Goal: Task Accomplishment & Management: Use online tool/utility

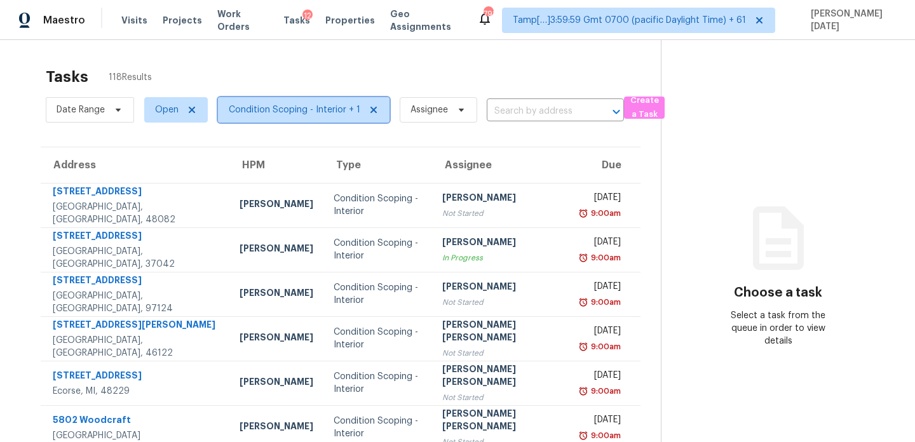
click at [304, 112] on span "Condition Scoping - Interior + 1" at bounding box center [295, 110] width 132 height 13
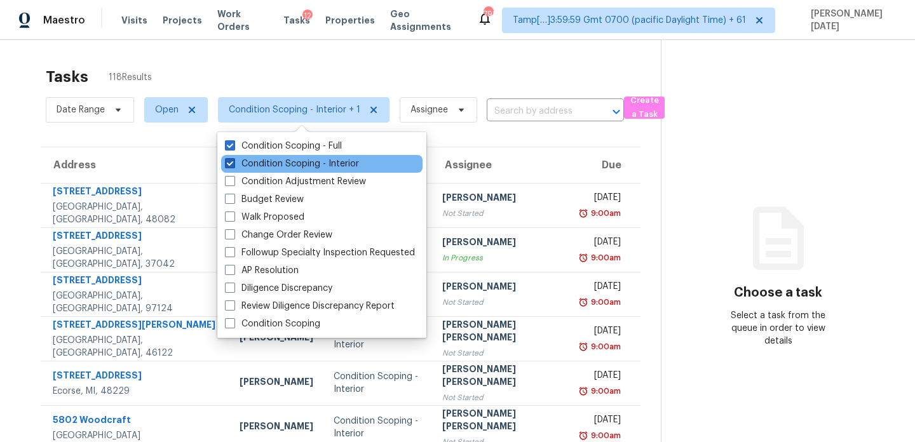
click at [294, 163] on label "Condition Scoping - Interior" at bounding box center [292, 164] width 134 height 13
click at [233, 163] on input "Condition Scoping - Interior" at bounding box center [229, 162] width 8 height 8
checkbox input "false"
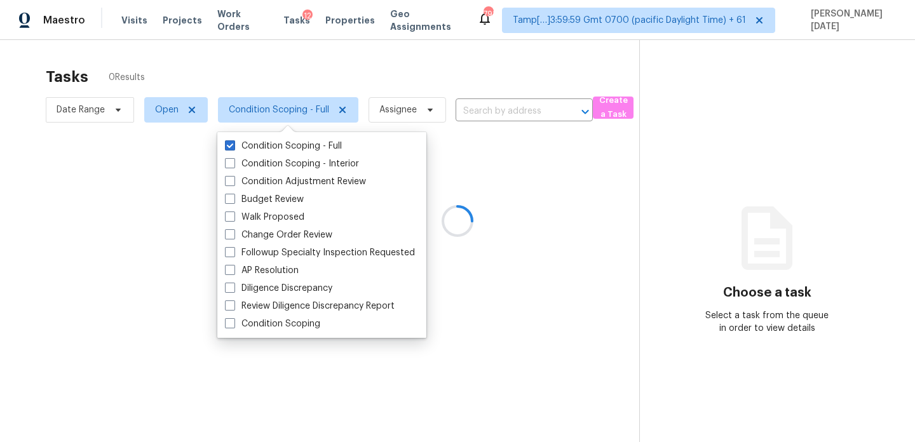
click at [428, 80] on div at bounding box center [457, 221] width 915 height 442
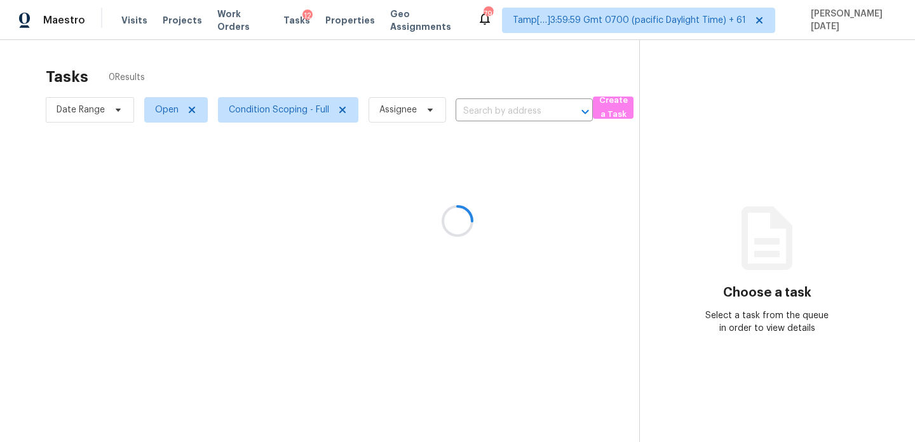
click at [98, 112] on div at bounding box center [457, 221] width 915 height 442
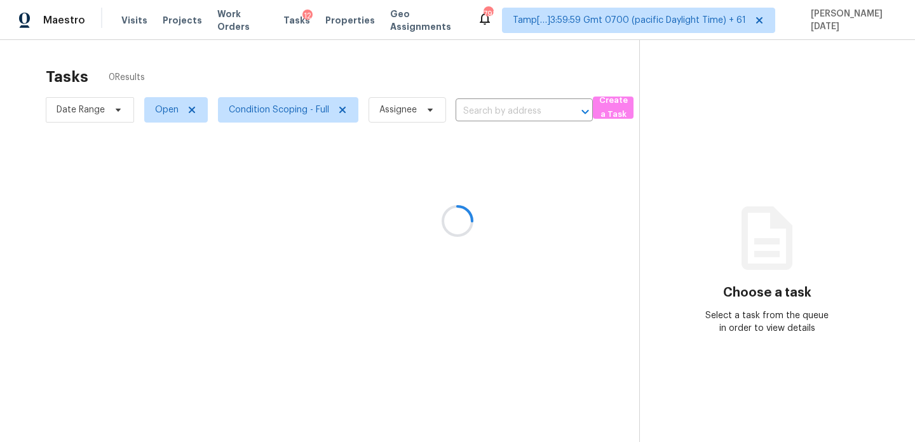
click at [98, 112] on div at bounding box center [457, 221] width 915 height 442
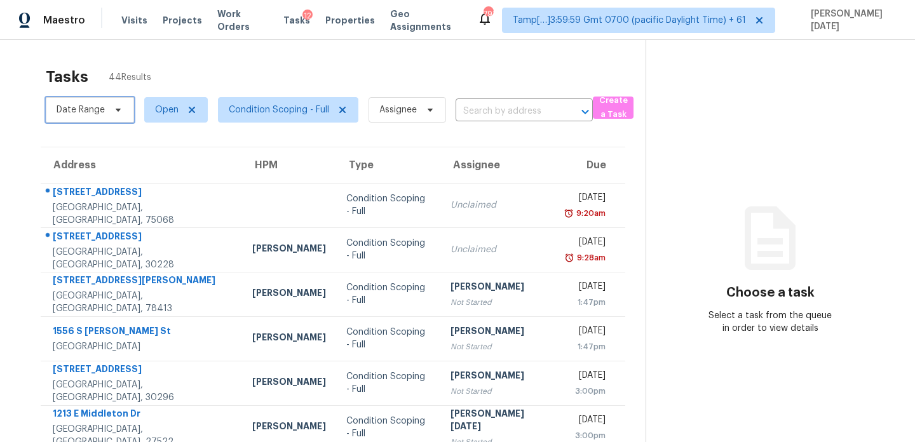
click at [93, 109] on span "Date Range" at bounding box center [81, 110] width 48 height 13
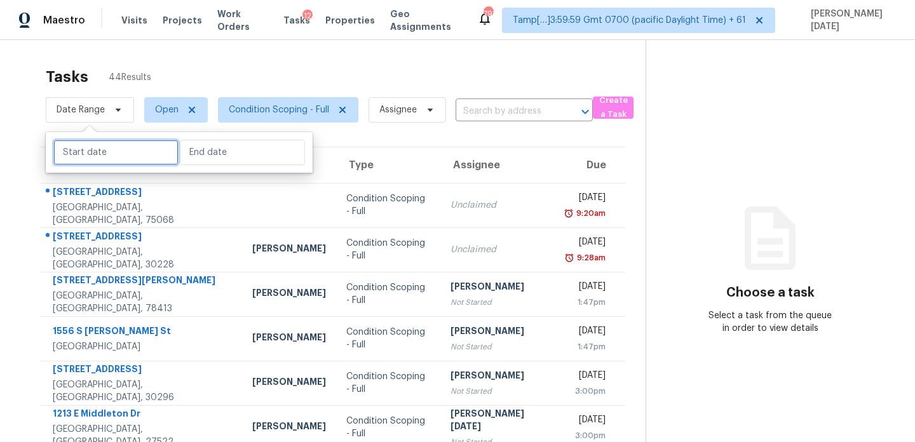
click at [109, 144] on input "text" at bounding box center [115, 152] width 125 height 25
select select "7"
select select "2025"
select select "8"
select select "2025"
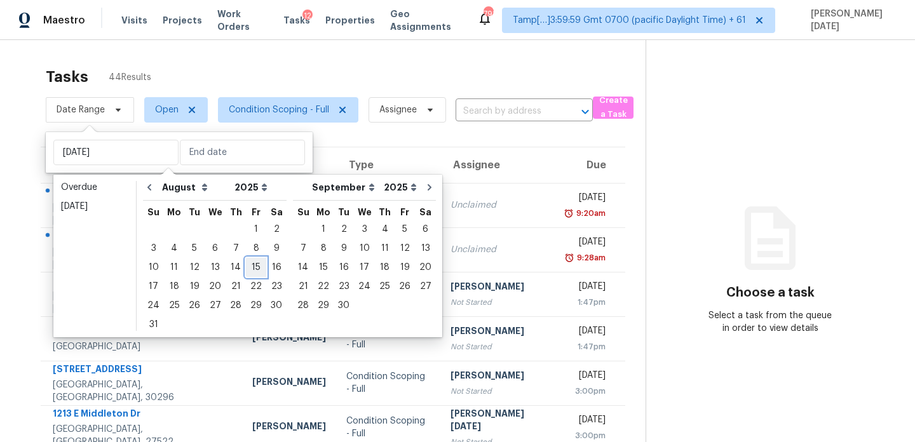
click at [247, 269] on div "15" at bounding box center [256, 268] width 20 height 18
type input "Fri, Aug 15"
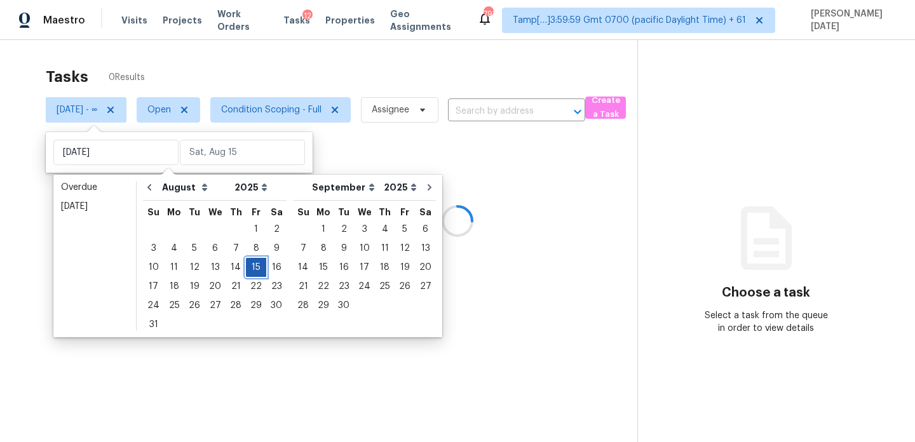
click at [247, 269] on div "15" at bounding box center [256, 268] width 20 height 18
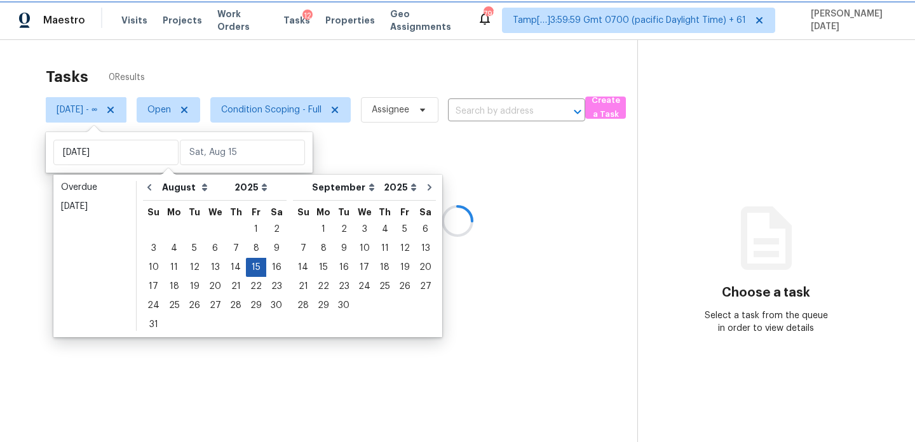
type input "Fri, Aug 15"
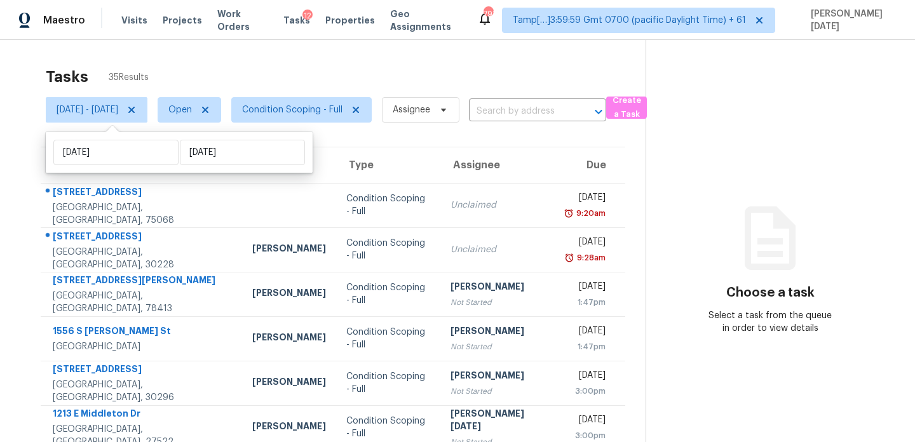
click at [435, 69] on div "Tasks 35 Results" at bounding box center [346, 76] width 600 height 33
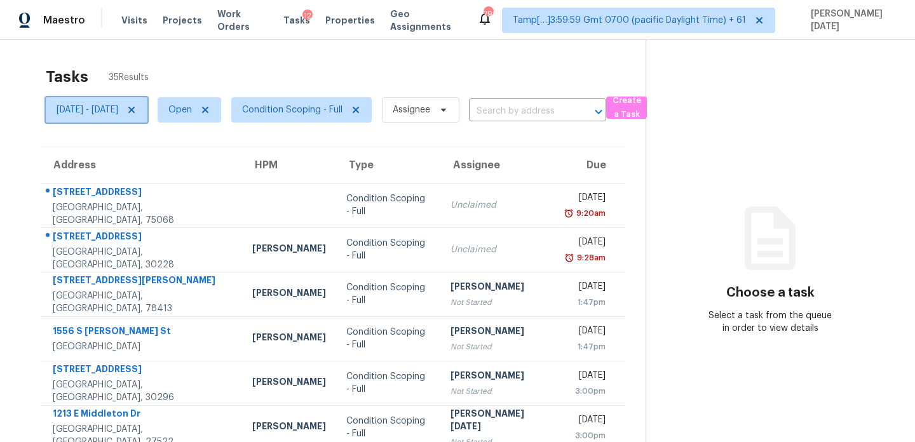
click at [137, 112] on icon at bounding box center [131, 110] width 10 height 10
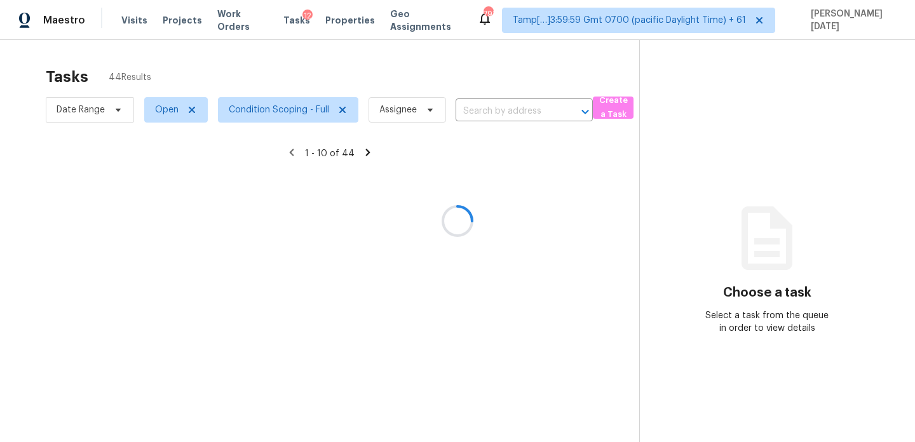
click at [279, 72] on div at bounding box center [457, 221] width 915 height 442
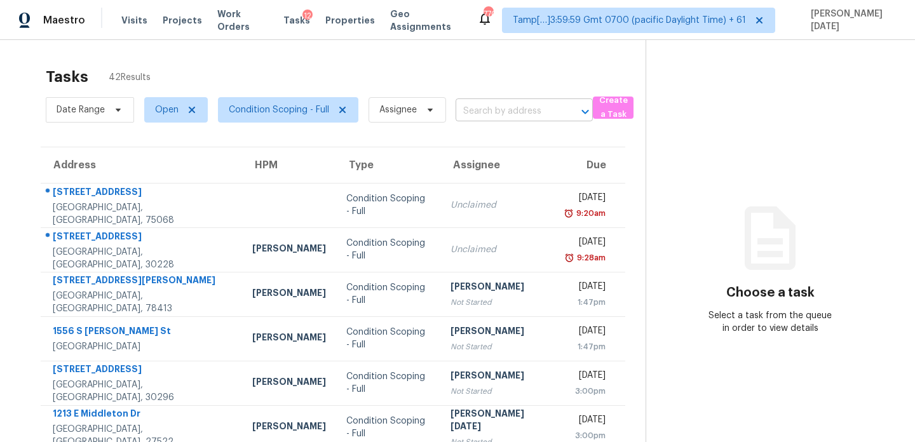
click at [482, 119] on input "text" at bounding box center [507, 112] width 102 height 20
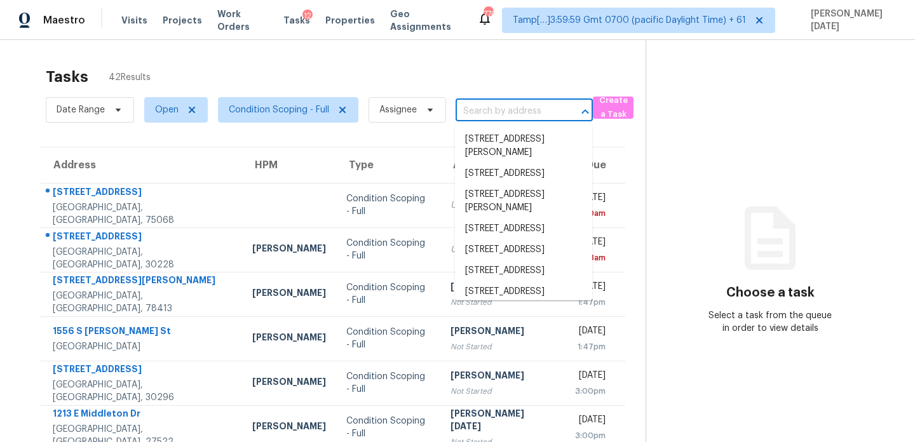
paste input "1525 [PERSON_NAME] SW"
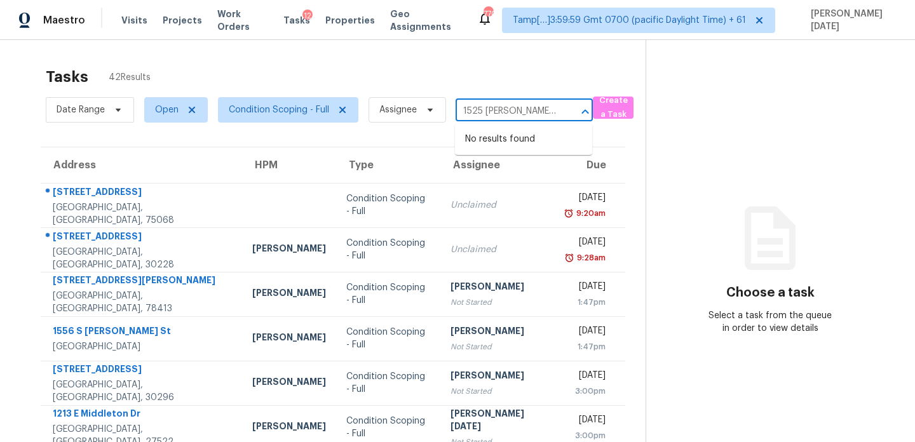
type input "1525 [PERSON_NAME] SW"
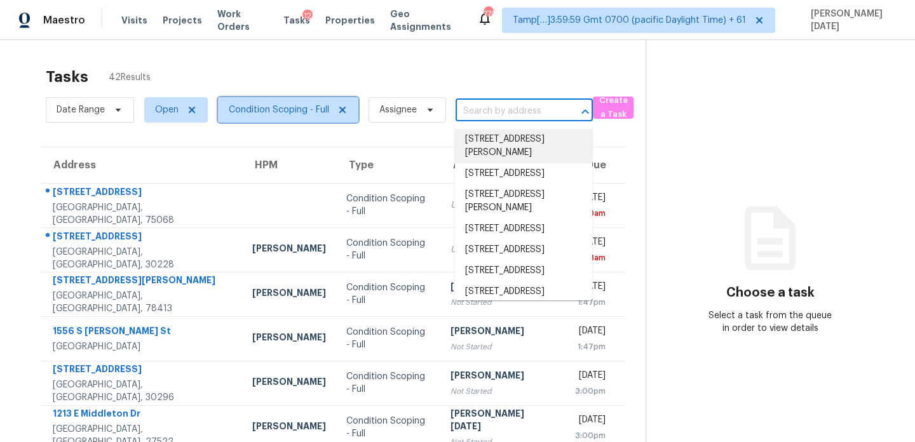
click at [290, 112] on span "Condition Scoping - Full" at bounding box center [279, 110] width 100 height 13
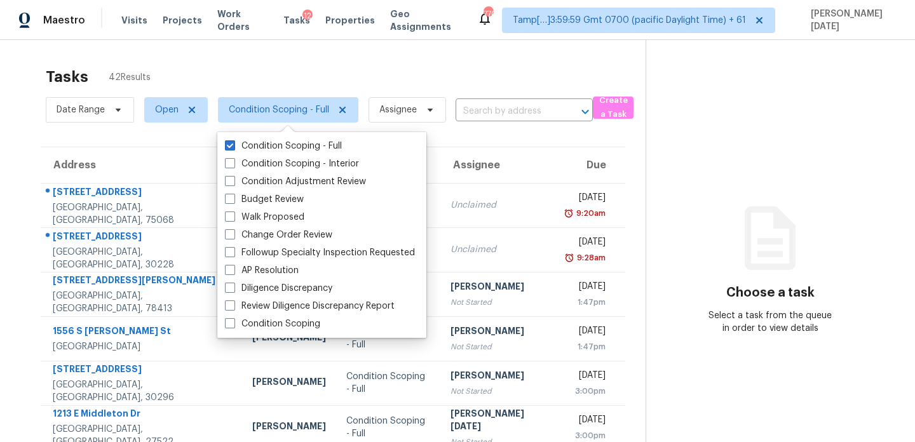
click at [360, 83] on div "Tasks 42 Results" at bounding box center [346, 76] width 600 height 33
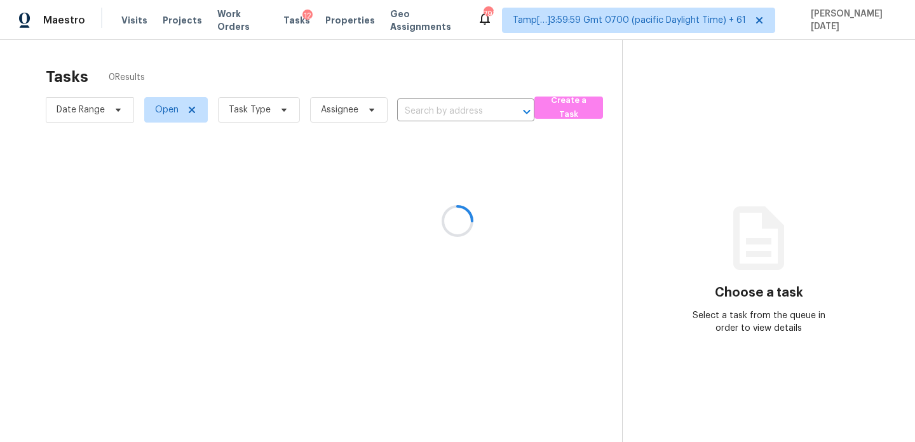
click at [267, 118] on div at bounding box center [457, 221] width 915 height 442
click at [272, 116] on div at bounding box center [457, 221] width 915 height 442
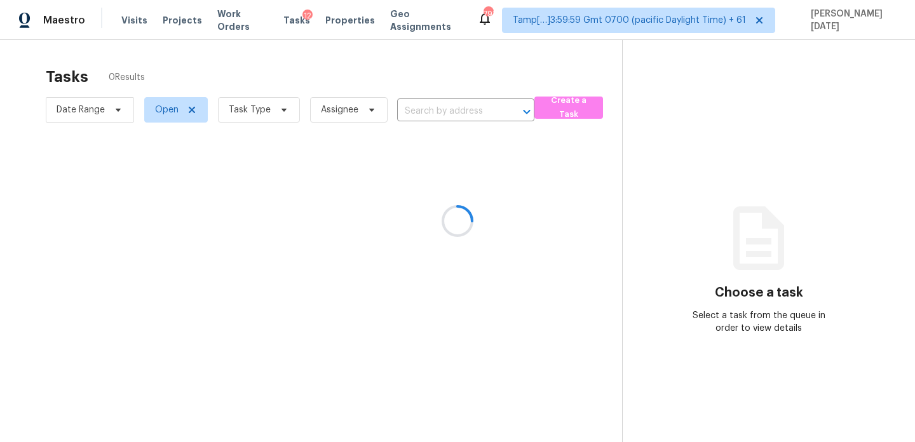
click at [272, 116] on div at bounding box center [457, 221] width 915 height 442
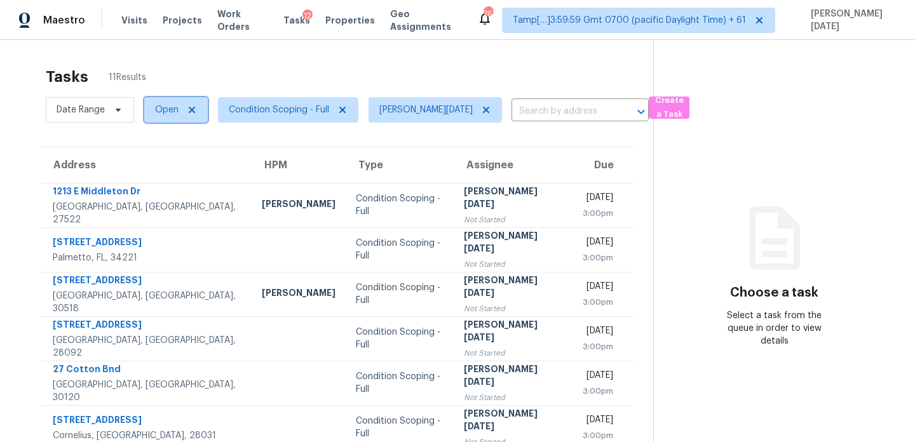
click at [157, 113] on span "Open" at bounding box center [167, 110] width 24 height 13
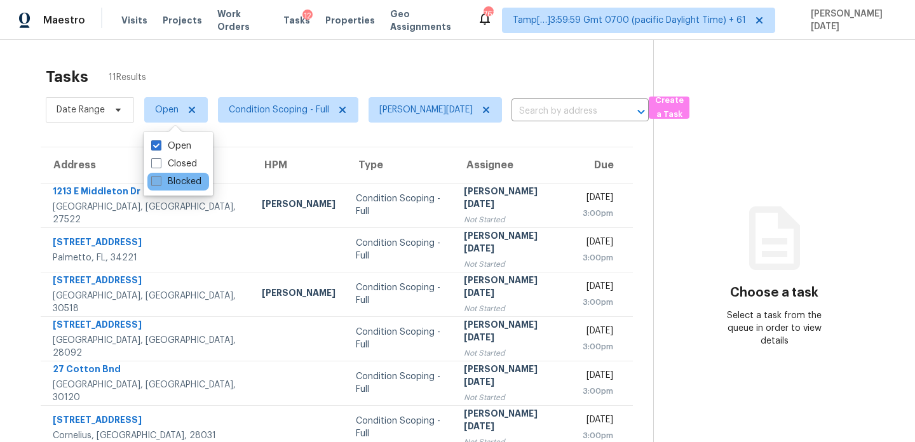
click at [162, 180] on label "Blocked" at bounding box center [176, 181] width 50 height 13
click at [159, 180] on input "Blocked" at bounding box center [155, 179] width 8 height 8
checkbox input "true"
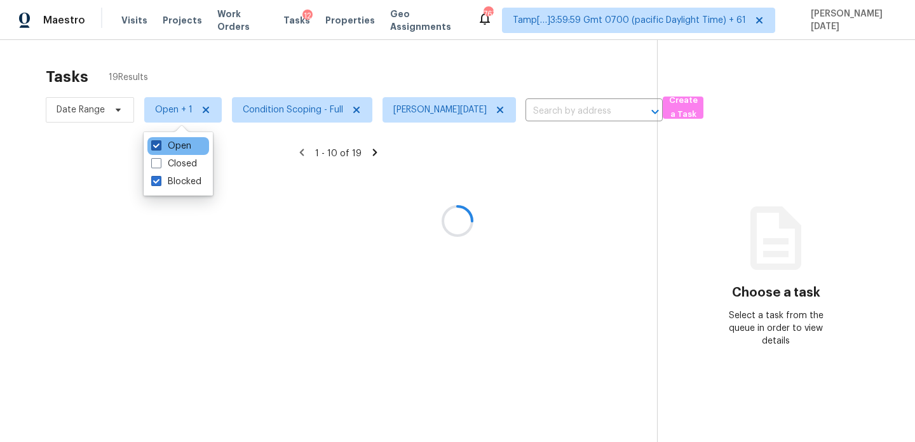
click at [165, 148] on label "Open" at bounding box center [171, 146] width 40 height 13
click at [159, 148] on input "Open" at bounding box center [155, 144] width 8 height 8
checkbox input "false"
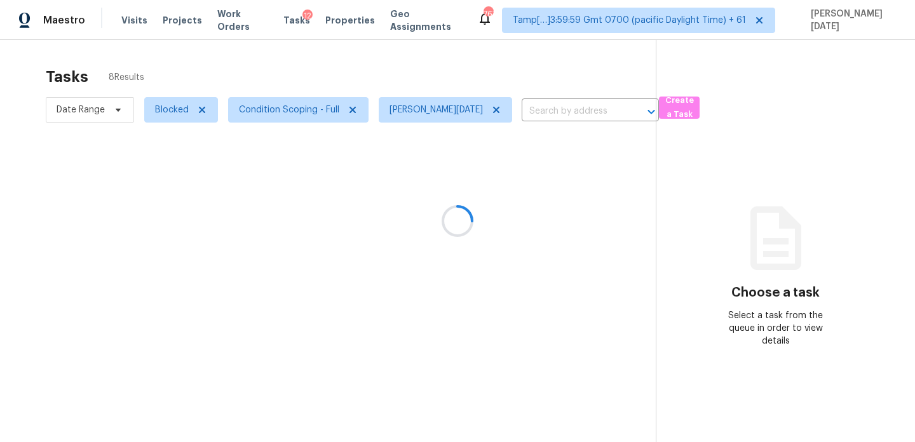
click at [302, 55] on div at bounding box center [457, 221] width 915 height 442
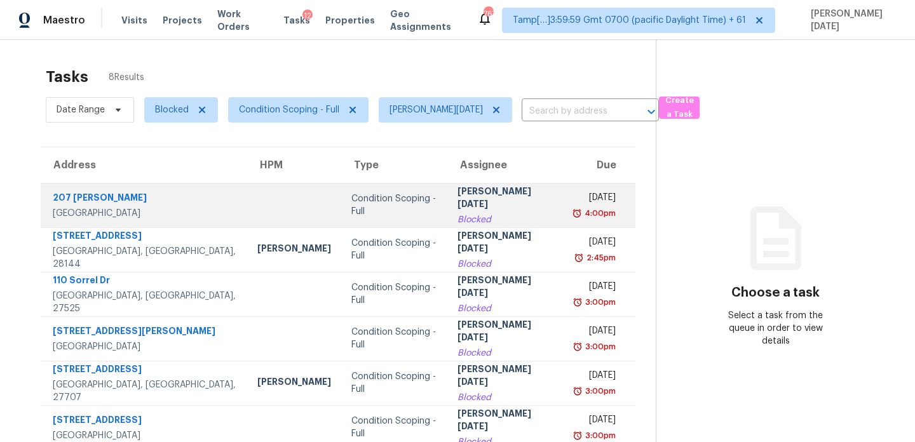
click at [466, 220] on td "Prabhu Raja Blocked" at bounding box center [505, 205] width 117 height 44
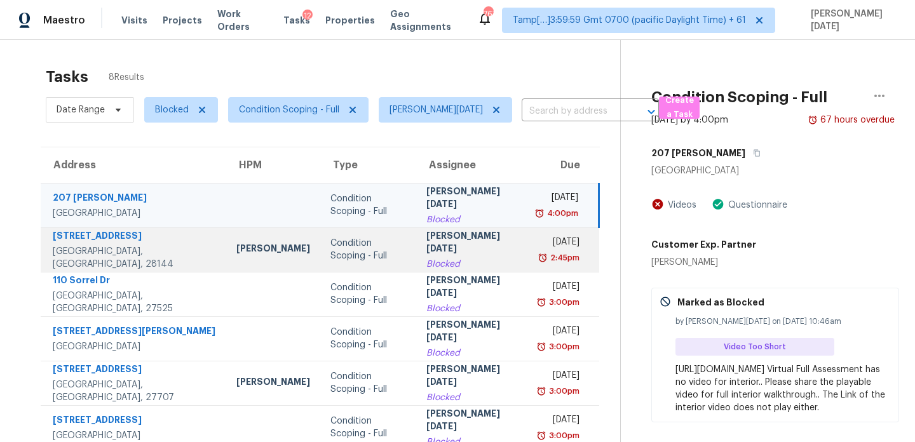
click at [529, 248] on td "Thu, Aug 14th 2025 2:45pm" at bounding box center [564, 249] width 71 height 44
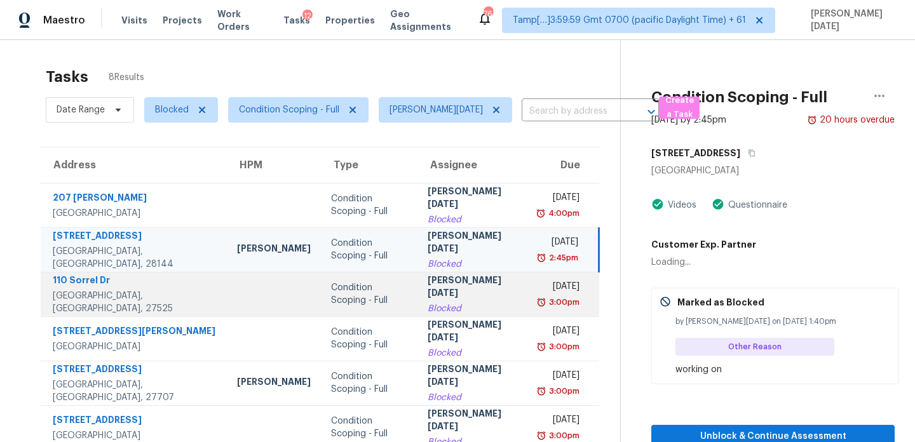
click at [529, 297] on td "Thu, Aug 14th 2025 3:00pm" at bounding box center [563, 294] width 69 height 44
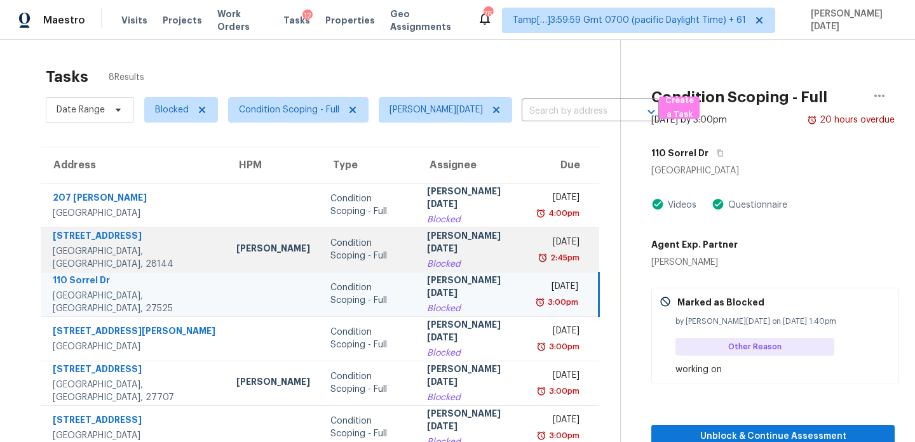
click at [529, 268] on td "Thu, Aug 14th 2025 2:45pm" at bounding box center [564, 249] width 70 height 44
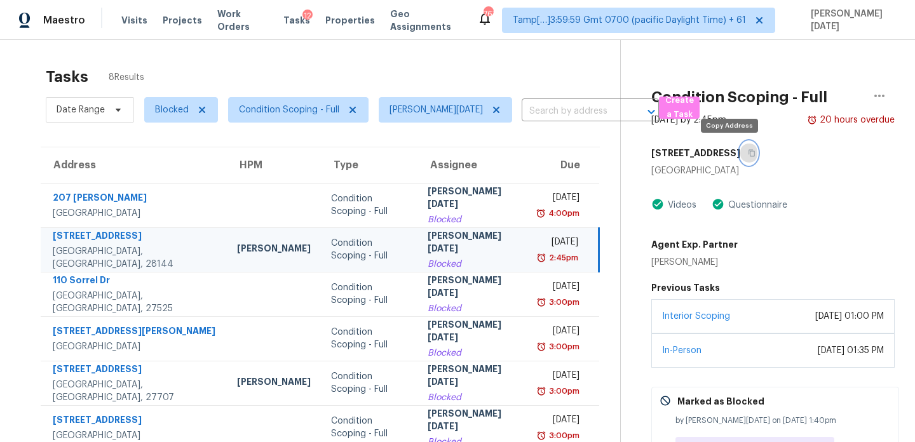
click at [748, 155] on icon "button" at bounding box center [752, 153] width 8 height 8
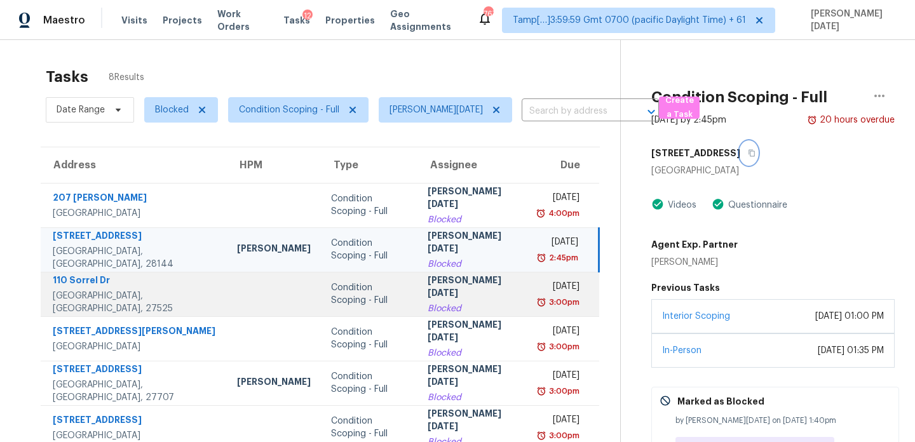
scroll to position [107, 0]
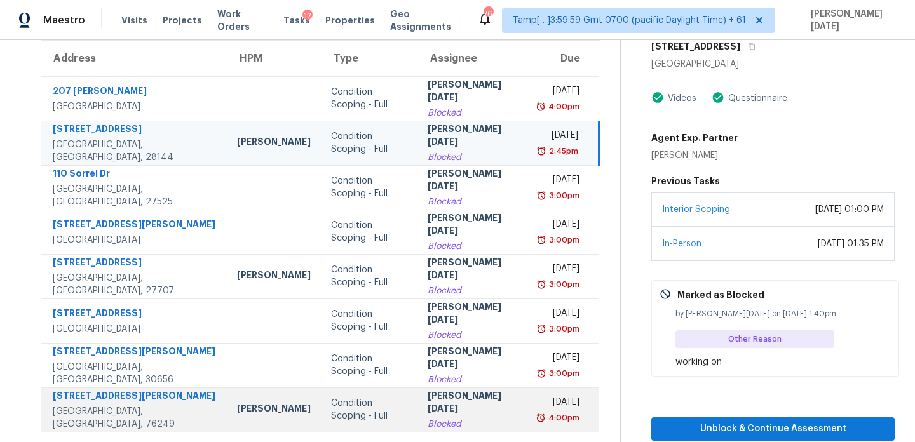
click at [456, 410] on div "[PERSON_NAME][DATE]" at bounding box center [473, 403] width 91 height 29
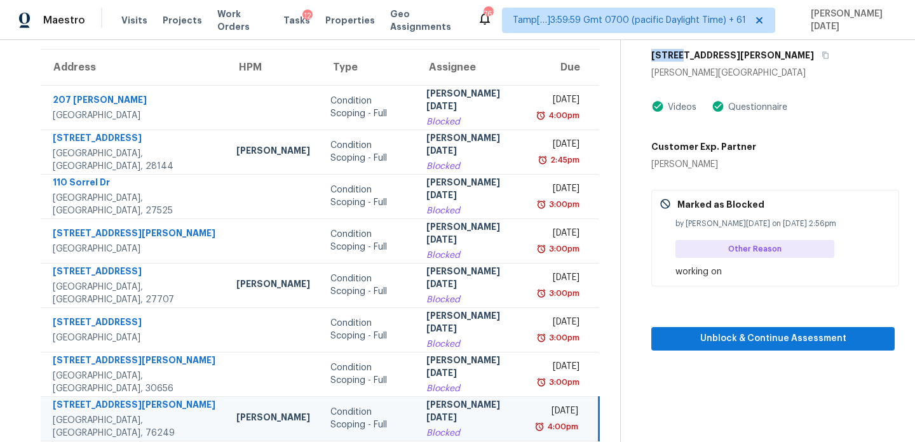
scroll to position [93, 0]
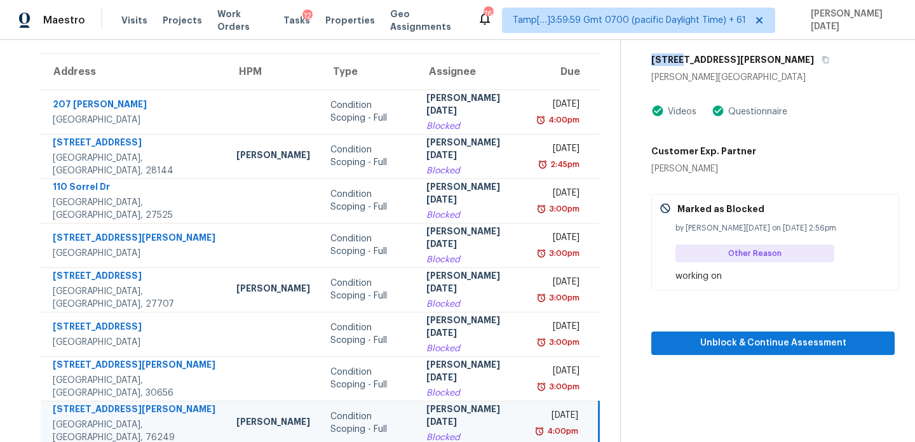
drag, startPoint x: 680, startPoint y: 46, endPoint x: 658, endPoint y: 46, distance: 21.6
click at [658, 46] on div "Condition Scoping - Full Aug 14th 2025 by 4:00pm 19 hours overdue 442 W McCart …" at bounding box center [758, 151] width 274 height 409
drag, startPoint x: 724, startPoint y: 58, endPoint x: 665, endPoint y: 58, distance: 59.1
click at [665, 58] on div "442 W McCart St" at bounding box center [772, 59] width 243 height 23
click at [652, 58] on h5 "442 W McCart St" at bounding box center [732, 59] width 163 height 13
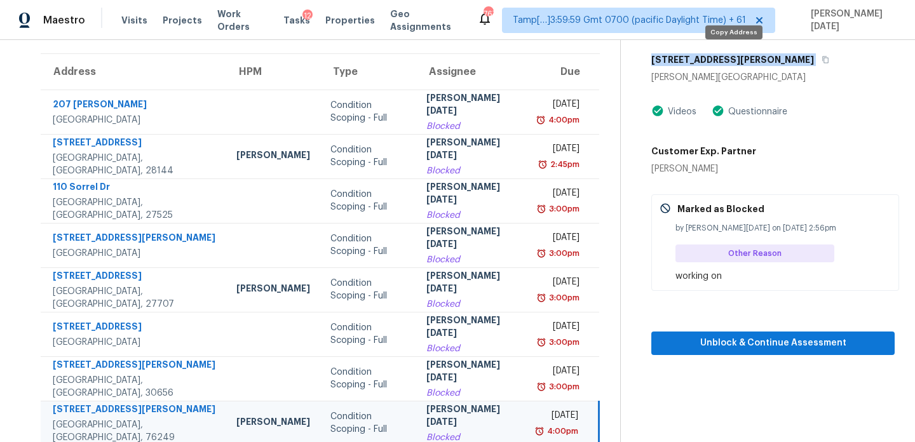
drag, startPoint x: 652, startPoint y: 58, endPoint x: 724, endPoint y: 58, distance: 71.8
click at [724, 58] on div "442 W McCart St" at bounding box center [772, 59] width 243 height 23
copy div "442 W McCart St"
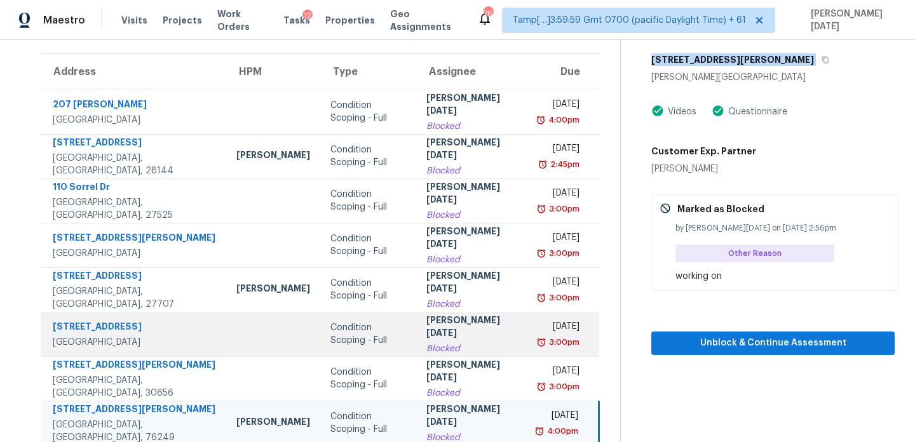
scroll to position [107, 0]
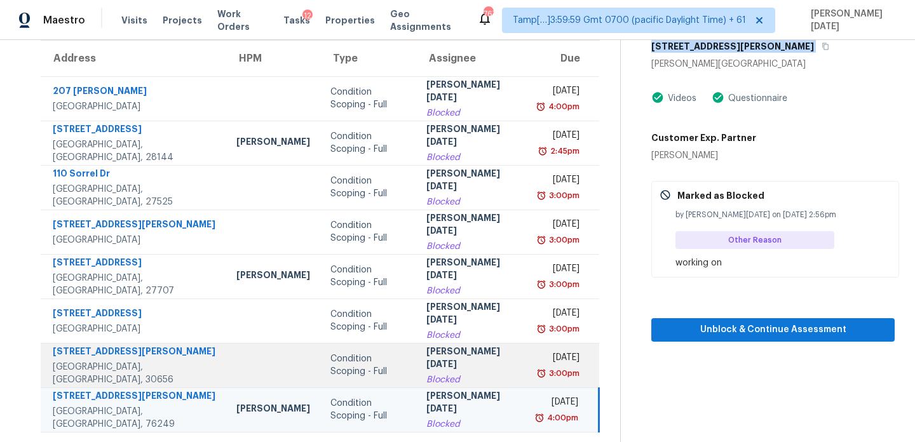
click at [447, 375] on div "Blocked" at bounding box center [471, 380] width 91 height 13
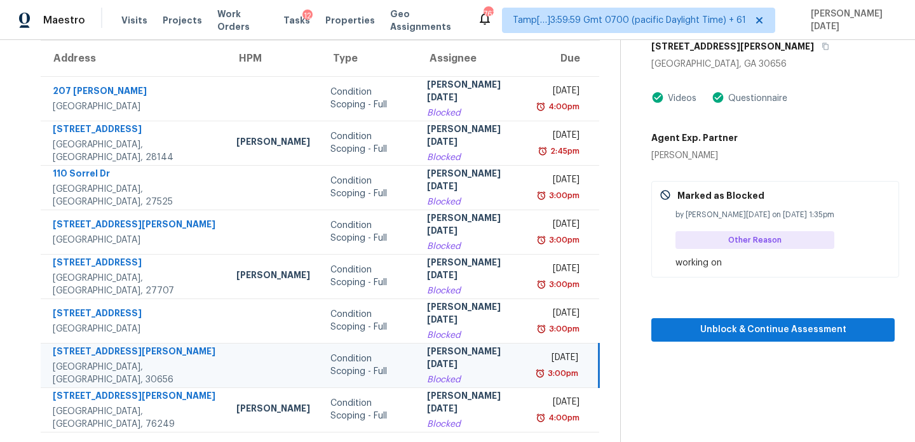
scroll to position [0, 0]
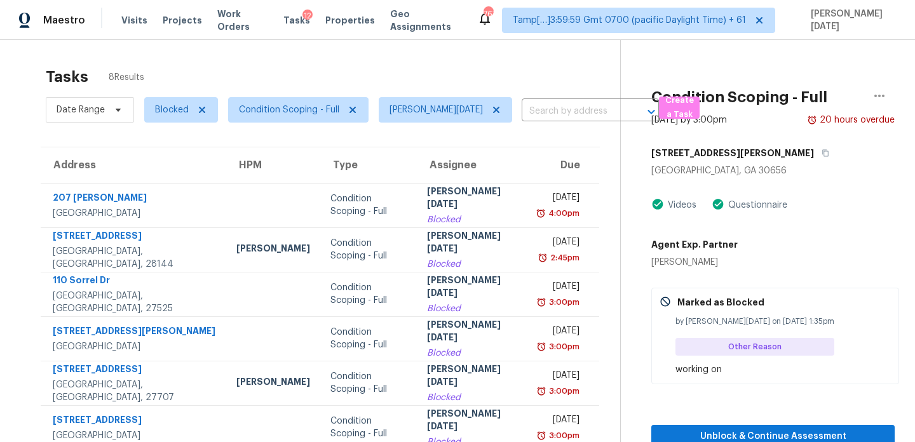
drag, startPoint x: 653, startPoint y: 151, endPoint x: 718, endPoint y: 151, distance: 64.8
click at [718, 151] on h5 "1536 Maddox Ln" at bounding box center [732, 153] width 163 height 13
drag, startPoint x: 722, startPoint y: 151, endPoint x: 659, endPoint y: 151, distance: 62.9
click at [659, 151] on div "1536 Maddox Ln" at bounding box center [772, 153] width 243 height 23
drag, startPoint x: 652, startPoint y: 151, endPoint x: 723, endPoint y: 151, distance: 70.5
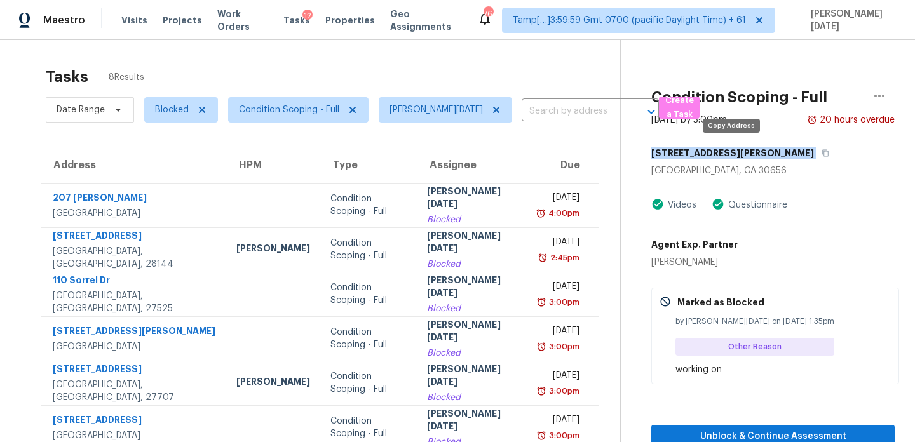
click at [723, 151] on div "1536 Maddox Ln" at bounding box center [772, 153] width 243 height 23
copy div "1536 Maddox Ln"
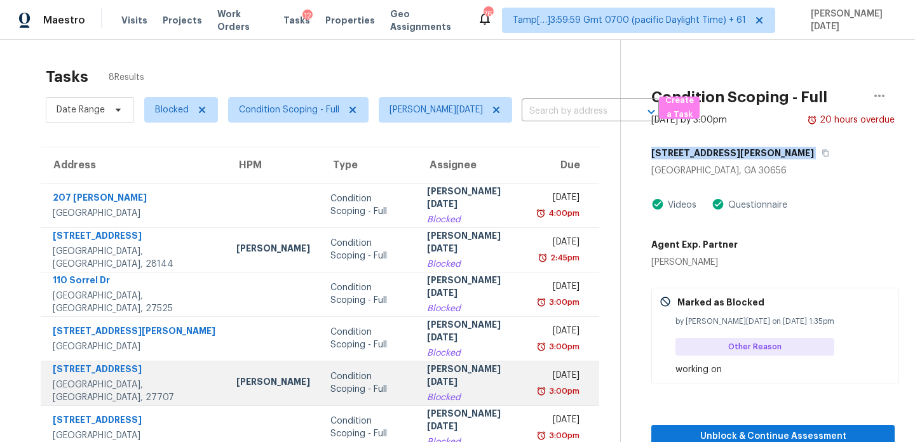
scroll to position [107, 0]
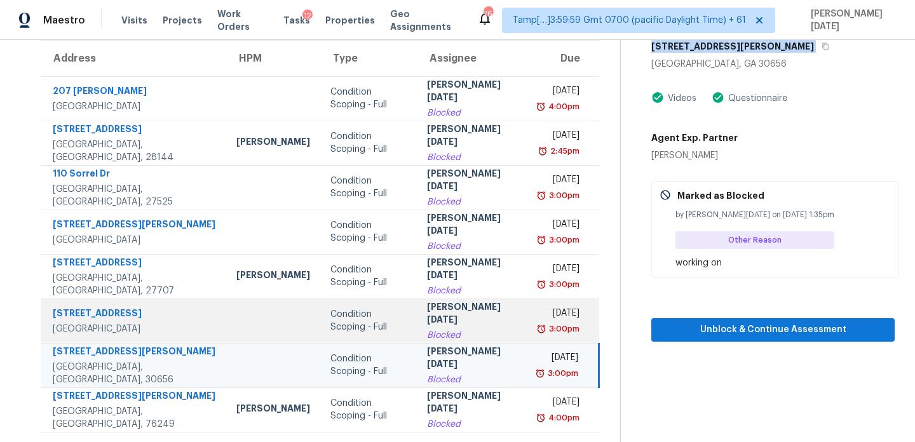
click at [539, 318] on div "Thu, Aug 14th 2025" at bounding box center [559, 315] width 40 height 16
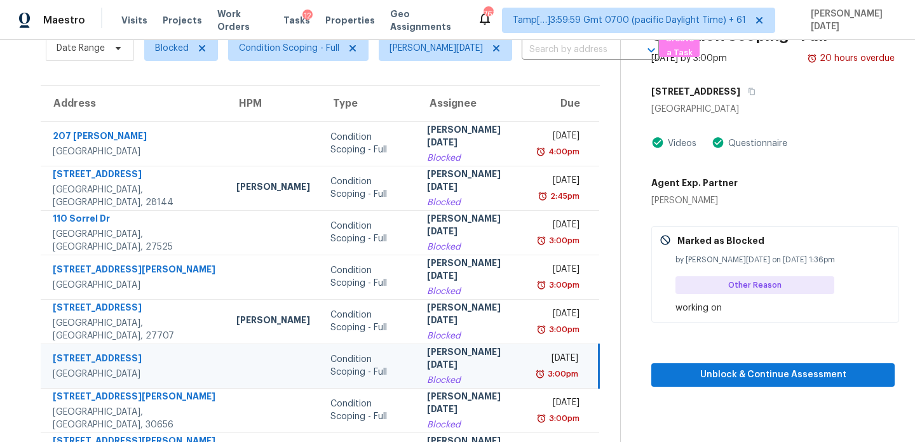
scroll to position [27, 0]
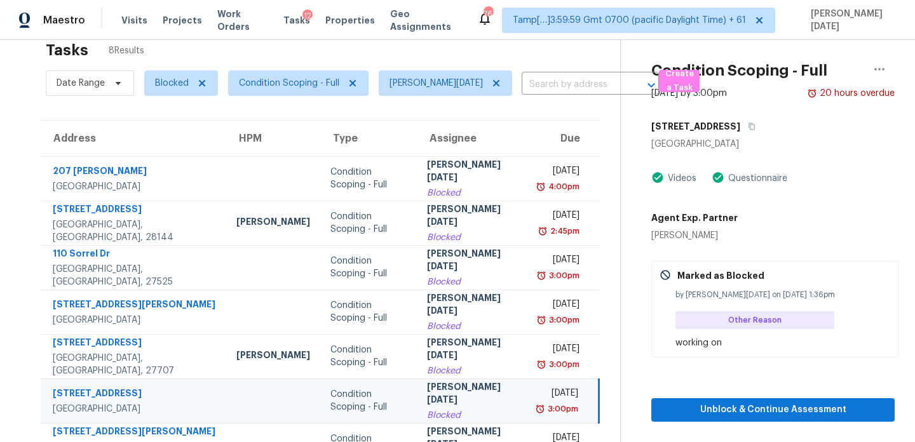
drag, startPoint x: 740, startPoint y: 126, endPoint x: 652, endPoint y: 126, distance: 87.7
click at [652, 126] on h5 "[STREET_ADDRESS]" at bounding box center [695, 126] width 89 height 13
copy h5 "2609 Sleepy Hollow"
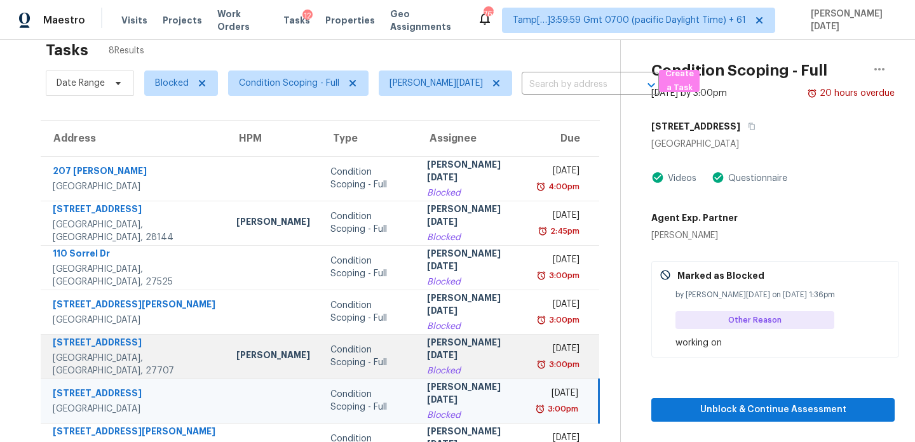
click at [539, 349] on div "Thu, Aug 14th 2025" at bounding box center [559, 350] width 40 height 16
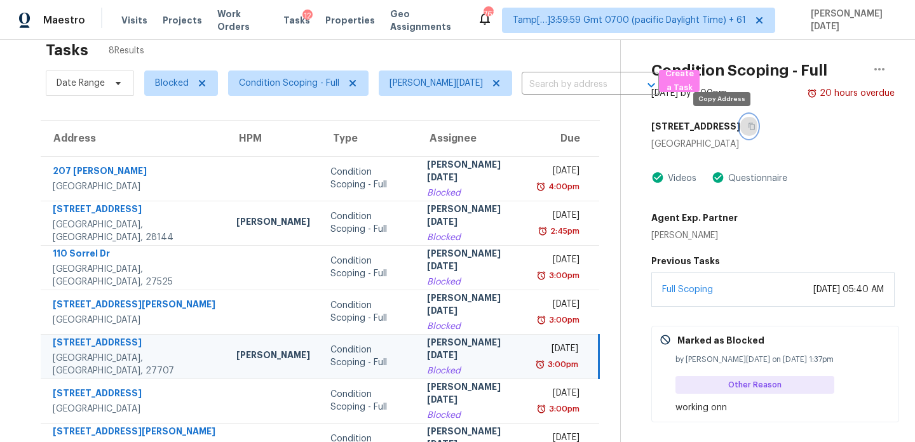
click at [748, 127] on icon "button" at bounding box center [752, 127] width 8 height 8
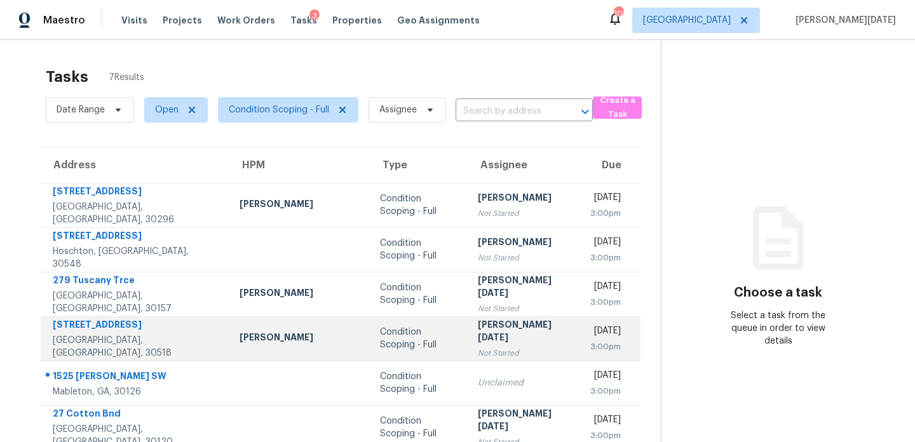
scroll to position [62, 0]
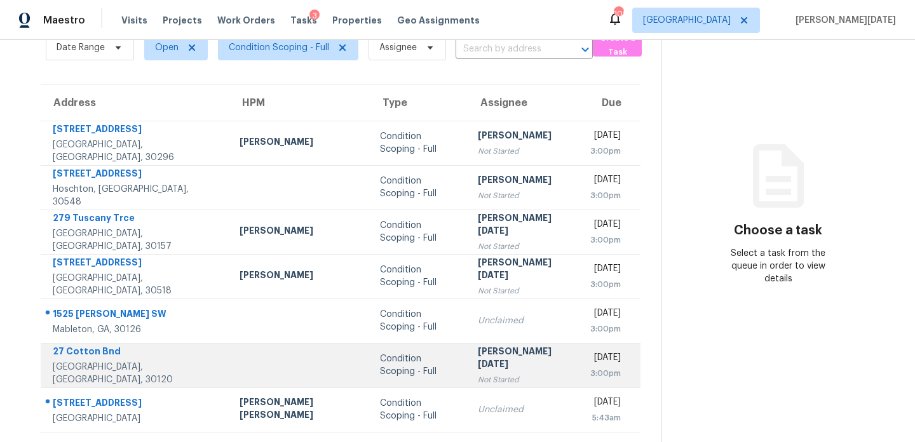
click at [397, 361] on div "Condition Scoping - Full" at bounding box center [419, 365] width 78 height 25
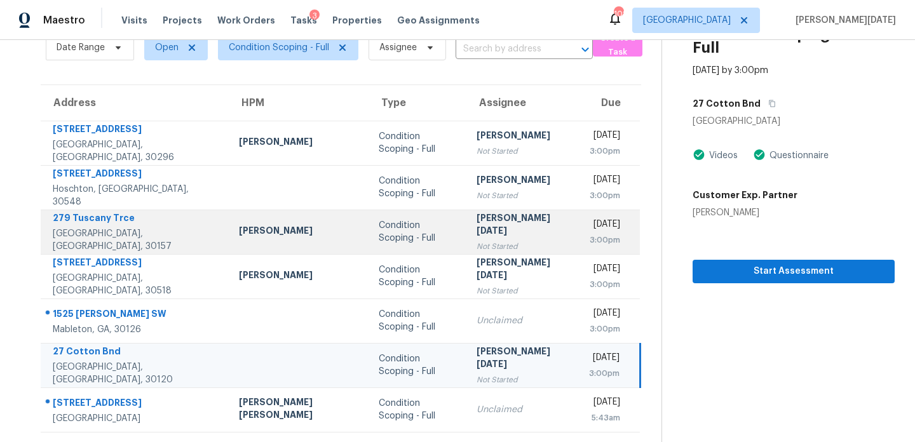
click at [477, 221] on div "[PERSON_NAME][DATE]" at bounding box center [523, 226] width 92 height 29
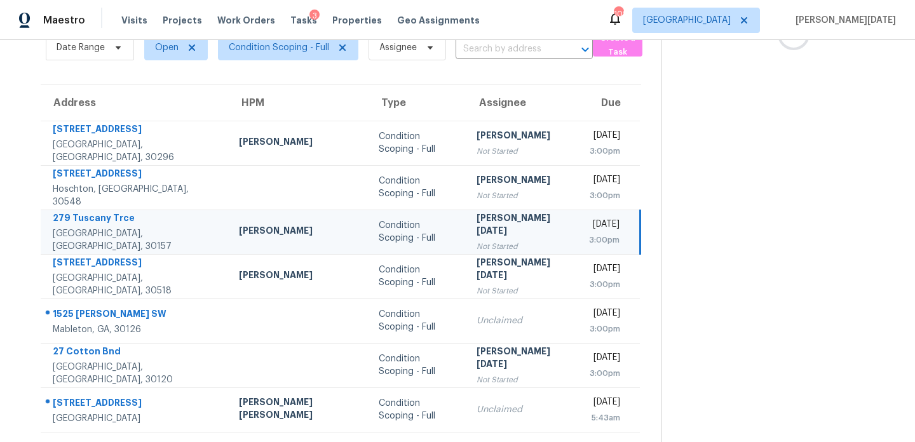
click at [477, 221] on div "[PERSON_NAME][DATE]" at bounding box center [523, 226] width 92 height 29
click at [579, 228] on td "[DATE] 3:00pm" at bounding box center [610, 232] width 62 height 44
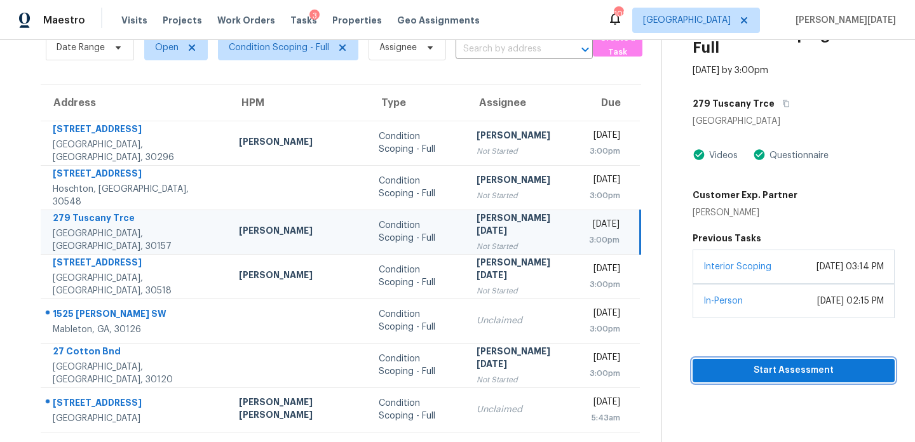
click at [719, 368] on button "Start Assessment" at bounding box center [794, 371] width 202 height 24
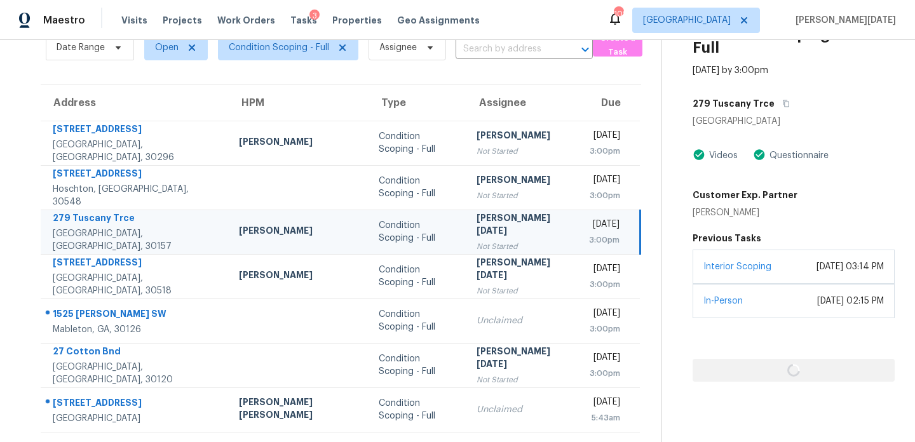
click at [719, 368] on div at bounding box center [794, 350] width 202 height 64
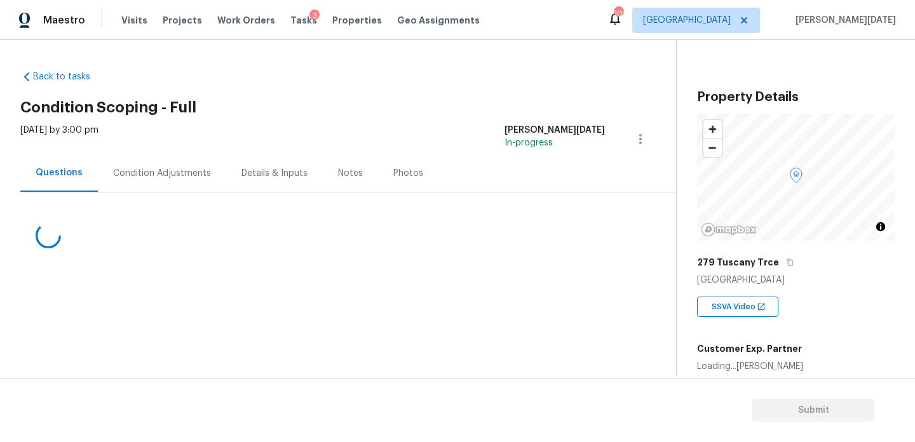
click at [147, 163] on div "Condition Adjustments" at bounding box center [162, 172] width 128 height 37
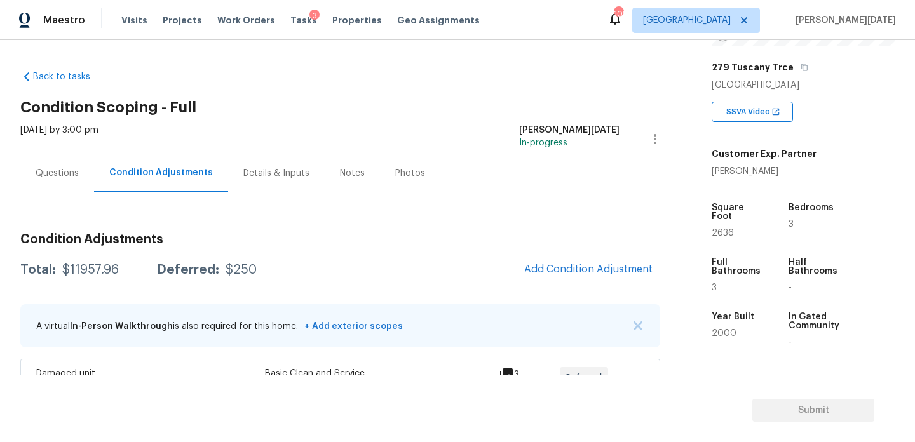
scroll to position [203, 0]
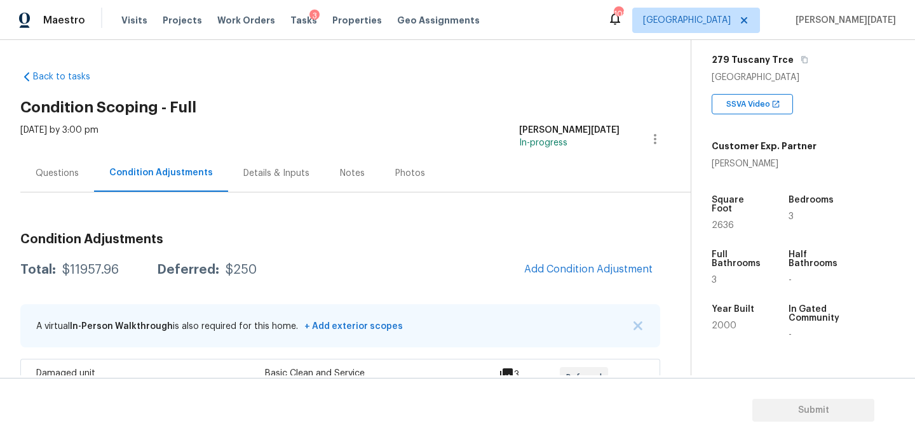
click at [722, 221] on span "2636" at bounding box center [723, 225] width 22 height 9
copy span "2636"
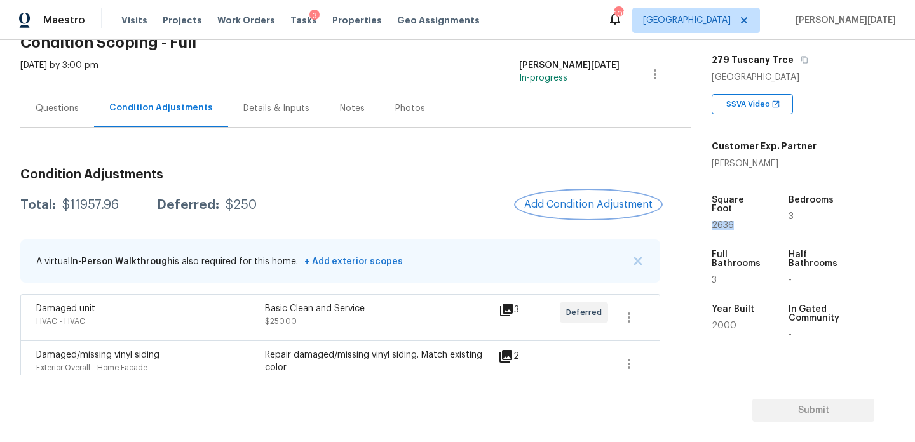
click at [576, 201] on span "Add Condition Adjustment" at bounding box center [588, 204] width 128 height 11
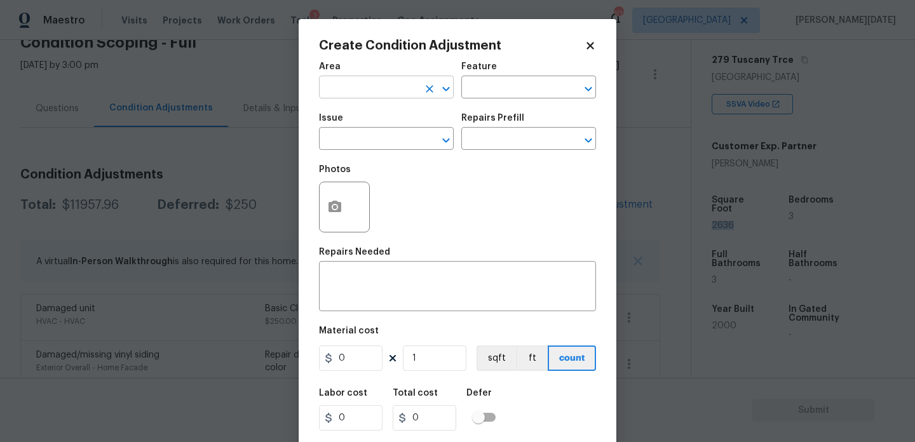
click at [335, 79] on input "text" at bounding box center [368, 89] width 99 height 20
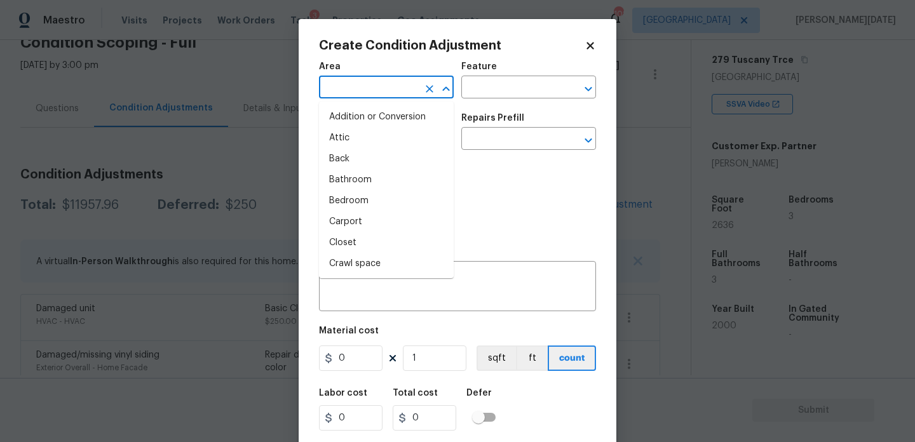
type input "r"
type input "o"
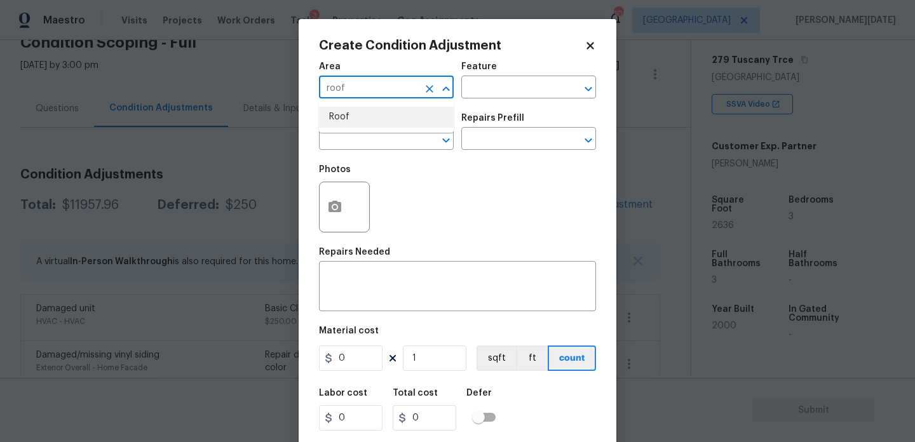
click at [341, 118] on li "Roof" at bounding box center [386, 117] width 135 height 21
type input "Roof"
click at [341, 139] on input "text" at bounding box center [368, 140] width 99 height 20
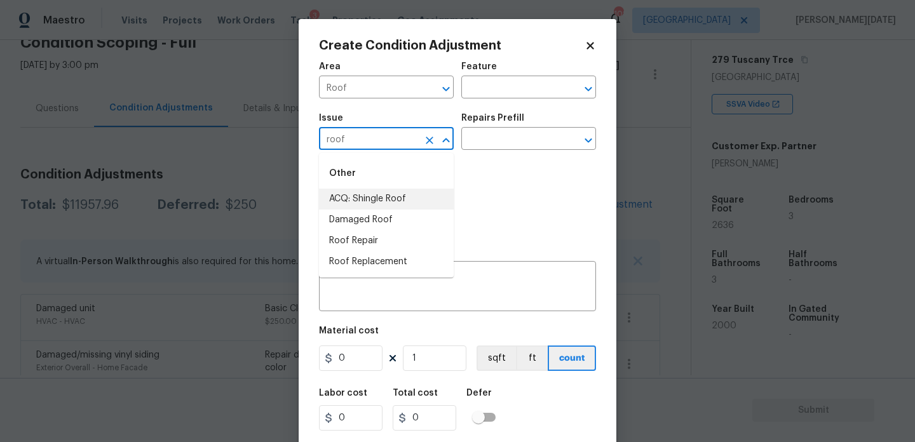
click at [389, 205] on li "ACQ: Shingle Roof" at bounding box center [386, 199] width 135 height 21
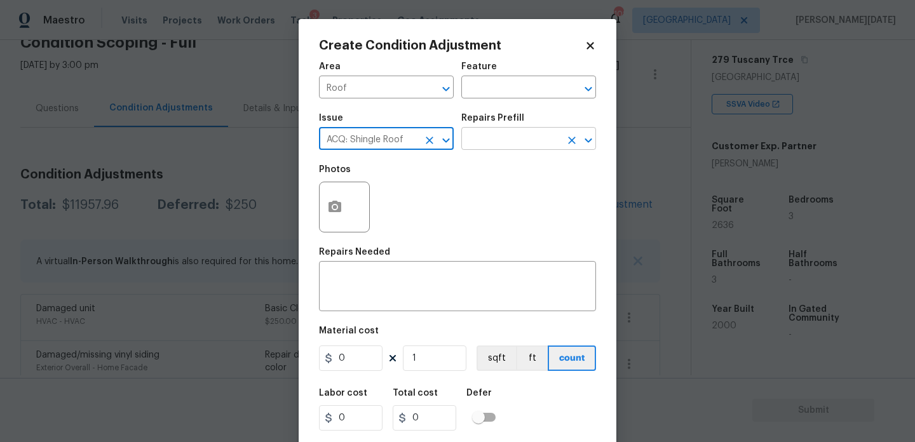
type input "ACQ: Shingle Roof"
click at [508, 134] on input "text" at bounding box center [510, 140] width 99 height 20
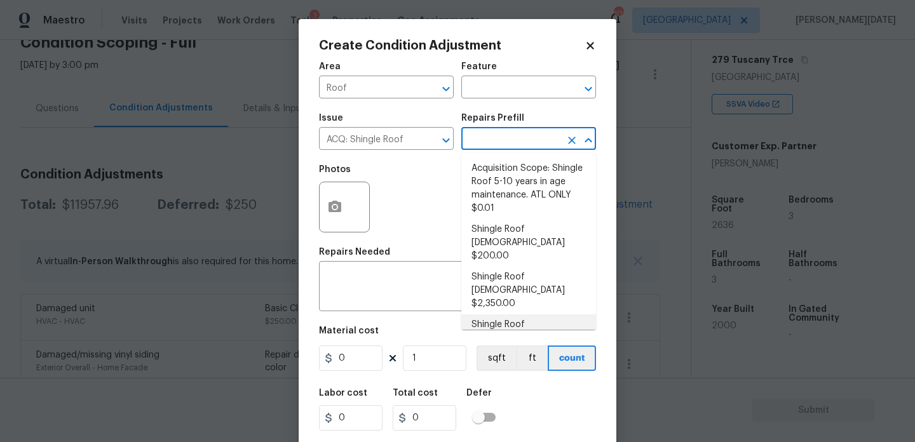
scroll to position [31, 0]
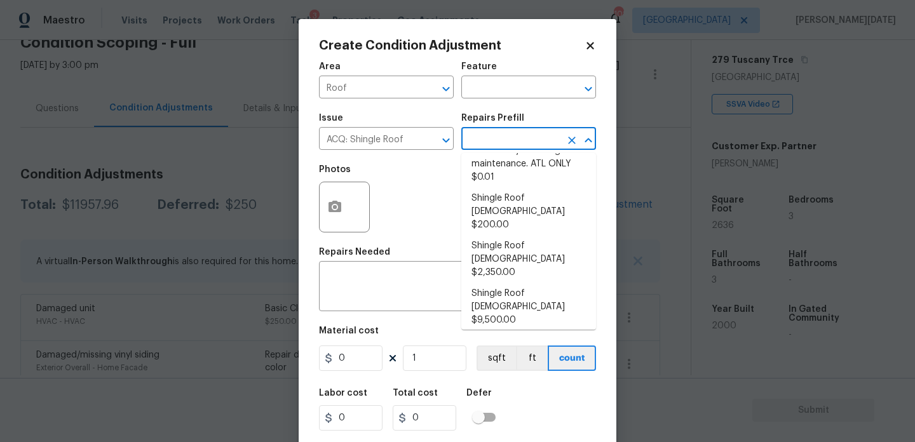
click at [544, 331] on li "Shingle Roof 21+ Years Old $9,500.00" at bounding box center [528, 355] width 135 height 48
type input "Acquisition"
type textarea "Acquisition Scope: Shingle Roof 21+ years in age or replacement required."
type input "9500"
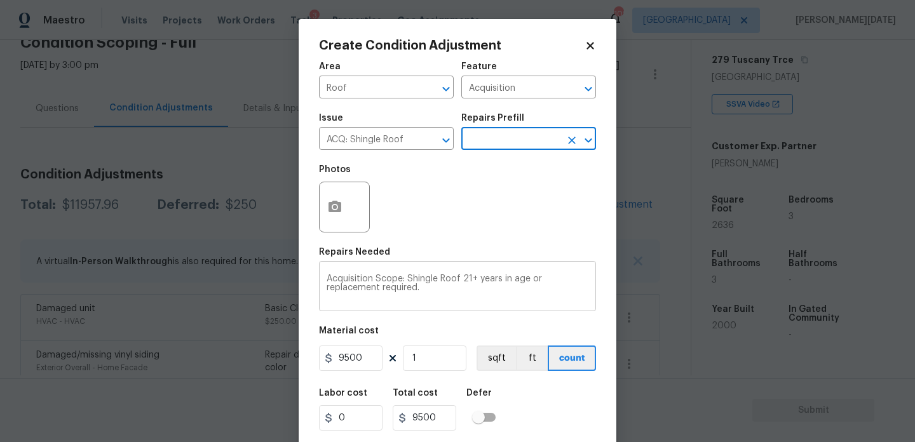
scroll to position [32, 0]
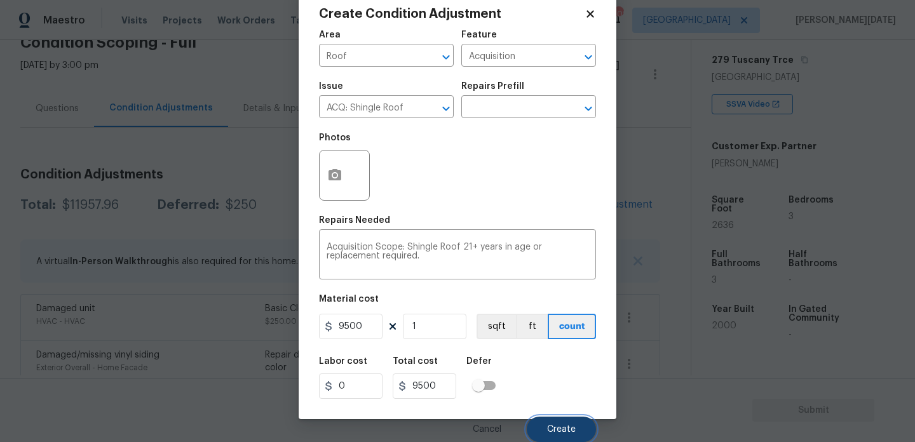
click at [562, 426] on span "Create" at bounding box center [561, 430] width 29 height 10
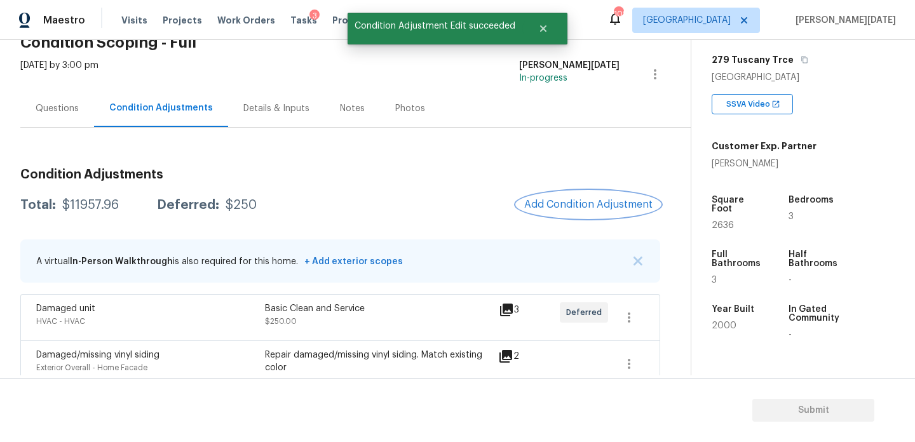
scroll to position [0, 0]
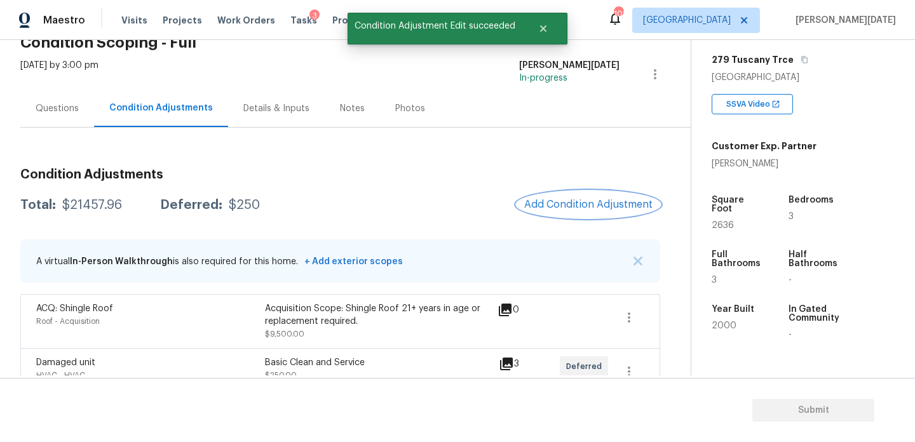
click at [598, 214] on button "Add Condition Adjustment" at bounding box center [589, 204] width 144 height 27
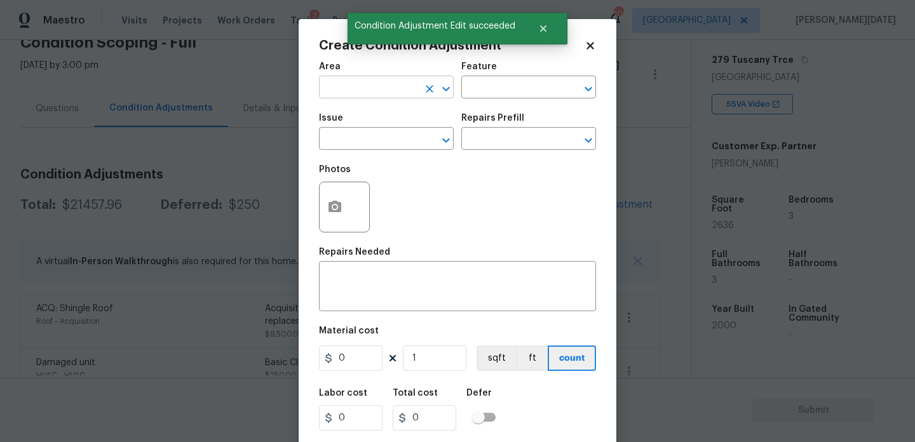
click at [349, 88] on input "text" at bounding box center [368, 89] width 99 height 20
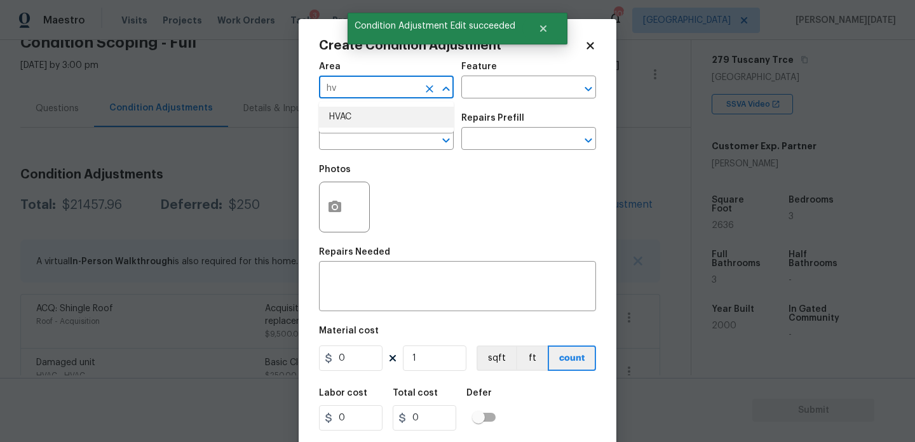
click at [344, 122] on li "HVAC" at bounding box center [386, 117] width 135 height 21
type input "HVAC"
click at [346, 142] on input "text" at bounding box center [368, 140] width 99 height 20
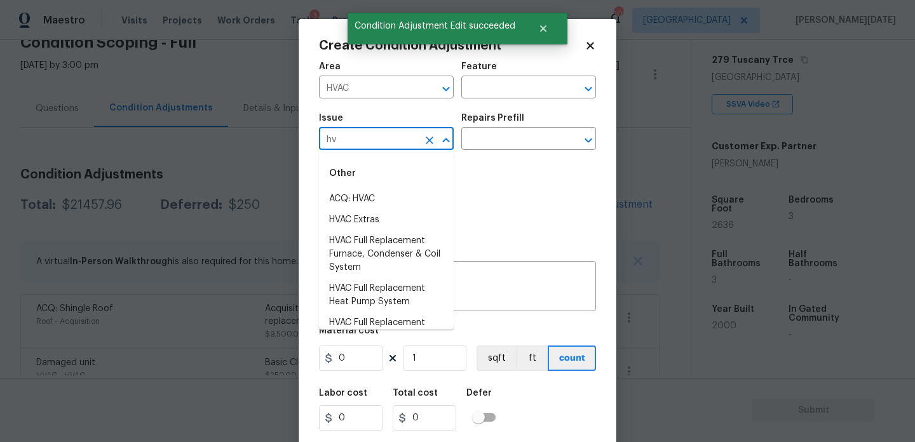
click at [354, 188] on div "Other" at bounding box center [386, 173] width 135 height 30
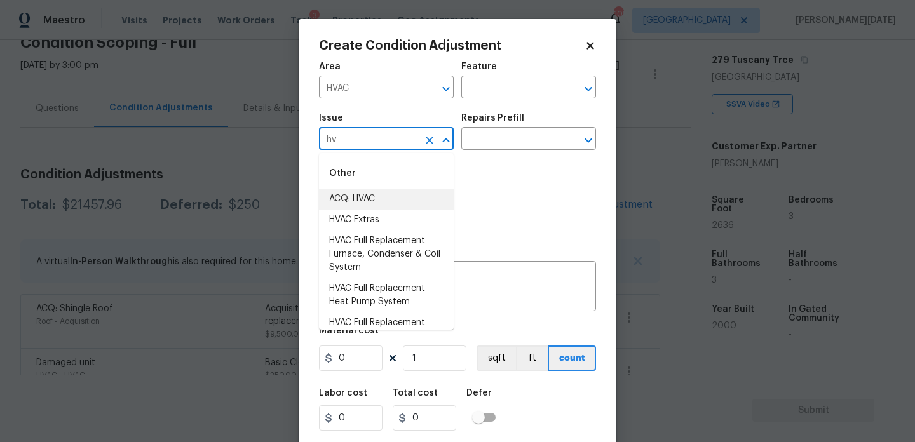
click at [357, 194] on li "ACQ: HVAC" at bounding box center [386, 199] width 135 height 21
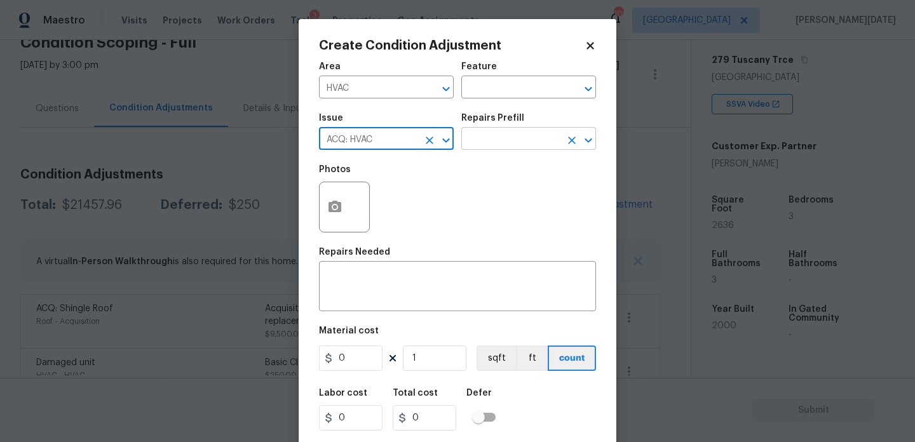
type input "ACQ: HVAC"
click at [517, 132] on input "text" at bounding box center [510, 140] width 99 height 20
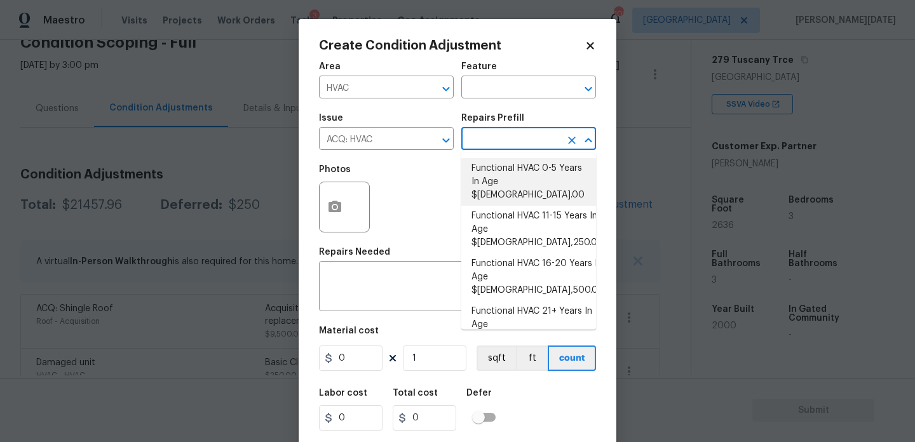
click at [591, 46] on icon at bounding box center [589, 45] width 7 height 7
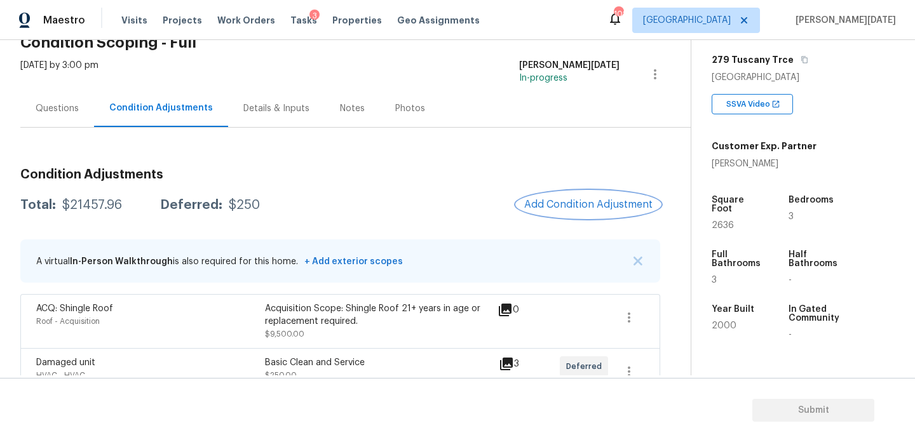
click at [576, 217] on button "Add Condition Adjustment" at bounding box center [589, 204] width 144 height 27
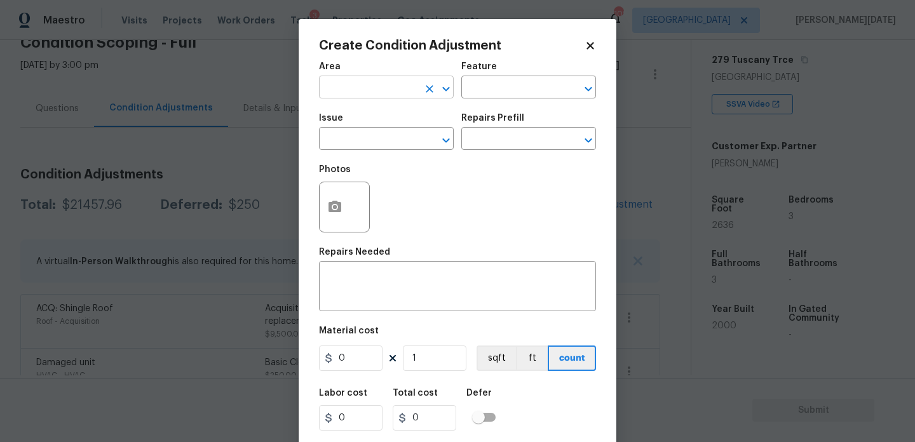
click at [372, 96] on input "text" at bounding box center [368, 89] width 99 height 20
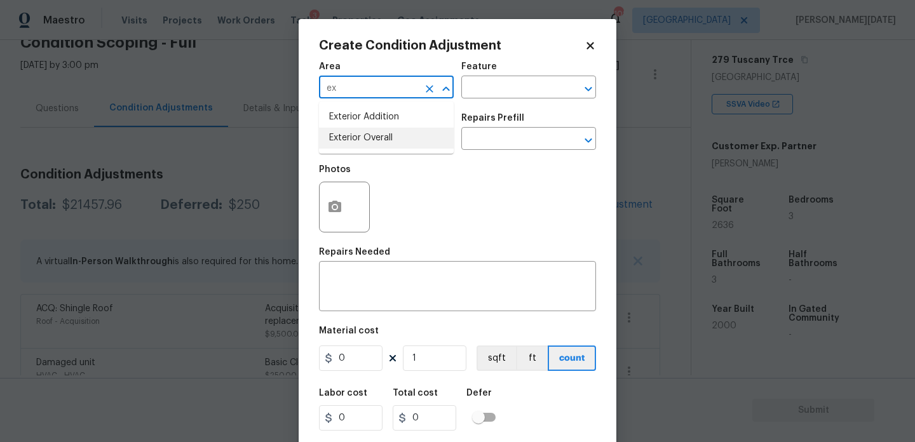
click at [372, 146] on li "Exterior Overall" at bounding box center [386, 138] width 135 height 21
type input "Exterior Overall"
click at [372, 146] on input "text" at bounding box center [368, 140] width 99 height 20
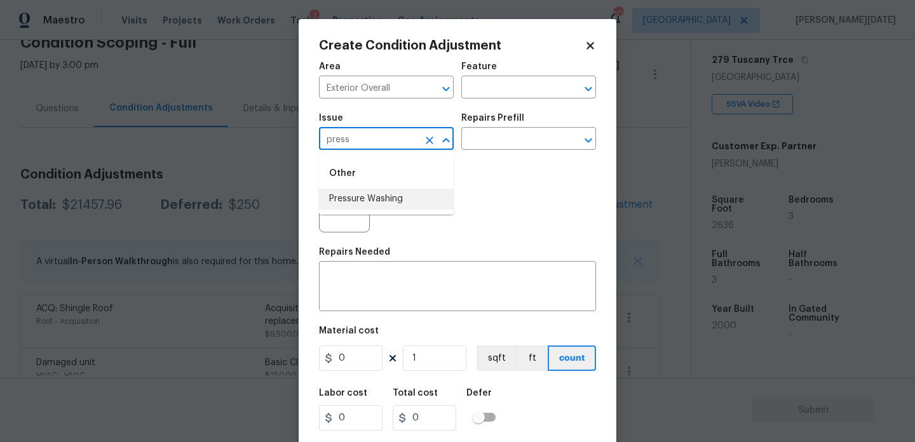
click at [378, 202] on li "Pressure Washing" at bounding box center [386, 199] width 135 height 21
type input "Pressure Washing"
click at [497, 145] on input "text" at bounding box center [510, 140] width 99 height 20
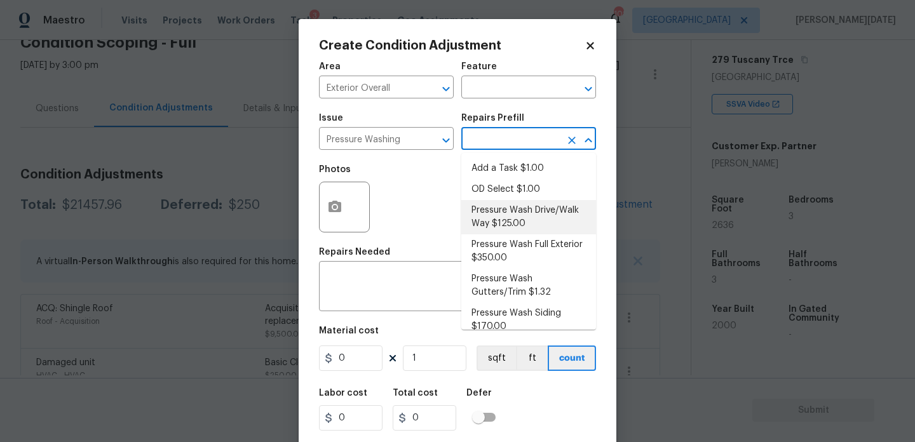
click at [525, 221] on li "Pressure Wash Drive/Walk Way $125.00" at bounding box center [528, 217] width 135 height 34
type input "Siding"
type textarea "Pressure wash the driveways/walkways as directed by the PM. Ensure that all deb…"
type input "125"
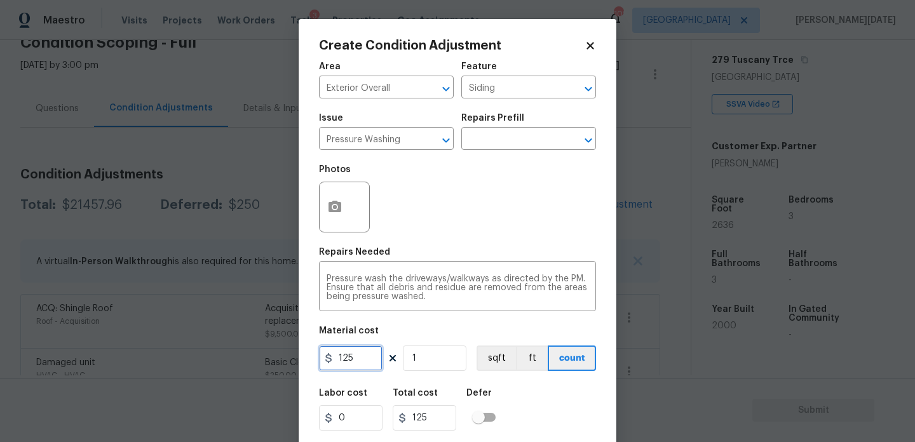
drag, startPoint x: 360, startPoint y: 367, endPoint x: 260, endPoint y: 367, distance: 99.1
click at [260, 367] on div "Create Condition Adjustment Area Exterior Overall ​ Feature Siding ​ Issue Pres…" at bounding box center [457, 221] width 915 height 442
type input "200"
click at [388, 279] on textarea "Pressure wash the driveways/walkways as directed by the PM. Ensure that all deb…" at bounding box center [458, 287] width 262 height 27
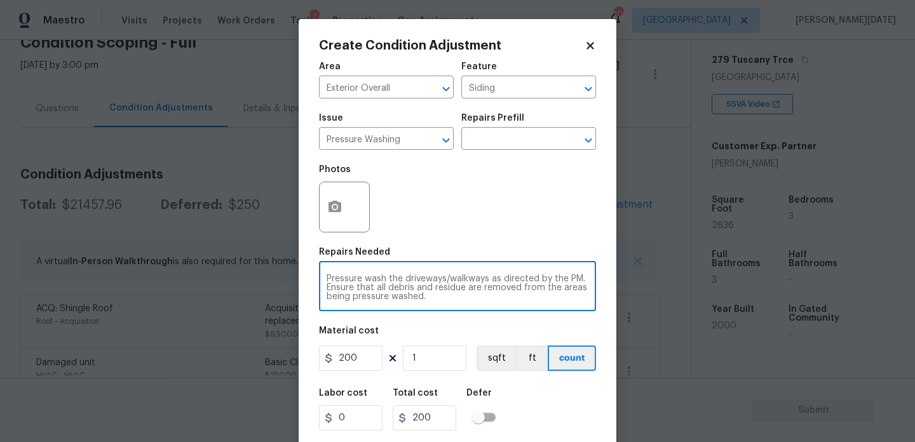
click at [449, 254] on div "Repairs Needed" at bounding box center [457, 256] width 277 height 17
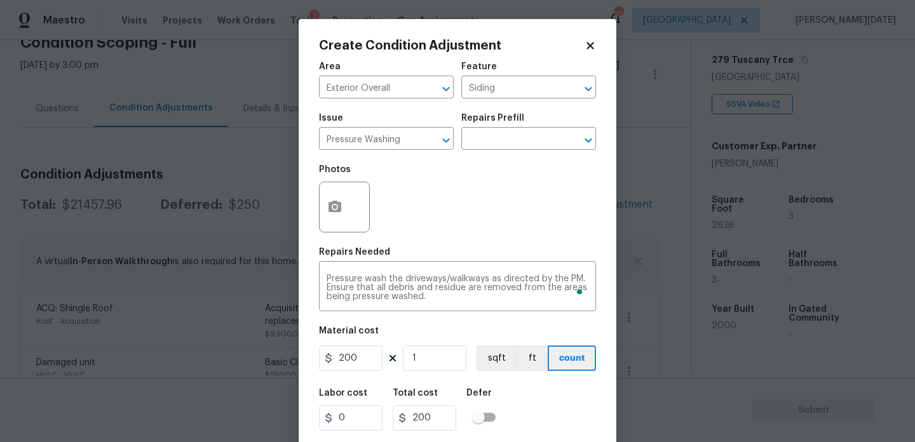
click at [449, 254] on div "Repairs Needed" at bounding box center [457, 256] width 277 height 17
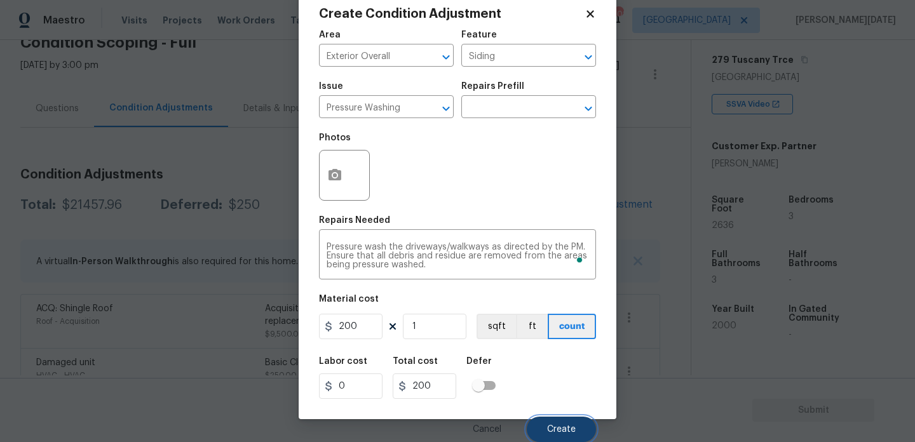
click at [540, 431] on button "Create" at bounding box center [561, 429] width 69 height 25
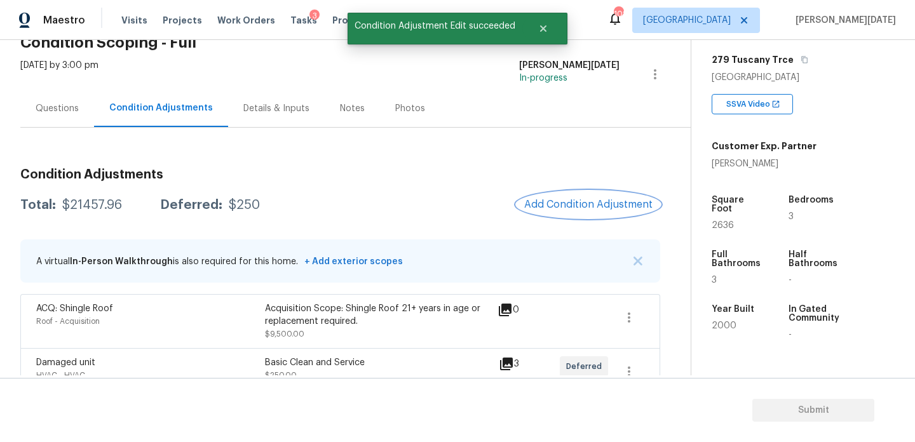
scroll to position [0, 0]
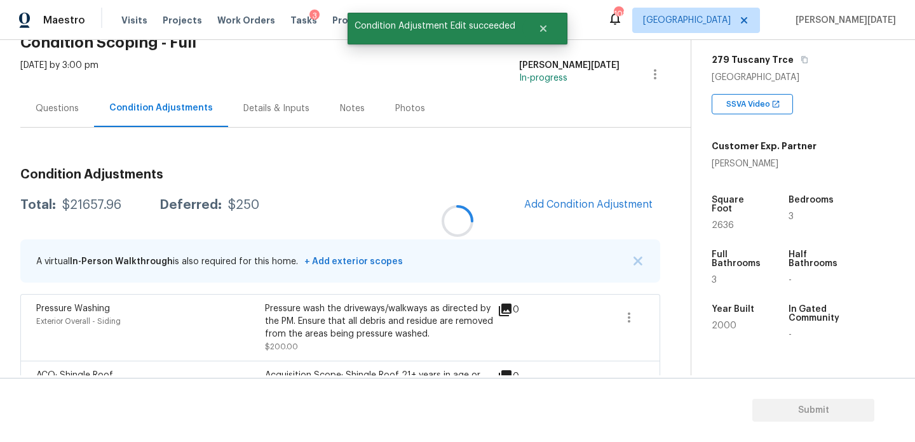
click at [568, 201] on div at bounding box center [457, 221] width 915 height 442
click at [593, 199] on span "Add Condition Adjustment" at bounding box center [588, 204] width 128 height 11
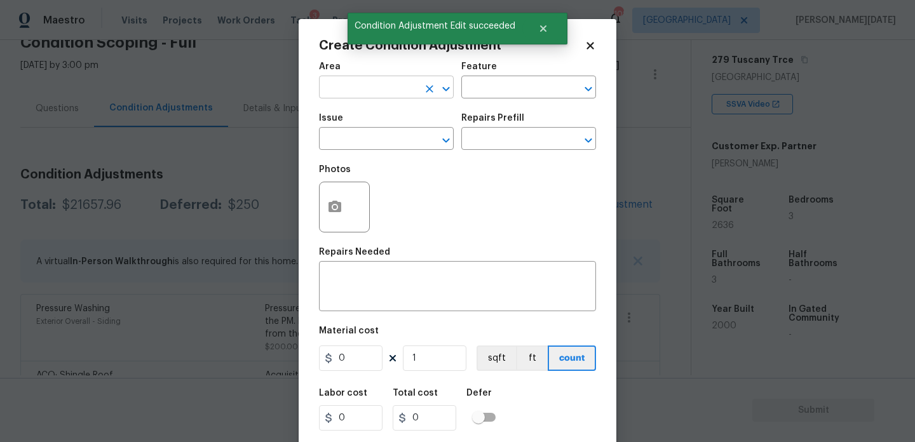
click at [340, 81] on input "text" at bounding box center [368, 89] width 99 height 20
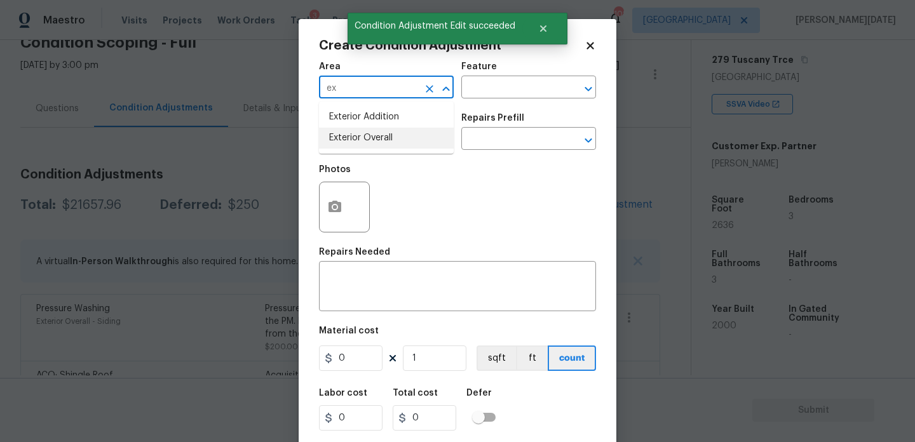
click at [352, 141] on li "Exterior Overall" at bounding box center [386, 138] width 135 height 21
type input "Exterior Overall"
click at [352, 141] on input "text" at bounding box center [368, 140] width 99 height 20
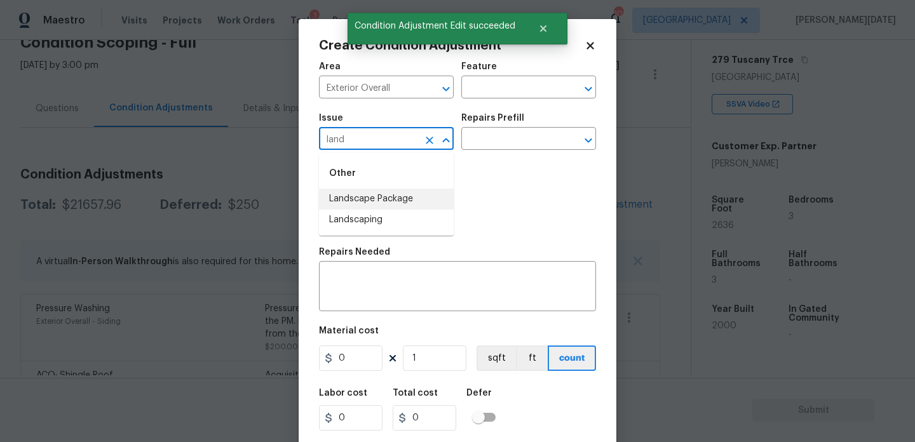
click at [368, 195] on li "Landscape Package" at bounding box center [386, 199] width 135 height 21
type input "Landscape Package"
click at [461, 159] on div "Photos" at bounding box center [457, 199] width 277 height 83
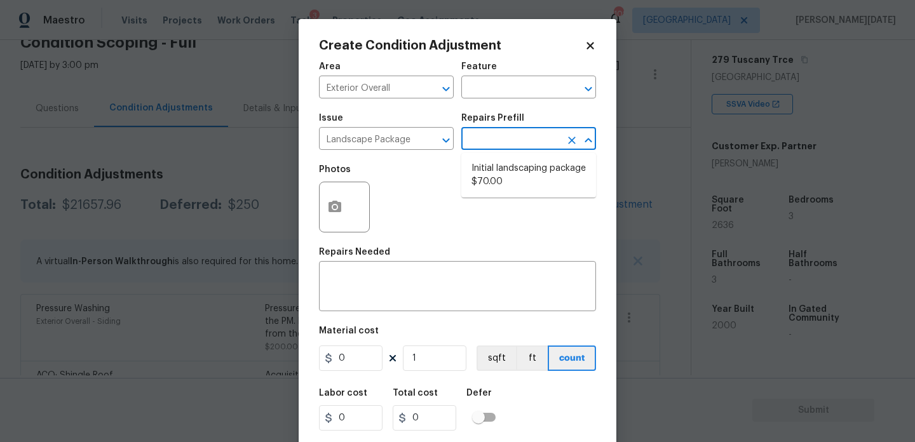
click at [498, 146] on input "text" at bounding box center [510, 140] width 99 height 20
click at [503, 173] on li "Initial landscaping package $70.00" at bounding box center [528, 175] width 135 height 34
type input "Home Readiness Packages"
type textarea "Mowing of grass up to 6" in height. Mow, edge along driveways & sidewalks, trim…"
type input "70"
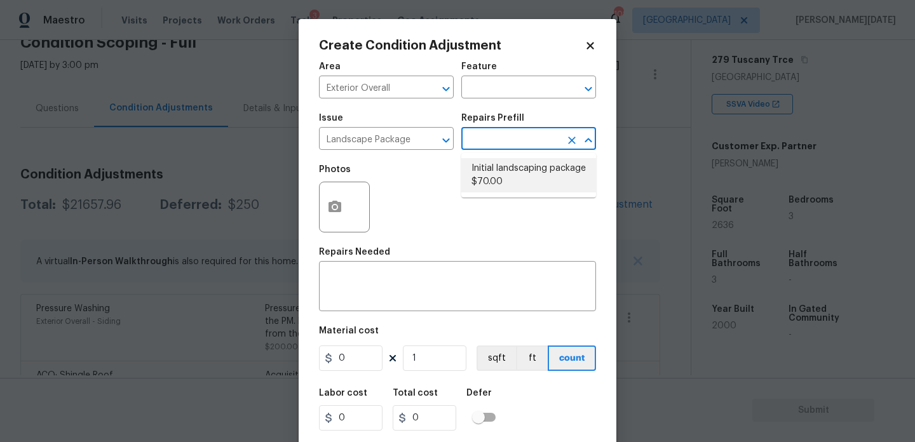
type input "70"
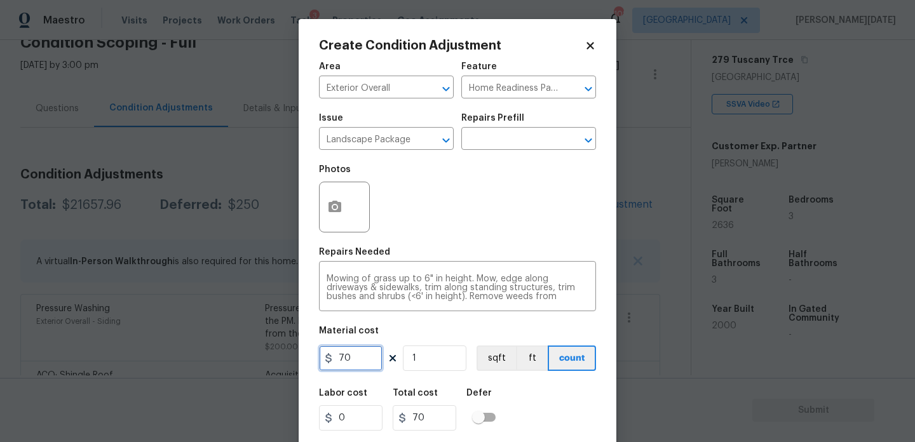
click at [374, 355] on input "70" at bounding box center [351, 358] width 64 height 25
type input "750"
click at [479, 229] on div "Photos" at bounding box center [457, 199] width 277 height 83
type input "750"
click at [340, 212] on icon "button" at bounding box center [334, 206] width 13 height 11
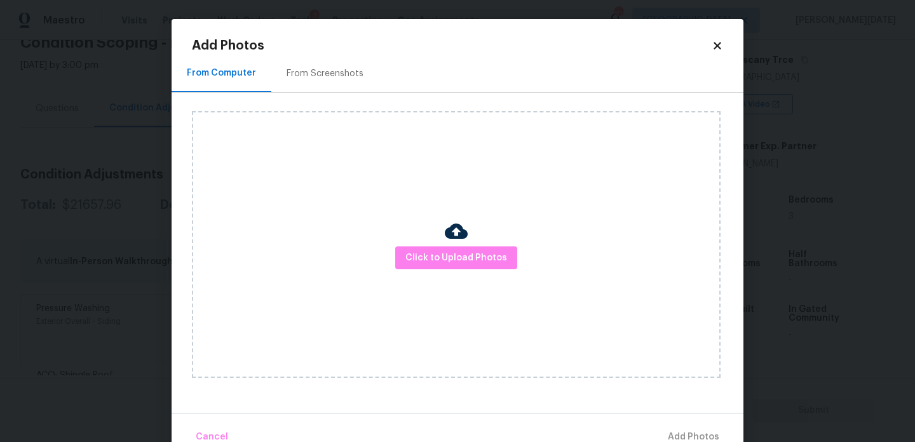
click at [326, 88] on div "From Screenshots" at bounding box center [324, 73] width 107 height 37
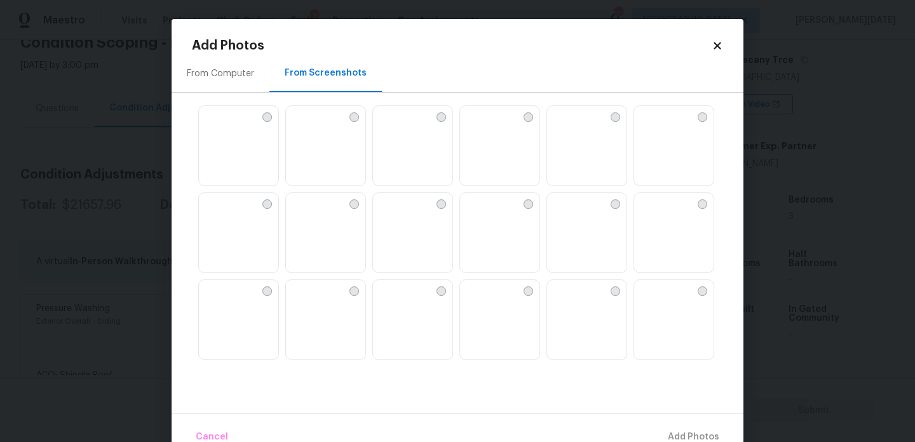
click at [567, 213] on img at bounding box center [557, 203] width 20 height 20
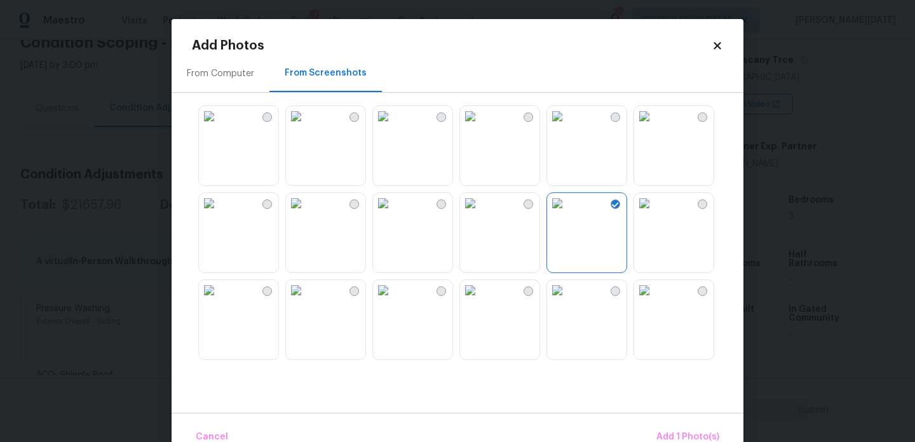
click at [651, 213] on img at bounding box center [644, 203] width 20 height 20
click at [567, 301] on img at bounding box center [557, 290] width 20 height 20
click at [693, 424] on button "Add 3 Photo(s)" at bounding box center [687, 437] width 74 height 27
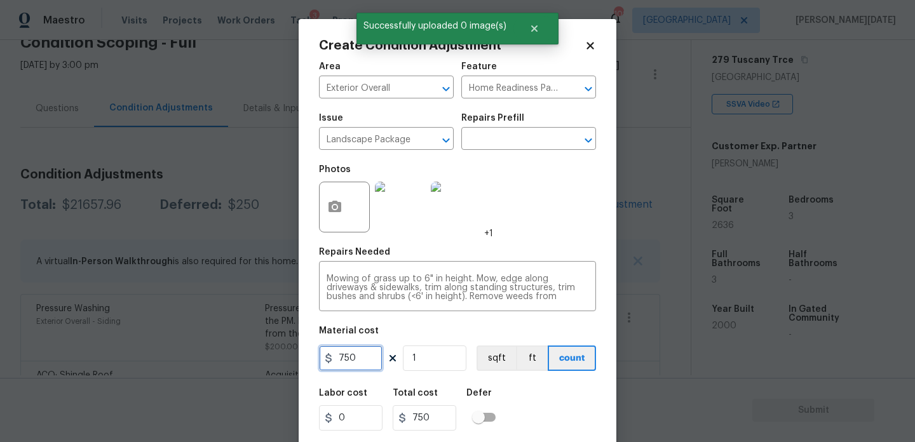
drag, startPoint x: 367, startPoint y: 365, endPoint x: 273, endPoint y: 365, distance: 94.7
click at [273, 365] on div "Create Condition Adjustment Area Exterior Overall ​ Feature Home Readiness Pack…" at bounding box center [457, 221] width 915 height 442
type input "300"
click at [535, 232] on div "Photos +1" at bounding box center [457, 199] width 277 height 83
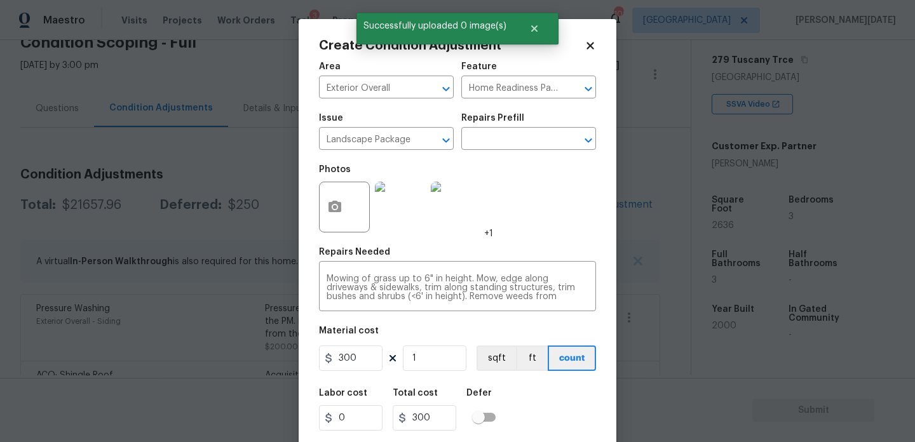
scroll to position [32, 0]
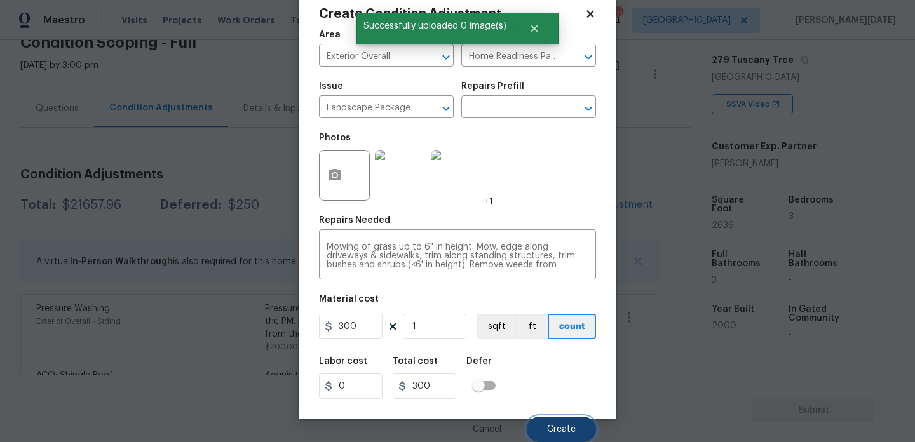
click at [557, 429] on span "Create" at bounding box center [561, 430] width 29 height 10
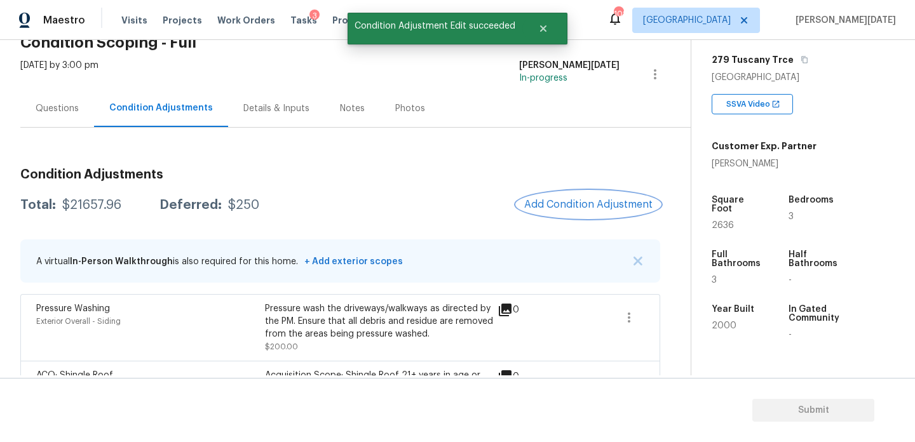
scroll to position [0, 0]
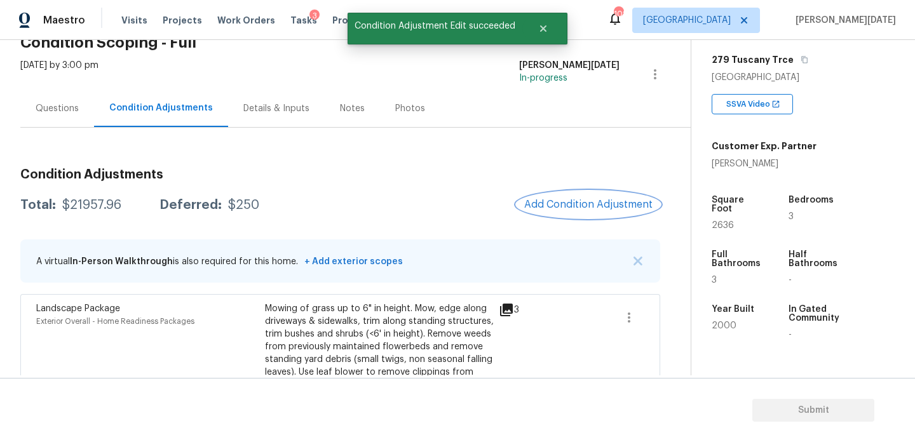
click at [562, 199] on span "Add Condition Adjustment" at bounding box center [588, 204] width 128 height 11
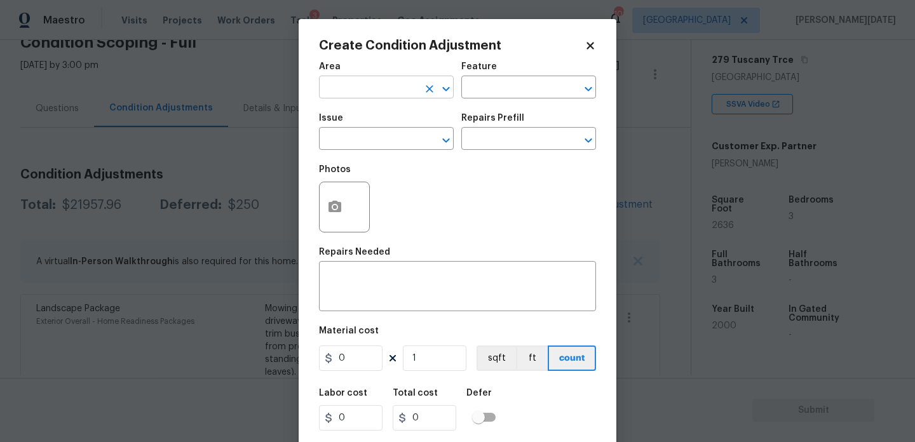
click at [353, 90] on input "text" at bounding box center [368, 89] width 99 height 20
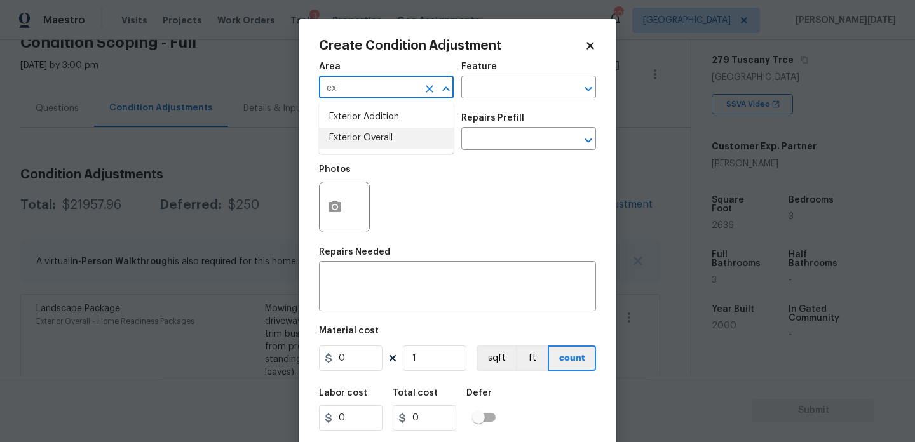
click at [368, 146] on li "Exterior Overall" at bounding box center [386, 138] width 135 height 21
type input "Exterior Overall"
click at [368, 146] on input "text" at bounding box center [368, 140] width 99 height 20
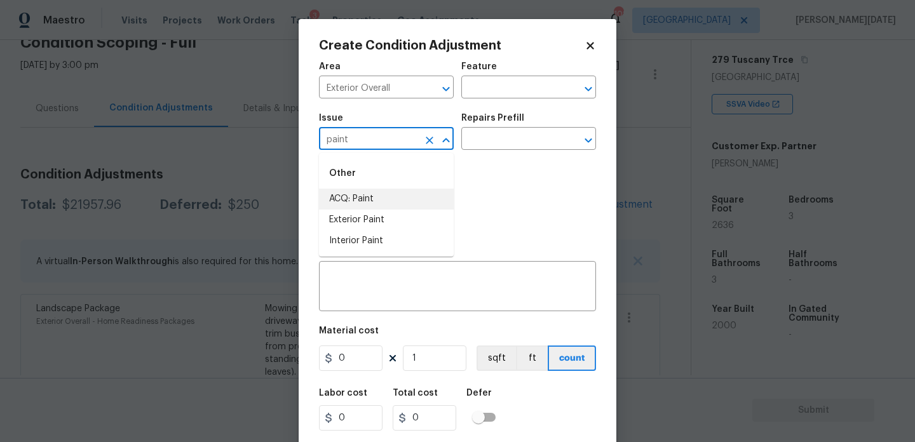
click at [370, 194] on li "ACQ: Paint" at bounding box center [386, 199] width 135 height 21
type input "ACQ: Paint"
click at [489, 149] on input "text" at bounding box center [510, 140] width 99 height 20
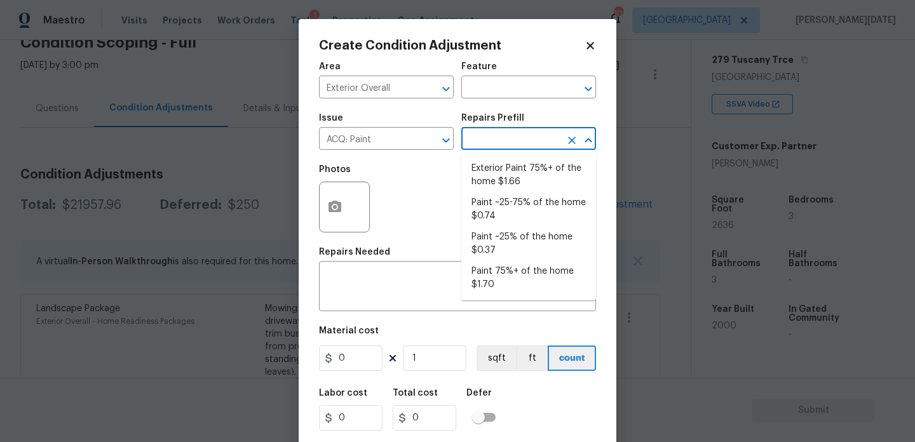
click at [508, 144] on input "text" at bounding box center [510, 140] width 99 height 20
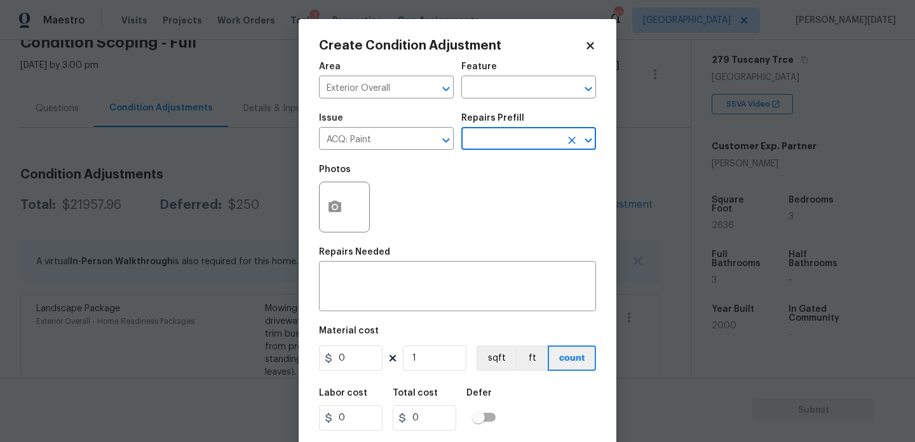
click at [514, 143] on input "text" at bounding box center [510, 140] width 99 height 20
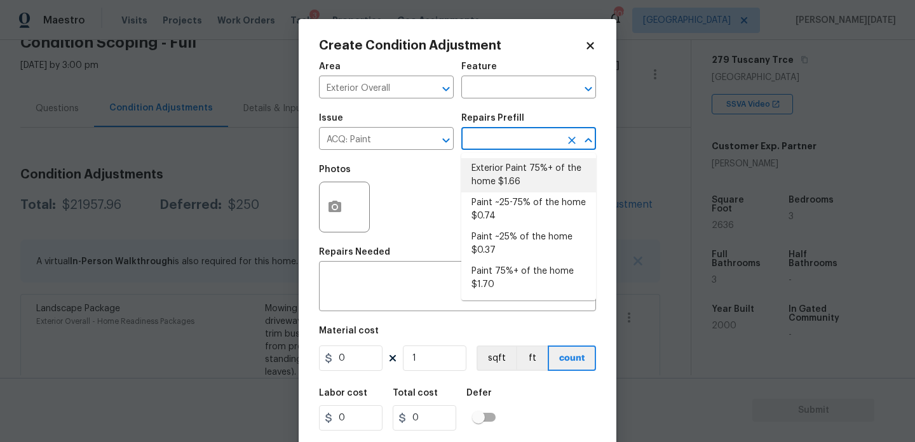
click at [514, 179] on li "Exterior Paint 75%+ of the home $1.66" at bounding box center [528, 175] width 135 height 34
type input "Acquisition"
type textarea "Acquisition Scope: 75%+ of the home exterior will likely require paint"
type input "1.66"
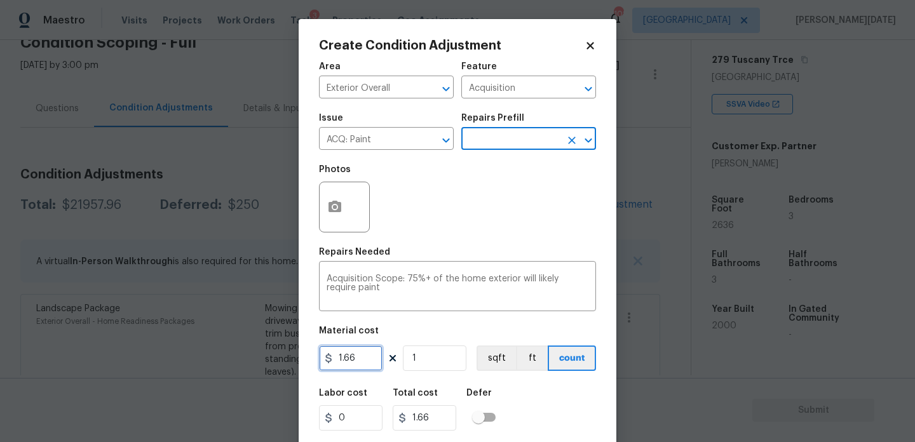
click at [375, 360] on input "1.66" at bounding box center [351, 358] width 64 height 25
type input "1.5"
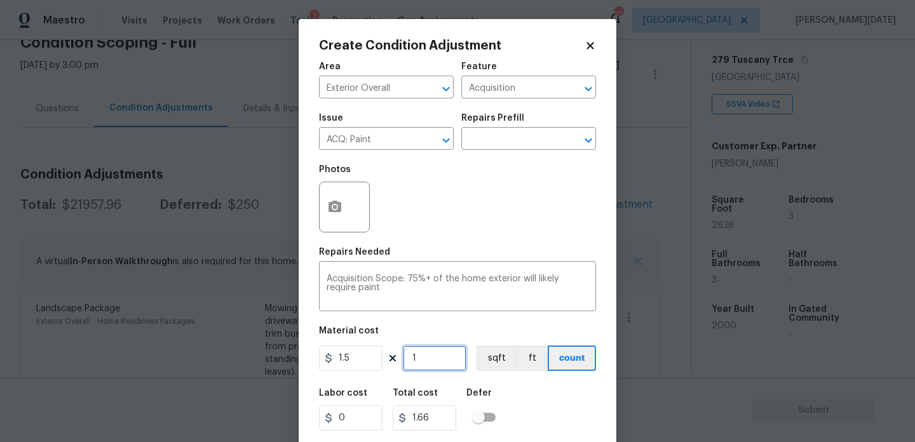
type input "1.5"
click at [421, 362] on input "1" at bounding box center [435, 358] width 64 height 25
type input "0"
paste input "2636"
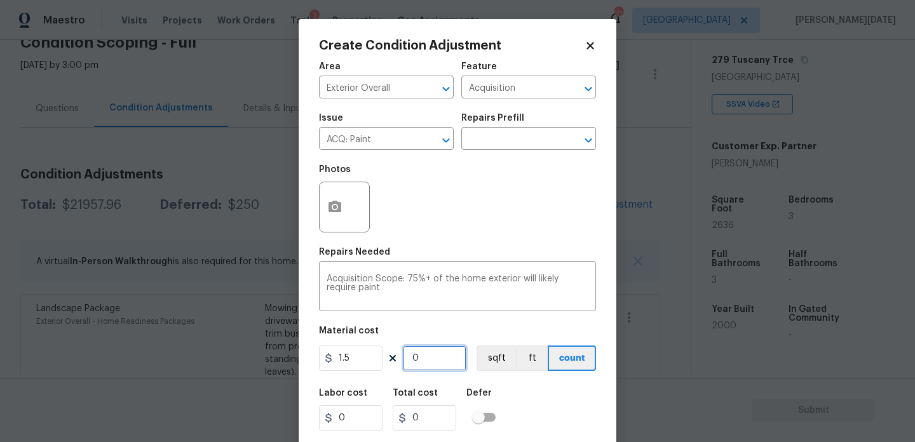
type input "2636"
type input "3954"
click at [424, 143] on icon "Clear" at bounding box center [429, 140] width 13 height 13
type input "2636"
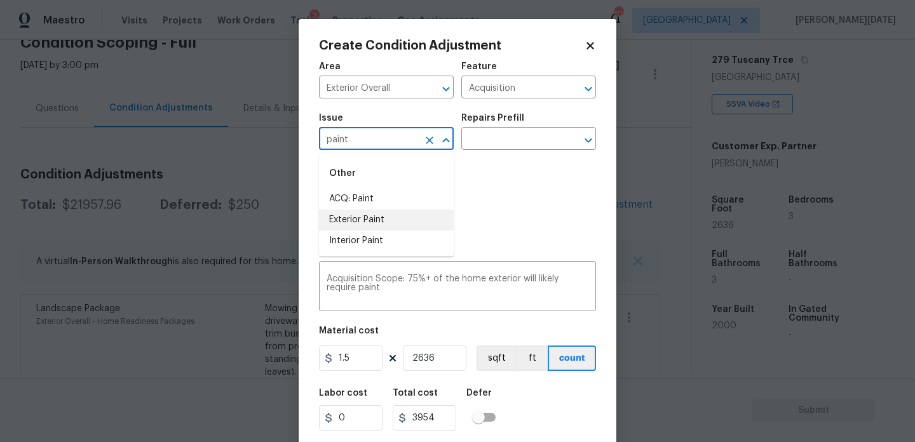
click at [425, 215] on li "Exterior Paint" at bounding box center [386, 220] width 135 height 21
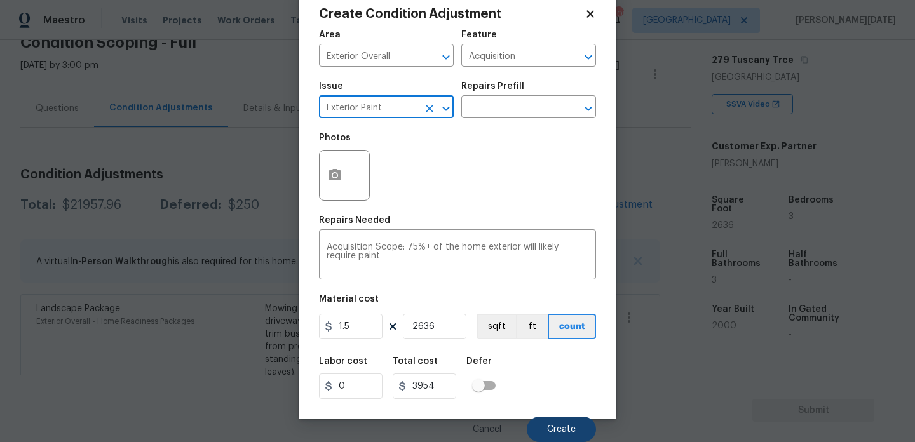
type input "Exterior Paint"
click at [544, 424] on button "Create" at bounding box center [561, 429] width 69 height 25
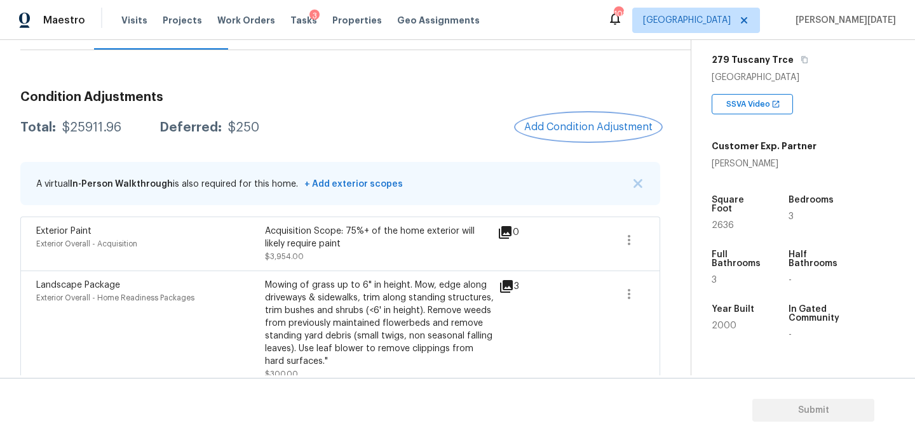
scroll to position [147, 0]
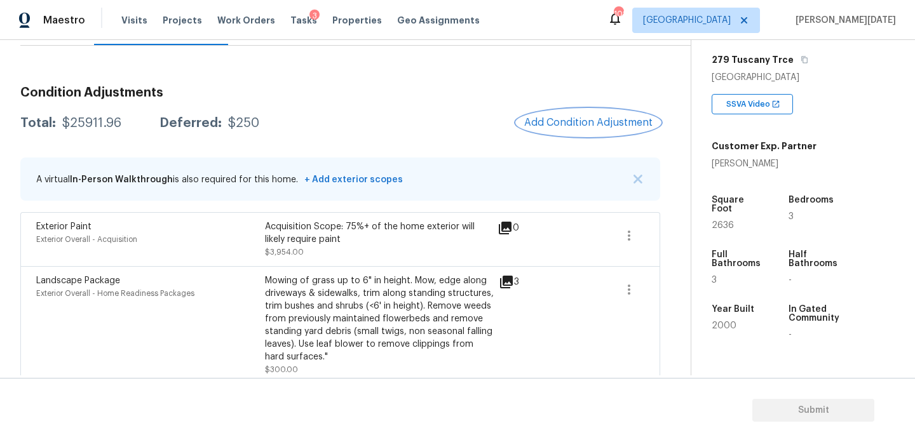
click at [592, 113] on button "Add Condition Adjustment" at bounding box center [589, 122] width 144 height 27
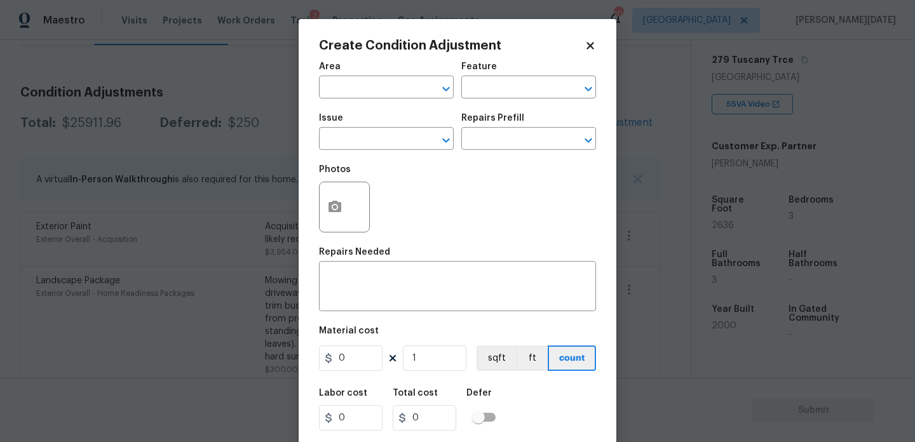
click at [720, 211] on body "Maestro Visits Projects Work Orders Tasks 3 Properties Geo Assignments 102 Atla…" at bounding box center [457, 221] width 915 height 442
click at [720, 211] on div "Square Foot" at bounding box center [738, 208] width 53 height 25
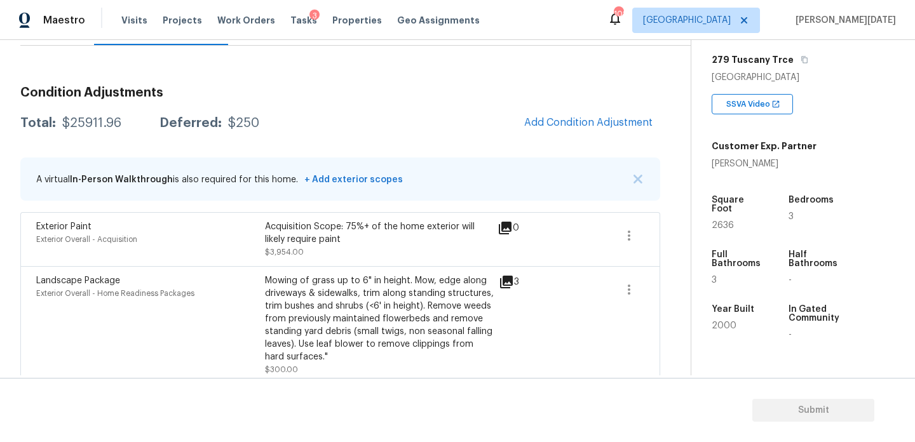
click at [720, 211] on div "Square Foot" at bounding box center [738, 208] width 53 height 25
click at [720, 221] on span "2636" at bounding box center [723, 225] width 22 height 9
copy span "2636"
click at [553, 114] on button "Add Condition Adjustment" at bounding box center [589, 122] width 144 height 27
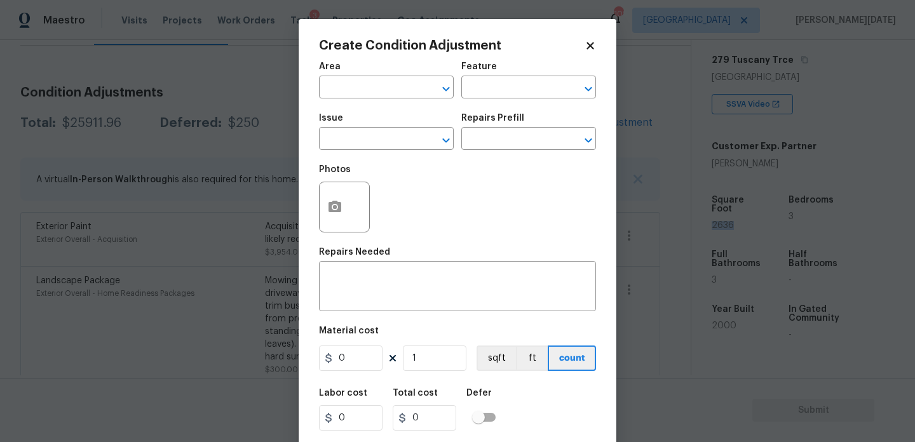
click at [159, 125] on body "Maestro Visits Projects Work Orders Tasks 3 Properties Geo Assignments 102 Atla…" at bounding box center [457, 221] width 915 height 442
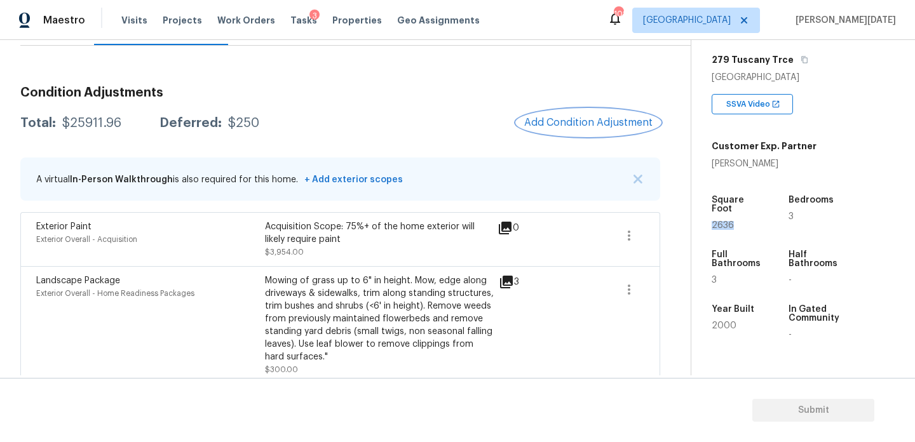
click at [572, 121] on span "Add Condition Adjustment" at bounding box center [588, 122] width 128 height 11
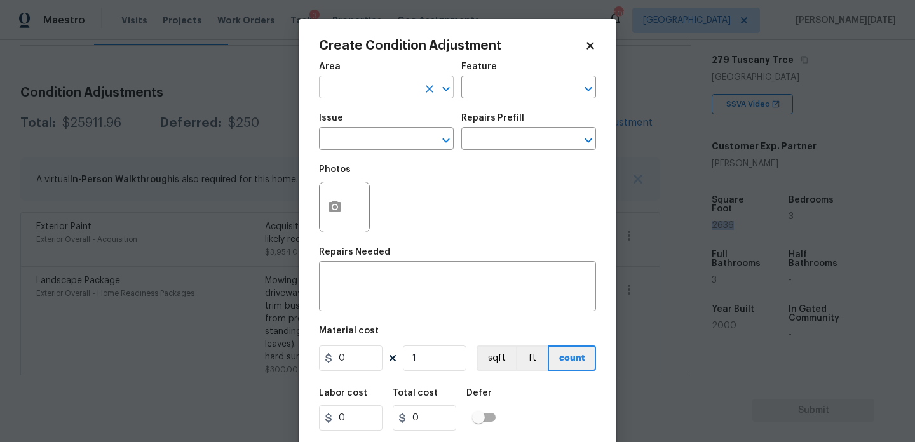
click at [346, 86] on input "text" at bounding box center [368, 89] width 99 height 20
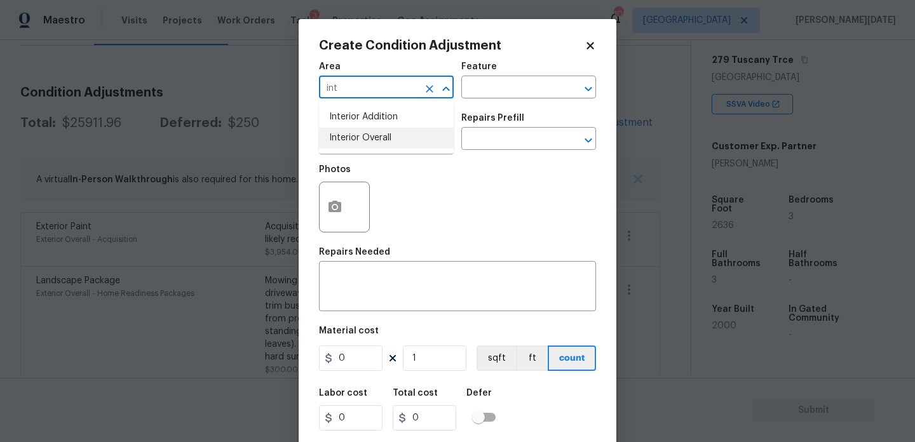
click at [377, 139] on li "Interior Overall" at bounding box center [386, 138] width 135 height 21
type input "Interior Overall"
click at [377, 139] on input "text" at bounding box center [368, 140] width 99 height 20
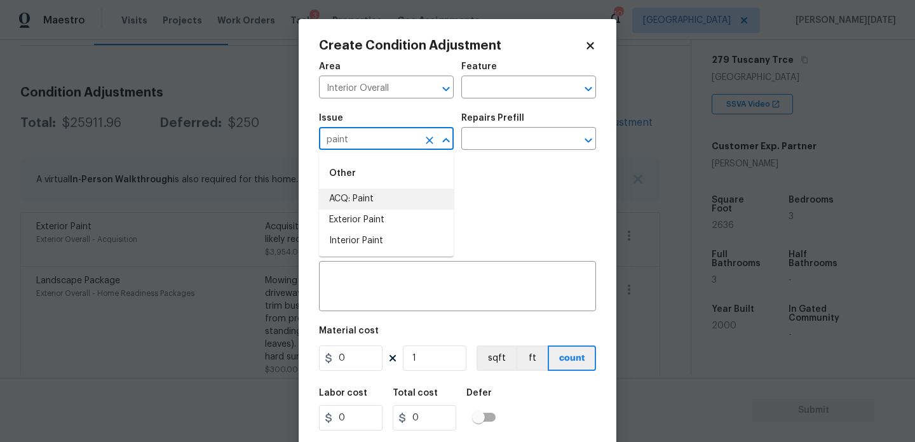
click at [390, 198] on li "ACQ: Paint" at bounding box center [386, 199] width 135 height 21
type input "ACQ: Paint"
click at [526, 139] on input "text" at bounding box center [510, 140] width 99 height 20
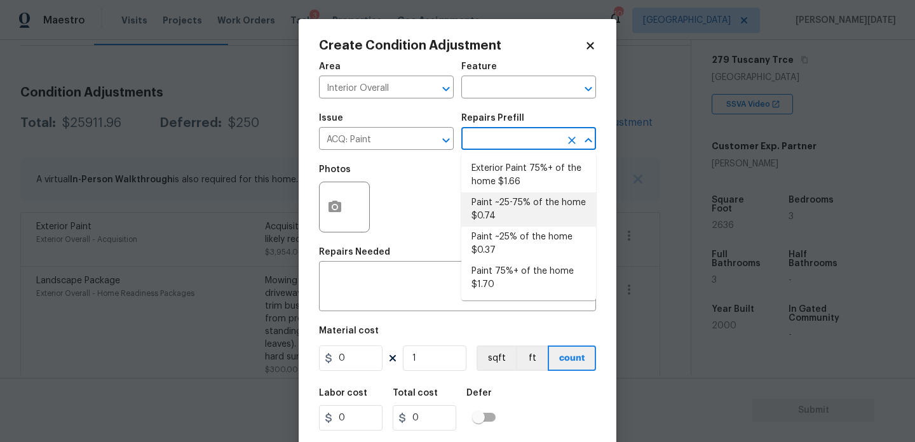
click at [520, 201] on li "Paint ~25-75% of the home $0.74" at bounding box center [528, 210] width 135 height 34
type input "Acquisition"
type textarea "Acquisition Scope: ~25 - 75% of the home needs interior paint"
type input "0.74"
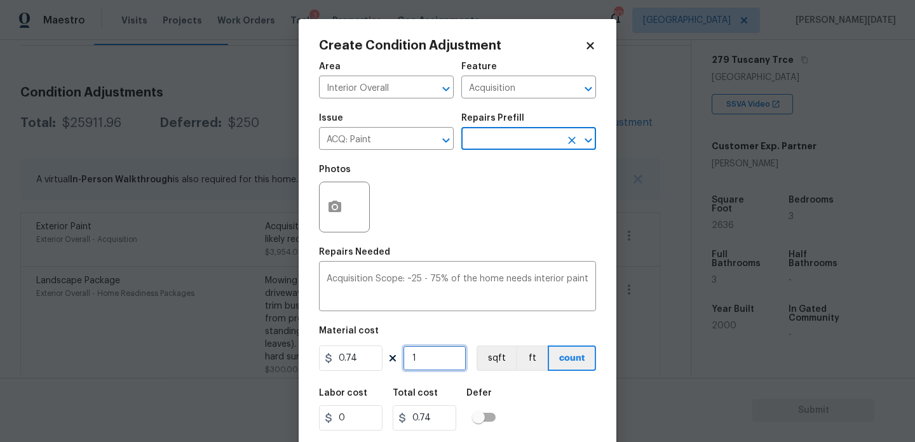
click at [437, 366] on input "1" at bounding box center [435, 358] width 64 height 25
type input "0"
paste input "2636"
type input "2636"
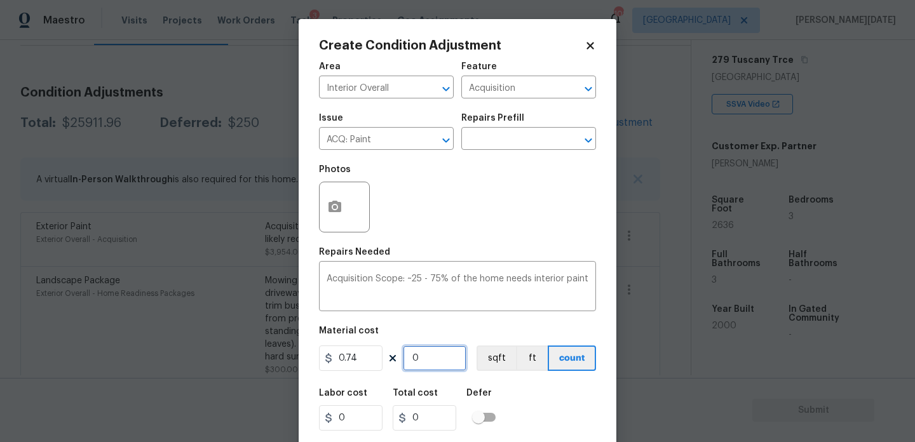
type input "1950.64"
type input "2636"
click at [313, 206] on div "Create Condition Adjustment Area Interior Overall ​ Feature Acquisition ​ Issue…" at bounding box center [458, 235] width 318 height 432
click at [341, 215] on icon "button" at bounding box center [334, 206] width 15 height 15
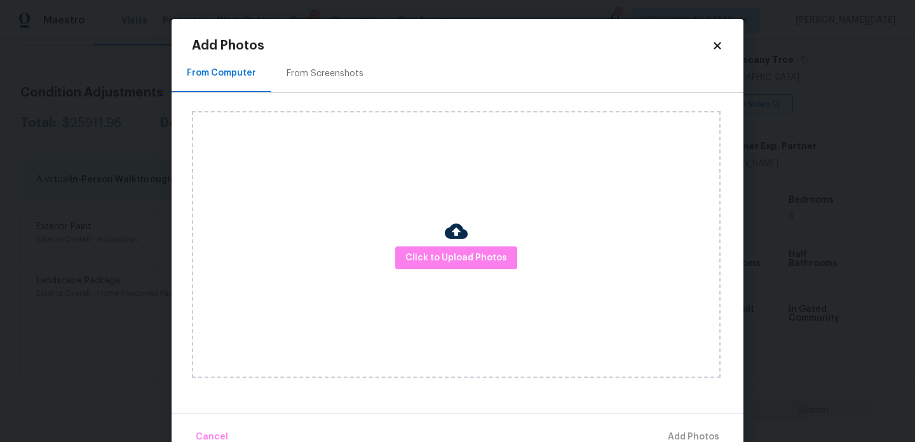
click at [340, 81] on div "From Screenshots" at bounding box center [324, 73] width 107 height 37
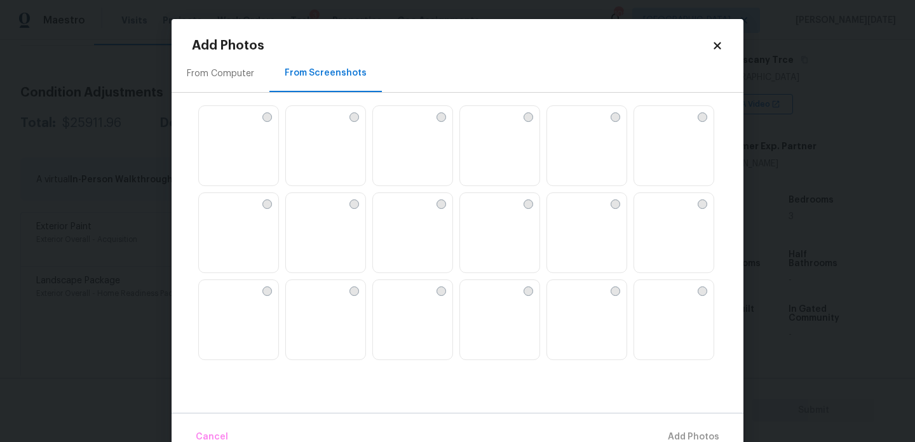
click at [661, 149] on img at bounding box center [673, 146] width 79 height 81
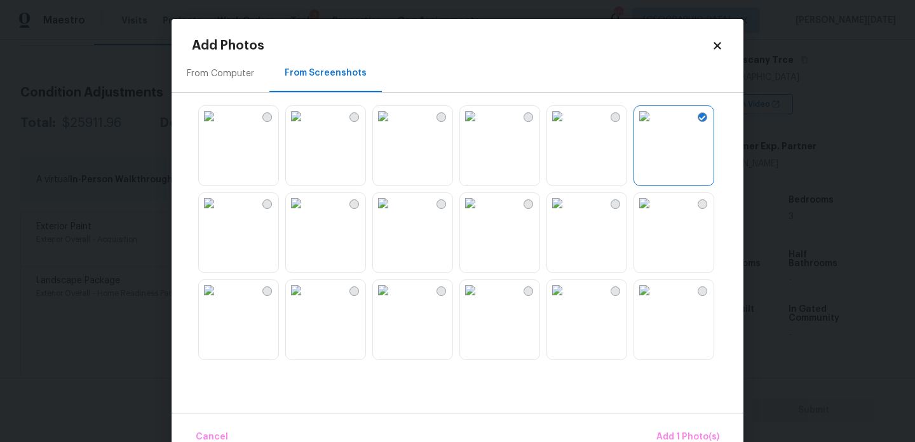
click at [566, 126] on img at bounding box center [557, 116] width 20 height 20
click at [480, 213] on img at bounding box center [470, 203] width 20 height 20
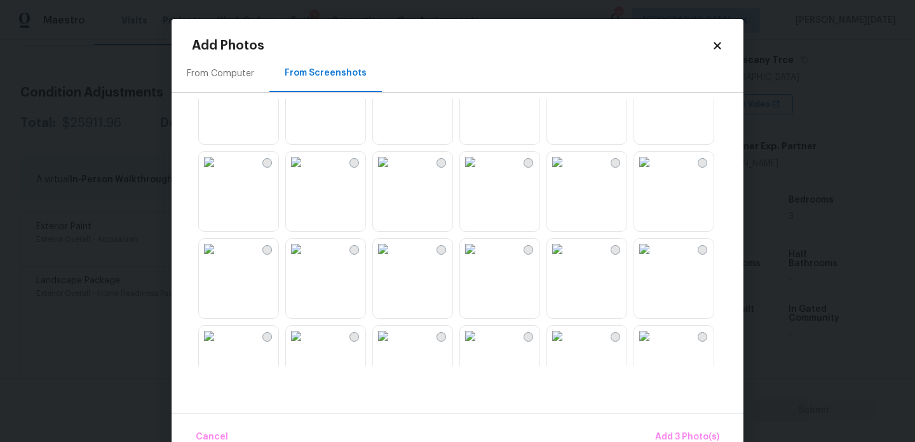
click at [480, 85] on img at bounding box center [470, 75] width 20 height 20
click at [654, 259] on img at bounding box center [644, 249] width 20 height 20
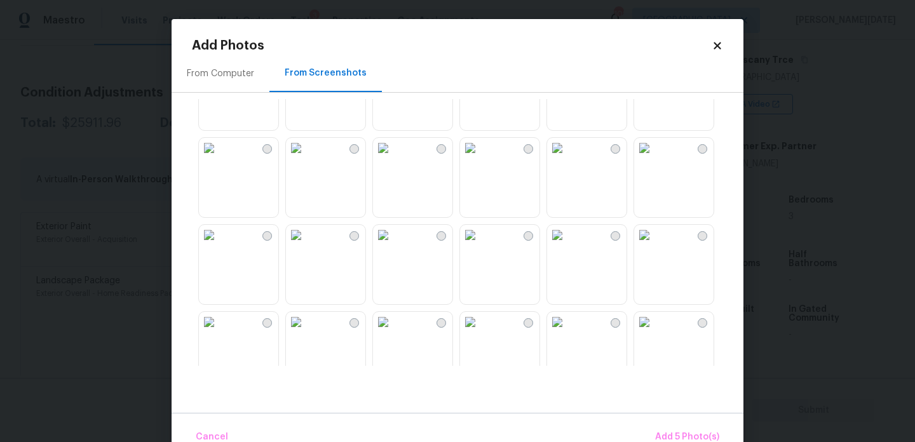
scroll to position [665, 0]
click at [649, 158] on img at bounding box center [644, 147] width 20 height 20
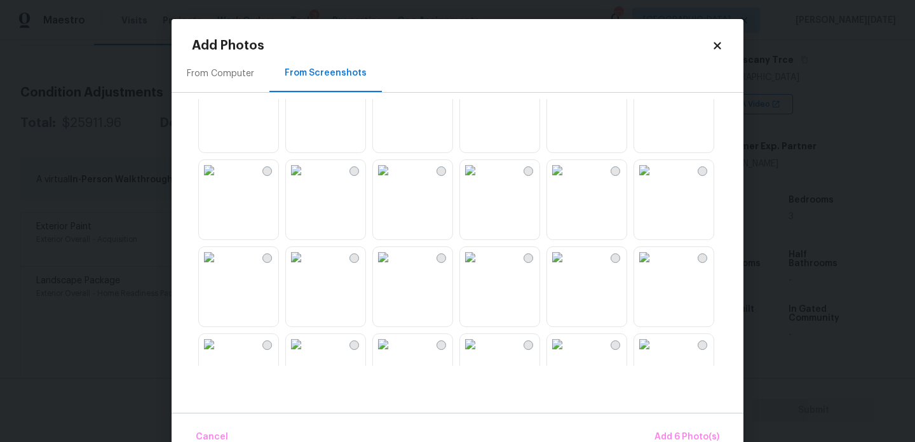
scroll to position [992, 0]
click at [567, 179] on img at bounding box center [557, 169] width 20 height 20
click at [654, 179] on img at bounding box center [644, 169] width 20 height 20
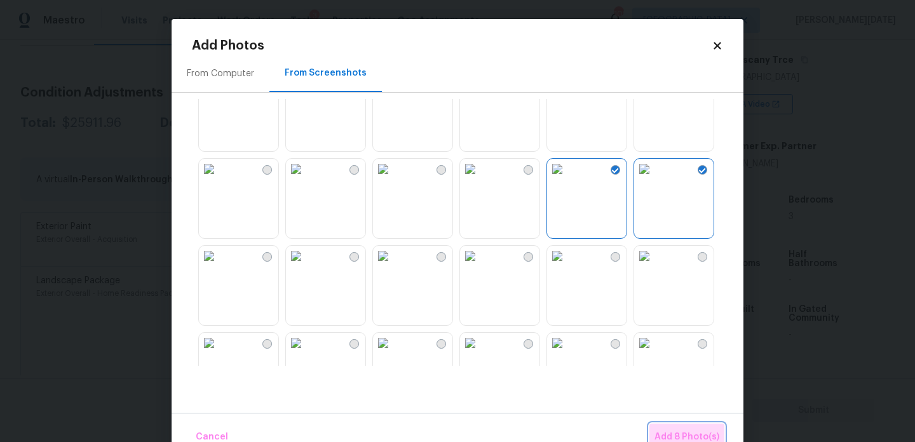
click at [675, 426] on button "Add 8 Photo(s)" at bounding box center [686, 437] width 75 height 27
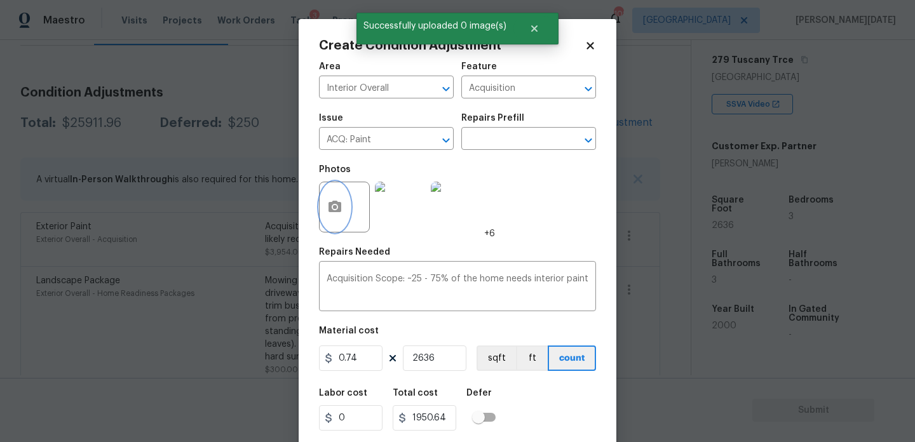
scroll to position [32, 0]
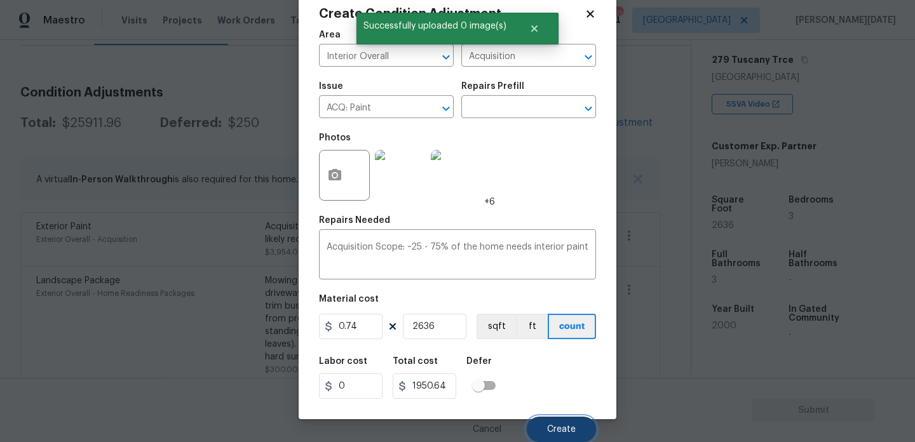
click at [551, 420] on button "Create" at bounding box center [561, 429] width 69 height 25
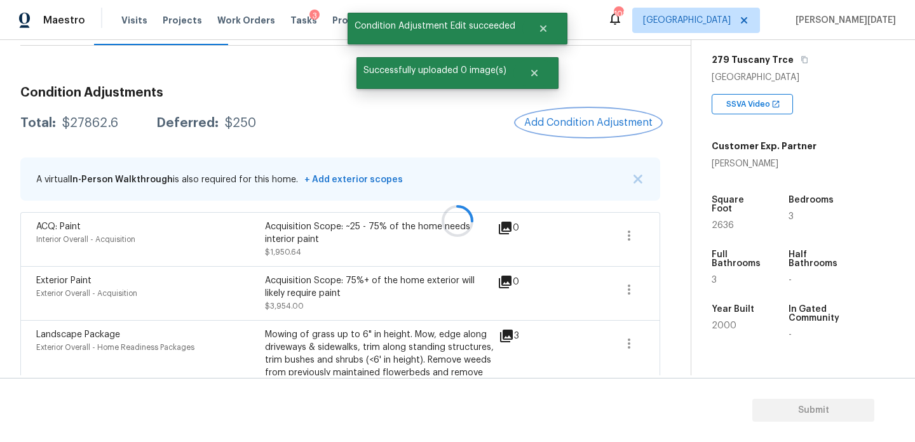
scroll to position [0, 0]
click at [585, 123] on span "Add Condition Adjustment" at bounding box center [588, 122] width 128 height 11
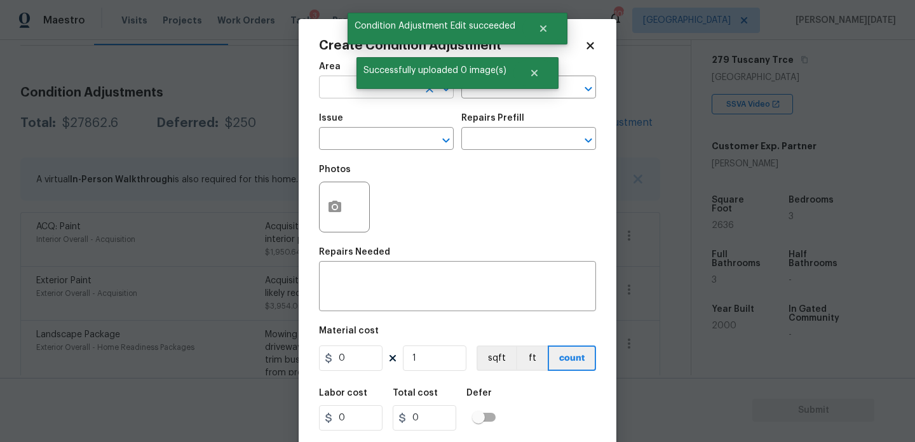
click at [338, 89] on input "text" at bounding box center [368, 89] width 99 height 20
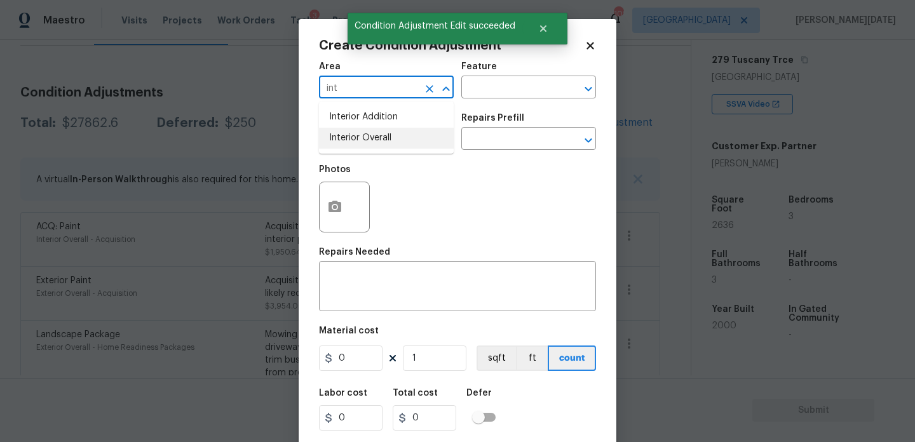
click at [353, 139] on li "Interior Overall" at bounding box center [386, 138] width 135 height 21
type input "Interior Overall"
click at [353, 139] on input "text" at bounding box center [368, 140] width 99 height 20
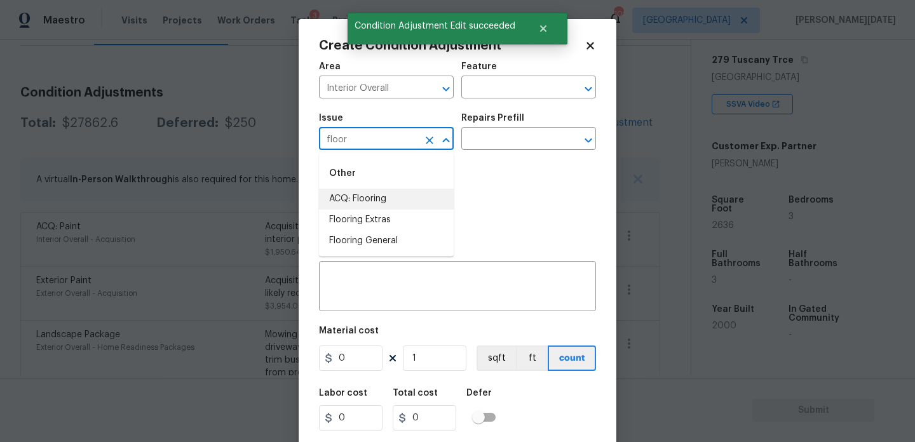
click at [367, 201] on li "ACQ: Flooring" at bounding box center [386, 199] width 135 height 21
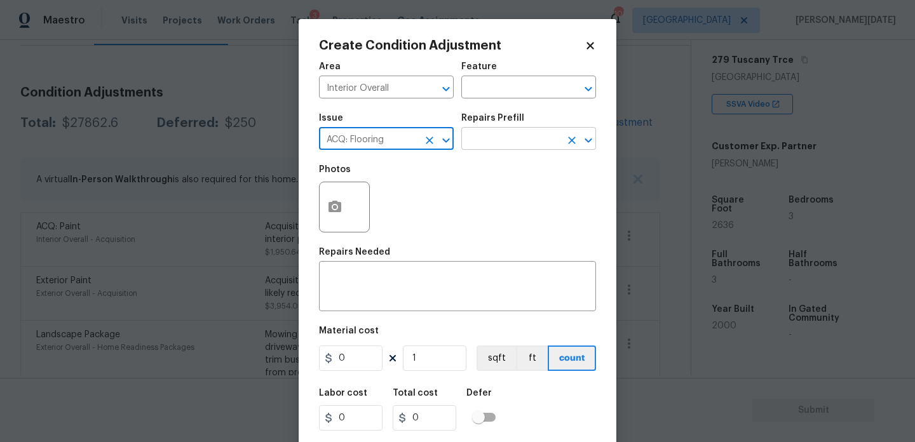
type input "ACQ: Flooring"
click at [524, 141] on input "text" at bounding box center [510, 140] width 99 height 20
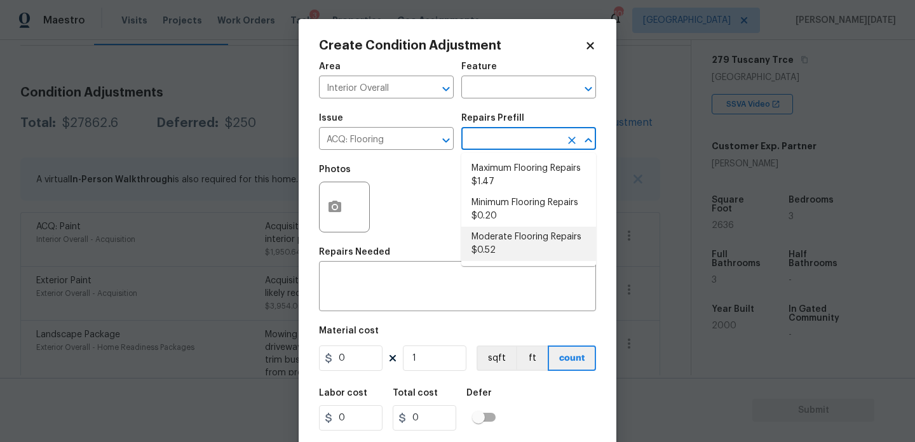
click at [511, 238] on li "Moderate Flooring Repairs $0.52" at bounding box center [528, 244] width 135 height 34
type input "Acquisition"
type textarea "Acquisition Scope: Moderate flooring repairs"
type input "0.52"
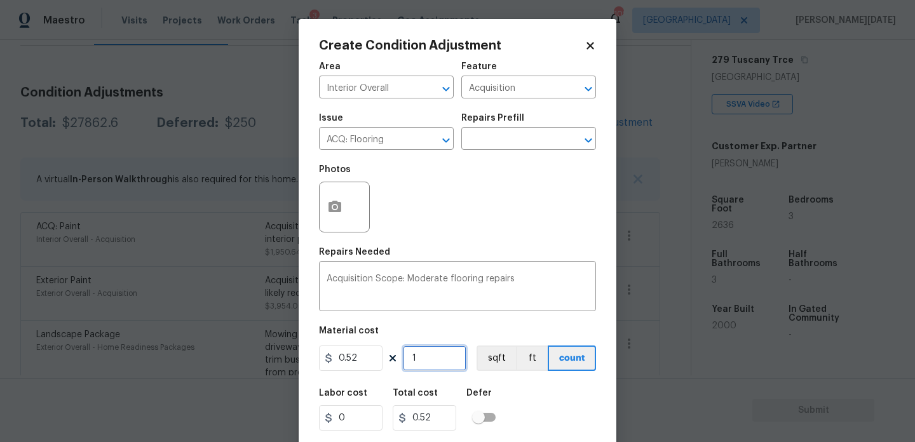
click at [424, 362] on input "1" at bounding box center [435, 358] width 64 height 25
type input "0"
paste input "2636"
type input "2636"
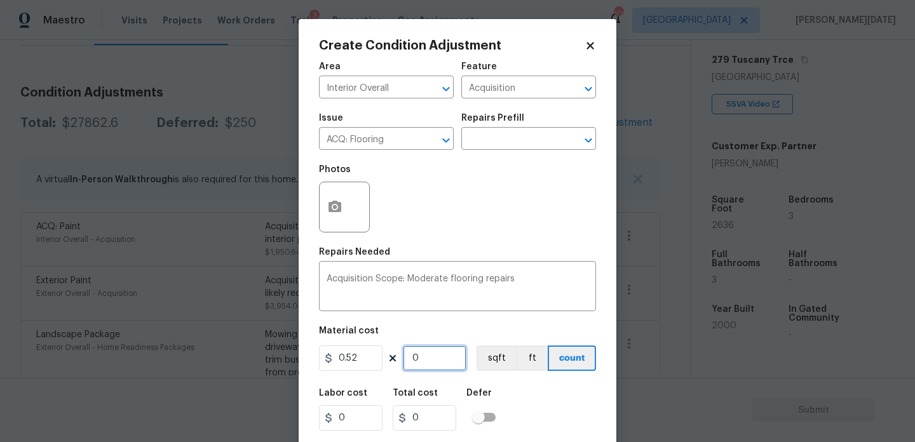
type input "1370.72"
type input "2636"
click at [342, 228] on button "button" at bounding box center [335, 207] width 30 height 50
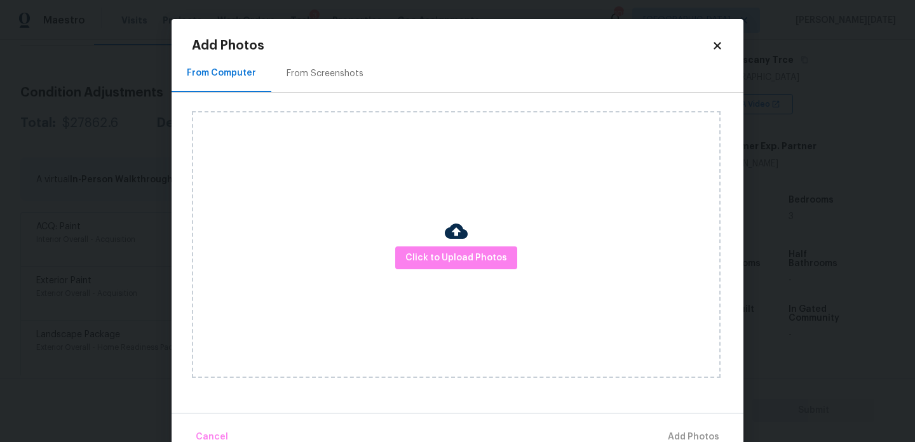
click at [337, 81] on div "From Screenshots" at bounding box center [324, 73] width 107 height 37
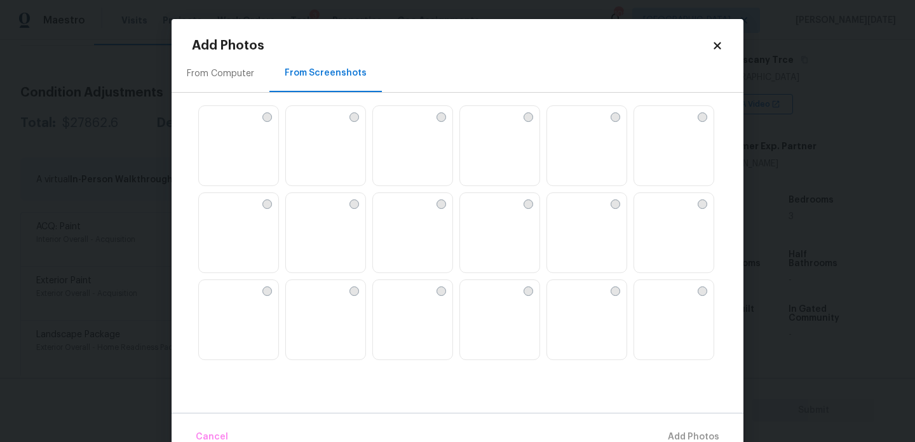
click at [398, 139] on img at bounding box center [412, 146] width 79 height 81
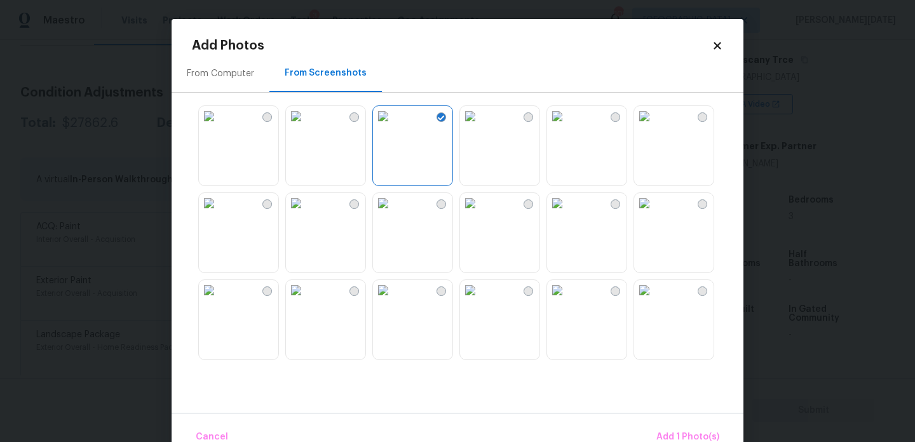
click at [654, 126] on img at bounding box center [644, 116] width 20 height 20
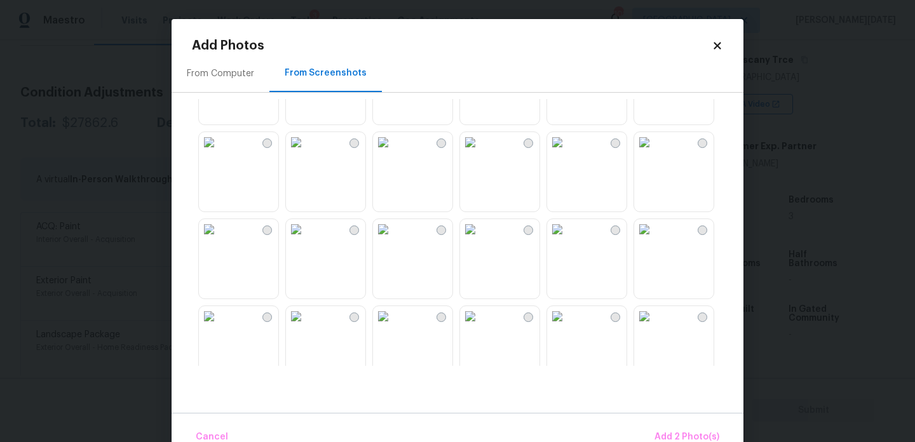
scroll to position [368, 0]
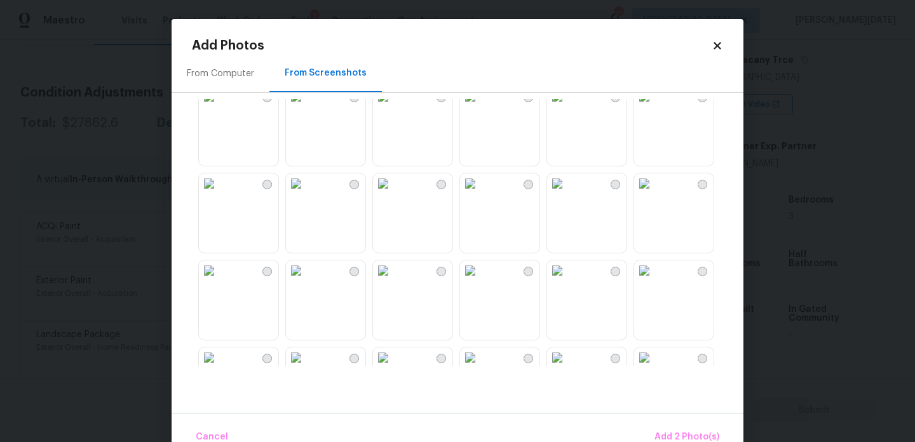
click at [480, 194] on img at bounding box center [470, 183] width 20 height 20
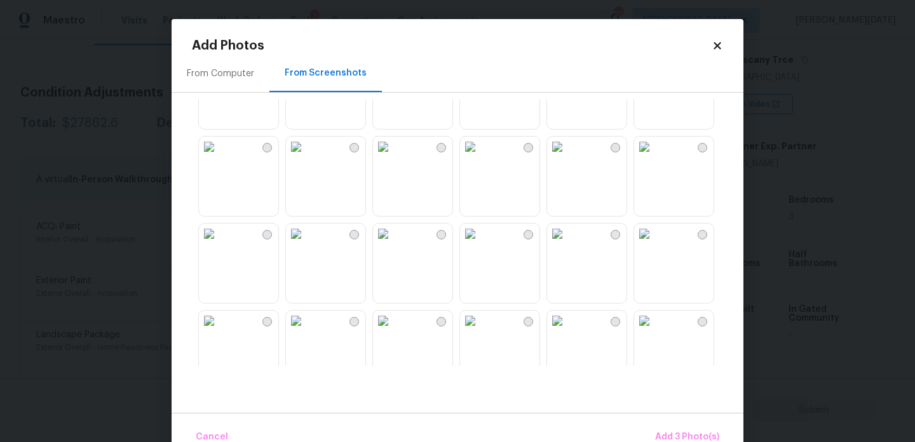
scroll to position [762, 0]
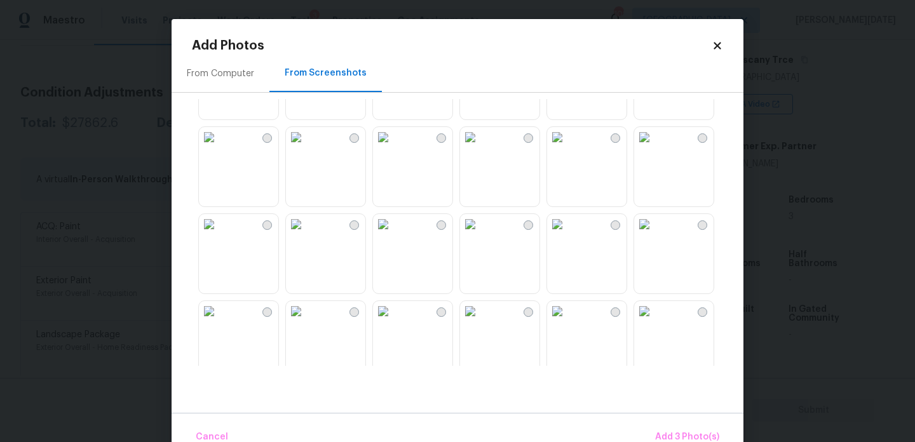
click at [393, 147] on img at bounding box center [383, 137] width 20 height 20
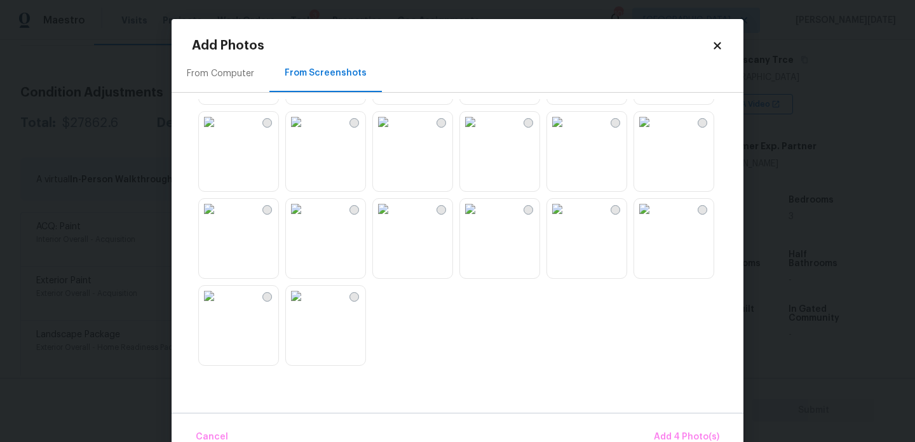
click at [306, 306] on img at bounding box center [296, 296] width 20 height 20
click at [219, 306] on img at bounding box center [209, 296] width 20 height 20
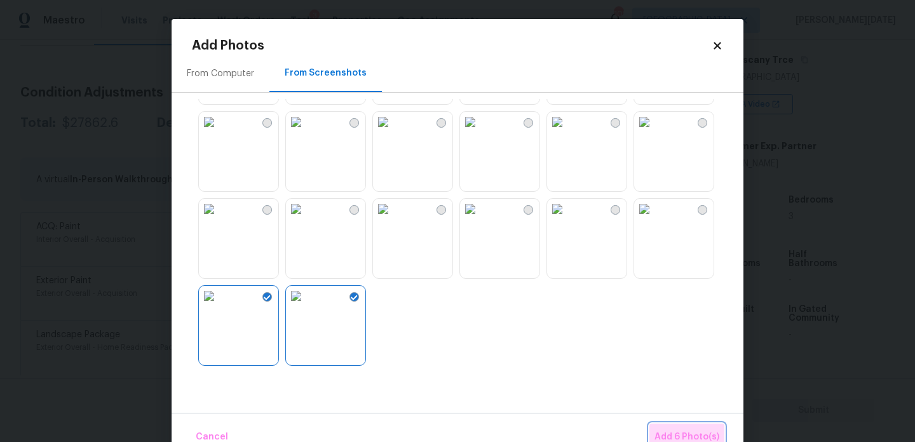
click at [694, 435] on span "Add 6 Photo(s)" at bounding box center [686, 437] width 65 height 16
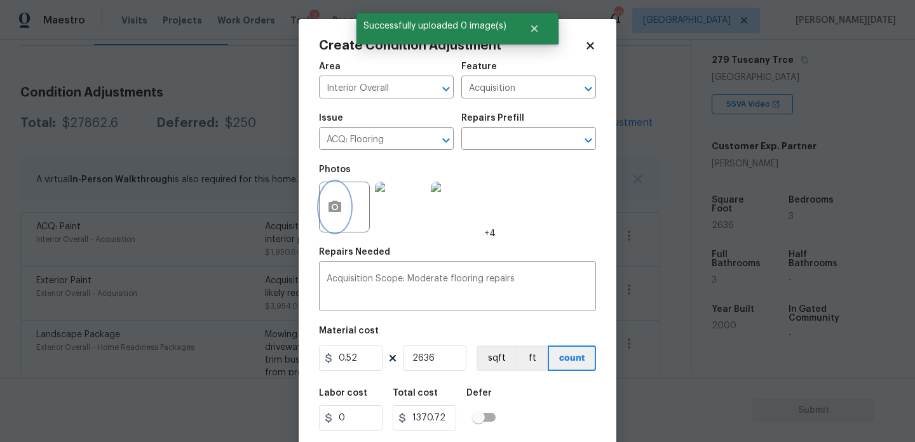
scroll to position [32, 0]
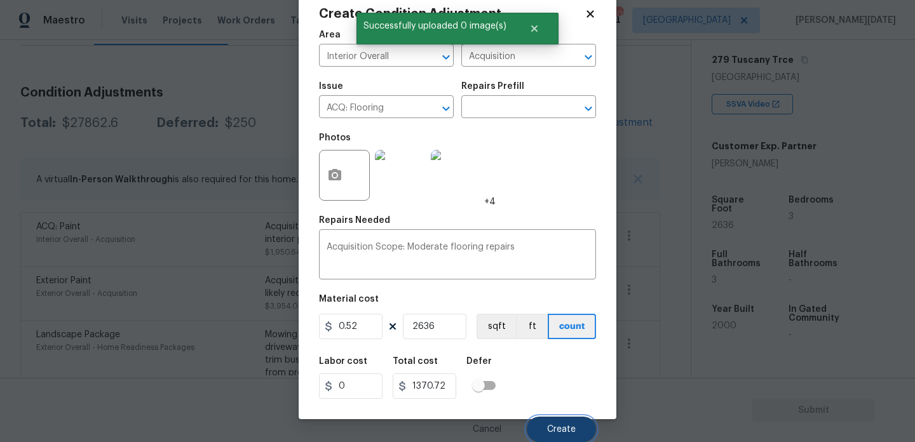
click at [567, 423] on button "Create" at bounding box center [561, 429] width 69 height 25
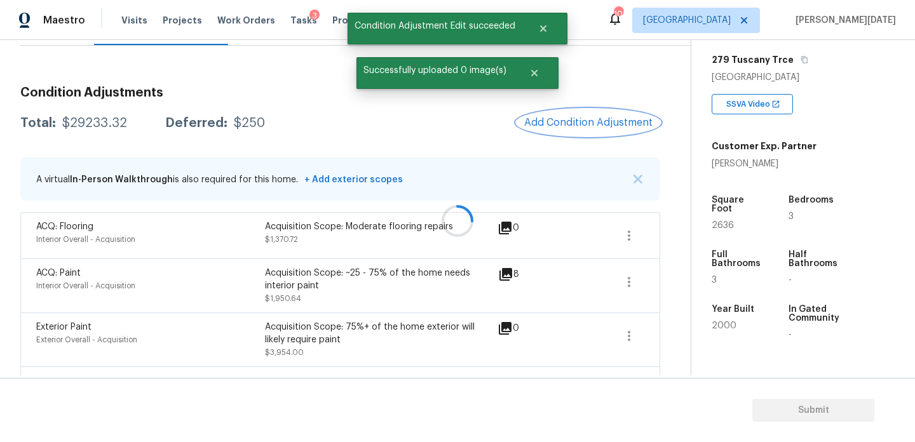
scroll to position [0, 0]
click at [574, 118] on div at bounding box center [457, 221] width 915 height 442
click at [574, 118] on span "Add Condition Adjustment" at bounding box center [588, 122] width 128 height 11
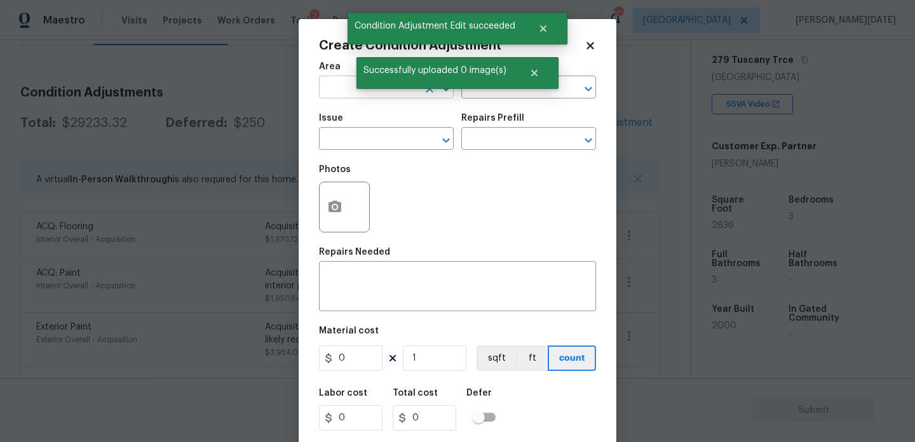
click at [323, 85] on input "text" at bounding box center [368, 89] width 99 height 20
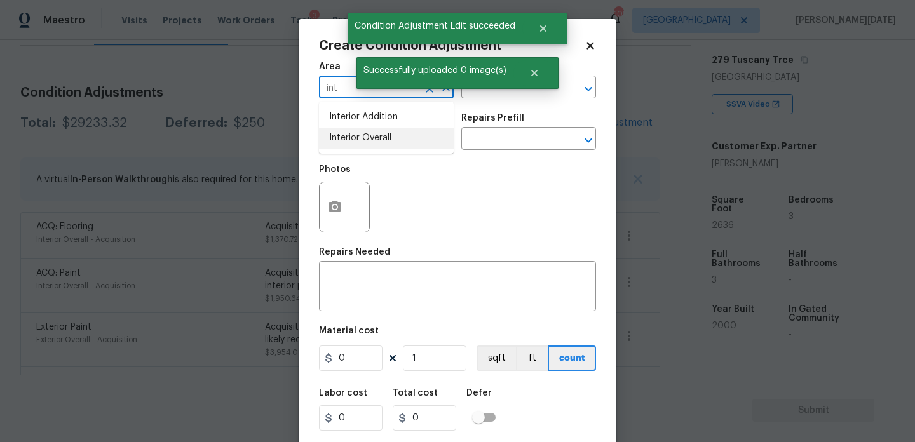
click at [356, 145] on li "Interior Overall" at bounding box center [386, 138] width 135 height 21
type input "Interior Overall"
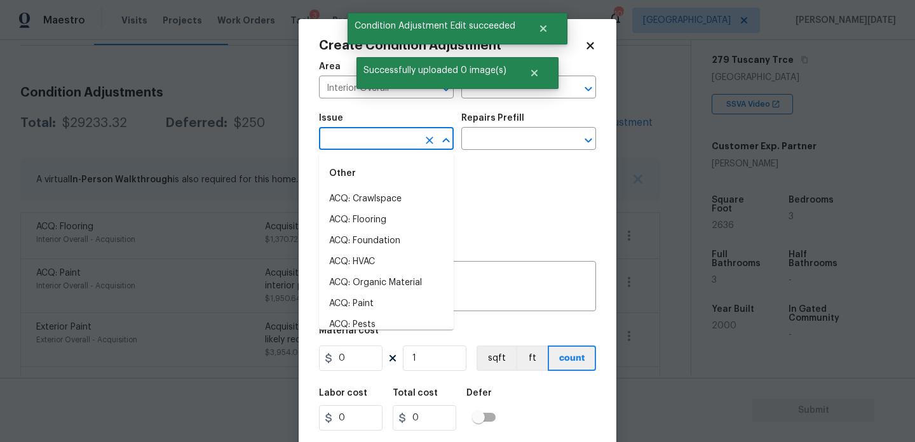
click at [356, 145] on input "text" at bounding box center [368, 140] width 99 height 20
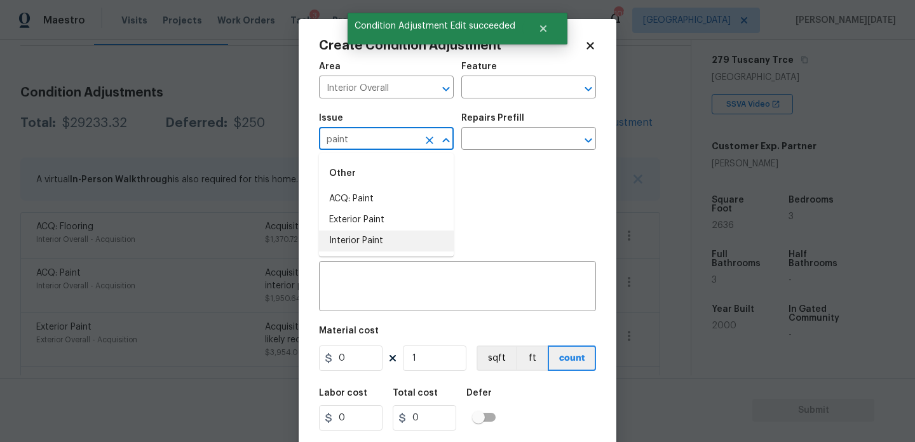
click at [369, 238] on li "Interior Paint" at bounding box center [386, 241] width 135 height 21
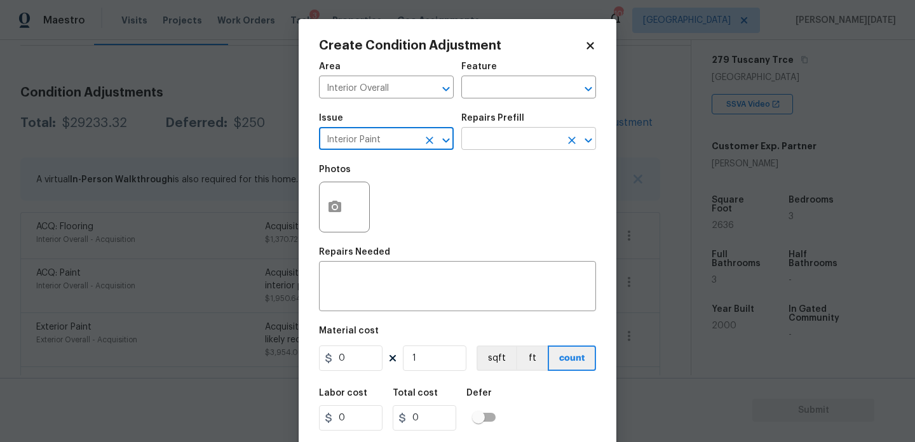
type input "Interior Paint"
click at [497, 136] on input "text" at bounding box center [510, 140] width 99 height 20
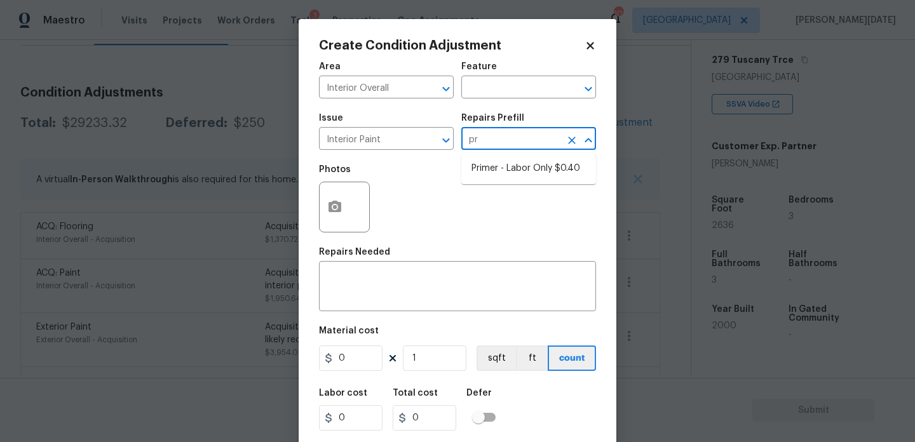
type input "pri"
click at [520, 170] on li "Primer - Labor Only $0.40" at bounding box center [528, 168] width 135 height 21
type input "Overall Paint"
type textarea "Interior primer - PRIMER PROVIDED BY OPENDOOR - All nails, screws, drywall anch…"
type input "0.4"
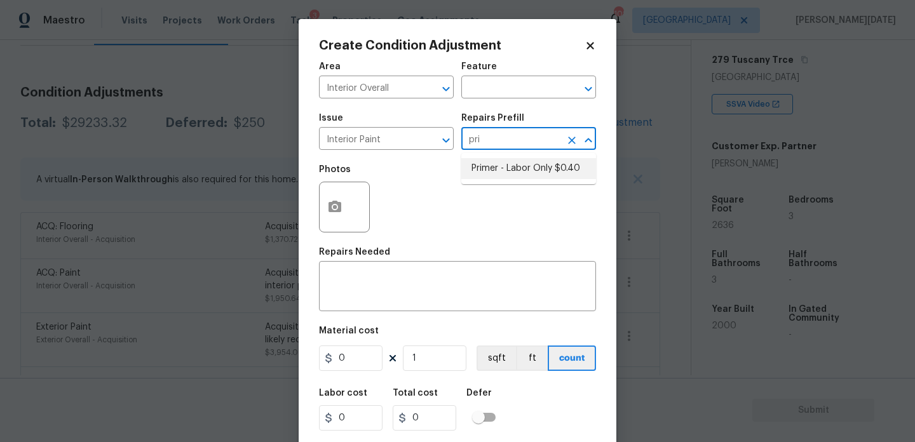
type input "0.4"
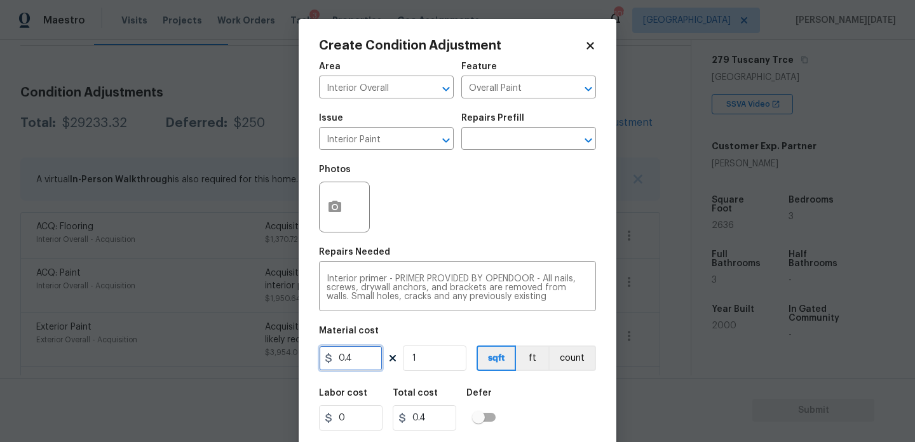
drag, startPoint x: 363, startPoint y: 358, endPoint x: 258, endPoint y: 356, distance: 105.5
click at [258, 356] on div "Create Condition Adjustment Area Interior Overall ​ Feature Overall Paint ​ Iss…" at bounding box center [457, 221] width 915 height 442
type input "500"
click at [334, 207] on circle "button" at bounding box center [335, 207] width 4 height 4
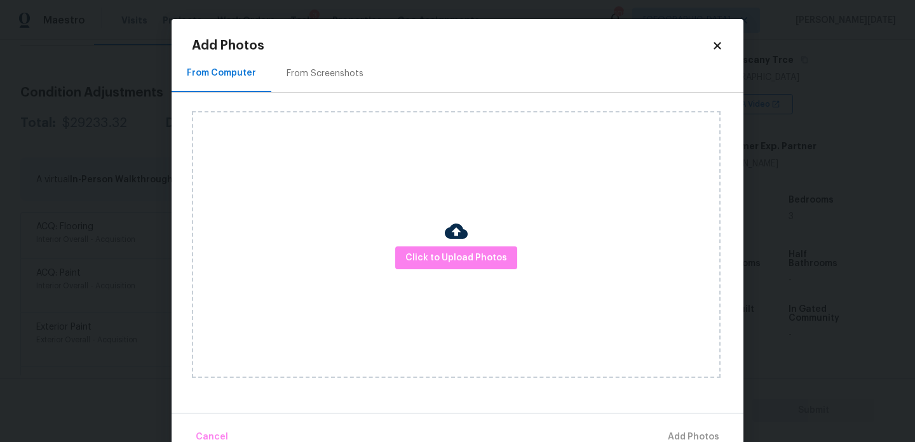
click at [309, 62] on div "From Screenshots" at bounding box center [324, 73] width 107 height 37
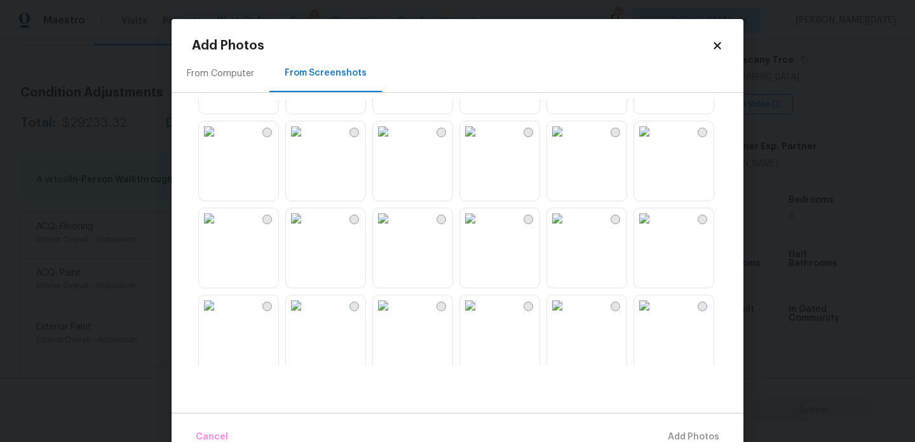
scroll to position [704, 0]
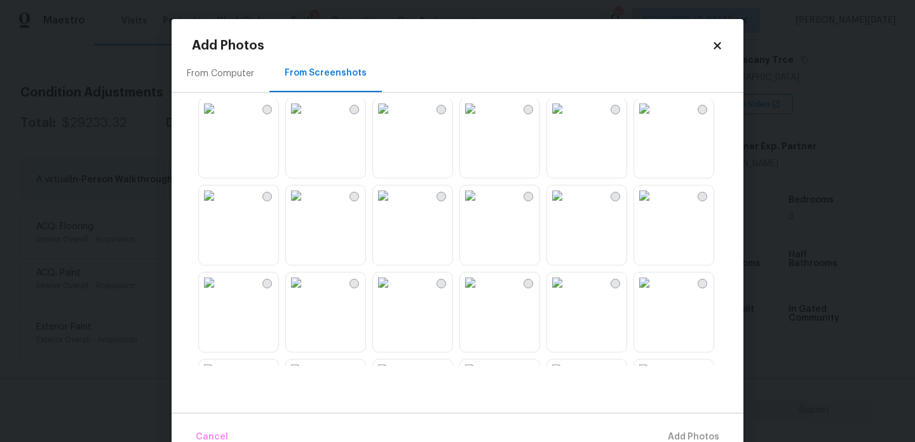
click at [219, 293] on img at bounding box center [209, 283] width 20 height 20
click at [677, 428] on button "Add 1 Photo(s)" at bounding box center [687, 437] width 73 height 27
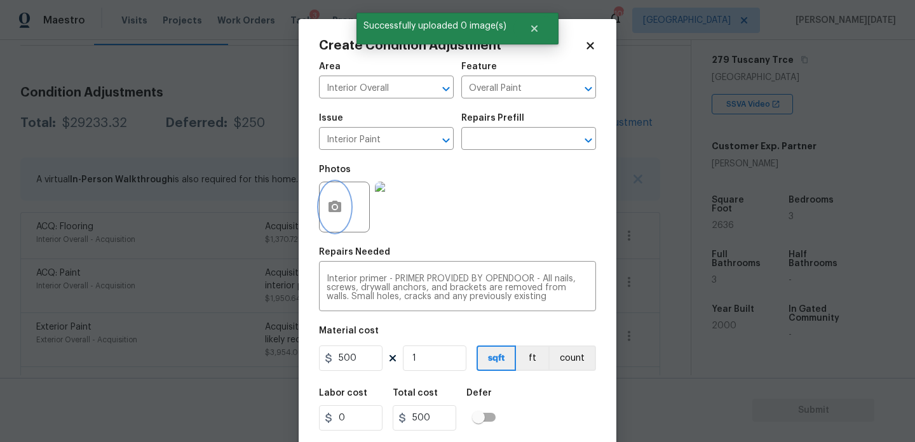
scroll to position [32, 0]
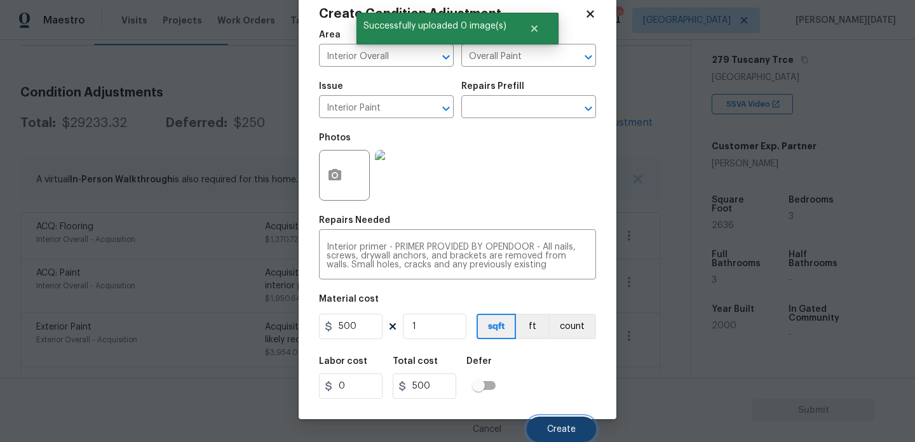
click at [555, 425] on span "Create" at bounding box center [561, 430] width 29 height 10
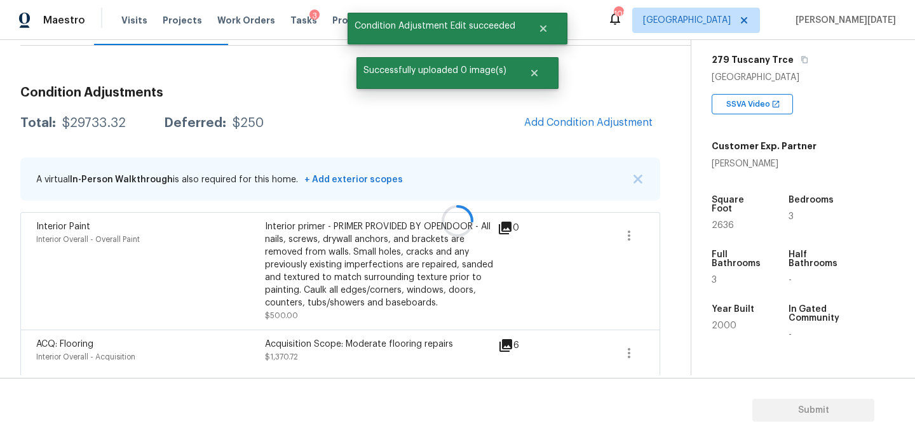
scroll to position [0, 0]
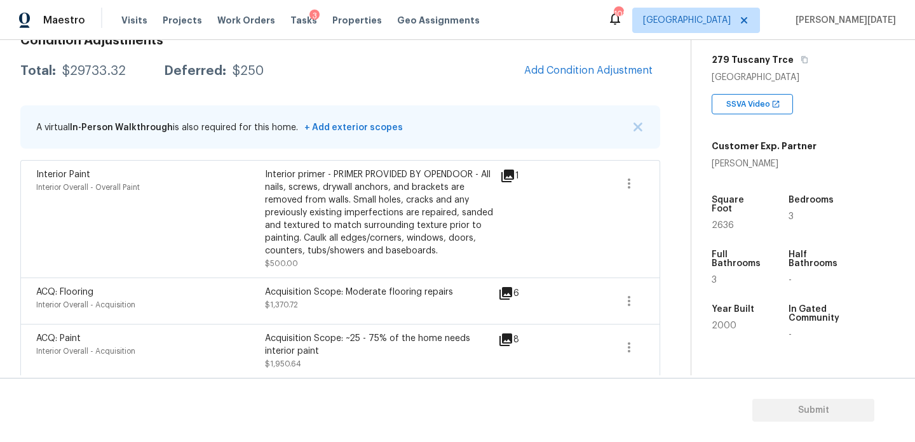
scroll to position [134, 0]
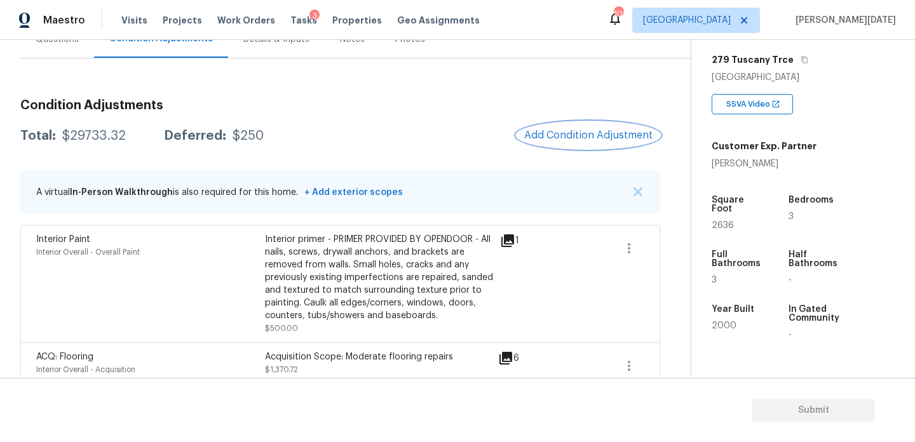
click at [558, 140] on span "Add Condition Adjustment" at bounding box center [588, 135] width 128 height 11
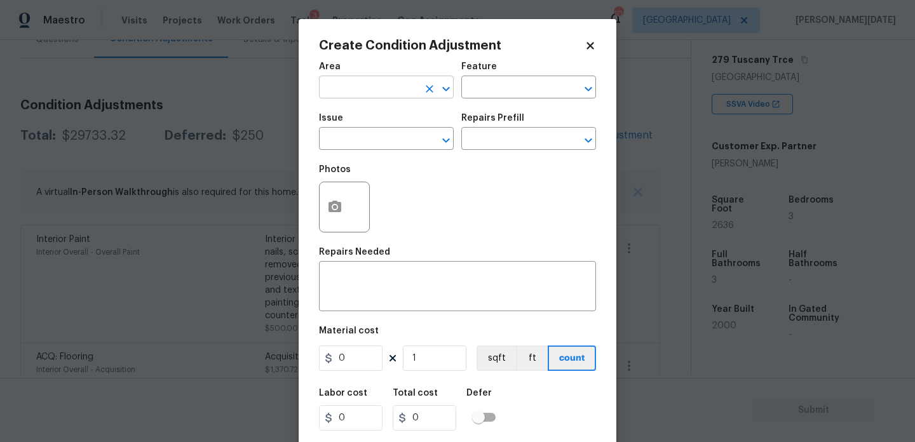
click at [356, 81] on input "text" at bounding box center [368, 89] width 99 height 20
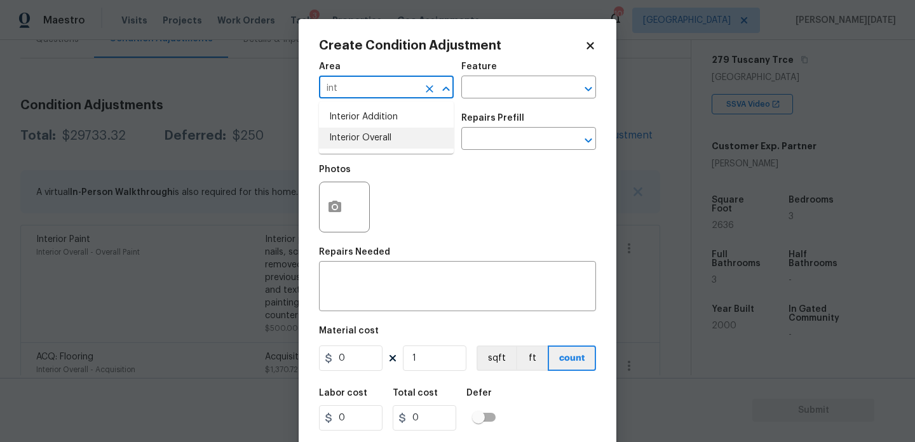
click at [374, 133] on li "Interior Overall" at bounding box center [386, 138] width 135 height 21
type input "Interior Overall"
click at [374, 133] on input "text" at bounding box center [368, 140] width 99 height 20
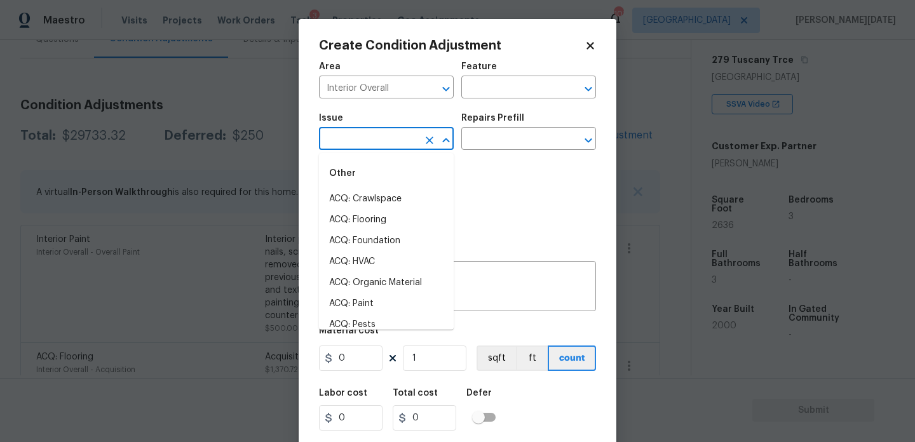
click at [374, 133] on input "text" at bounding box center [368, 140] width 99 height 20
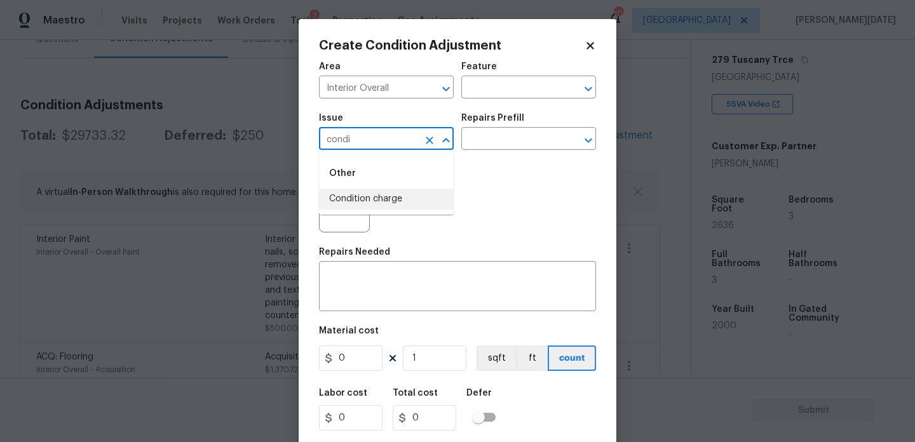
click at [395, 194] on li "Condition charge" at bounding box center [386, 199] width 135 height 21
type input "Condition charge"
click at [513, 137] on input "text" at bounding box center [510, 140] width 99 height 20
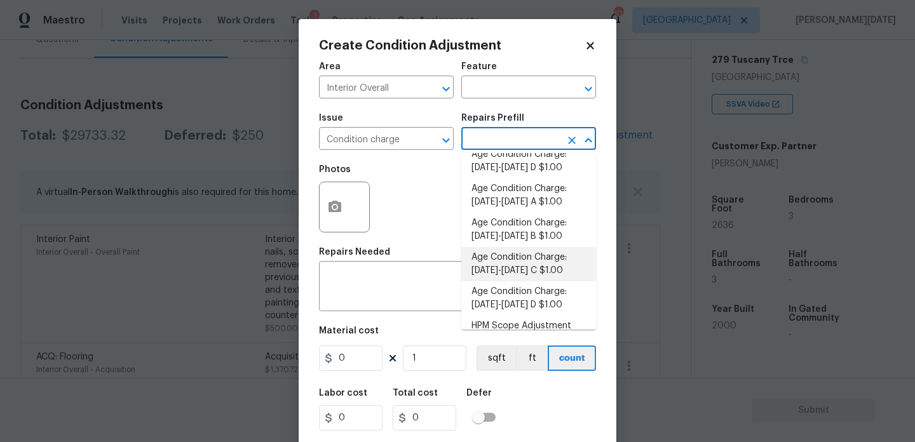
scroll to position [392, 0]
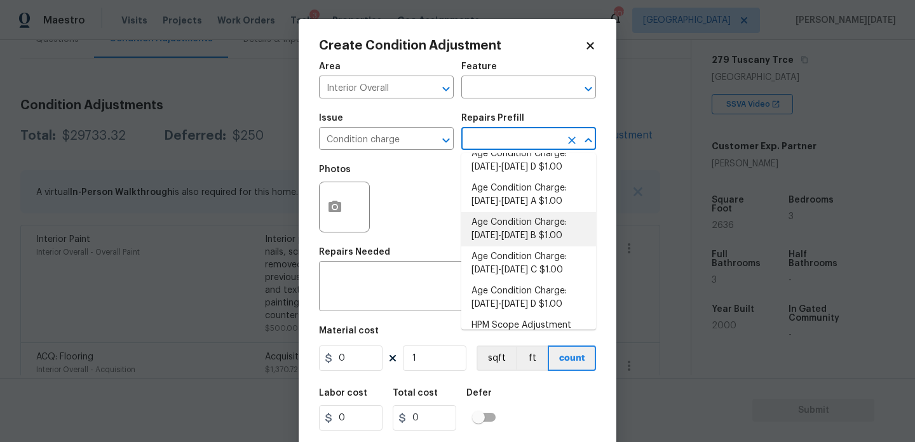
click at [539, 236] on li "Age Condition Charge: 2009-2023 B $1.00" at bounding box center [528, 229] width 135 height 34
type input "Home Readiness Packages"
type textarea "Age Condition Charge: 2009-2023 B"
type input "1"
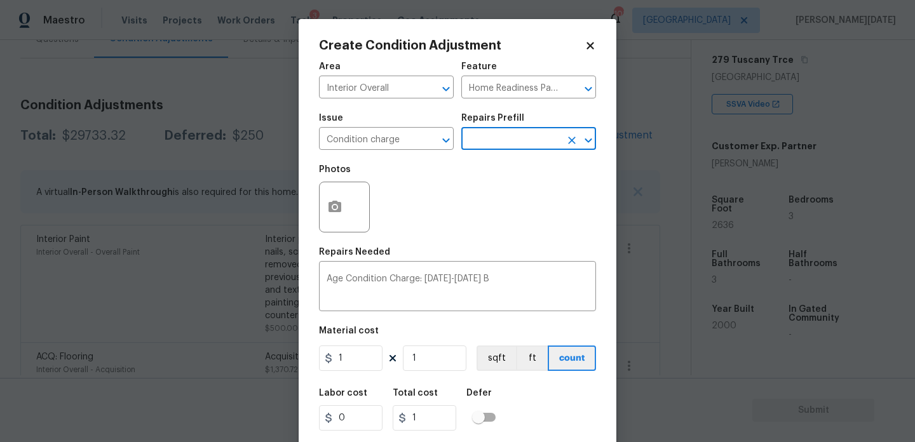
click at [541, 142] on input "text" at bounding box center [510, 140] width 99 height 20
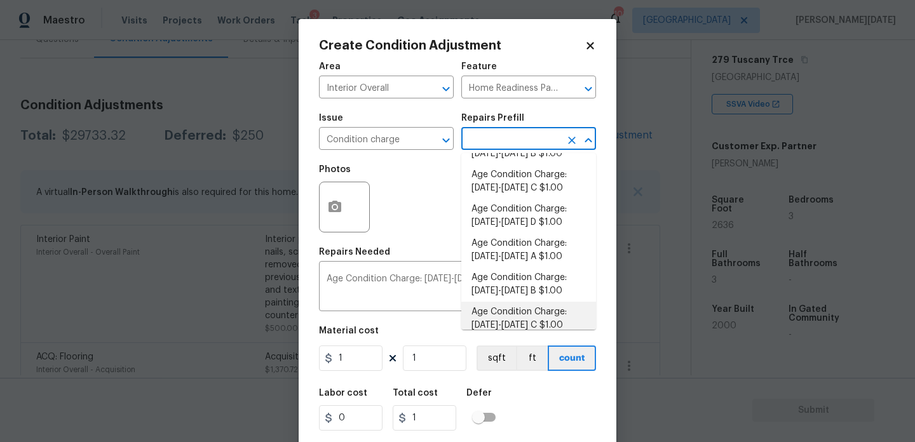
scroll to position [252, 0]
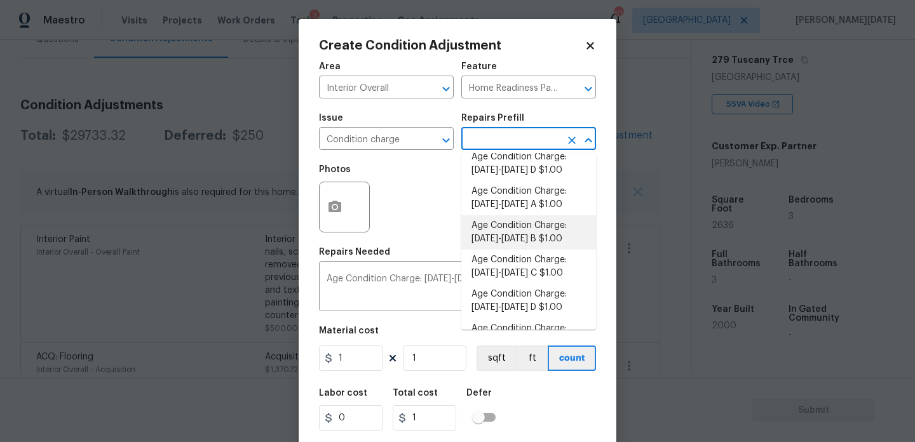
click at [522, 238] on li "Age Condition Charge: 1993-2008 B $1.00" at bounding box center [528, 232] width 135 height 34
type textarea "Age Condition Charge: 1993-2008 B"
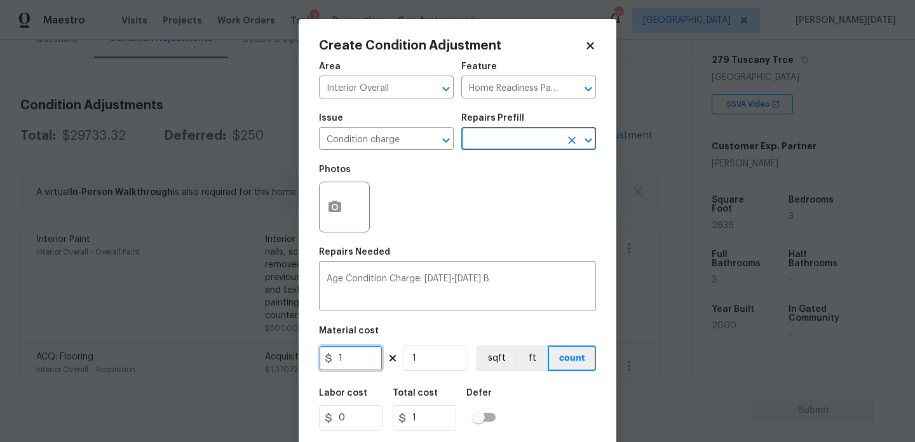
click at [358, 360] on input "1" at bounding box center [351, 358] width 64 height 25
type input "2000"
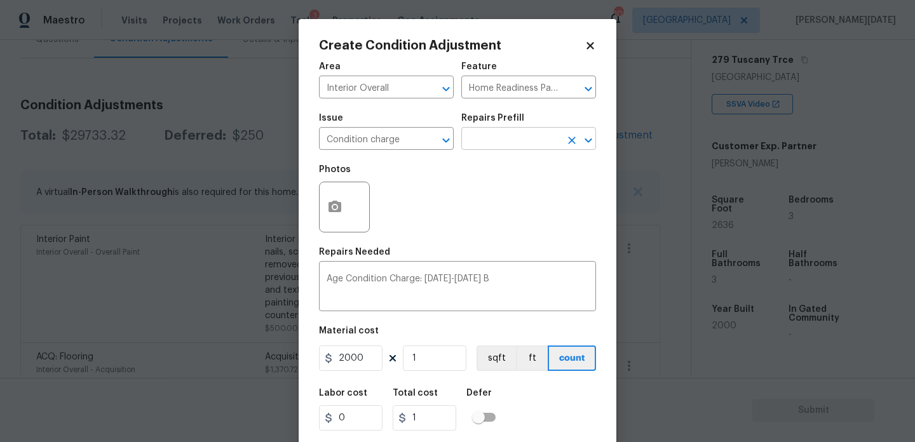
click at [508, 150] on input "text" at bounding box center [510, 140] width 99 height 20
type input "2000"
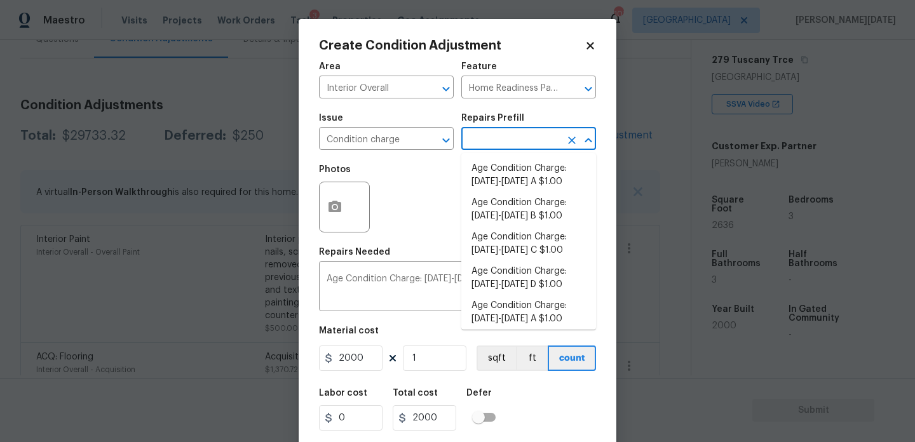
scroll to position [172, 0]
click at [421, 220] on div "Photos" at bounding box center [457, 199] width 277 height 83
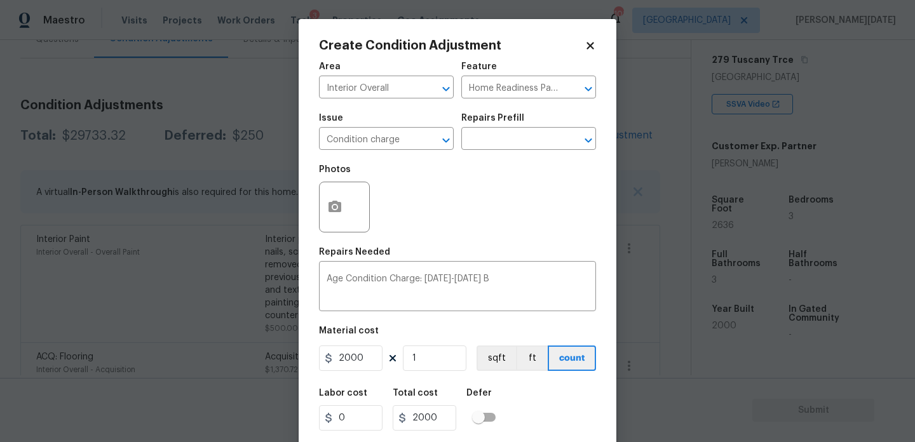
scroll to position [32, 0]
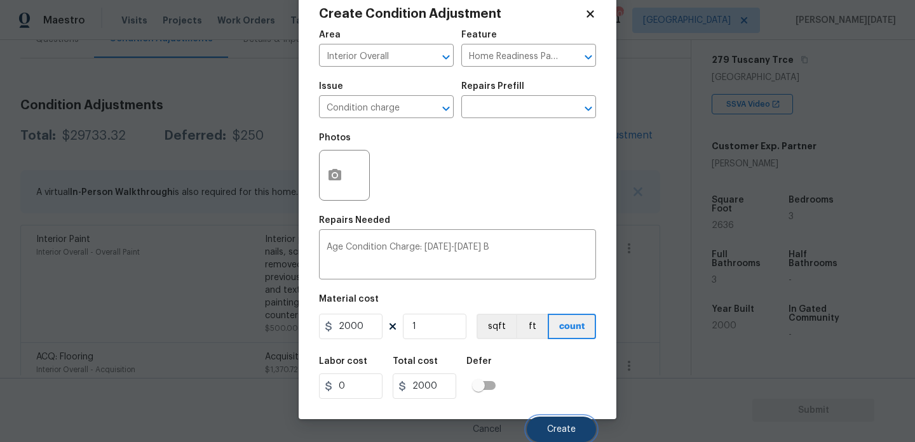
click at [542, 431] on button "Create" at bounding box center [561, 429] width 69 height 25
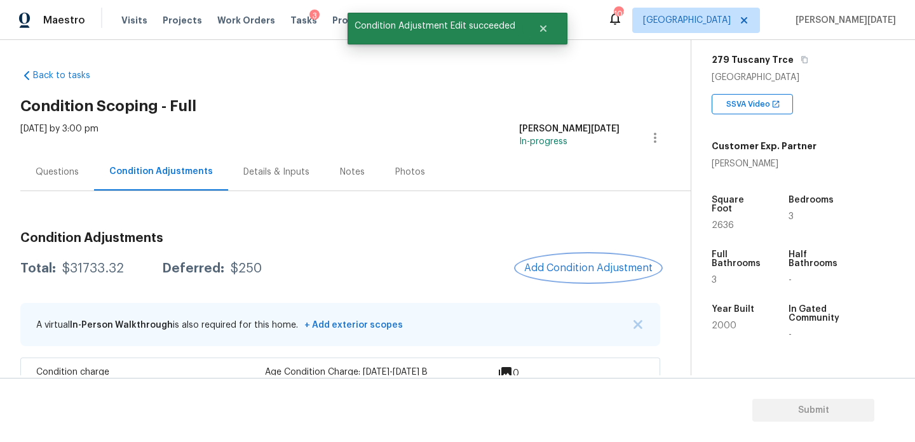
scroll to position [0, 0]
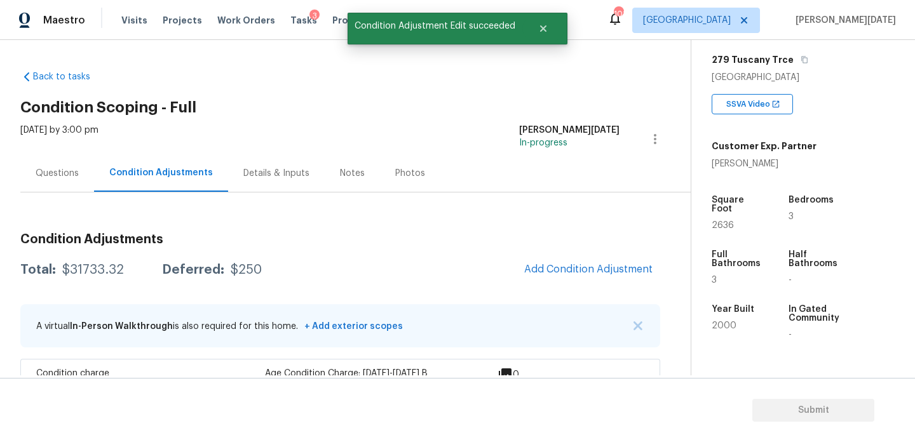
click at [62, 179] on div "Questions" at bounding box center [57, 173] width 43 height 13
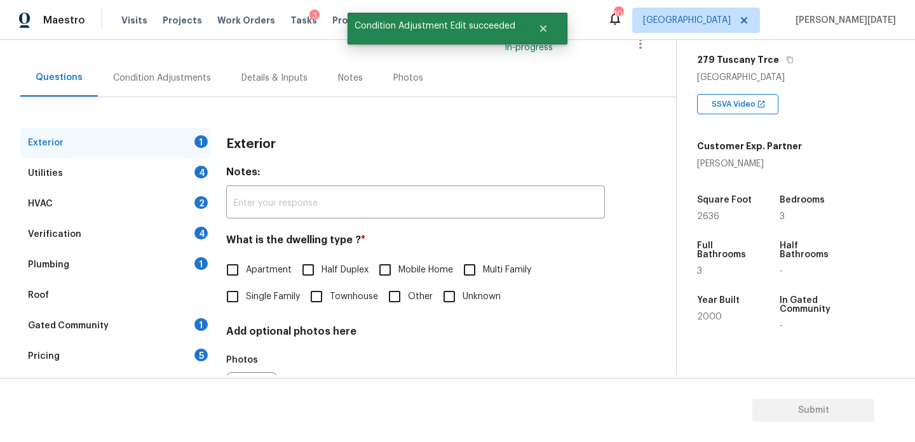
scroll to position [170, 0]
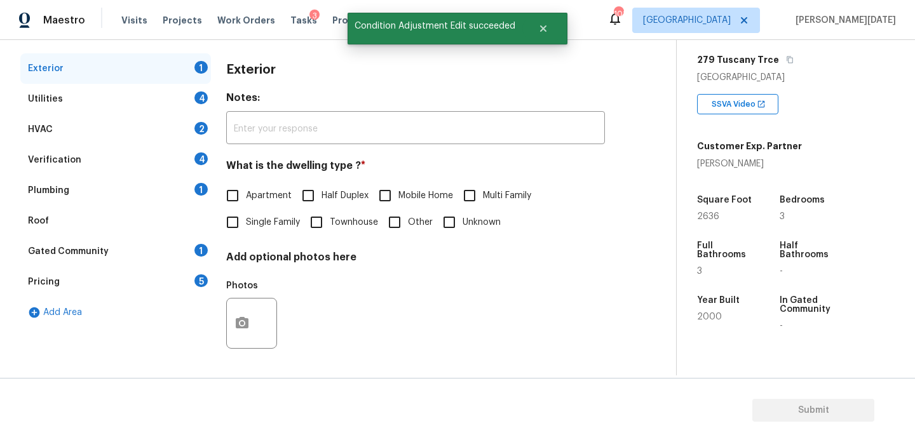
click at [253, 229] on label "Single Family" at bounding box center [259, 222] width 81 height 27
click at [246, 229] on input "Single Family" at bounding box center [232, 222] width 27 height 27
checkbox input "true"
click at [189, 93] on div "Utilities 4" at bounding box center [115, 99] width 191 height 30
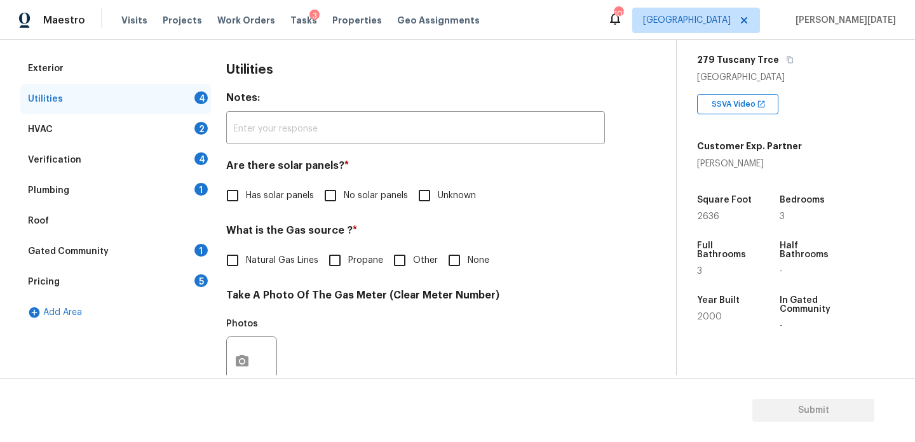
click at [342, 198] on input "No solar panels" at bounding box center [330, 195] width 27 height 27
checkbox input "true"
click at [457, 249] on input "None" at bounding box center [454, 261] width 27 height 27
checkbox input "true"
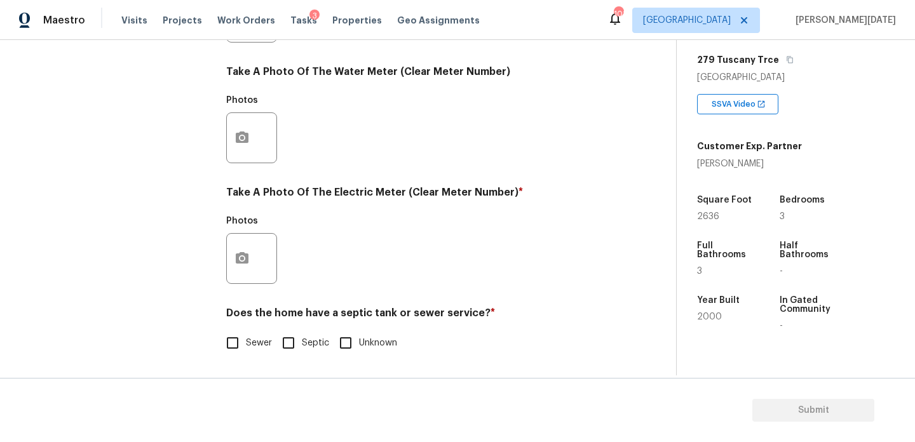
scroll to position [514, 0]
click at [224, 264] on div "Exterior Utilities 2 HVAC 2 Verification 4 Plumbing 1 Roof Gated Community 1 Pr…" at bounding box center [332, 40] width 625 height 663
click at [249, 260] on icon "button" at bounding box center [241, 258] width 15 height 15
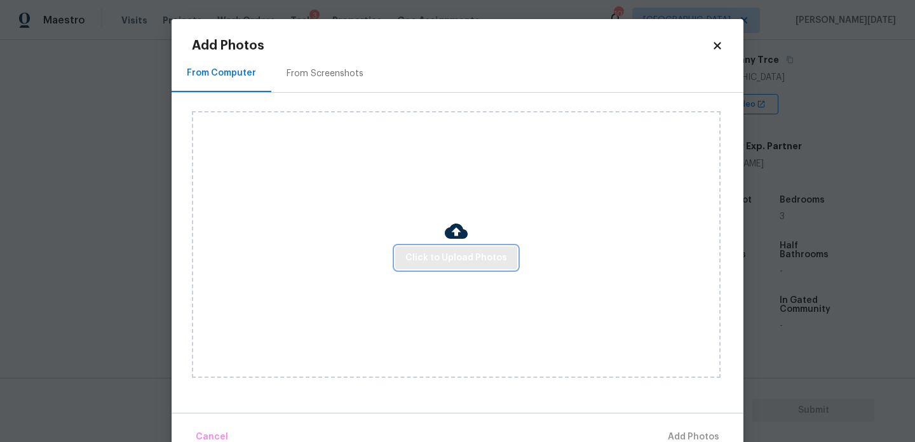
click at [482, 248] on button "Click to Upload Photos" at bounding box center [456, 259] width 122 height 24
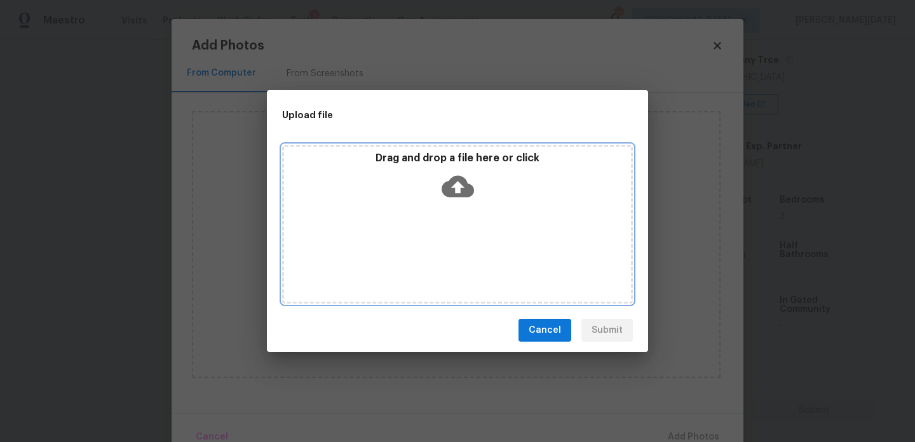
click at [482, 248] on div "Drag and drop a file here or click" at bounding box center [457, 224] width 351 height 159
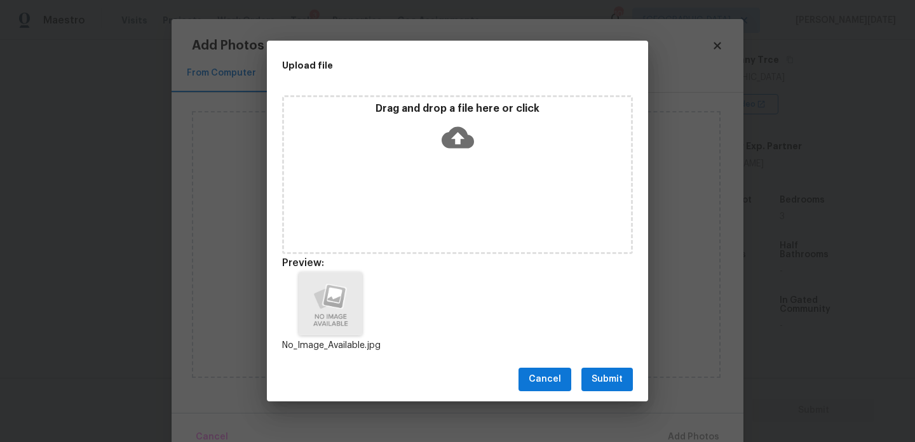
click at [612, 386] on span "Submit" at bounding box center [606, 380] width 31 height 16
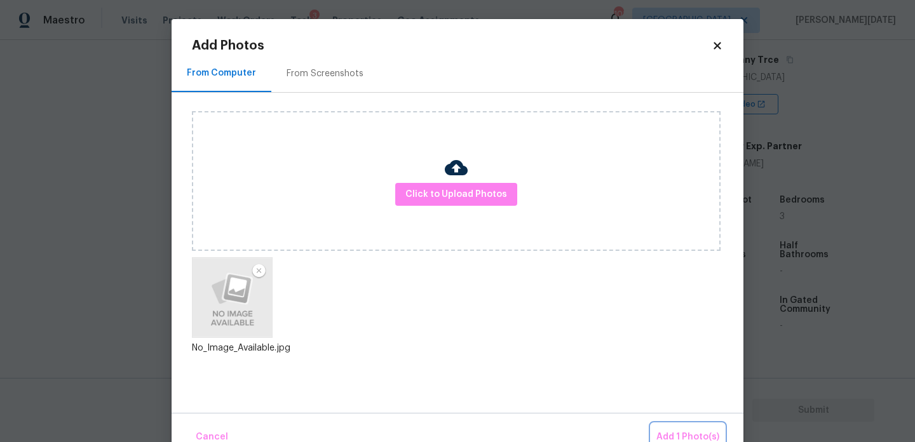
click at [675, 430] on span "Add 1 Photo(s)" at bounding box center [687, 437] width 63 height 16
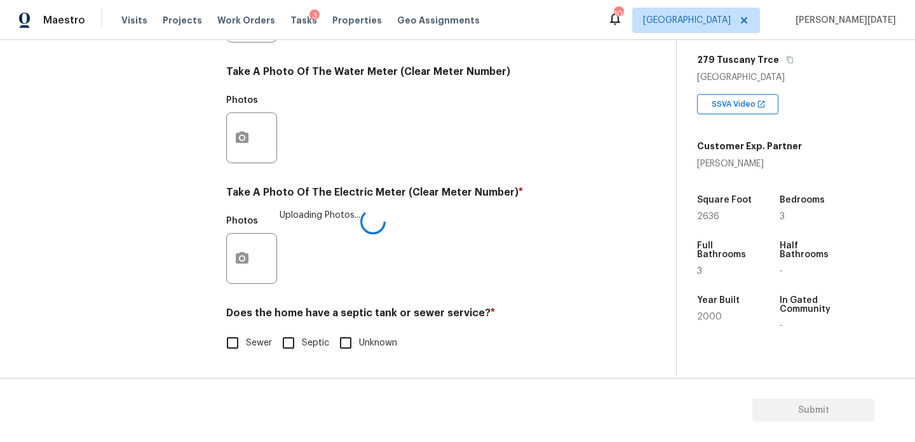
click at [243, 337] on input "Sewer" at bounding box center [232, 343] width 27 height 27
checkbox input "true"
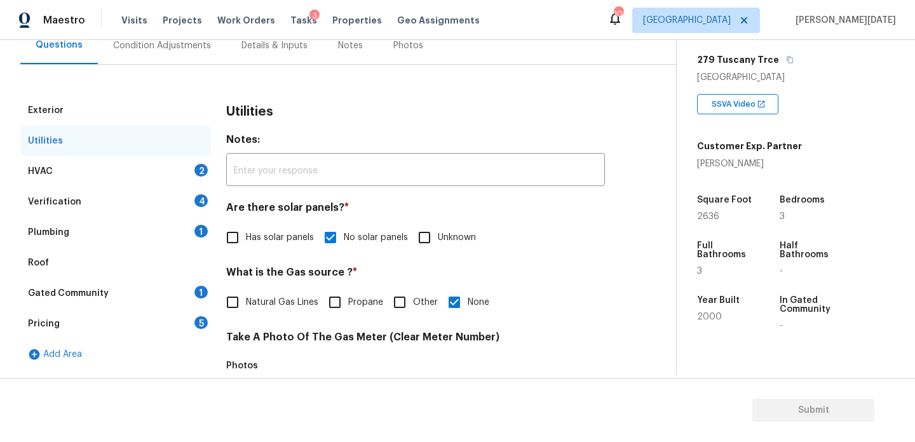
scroll to position [127, 0]
click at [189, 169] on div "HVAC 2" at bounding box center [115, 172] width 191 height 30
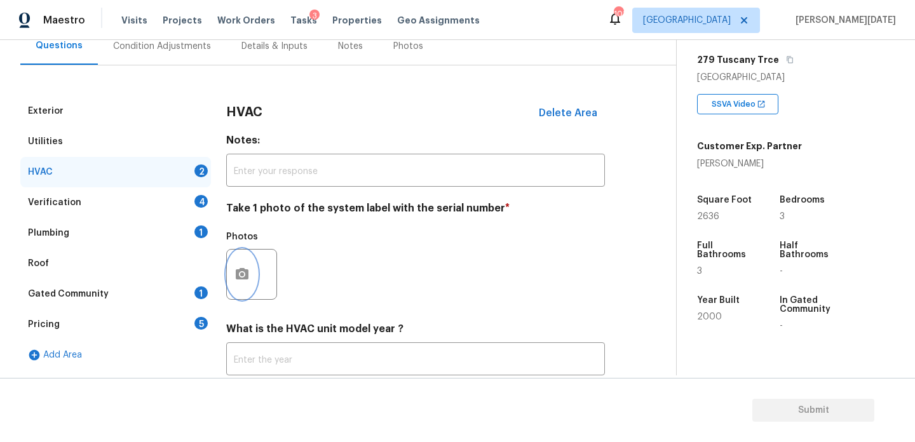
click at [236, 269] on icon "button" at bounding box center [241, 274] width 15 height 15
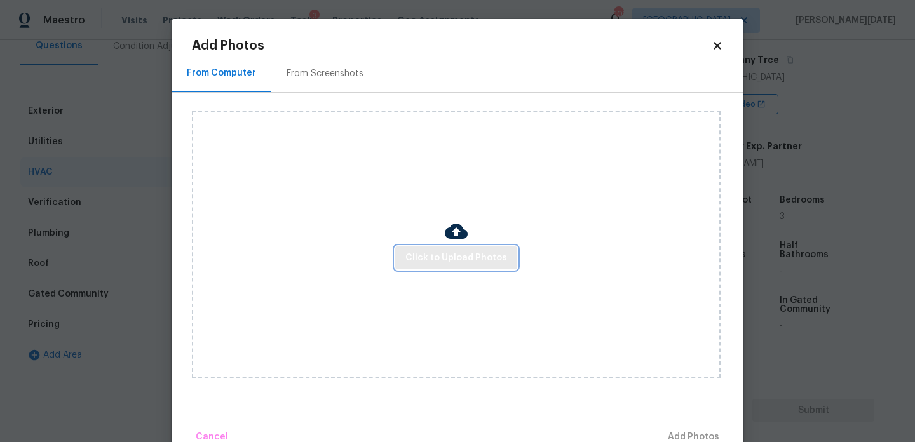
click at [428, 265] on span "Click to Upload Photos" at bounding box center [456, 258] width 102 height 16
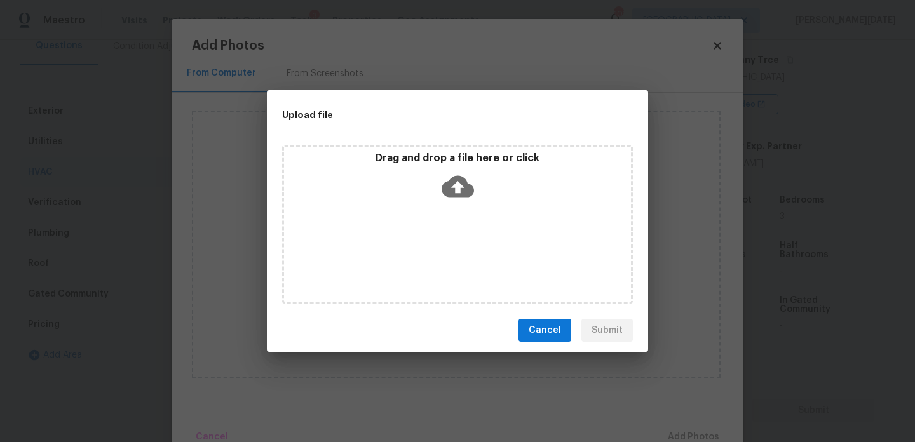
click at [428, 265] on div "Drag and drop a file here or click" at bounding box center [457, 224] width 351 height 159
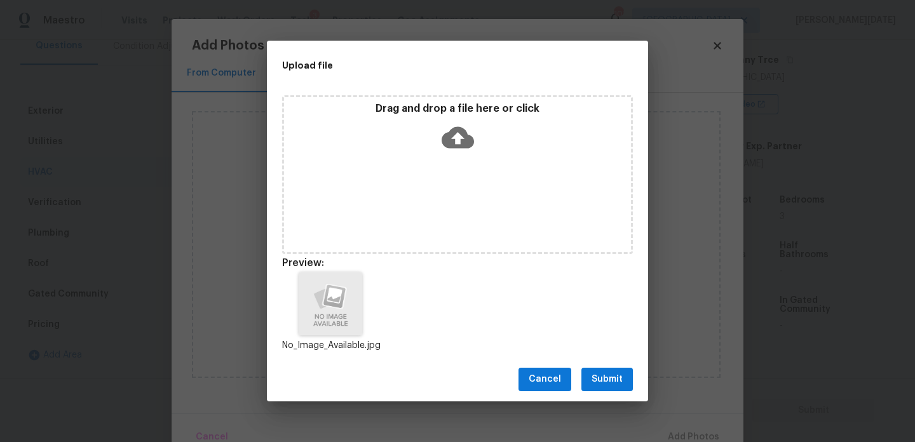
scroll to position [10, 0]
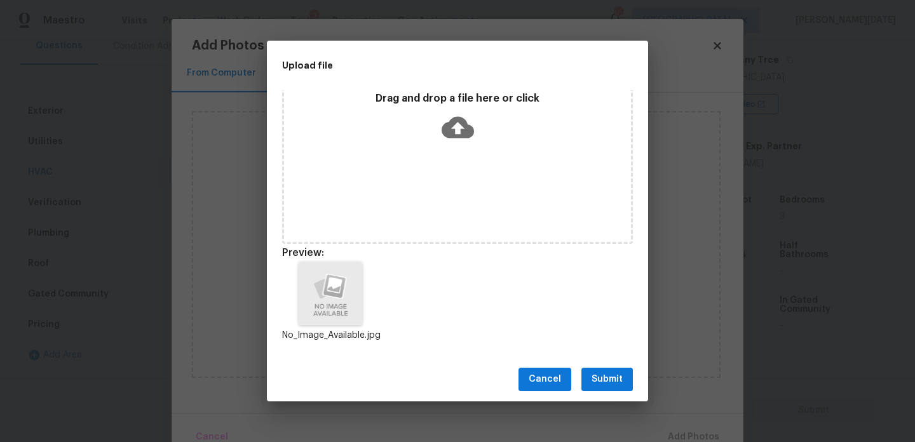
click at [605, 370] on button "Submit" at bounding box center [606, 380] width 51 height 24
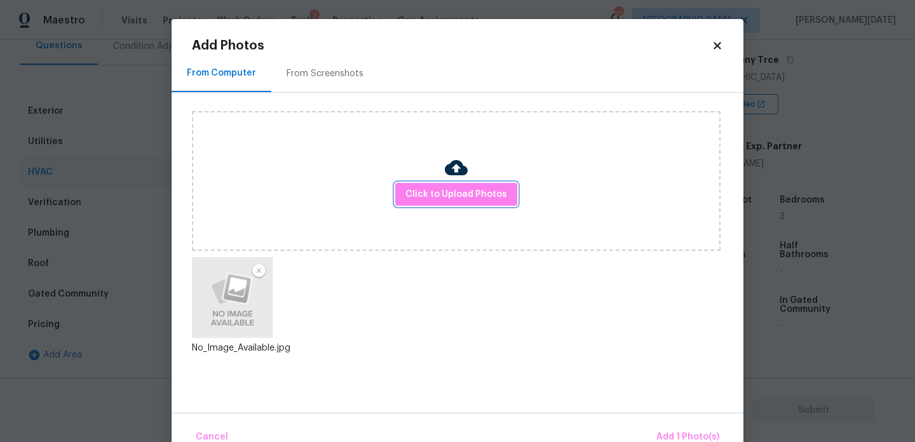
scroll to position [0, 0]
click at [674, 425] on button "Add 1 Photo(s)" at bounding box center [687, 437] width 73 height 27
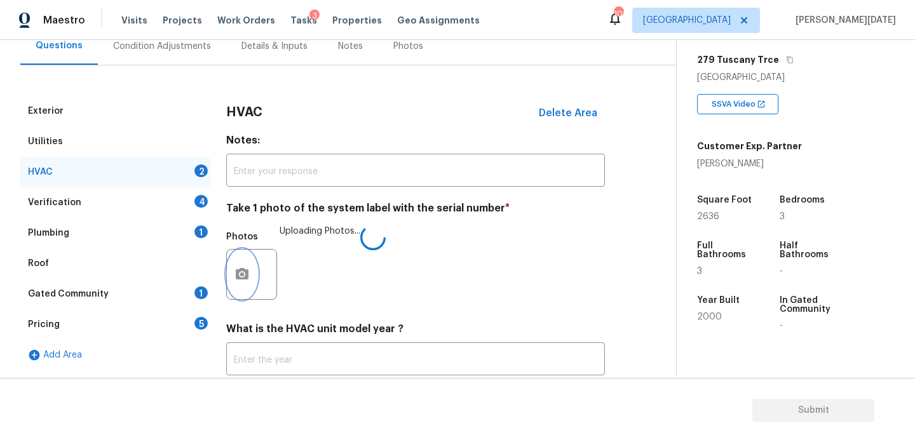
scroll to position [212, 0]
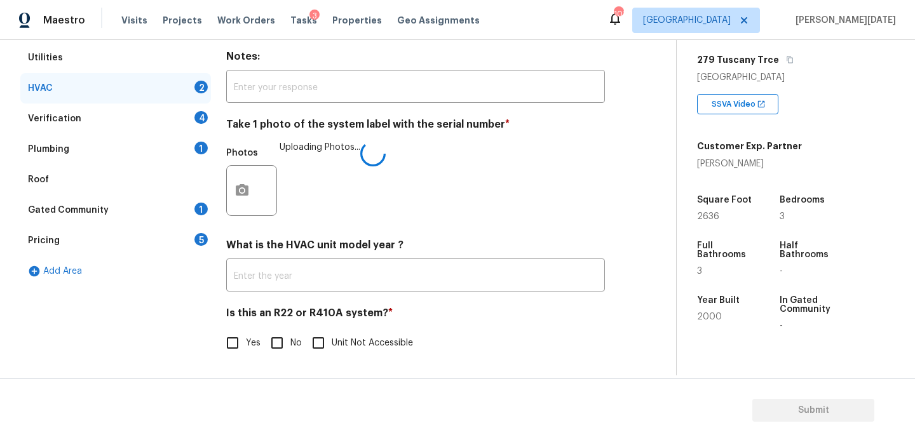
click at [231, 335] on input "Yes" at bounding box center [232, 343] width 27 height 27
checkbox input "true"
click at [189, 118] on div "Verification 4" at bounding box center [115, 119] width 191 height 30
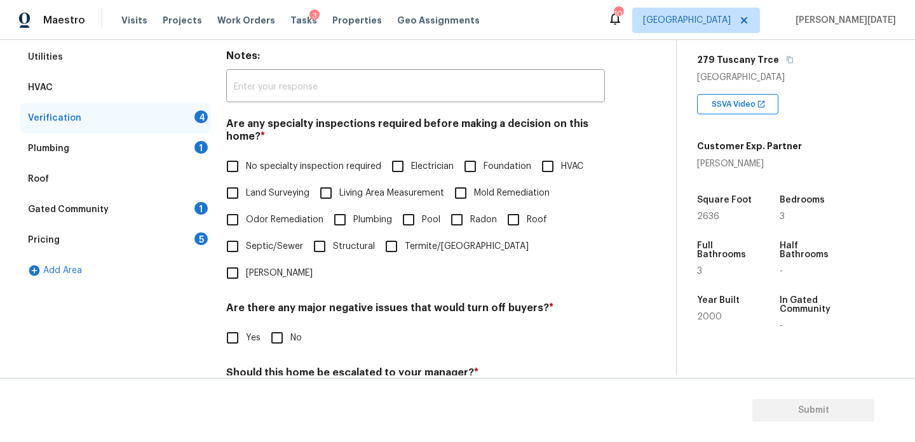
click at [244, 158] on input "No specialty inspection required" at bounding box center [232, 166] width 27 height 27
checkbox input "true"
click at [290, 332] on span "No" at bounding box center [295, 338] width 11 height 13
click at [290, 325] on input "No" at bounding box center [277, 338] width 27 height 27
checkbox input "true"
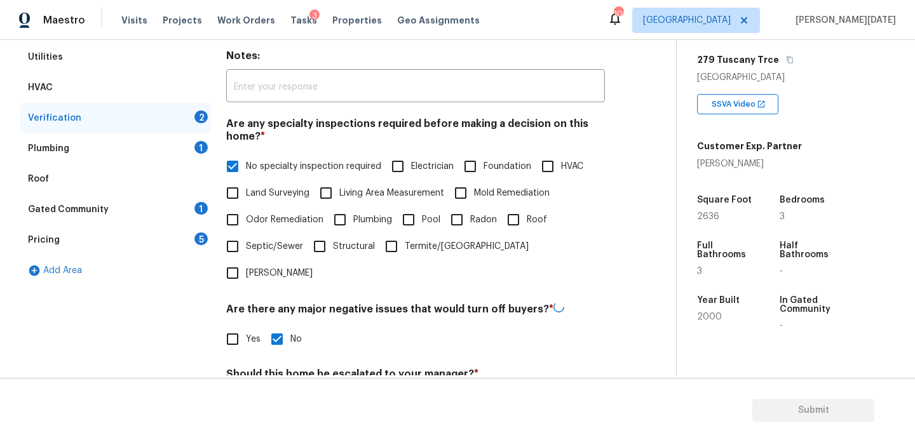
scroll to position [322, 0]
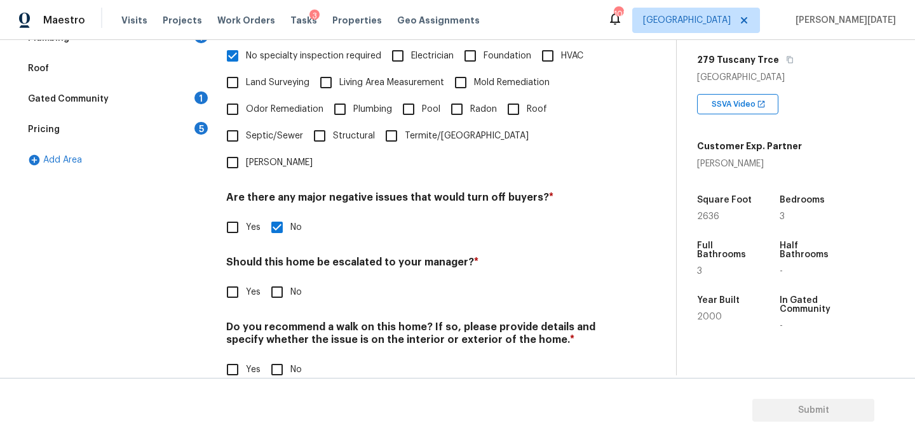
click at [267, 361] on div "Verification Notes: ​ Are any specialty inspections required before making a de…" at bounding box center [415, 149] width 379 height 497
click at [279, 356] on input "No" at bounding box center [277, 369] width 27 height 27
checkbox input "true"
click at [238, 279] on input "Yes" at bounding box center [232, 292] width 27 height 27
checkbox input "true"
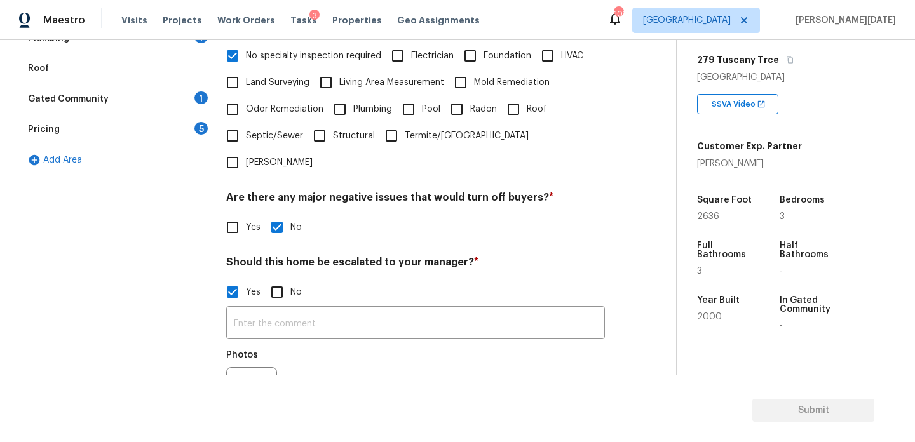
click at [233, 376] on div "Back to tasks Condition Scoping - Full Fri, Aug 15 2025 by 3:00 pm Prabhu Raja …" at bounding box center [457, 241] width 915 height 402
click at [248, 368] on button "button" at bounding box center [242, 393] width 30 height 50
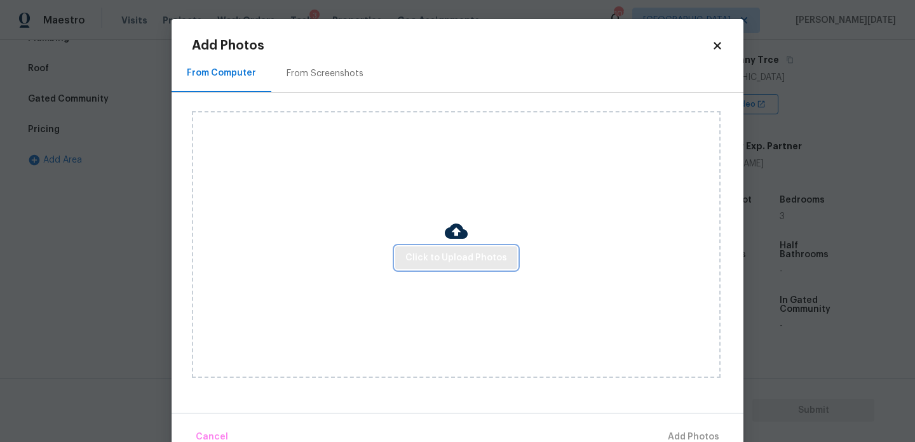
click at [434, 264] on span "Click to Upload Photos" at bounding box center [456, 258] width 102 height 16
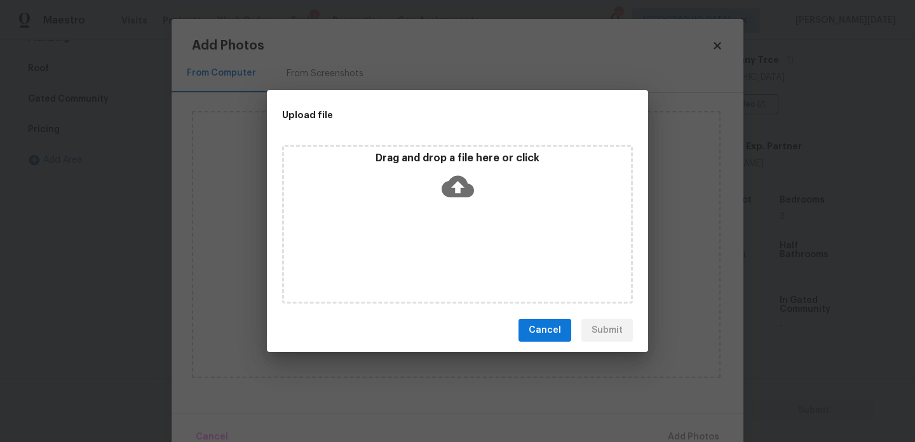
click at [434, 264] on div "Drag and drop a file here or click" at bounding box center [457, 224] width 351 height 159
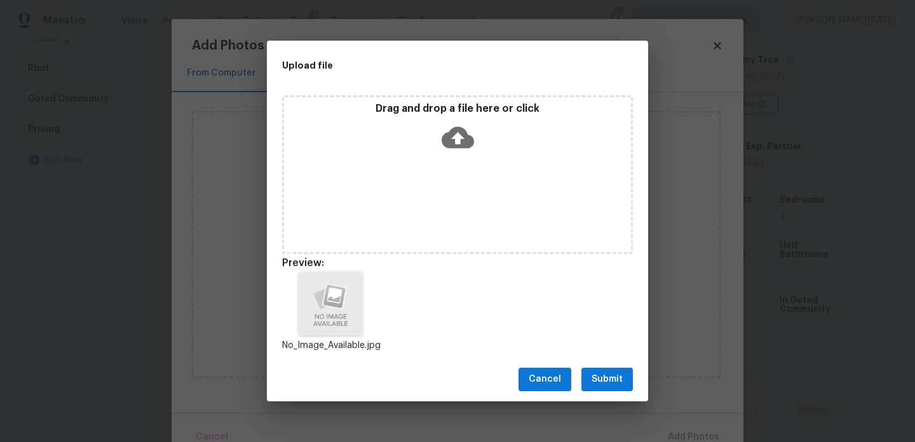
click at [611, 382] on span "Submit" at bounding box center [606, 380] width 31 height 16
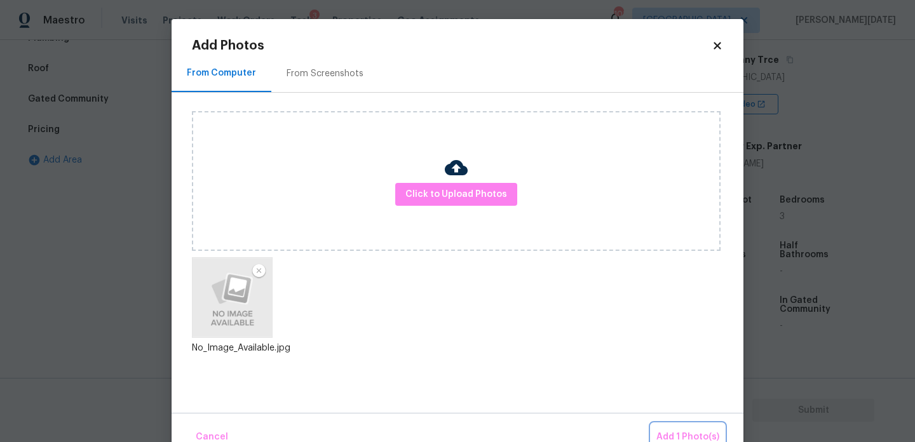
click at [679, 427] on button "Add 1 Photo(s)" at bounding box center [687, 437] width 73 height 27
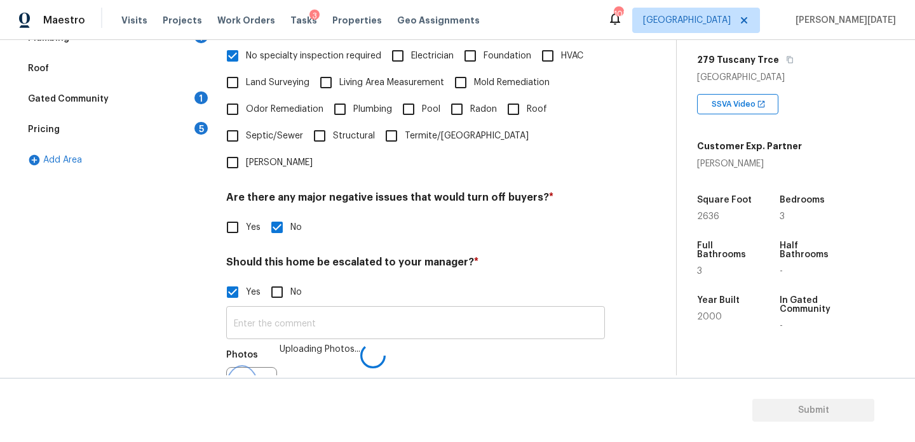
scroll to position [338, 0]
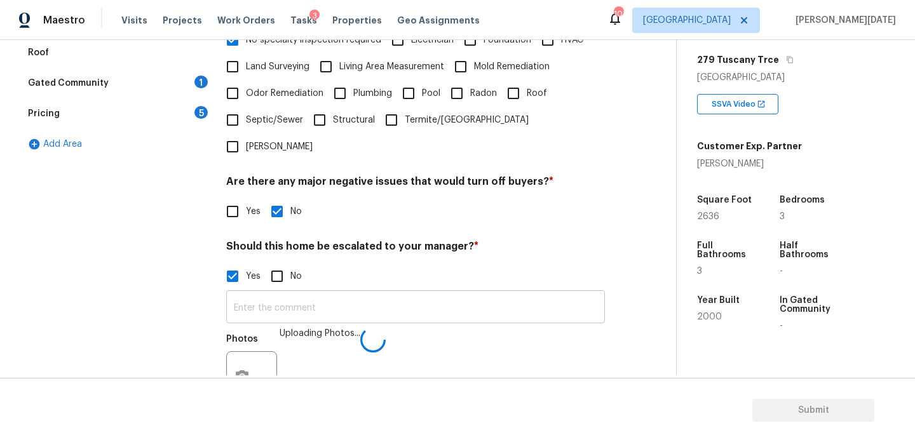
click at [404, 295] on input "text" at bounding box center [415, 309] width 379 height 30
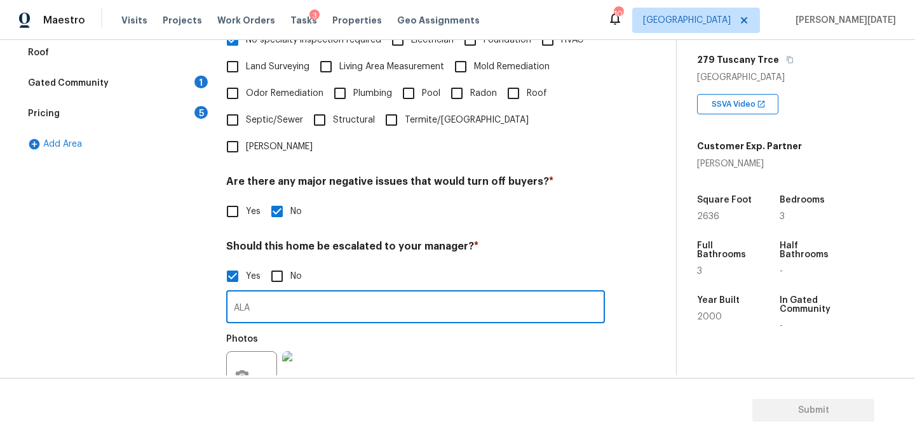
type input "ALA"
click at [541, 263] on div "Yes No" at bounding box center [415, 276] width 379 height 27
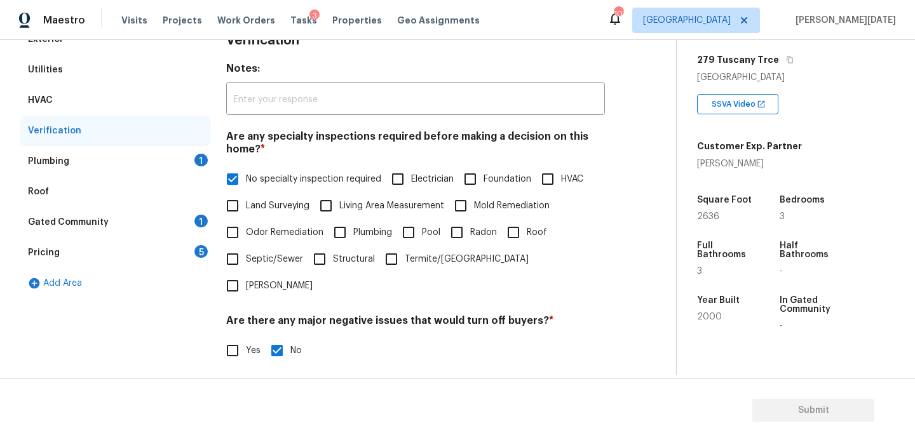
scroll to position [0, 0]
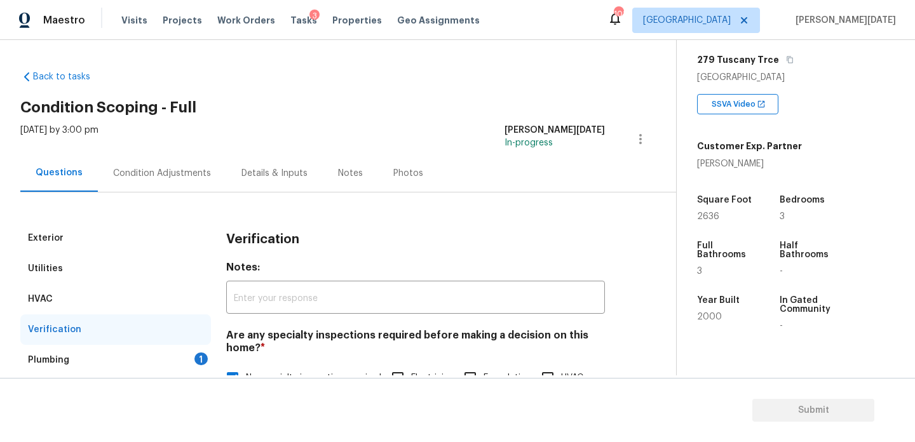
click at [182, 162] on div "Condition Adjustments" at bounding box center [162, 172] width 128 height 37
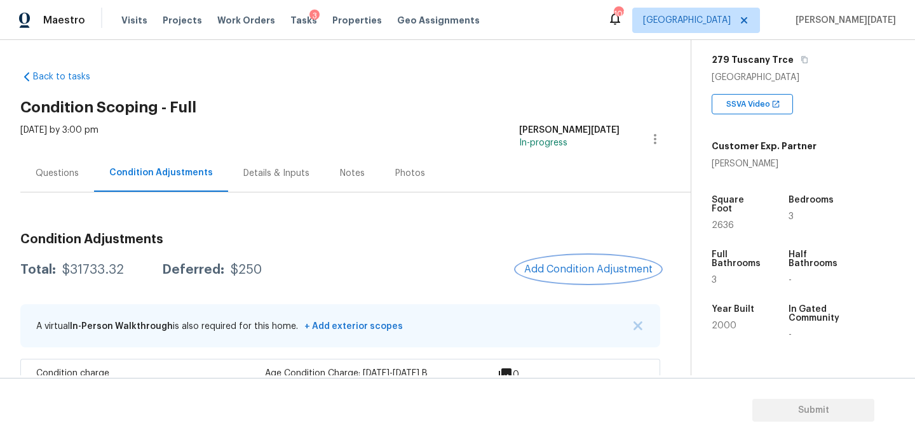
click at [570, 271] on span "Add Condition Adjustment" at bounding box center [588, 269] width 128 height 11
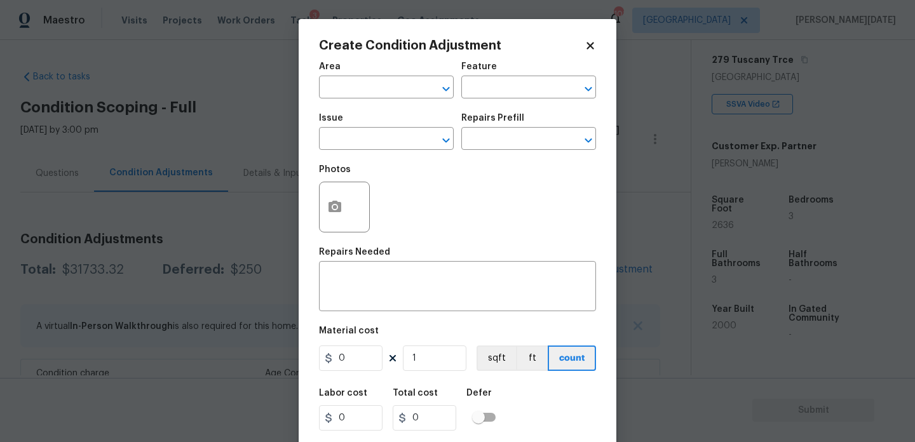
click at [330, 76] on div "Area" at bounding box center [386, 70] width 135 height 17
click at [342, 99] on span "Area ​" at bounding box center [386, 80] width 135 height 51
click at [365, 83] on input "text" at bounding box center [368, 89] width 99 height 20
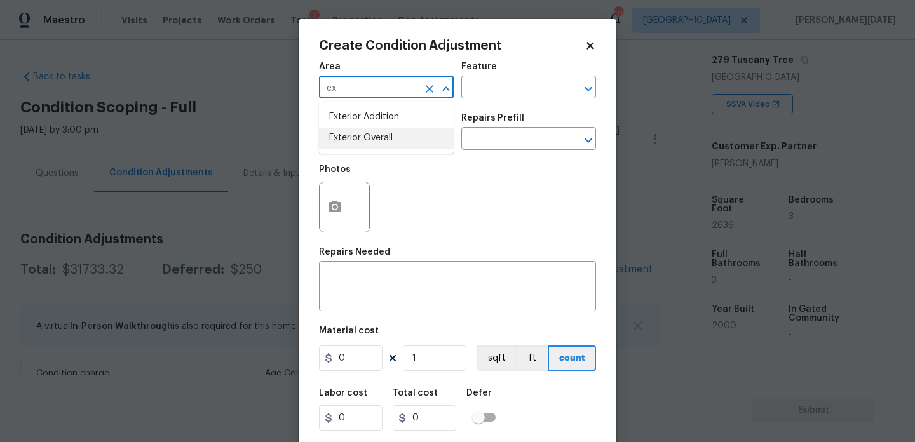
click at [375, 142] on li "Exterior Overall" at bounding box center [386, 138] width 135 height 21
type input "Exterior Overall"
click at [375, 142] on input "text" at bounding box center [368, 140] width 99 height 20
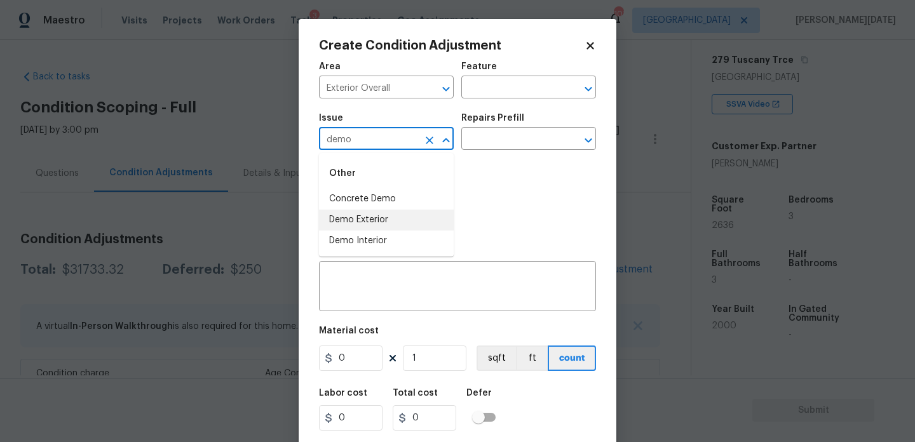
click at [365, 212] on li "Demo Exterior" at bounding box center [386, 220] width 135 height 21
type input "Demo Exterior"
click at [510, 140] on input "text" at bounding box center [510, 140] width 99 height 20
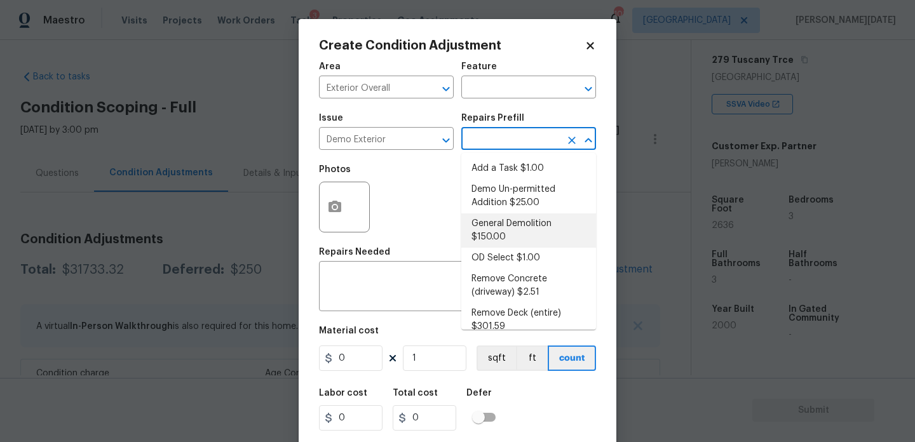
click at [510, 234] on li "General Demolition $150.00" at bounding box center [528, 230] width 135 height 34
type input "Demolition"
type textarea "Decks, sheds, above ground pools,"
type input "150"
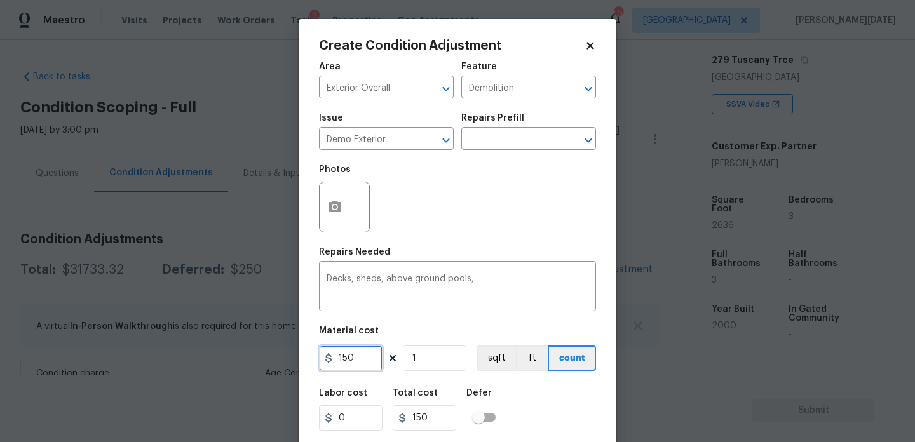
drag, startPoint x: 370, startPoint y: 359, endPoint x: 286, endPoint y: 358, distance: 84.5
click at [286, 358] on div "Create Condition Adjustment Area Exterior Overall ​ Feature Demolition ​ Issue …" at bounding box center [457, 221] width 915 height 442
type input "100"
click at [344, 210] on button "button" at bounding box center [335, 207] width 30 height 50
type input "100"
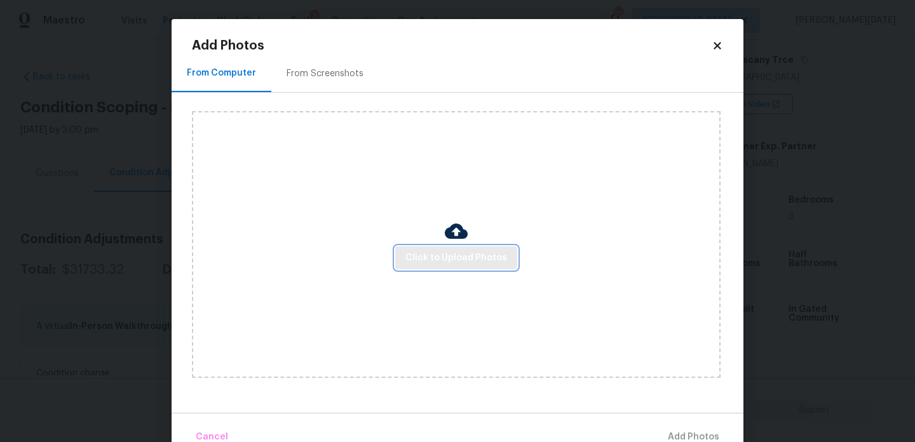
click at [431, 264] on span "Click to Upload Photos" at bounding box center [456, 258] width 102 height 16
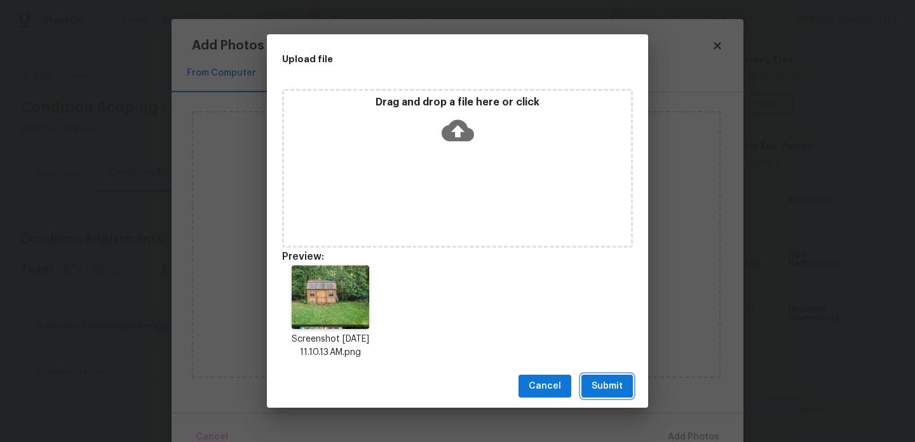
click at [611, 377] on button "Submit" at bounding box center [606, 387] width 51 height 24
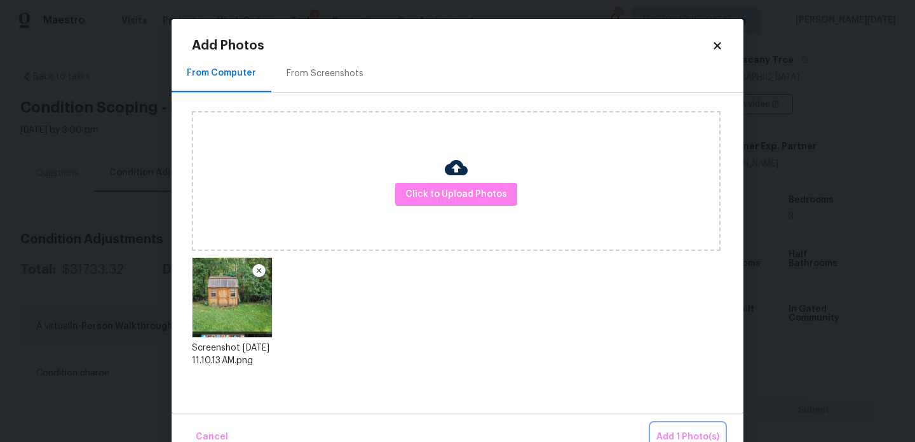
click at [672, 429] on span "Add 1 Photo(s)" at bounding box center [687, 437] width 63 height 16
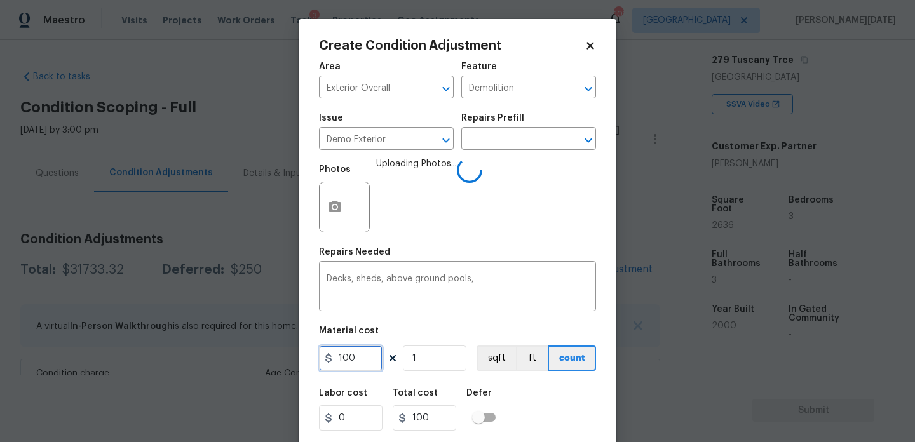
click at [360, 365] on input "100" at bounding box center [351, 358] width 64 height 25
type input "1000"
click at [462, 264] on div "Decks, sheds, above ground pools, x ​" at bounding box center [457, 287] width 277 height 47
type input "1000"
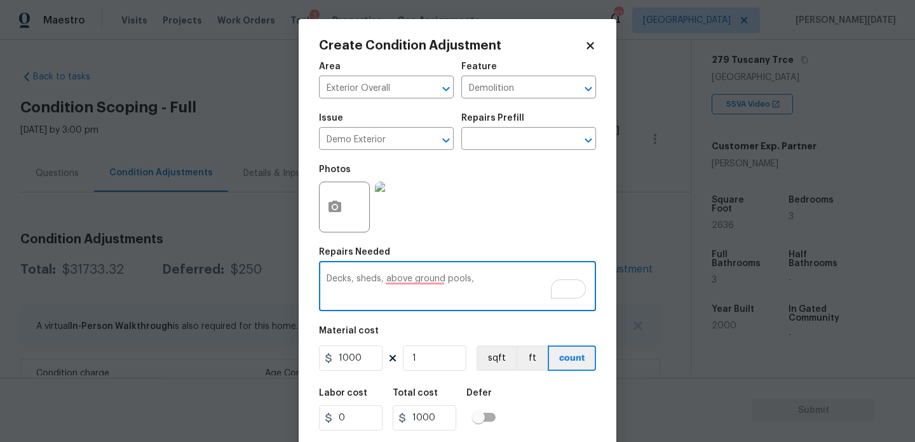
scroll to position [32, 0]
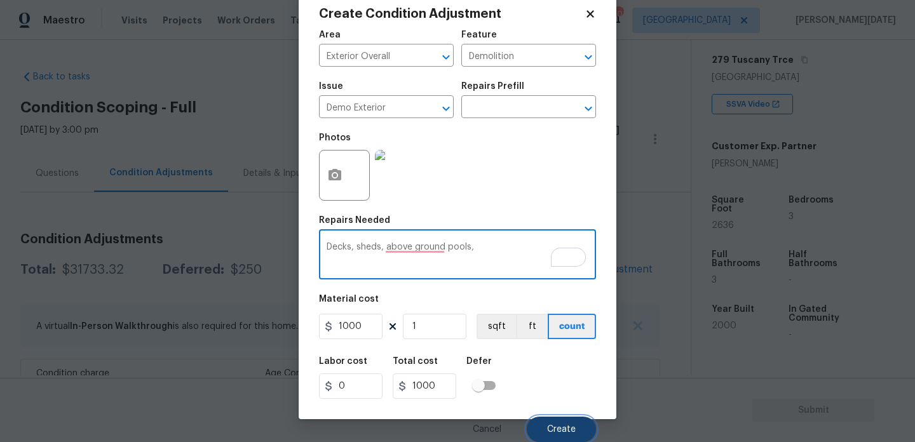
click at [551, 433] on span "Create" at bounding box center [561, 430] width 29 height 10
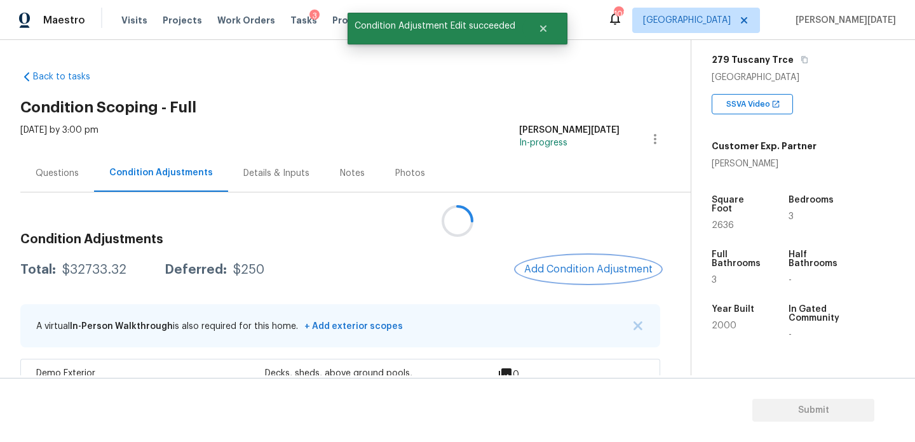
scroll to position [0, 0]
click at [572, 259] on button "Add Condition Adjustment" at bounding box center [589, 269] width 144 height 27
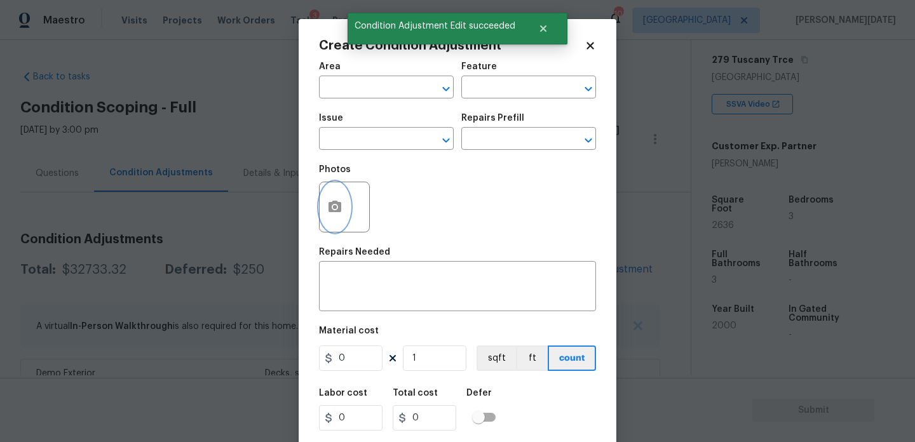
click at [339, 187] on button "button" at bounding box center [335, 207] width 30 height 50
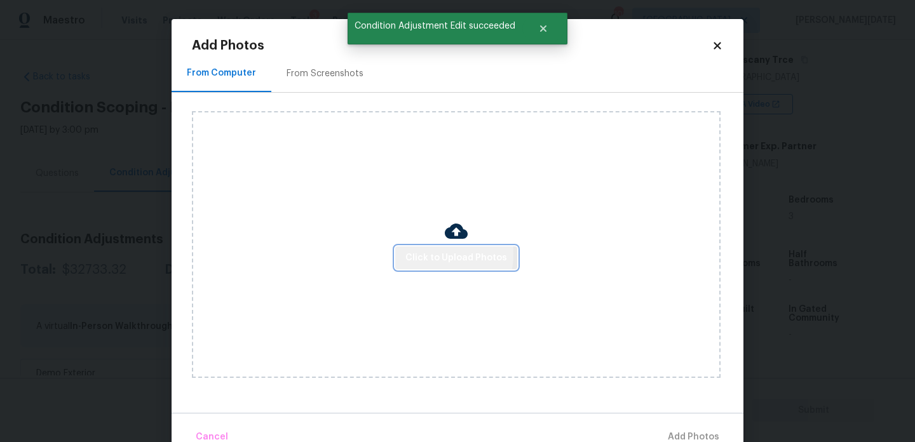
click at [417, 253] on span "Click to Upload Photos" at bounding box center [456, 258] width 102 height 16
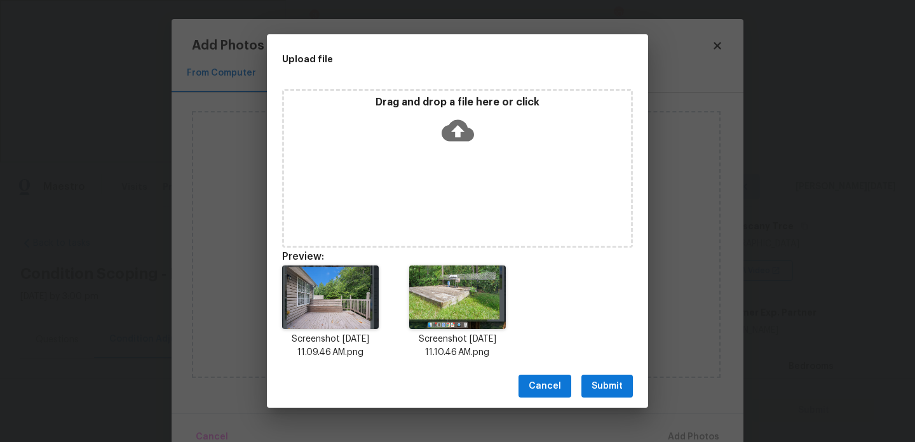
click at [605, 385] on span "Submit" at bounding box center [606, 387] width 31 height 16
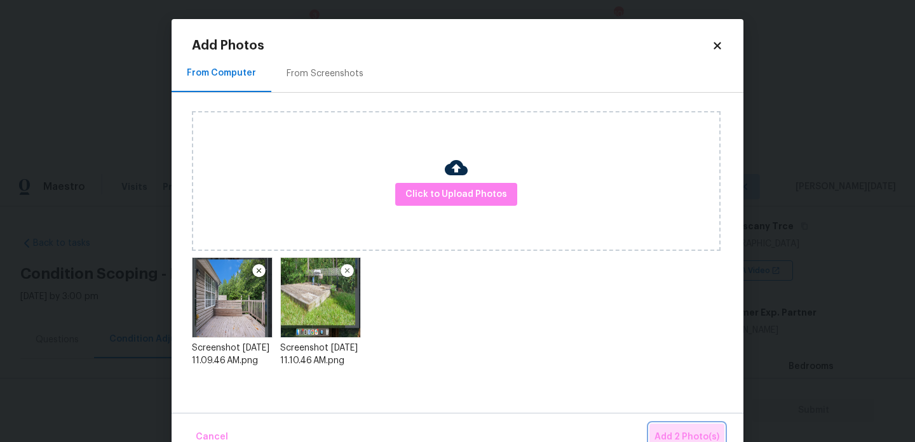
click at [675, 428] on button "Add 2 Photo(s)" at bounding box center [686, 437] width 75 height 27
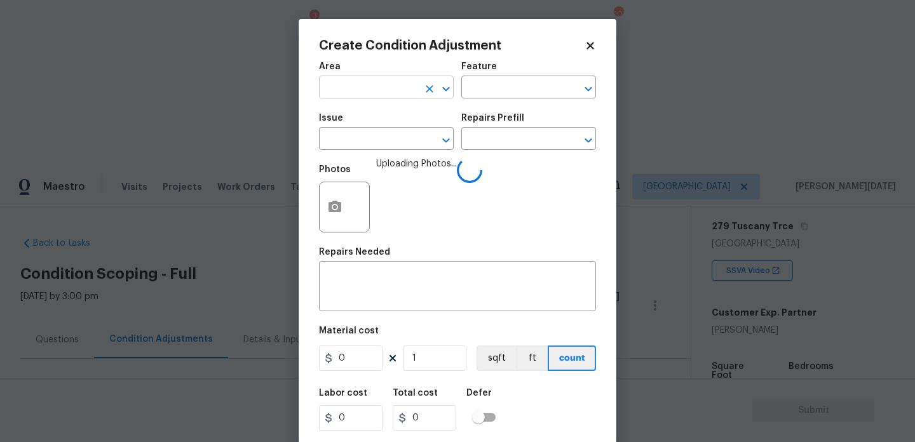
click at [361, 98] on input "text" at bounding box center [368, 89] width 99 height 20
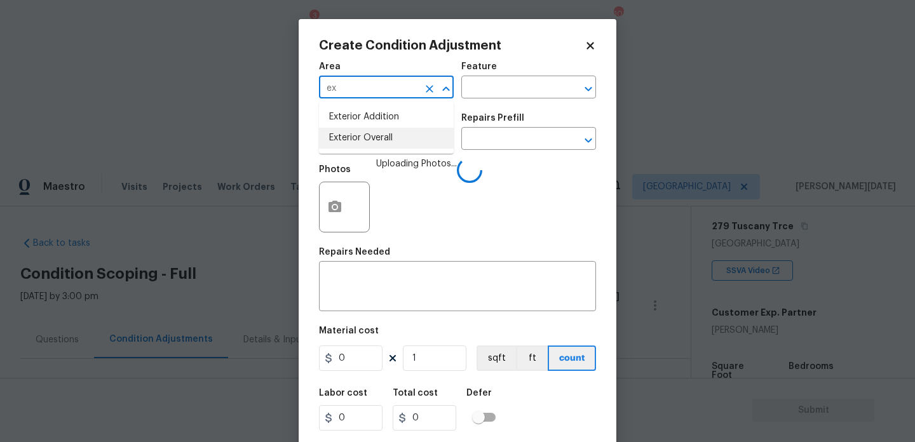
click at [365, 137] on li "Exterior Overall" at bounding box center [386, 138] width 135 height 21
type input "Exterior Overall"
click at [365, 137] on input "text" at bounding box center [368, 140] width 99 height 20
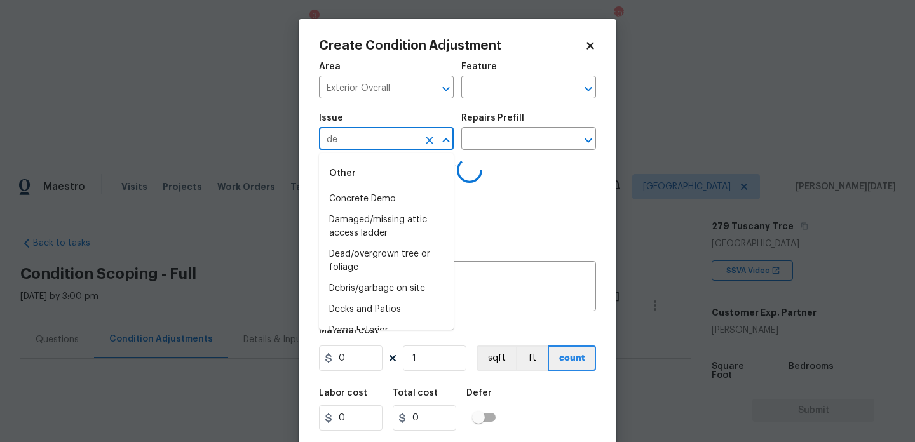
type input "dec"
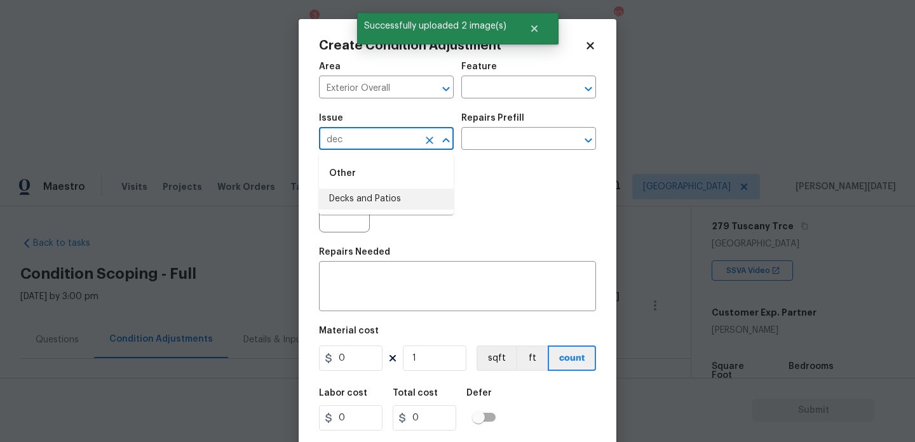
click at [382, 195] on li "Decks and Patios" at bounding box center [386, 199] width 135 height 21
type input "Decks and Patios"
click at [497, 98] on input "text" at bounding box center [510, 89] width 99 height 20
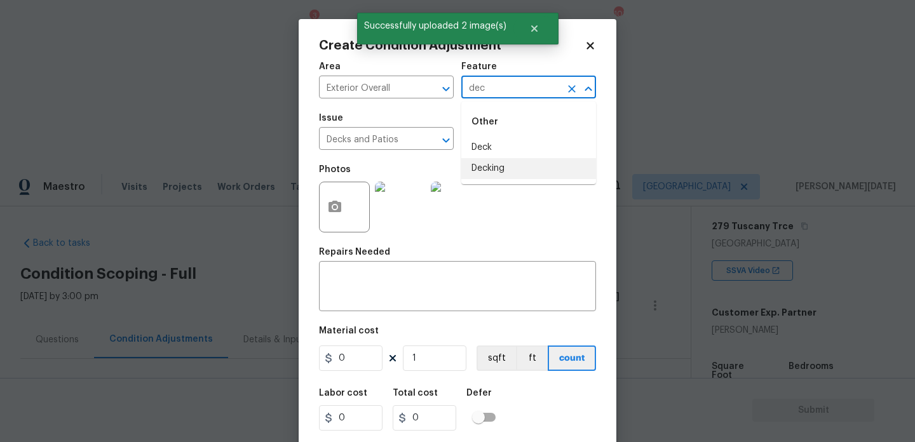
click at [501, 168] on li "Decking" at bounding box center [528, 168] width 135 height 21
type input "Decking"
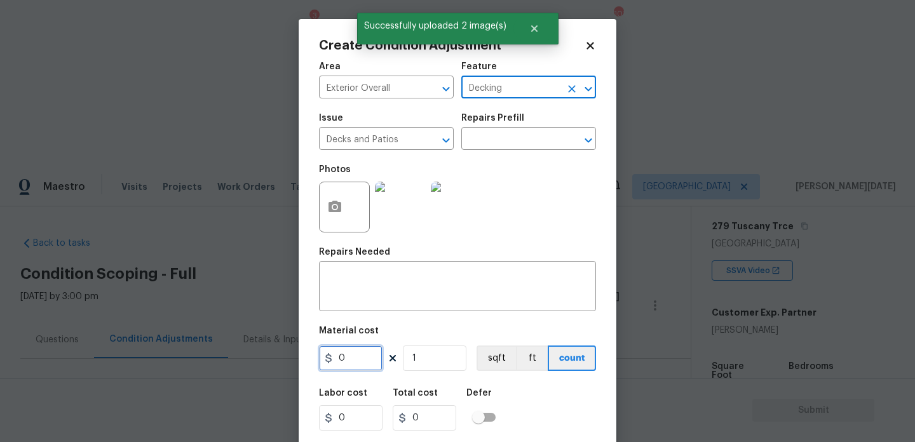
click at [353, 362] on input "0" at bounding box center [351, 358] width 64 height 25
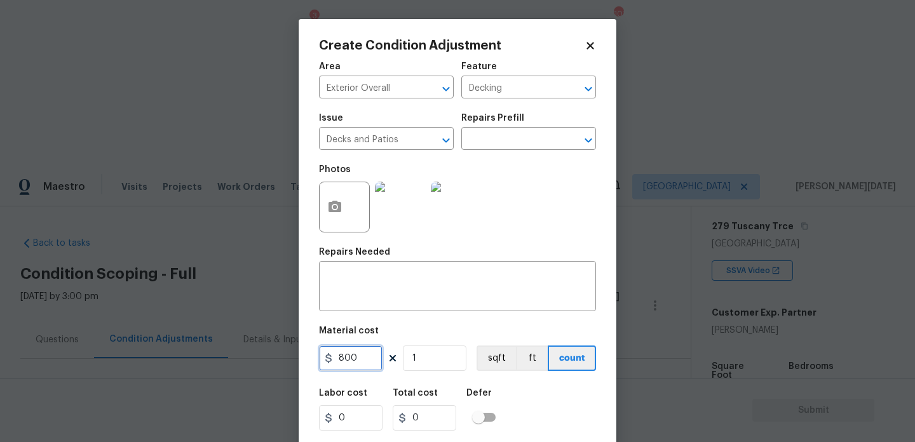
type input "800"
click at [438, 355] on input "1" at bounding box center [435, 358] width 64 height 25
type input "0"
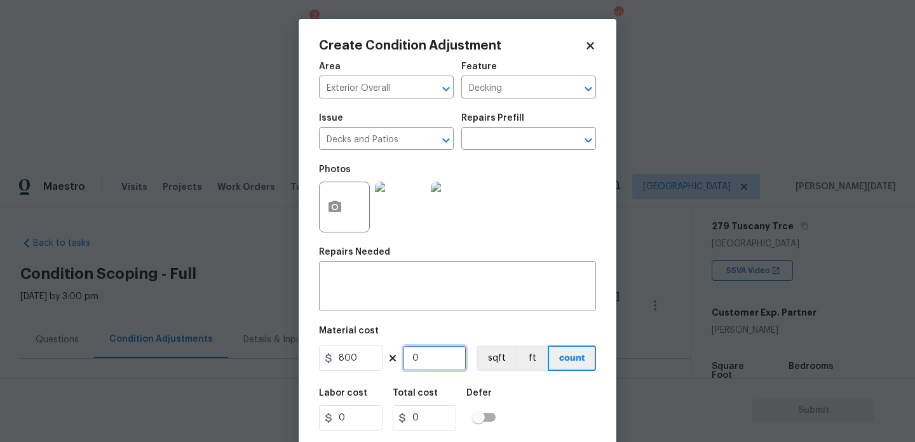
type input "2"
type input "1600"
type input "2"
click at [421, 298] on textarea at bounding box center [458, 287] width 262 height 27
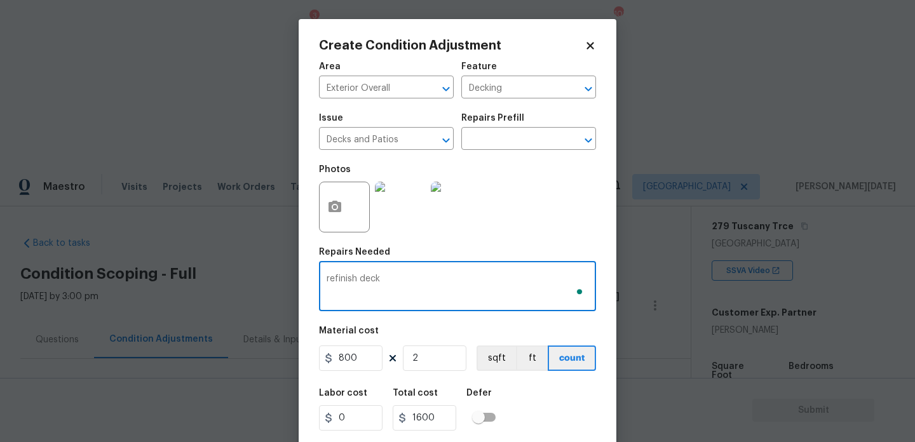
scroll to position [32, 0]
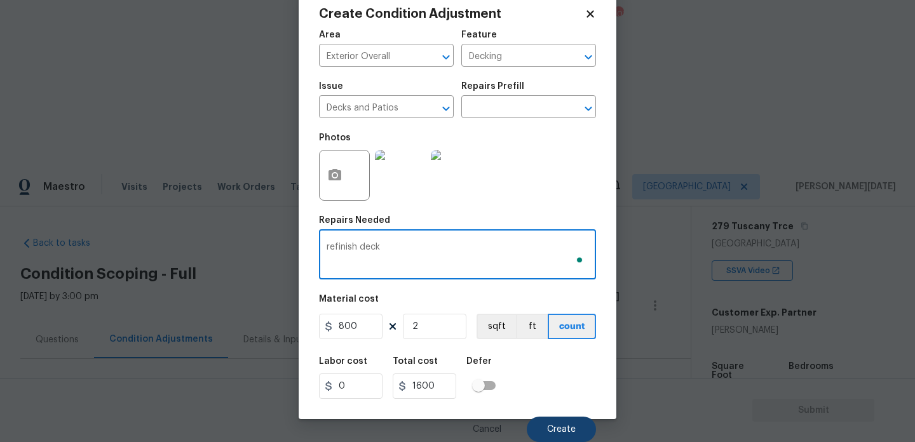
type textarea "refinish deck"
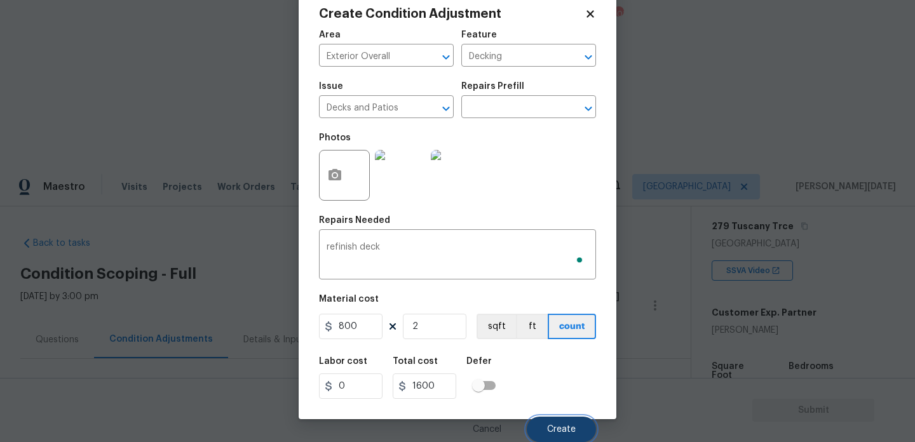
click at [567, 425] on span "Create" at bounding box center [561, 430] width 29 height 10
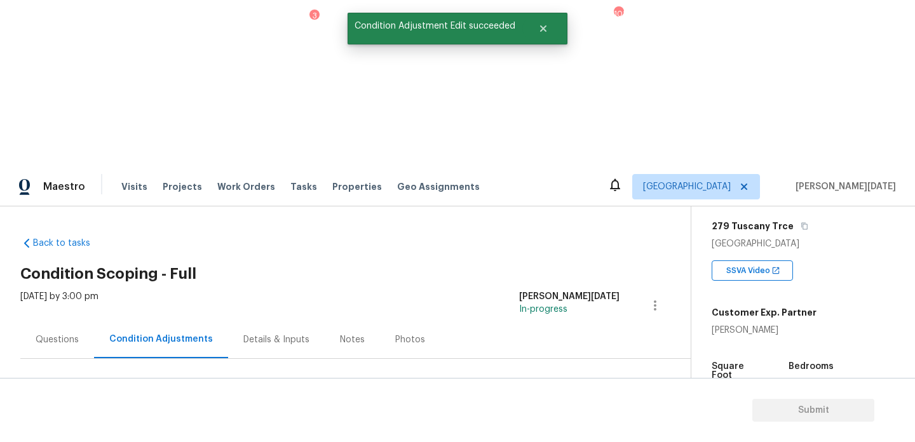
scroll to position [0, 0]
click at [572, 430] on span "Add Condition Adjustment" at bounding box center [588, 435] width 128 height 11
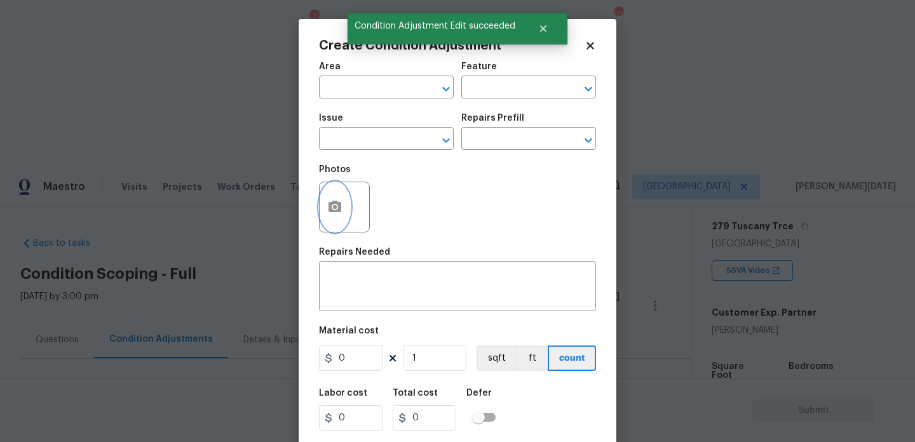
click at [334, 219] on button "button" at bounding box center [335, 207] width 30 height 50
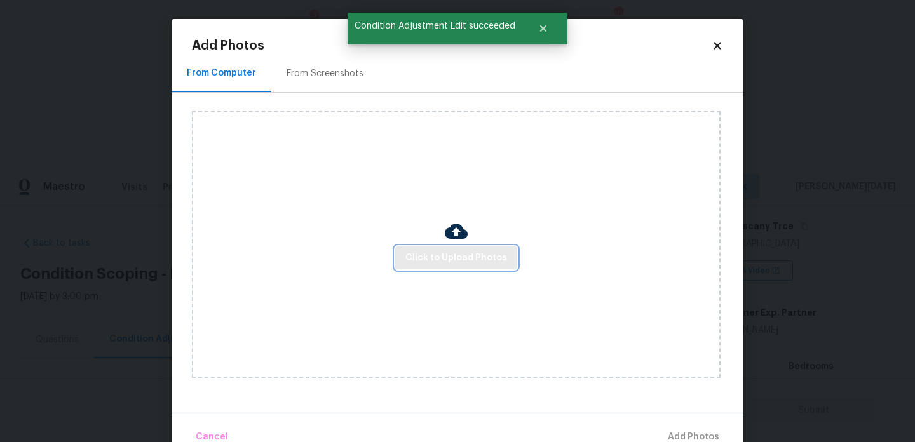
click at [447, 264] on span "Click to Upload Photos" at bounding box center [456, 258] width 102 height 16
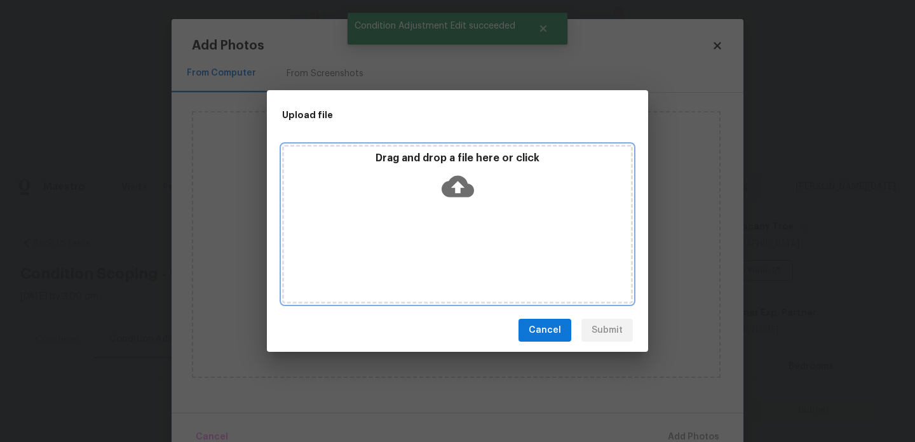
click at [447, 264] on div "Drag and drop a file here or click" at bounding box center [457, 224] width 351 height 159
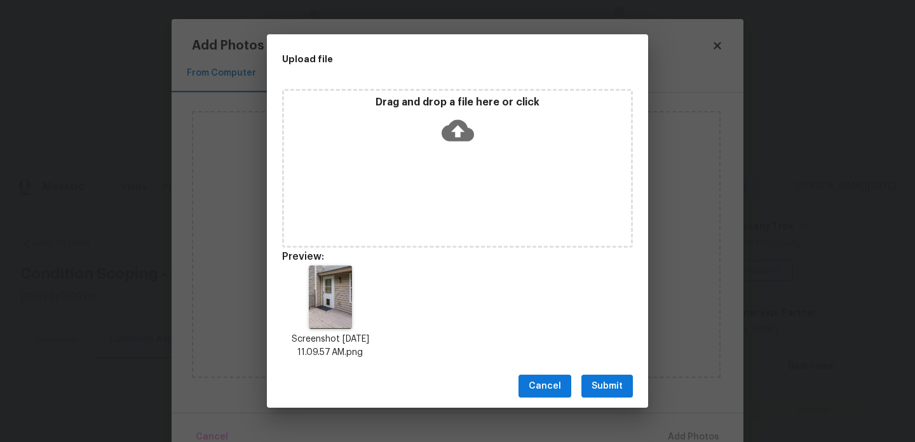
click at [613, 379] on span "Submit" at bounding box center [606, 387] width 31 height 16
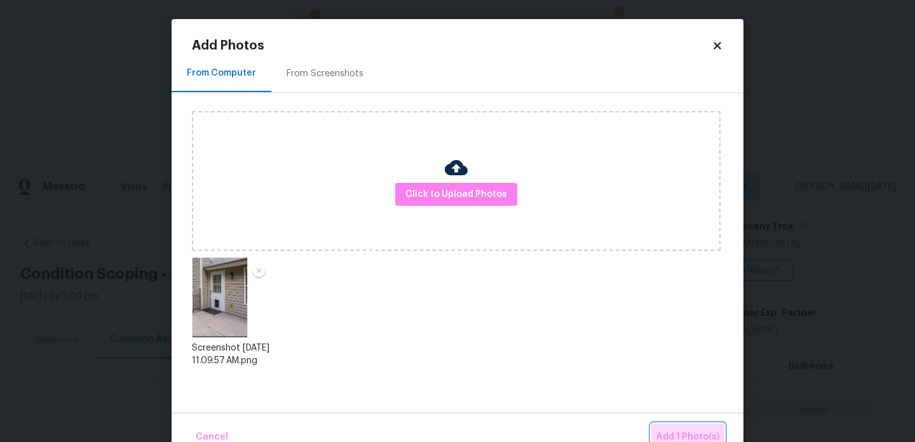
click at [673, 424] on button "Add 1 Photo(s)" at bounding box center [687, 437] width 73 height 27
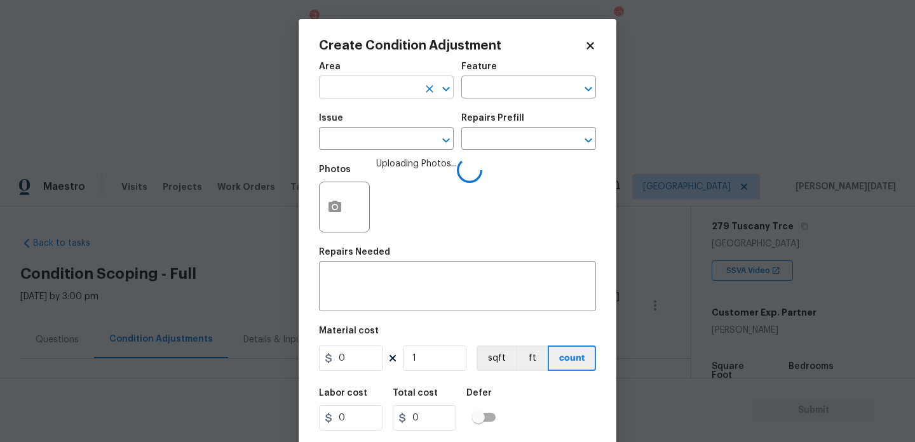
click at [351, 85] on input "text" at bounding box center [368, 89] width 99 height 20
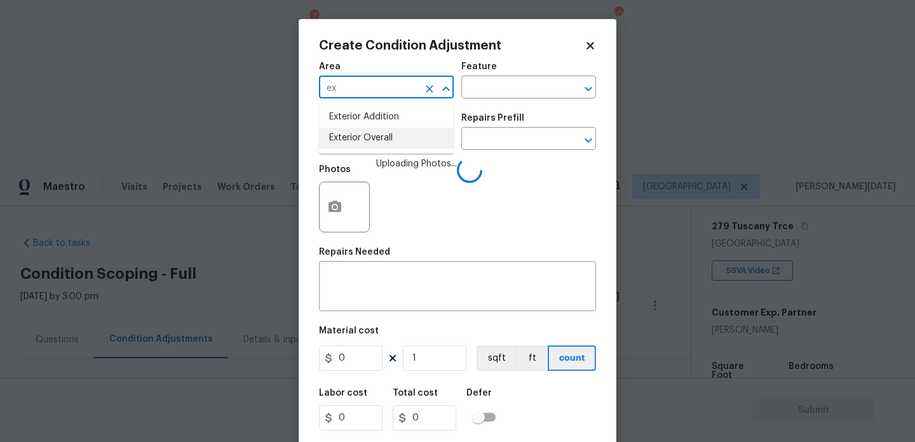
click at [359, 146] on li "Exterior Overall" at bounding box center [386, 138] width 135 height 21
type input "Exterior Overall"
click at [503, 78] on div "Feature" at bounding box center [528, 70] width 135 height 17
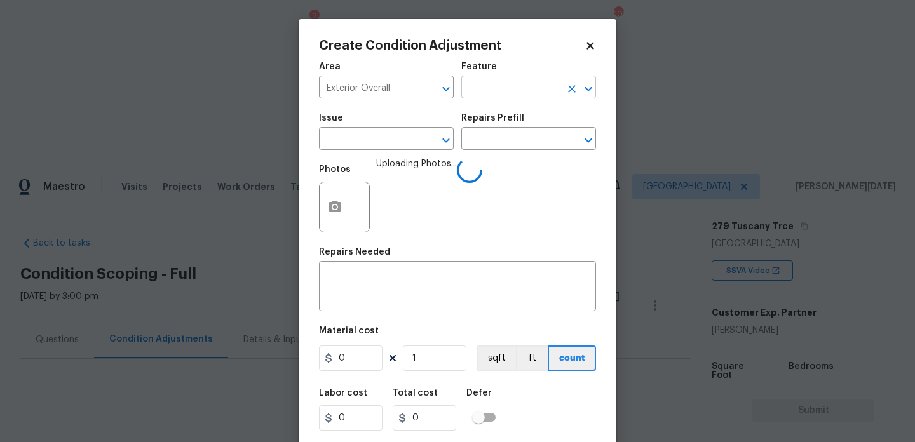
click at [500, 85] on input "text" at bounding box center [510, 89] width 99 height 20
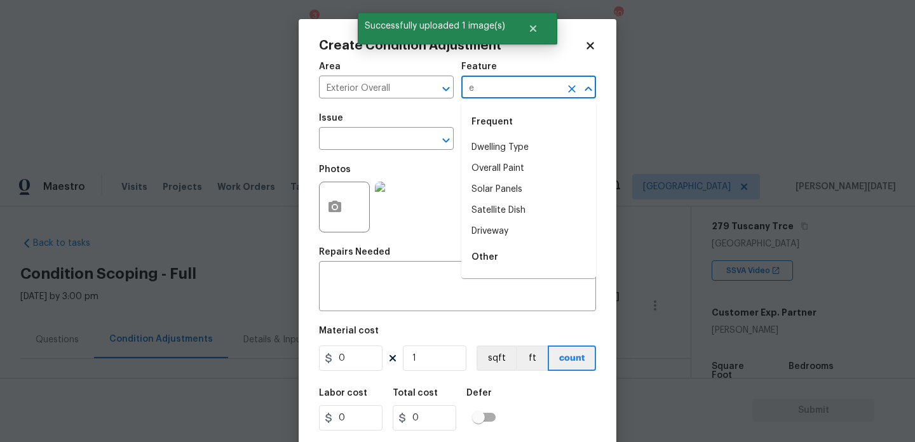
type input "ex"
click at [523, 164] on li "Exterior Door" at bounding box center [528, 168] width 135 height 21
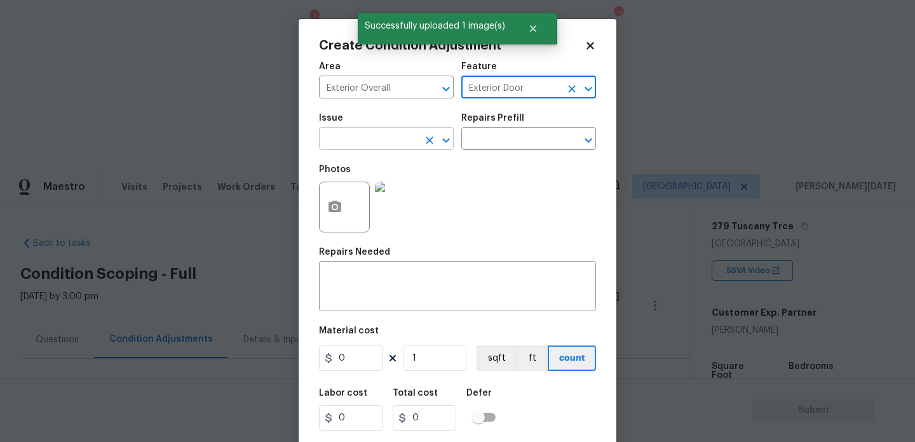
type input "Exterior Door"
click at [357, 139] on input "text" at bounding box center [368, 140] width 99 height 20
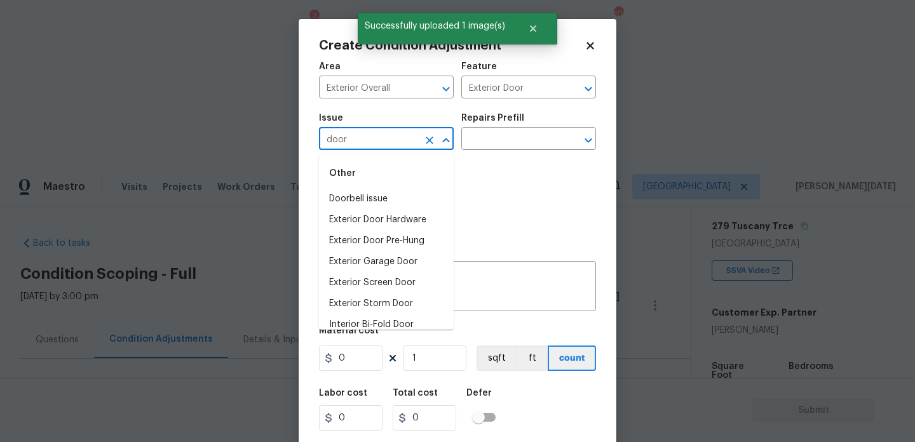
scroll to position [94, 0]
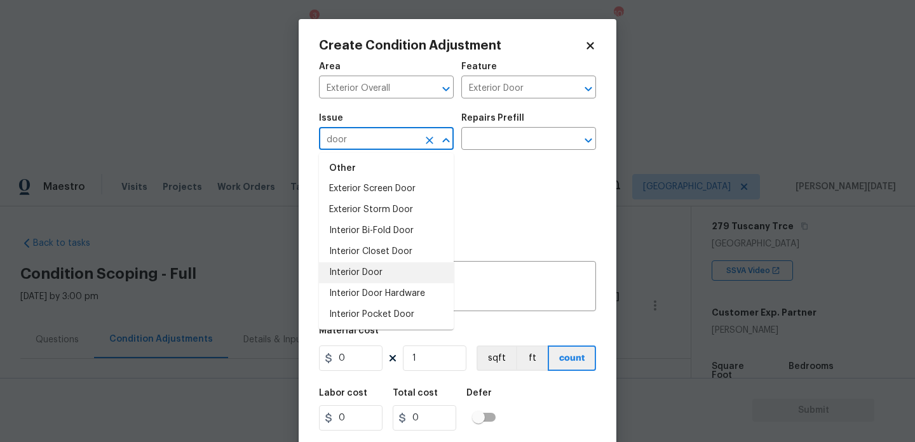
click at [375, 267] on li "Interior Door" at bounding box center [386, 272] width 135 height 21
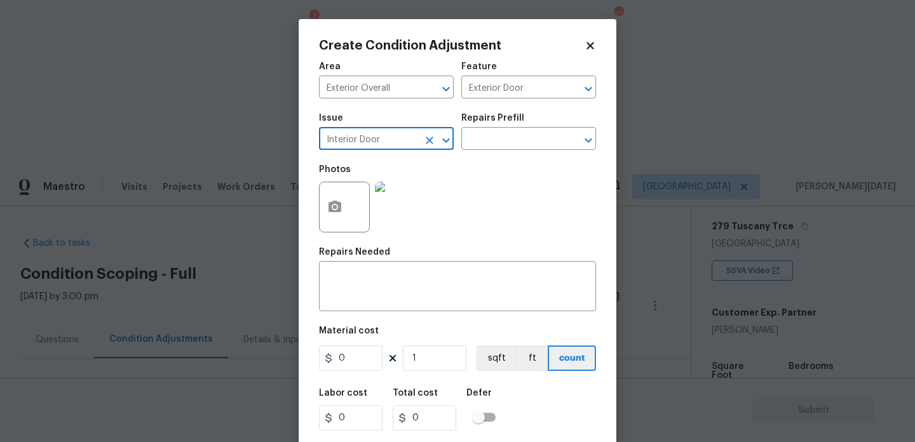
type input "Interior Door"
click at [362, 358] on input "0" at bounding box center [351, 358] width 64 height 25
type input "675"
click at [371, 276] on textarea at bounding box center [458, 287] width 262 height 27
type input "675"
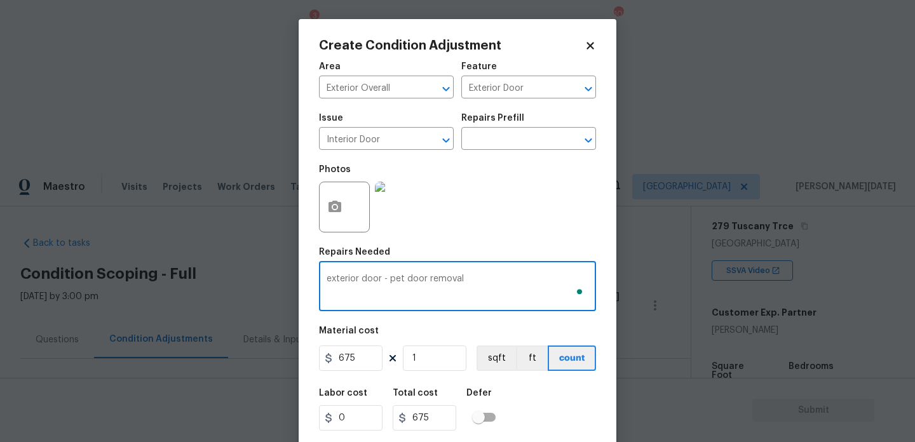
scroll to position [32, 0]
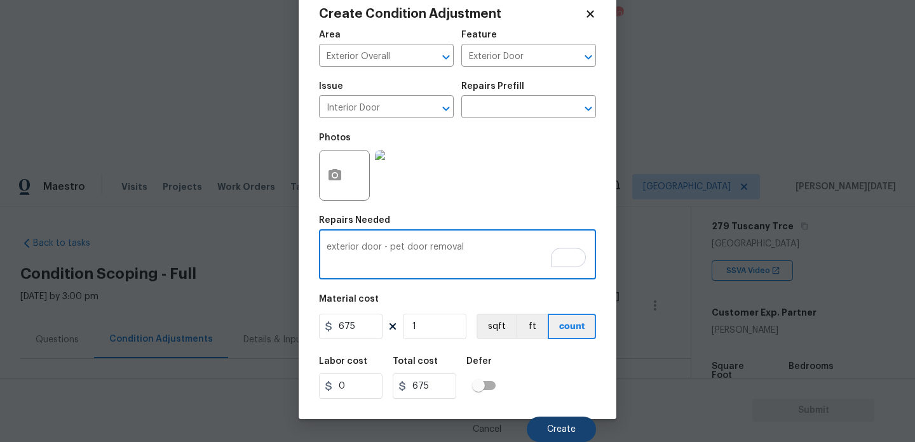
type textarea "exterior door - pet door removal"
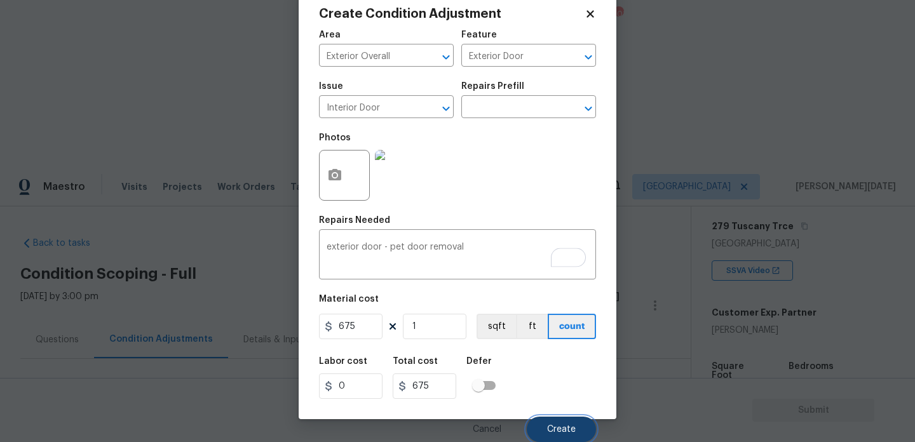
click at [554, 418] on button "Create" at bounding box center [561, 429] width 69 height 25
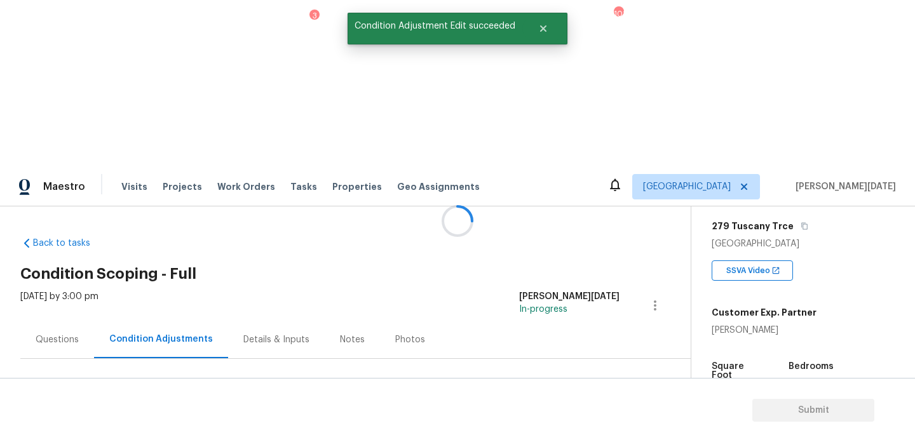
scroll to position [0, 0]
click at [576, 430] on span "Add Condition Adjustment" at bounding box center [588, 435] width 128 height 11
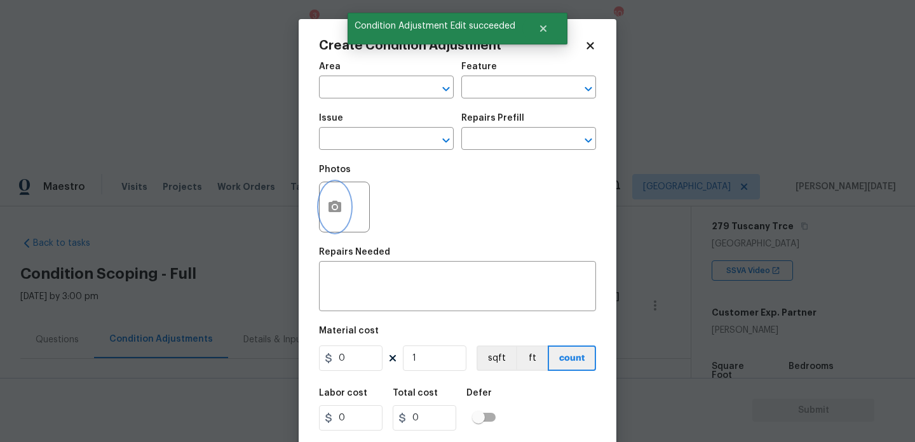
click at [341, 211] on icon "button" at bounding box center [334, 206] width 13 height 11
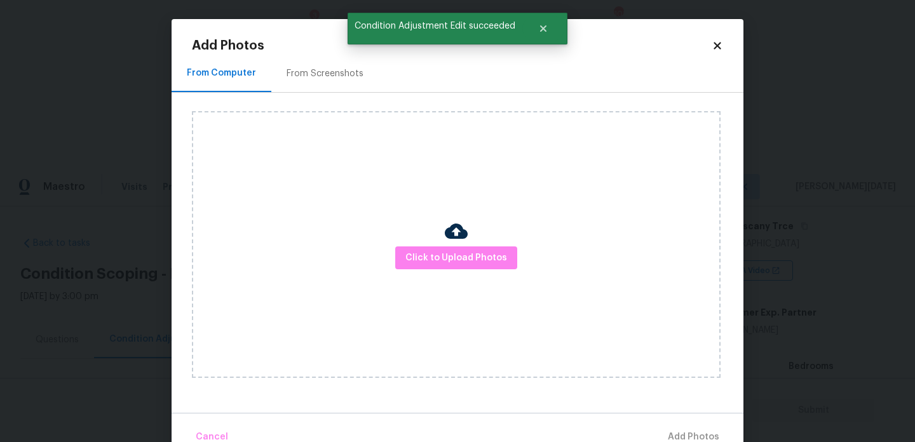
click at [467, 272] on div "Click to Upload Photos" at bounding box center [456, 244] width 529 height 267
click at [479, 256] on span "Click to Upload Photos" at bounding box center [456, 258] width 102 height 16
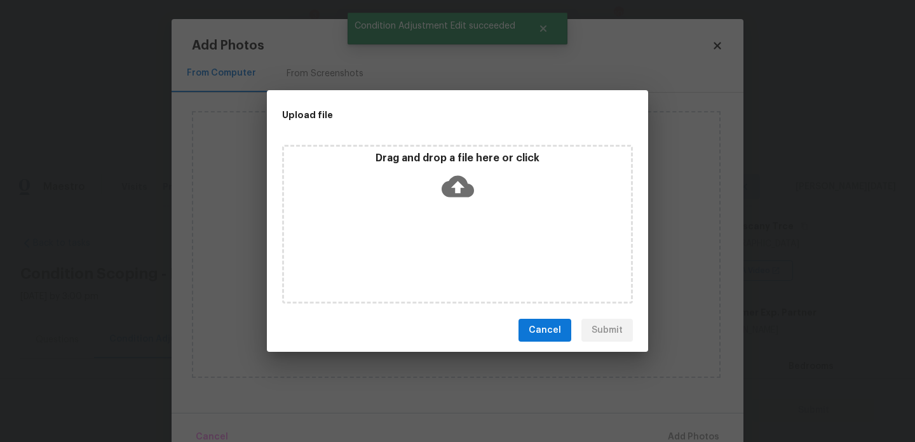
click at [479, 256] on div "Drag and drop a file here or click" at bounding box center [457, 224] width 351 height 159
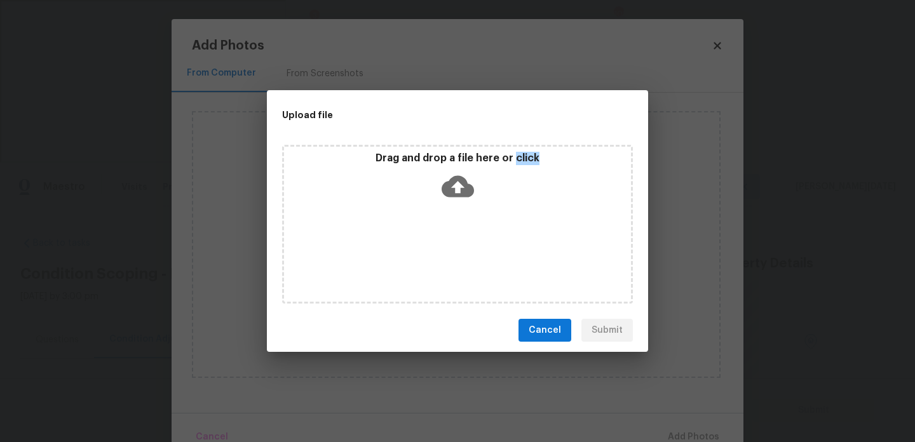
scroll to position [203, 0]
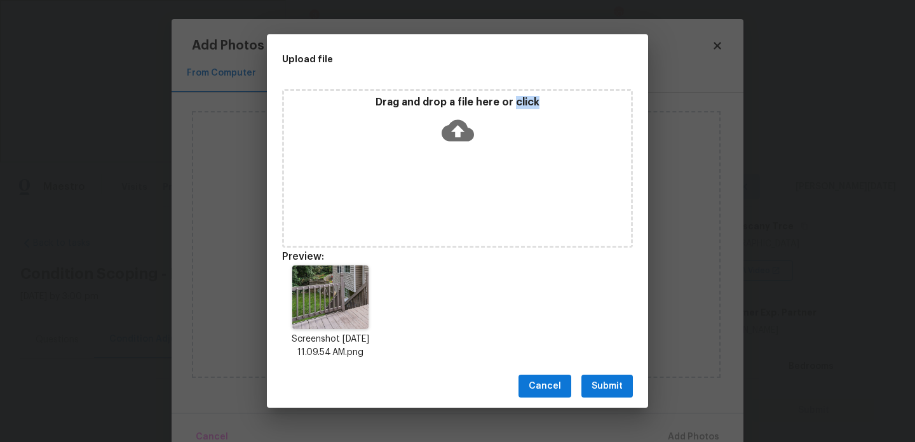
click at [602, 381] on span "Submit" at bounding box center [606, 387] width 31 height 16
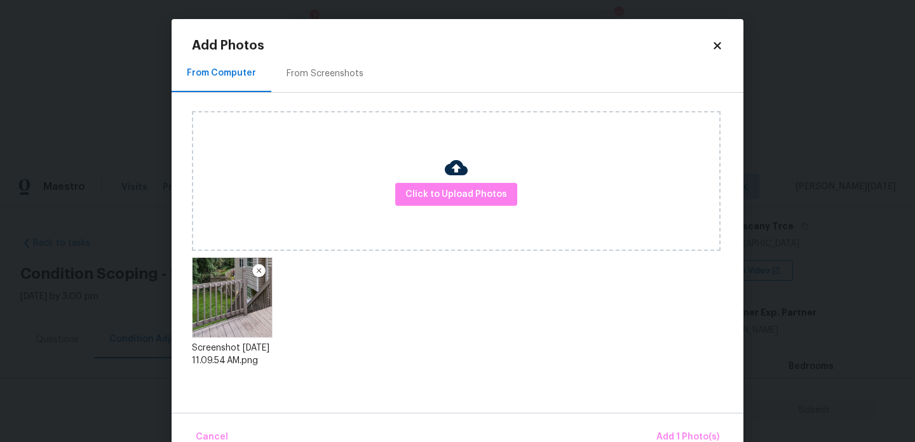
click at [672, 421] on div "Cancel Add 1 Photo(s)" at bounding box center [458, 432] width 572 height 38
click at [676, 431] on span "Add 1 Photo(s)" at bounding box center [687, 437] width 63 height 16
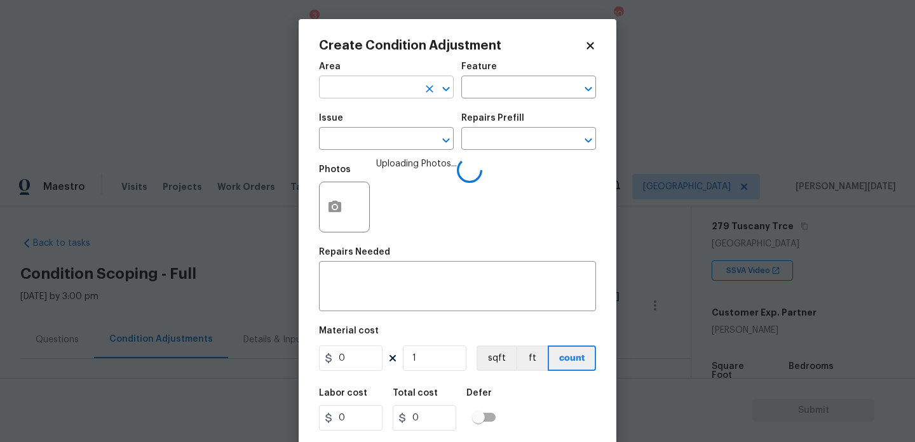
click at [341, 85] on input "text" at bounding box center [368, 89] width 99 height 20
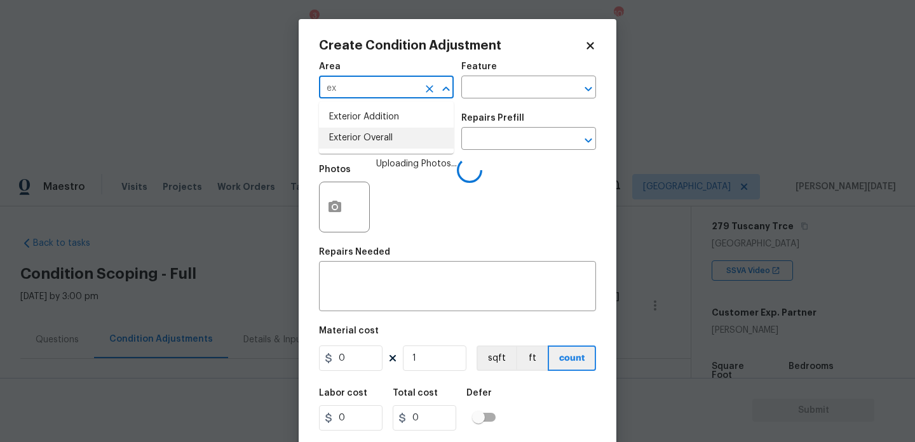
click at [356, 134] on li "Exterior Overall" at bounding box center [386, 138] width 135 height 21
type input "Exterior Overall"
click at [356, 134] on input "text" at bounding box center [368, 140] width 99 height 20
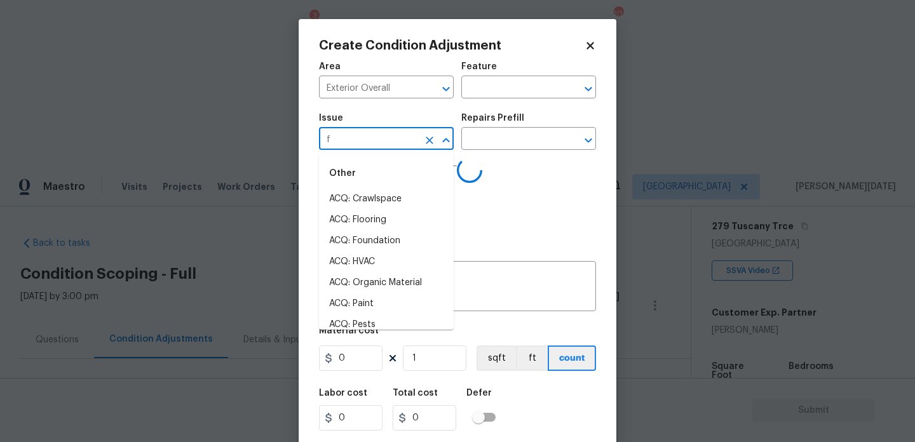
type input "fe"
type input "n"
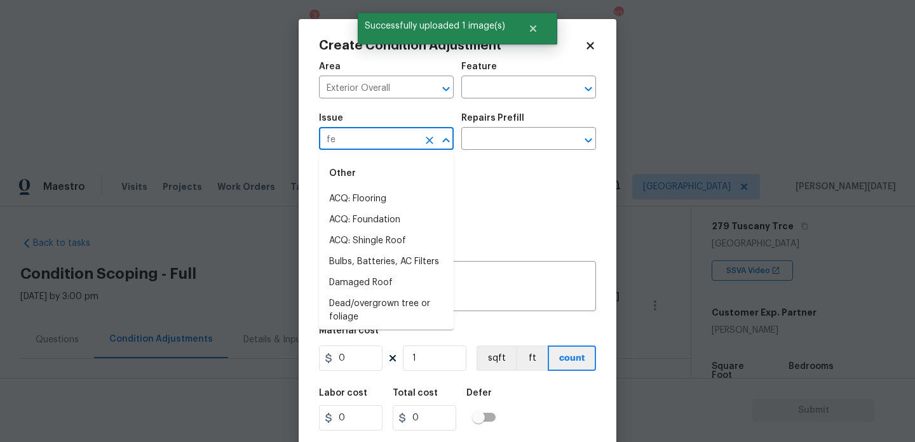
type input "fen"
click at [367, 198] on li "Fencing" at bounding box center [386, 199] width 135 height 21
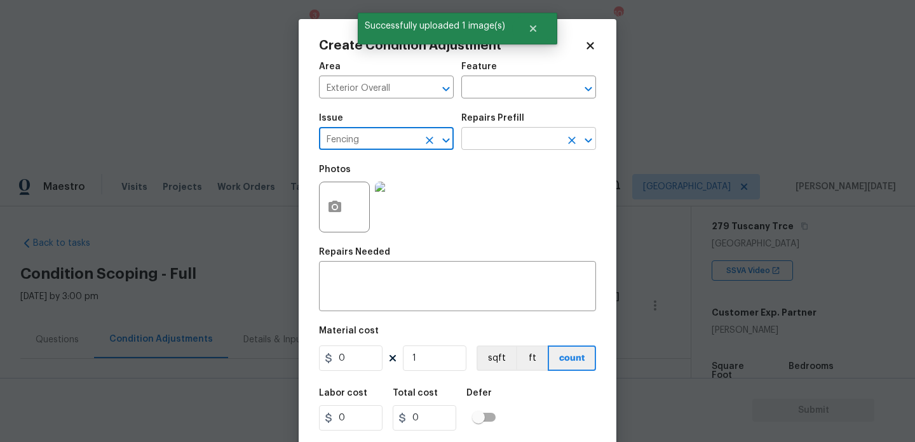
type input "Fencing"
click at [522, 131] on input "text" at bounding box center [510, 140] width 99 height 20
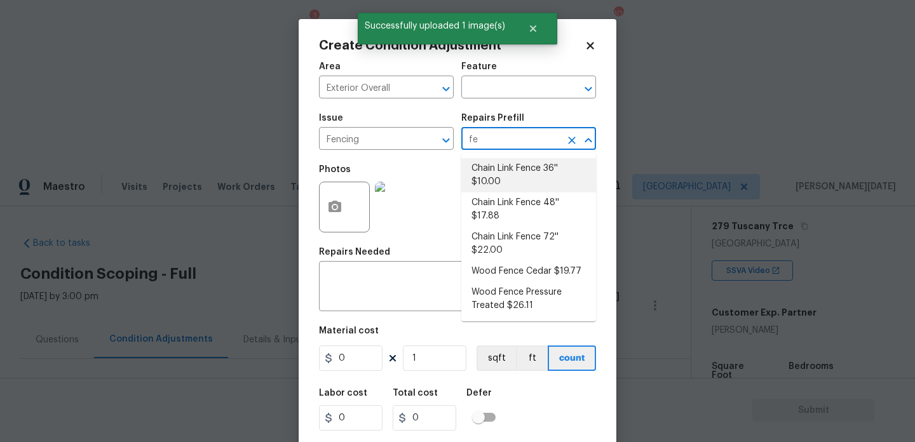
type input "f"
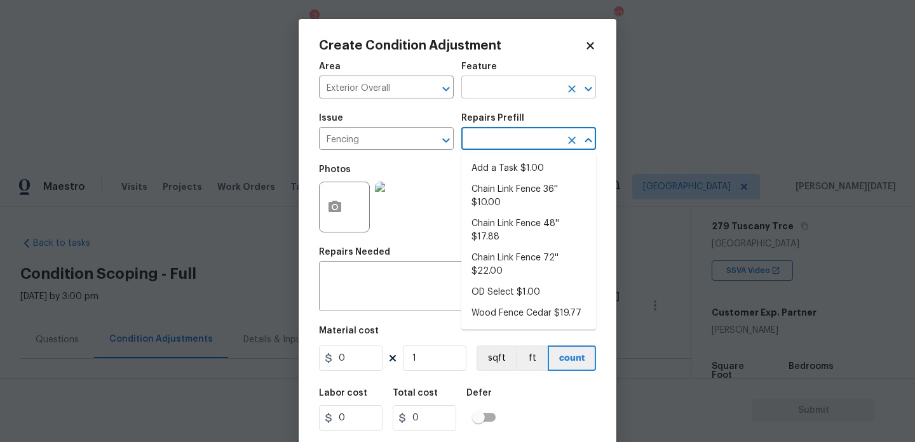
click at [510, 90] on input "text" at bounding box center [510, 89] width 99 height 20
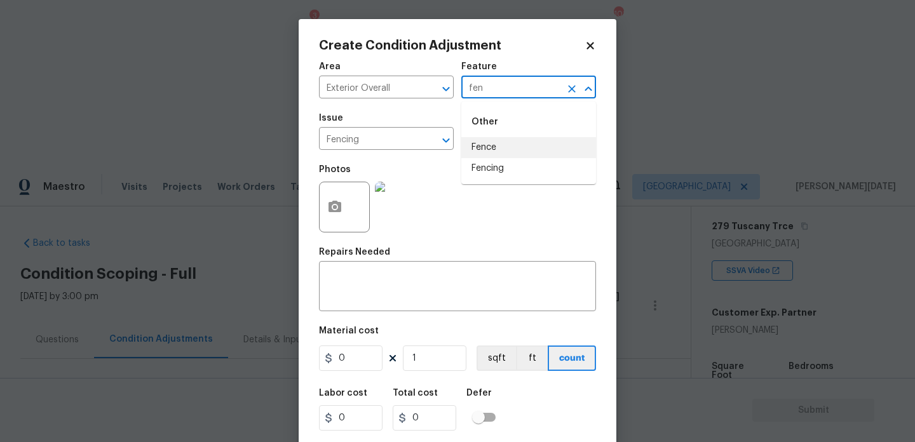
click at [503, 144] on li "Fence" at bounding box center [528, 147] width 135 height 21
type input "Fence"
click at [333, 214] on icon "button" at bounding box center [334, 206] width 15 height 15
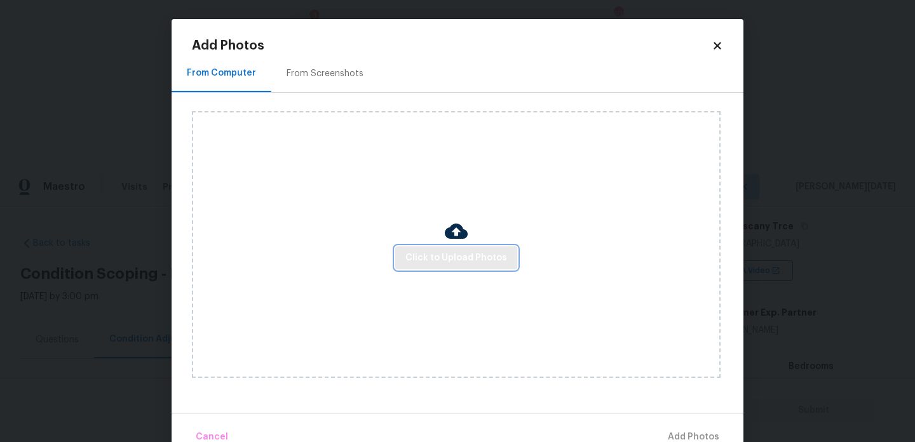
click at [454, 267] on button "Click to Upload Photos" at bounding box center [456, 259] width 122 height 24
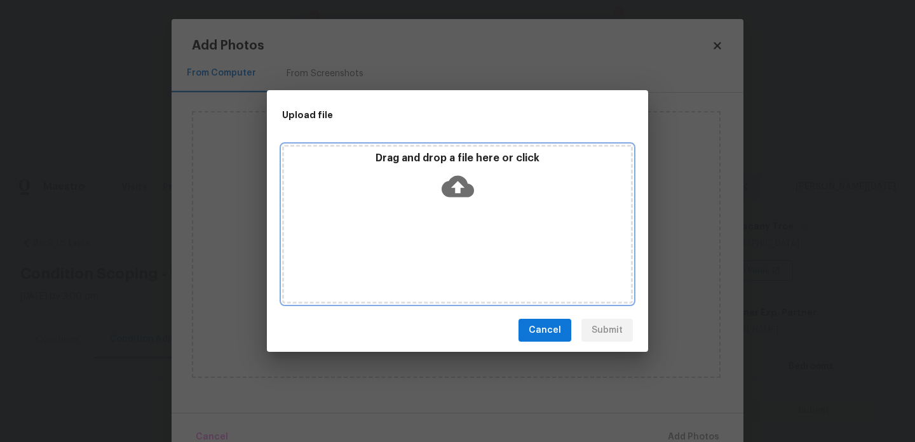
click at [454, 267] on div "Drag and drop a file here or click" at bounding box center [457, 224] width 351 height 159
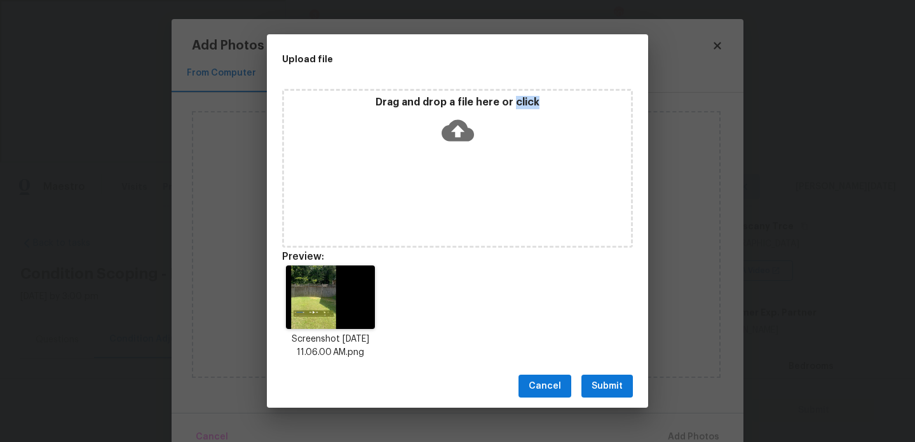
click at [621, 396] on button "Submit" at bounding box center [606, 387] width 51 height 24
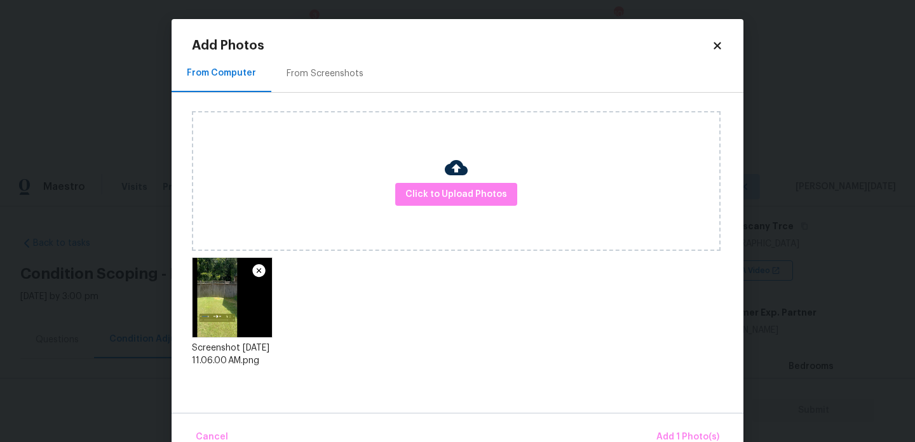
click at [682, 422] on div "Cancel Add 1 Photo(s)" at bounding box center [458, 432] width 572 height 38
click at [682, 429] on span "Add 1 Photo(s)" at bounding box center [687, 437] width 63 height 16
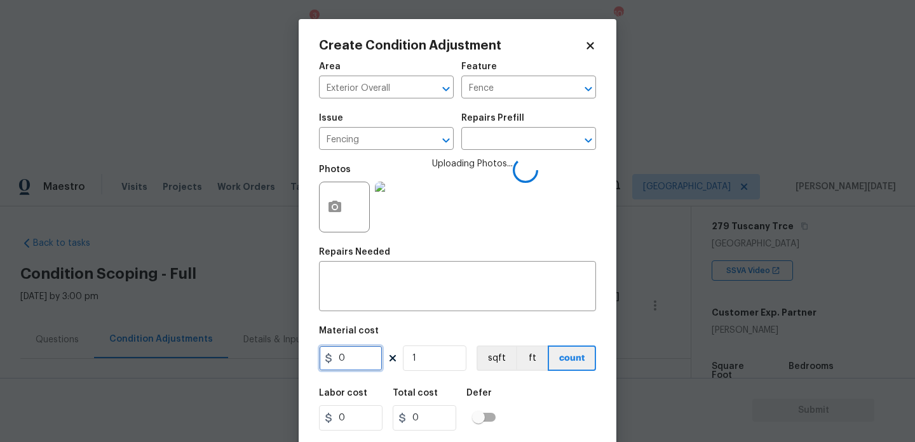
click at [344, 352] on input "0" at bounding box center [351, 358] width 64 height 25
type input "800"
click at [358, 300] on textarea at bounding box center [458, 287] width 262 height 27
type input "800"
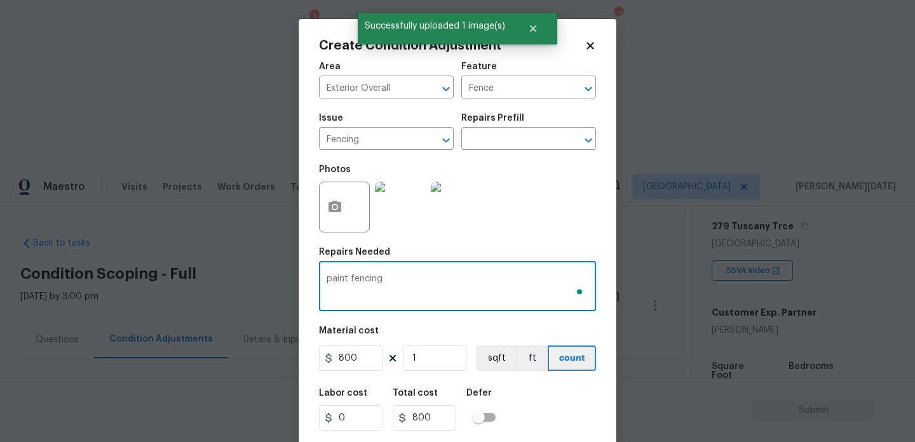
scroll to position [32, 0]
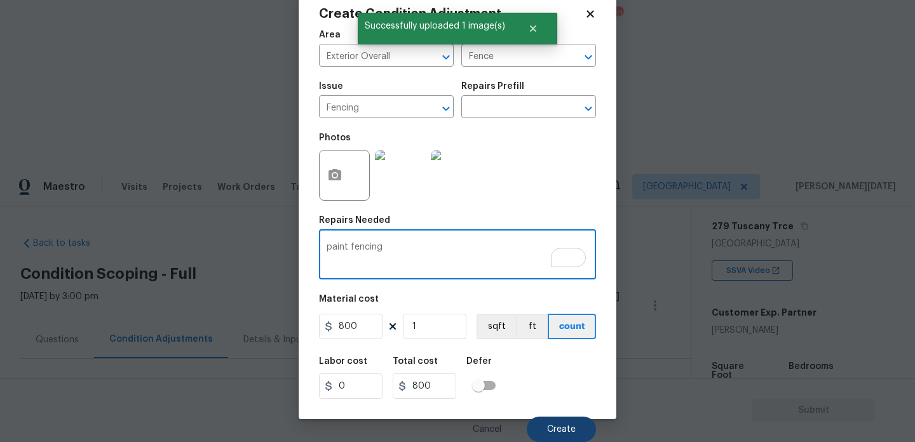
type textarea "paint fencing"
click at [574, 430] on span "Create" at bounding box center [561, 430] width 29 height 10
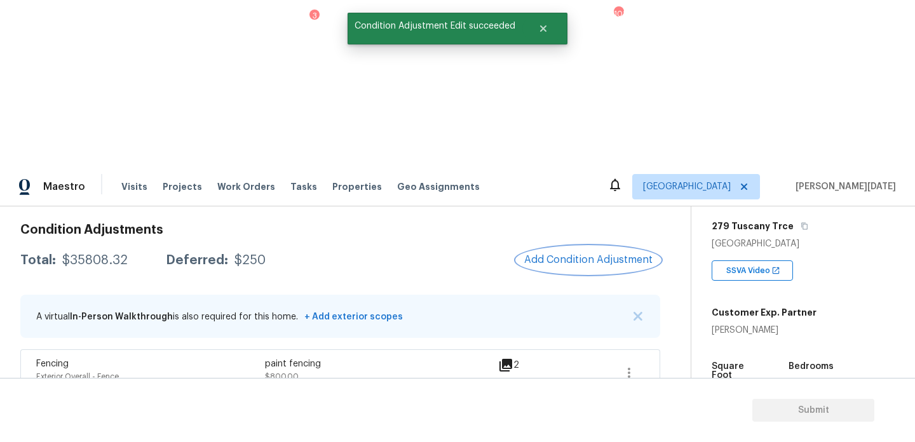
scroll to position [149, 0]
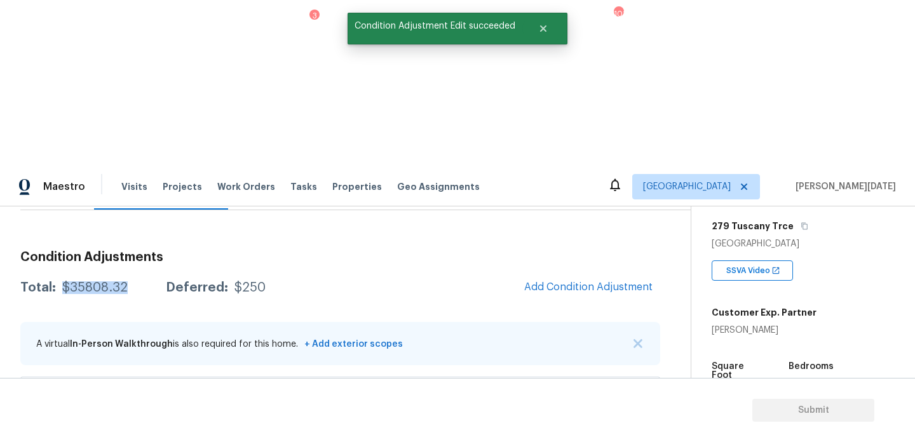
drag, startPoint x: 61, startPoint y: 118, endPoint x: 126, endPoint y: 119, distance: 65.4
click at [126, 281] on div "Total: $35808.32 Deferred: $250" at bounding box center [142, 287] width 245 height 13
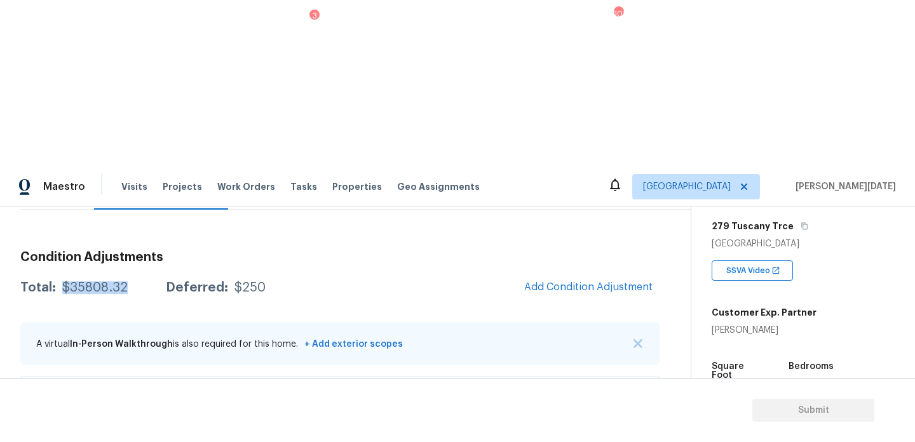
copy div "$35808.32"
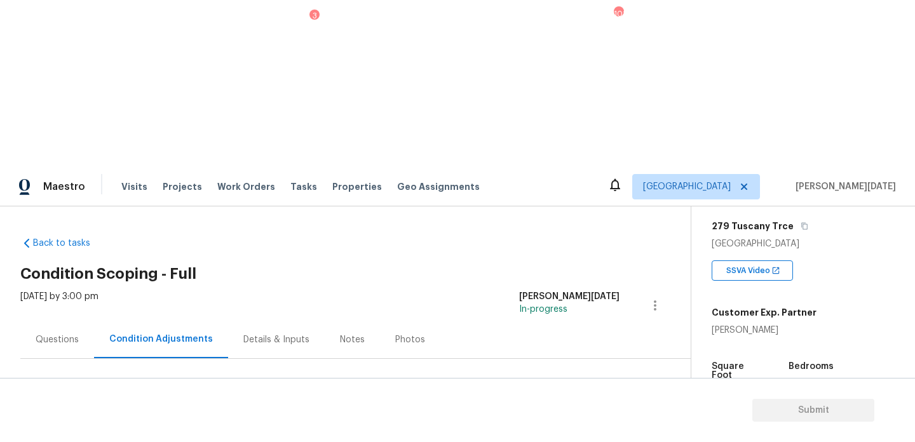
click at [65, 334] on div "Questions" at bounding box center [57, 340] width 43 height 13
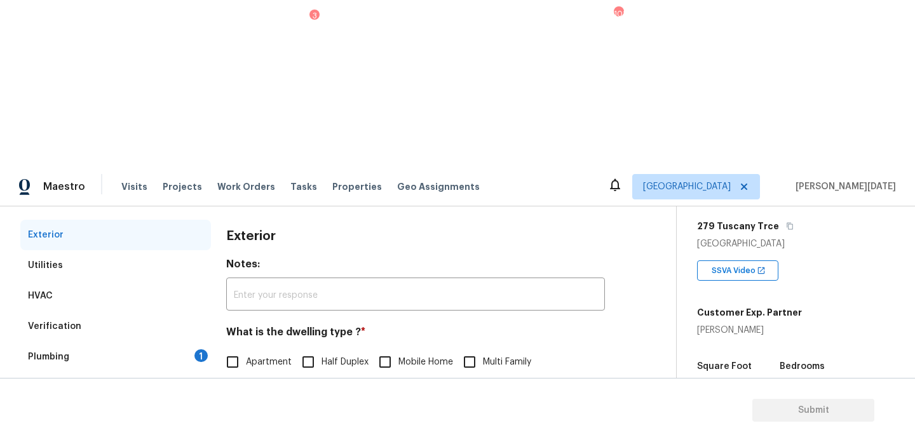
click at [196, 349] on div "1" at bounding box center [200, 355] width 13 height 13
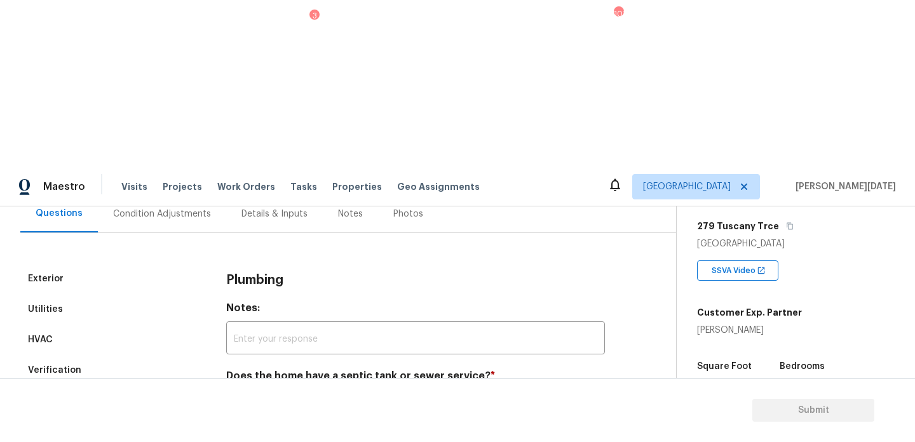
click at [238, 393] on input "Sewer" at bounding box center [232, 406] width 27 height 27
checkbox input "true"
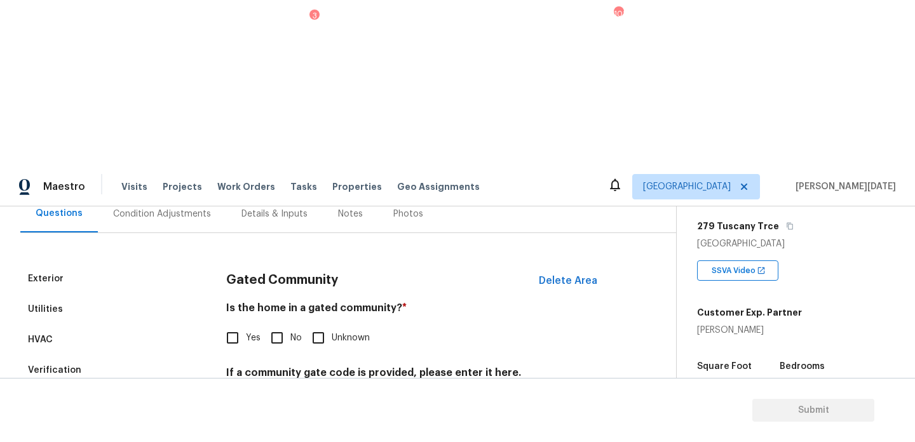
click at [283, 325] on input "No" at bounding box center [277, 338] width 27 height 27
checkbox input "true"
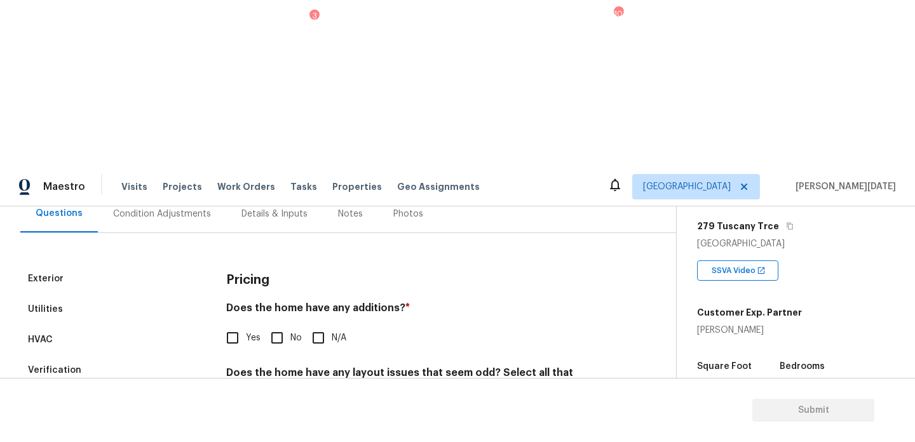
click at [275, 325] on input "No" at bounding box center [277, 338] width 27 height 27
checkbox input "true"
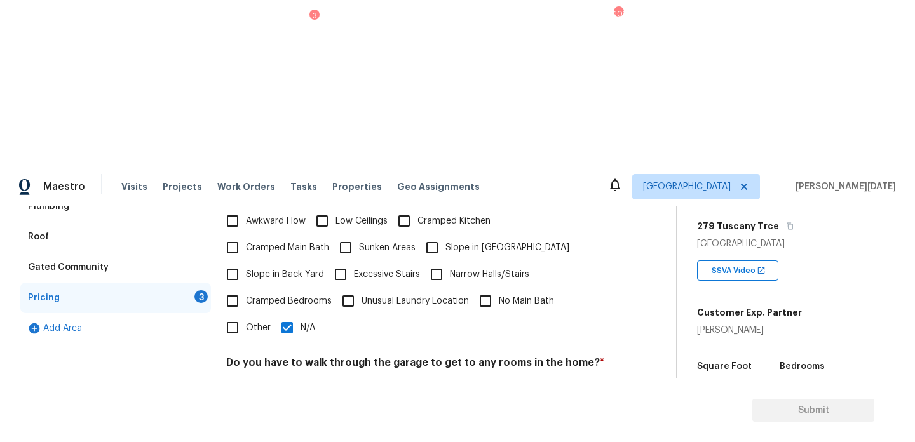
click at [274, 379] on input "No" at bounding box center [277, 392] width 27 height 27
checkbox input "true"
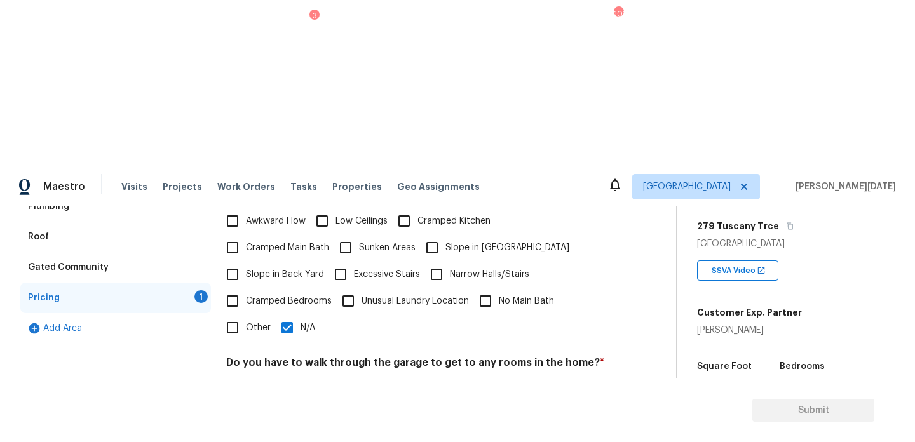
checkbox input "true"
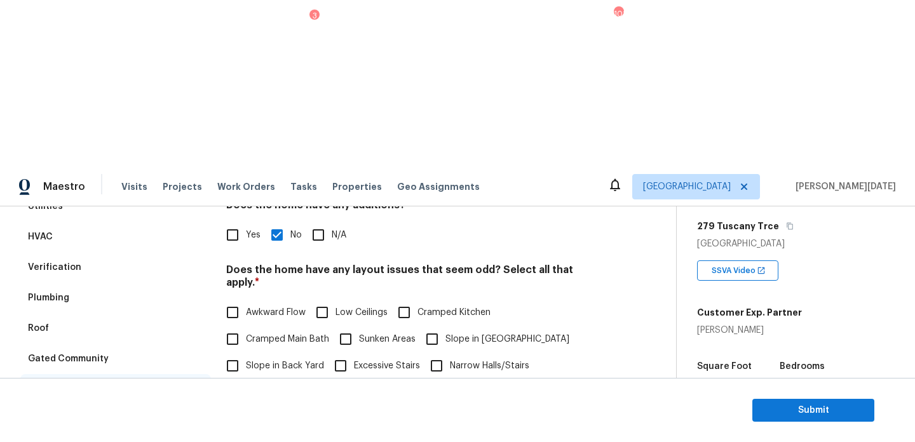
scroll to position [228, 0]
click at [282, 407] on input "N/A" at bounding box center [287, 420] width 27 height 27
checkbox input "false"
click at [238, 380] on input "Cramped Bedrooms" at bounding box center [232, 393] width 27 height 27
checkbox input "true"
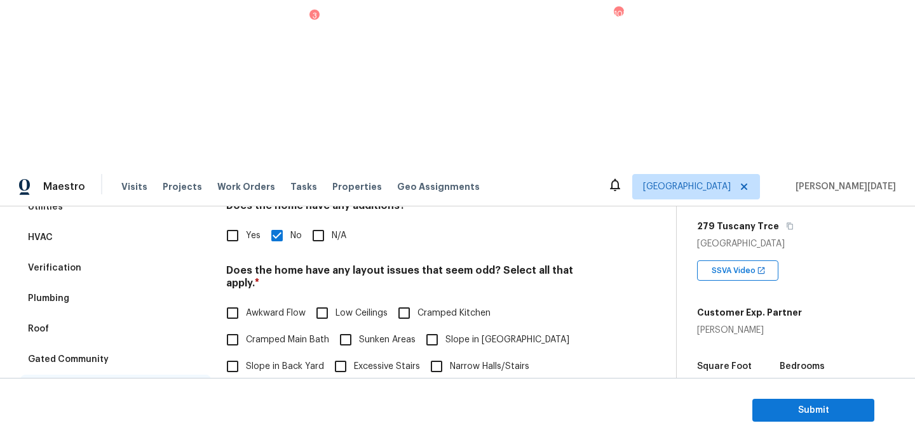
click at [232, 353] on input "Slope in Back Yard" at bounding box center [232, 366] width 27 height 27
checkbox input "true"
click at [252, 407] on label "Other" at bounding box center [244, 420] width 51 height 27
click at [246, 407] on input "Other" at bounding box center [232, 420] width 27 height 27
checkbox input "true"
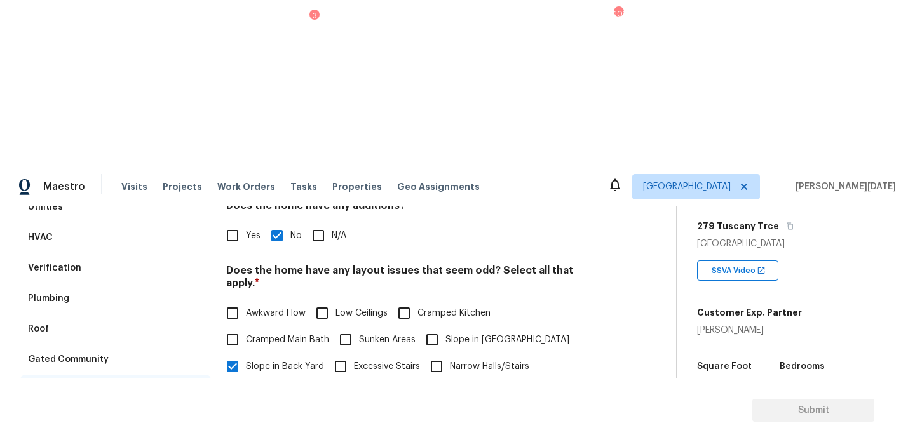
click at [463, 334] on span "Slope in [GEOGRAPHIC_DATA]" at bounding box center [507, 340] width 124 height 13
click at [445, 327] on input "Slope in [GEOGRAPHIC_DATA]" at bounding box center [432, 340] width 27 height 27
checkbox input "true"
click at [278, 387] on span "Cramped Bedrooms" at bounding box center [289, 393] width 86 height 13
click at [246, 380] on input "Cramped Bedrooms" at bounding box center [232, 393] width 27 height 27
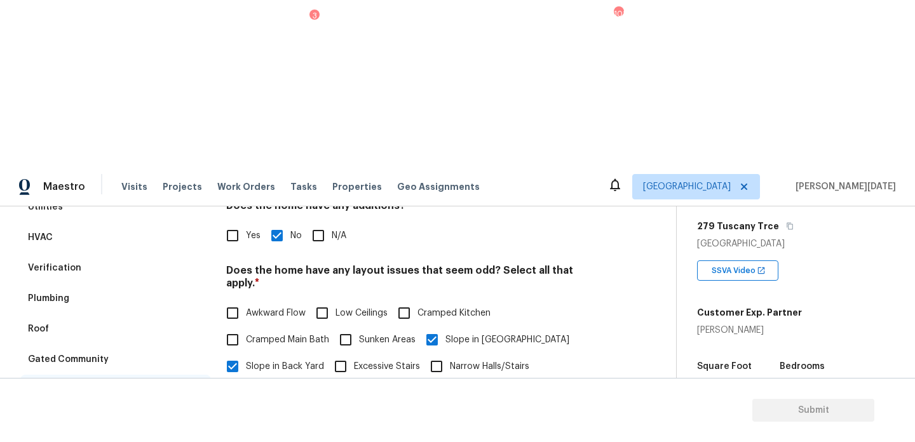
checkbox input "false"
click at [253, 407] on label "Other" at bounding box center [244, 420] width 51 height 27
click at [246, 407] on input "Other" at bounding box center [232, 420] width 27 height 27
checkbox input "false"
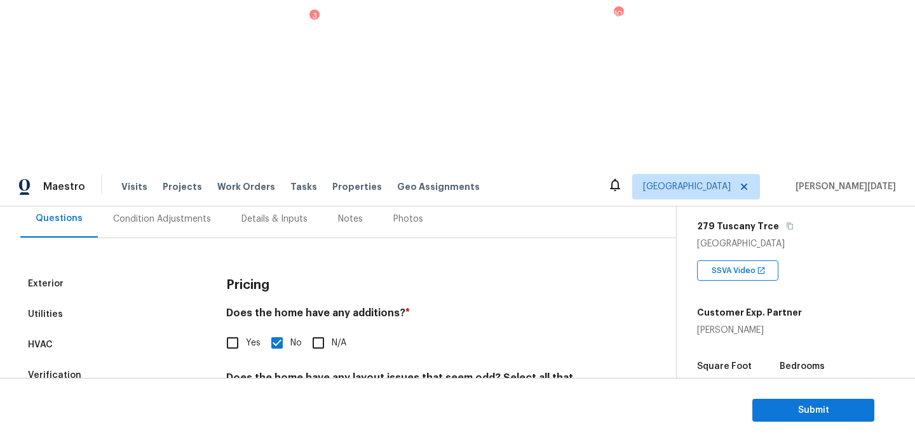
scroll to position [0, 0]
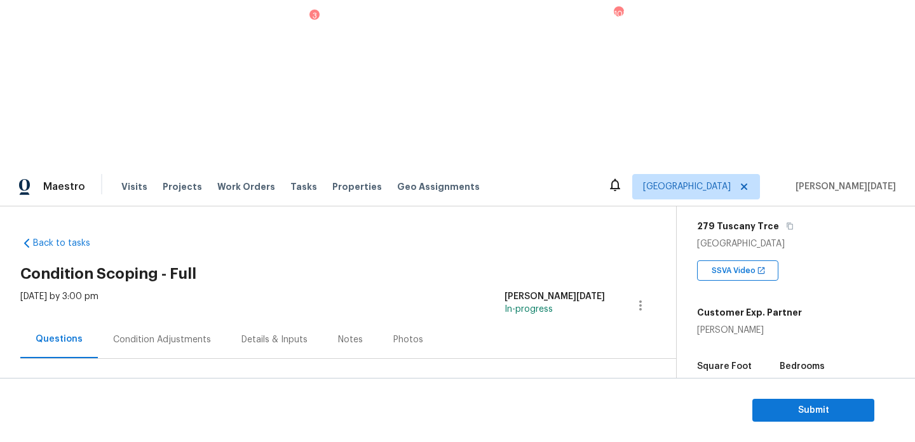
click at [168, 334] on div "Condition Adjustments" at bounding box center [162, 340] width 98 height 13
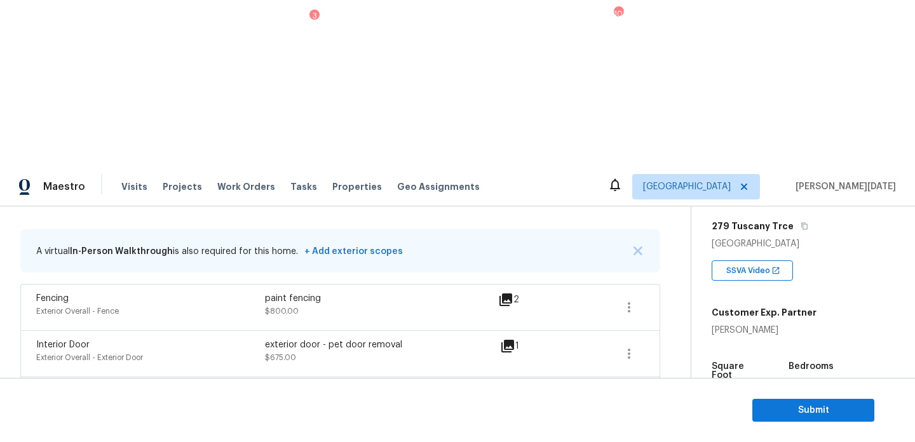
scroll to position [320, 0]
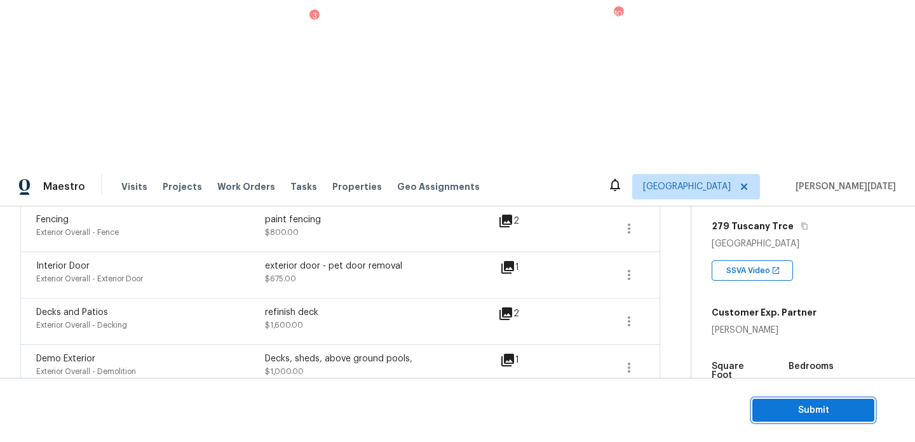
click at [797, 410] on span "Submit" at bounding box center [813, 411] width 102 height 16
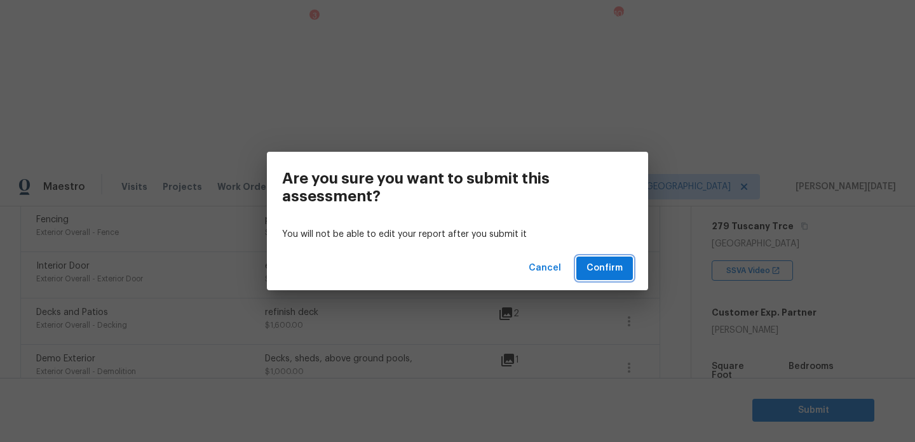
click at [600, 266] on span "Confirm" at bounding box center [604, 268] width 36 height 16
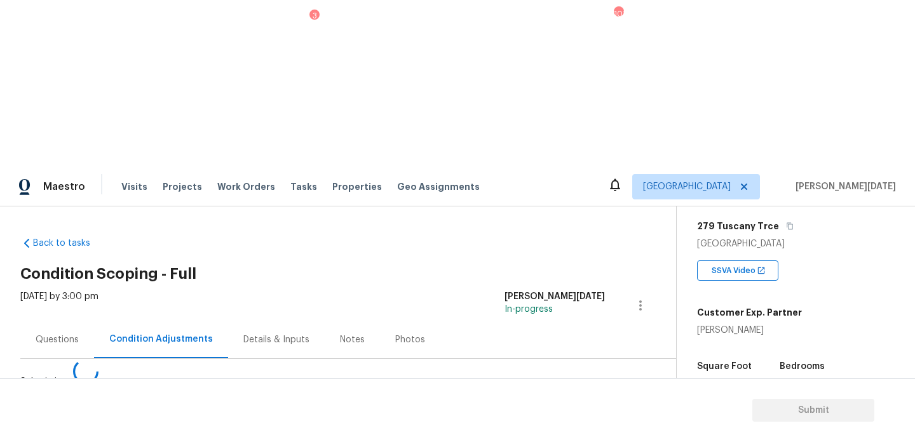
scroll to position [0, 0]
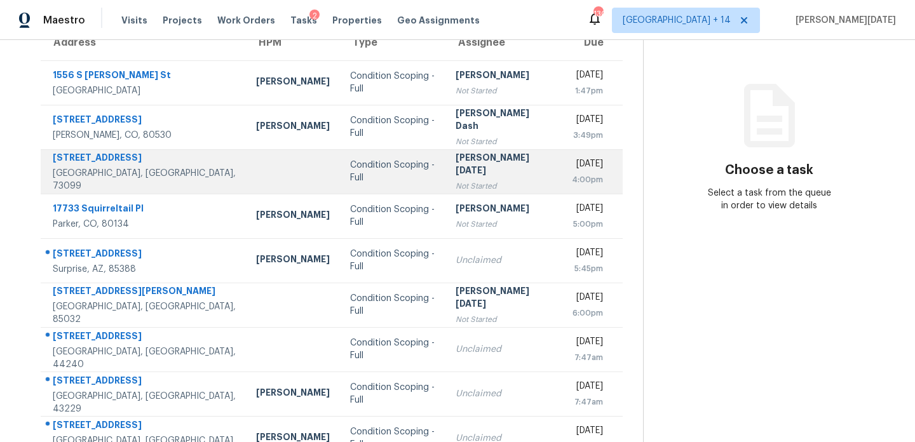
scroll to position [128, 0]
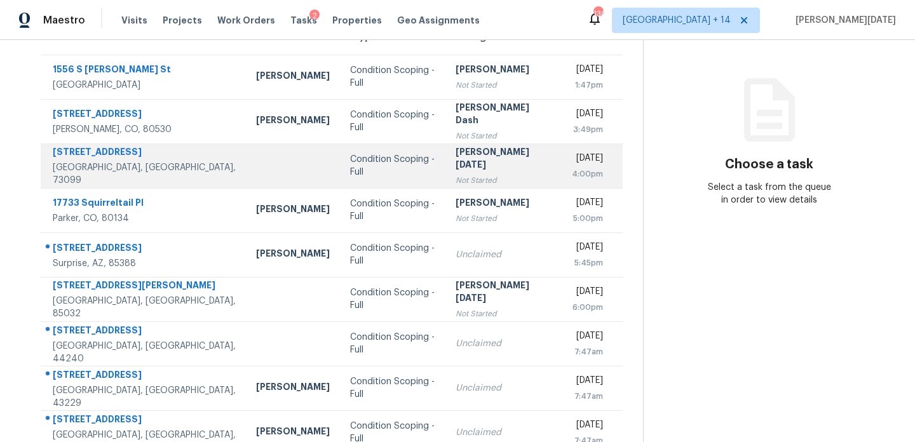
click at [458, 156] on div "[PERSON_NAME][DATE]" at bounding box center [504, 159] width 96 height 29
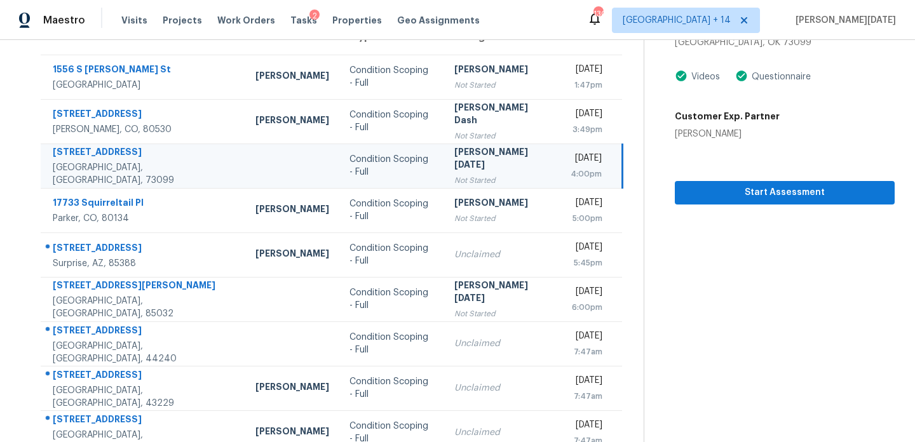
click at [560, 160] on td "[DATE] 4:00pm" at bounding box center [591, 166] width 62 height 44
click at [494, 151] on td "[PERSON_NAME][DATE] Not Started" at bounding box center [502, 166] width 116 height 44
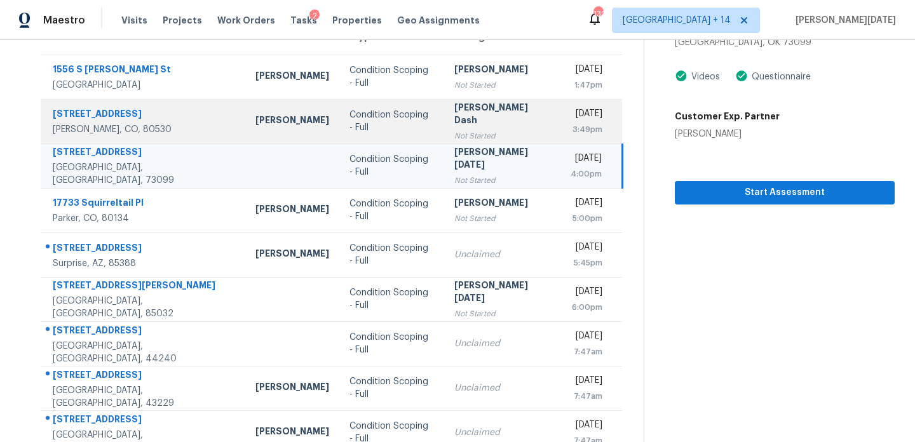
click at [455, 141] on td "[PERSON_NAME] Dash Not Started" at bounding box center [502, 121] width 116 height 44
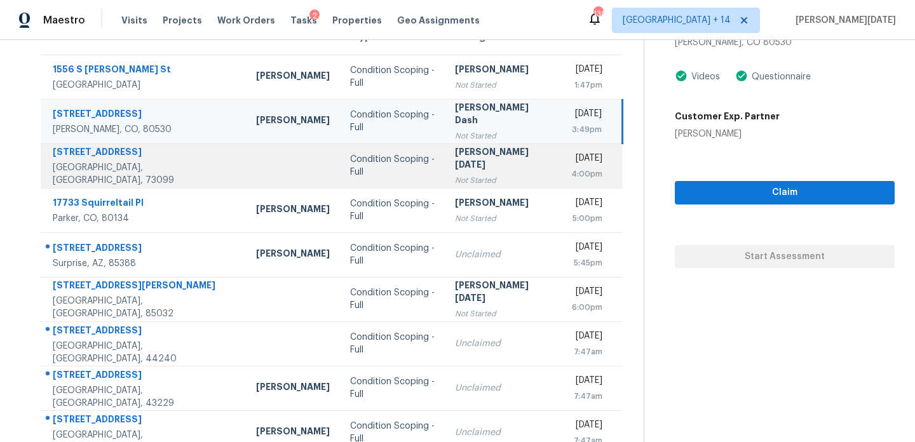
click at [498, 173] on td "[PERSON_NAME][DATE] Not Started" at bounding box center [503, 166] width 116 height 44
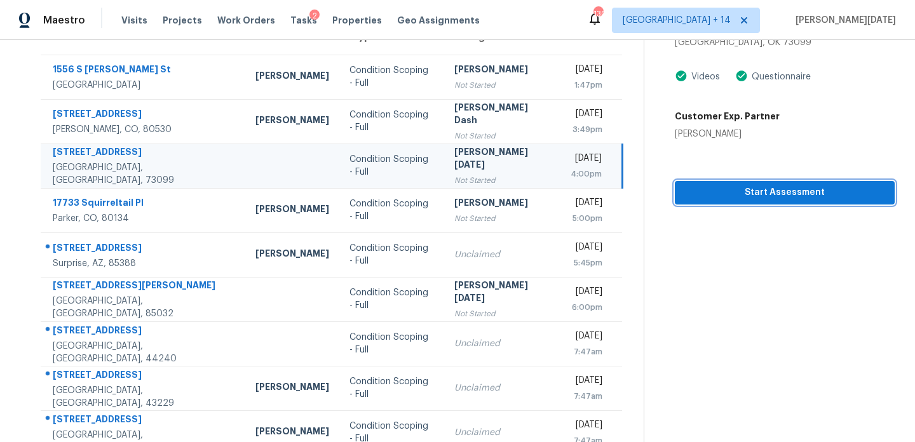
click at [700, 196] on span "Start Assessment" at bounding box center [784, 193] width 199 height 16
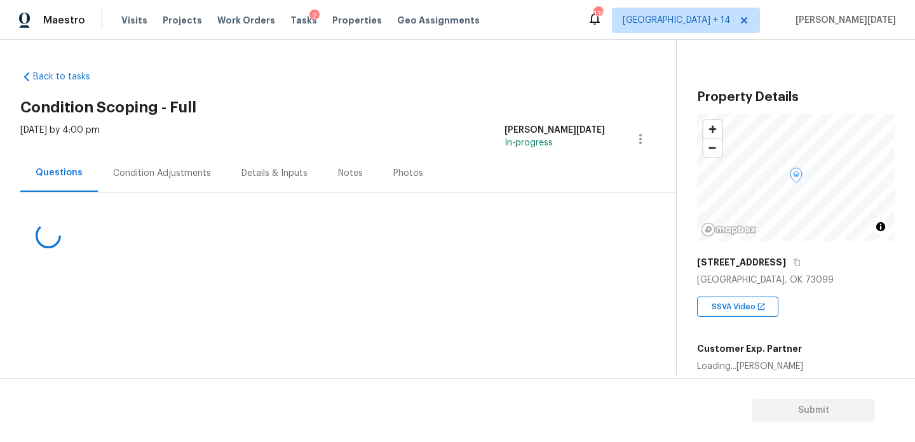
click at [166, 168] on div "Condition Adjustments" at bounding box center [162, 173] width 98 height 13
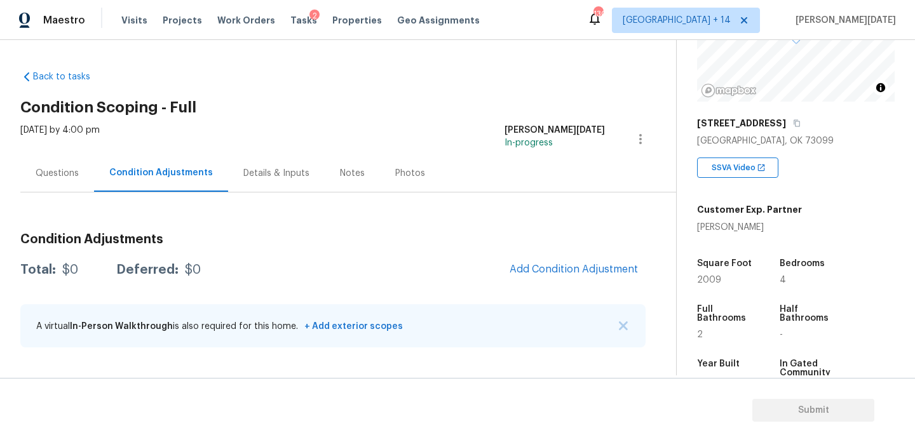
scroll to position [152, 0]
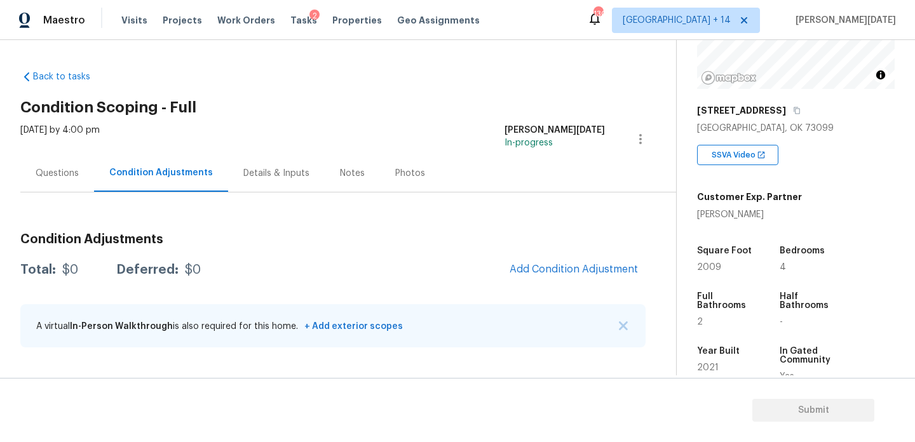
click at [713, 267] on span "2009" at bounding box center [709, 267] width 24 height 9
copy span "2009"
click at [567, 249] on div "Condition Adjustments Total: $0 Deferred: $0 Add Condition Adjustment A virtual…" at bounding box center [332, 291] width 625 height 136
click at [567, 257] on button "Add Condition Adjustment" at bounding box center [574, 269] width 144 height 27
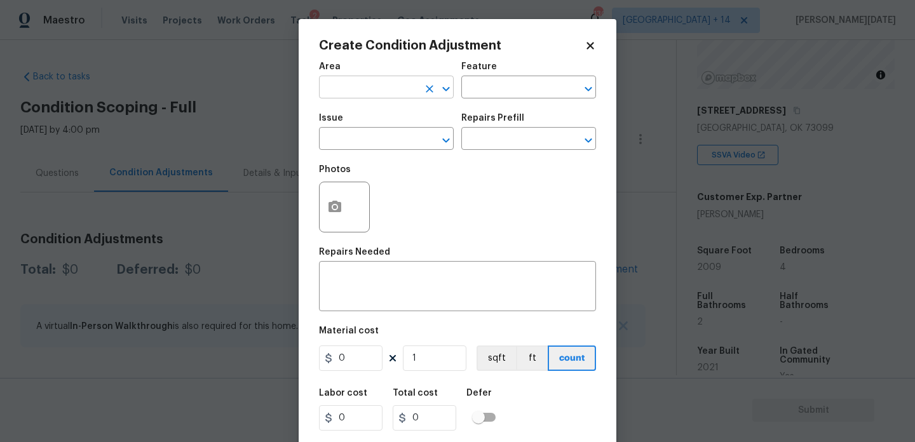
click at [352, 86] on input "text" at bounding box center [368, 89] width 99 height 20
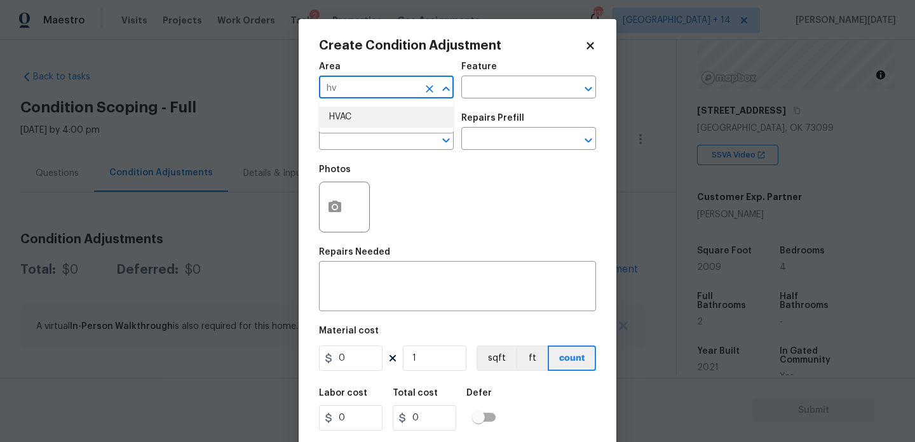
click at [356, 118] on li "HVAC" at bounding box center [386, 117] width 135 height 21
type input "HVAC"
click at [354, 143] on input "text" at bounding box center [368, 140] width 99 height 20
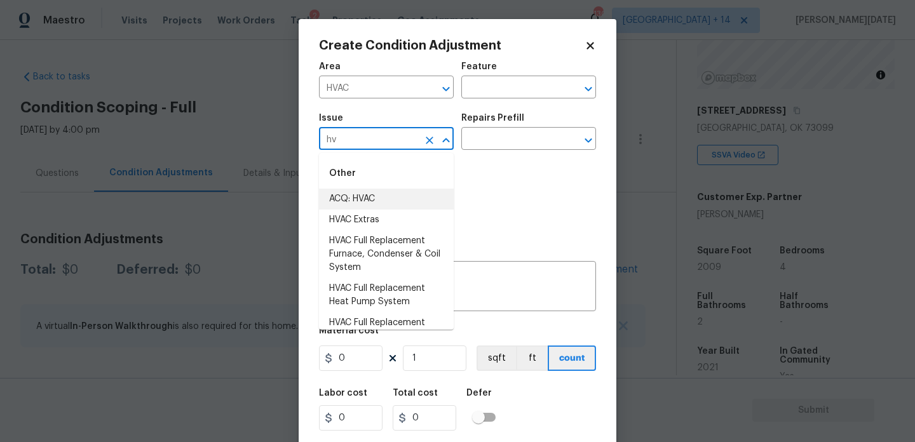
click at [353, 195] on li "ACQ: HVAC" at bounding box center [386, 199] width 135 height 21
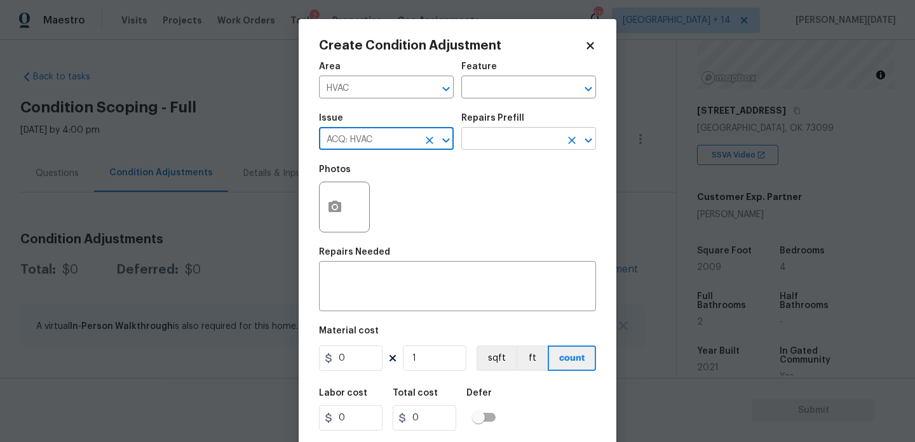
type input "ACQ: HVAC"
click at [514, 135] on input "text" at bounding box center [510, 140] width 99 height 20
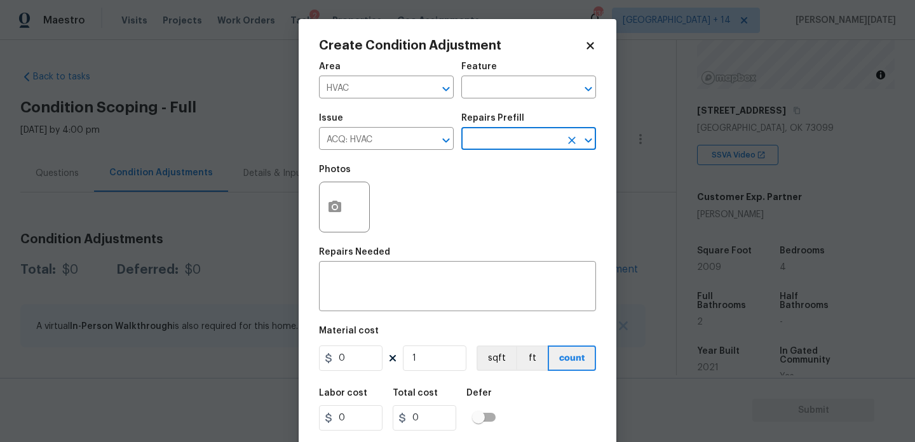
click at [514, 135] on input "text" at bounding box center [510, 140] width 99 height 20
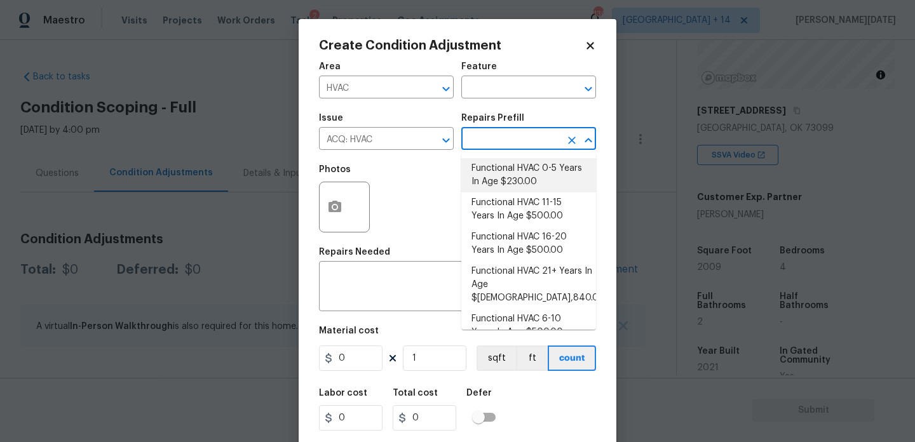
click at [524, 175] on li "Functional HVAC 0-5 Years In Age $230.00" at bounding box center [528, 175] width 135 height 34
type input "Acquisition"
type textarea "Acquisition Scope: Functional HVAC 0-5 years"
type input "230"
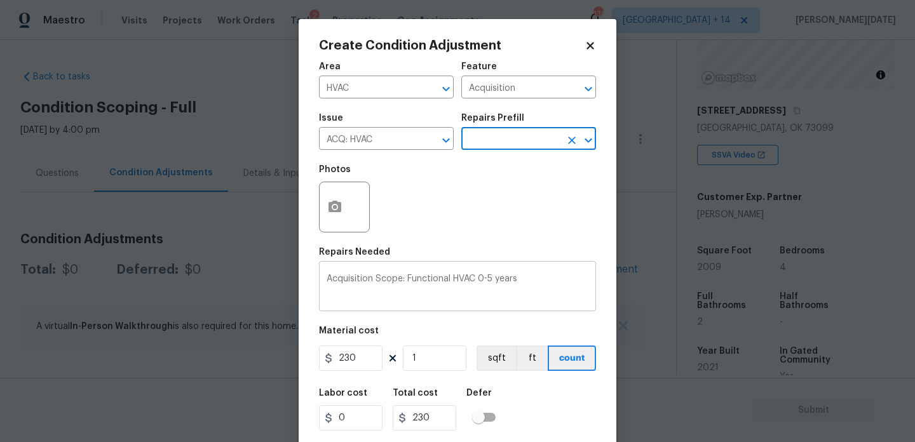
scroll to position [32, 0]
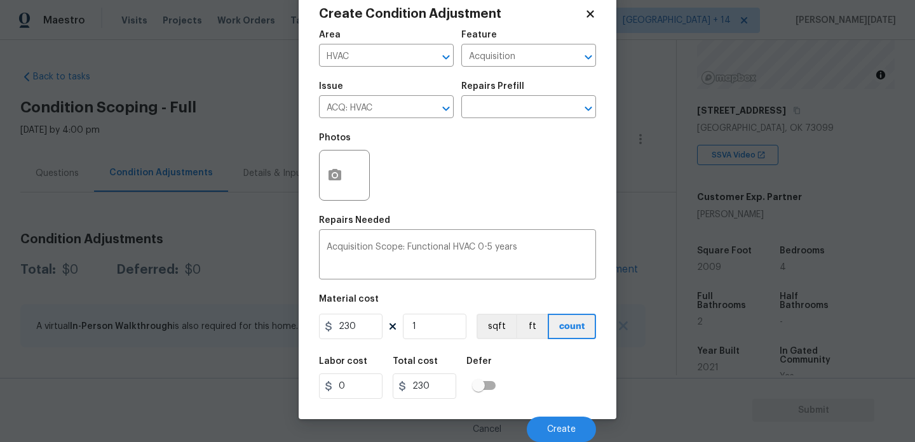
click at [556, 416] on div "Cancel Create" at bounding box center [457, 425] width 277 height 36
click at [556, 428] on span "Create" at bounding box center [561, 430] width 29 height 10
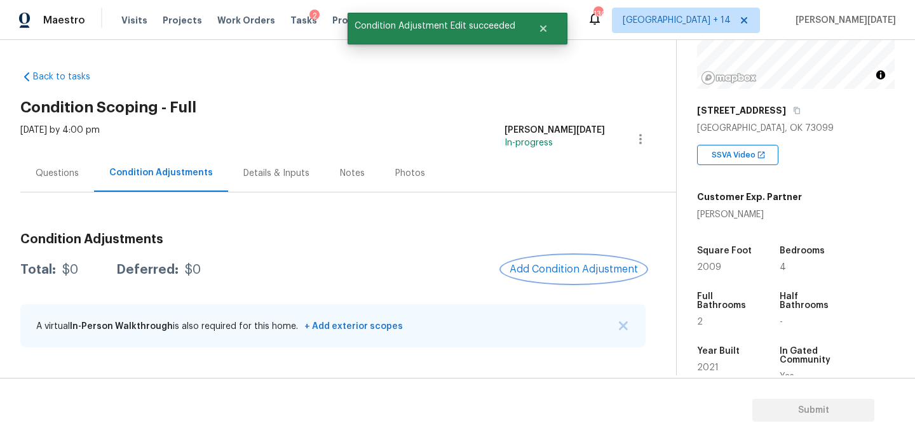
scroll to position [0, 0]
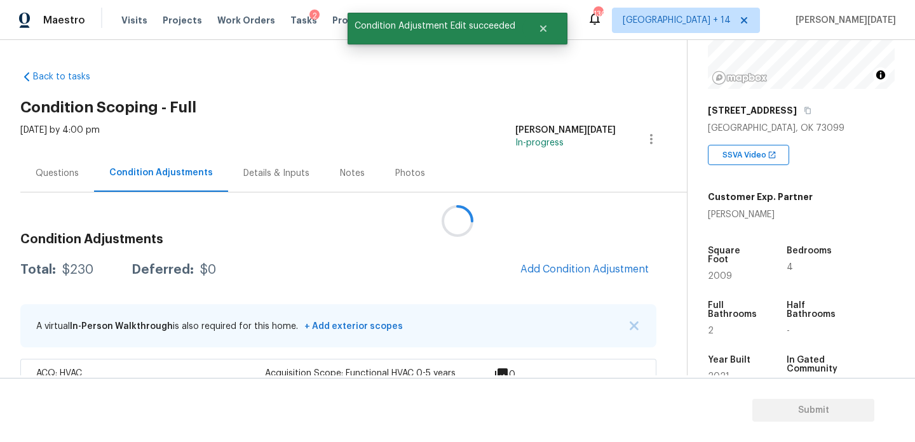
click at [565, 282] on div at bounding box center [457, 221] width 915 height 442
click at [576, 276] on button "Add Condition Adjustment" at bounding box center [585, 269] width 144 height 27
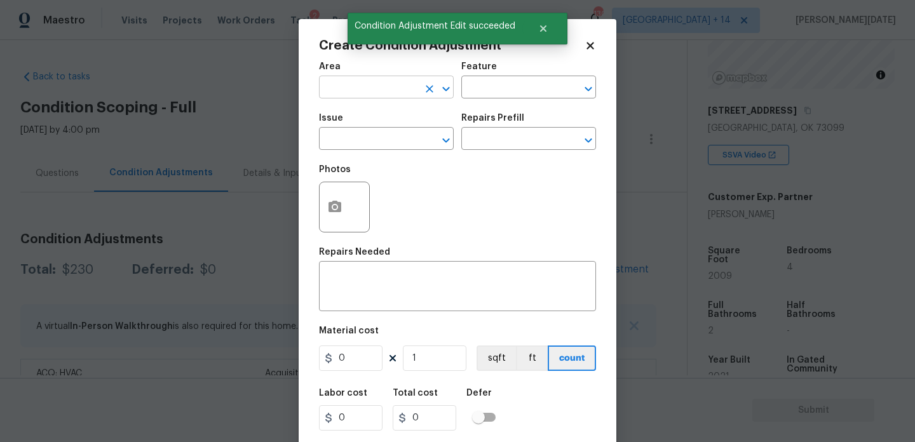
click at [353, 87] on input "text" at bounding box center [368, 89] width 99 height 20
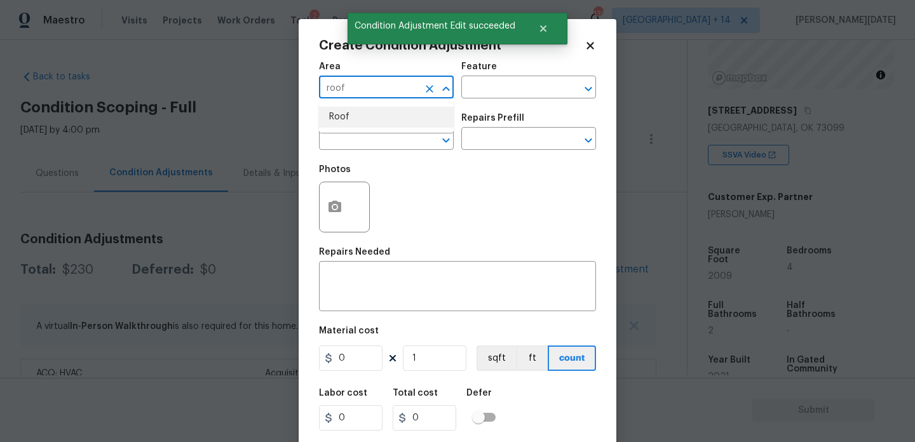
click at [350, 109] on li "Roof" at bounding box center [386, 117] width 135 height 21
type input "Roof"
click at [349, 137] on input "text" at bounding box center [368, 140] width 99 height 20
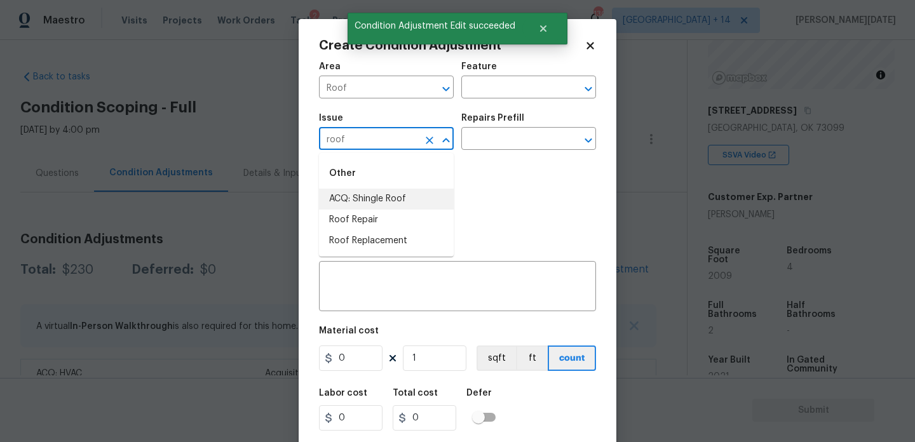
click at [379, 207] on li "ACQ: Shingle Roof" at bounding box center [386, 199] width 135 height 21
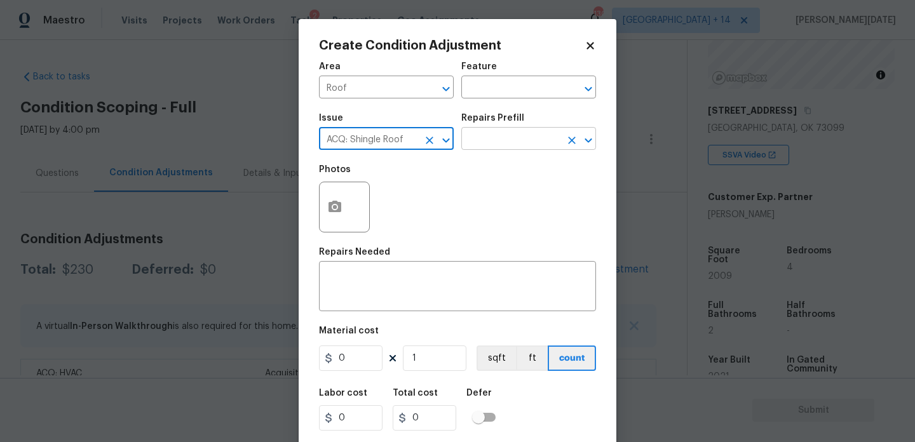
type input "ACQ: Shingle Roof"
click at [510, 131] on input "text" at bounding box center [510, 140] width 99 height 20
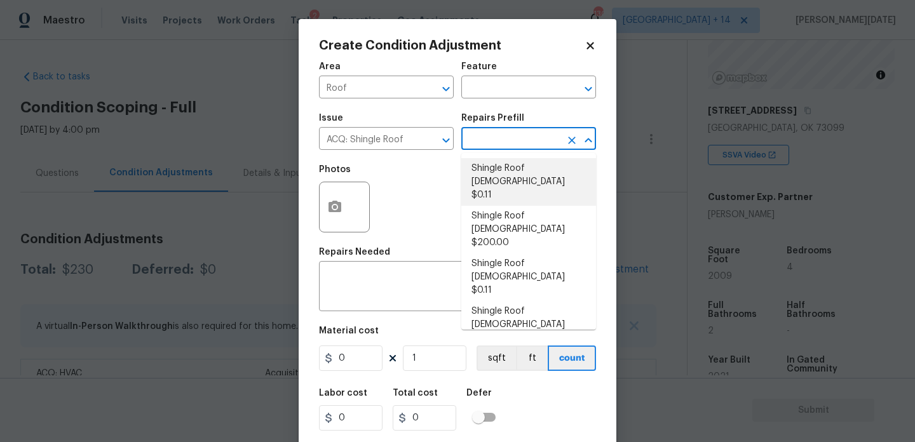
click at [526, 180] on li "Shingle Roof [DEMOGRAPHIC_DATA] $0.11" at bounding box center [528, 182] width 135 height 48
type input "Acquisition"
type textarea "Acquisition Scope: Shingle Roof 0-10 years in age maintenance."
type input "0.11"
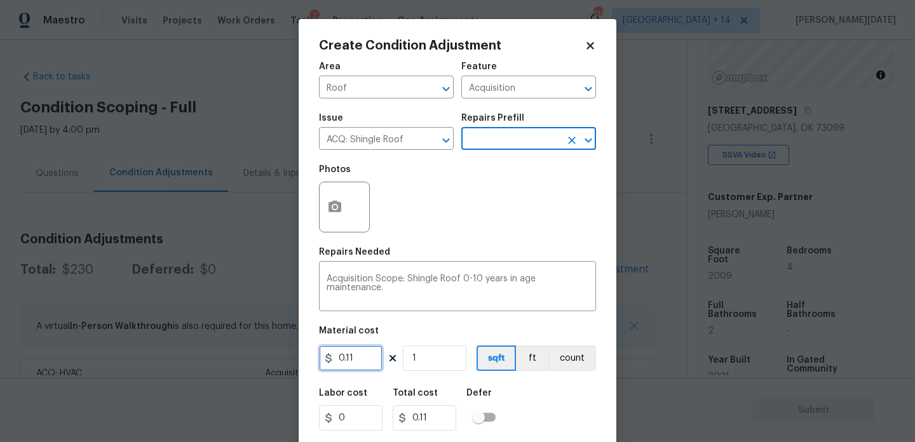
click at [370, 367] on input "0.11" at bounding box center [351, 358] width 64 height 25
type input "0.14"
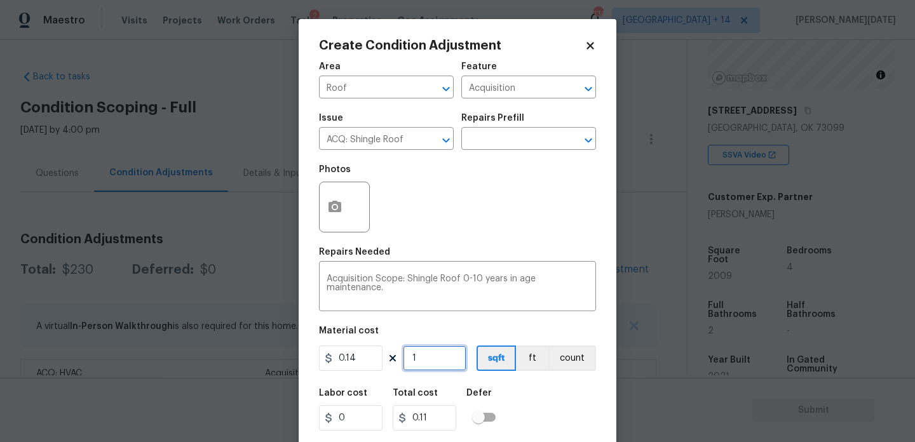
type input "0.14"
click at [415, 367] on input "1" at bounding box center [435, 358] width 64 height 25
type input "0"
paste input "2009"
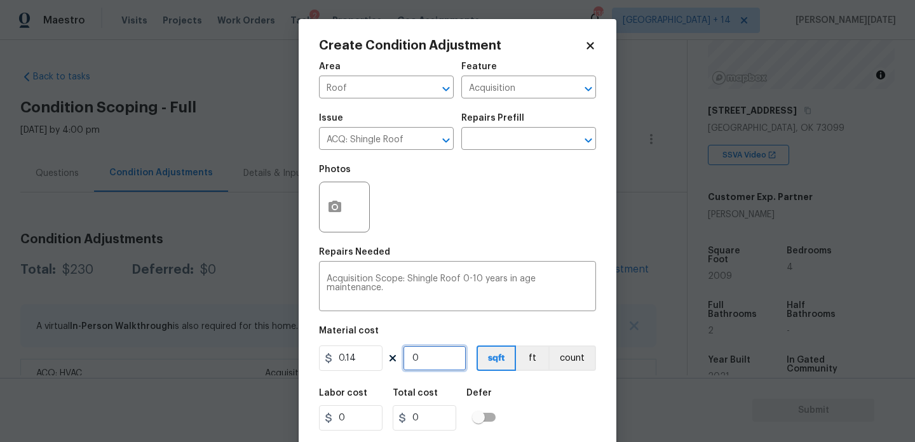
type input "2009"
type input "281.26000000000005"
type input "2009"
drag, startPoint x: 370, startPoint y: 361, endPoint x: 290, endPoint y: 361, distance: 80.1
click at [290, 361] on div "Create Condition Adjustment Area Roof ​ Feature Acquisition ​ Issue ACQ: Shingl…" at bounding box center [457, 221] width 915 height 442
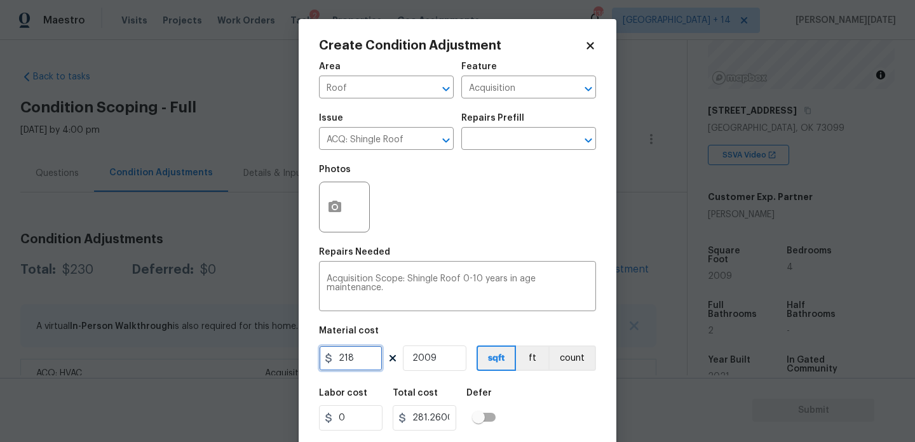
type input "218"
click at [423, 360] on input "2009" at bounding box center [435, 358] width 64 height 25
type input "437962"
click at [423, 360] on input "2009" at bounding box center [435, 358] width 64 height 25
type input "1"
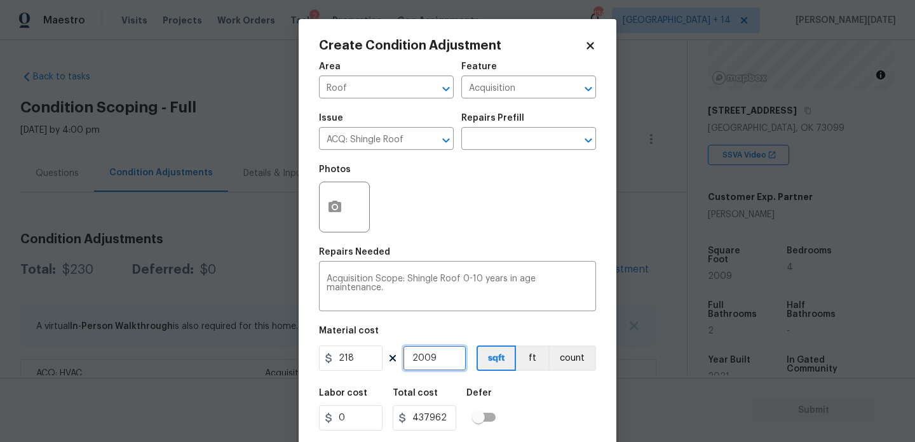
type input "218"
type input "1"
click at [456, 231] on div "Photos" at bounding box center [457, 199] width 277 height 83
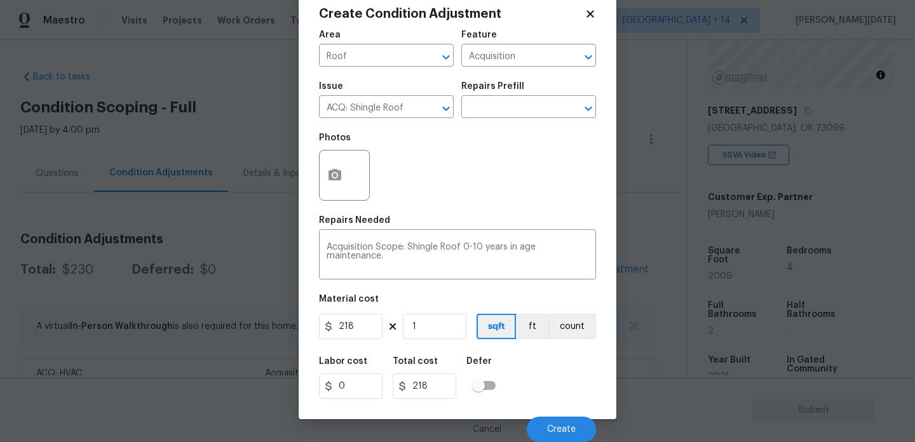
click at [546, 413] on div "Cancel Create" at bounding box center [457, 425] width 277 height 36
click at [550, 422] on button "Create" at bounding box center [561, 429] width 69 height 25
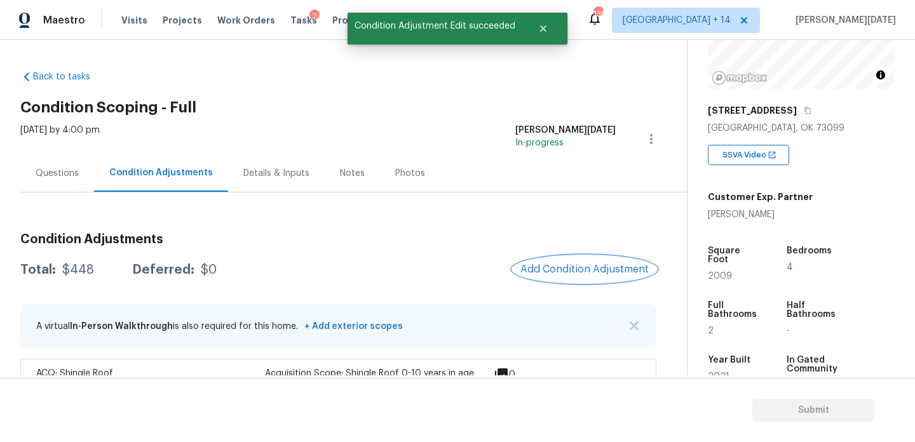
scroll to position [88, 0]
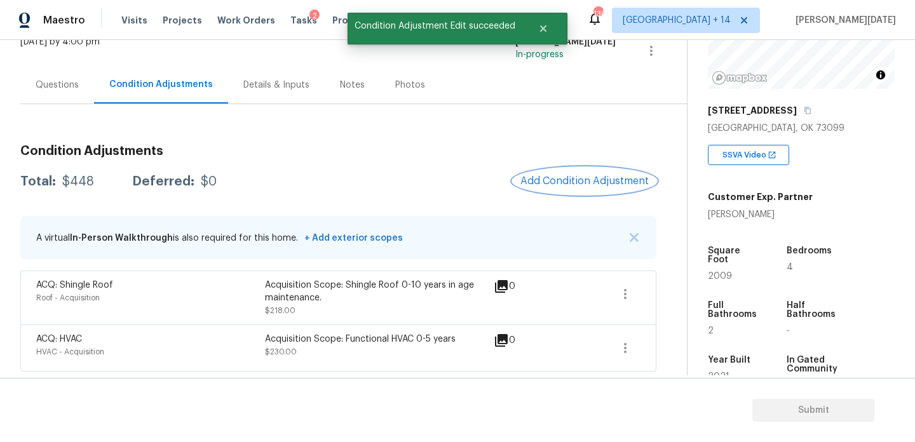
click at [546, 171] on button "Add Condition Adjustment" at bounding box center [585, 181] width 144 height 27
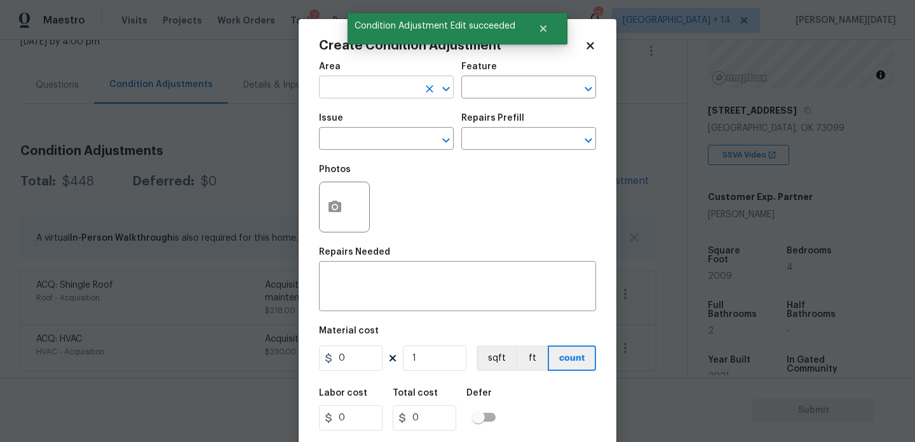
click at [342, 89] on input "text" at bounding box center [368, 89] width 99 height 20
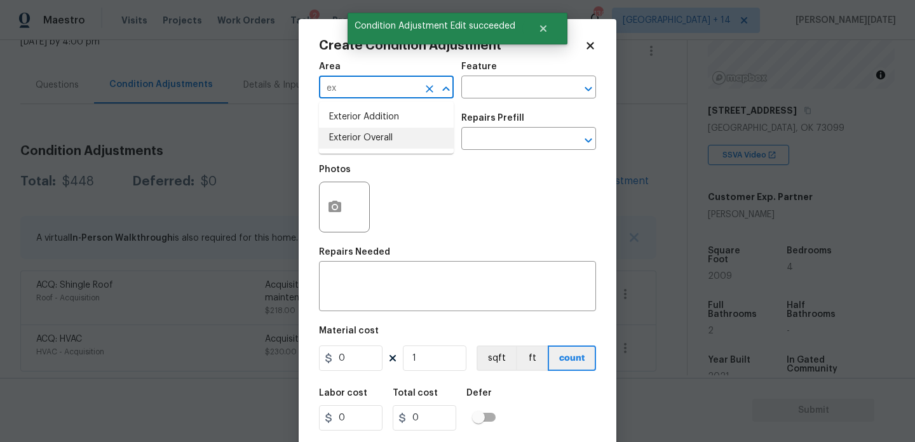
click at [364, 145] on li "Exterior Overall" at bounding box center [386, 138] width 135 height 21
type input "Exterior Overall"
click at [364, 145] on input "text" at bounding box center [368, 140] width 99 height 20
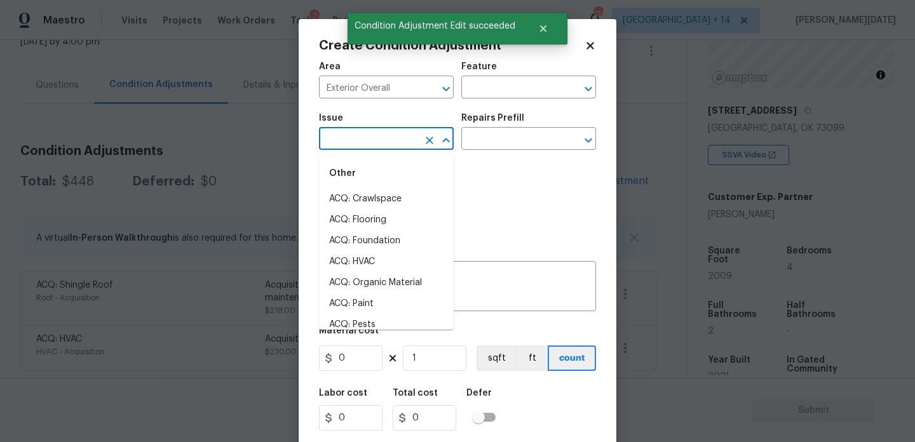
click at [364, 145] on input "text" at bounding box center [368, 140] width 99 height 20
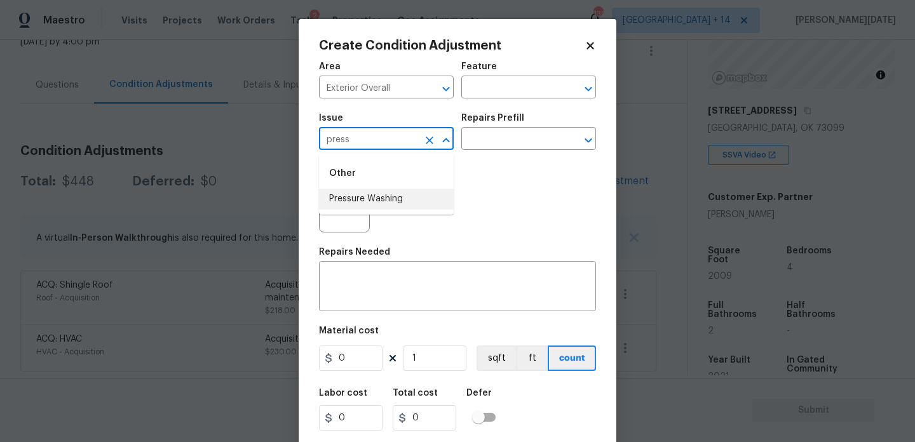
click at [370, 202] on li "Pressure Washing" at bounding box center [386, 199] width 135 height 21
type input "Pressure Washing"
click at [494, 149] on input "text" at bounding box center [510, 140] width 99 height 20
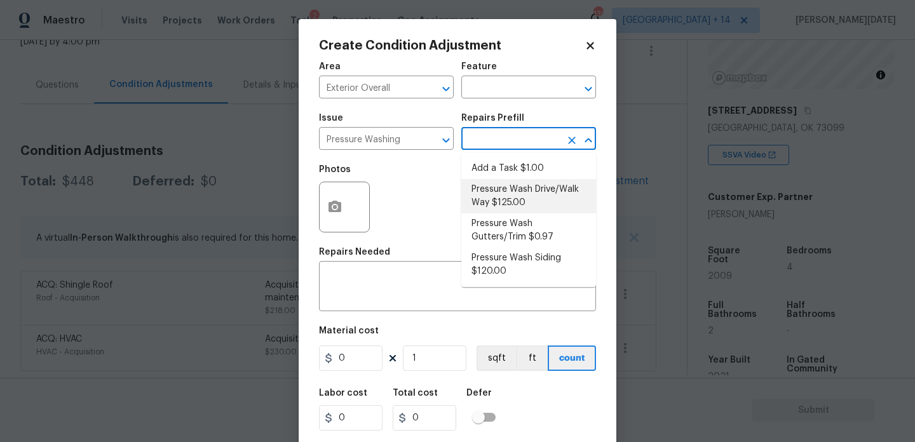
click at [504, 194] on li "Pressure Wash Drive/Walk Way $125.00" at bounding box center [528, 196] width 135 height 34
type input "Siding"
type textarea "Pressure wash the driveways/walkways as directed by the PM. Ensure that all deb…"
type input "125"
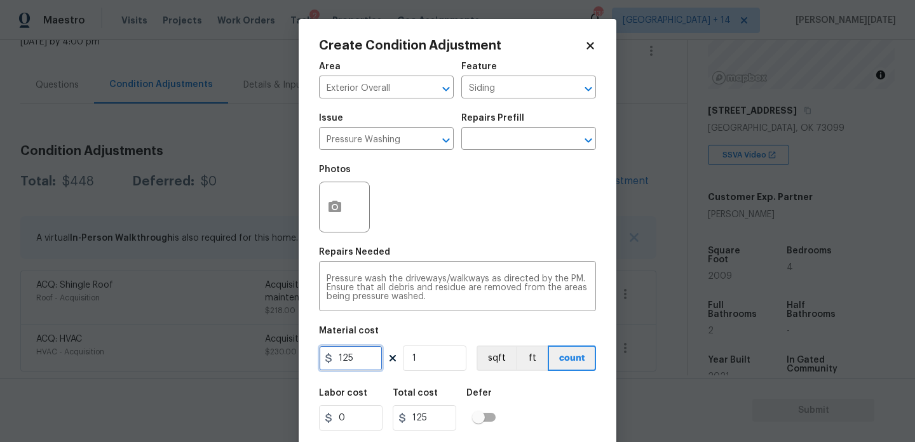
drag, startPoint x: 360, startPoint y: 362, endPoint x: 309, endPoint y: 362, distance: 50.8
click at [309, 362] on div "Create Condition Adjustment Area Exterior Overall ​ Feature Siding ​ Issue Pres…" at bounding box center [458, 235] width 318 height 432
type input "200"
click at [468, 231] on div "Photos" at bounding box center [457, 199] width 277 height 83
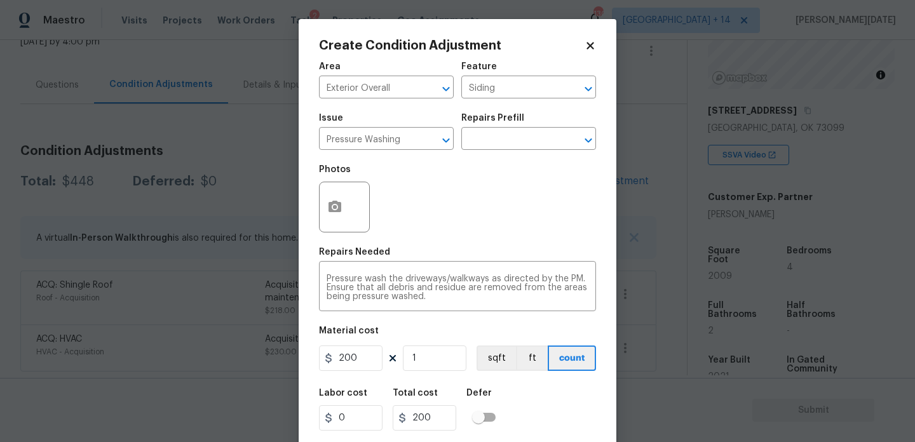
scroll to position [32, 0]
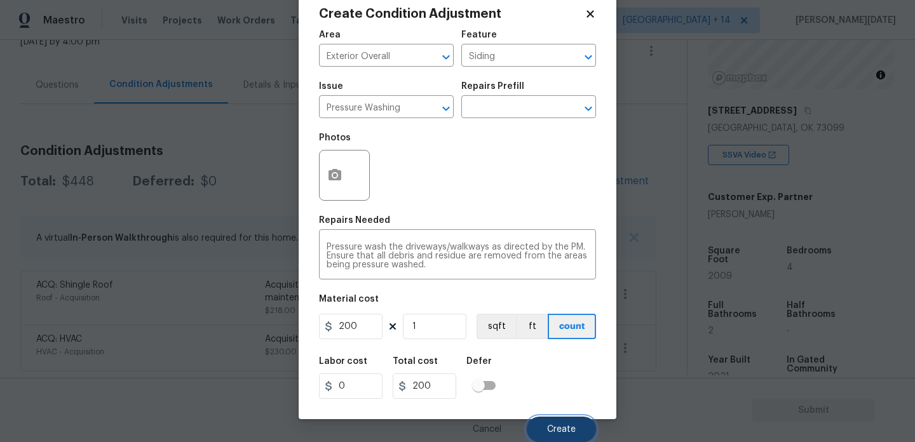
click at [553, 426] on span "Create" at bounding box center [561, 430] width 29 height 10
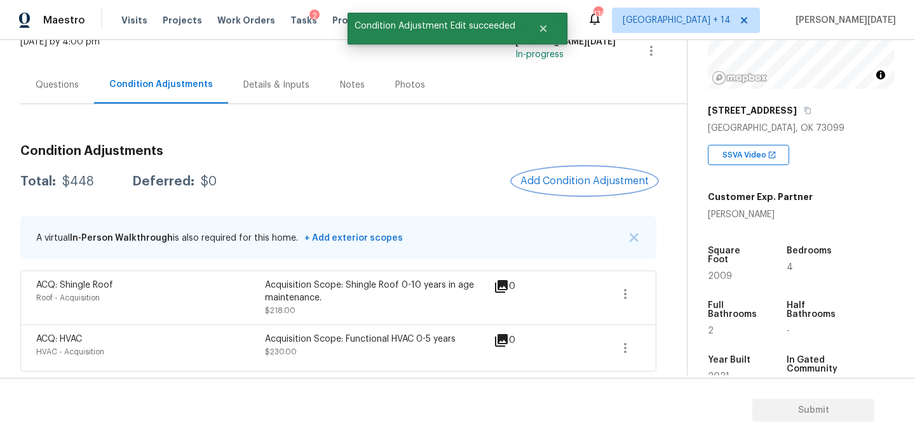
scroll to position [0, 0]
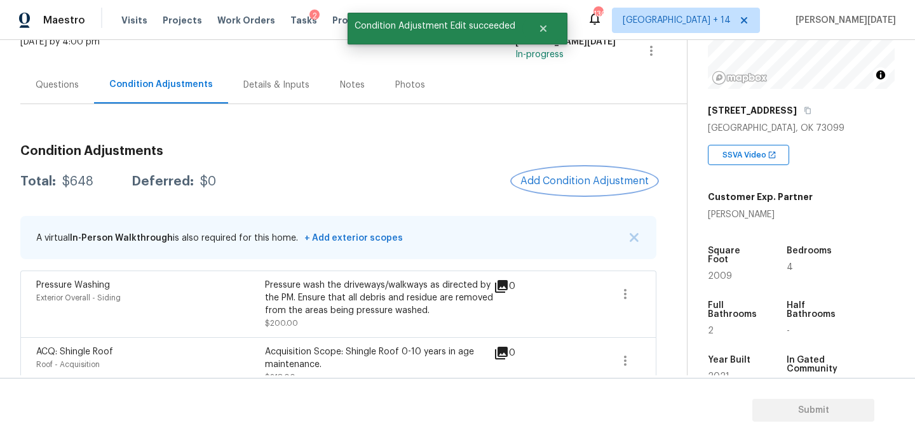
click at [579, 171] on button "Add Condition Adjustment" at bounding box center [585, 181] width 144 height 27
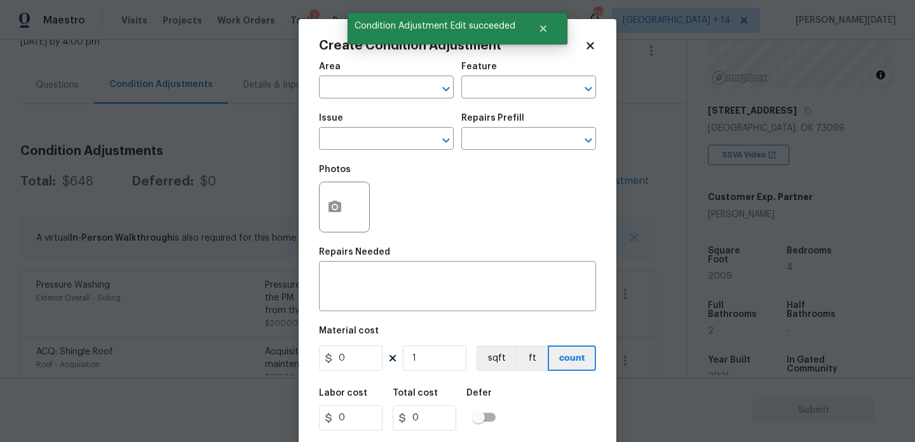
click at [361, 206] on div at bounding box center [344, 207] width 51 height 51
click at [344, 208] on button "button" at bounding box center [335, 207] width 30 height 50
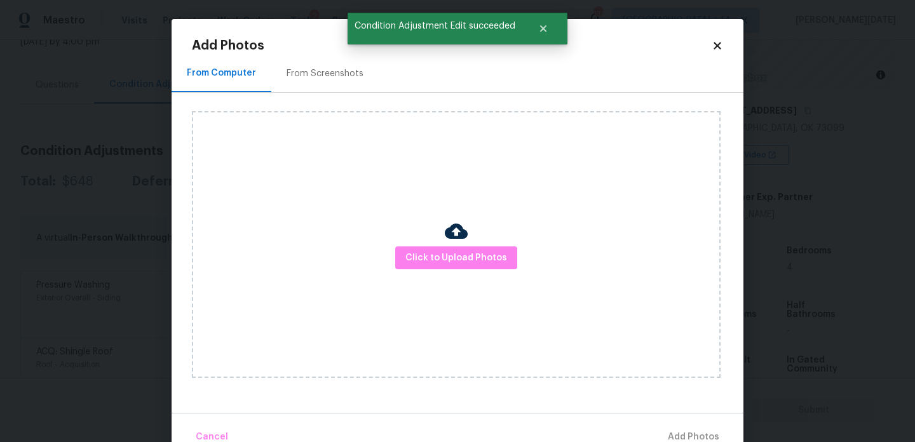
click at [332, 75] on div "From Screenshots" at bounding box center [325, 73] width 77 height 13
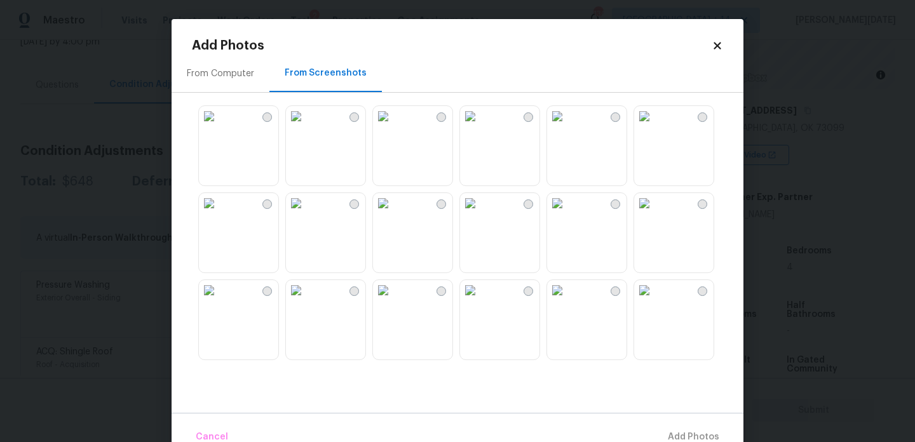
click at [393, 301] on img at bounding box center [383, 290] width 20 height 20
click at [306, 126] on img at bounding box center [296, 116] width 20 height 20
click at [567, 301] on img at bounding box center [557, 290] width 20 height 20
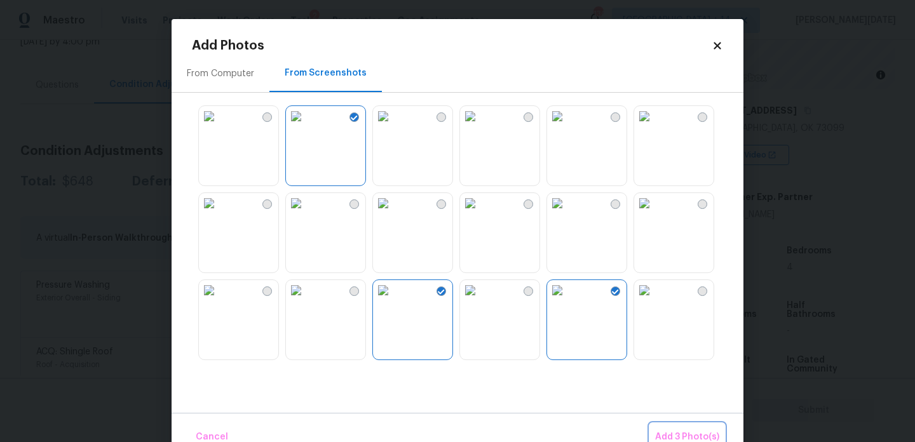
click at [666, 430] on span "Add 3 Photo(s)" at bounding box center [687, 437] width 64 height 16
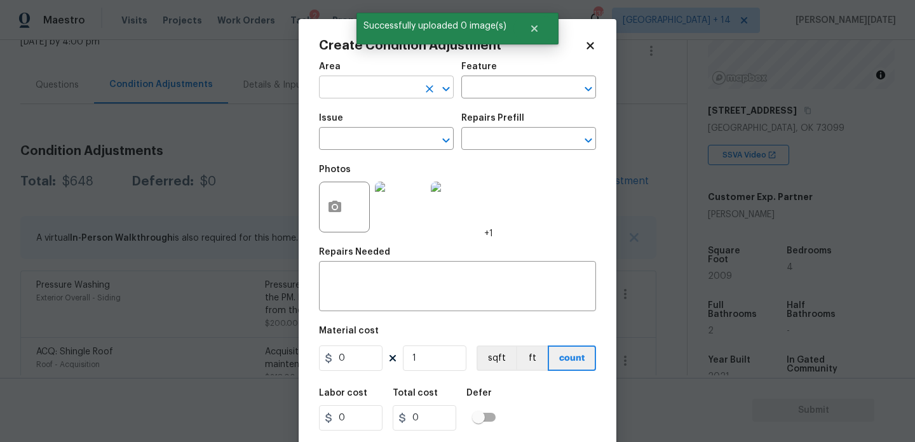
click at [333, 88] on input "text" at bounding box center [368, 89] width 99 height 20
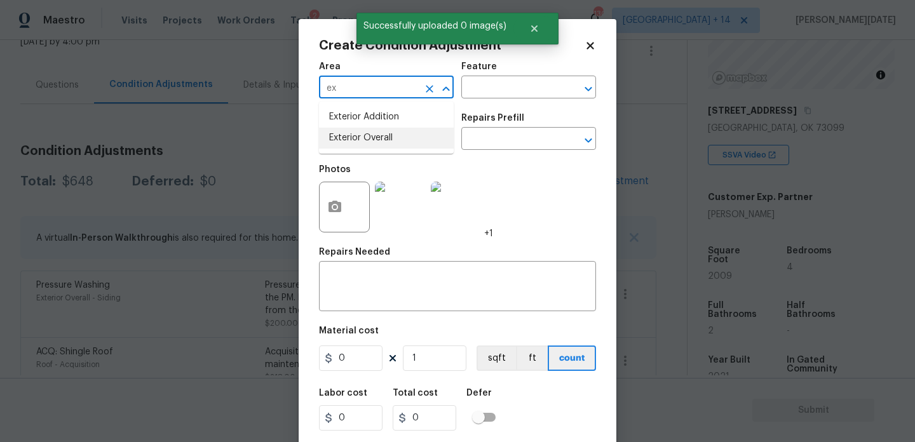
click at [348, 139] on li "Exterior Overall" at bounding box center [386, 138] width 135 height 21
type input "Exterior Overall"
click at [348, 139] on input "text" at bounding box center [368, 140] width 99 height 20
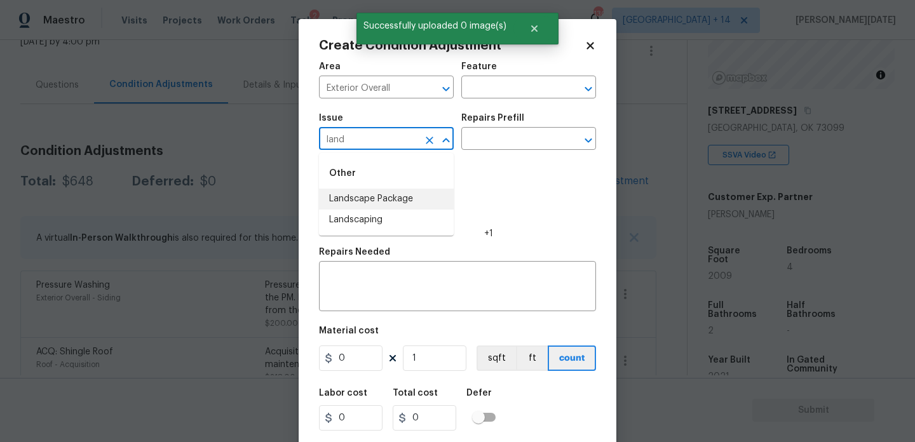
click at [388, 204] on li "Landscape Package" at bounding box center [386, 199] width 135 height 21
type input "Landscape Package"
click at [504, 140] on input "text" at bounding box center [510, 140] width 99 height 20
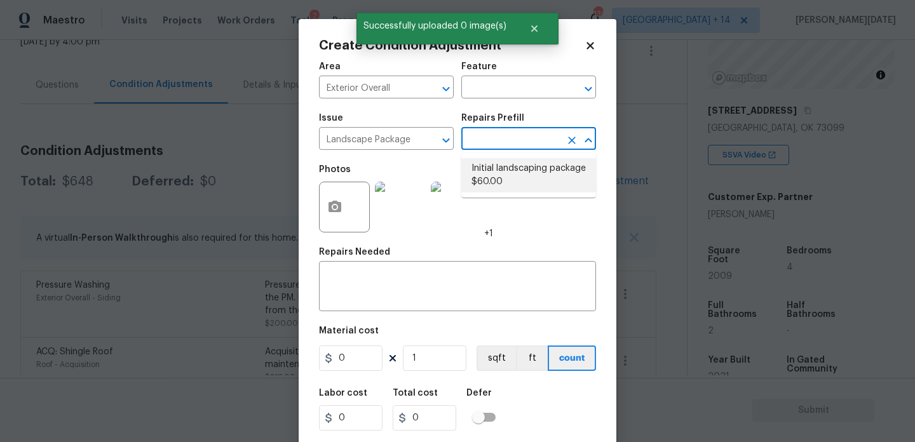
click at [511, 176] on li "Initial landscaping package $60.00" at bounding box center [528, 175] width 135 height 34
type input "Home Readiness Packages"
type textarea "Mowing of grass up to 6" in height. Mow, edge along driveways & sidewalks, trim…"
type input "60"
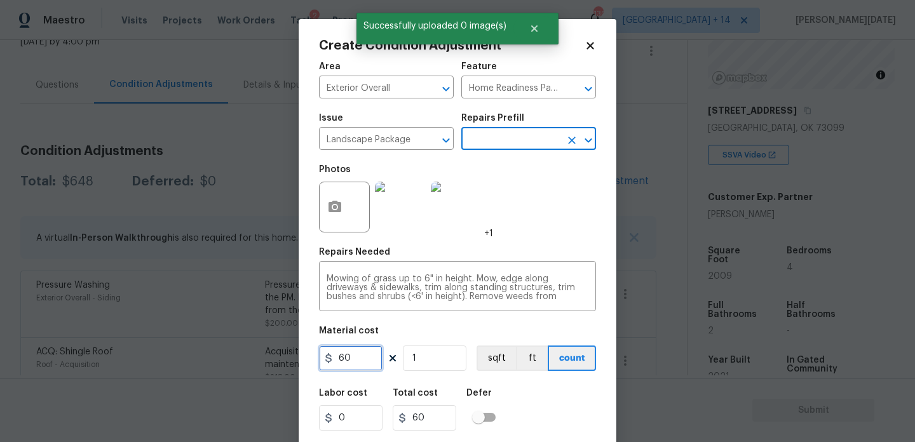
drag, startPoint x: 363, startPoint y: 357, endPoint x: 262, endPoint y: 357, distance: 101.7
click at [262, 357] on div "Create Condition Adjustment Area Exterior Overall ​ Feature Home Readiness Pack…" at bounding box center [457, 221] width 915 height 442
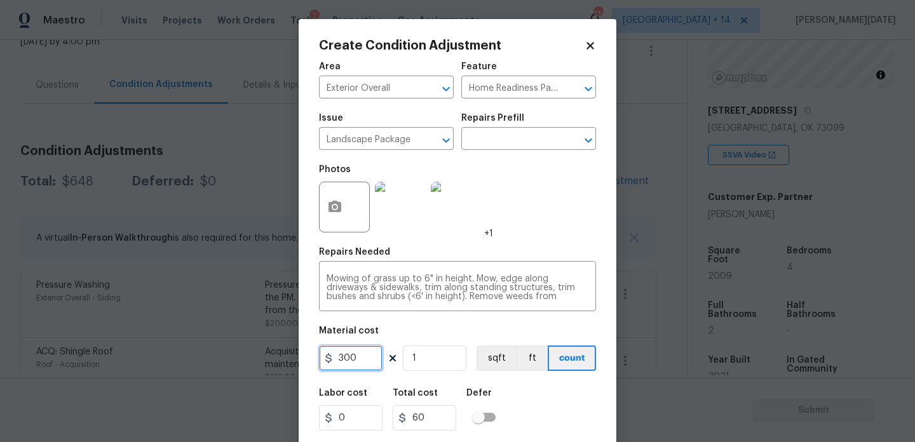
type input "300"
click at [574, 220] on div "Photos +1" at bounding box center [457, 199] width 277 height 83
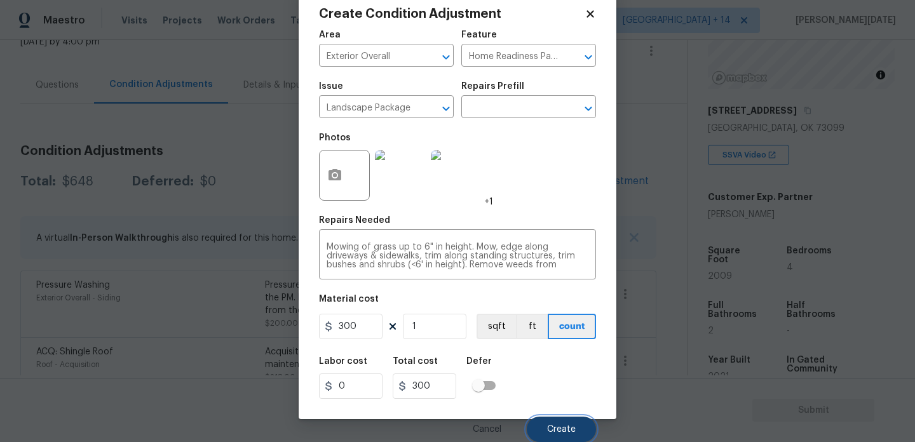
click at [544, 430] on button "Create" at bounding box center [561, 429] width 69 height 25
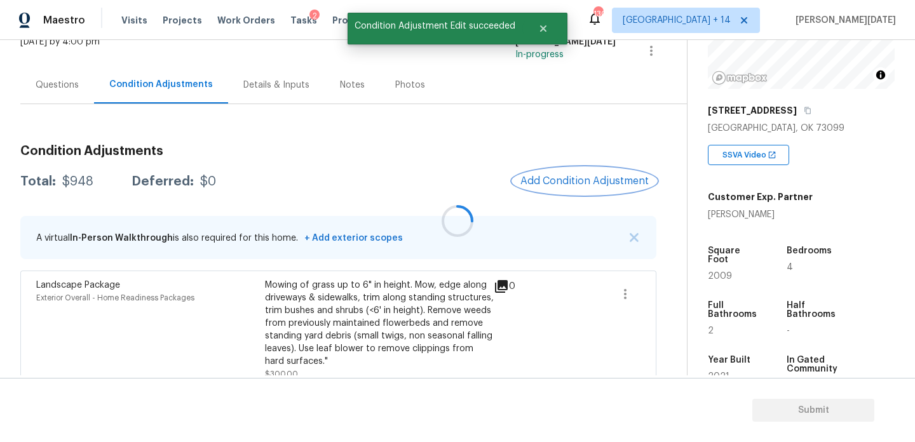
scroll to position [0, 0]
click at [556, 184] on span "Add Condition Adjustment" at bounding box center [584, 180] width 128 height 11
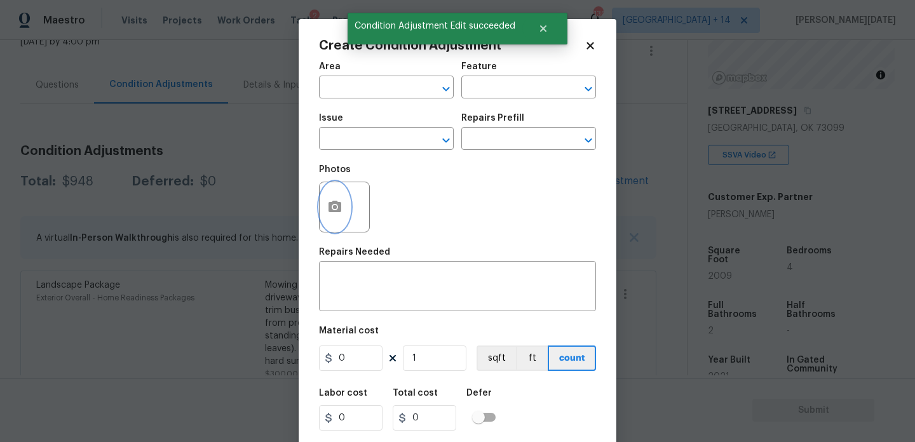
click at [335, 217] on button "button" at bounding box center [335, 207] width 30 height 50
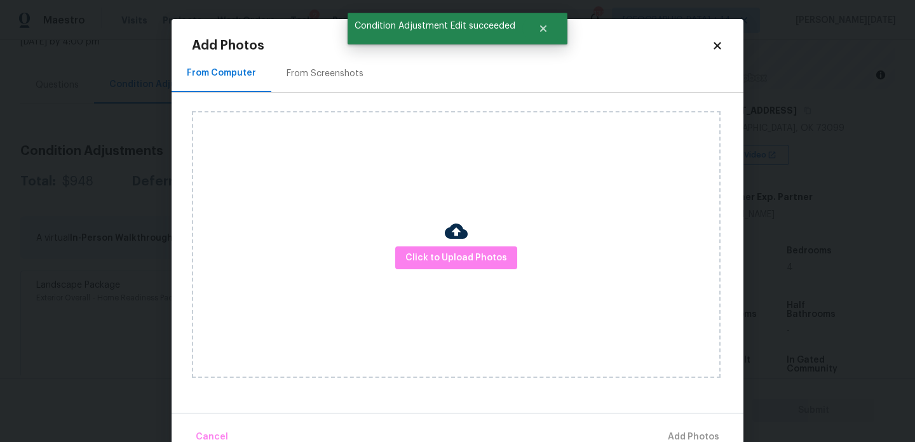
click at [341, 60] on div "From Screenshots" at bounding box center [324, 73] width 107 height 37
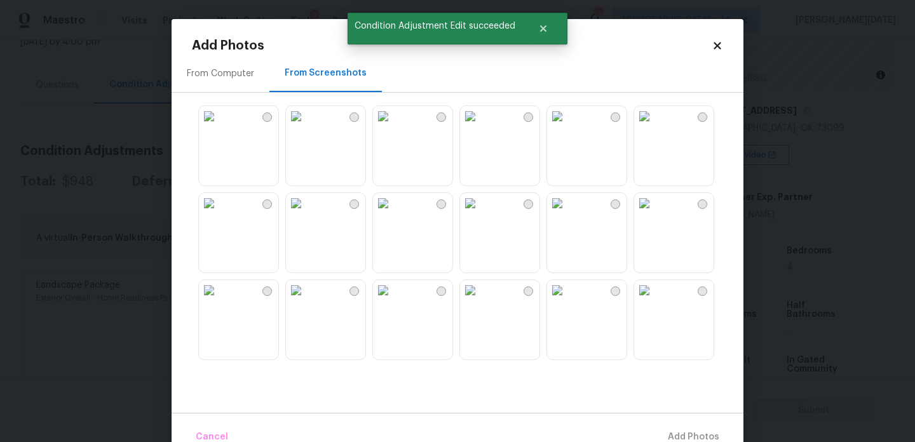
click at [393, 126] on img at bounding box center [383, 116] width 20 height 20
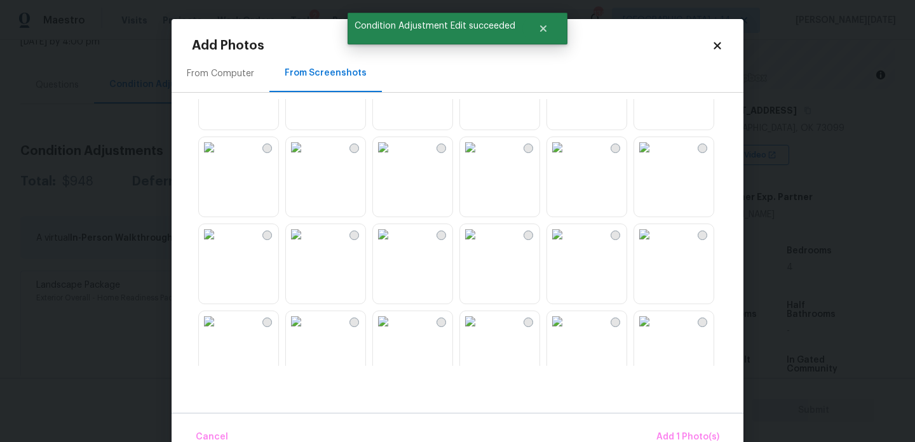
scroll to position [347, 0]
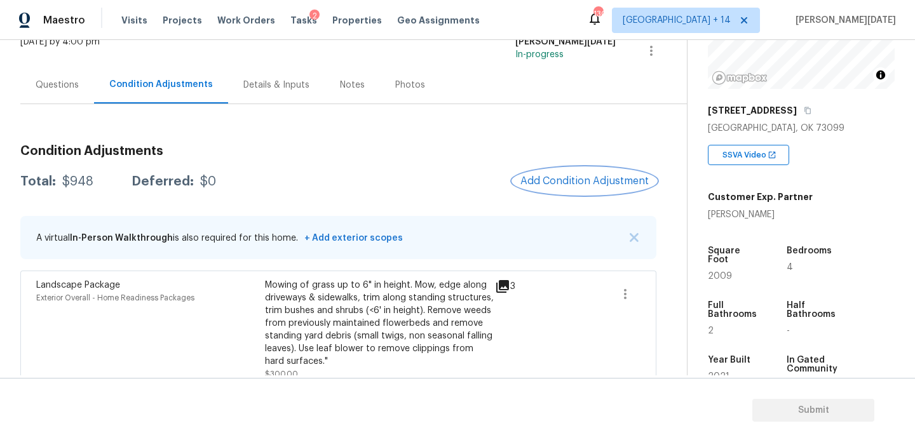
click at [623, 189] on button "Add Condition Adjustment" at bounding box center [585, 181] width 144 height 27
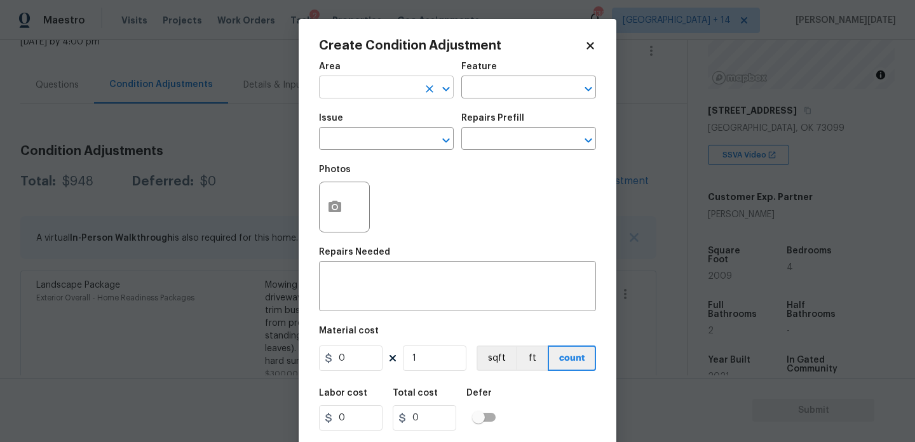
click at [348, 90] on input "text" at bounding box center [368, 89] width 99 height 20
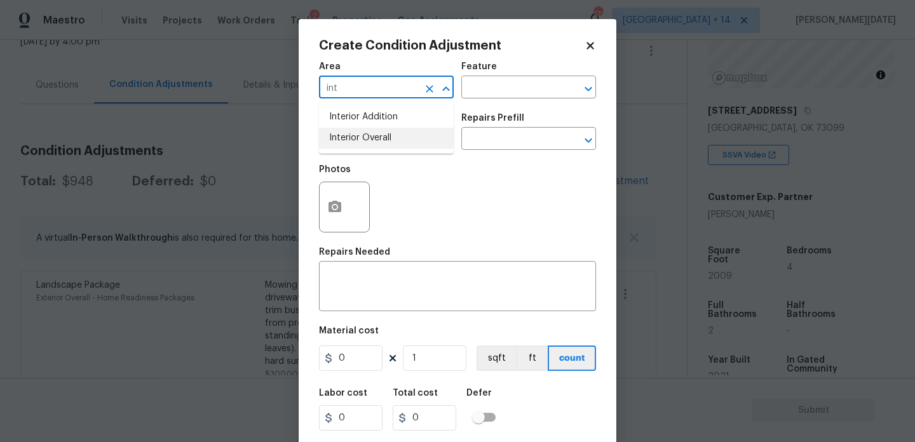
click at [375, 148] on li "Interior Overall" at bounding box center [386, 138] width 135 height 21
type input "Interior Overall"
click at [388, 137] on input "text" at bounding box center [368, 140] width 99 height 20
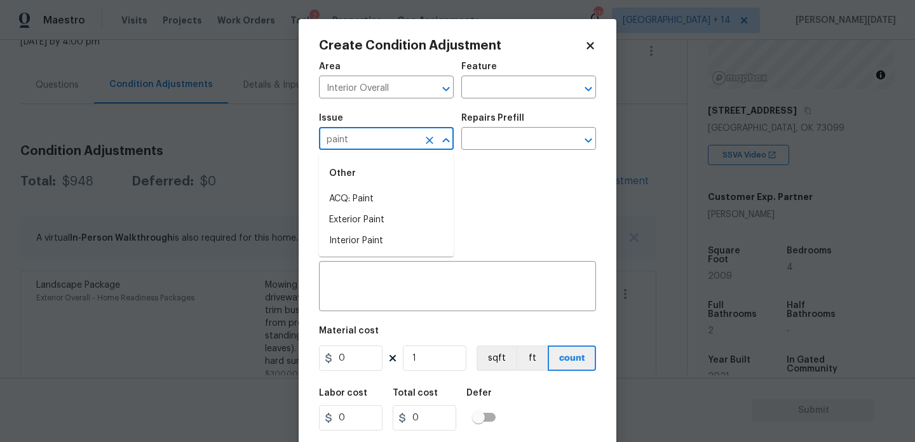
click at [386, 191] on li "ACQ: Paint" at bounding box center [386, 199] width 135 height 21
type input "ACQ: Paint"
click at [525, 109] on div "Issue ACQ: Paint ​ Repairs Prefill ​" at bounding box center [457, 131] width 277 height 51
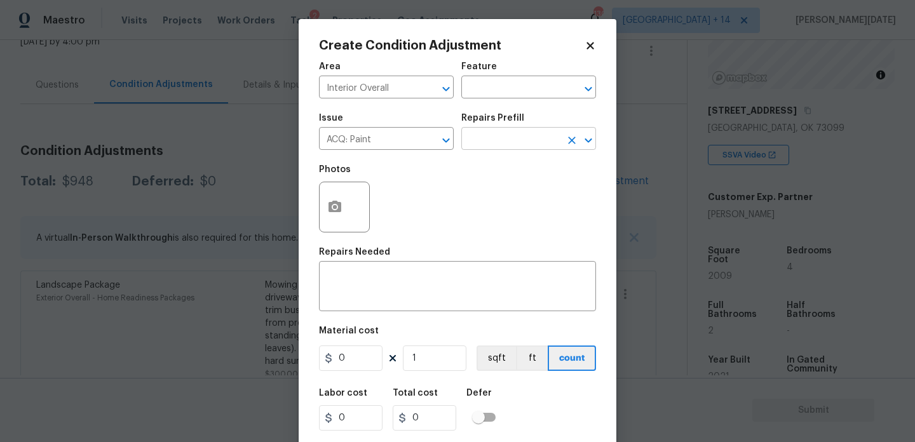
click at [517, 141] on input "text" at bounding box center [510, 140] width 99 height 20
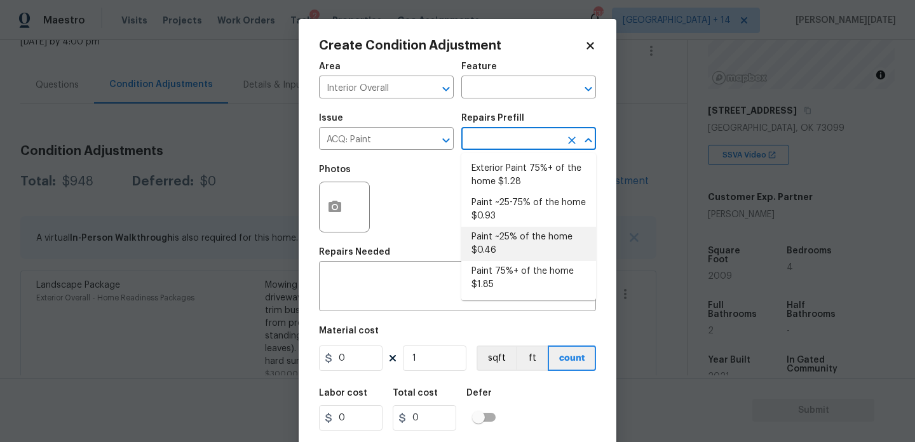
click at [511, 250] on li "Paint ~25% of the home $0.46" at bounding box center [528, 244] width 135 height 34
type input "Acquisition"
type textarea "Acquisition Scope: ~25% of the home needs interior paint"
type input "0.46"
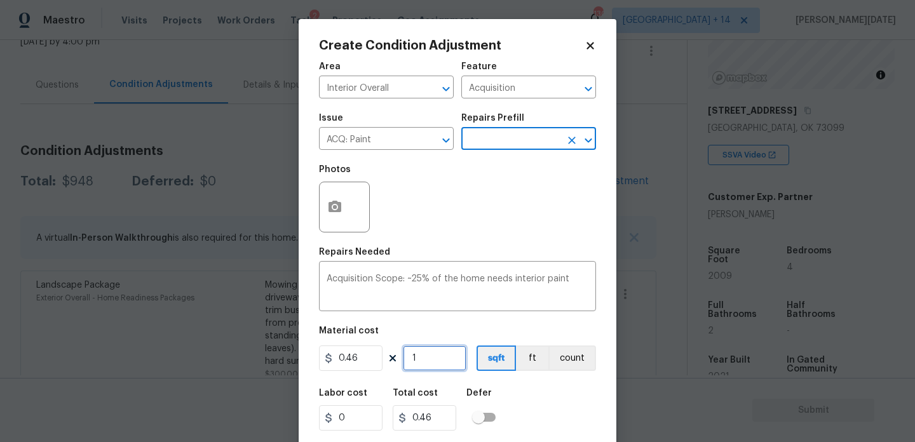
click at [440, 362] on input "1" at bounding box center [435, 358] width 64 height 25
type input "0"
paste input "2009"
type input "2009"
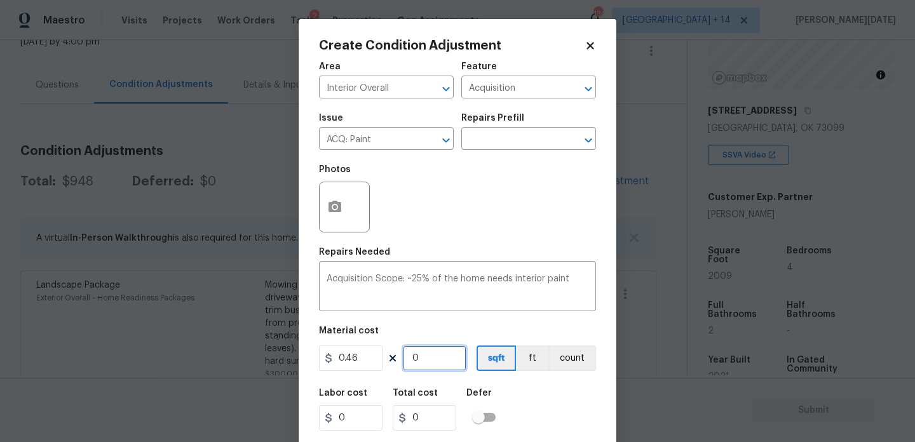
type input "924.14"
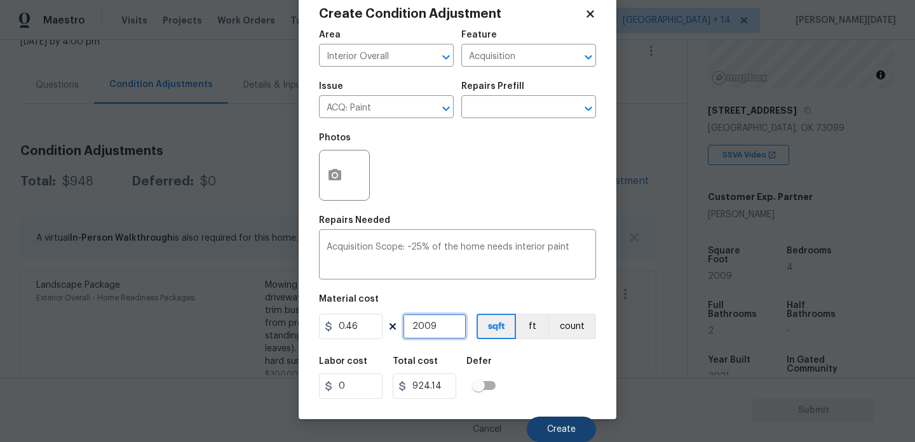
type input "2009"
click at [546, 423] on button "Create" at bounding box center [561, 429] width 69 height 25
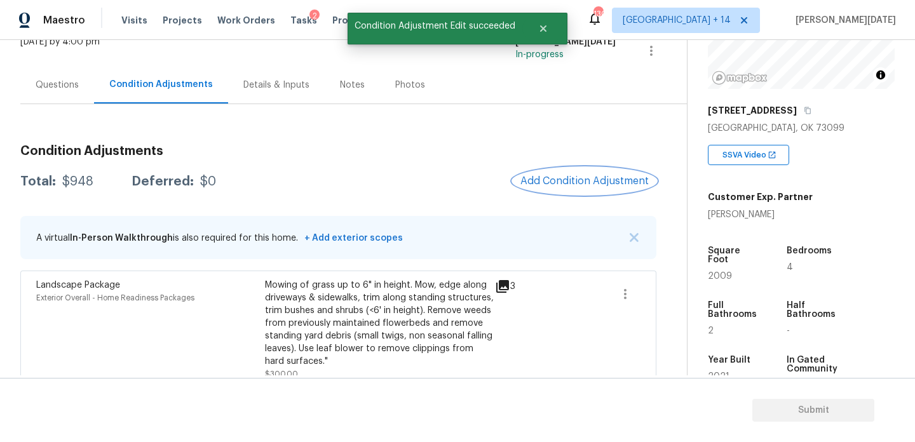
scroll to position [0, 0]
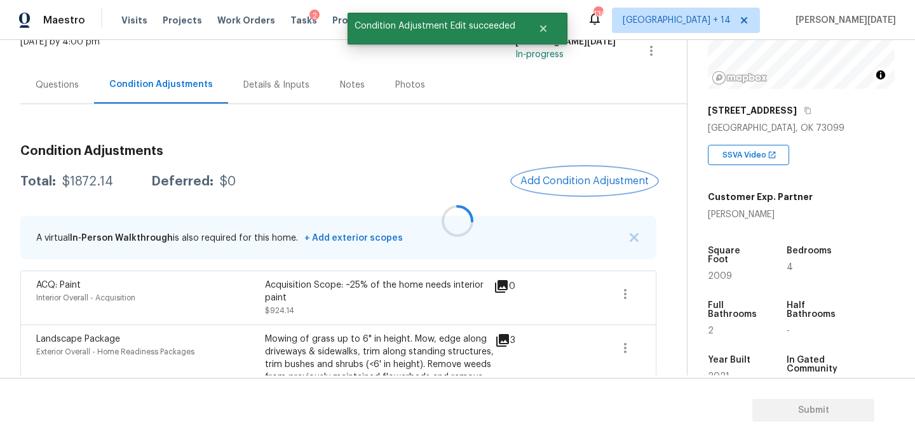
click at [565, 191] on button "Add Condition Adjustment" at bounding box center [585, 181] width 144 height 27
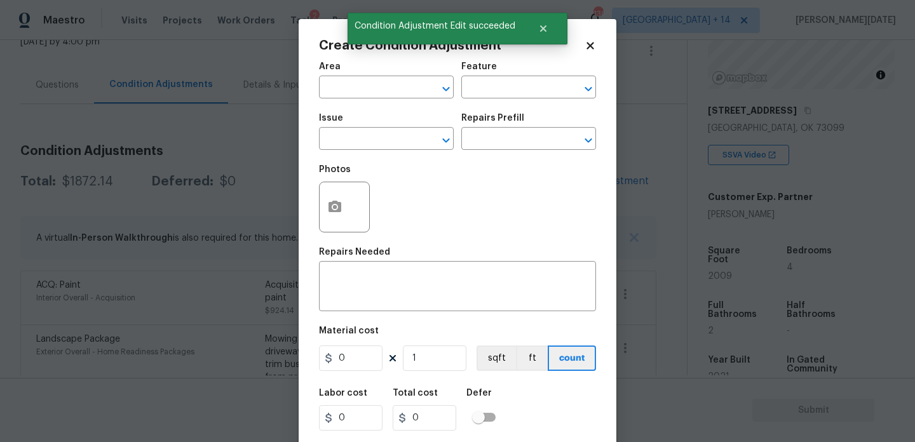
click at [565, 191] on div "Photos" at bounding box center [457, 199] width 277 height 83
click at [357, 88] on input "text" at bounding box center [368, 89] width 99 height 20
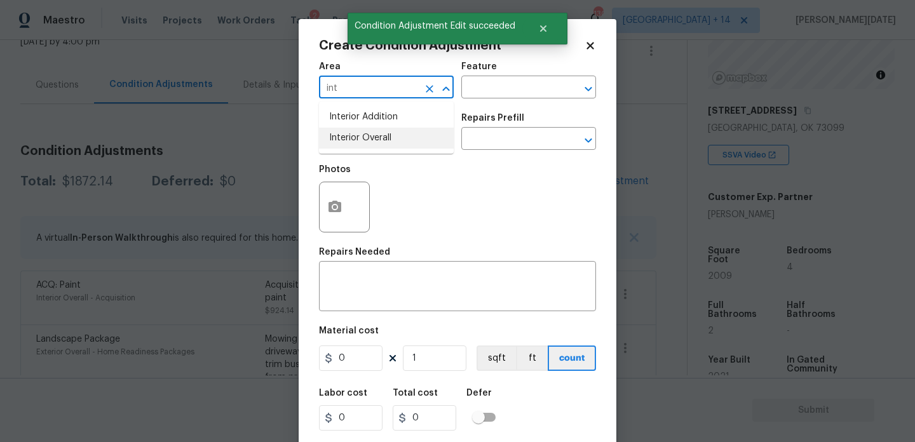
click at [371, 133] on li "Interior Overall" at bounding box center [386, 138] width 135 height 21
type input "Interior Overall"
click at [371, 133] on input "text" at bounding box center [368, 140] width 99 height 20
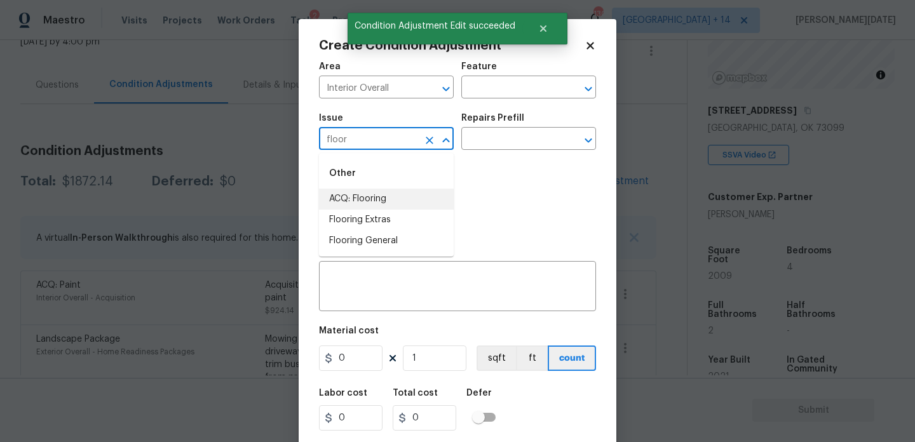
click at [389, 196] on li "ACQ: Flooring" at bounding box center [386, 199] width 135 height 21
type input "ACQ: Flooring"
click at [537, 129] on div "Repairs Prefill" at bounding box center [528, 122] width 135 height 17
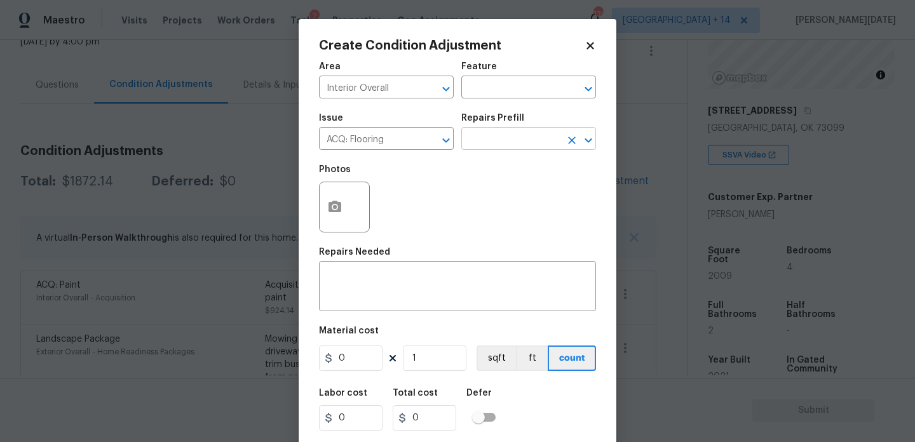
click at [518, 142] on input "text" at bounding box center [510, 140] width 99 height 20
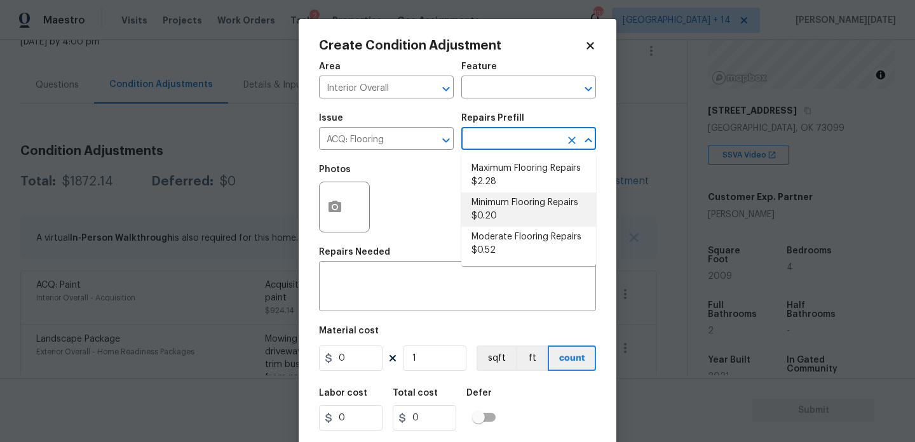
click at [520, 222] on li "Minimum Flooring Repairs $0.20" at bounding box center [528, 210] width 135 height 34
type input "Acquisition"
type textarea "Acquisition Scope: Minimum flooring repairs"
type input "0.2"
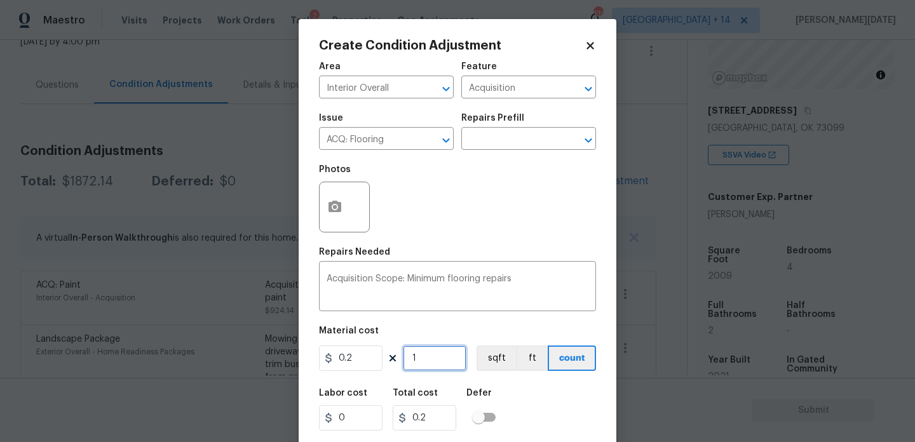
click at [436, 360] on input "1" at bounding box center [435, 358] width 64 height 25
type input "0"
paste input "2009"
type input "2009"
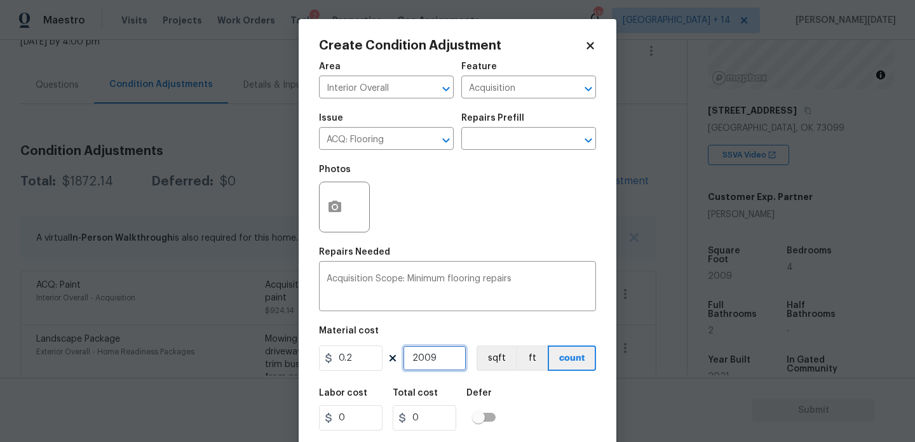
type input "401.8"
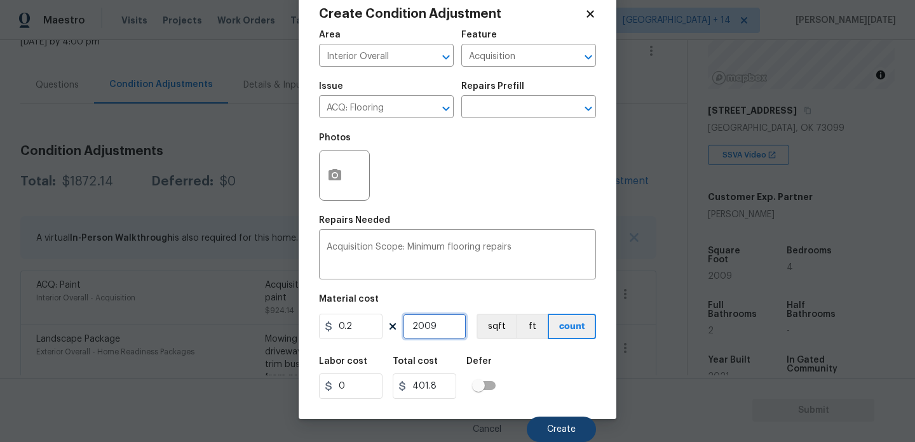
type input "2009"
click at [539, 417] on button "Create" at bounding box center [561, 429] width 69 height 25
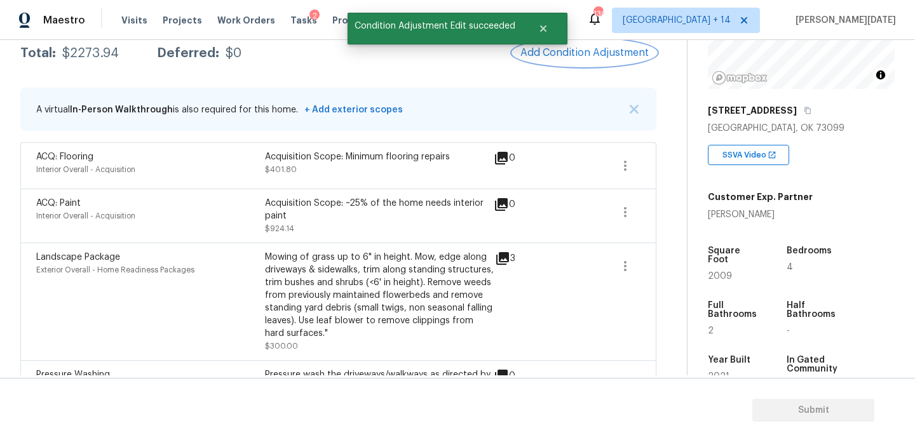
scroll to position [230, 0]
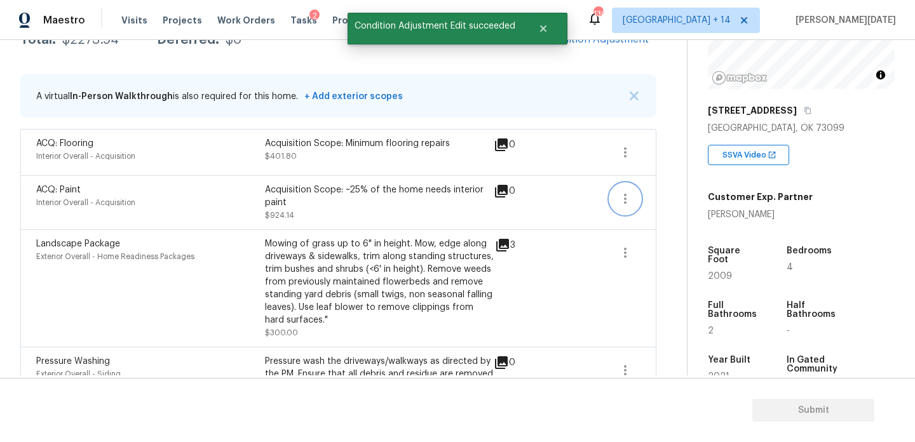
click at [623, 198] on icon "button" at bounding box center [625, 198] width 15 height 15
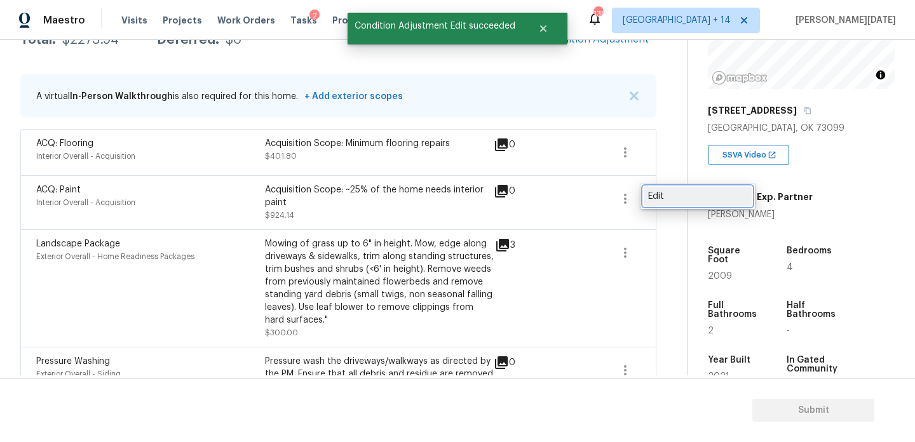
click at [676, 197] on div "Edit" at bounding box center [697, 196] width 99 height 13
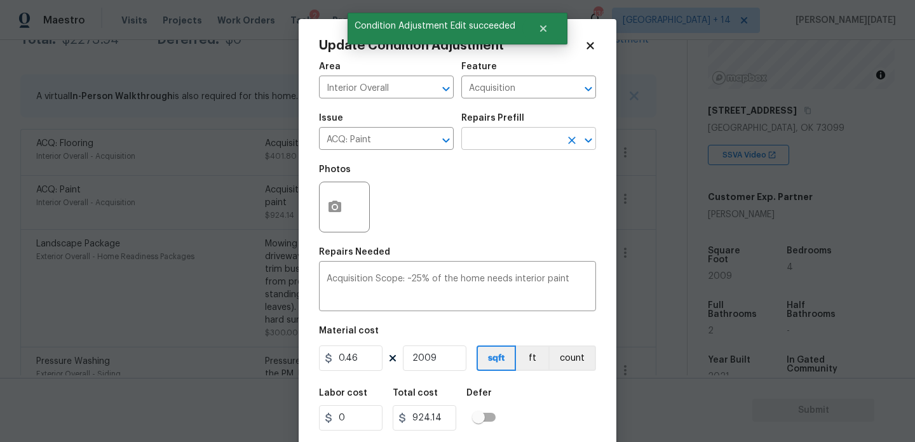
click at [527, 149] on input "text" at bounding box center [510, 140] width 99 height 20
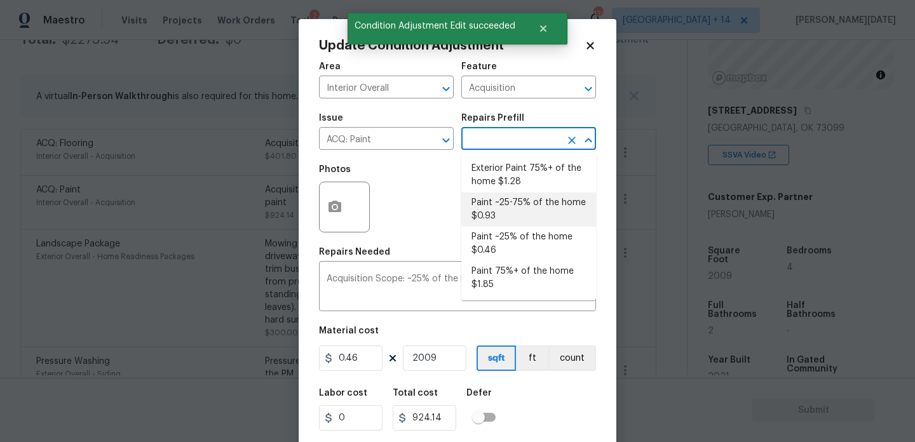
click at [526, 199] on li "Paint ~25-75% of the home $0.93" at bounding box center [528, 210] width 135 height 34
type textarea "Acquisition Scope: ~25 - 75% of the home needs interior paint"
type input "0.93"
type input "1868.37"
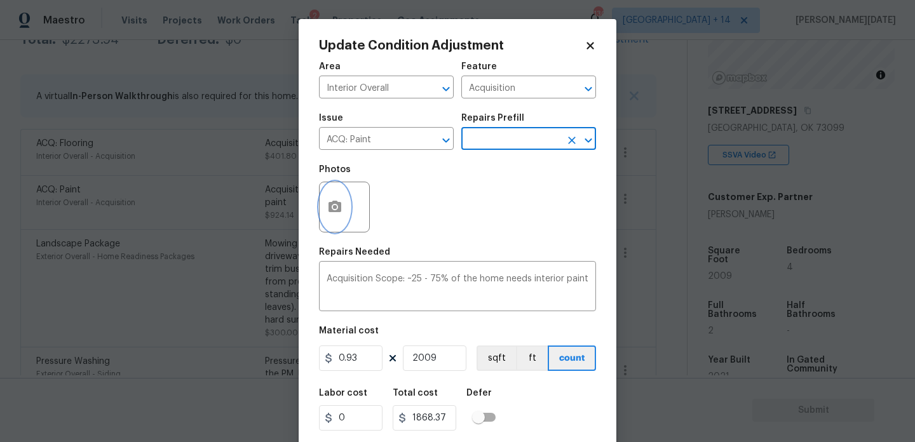
click at [329, 204] on icon "button" at bounding box center [334, 206] width 13 height 11
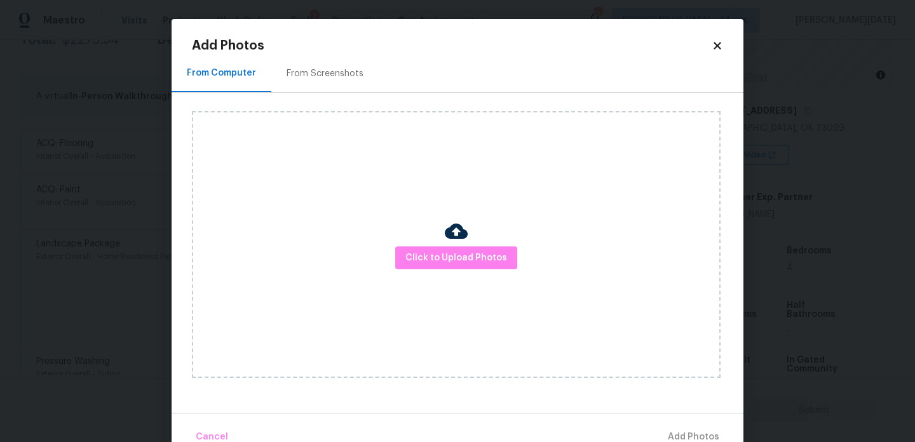
click at [329, 64] on div "From Screenshots" at bounding box center [324, 73] width 107 height 37
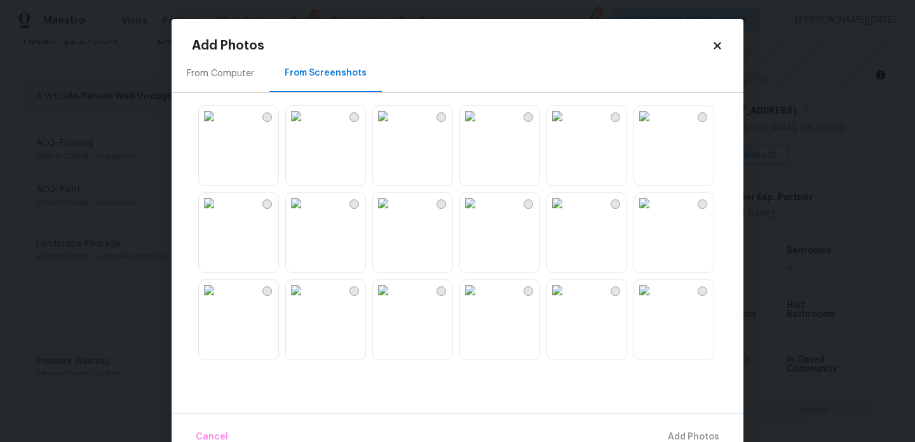
click at [393, 126] on img at bounding box center [383, 116] width 20 height 20
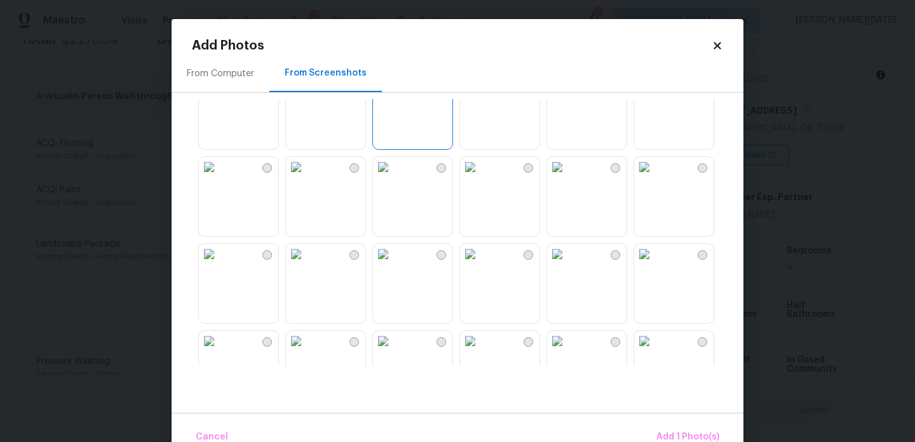
scroll to position [43, 0]
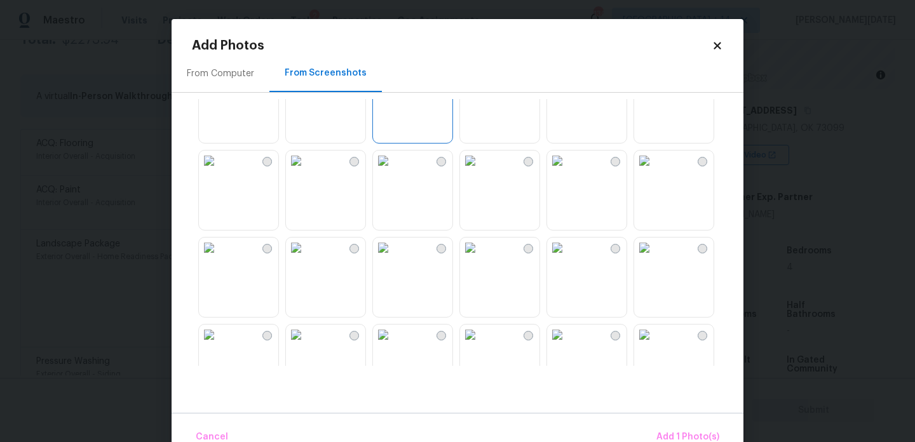
click at [306, 258] on img at bounding box center [296, 248] width 20 height 20
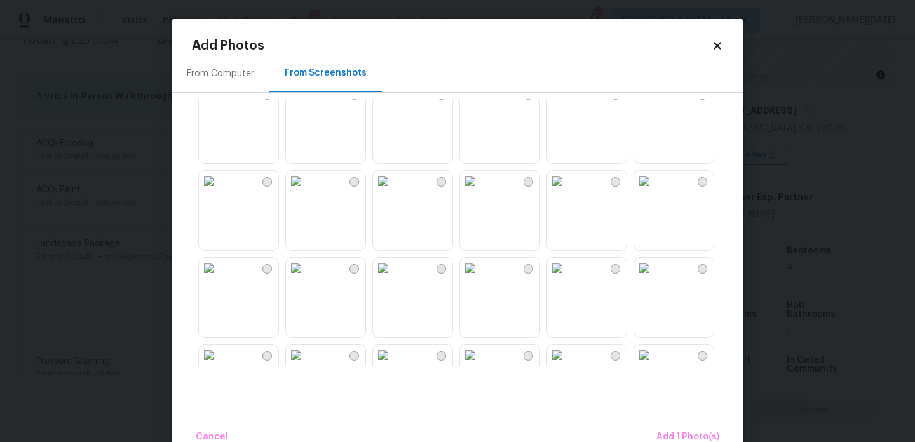
scroll to position [284, 0]
click at [480, 191] on img at bounding box center [470, 180] width 20 height 20
click at [393, 191] on img at bounding box center [383, 180] width 20 height 20
click at [393, 278] on img at bounding box center [383, 267] width 20 height 20
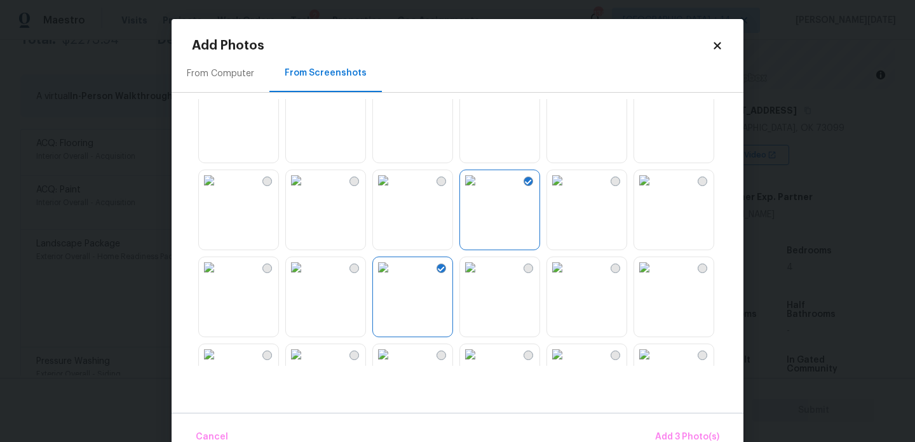
scroll to position [558, 0]
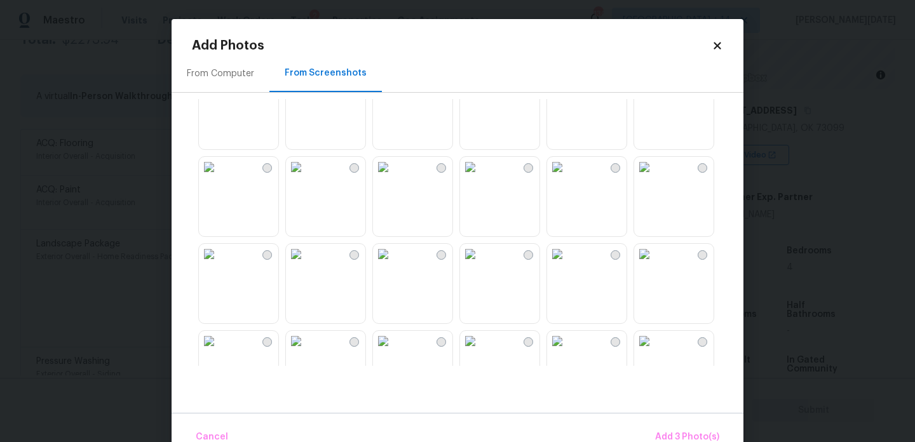
click at [480, 177] on img at bounding box center [470, 167] width 20 height 20
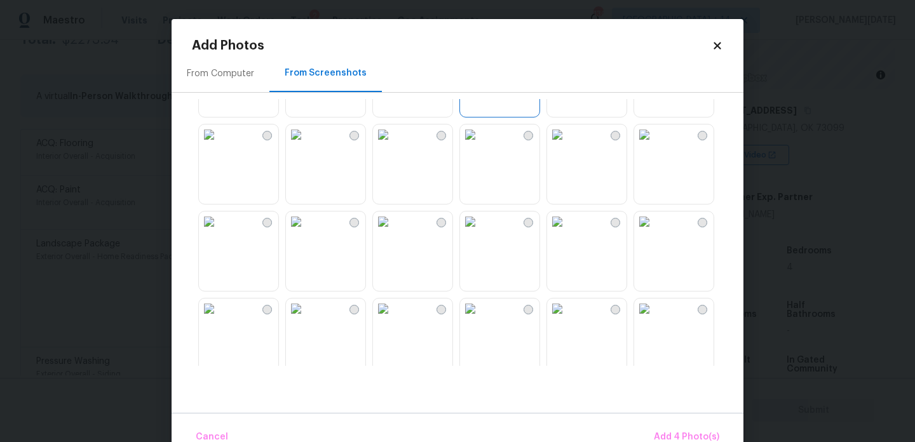
scroll to position [693, 0]
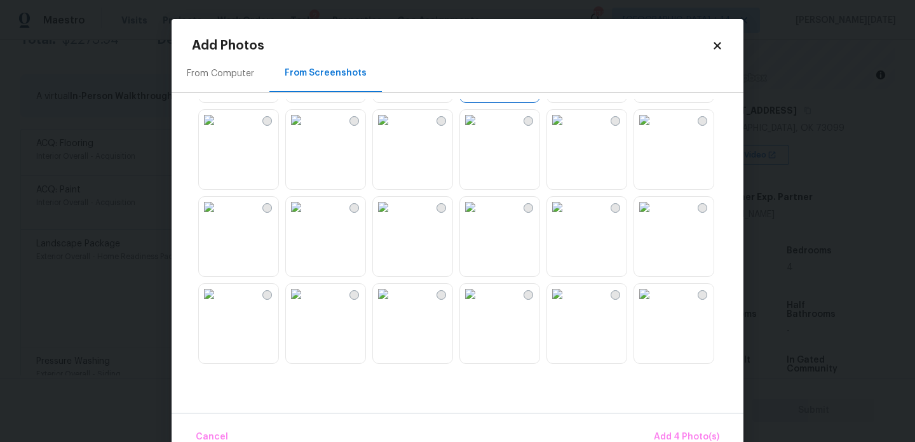
click at [567, 130] on img at bounding box center [557, 120] width 20 height 20
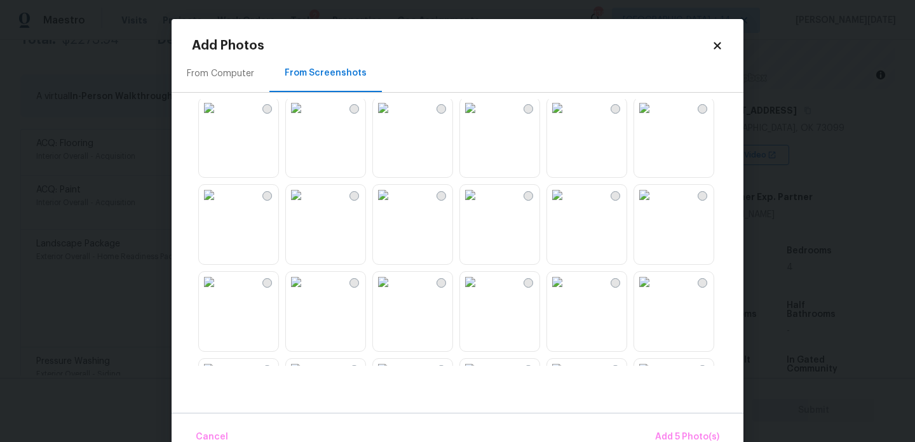
click at [567, 205] on img at bounding box center [557, 195] width 20 height 20
click at [480, 205] on img at bounding box center [470, 195] width 20 height 20
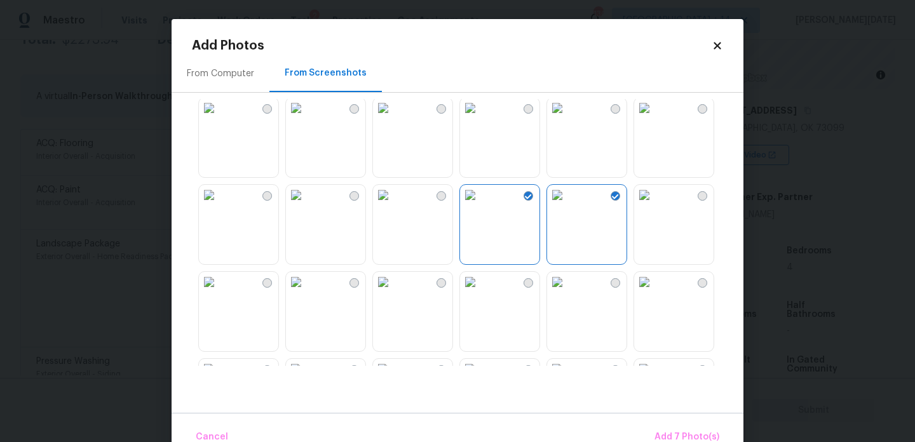
click at [393, 205] on img at bounding box center [383, 195] width 20 height 20
click at [306, 205] on img at bounding box center [296, 195] width 20 height 20
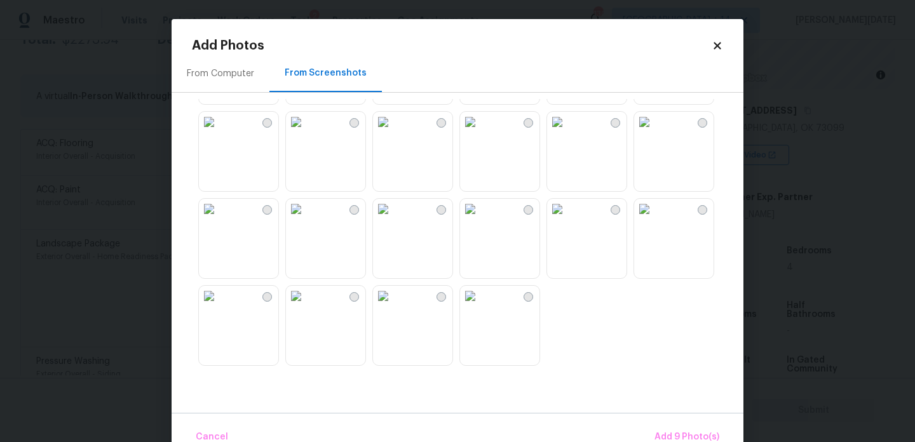
click at [477, 132] on img at bounding box center [470, 122] width 20 height 20
click at [306, 132] on img at bounding box center [296, 122] width 20 height 20
click at [306, 219] on img at bounding box center [296, 209] width 20 height 20
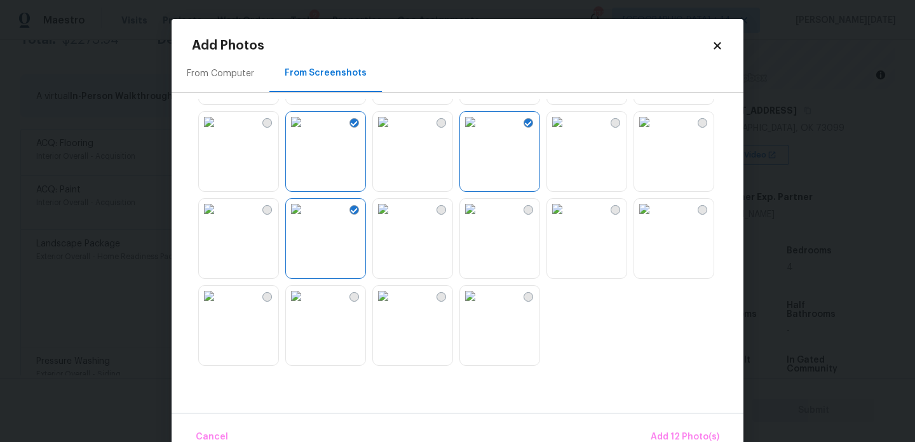
click at [306, 306] on img at bounding box center [296, 296] width 20 height 20
click at [665, 430] on span "Add 13 Photo(s)" at bounding box center [685, 437] width 68 height 16
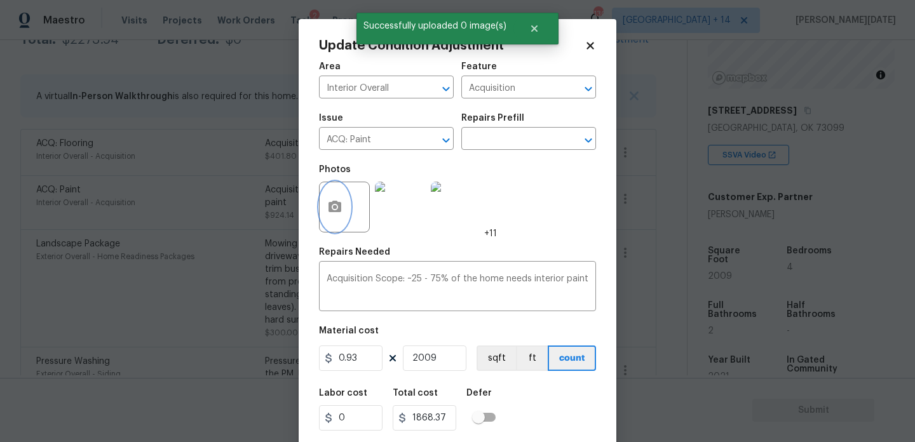
scroll to position [32, 0]
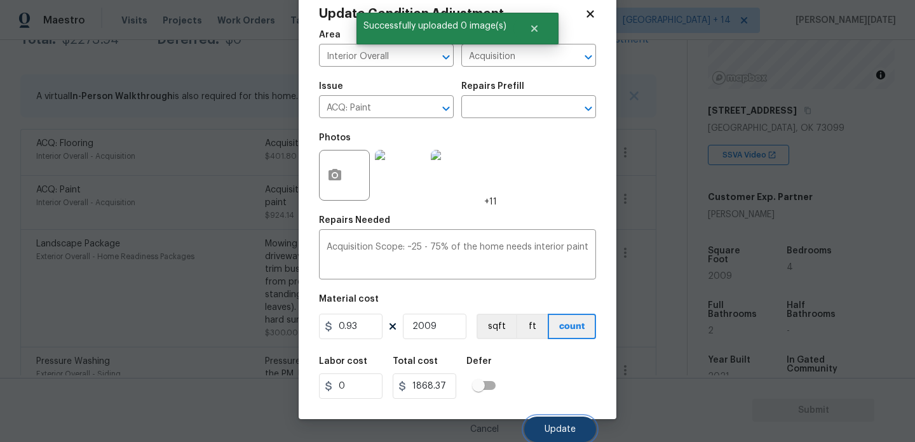
click at [567, 422] on button "Update" at bounding box center [560, 429] width 72 height 25
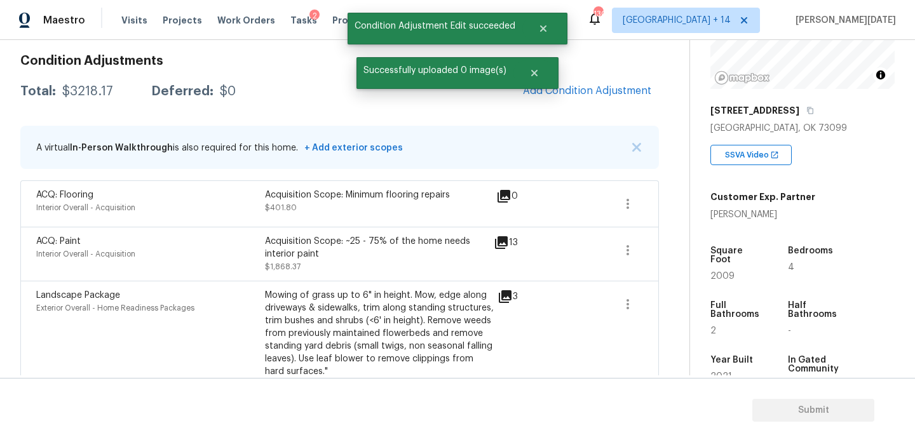
scroll to position [171, 0]
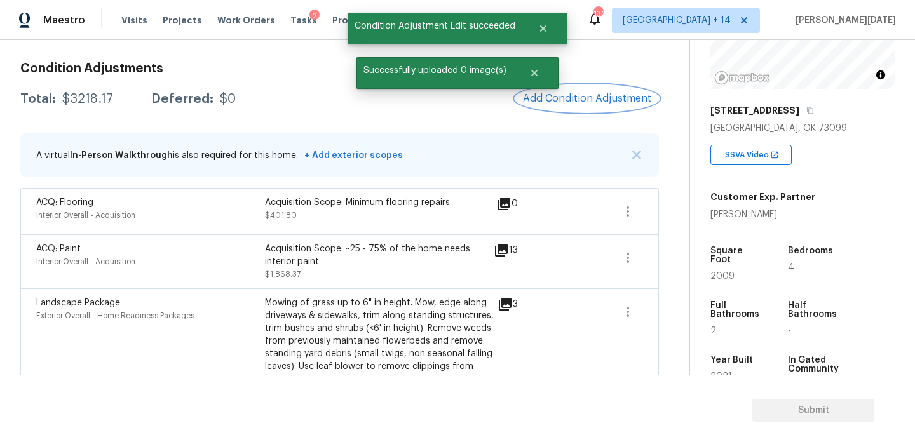
click at [577, 101] on span "Add Condition Adjustment" at bounding box center [587, 98] width 128 height 11
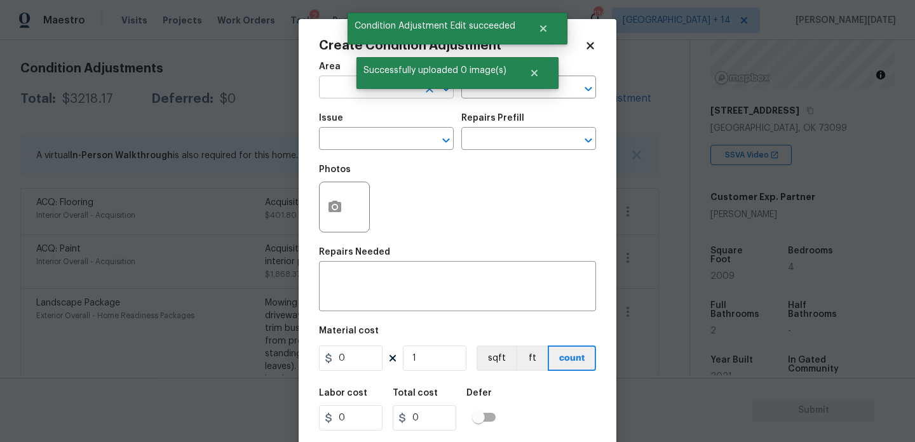
click at [347, 88] on input "text" at bounding box center [368, 89] width 99 height 20
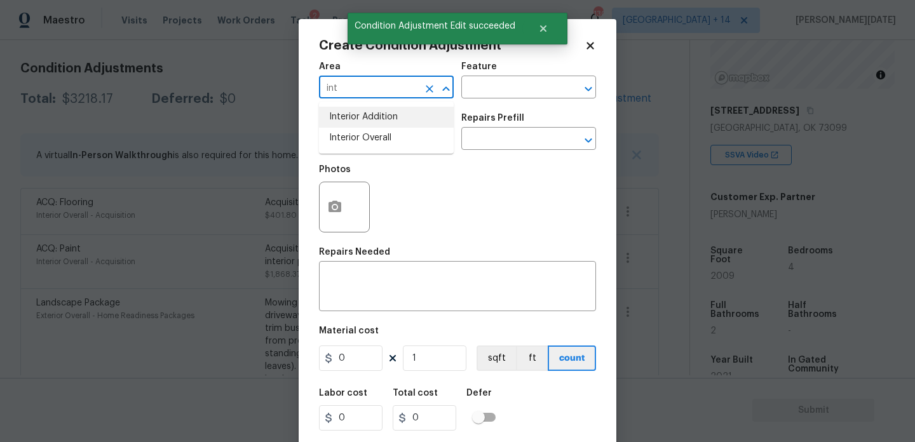
click at [350, 147] on li "Interior Overall" at bounding box center [386, 138] width 135 height 21
type input "Interior Overall"
click at [350, 147] on input "text" at bounding box center [368, 140] width 99 height 20
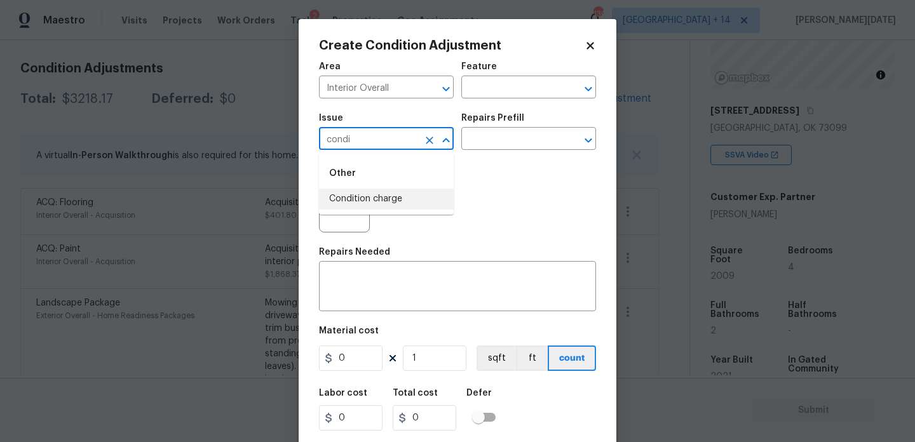
click at [375, 196] on li "Condition charge" at bounding box center [386, 199] width 135 height 21
type input "Condition charge"
click at [496, 149] on input "text" at bounding box center [510, 140] width 99 height 20
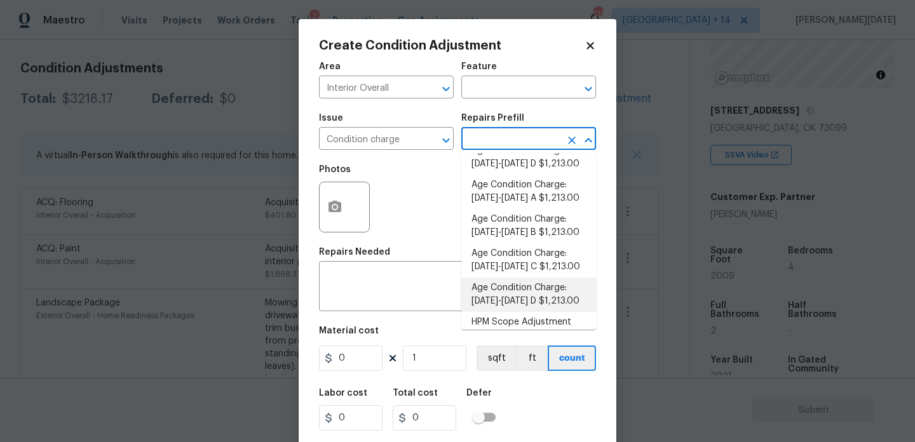
scroll to position [405, 0]
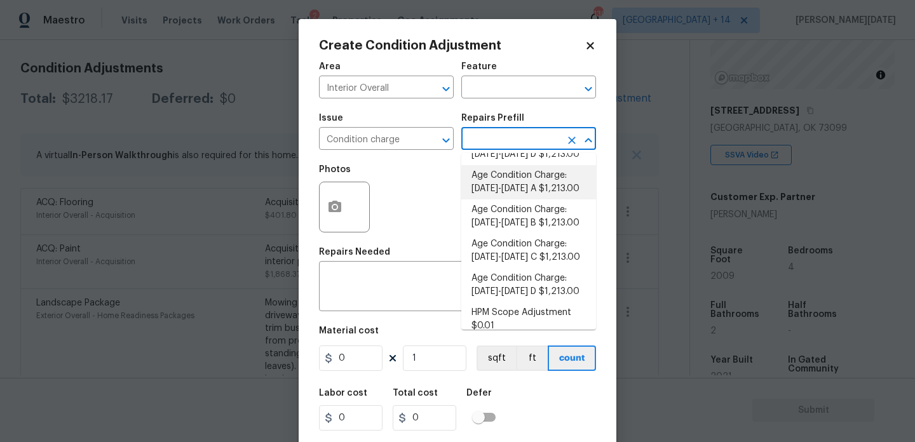
click at [539, 186] on li "Age Condition Charge: [DATE]-[DATE] A $1,213.00" at bounding box center [528, 182] width 135 height 34
type input "Home Readiness Packages"
type textarea "Age Condition Charge: [DATE]-[DATE] A"
type input "1213"
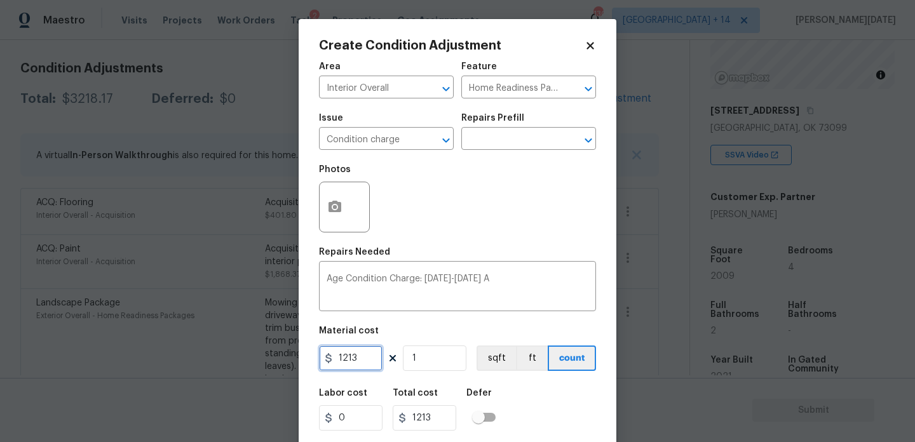
drag, startPoint x: 370, startPoint y: 365, endPoint x: 259, endPoint y: 364, distance: 111.8
click at [259, 364] on div "Create Condition Adjustment Area Interior Overall ​ Feature Home Readiness Pack…" at bounding box center [457, 221] width 915 height 442
type input "2000"
click at [443, 261] on div "Repairs Needed" at bounding box center [457, 256] width 277 height 17
type input "2000"
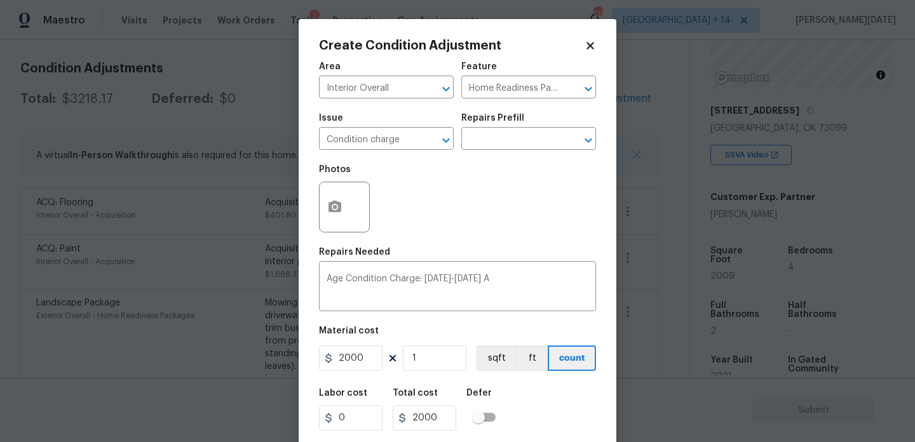
scroll to position [32, 0]
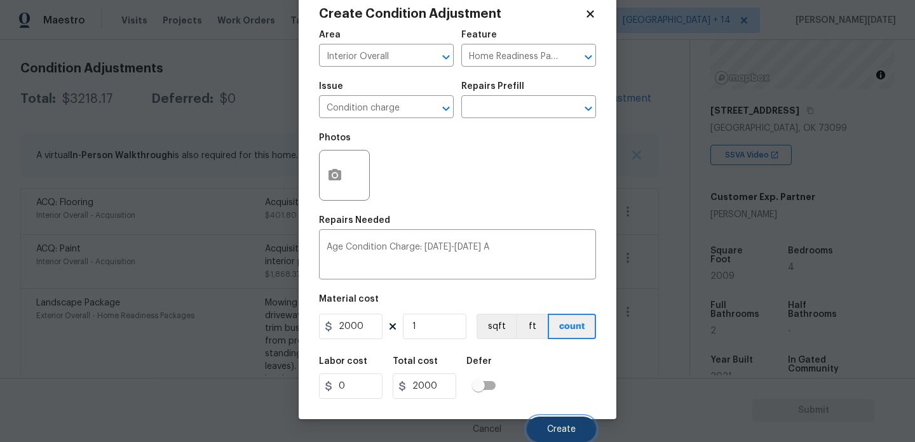
click at [558, 431] on span "Create" at bounding box center [561, 430] width 29 height 10
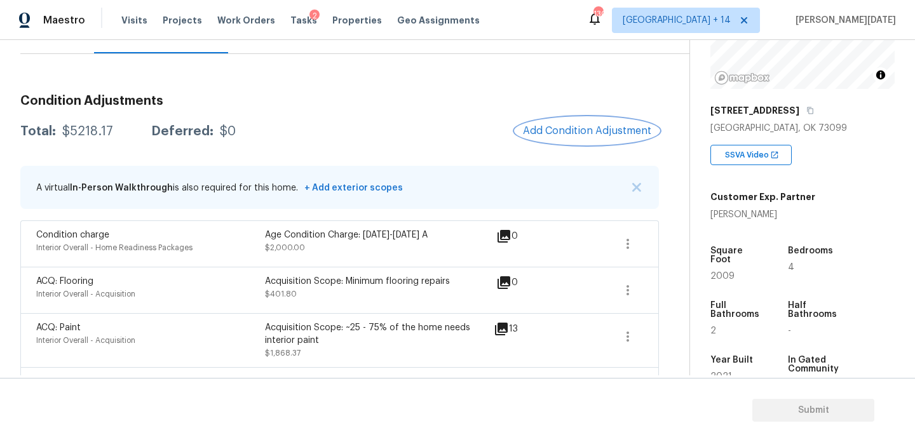
scroll to position [76, 0]
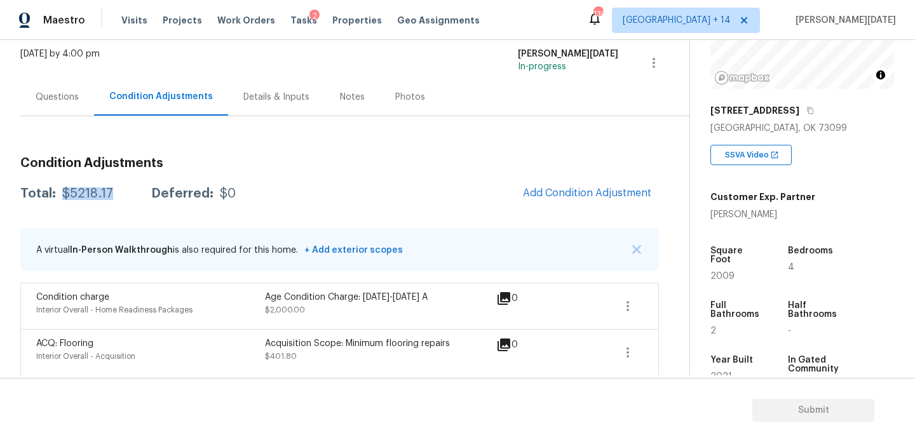
drag, startPoint x: 62, startPoint y: 193, endPoint x: 114, endPoint y: 193, distance: 52.7
click at [114, 193] on div "Total: $5218.17 Deferred: $0" at bounding box center [127, 193] width 215 height 13
copy div "$5218.17"
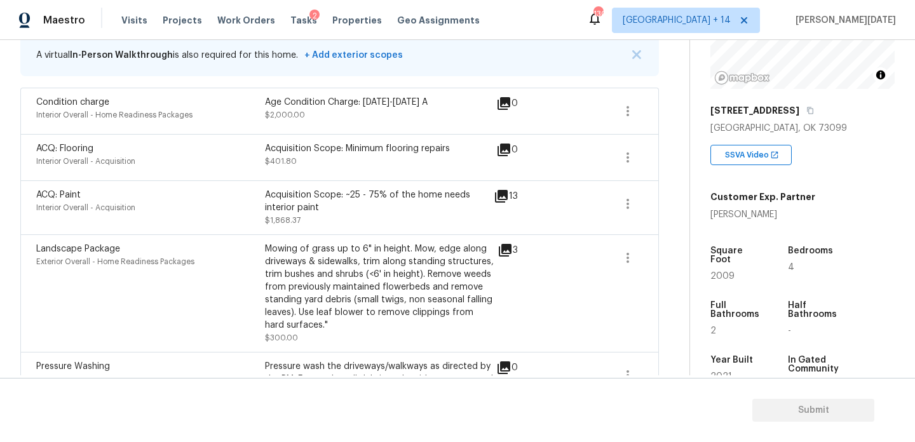
scroll to position [269, 0]
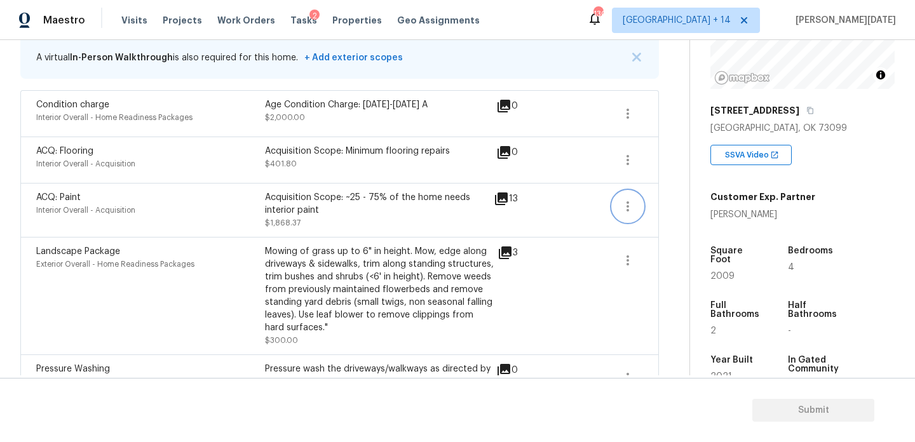
click at [627, 212] on icon "button" at bounding box center [627, 206] width 15 height 15
click at [674, 206] on div "Edit" at bounding box center [700, 204] width 99 height 13
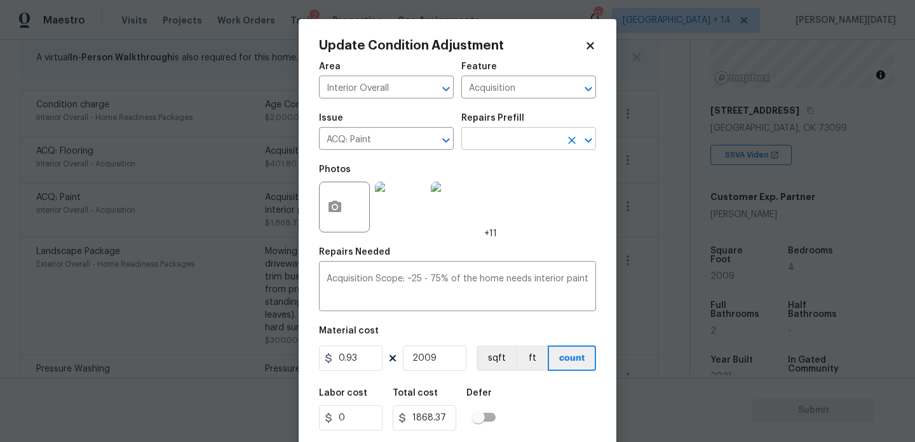
click at [490, 139] on input "text" at bounding box center [510, 140] width 99 height 20
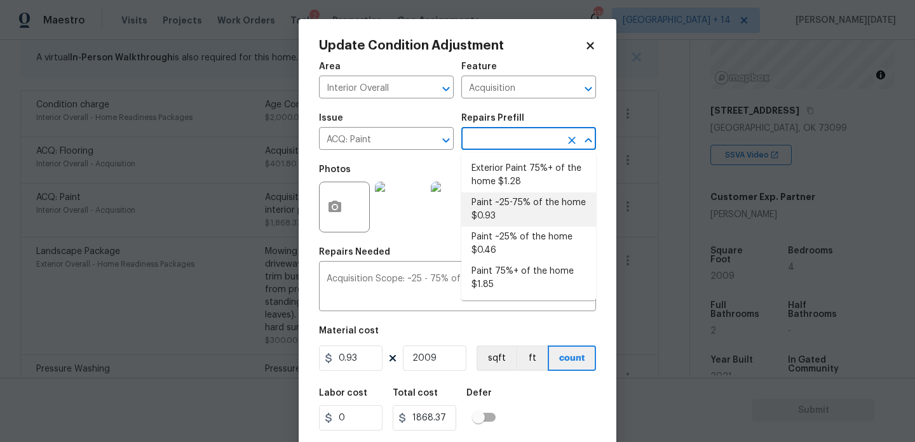
click at [519, 240] on li "Paint ~25% of the home $0.46" at bounding box center [528, 244] width 135 height 34
type textarea "Acquisition Scope: ~25% of the home needs interior paint"
type input "0.46"
type input "924.14"
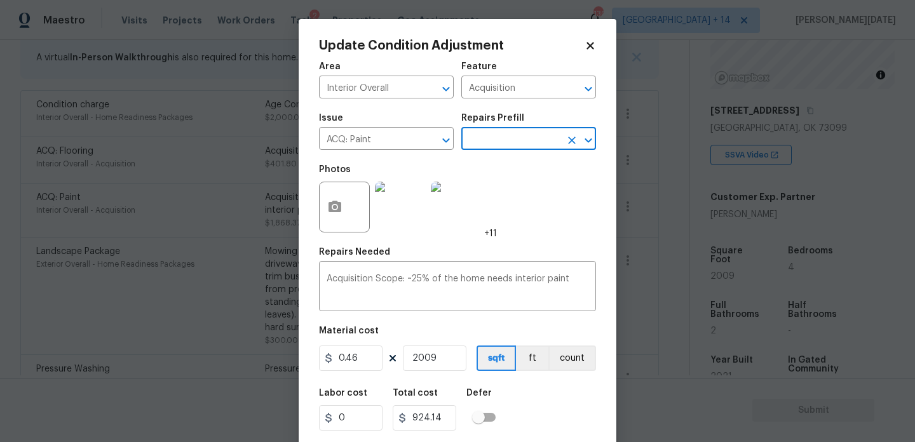
scroll to position [32, 0]
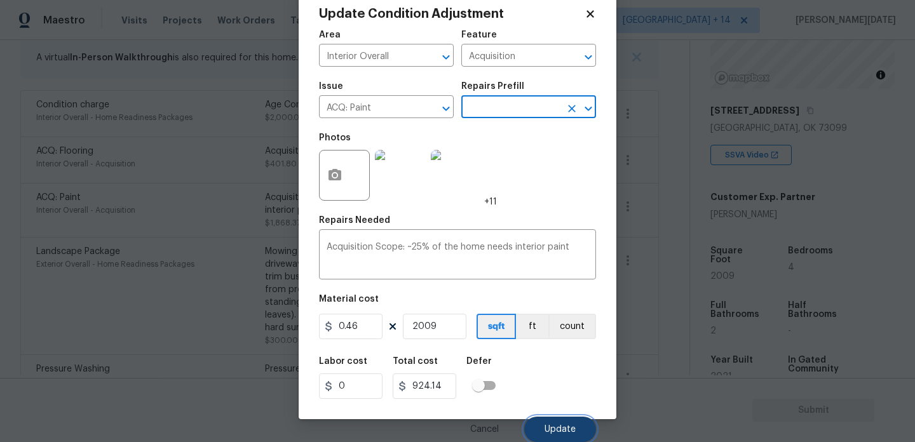
click at [555, 425] on span "Update" at bounding box center [559, 430] width 31 height 10
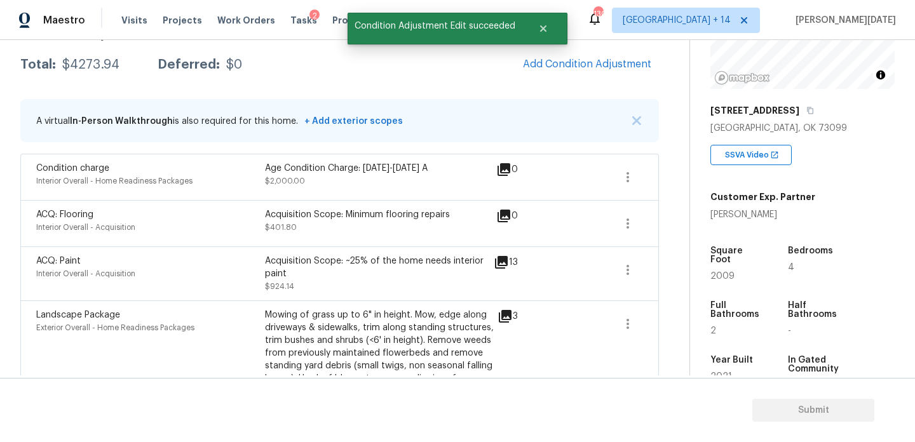
scroll to position [114, 0]
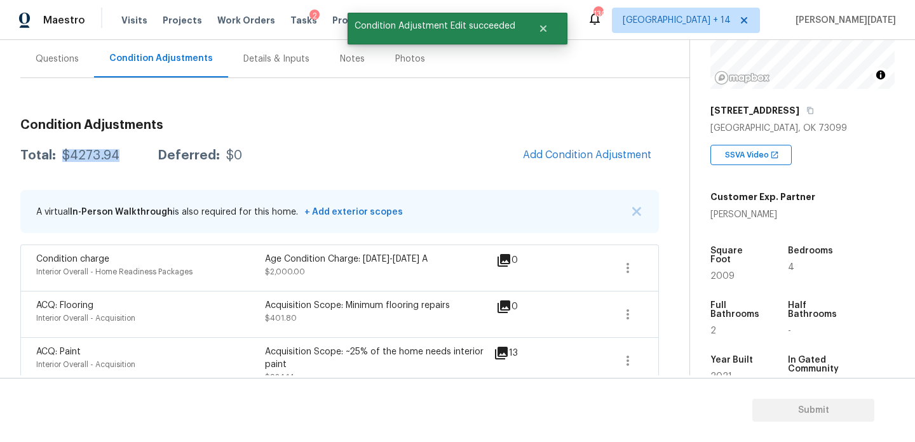
drag, startPoint x: 60, startPoint y: 159, endPoint x: 127, endPoint y: 159, distance: 66.7
click at [127, 159] on div "Total: $4273.94 Deferred: $0" at bounding box center [131, 155] width 222 height 13
copy div "$4273.94"
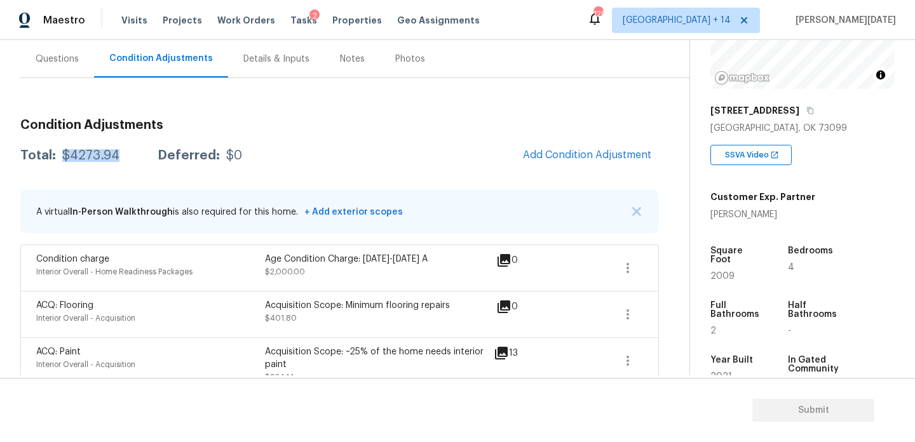
scroll to position [0, 0]
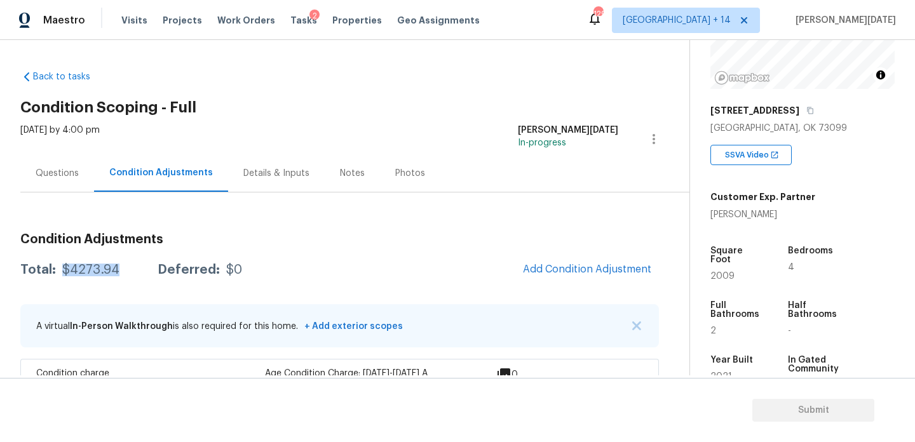
click at [84, 175] on div "Questions" at bounding box center [57, 172] width 74 height 37
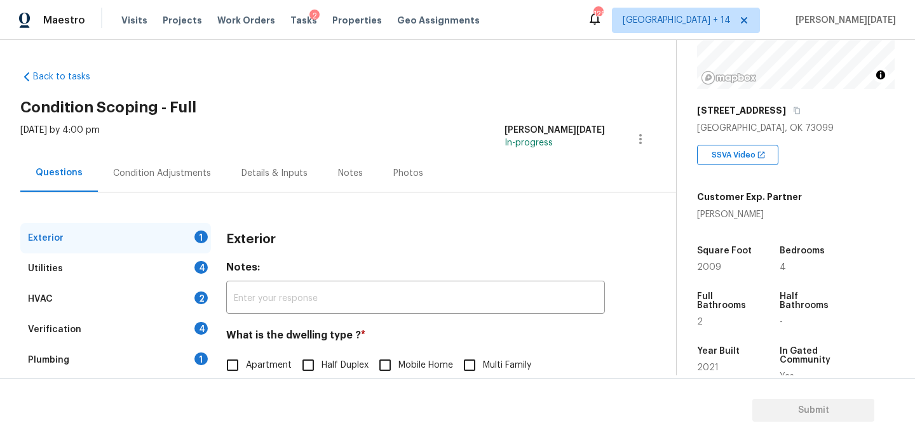
scroll to position [170, 0]
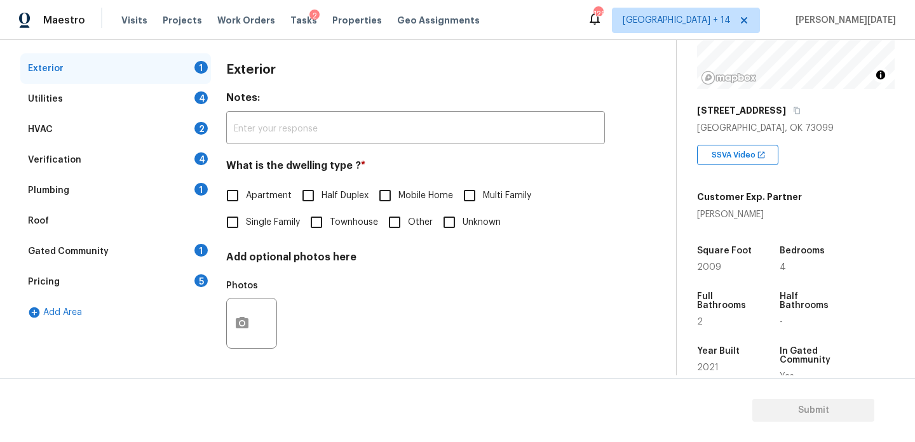
click at [239, 230] on input "Single Family" at bounding box center [232, 222] width 27 height 27
checkbox input "true"
click at [202, 99] on div "4" at bounding box center [200, 97] width 13 height 13
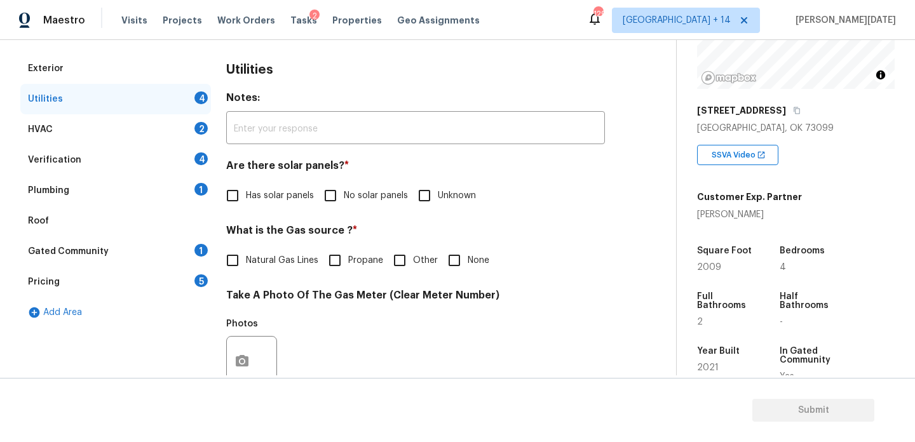
click at [331, 194] on input "No solar panels" at bounding box center [330, 195] width 27 height 27
checkbox input "true"
click at [266, 275] on div "Utilities Notes: ​ Are there solar panels? * Has solar panels No solar panels U…" at bounding box center [415, 385] width 379 height 664
click at [256, 261] on span "Natural Gas Lines" at bounding box center [282, 260] width 72 height 13
click at [246, 261] on input "Natural Gas Lines" at bounding box center [232, 260] width 27 height 27
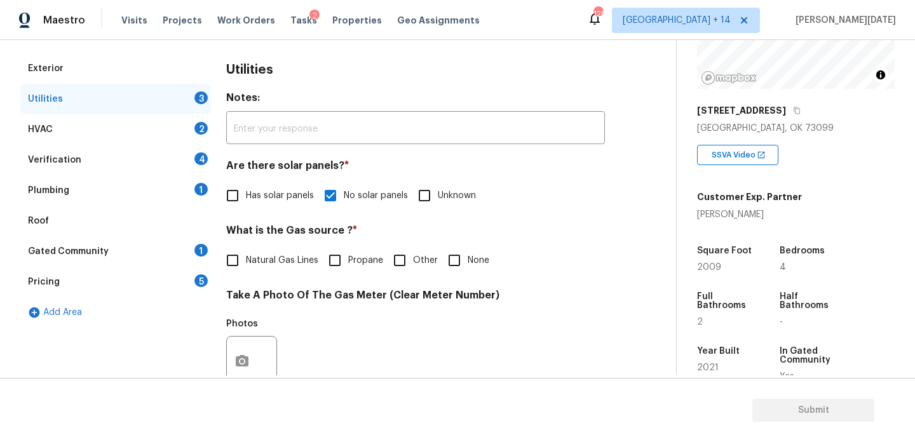
checkbox input "true"
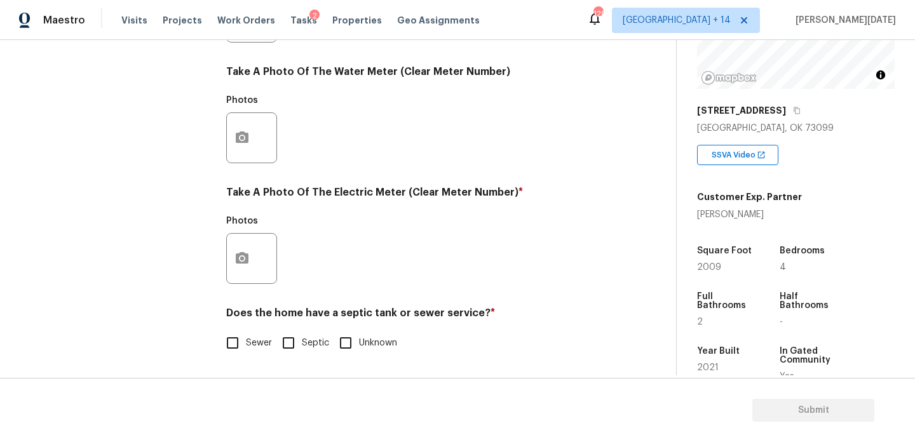
click at [264, 252] on div at bounding box center [251, 258] width 51 height 51
click at [247, 265] on icon "button" at bounding box center [241, 258] width 15 height 15
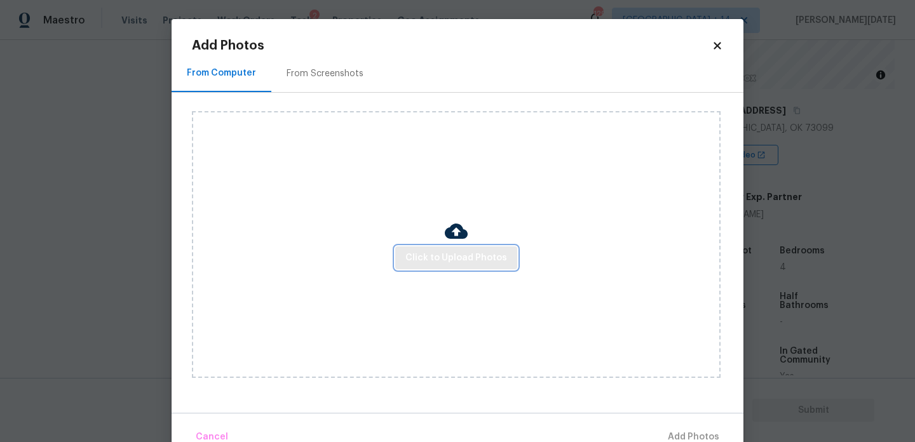
click at [462, 252] on span "Click to Upload Photos" at bounding box center [456, 258] width 102 height 16
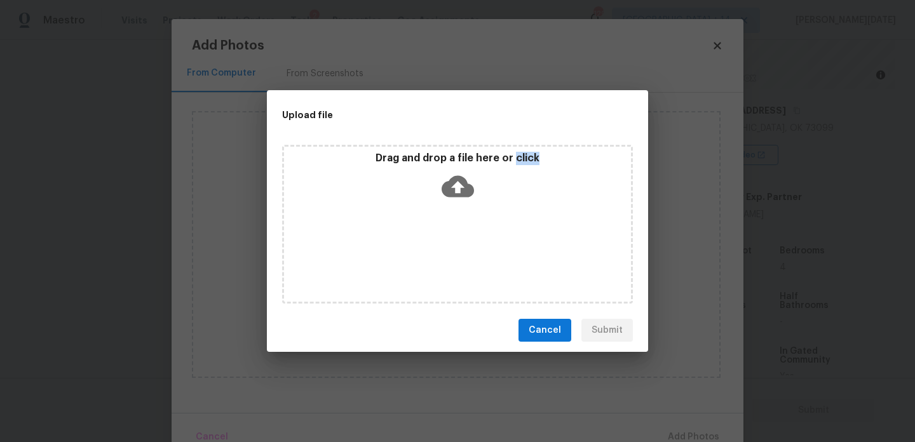
click at [462, 252] on div "Drag and drop a file here or click" at bounding box center [457, 224] width 351 height 159
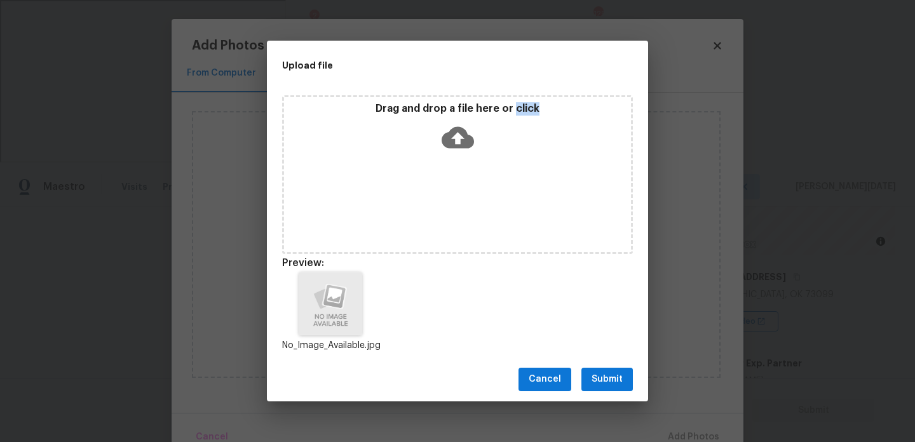
scroll to position [10, 0]
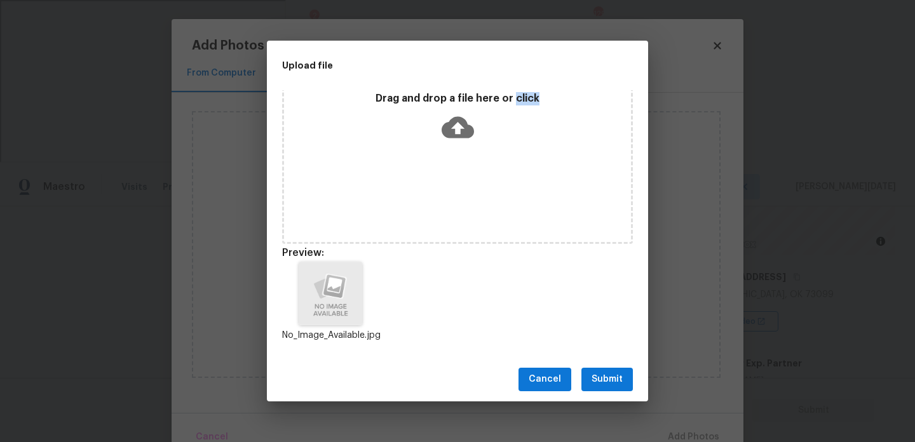
click at [618, 386] on span "Submit" at bounding box center [606, 380] width 31 height 16
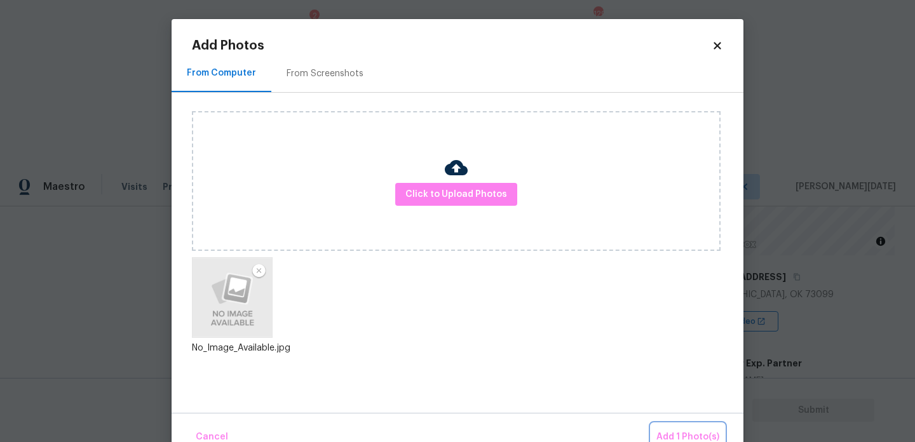
click at [677, 433] on span "Add 1 Photo(s)" at bounding box center [687, 437] width 63 height 16
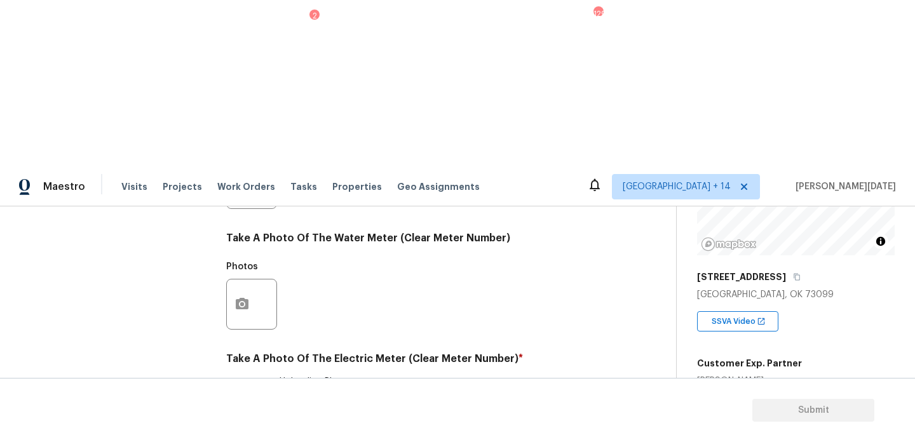
checkbox input "true"
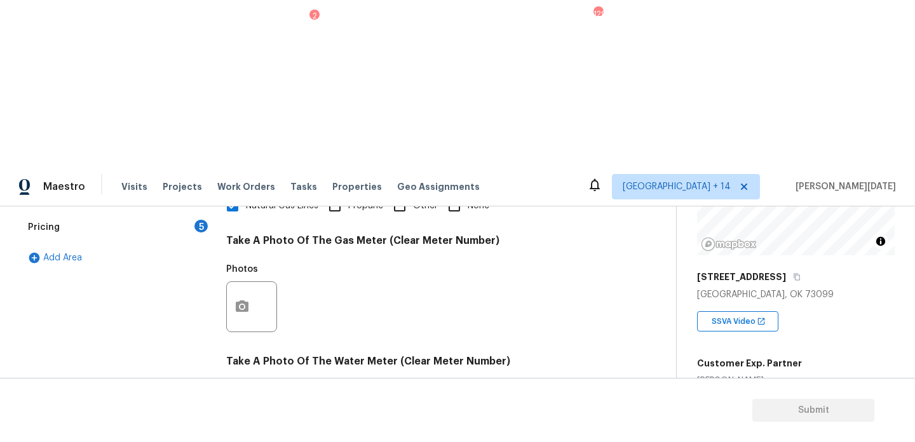
scroll to position [110, 0]
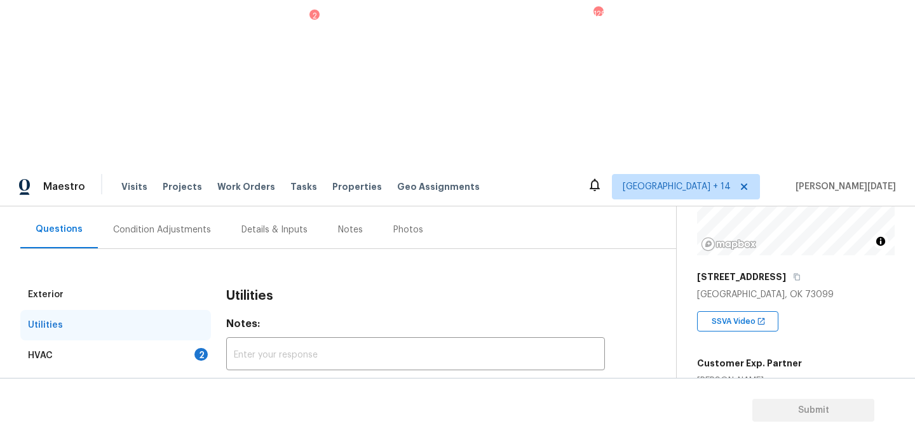
click at [190, 341] on div "HVAC 2" at bounding box center [115, 356] width 191 height 30
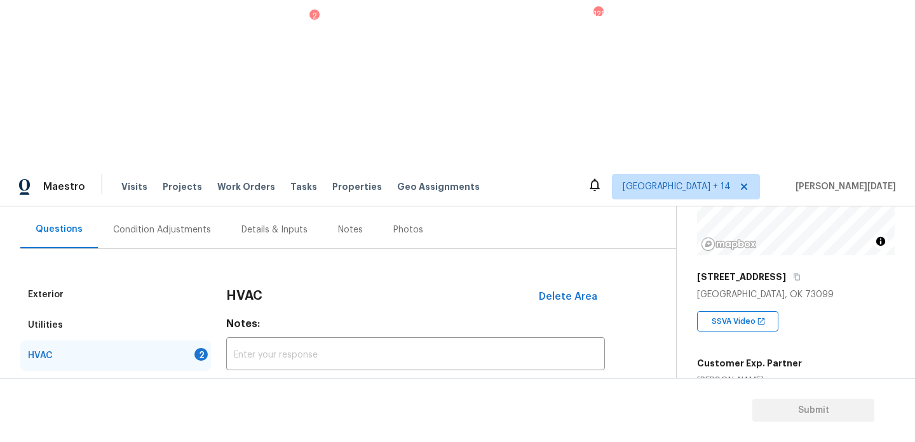
scroll to position [212, 0]
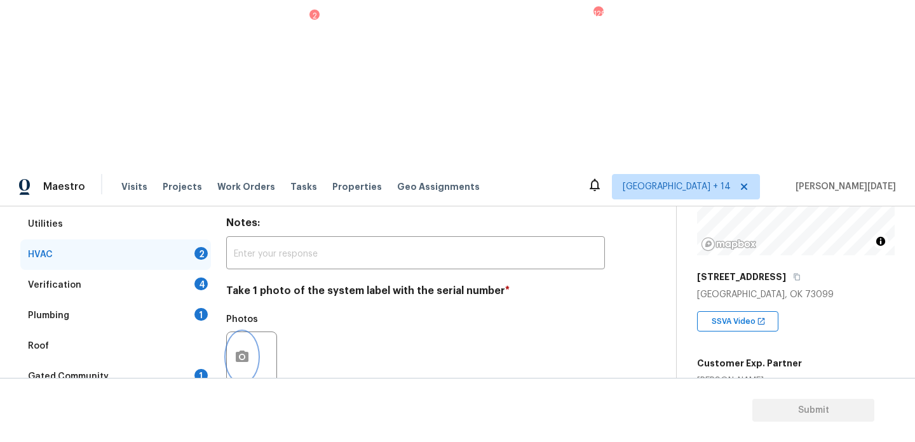
click at [239, 351] on icon "button" at bounding box center [242, 356] width 13 height 11
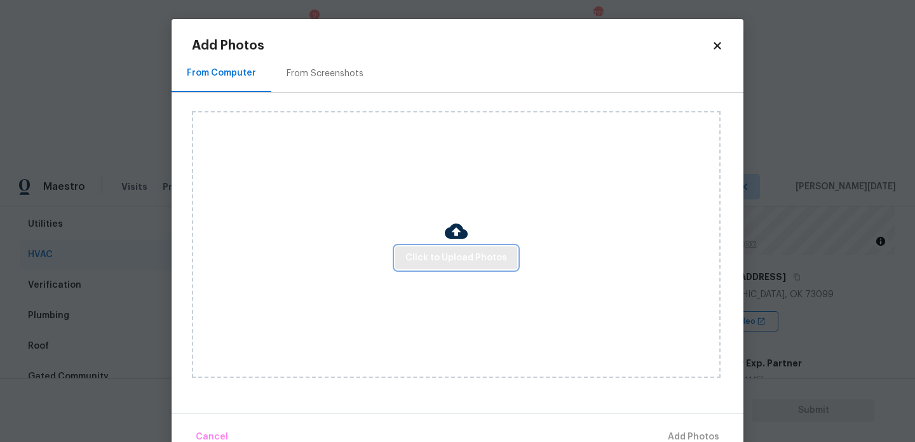
click at [414, 250] on span "Click to Upload Photos" at bounding box center [456, 258] width 102 height 16
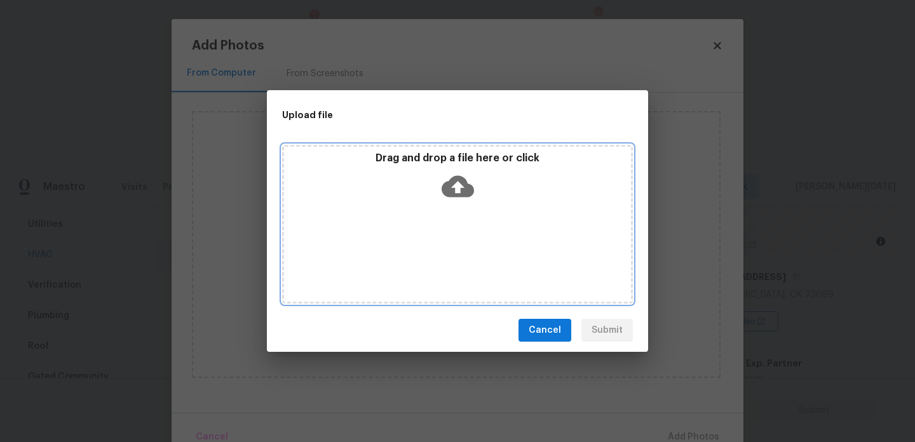
click at [414, 250] on div "Drag and drop a file here or click" at bounding box center [457, 224] width 351 height 159
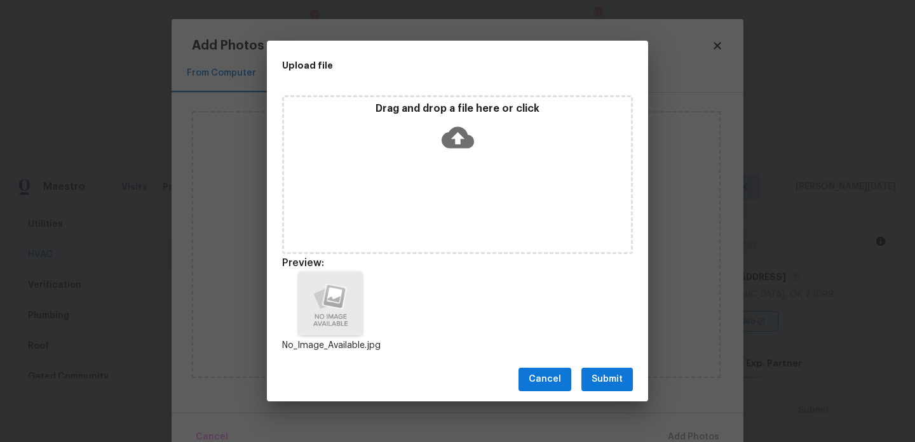
scroll to position [10, 0]
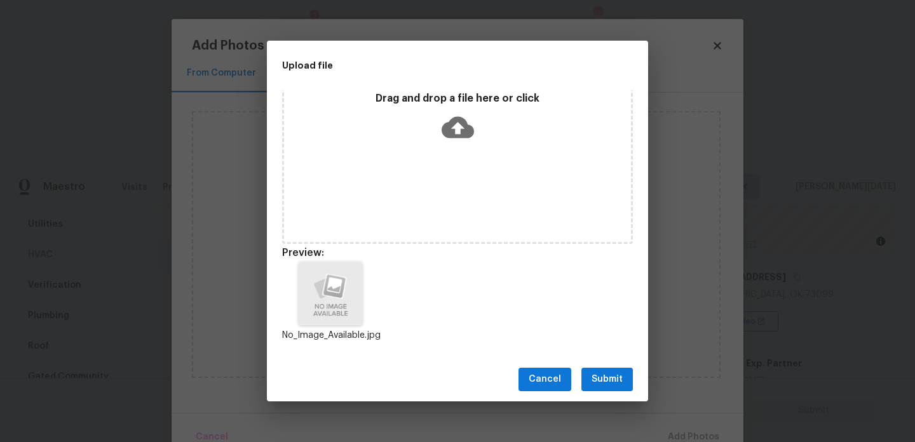
click at [590, 368] on button "Submit" at bounding box center [606, 380] width 51 height 24
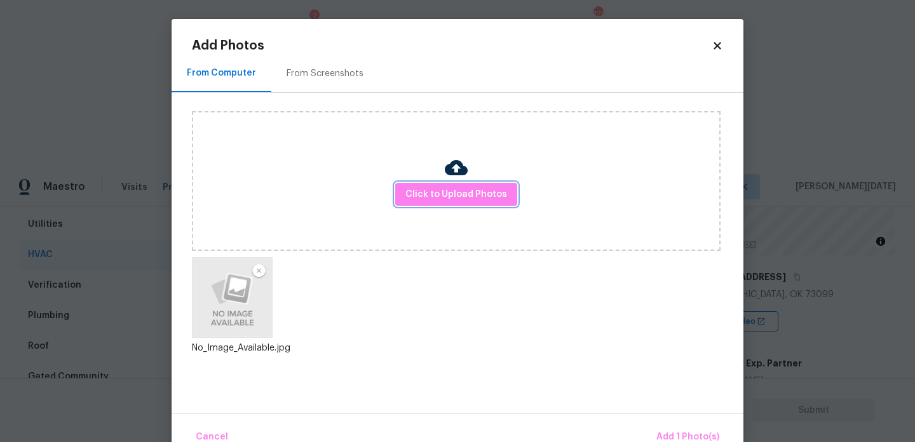
scroll to position [28, 0]
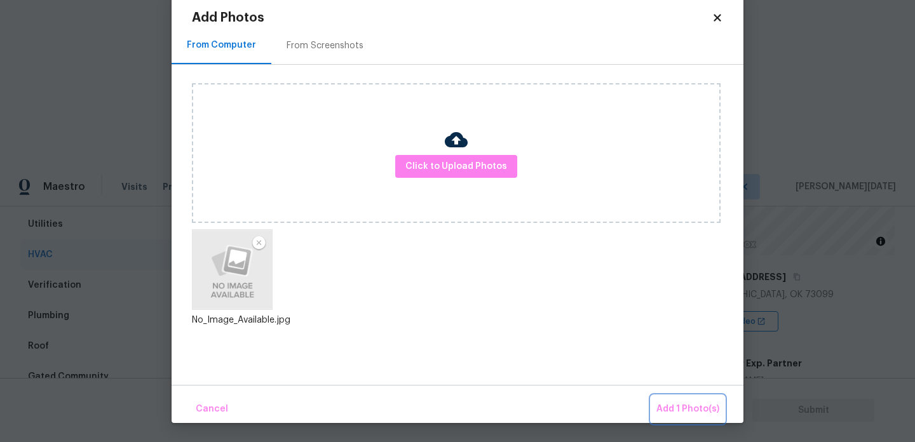
click at [667, 402] on span "Add 1 Photo(s)" at bounding box center [687, 410] width 63 height 16
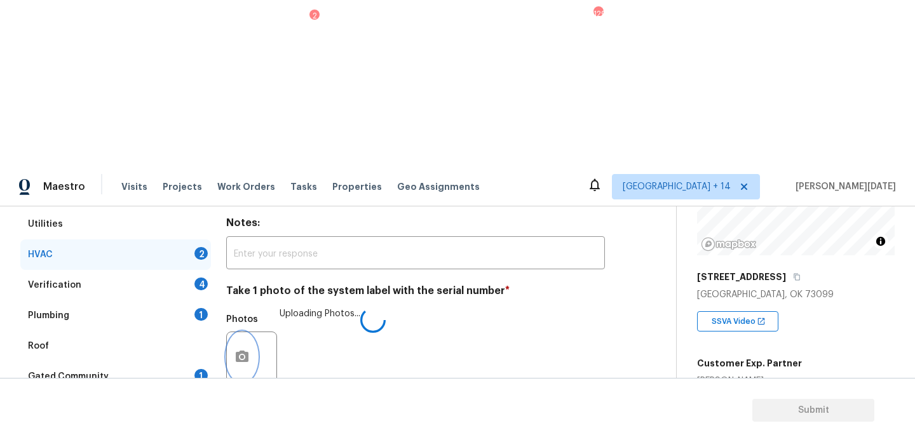
scroll to position [0, 0]
checkbox input "true"
click at [187, 270] on div "Verification 4" at bounding box center [115, 285] width 191 height 30
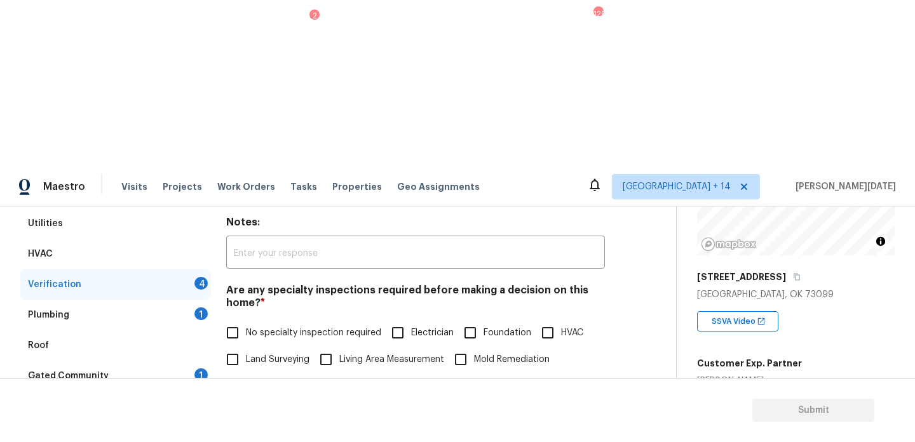
click at [299, 327] on span "No specialty inspection required" at bounding box center [313, 333] width 135 height 13
click at [246, 320] on input "No specialty inspection required" at bounding box center [232, 333] width 27 height 27
checkbox input "true"
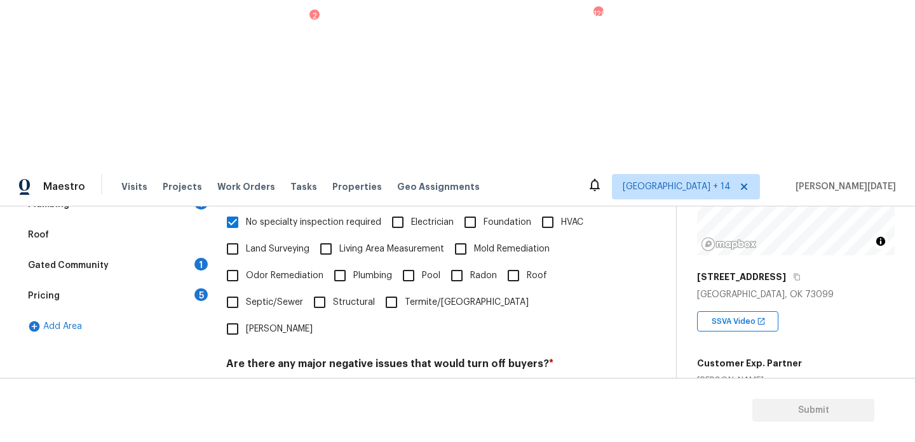
click at [288, 381] on input "No" at bounding box center [277, 394] width 27 height 27
checkbox input "true"
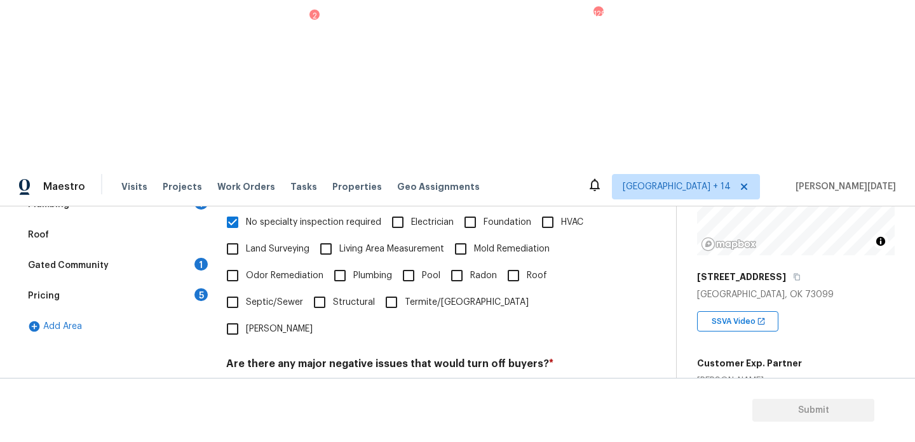
checkbox input "true"
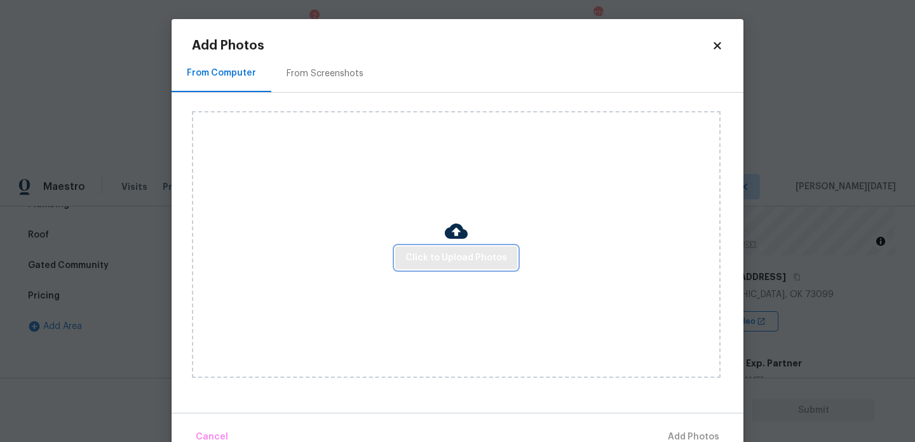
click at [429, 264] on span "Click to Upload Photos" at bounding box center [456, 258] width 102 height 16
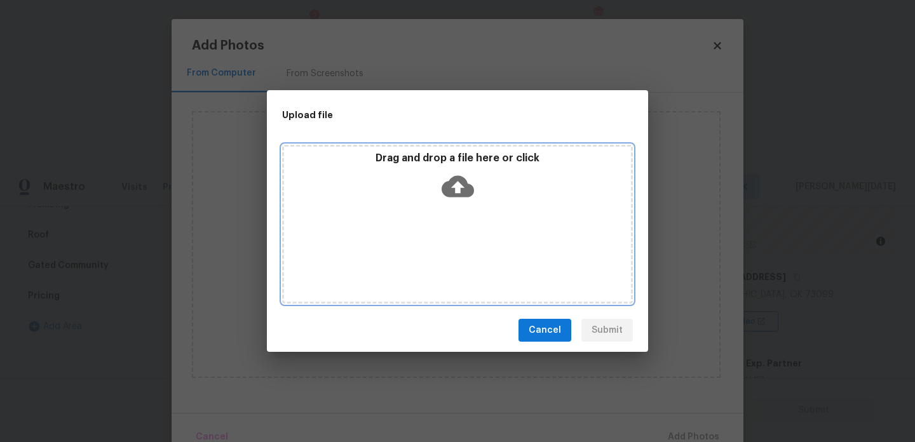
click at [429, 264] on div "Drag and drop a file here or click" at bounding box center [457, 224] width 351 height 159
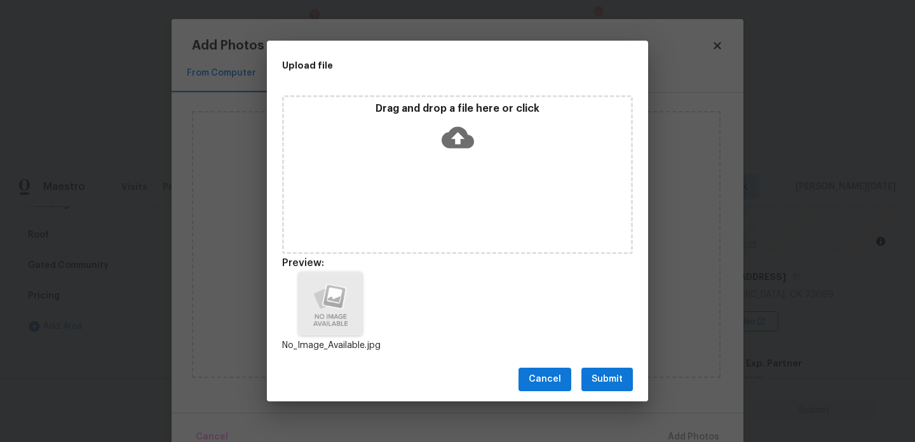
click at [600, 373] on span "Submit" at bounding box center [606, 380] width 31 height 16
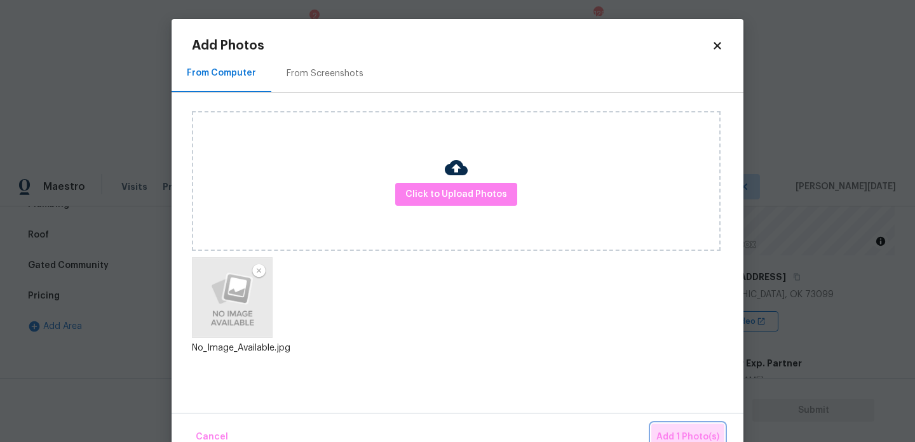
click at [670, 432] on span "Add 1 Photo(s)" at bounding box center [687, 437] width 63 height 16
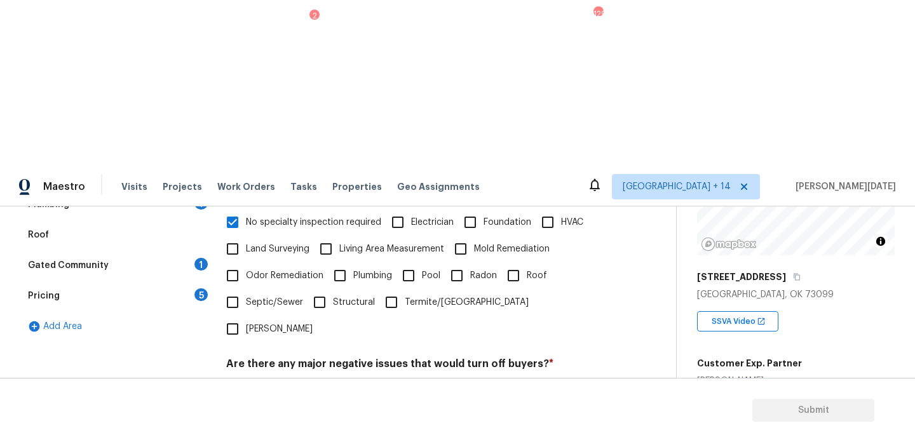
scroll to position [338, 0]
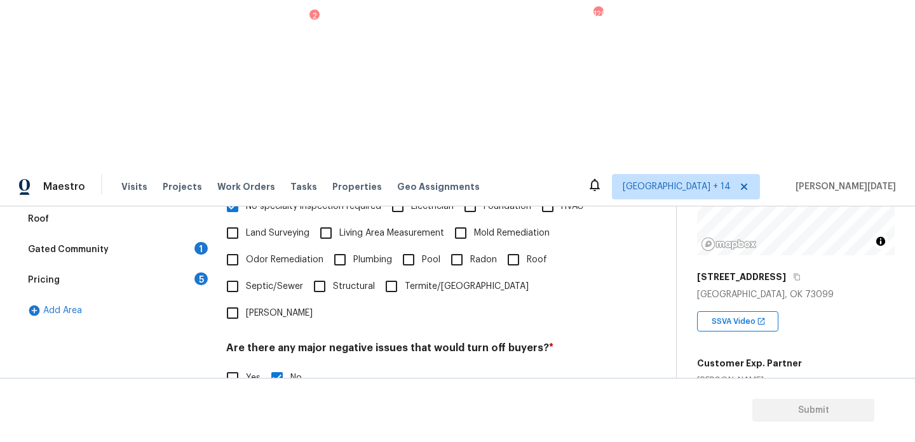
type input "ALA"
click at [407, 407] on h4 "Should this home be escalated to your manager? *" at bounding box center [415, 416] width 379 height 18
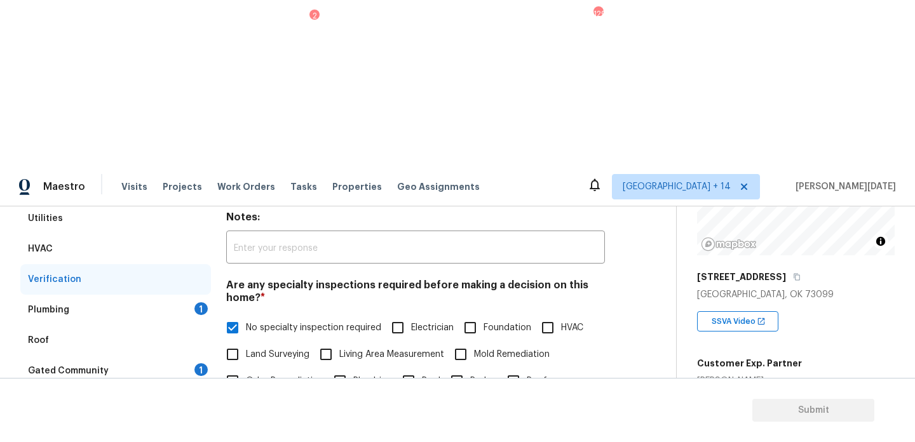
scroll to position [210, 0]
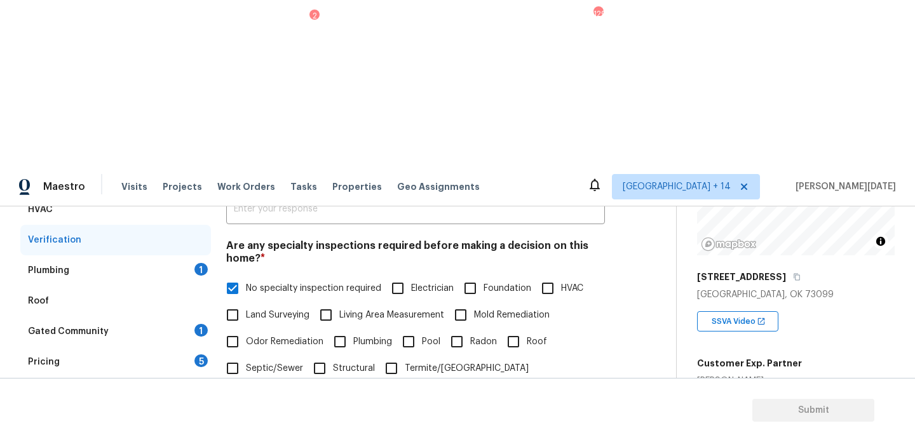
click at [181, 255] on div "Plumbing 1" at bounding box center [115, 270] width 191 height 30
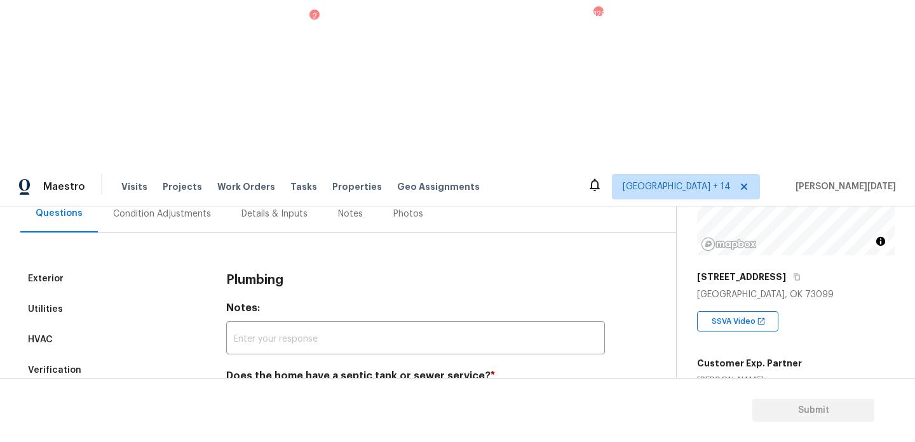
click at [236, 393] on input "Sewer" at bounding box center [232, 406] width 27 height 27
checkbox input "true"
click at [132, 355] on div "Verification" at bounding box center [115, 370] width 191 height 30
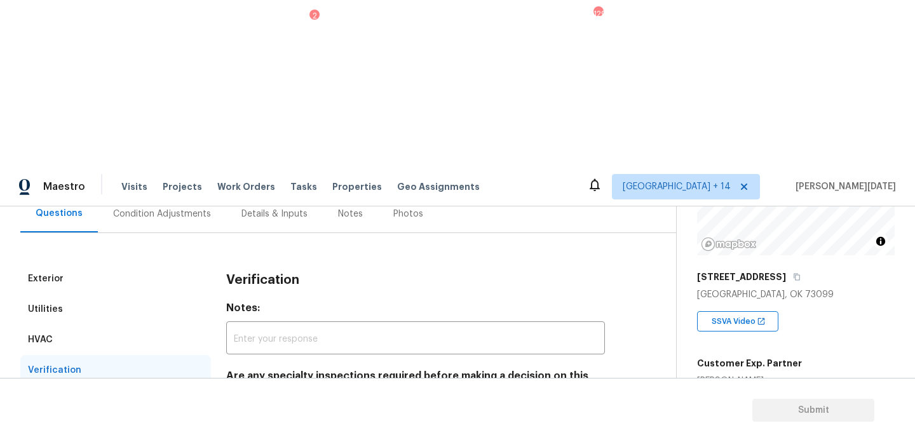
scroll to position [443, 0]
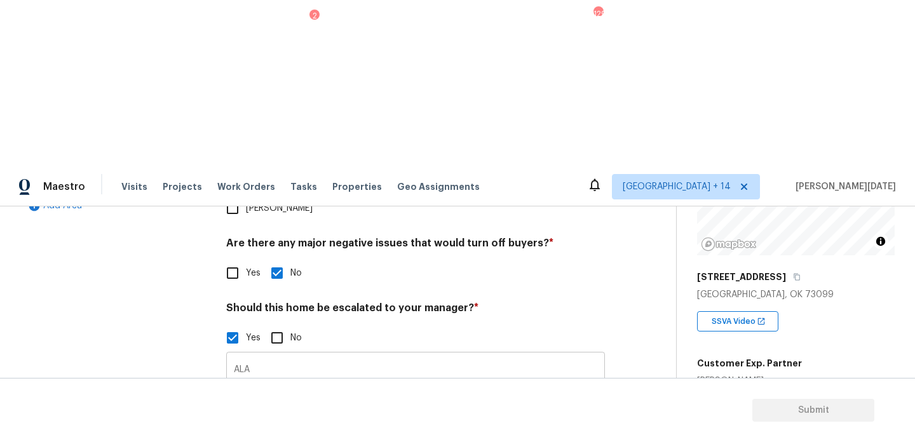
click at [283, 355] on input "ALA" at bounding box center [415, 370] width 379 height 30
click at [277, 355] on input "ALA" at bounding box center [415, 370] width 379 height 30
type input "ALO"
click at [462, 389] on div "Photos" at bounding box center [415, 430] width 379 height 83
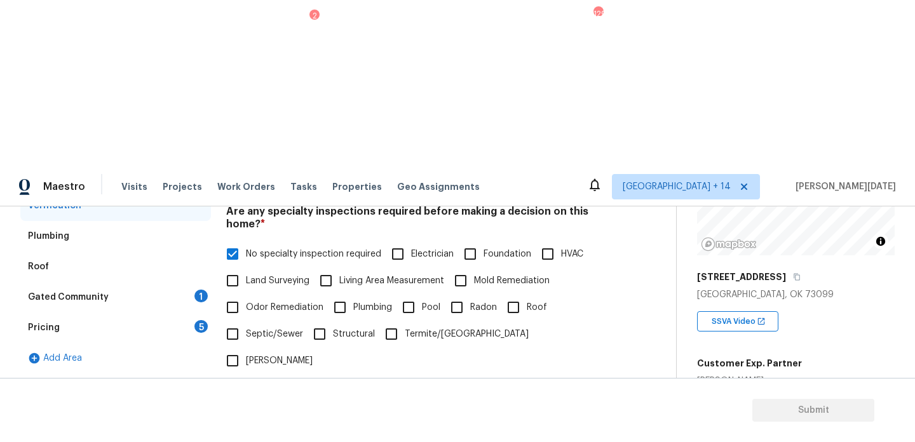
click at [184, 282] on div "Gated Community 1" at bounding box center [115, 297] width 191 height 30
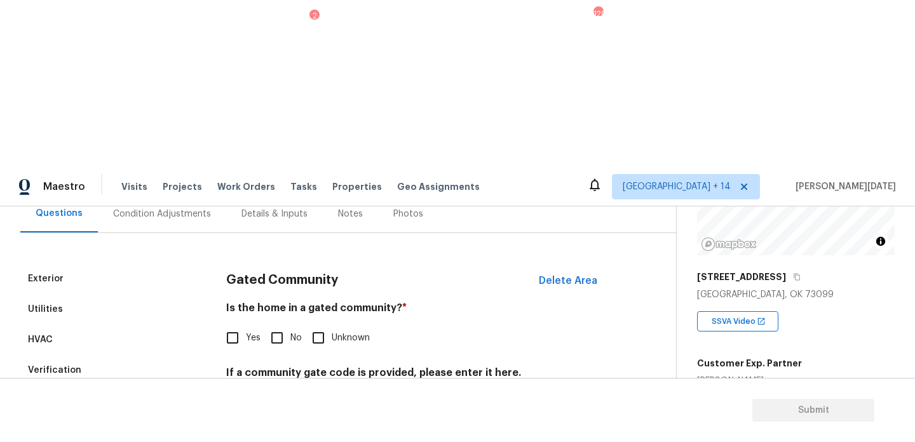
click at [264, 325] on input "No" at bounding box center [277, 338] width 27 height 27
checkbox input "true"
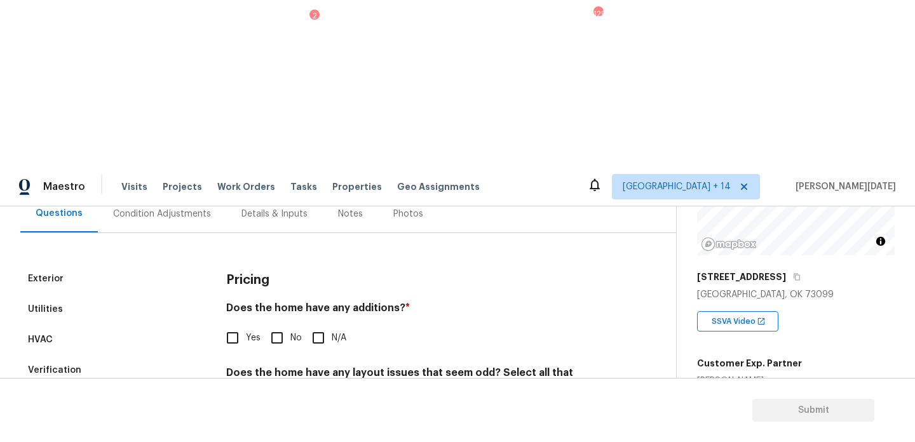
click at [280, 325] on input "No" at bounding box center [277, 338] width 27 height 27
checkbox input "true"
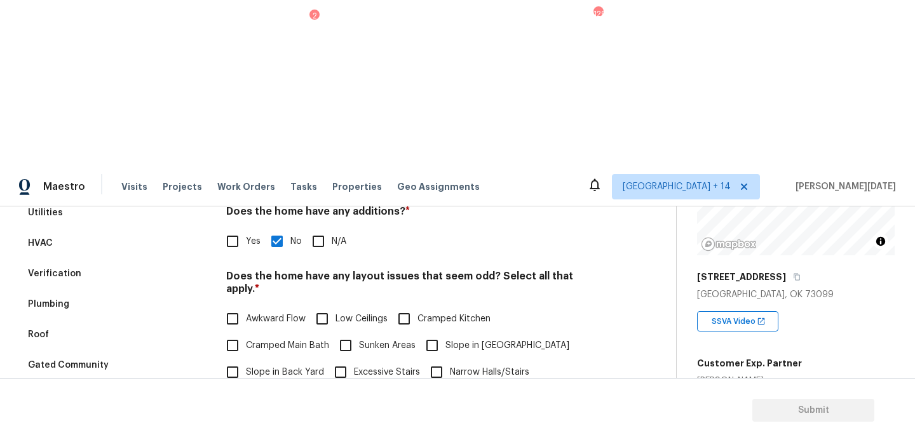
scroll to position [225, 0]
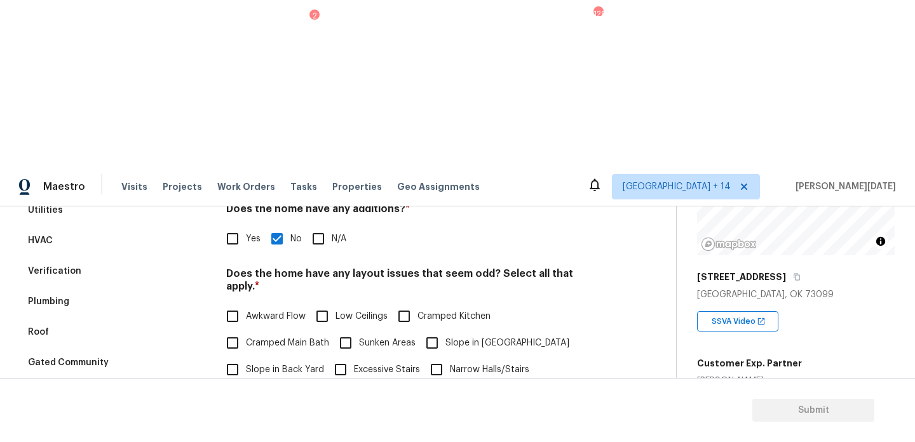
click at [429, 330] on input "Slope in [GEOGRAPHIC_DATA]" at bounding box center [432, 343] width 27 height 27
checkbox input "true"
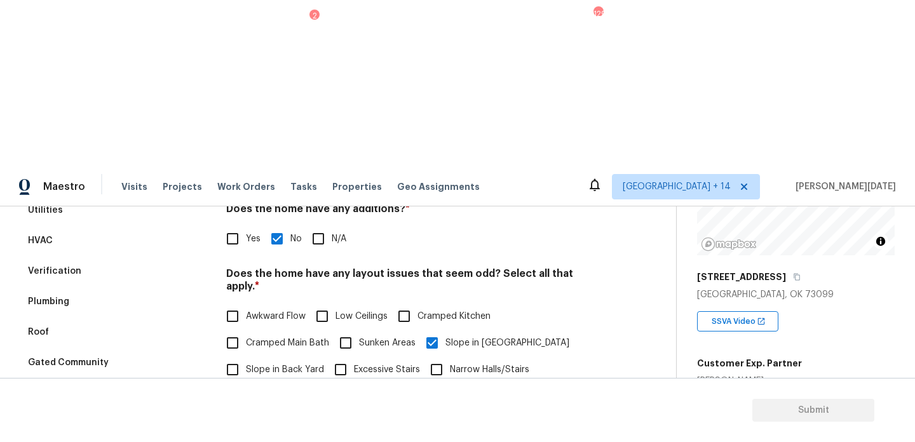
scroll to position [320, 0]
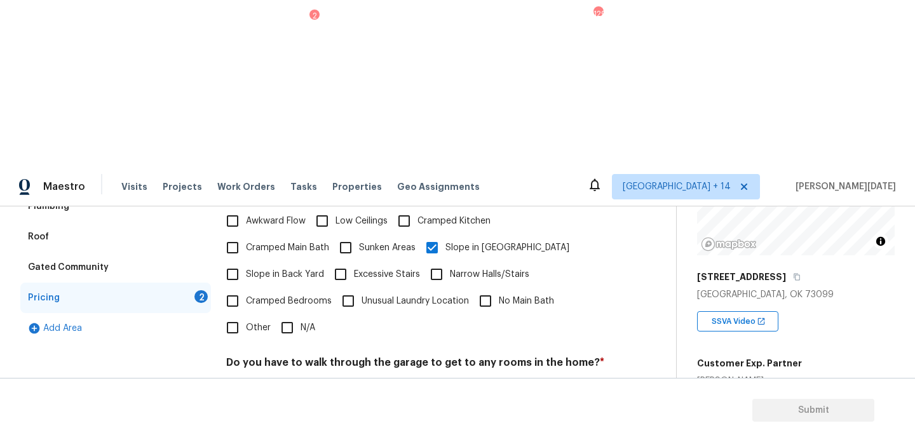
checkbox input "true"
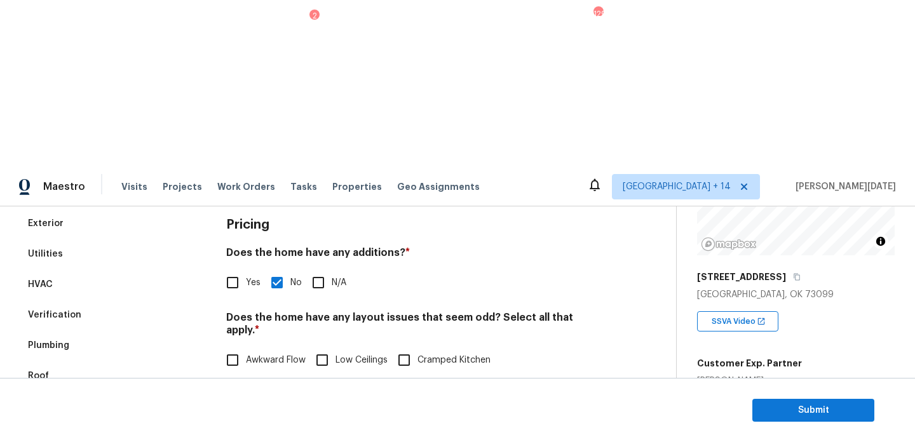
scroll to position [176, 0]
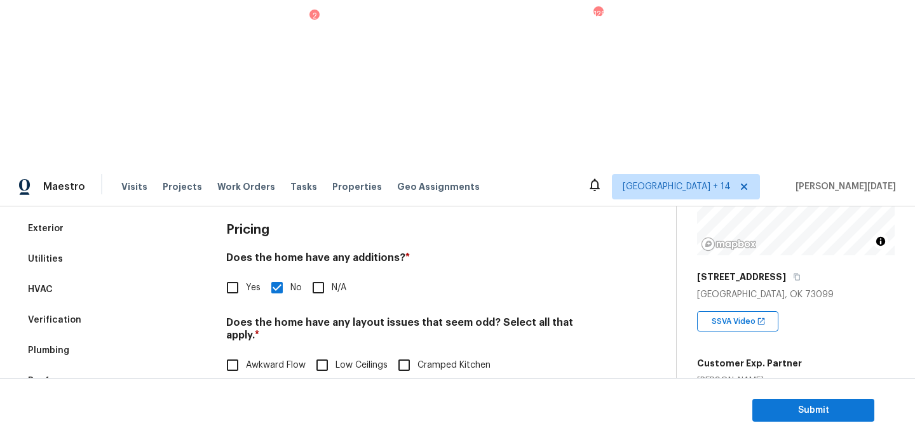
click at [228, 405] on input "Slope in Back Yard" at bounding box center [232, 418] width 27 height 27
checkbox input "true"
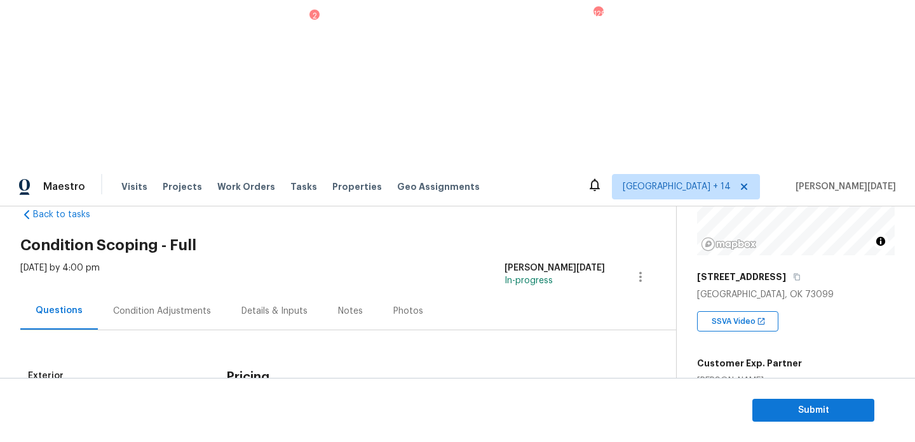
scroll to position [0, 0]
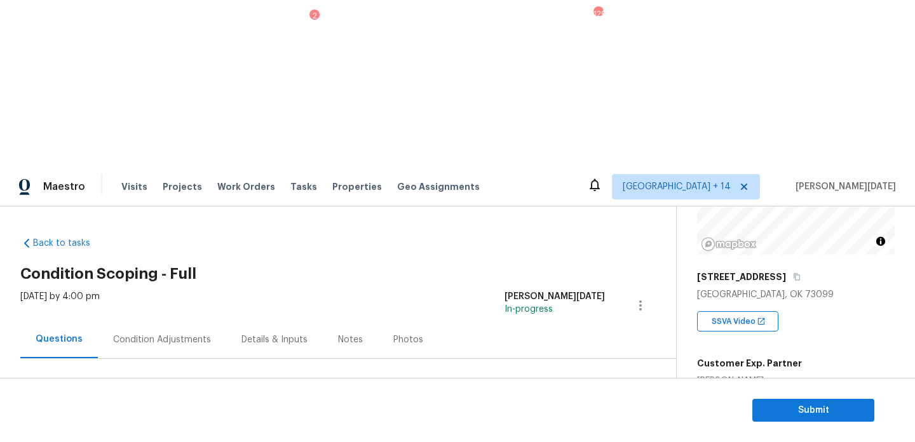
click at [140, 334] on div "Condition Adjustments" at bounding box center [162, 340] width 98 height 13
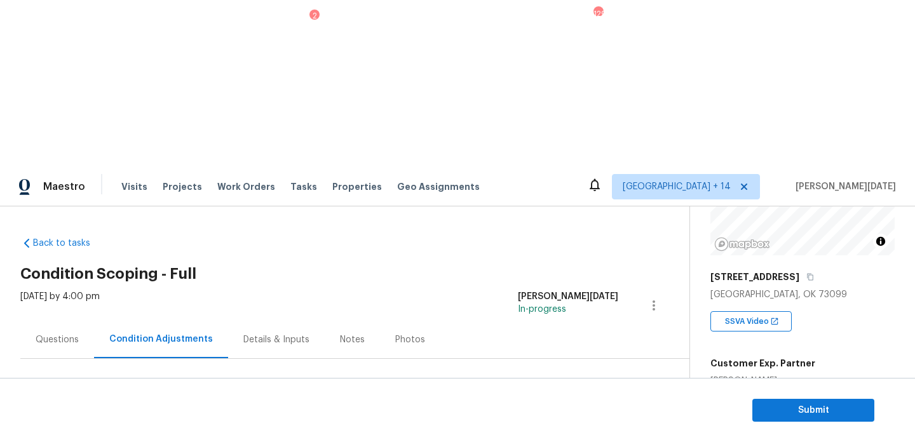
click at [8, 206] on div "Back to tasks Condition Scoping - Full [DATE] by 4:00 pm [PERSON_NAME][DATE] In…" at bounding box center [457, 373] width 915 height 335
click at [39, 334] on div "Questions" at bounding box center [57, 340] width 43 height 13
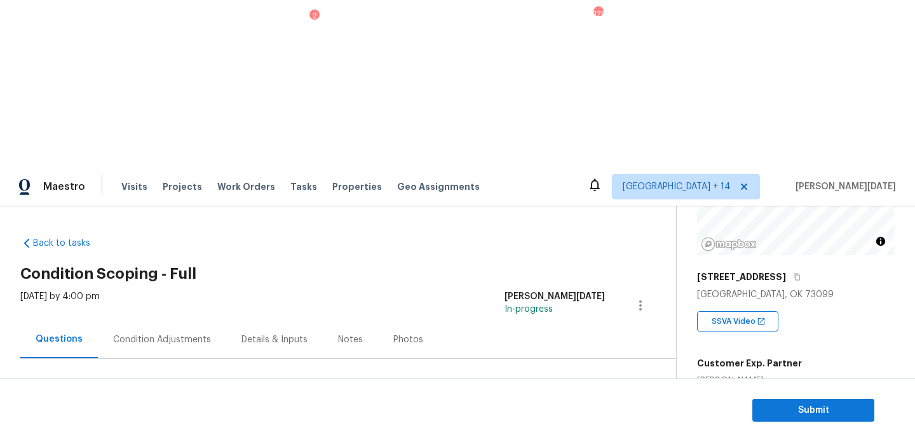
scroll to position [170, 0]
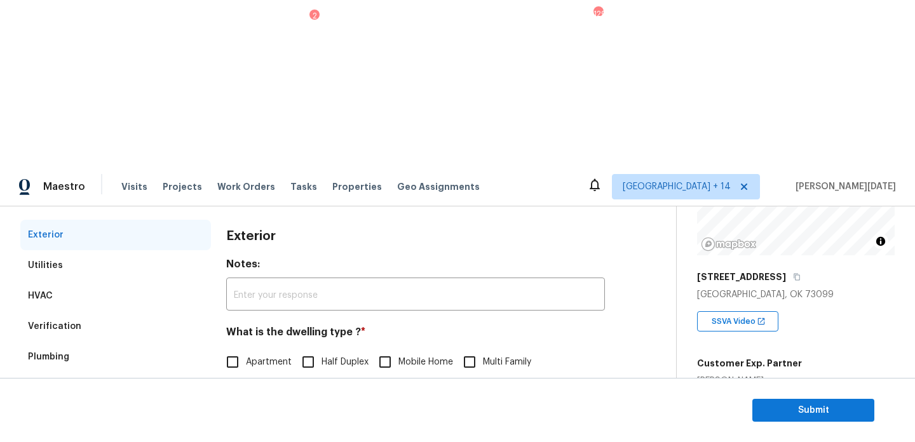
click at [84, 433] on div "Pricing" at bounding box center [115, 448] width 191 height 30
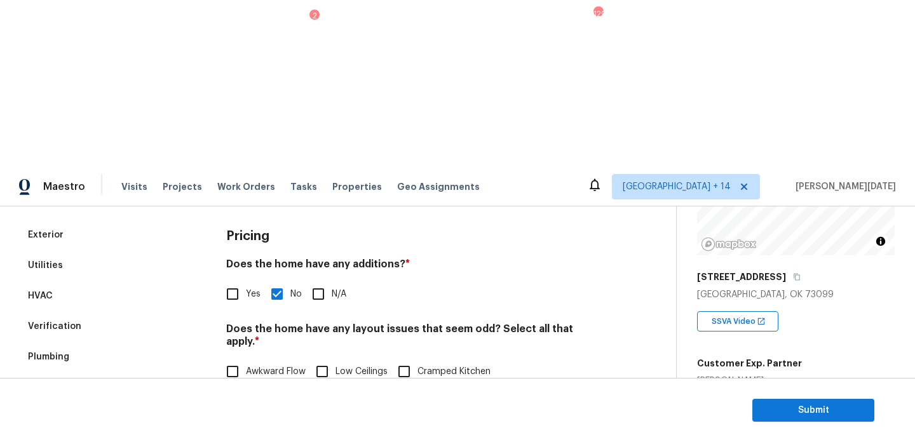
scroll to position [228, 0]
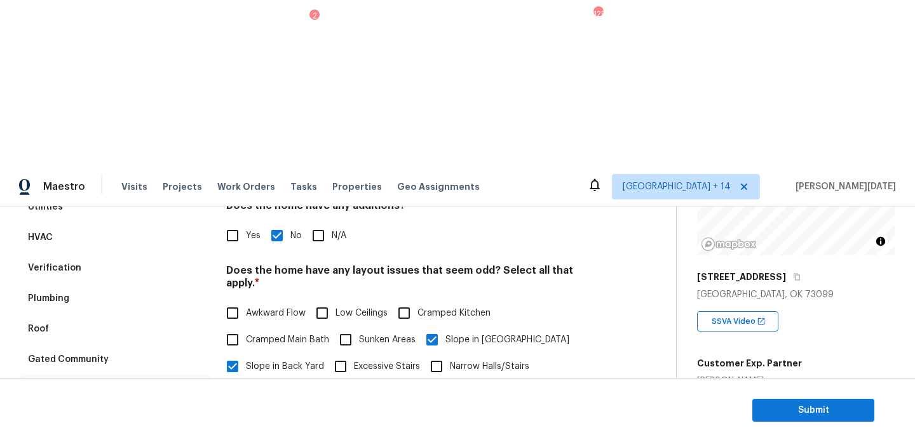
click at [248, 414] on span "Other" at bounding box center [258, 420] width 25 height 13
click at [246, 407] on input "Other" at bounding box center [232, 420] width 27 height 27
checkbox input "true"
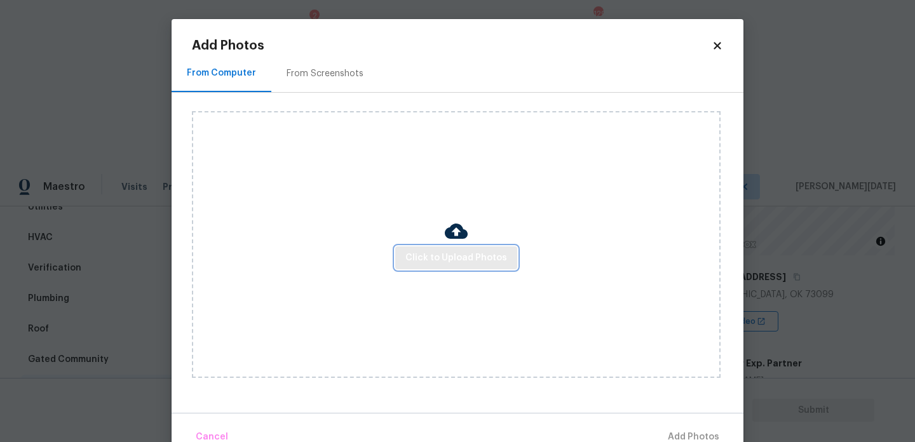
click at [426, 259] on span "Click to Upload Photos" at bounding box center [456, 258] width 102 height 16
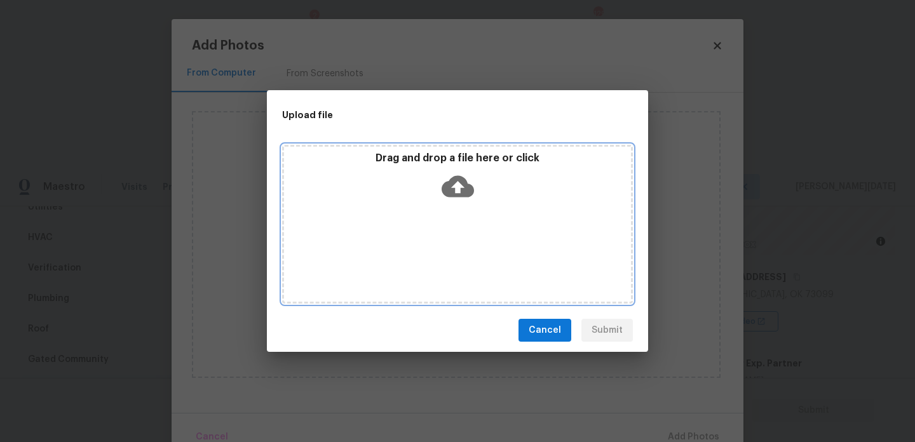
click at [426, 259] on div "Drag and drop a file here or click" at bounding box center [457, 224] width 351 height 159
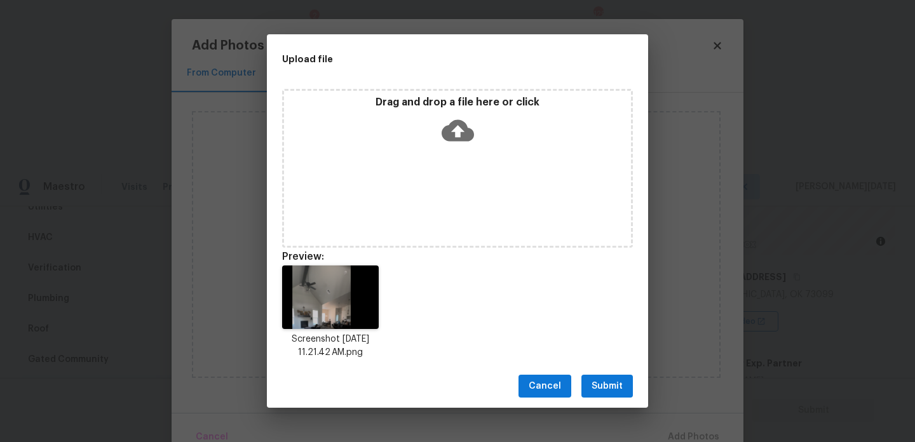
click at [600, 382] on span "Submit" at bounding box center [606, 387] width 31 height 16
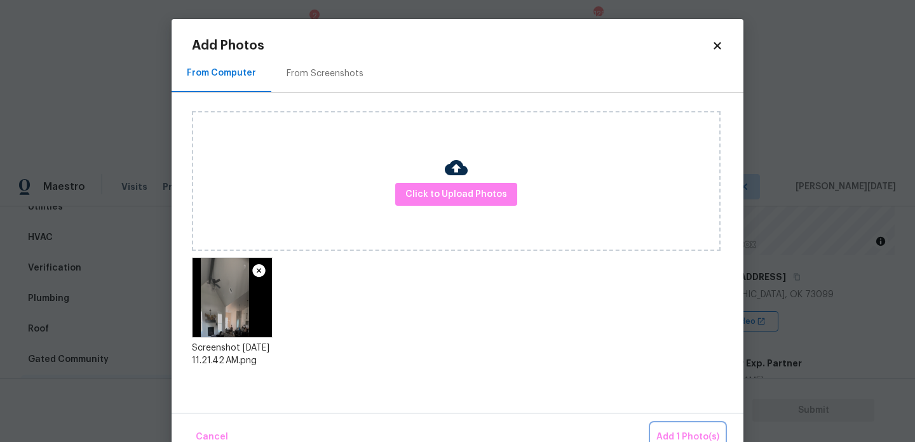
click at [667, 427] on button "Add 1 Photo(s)" at bounding box center [687, 437] width 73 height 27
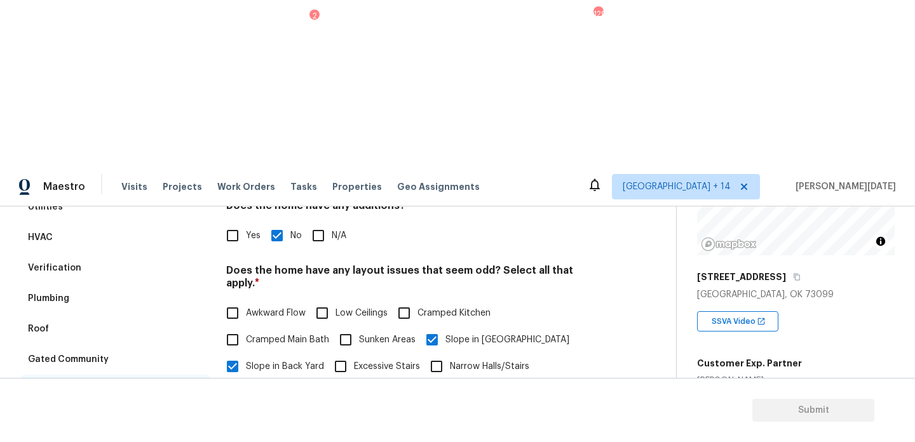
type input "wooden beam ceiling in living room"
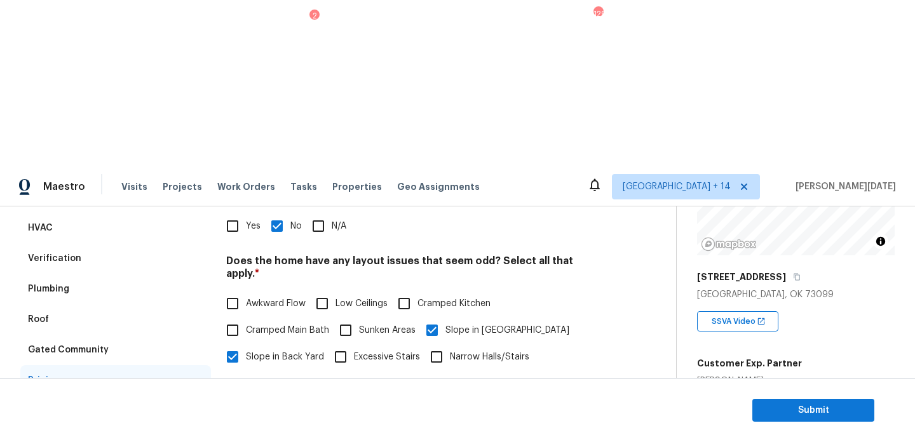
scroll to position [0, 0]
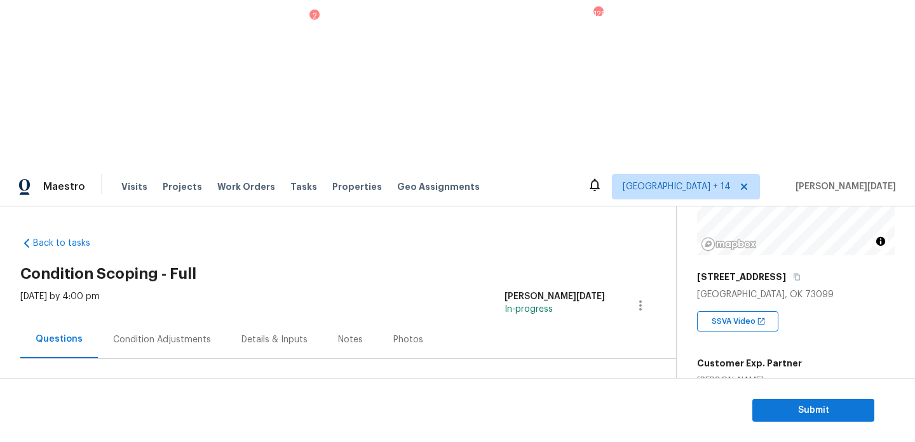
click at [159, 321] on div "Condition Adjustments" at bounding box center [162, 339] width 128 height 37
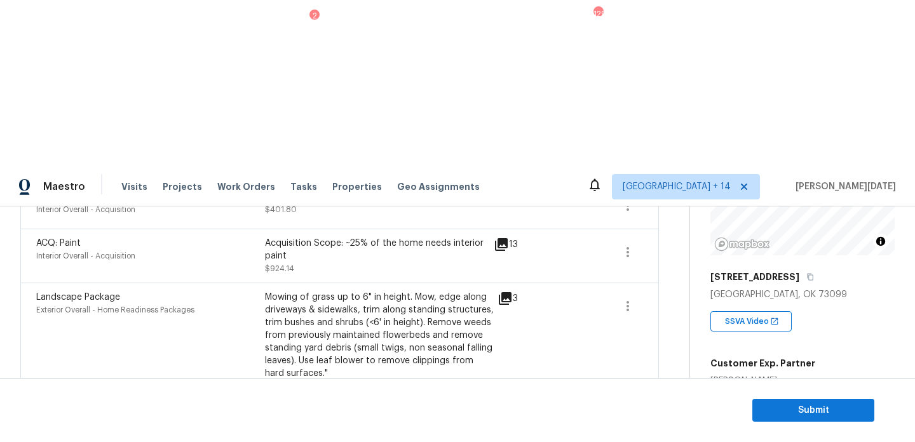
scroll to position [421, 0]
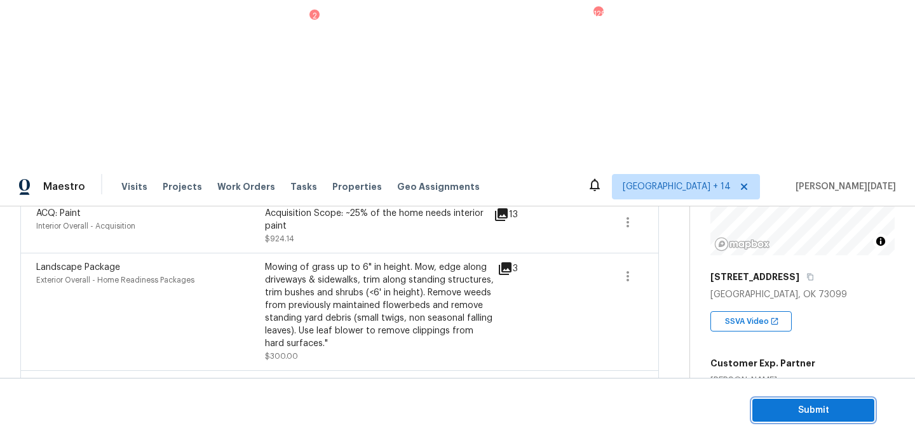
click at [776, 406] on span "Submit" at bounding box center [813, 411] width 102 height 16
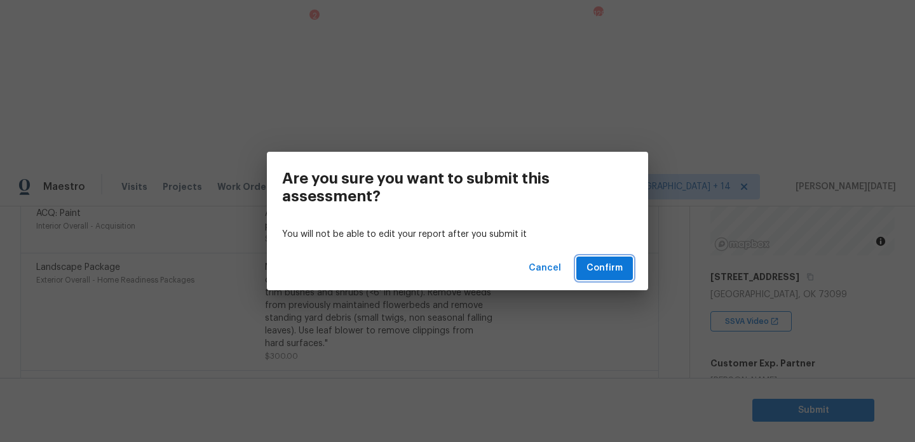
click at [612, 261] on span "Confirm" at bounding box center [604, 268] width 36 height 16
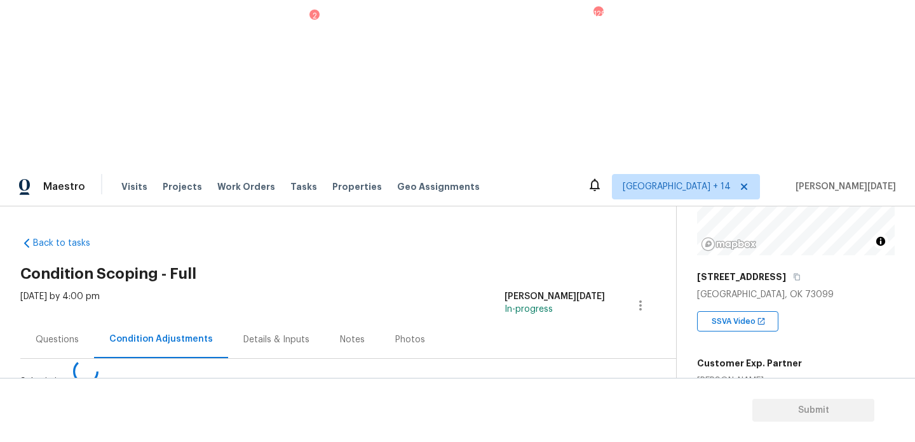
scroll to position [0, 0]
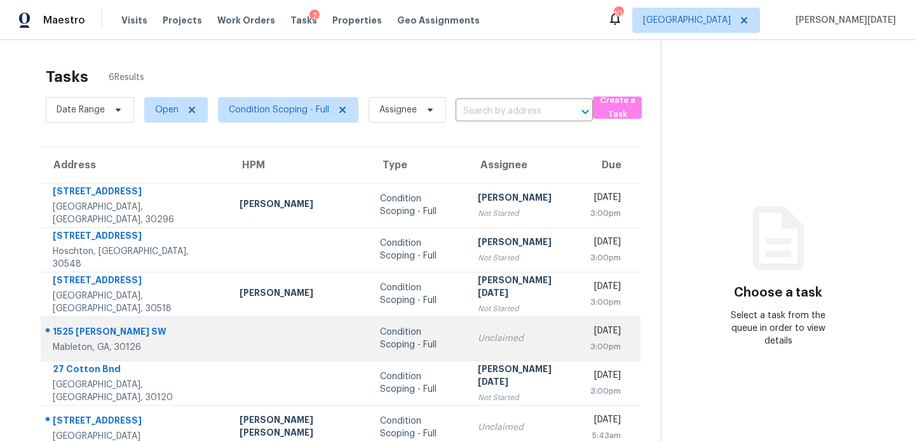
click at [406, 335] on td "Condition Scoping - Full" at bounding box center [419, 338] width 98 height 44
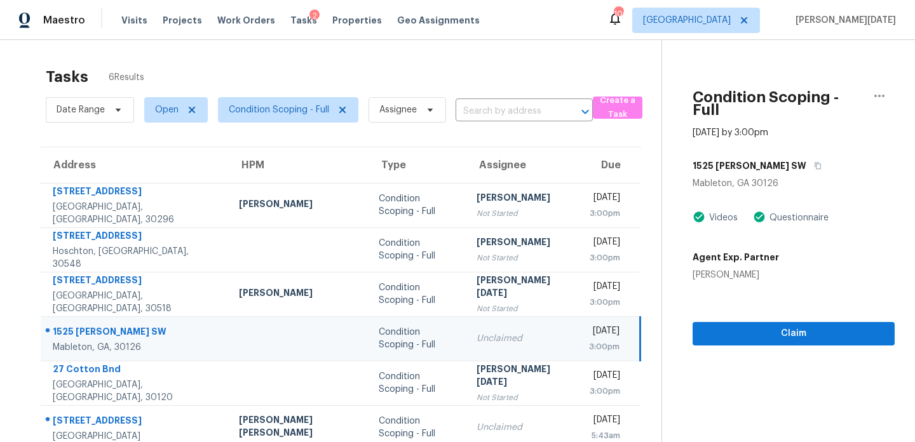
click at [466, 328] on td "Unclaimed" at bounding box center [522, 338] width 112 height 44
click at [703, 326] on span "Claim" at bounding box center [794, 334] width 182 height 16
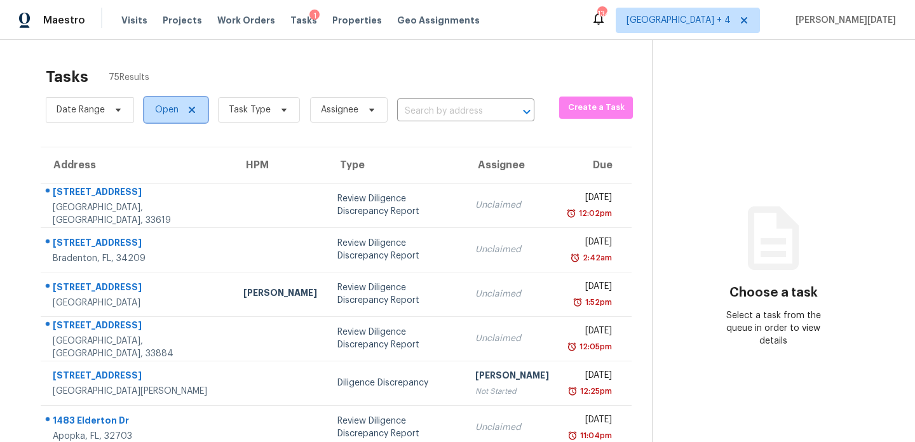
click at [182, 108] on span "Open" at bounding box center [176, 109] width 64 height 25
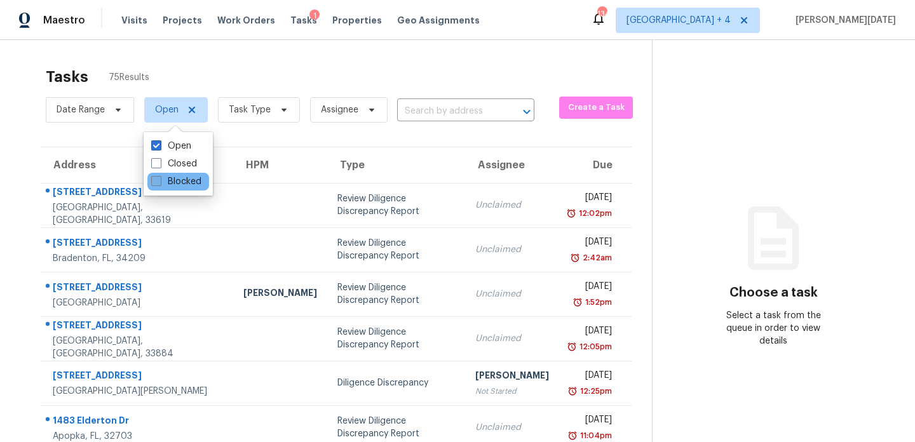
click at [185, 180] on label "Blocked" at bounding box center [176, 181] width 50 height 13
click at [159, 180] on input "Blocked" at bounding box center [155, 179] width 8 height 8
checkbox input "true"
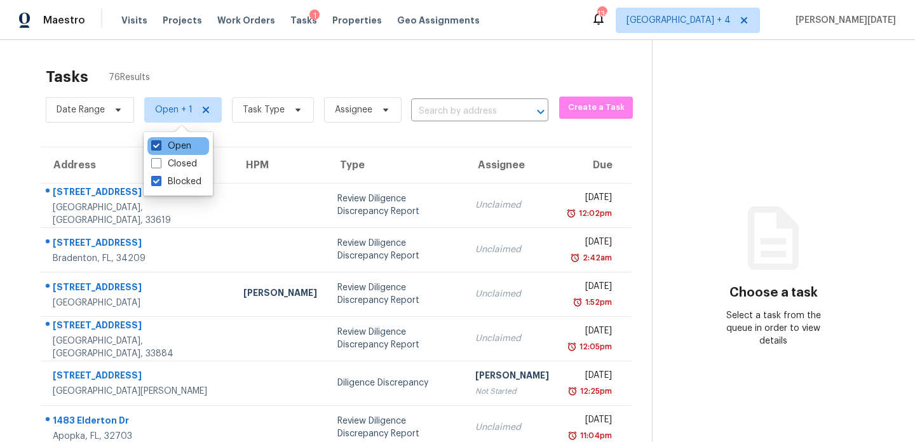
click at [188, 151] on label "Open" at bounding box center [171, 146] width 40 height 13
click at [159, 148] on input "Open" at bounding box center [155, 144] width 8 height 8
checkbox input "false"
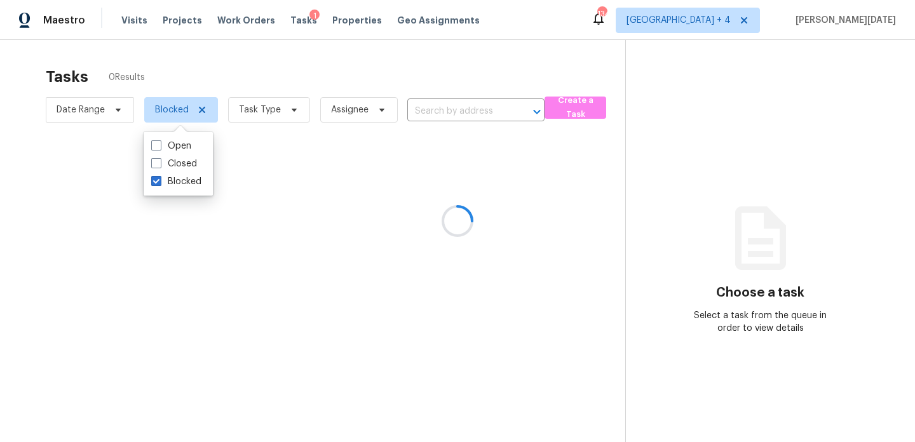
click at [346, 74] on div at bounding box center [457, 221] width 915 height 442
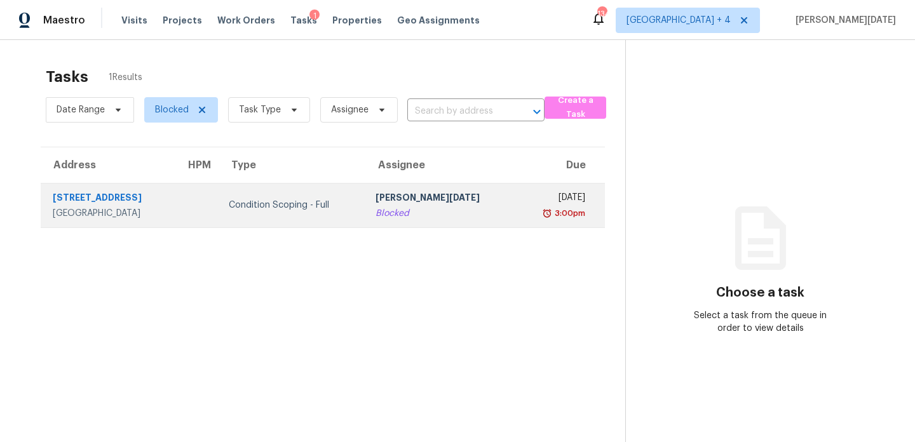
click at [517, 205] on td "Thu, Aug 14th 2025 3:00pm" at bounding box center [561, 205] width 89 height 44
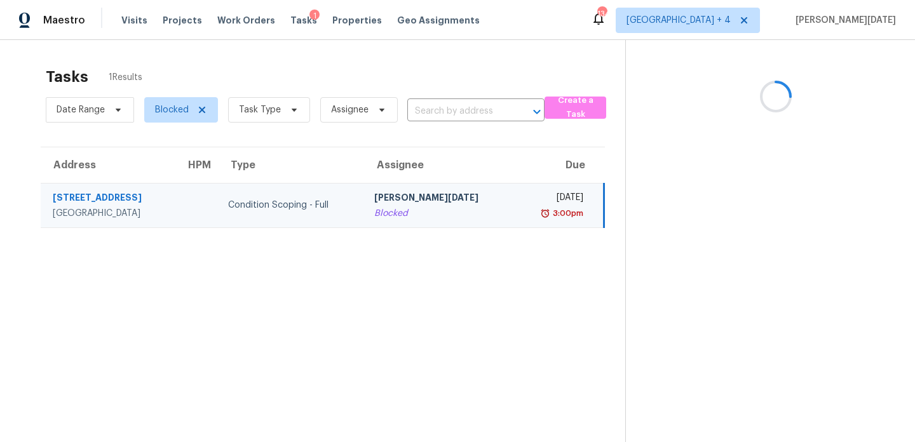
click at [515, 205] on td "Thu, Aug 14th 2025 3:00pm" at bounding box center [560, 205] width 90 height 44
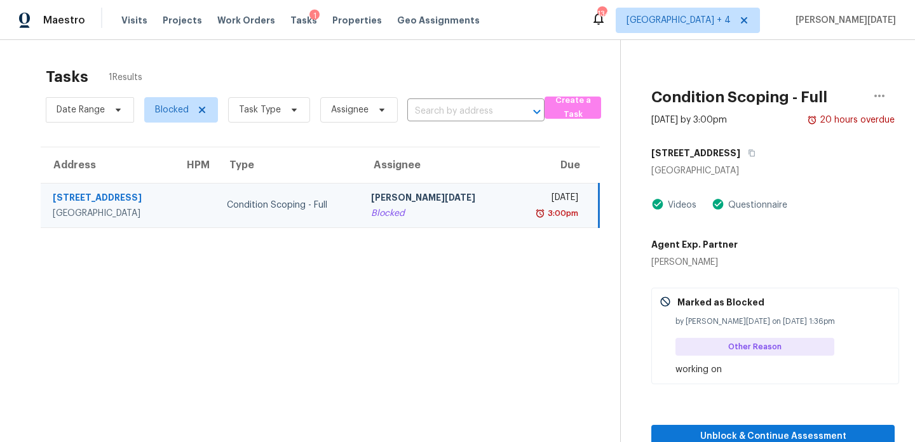
click at [510, 205] on td "Thu, Aug 14th 2025 3:00pm" at bounding box center [554, 205] width 89 height 44
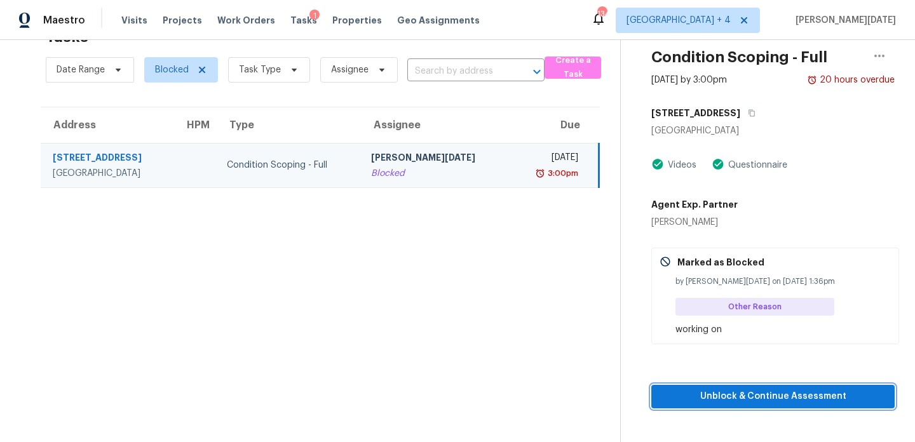
click at [692, 392] on span "Unblock & Continue Assessment" at bounding box center [772, 397] width 223 height 16
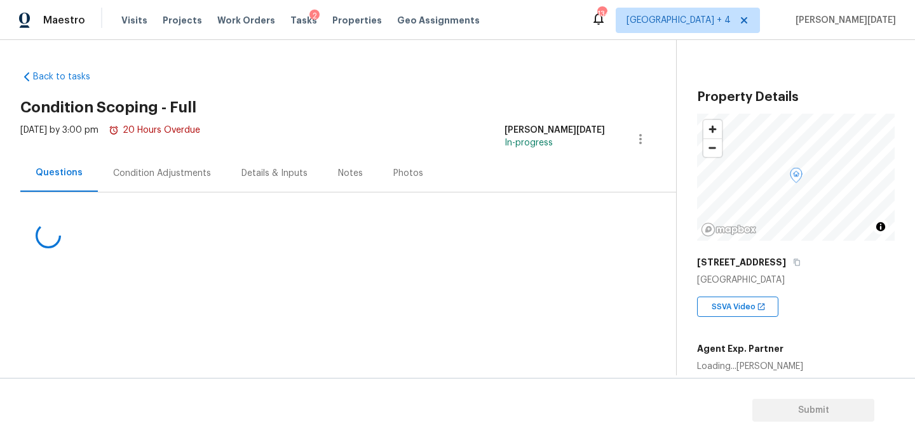
click at [167, 172] on div "Condition Adjustments" at bounding box center [162, 173] width 98 height 13
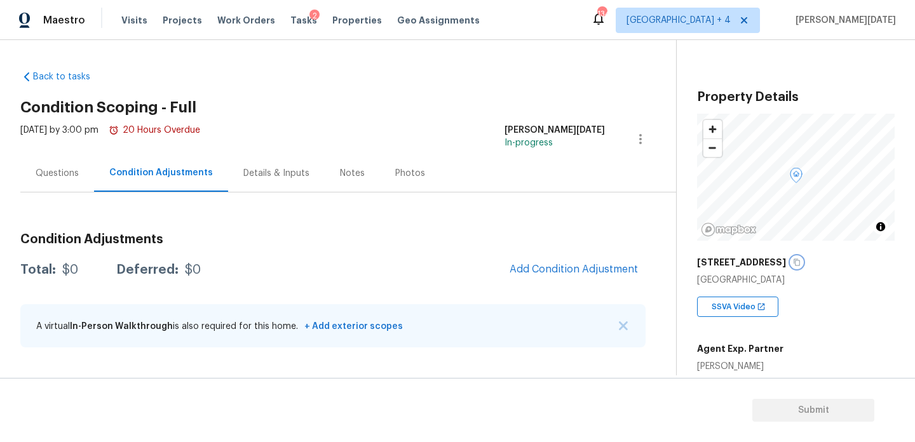
click at [801, 263] on icon "button" at bounding box center [797, 263] width 8 height 8
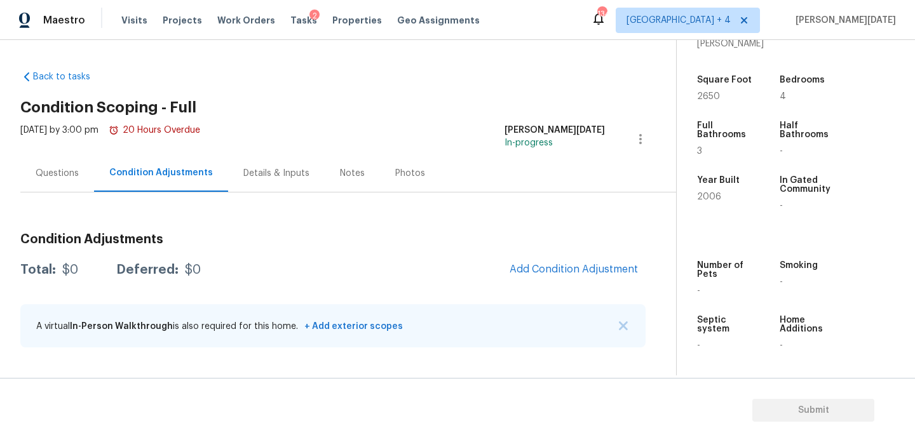
click at [419, 212] on div "Condition Adjustments Total: $0 Deferred: $0 Add Condition Adjustment A virtual…" at bounding box center [332, 276] width 625 height 166
click at [706, 99] on span "2650" at bounding box center [708, 96] width 23 height 9
copy span "2650"
click at [556, 272] on span "Add Condition Adjustment" at bounding box center [574, 269] width 128 height 11
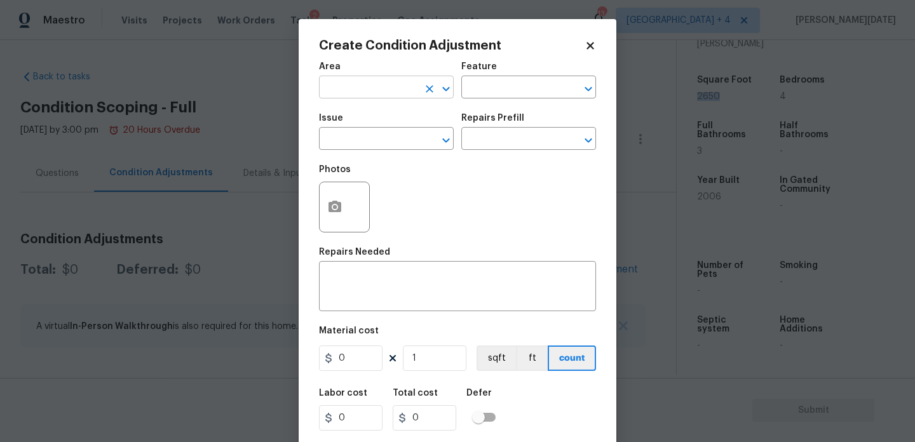
click at [329, 92] on input "text" at bounding box center [368, 89] width 99 height 20
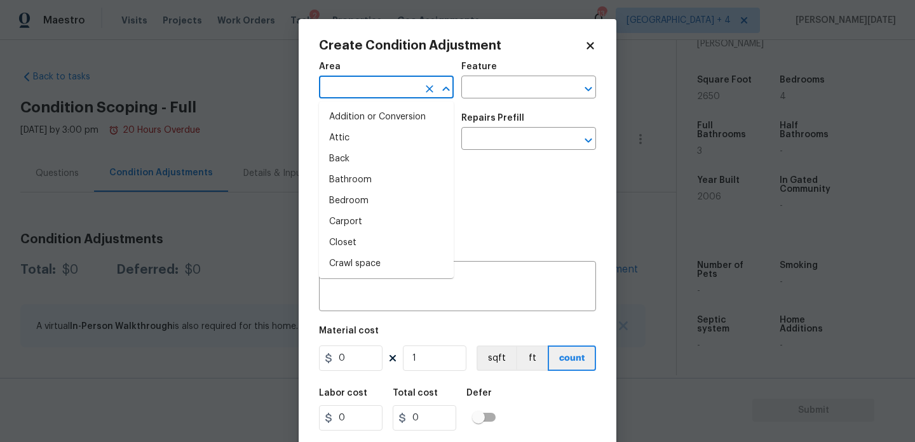
type input "h"
type input "v"
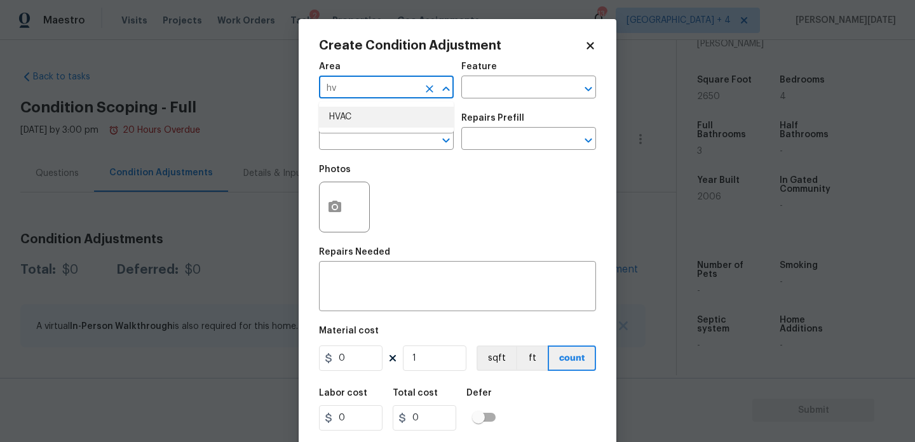
click at [355, 116] on li "HVAC" at bounding box center [386, 117] width 135 height 21
type input "HVAC"
click at [353, 140] on input "text" at bounding box center [368, 140] width 99 height 20
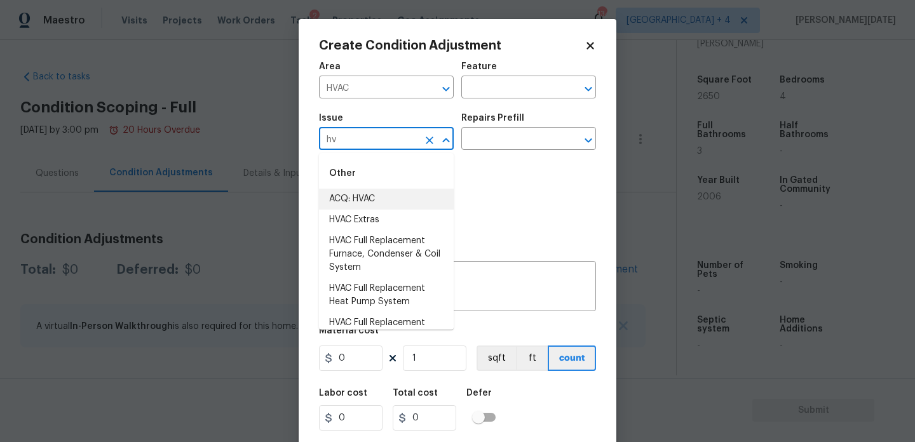
click at [362, 201] on li "ACQ: HVAC" at bounding box center [386, 199] width 135 height 21
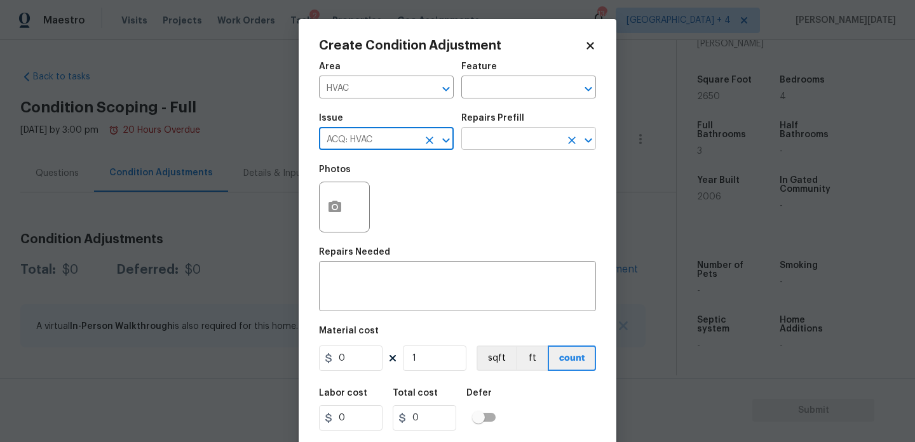
type input "ACQ: HVAC"
click at [485, 144] on input "text" at bounding box center [510, 140] width 99 height 20
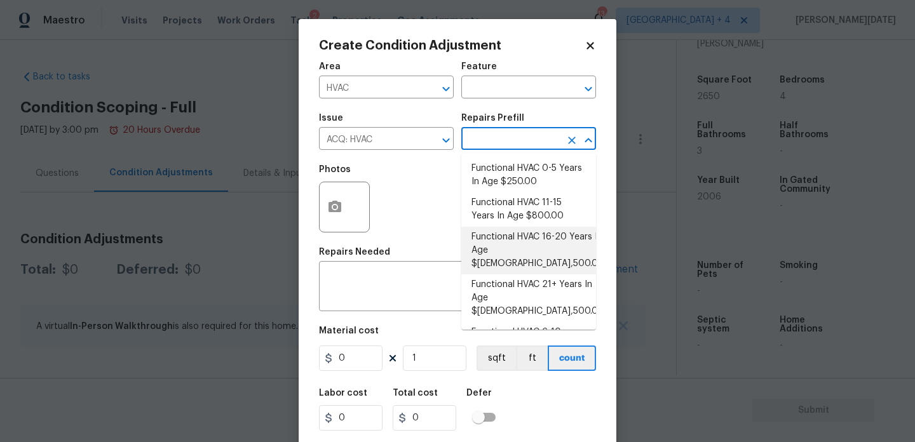
click at [534, 253] on li "Functional HVAC 16-20 Years In Age $1,500.00" at bounding box center [528, 251] width 135 height 48
type input "Acquisition"
type textarea "Acquisition Scope: Functional HVAC 16-20 years"
type input "1500"
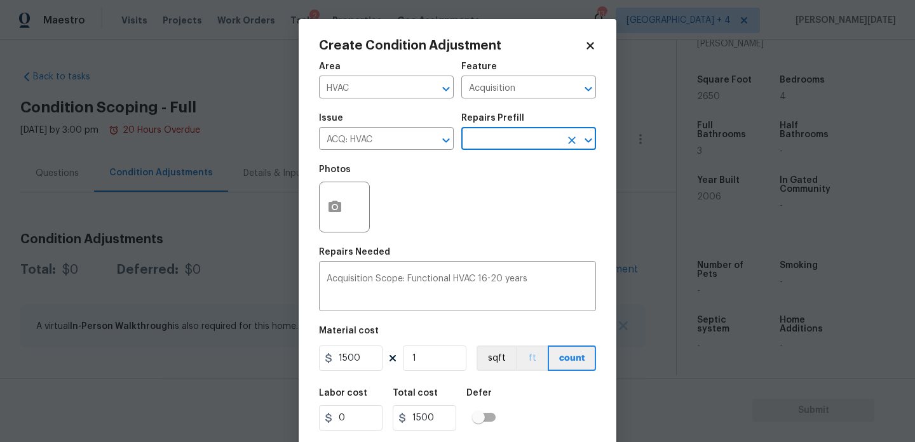
scroll to position [32, 0]
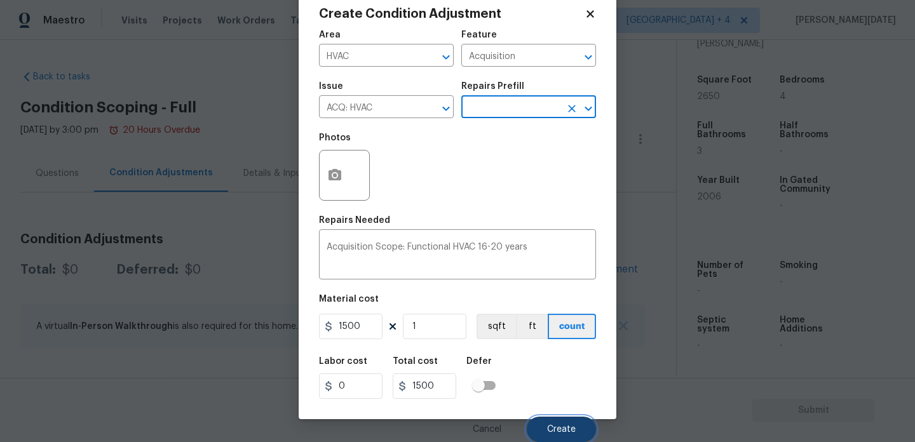
click at [545, 419] on button "Create" at bounding box center [561, 429] width 69 height 25
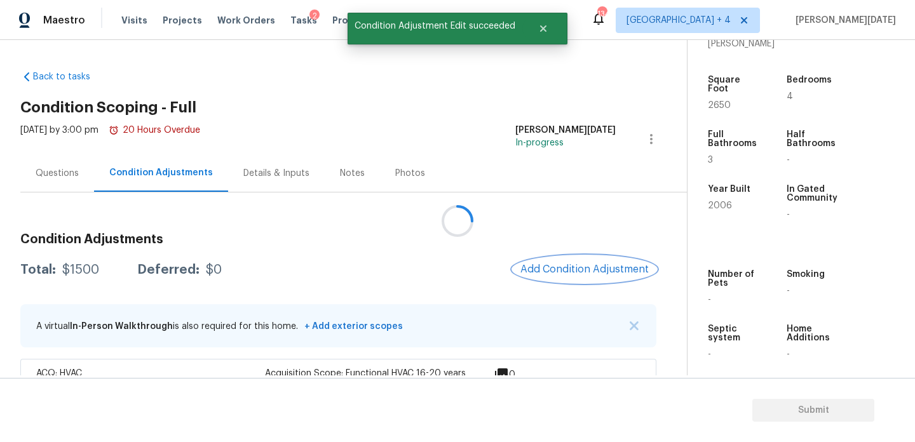
scroll to position [0, 0]
click at [567, 264] on span "Add Condition Adjustment" at bounding box center [584, 269] width 128 height 11
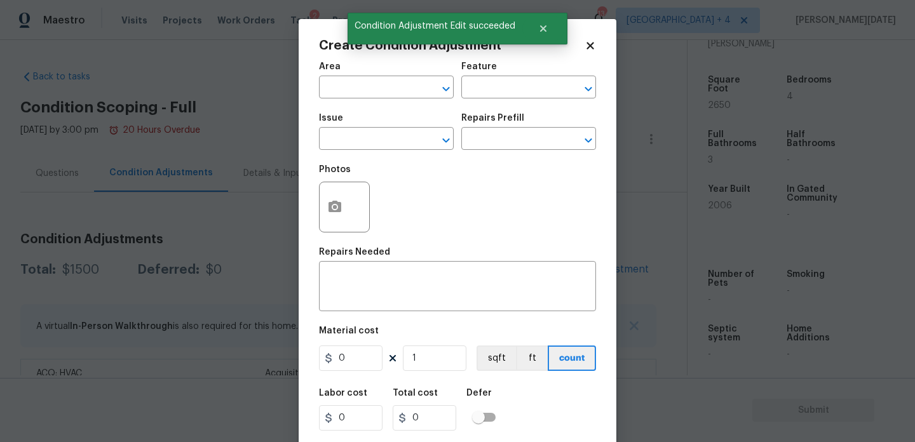
click at [567, 264] on div "x ​" at bounding box center [457, 287] width 277 height 47
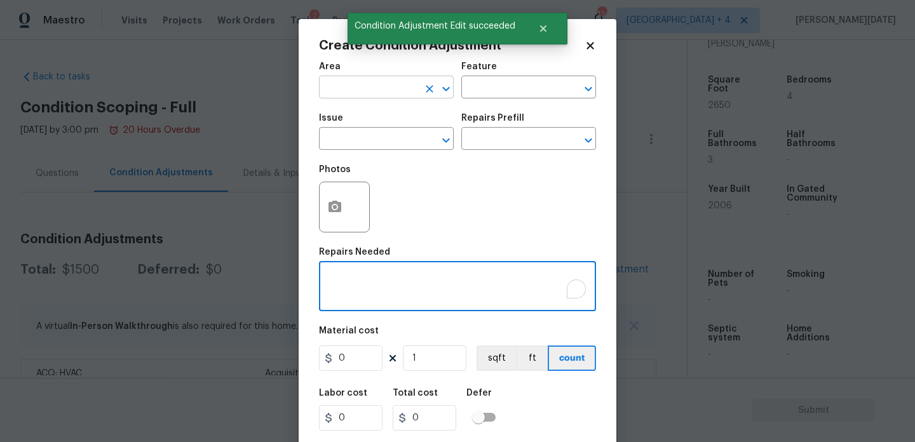
click at [335, 97] on input "text" at bounding box center [368, 89] width 99 height 20
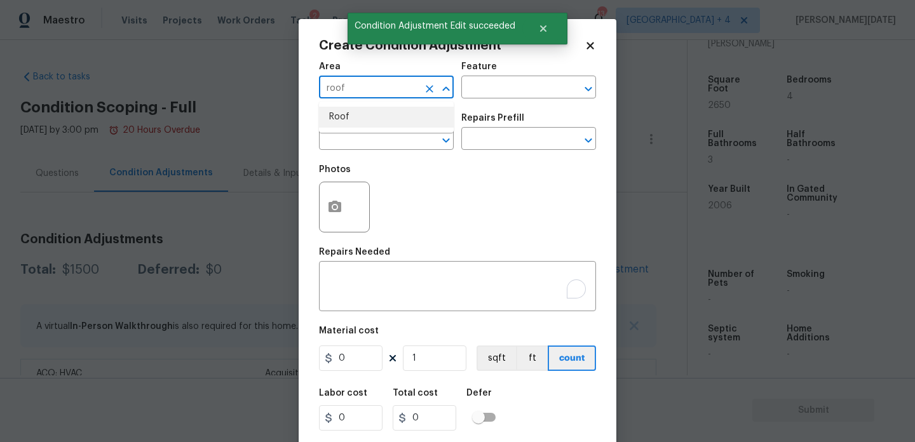
click at [346, 123] on li "Roof" at bounding box center [386, 117] width 135 height 21
type input "Roof"
click at [346, 144] on input "text" at bounding box center [368, 140] width 99 height 20
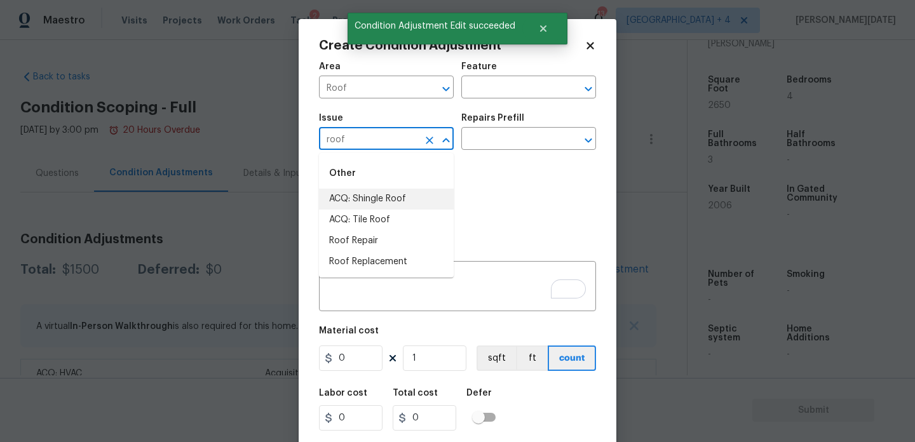
click at [386, 202] on li "ACQ: Shingle Roof" at bounding box center [386, 199] width 135 height 21
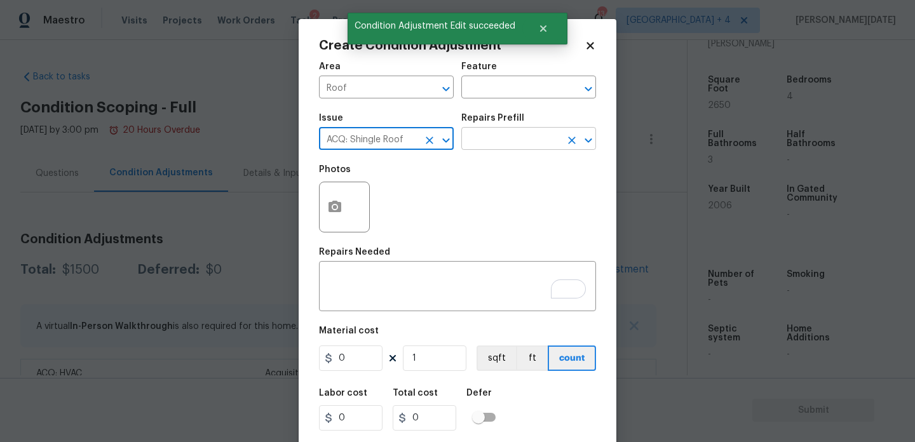
type input "ACQ: Shingle Roof"
click at [508, 135] on input "text" at bounding box center [510, 140] width 99 height 20
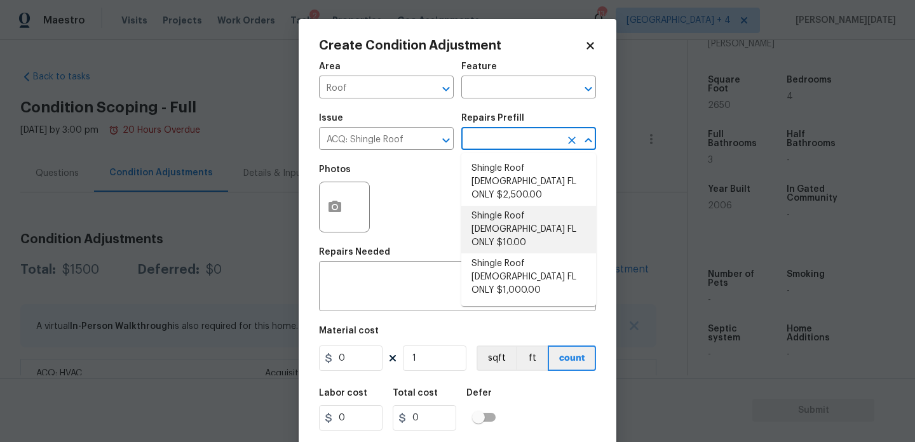
click at [522, 206] on li "Shingle Roof 15+ Years Old FL ONLY $10.00" at bounding box center [528, 230] width 135 height 48
type input "Acquisition"
type textarea "Acquisition Scope (Florida Only): Shingle Roof 15+ years in age maintenance."
type input "10"
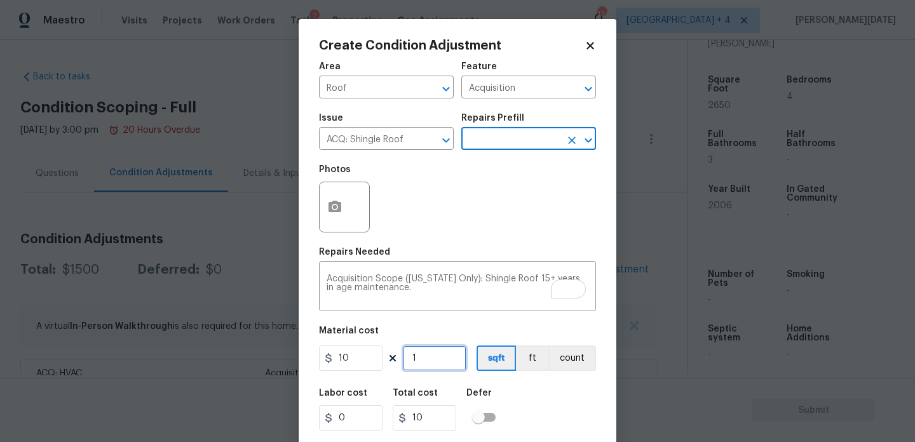
click at [450, 363] on input "1" at bounding box center [435, 358] width 64 height 25
type input "0"
paste input "265"
type input "2650"
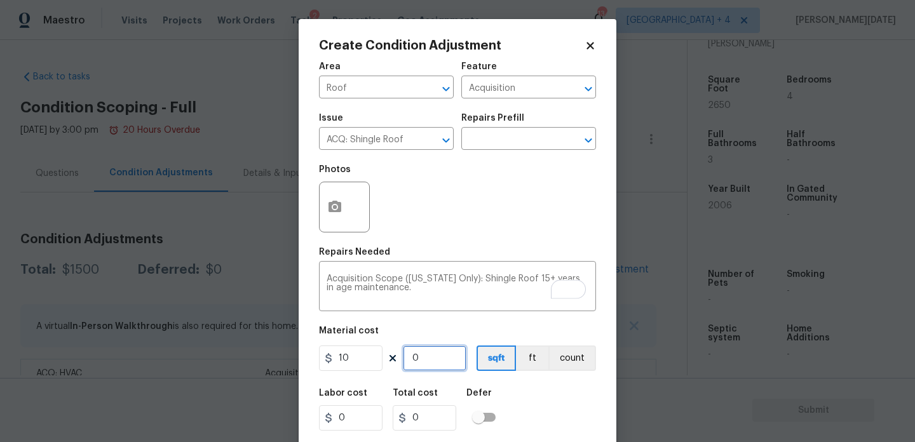
type input "26500"
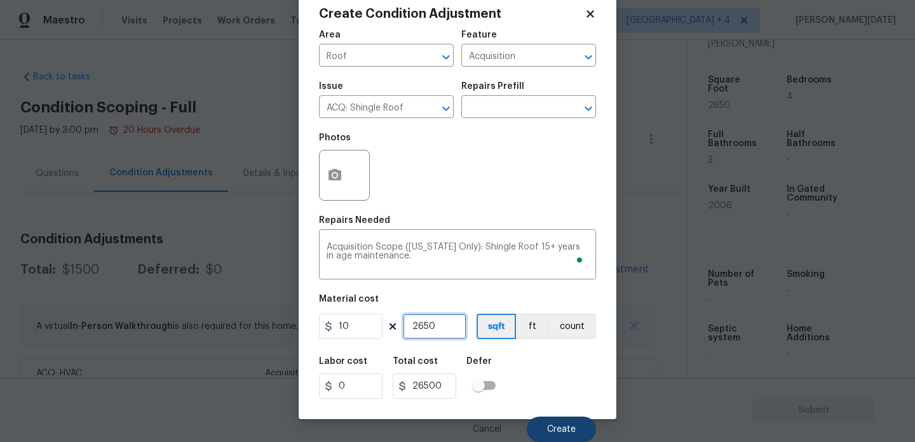
type input "2650"
click at [557, 425] on span "Create" at bounding box center [561, 430] width 29 height 10
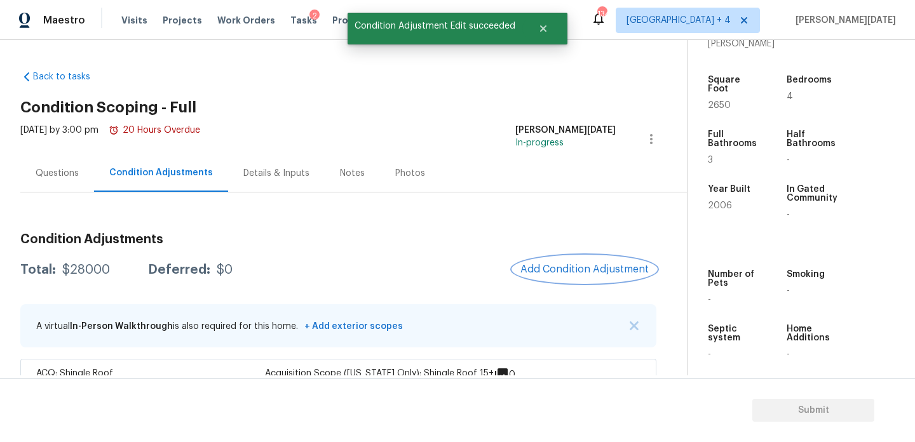
scroll to position [88, 0]
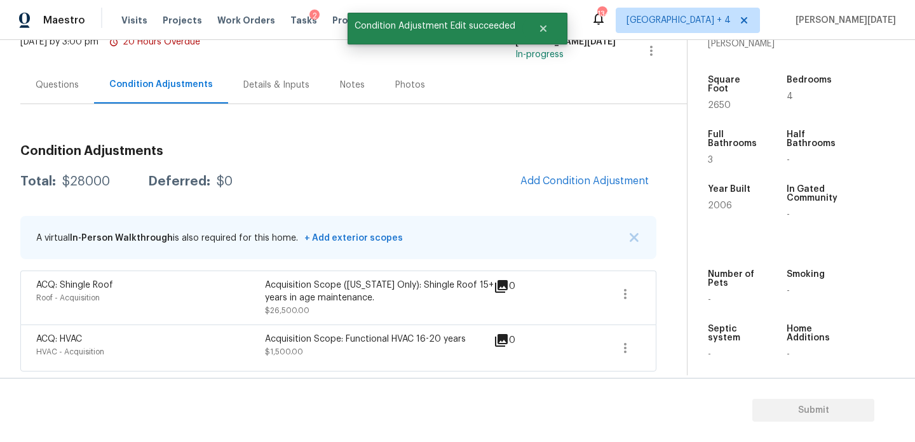
click at [598, 166] on div "Condition Adjustments Total: $28000 Deferred: $0 Add Condition Adjustment A vir…" at bounding box center [338, 253] width 636 height 237
click at [560, 172] on button "Add Condition Adjustment" at bounding box center [585, 181] width 144 height 27
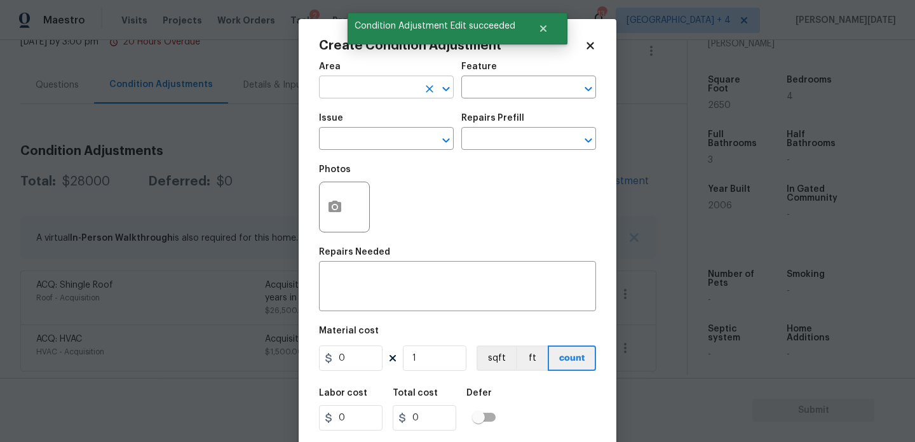
click at [356, 93] on input "text" at bounding box center [368, 89] width 99 height 20
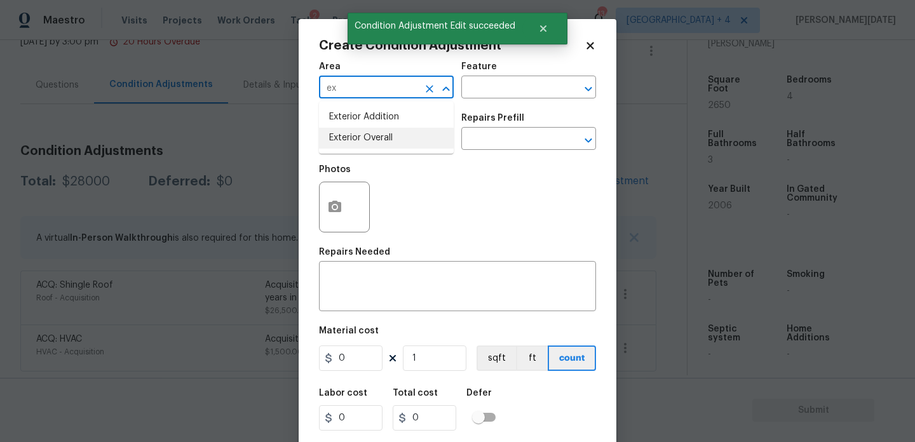
click at [359, 144] on li "Exterior Overall" at bounding box center [386, 138] width 135 height 21
type input "Exterior Overall"
click at [359, 144] on input "text" at bounding box center [368, 140] width 99 height 20
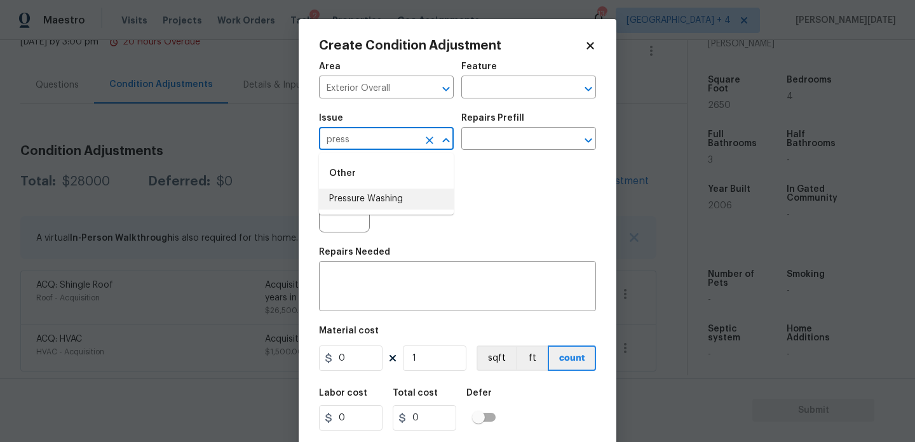
click at [368, 199] on li "Pressure Washing" at bounding box center [386, 199] width 135 height 21
type input "Pressure Washing"
click at [485, 148] on input "text" at bounding box center [510, 140] width 99 height 20
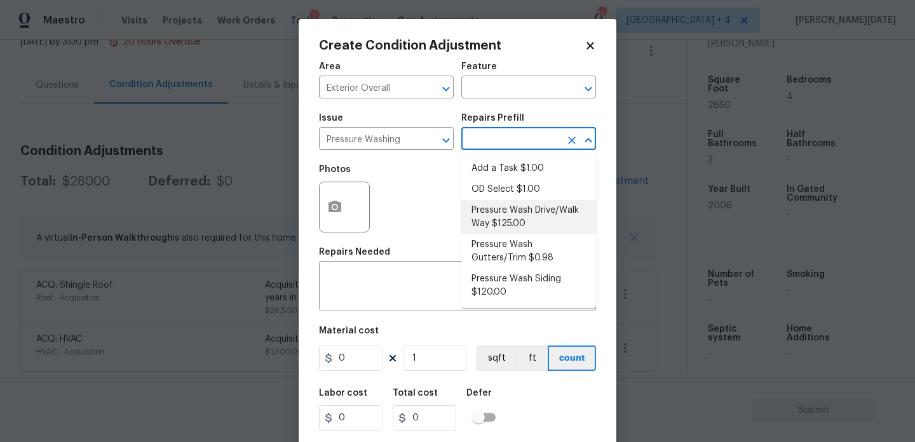
click at [527, 212] on li "Pressure Wash Drive/Walk Way $125.00" at bounding box center [528, 217] width 135 height 34
type input "Siding"
type textarea "Pressure wash the driveways/walkways as directed by the PM. Ensure that all deb…"
type input "125"
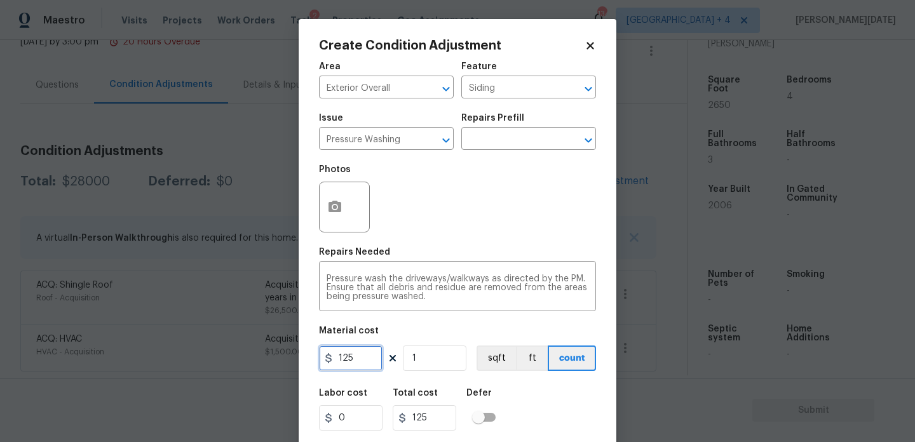
drag, startPoint x: 365, startPoint y: 365, endPoint x: 320, endPoint y: 360, distance: 45.4
click at [320, 360] on input "125" at bounding box center [351, 358] width 64 height 25
type input "200"
click at [527, 201] on div "Photos" at bounding box center [457, 199] width 277 height 83
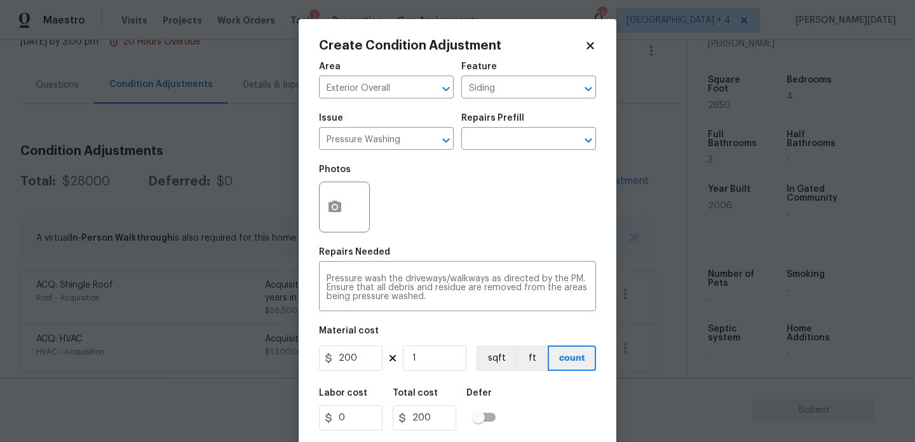
scroll to position [32, 0]
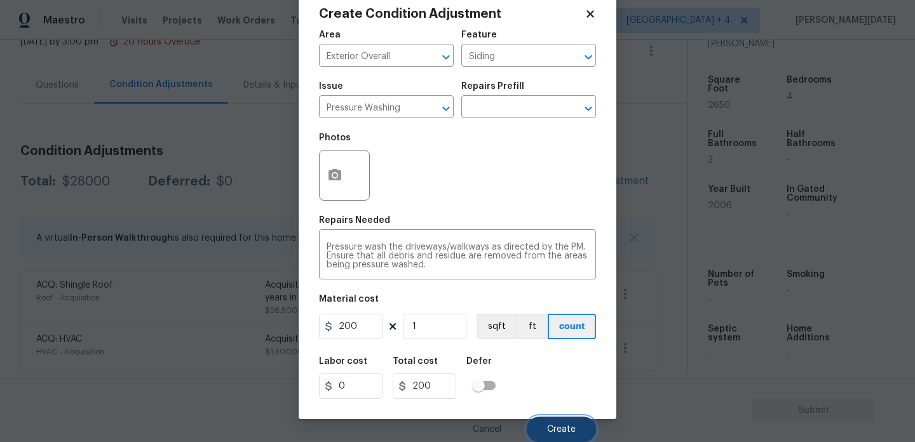
click at [544, 426] on button "Create" at bounding box center [561, 429] width 69 height 25
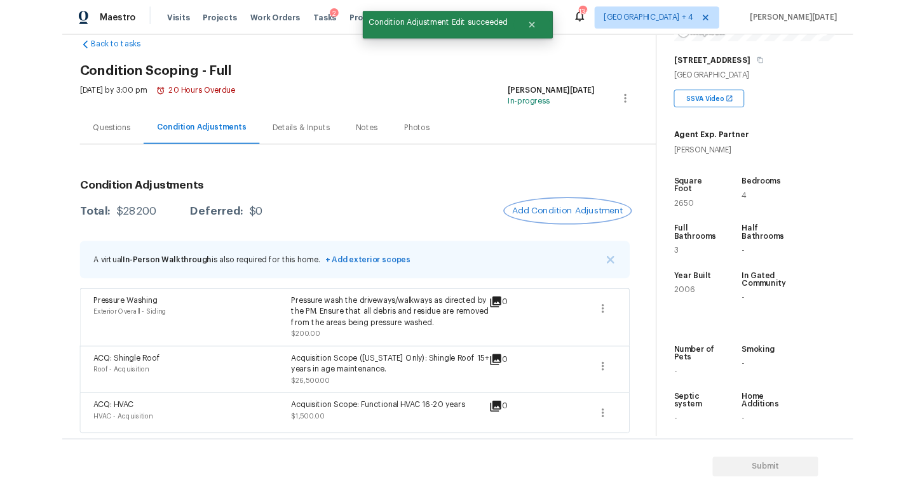
scroll to position [271, 0]
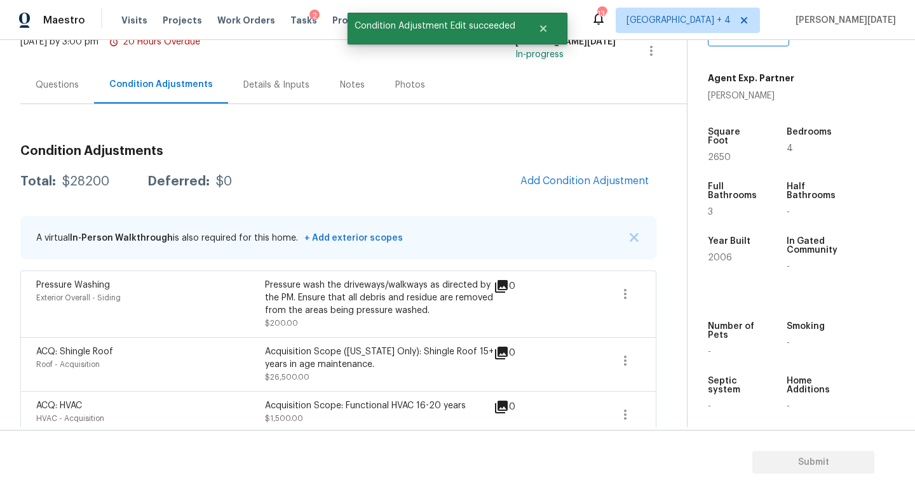
click at [553, 164] on div "Condition Adjustments Total: $28200 Deferred: $0 Add Condition Adjustment A vir…" at bounding box center [338, 287] width 636 height 304
click at [554, 177] on span "Add Condition Adjustment" at bounding box center [584, 180] width 128 height 11
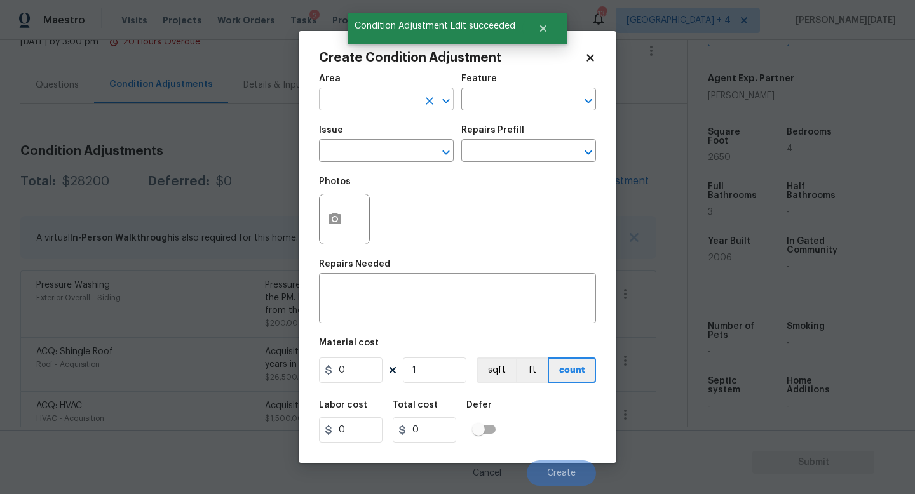
click at [351, 104] on input "text" at bounding box center [368, 101] width 99 height 20
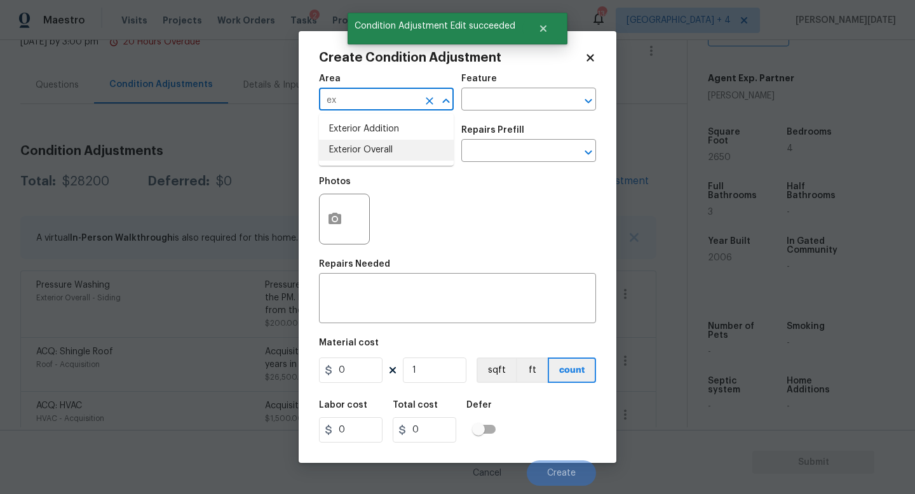
click at [360, 151] on li "Exterior Overall" at bounding box center [386, 150] width 135 height 21
type input "Exterior Overall"
click at [360, 151] on input "text" at bounding box center [368, 152] width 99 height 20
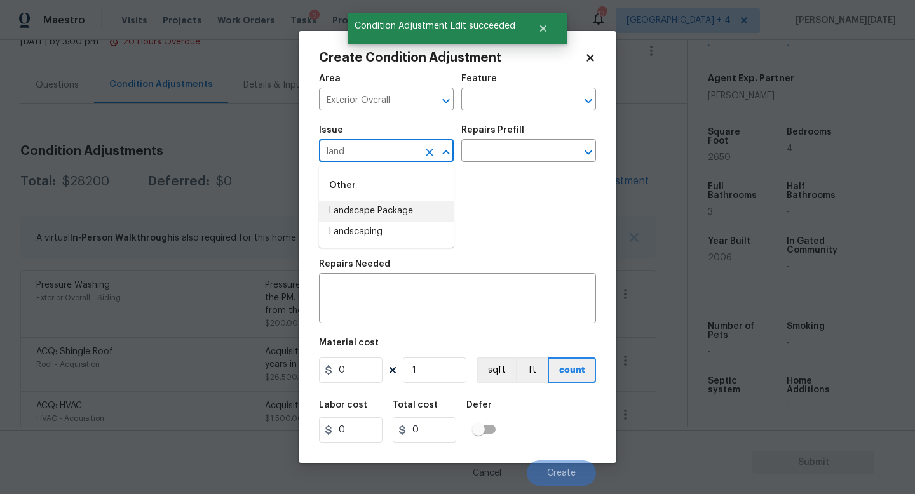
click at [382, 212] on li "Landscape Package" at bounding box center [386, 211] width 135 height 21
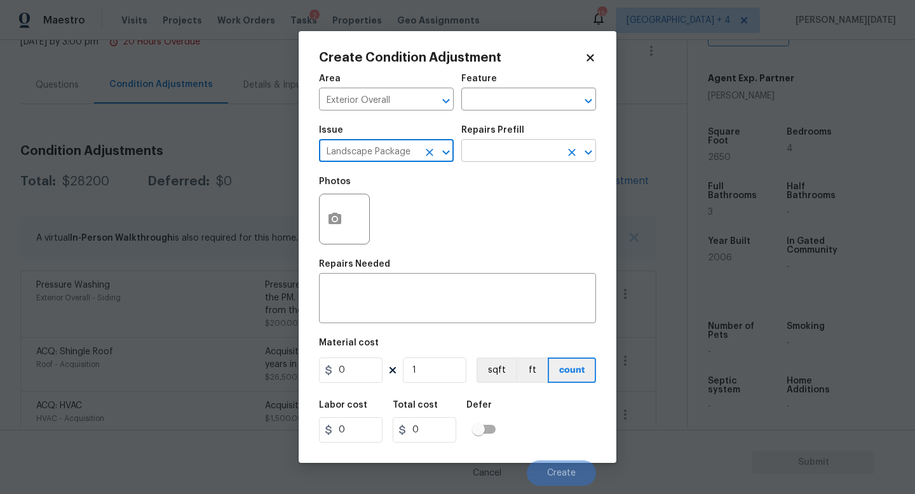
type input "Landscape Package"
click at [529, 148] on input "text" at bounding box center [510, 152] width 99 height 20
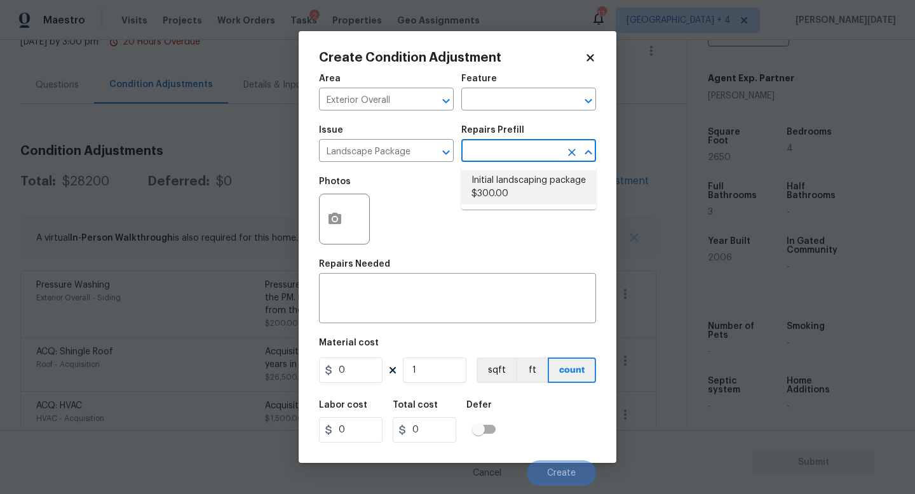
click at [527, 184] on li "Initial landscaping package $300.00" at bounding box center [528, 187] width 135 height 34
type input "Home Readiness Packages"
type textarea "Mowing of grass up to 6" in height. Mow, edge along driveways & sidewalks, trim…"
type input "300"
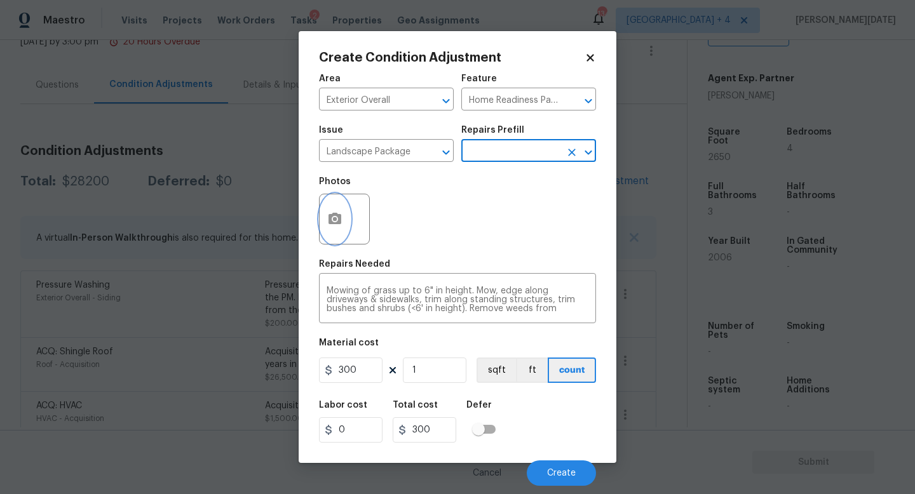
click at [330, 224] on icon "button" at bounding box center [334, 218] width 13 height 11
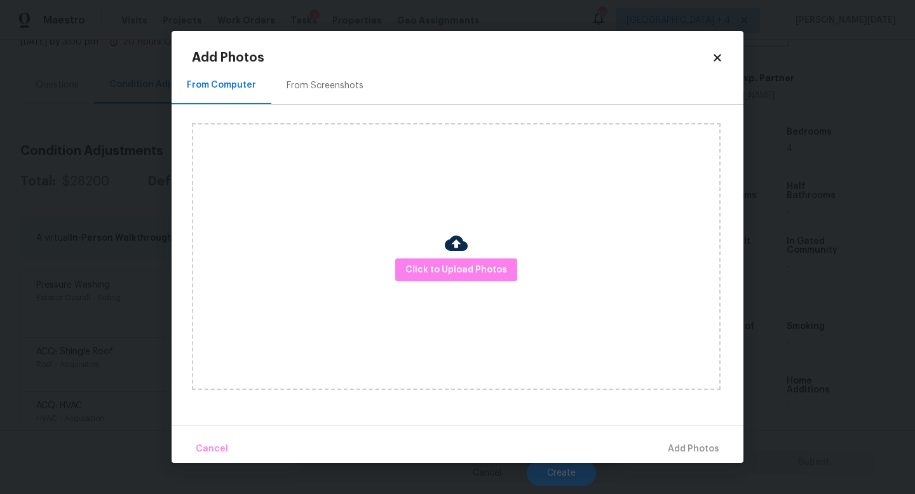
click at [318, 81] on div "From Screenshots" at bounding box center [325, 85] width 77 height 13
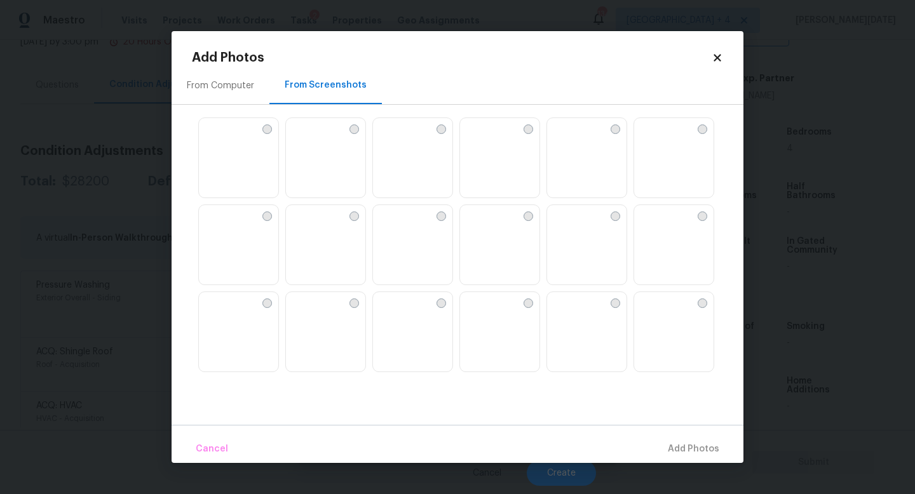
click at [409, 181] on img at bounding box center [412, 158] width 79 height 81
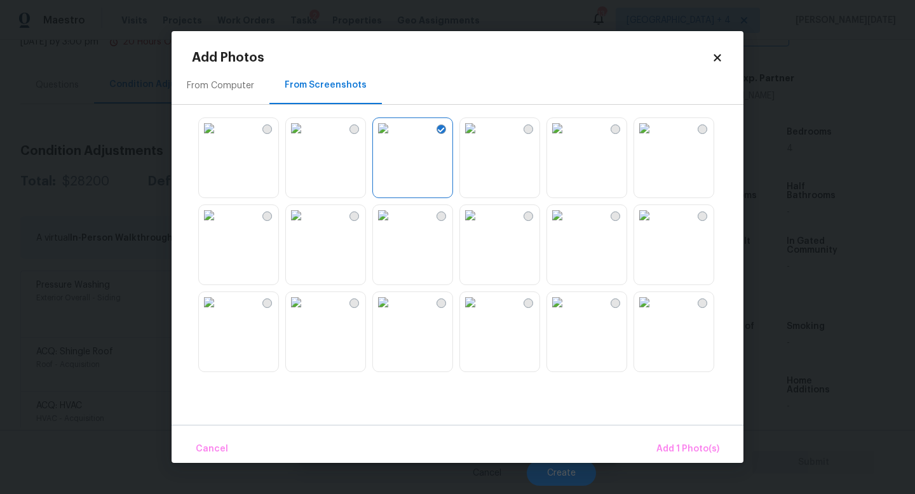
click at [567, 226] on img at bounding box center [557, 215] width 20 height 20
click at [654, 226] on img at bounding box center [644, 215] width 20 height 20
click at [685, 442] on span "Add 3 Photo(s)" at bounding box center [687, 450] width 64 height 16
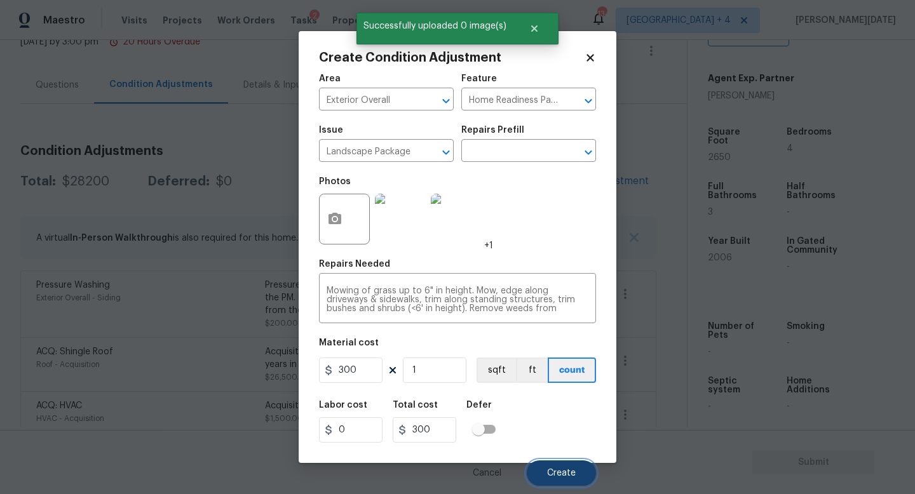
click at [553, 442] on button "Create" at bounding box center [561, 473] width 69 height 25
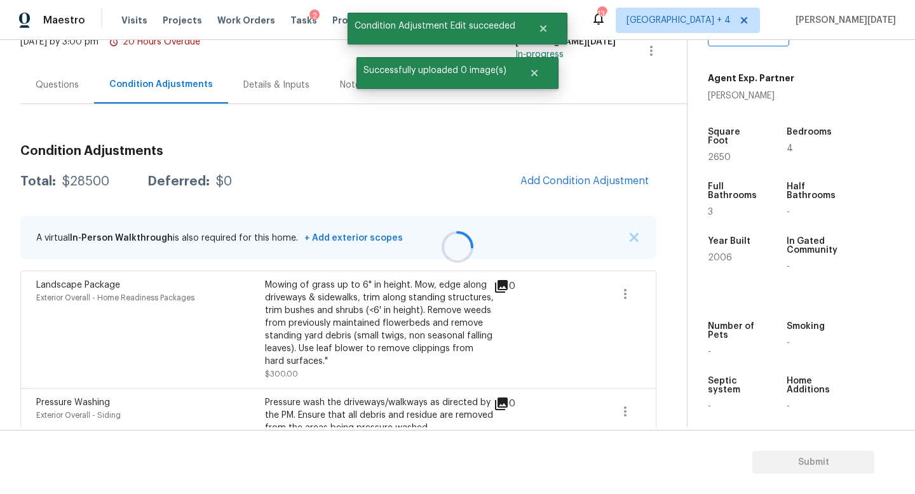
click at [572, 170] on div at bounding box center [457, 247] width 915 height 494
click at [572, 170] on button "Add Condition Adjustment" at bounding box center [585, 181] width 144 height 27
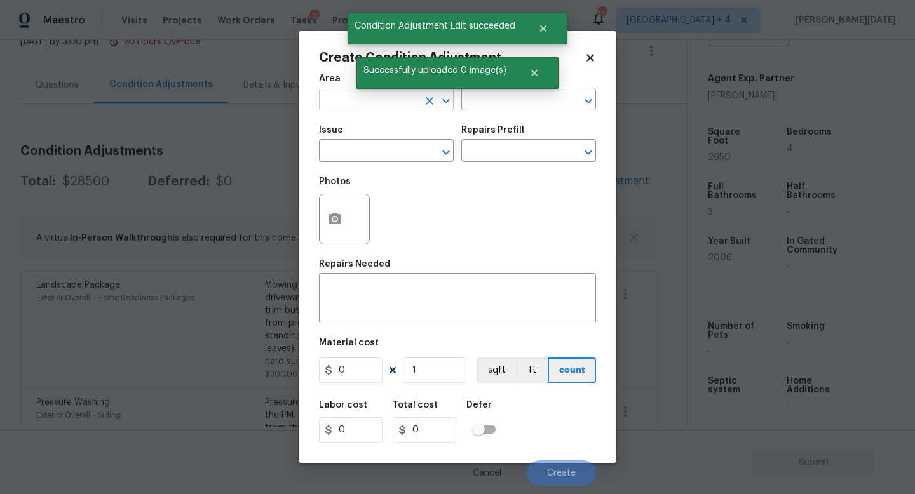
click at [328, 99] on input "text" at bounding box center [368, 101] width 99 height 20
click at [362, 151] on li "Interior Overall" at bounding box center [386, 150] width 135 height 21
type input "Interior Overall"
click at [362, 151] on input "text" at bounding box center [368, 152] width 99 height 20
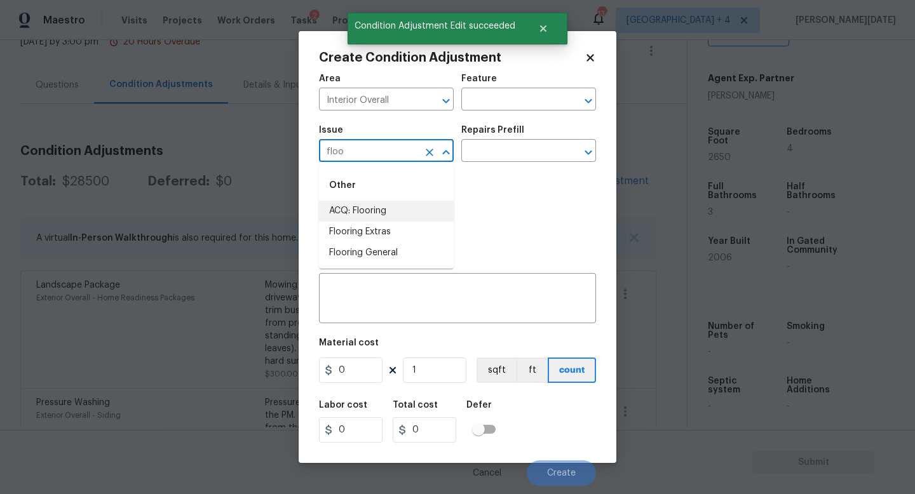
click at [374, 201] on li "ACQ: Flooring" at bounding box center [386, 211] width 135 height 21
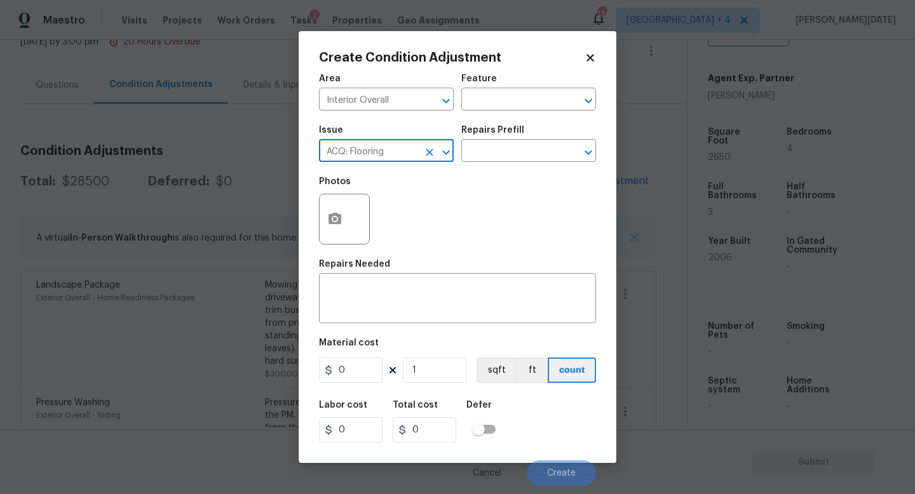
type input "ACQ: Flooring"
click at [526, 133] on div "Repairs Prefill" at bounding box center [528, 134] width 135 height 17
click at [519, 161] on input "text" at bounding box center [510, 152] width 99 height 20
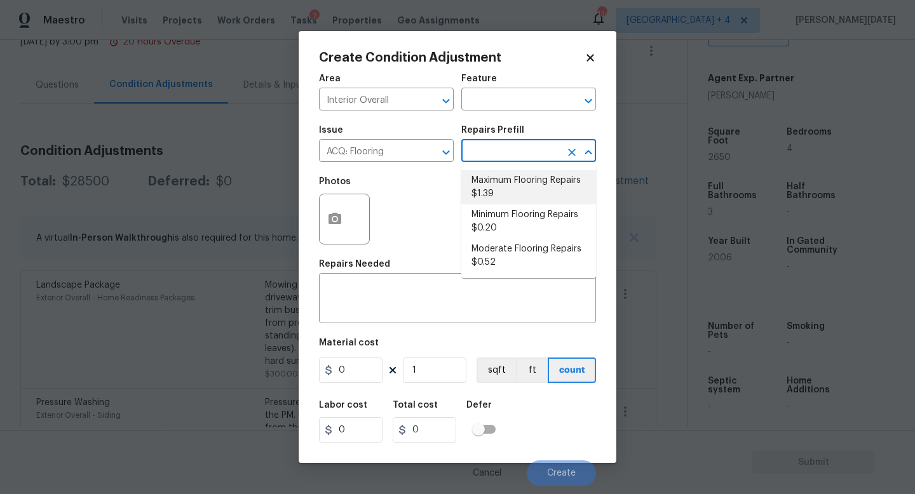
click at [519, 187] on li "Maximum Flooring Repairs $1.39" at bounding box center [528, 187] width 135 height 34
type input "Acquisition"
type textarea "Acquisition Scope: Maximum flooring repairs"
type input "1.39"
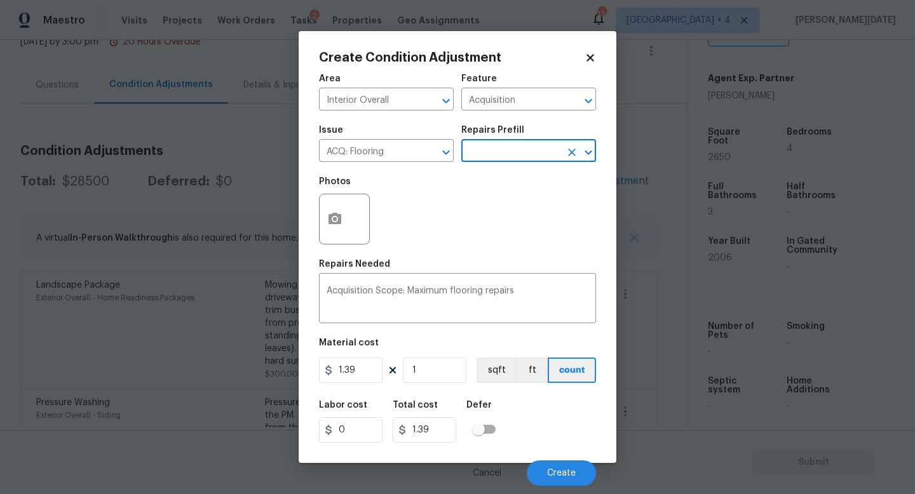
click at [521, 156] on input "text" at bounding box center [510, 152] width 99 height 20
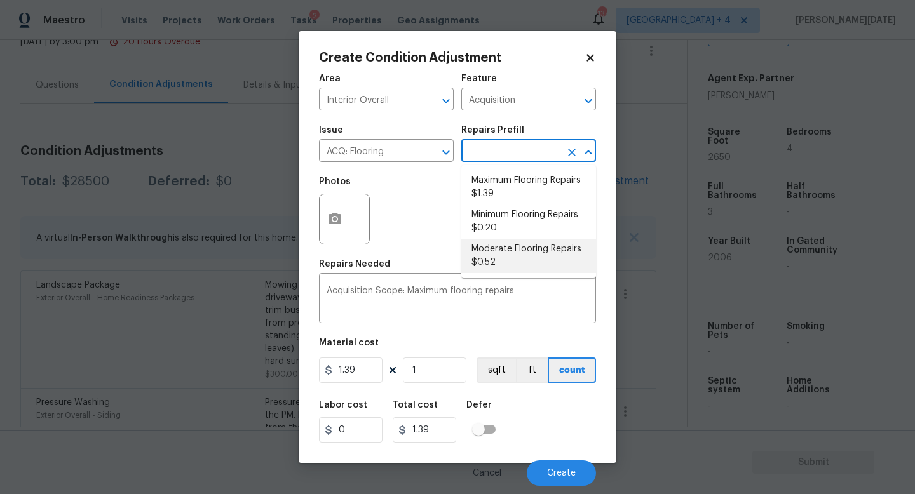
click at [519, 262] on li "Moderate Flooring Repairs $0.52" at bounding box center [528, 256] width 135 height 34
type textarea "Acquisition Scope: Moderate flooring repairs"
type input "0.52"
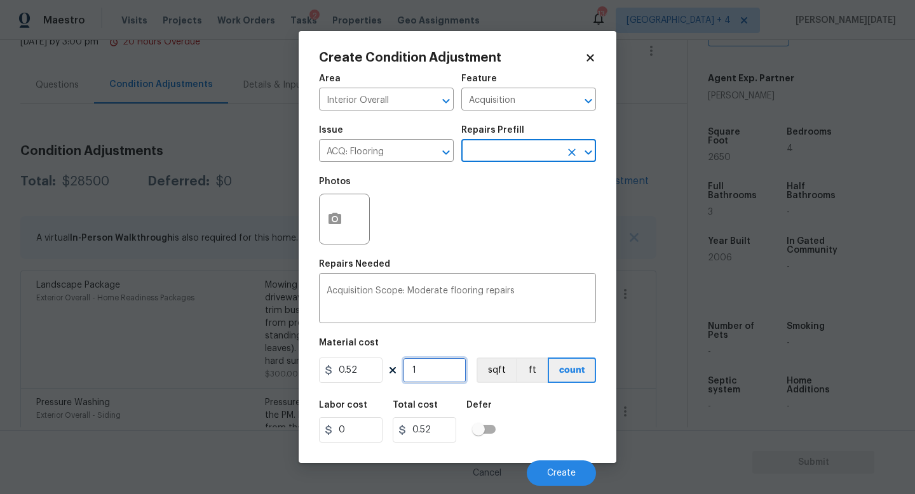
click at [452, 371] on input "1" at bounding box center [435, 370] width 64 height 25
type input "0"
paste input "265"
type input "2650"
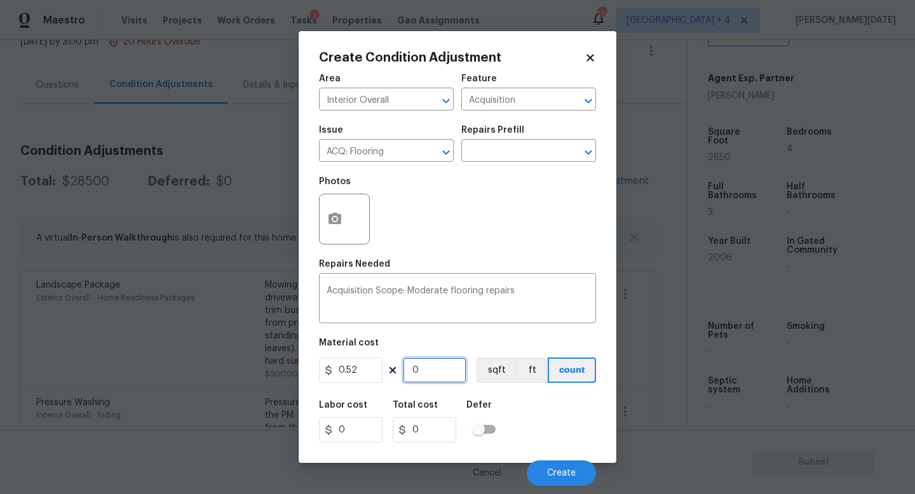
type input "1378"
type input "2650"
click at [341, 233] on button "button" at bounding box center [335, 219] width 30 height 50
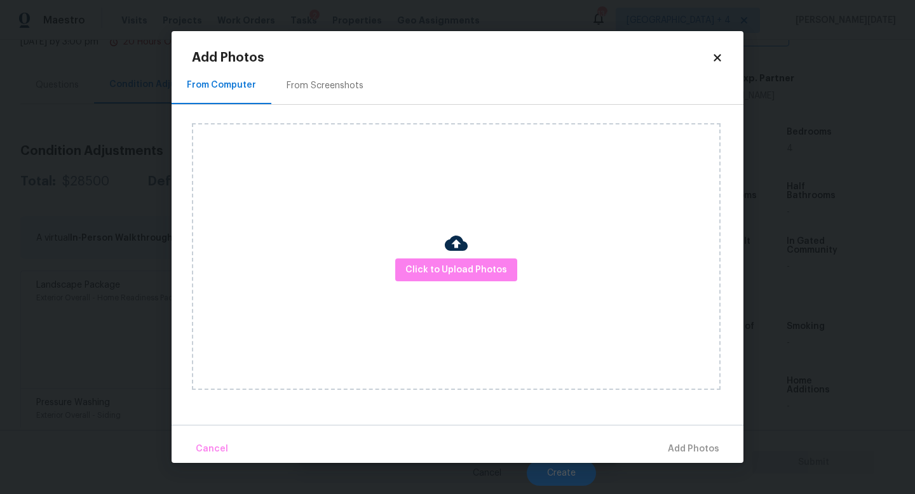
click at [355, 90] on div "From Screenshots" at bounding box center [325, 85] width 77 height 13
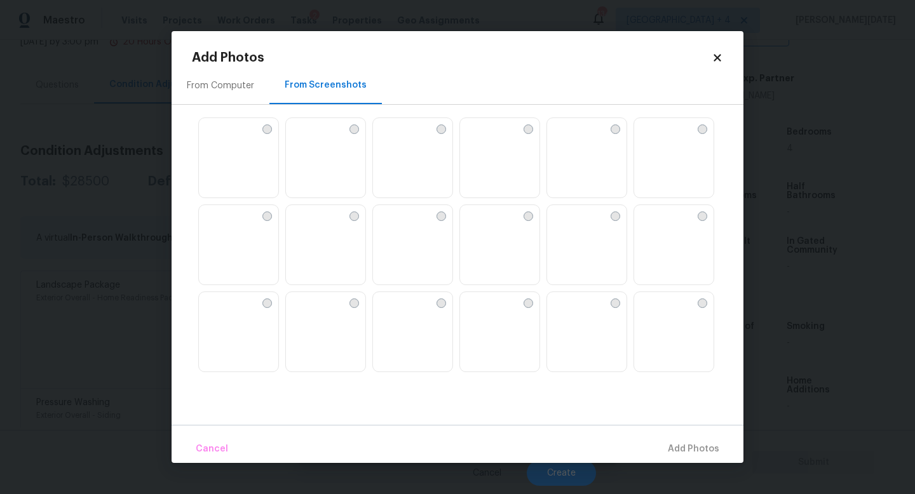
click at [509, 151] on img at bounding box center [499, 158] width 79 height 81
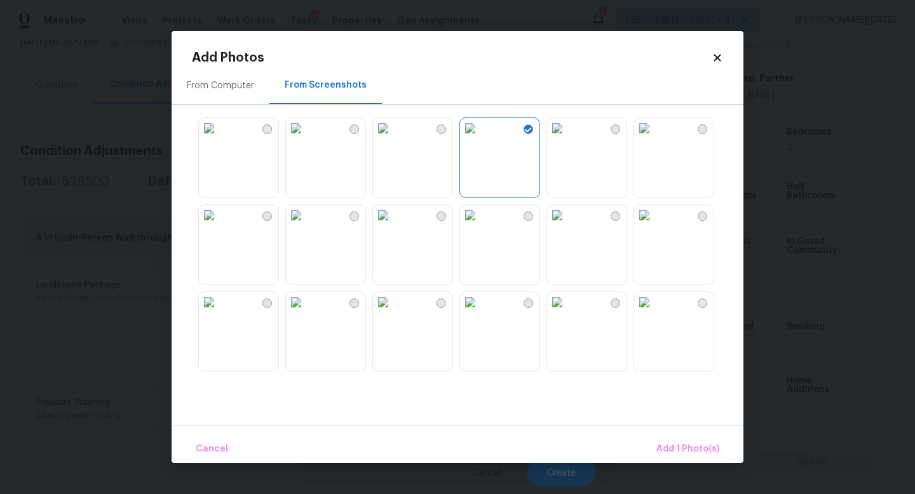
click at [480, 139] on img at bounding box center [470, 128] width 20 height 20
click at [654, 139] on img at bounding box center [644, 128] width 20 height 20
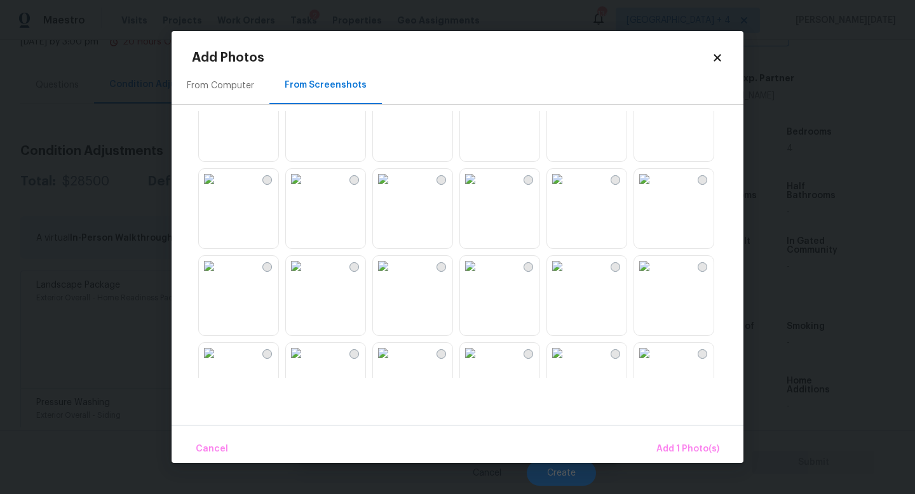
scroll to position [386, 0]
click at [567, 275] on img at bounding box center [557, 265] width 20 height 20
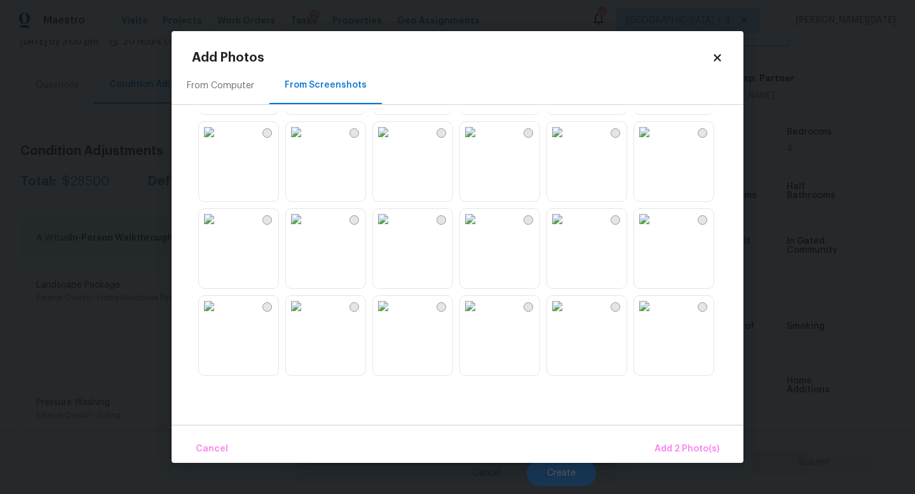
scroll to position [693, 0]
click at [294, 142] on img at bounding box center [296, 131] width 20 height 20
click at [219, 142] on img at bounding box center [209, 131] width 20 height 20
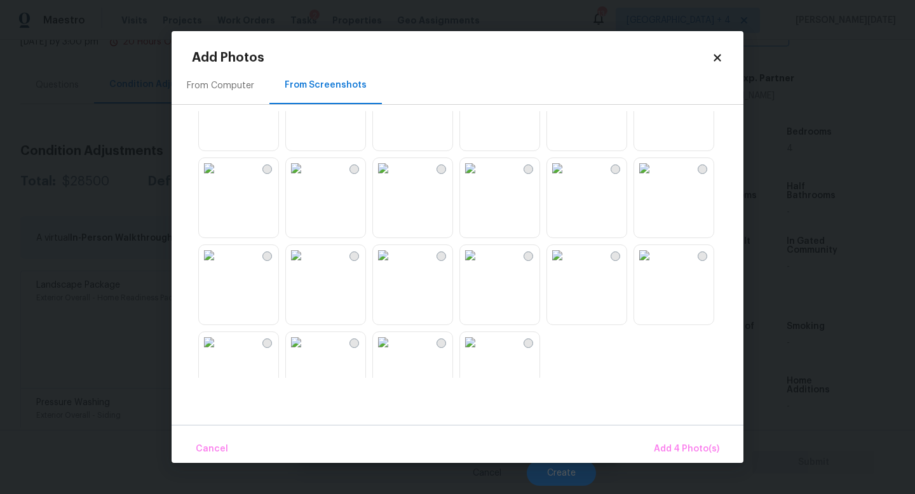
scroll to position [1213, 0]
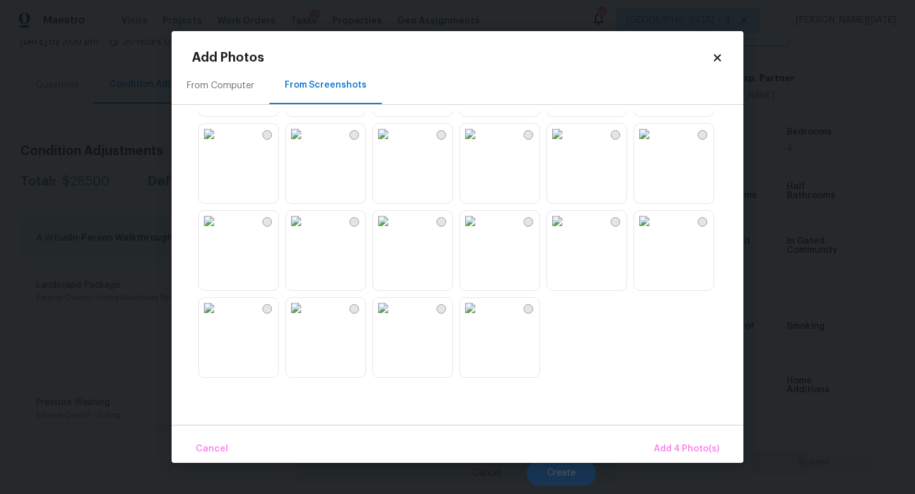
click at [480, 231] on img at bounding box center [470, 221] width 20 height 20
click at [567, 231] on img at bounding box center [557, 221] width 20 height 20
click at [654, 231] on img at bounding box center [644, 221] width 20 height 20
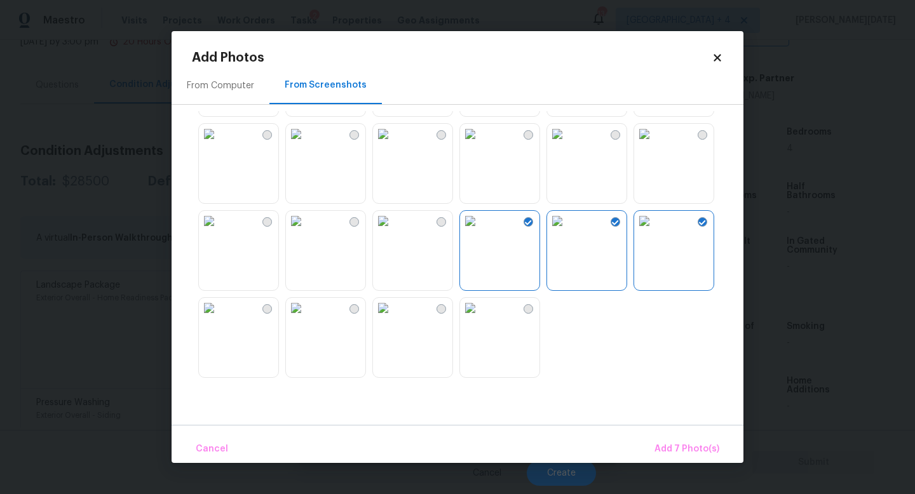
click at [306, 318] on img at bounding box center [296, 308] width 20 height 20
click at [219, 318] on img at bounding box center [209, 308] width 20 height 20
click at [703, 442] on span "Add 9 Photo(s)" at bounding box center [686, 450] width 65 height 16
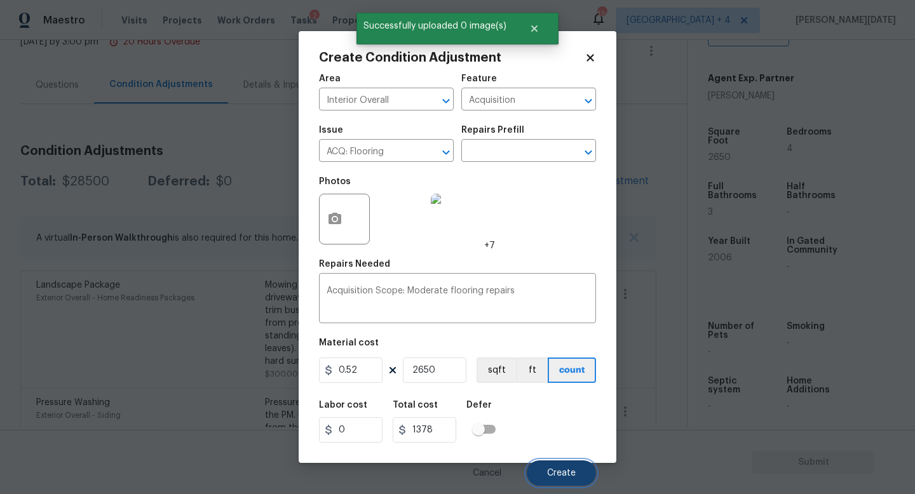
click at [571, 442] on span "Create" at bounding box center [561, 474] width 29 height 10
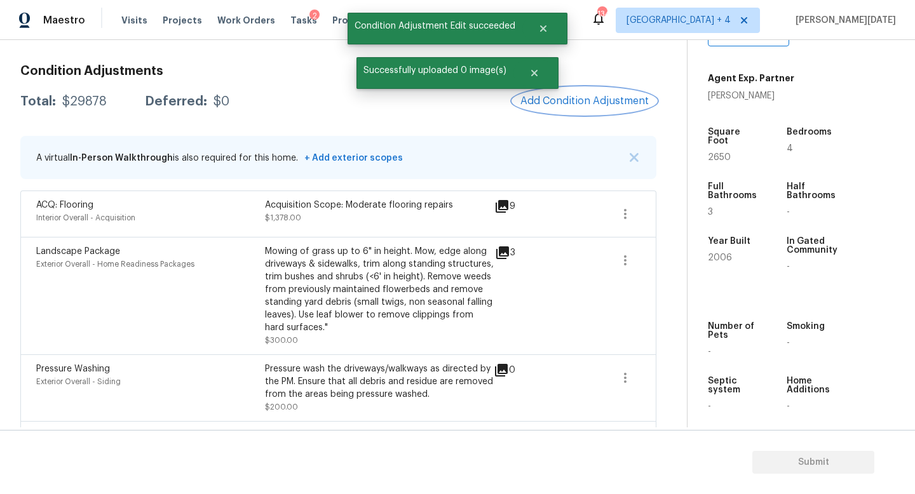
scroll to position [179, 0]
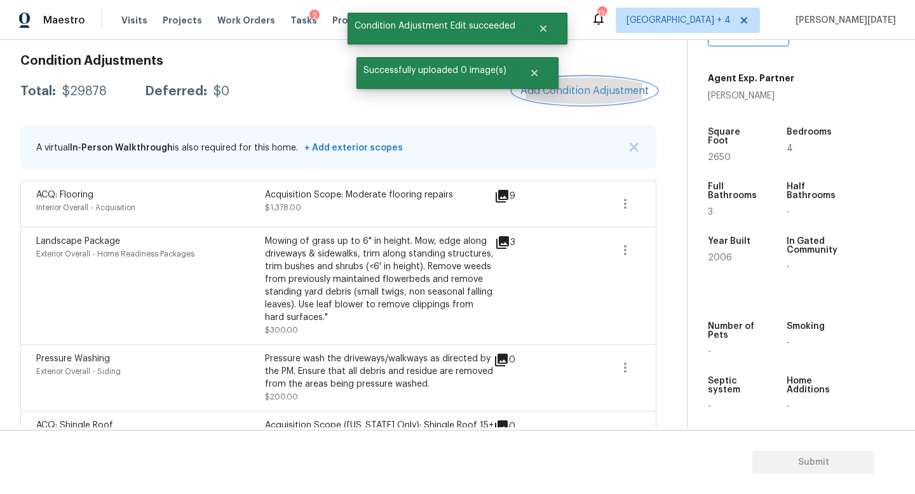
click at [586, 93] on span "Add Condition Adjustment" at bounding box center [584, 90] width 128 height 11
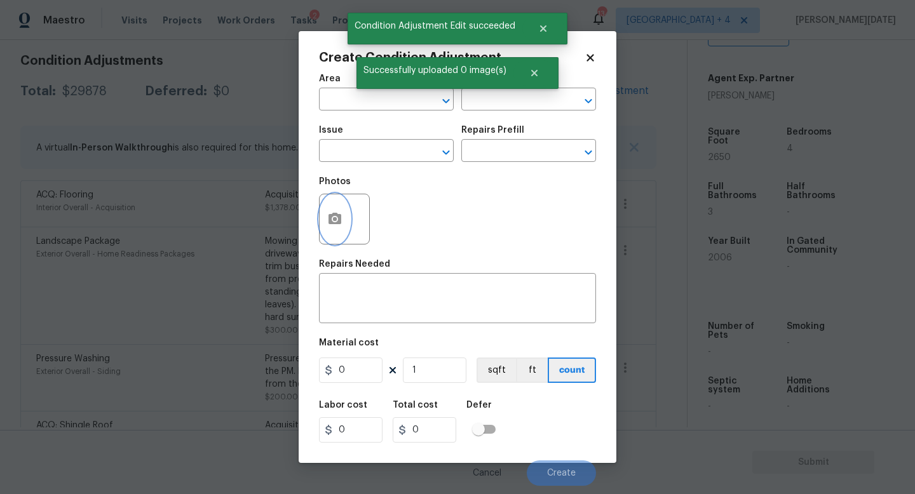
click at [334, 231] on button "button" at bounding box center [335, 219] width 30 height 50
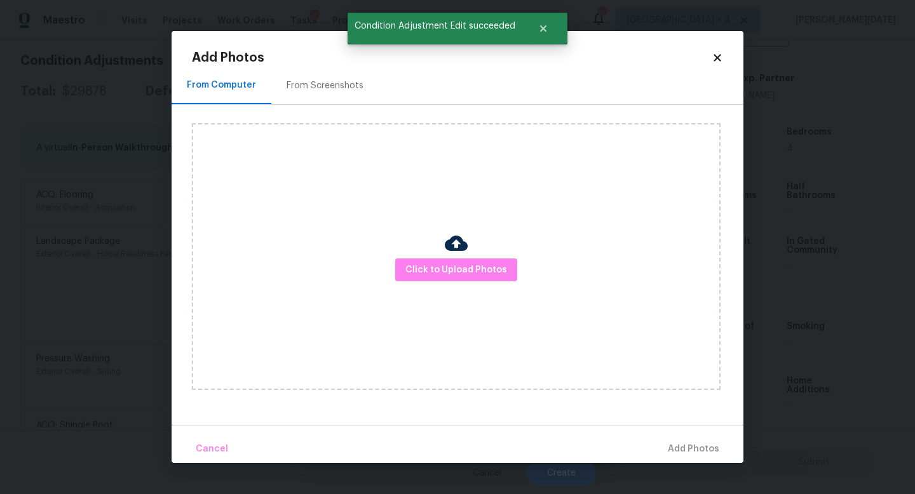
click at [318, 100] on div "From Screenshots" at bounding box center [324, 85] width 107 height 37
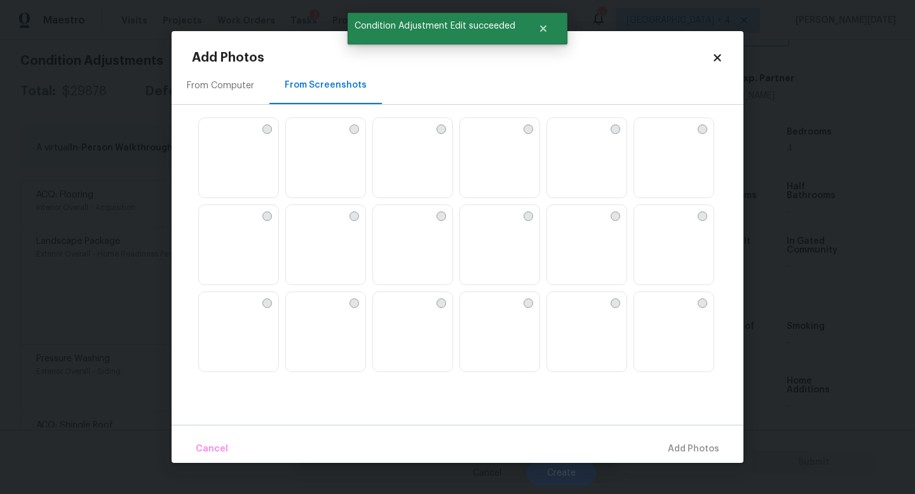
click at [344, 148] on img at bounding box center [325, 158] width 79 height 81
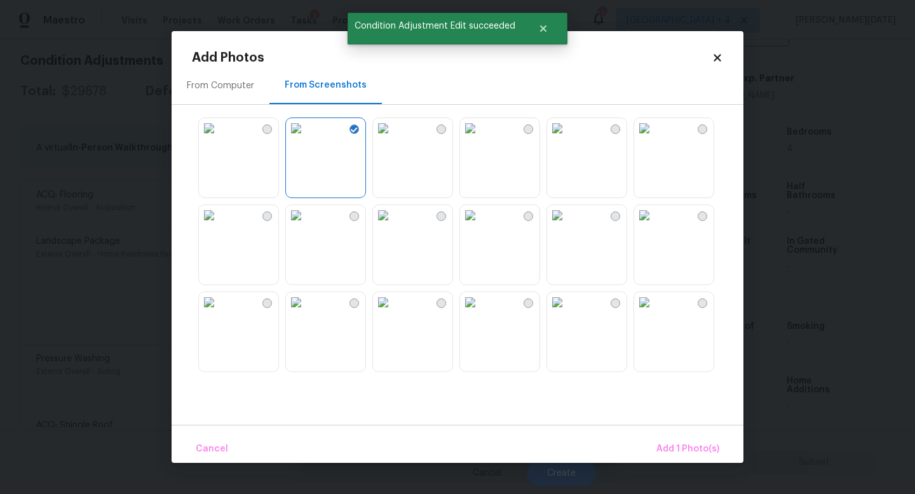
click at [654, 139] on img at bounding box center [644, 128] width 20 height 20
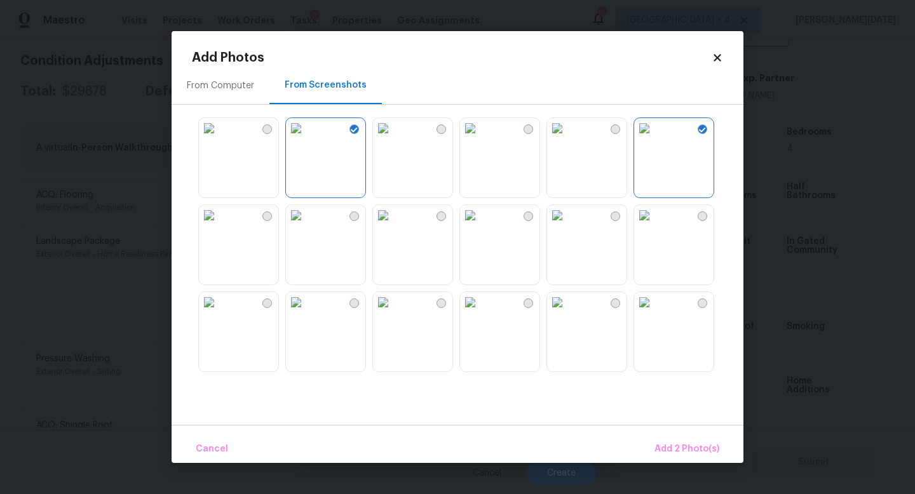
click at [567, 139] on img at bounding box center [557, 128] width 20 height 20
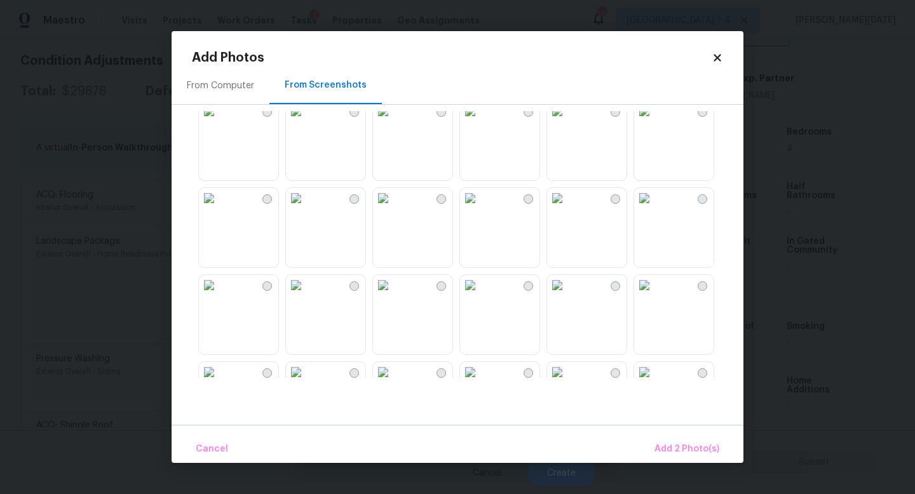
click at [480, 208] on img at bounding box center [470, 198] width 20 height 20
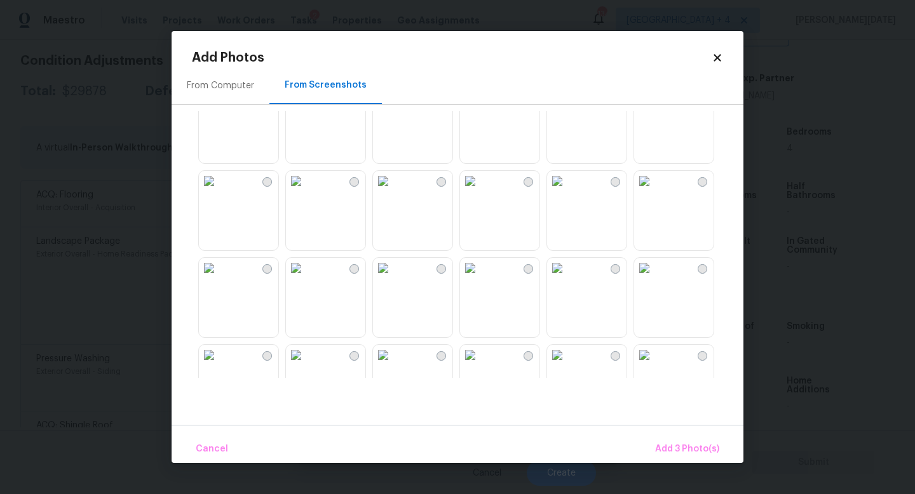
scroll to position [212, 0]
click at [480, 188] on img at bounding box center [470, 178] width 20 height 20
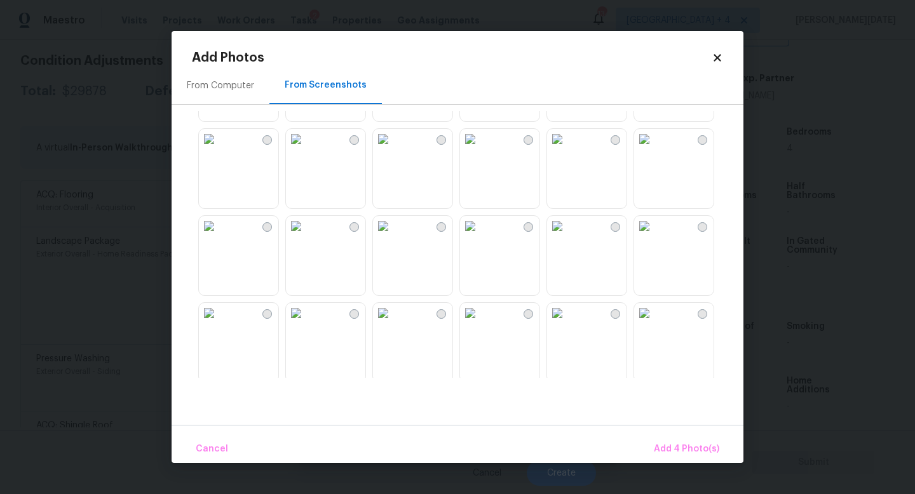
scroll to position [686, 0]
click at [480, 236] on img at bounding box center [470, 225] width 20 height 20
click at [306, 149] on img at bounding box center [296, 138] width 20 height 20
click at [219, 149] on img at bounding box center [209, 138] width 20 height 20
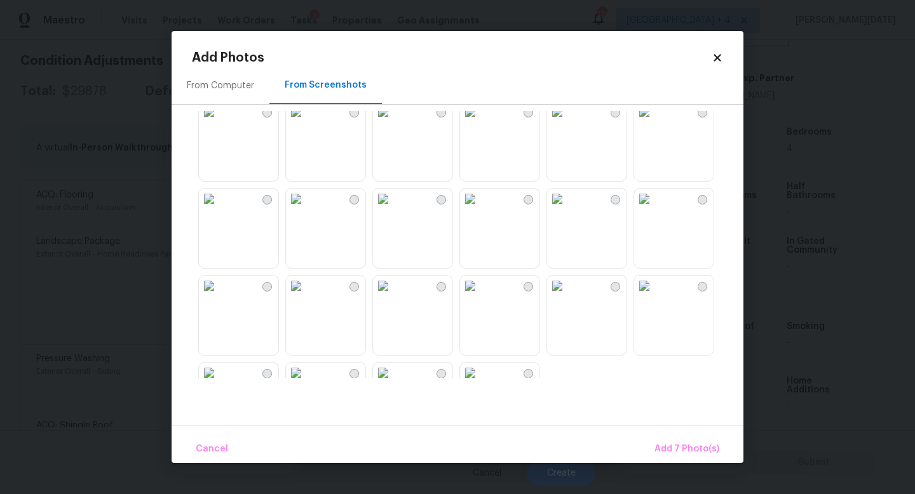
scroll to position [1153, 0]
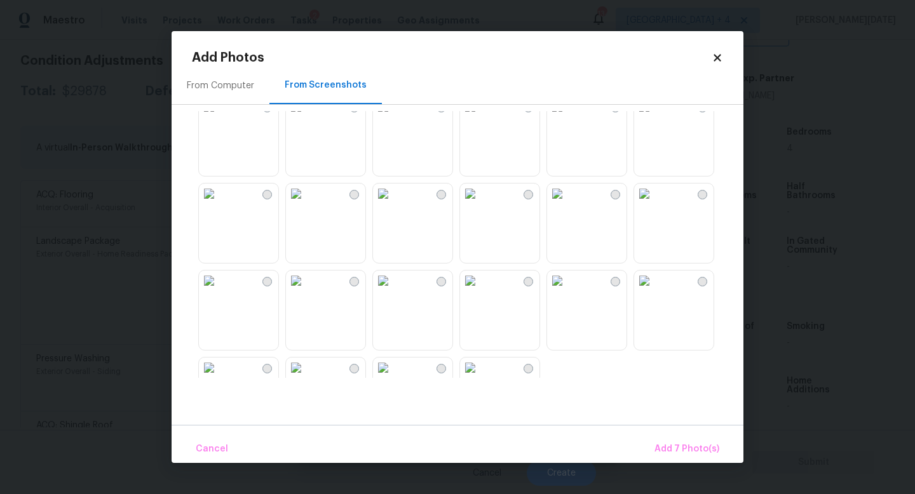
click at [480, 291] on img at bounding box center [470, 281] width 20 height 20
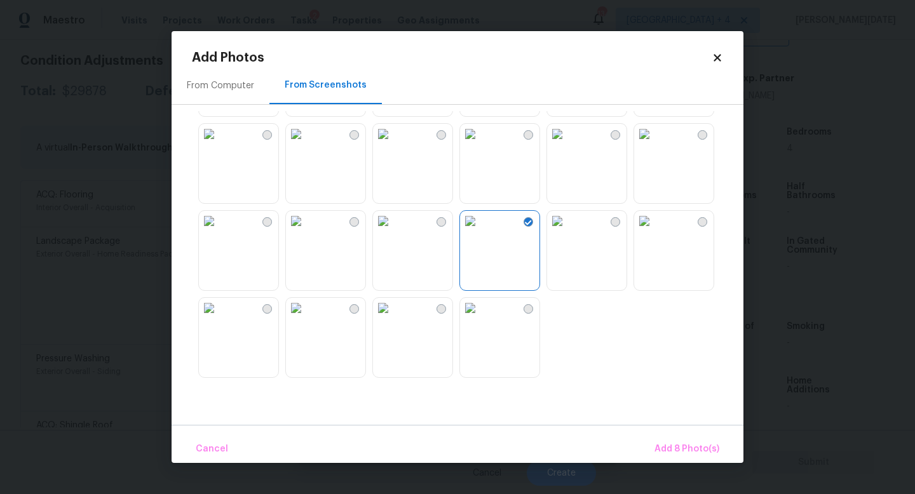
click at [567, 231] on img at bounding box center [557, 221] width 20 height 20
click at [654, 231] on img at bounding box center [644, 221] width 20 height 20
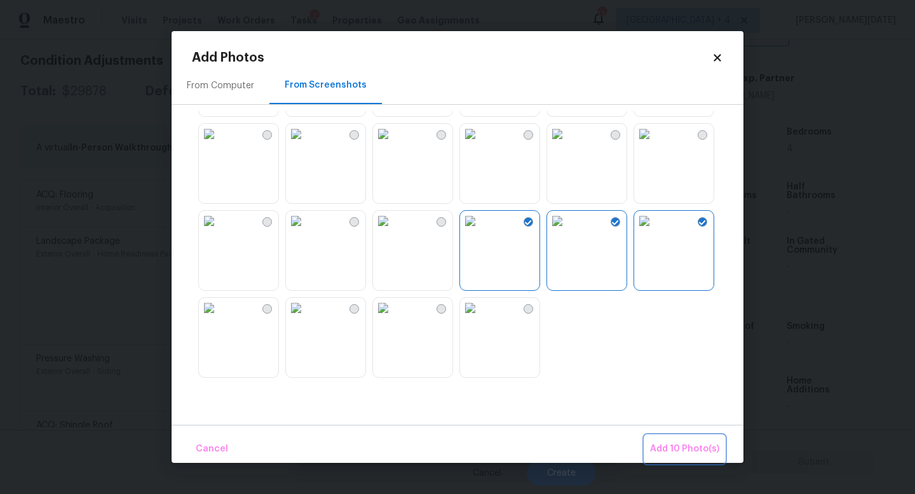
click at [668, 442] on span "Add 10 Photo(s)" at bounding box center [684, 450] width 69 height 16
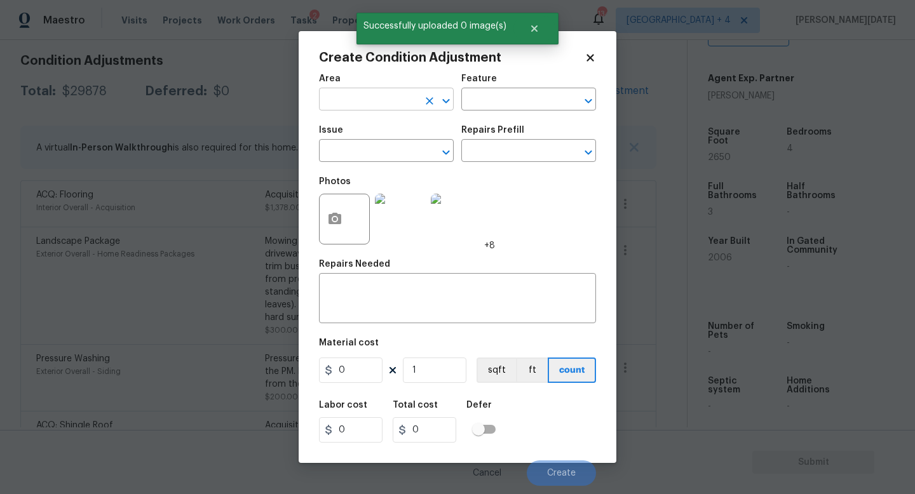
click at [324, 95] on input "text" at bounding box center [368, 101] width 99 height 20
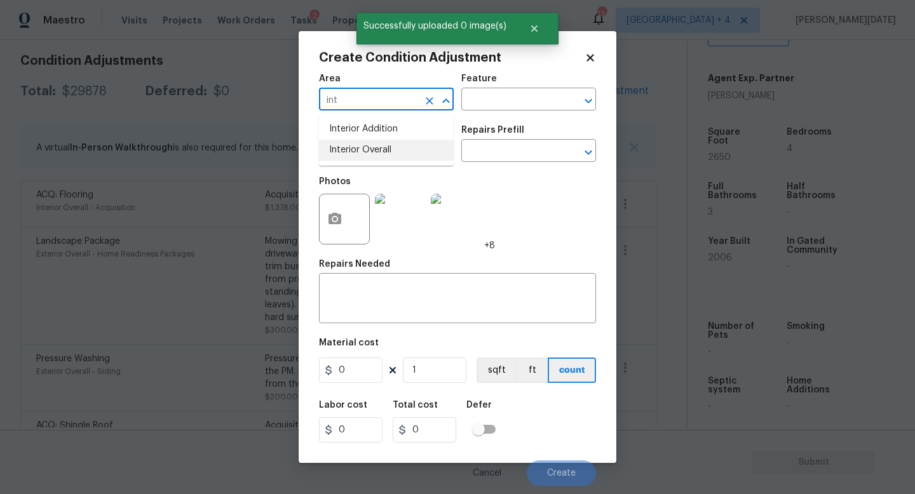
click at [358, 159] on li "Interior Overall" at bounding box center [386, 150] width 135 height 21
type input "Interior Overall"
click at [358, 159] on input "text" at bounding box center [368, 152] width 99 height 20
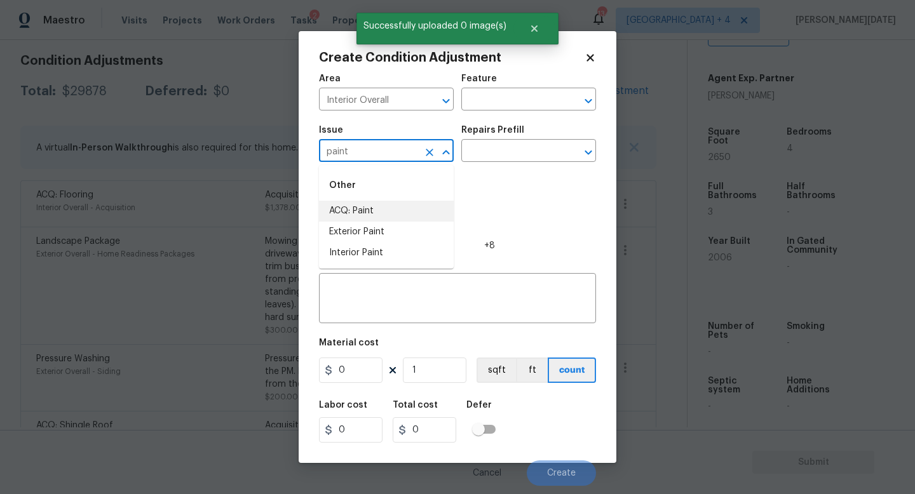
click at [379, 206] on li "ACQ: Paint" at bounding box center [386, 211] width 135 height 21
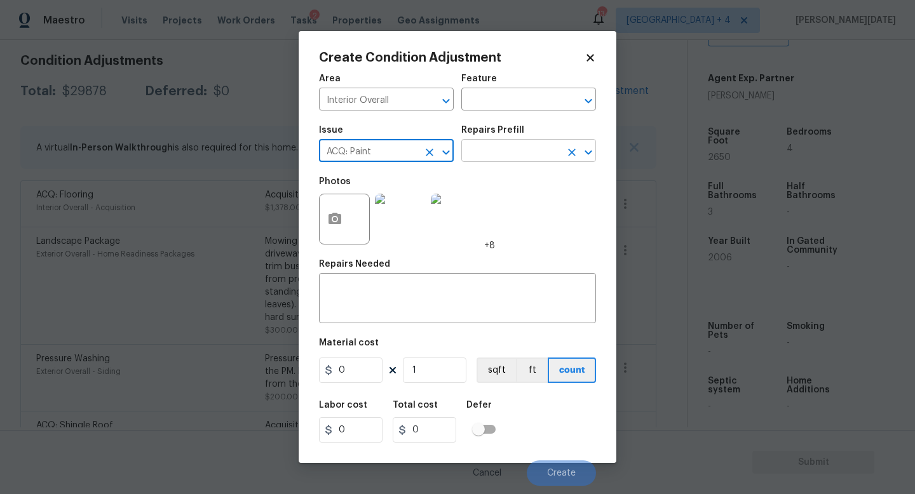
type input "ACQ: Paint"
click at [492, 154] on input "text" at bounding box center [510, 152] width 99 height 20
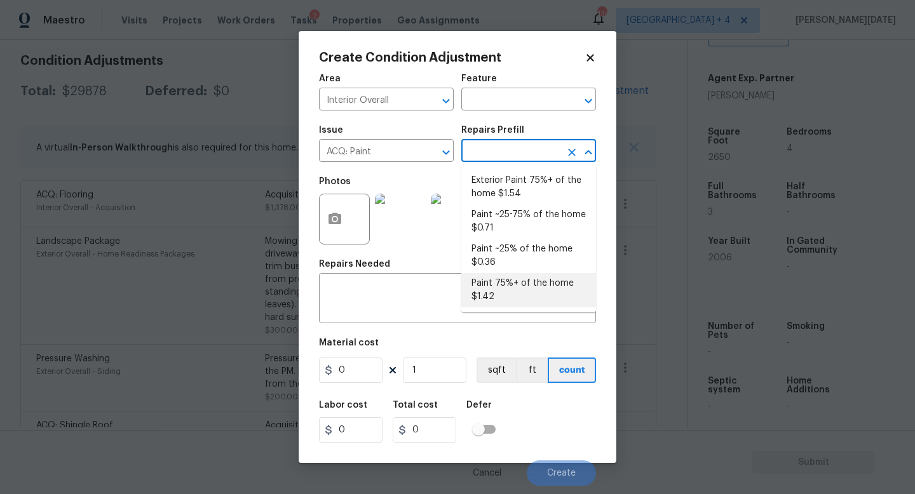
click at [515, 290] on li "Paint 75%+ of the home $1.42" at bounding box center [528, 290] width 135 height 34
type input "Acquisition"
type textarea "Acquisition Scope: 75%+ of the home will likely require interior paint"
type input "1.42"
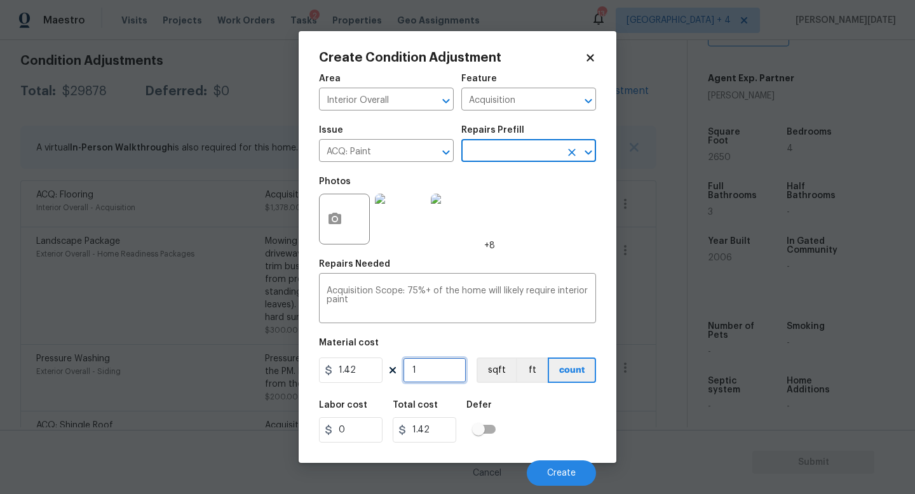
click at [441, 381] on input "1" at bounding box center [435, 370] width 64 height 25
type input "0"
paste input "265"
type input "2650"
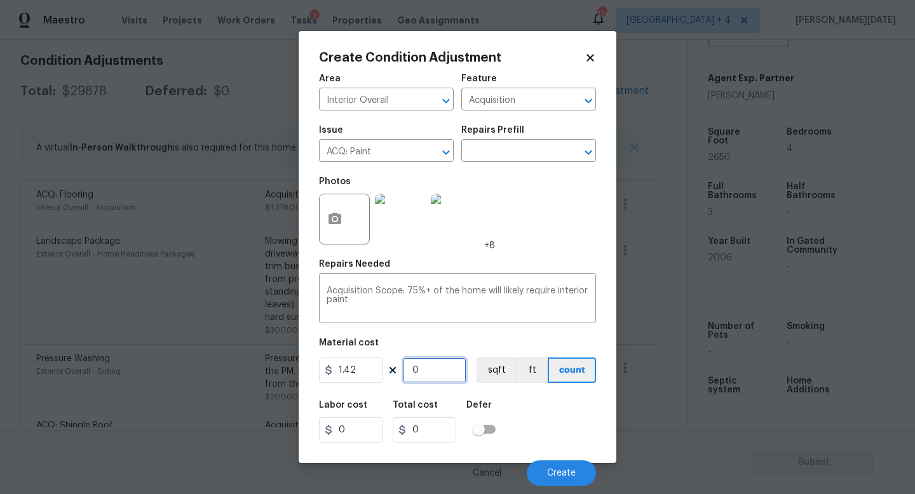
type input "3763"
type input "2650"
click at [568, 442] on span "Create" at bounding box center [561, 474] width 29 height 10
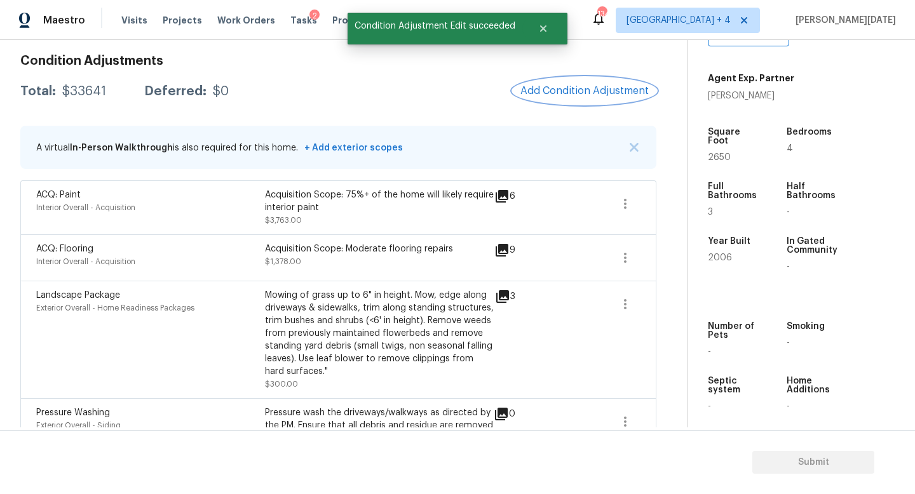
click at [592, 91] on span "Add Condition Adjustment" at bounding box center [584, 90] width 128 height 11
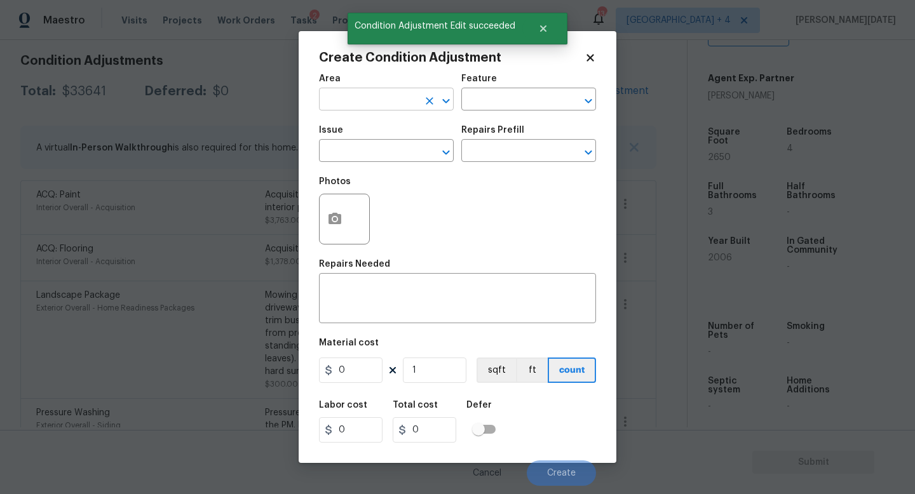
click at [342, 109] on input "text" at bounding box center [368, 101] width 99 height 20
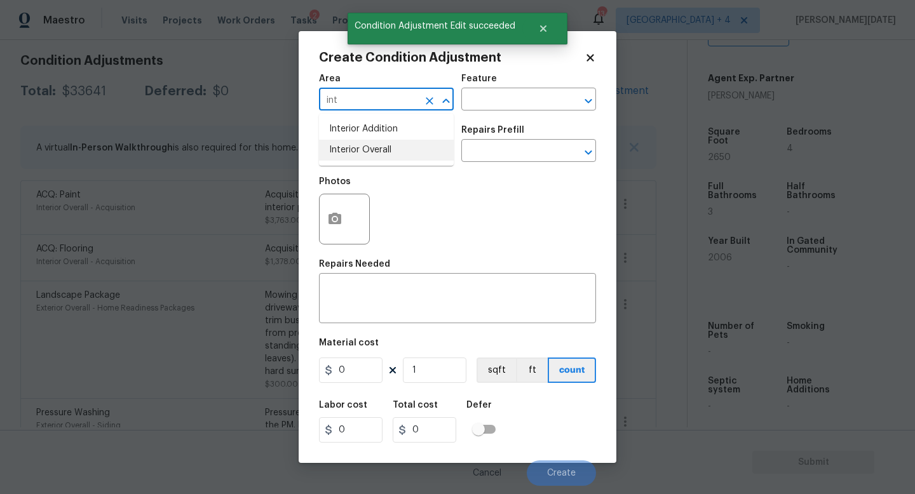
click at [361, 155] on li "Interior Overall" at bounding box center [386, 150] width 135 height 21
type input "Interior Overall"
click at [361, 155] on input "text" at bounding box center [368, 152] width 99 height 20
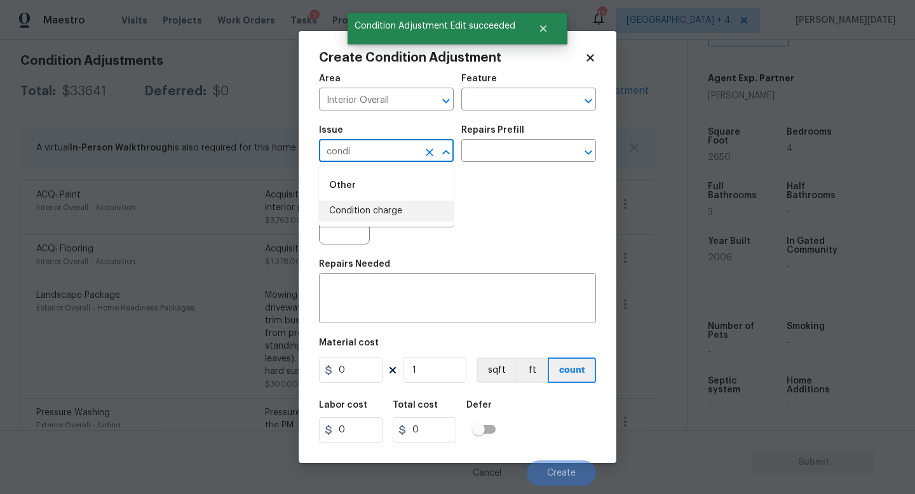
click at [376, 209] on li "Condition charge" at bounding box center [386, 211] width 135 height 21
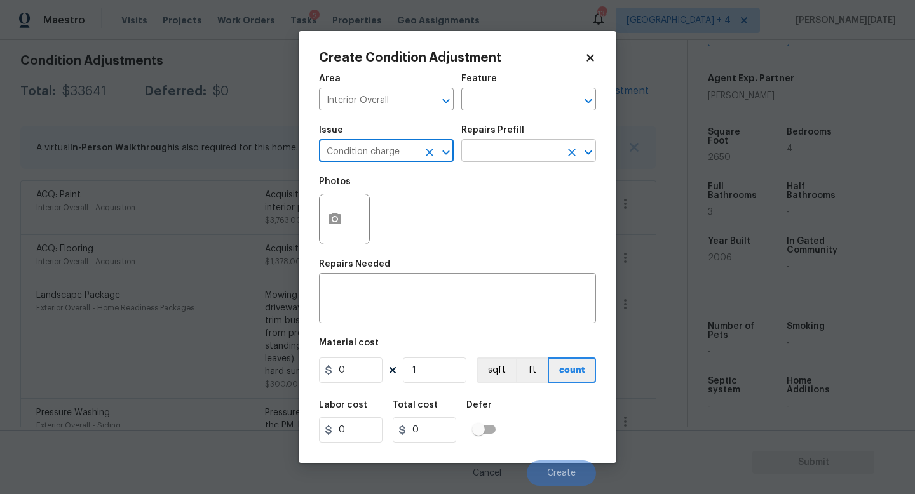
type input "Condition charge"
click at [503, 147] on input "text" at bounding box center [510, 152] width 99 height 20
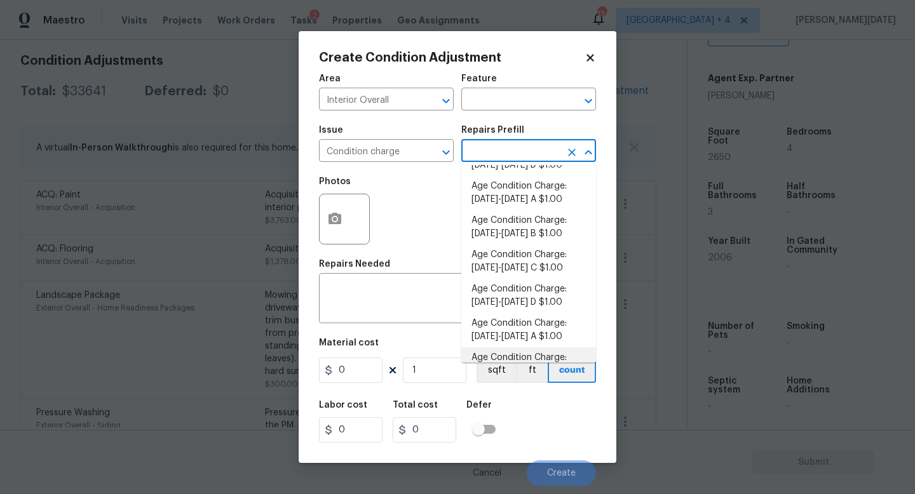
scroll to position [267, 0]
click at [531, 243] on li "Age Condition Charge: 1993-2008 B $1.00" at bounding box center [528, 229] width 135 height 34
type input "Home Readiness Packages"
type textarea "Age Condition Charge: 1993-2008 B"
type input "1"
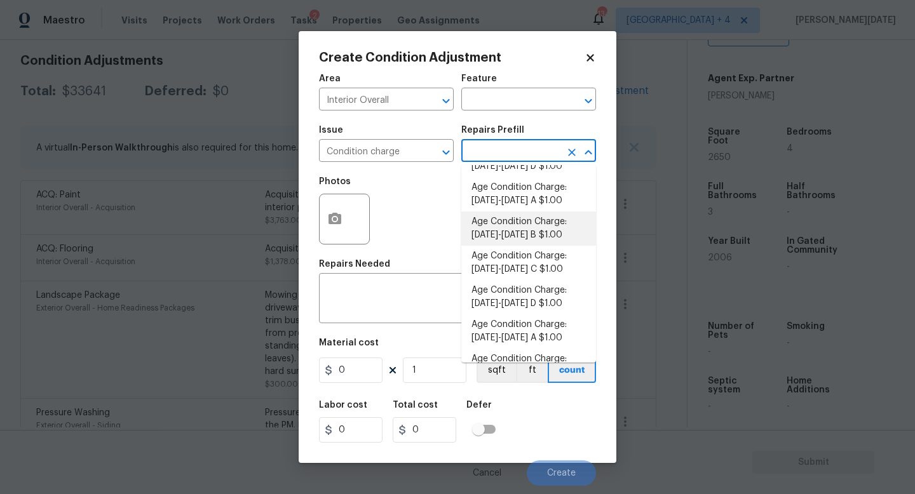
type input "1"
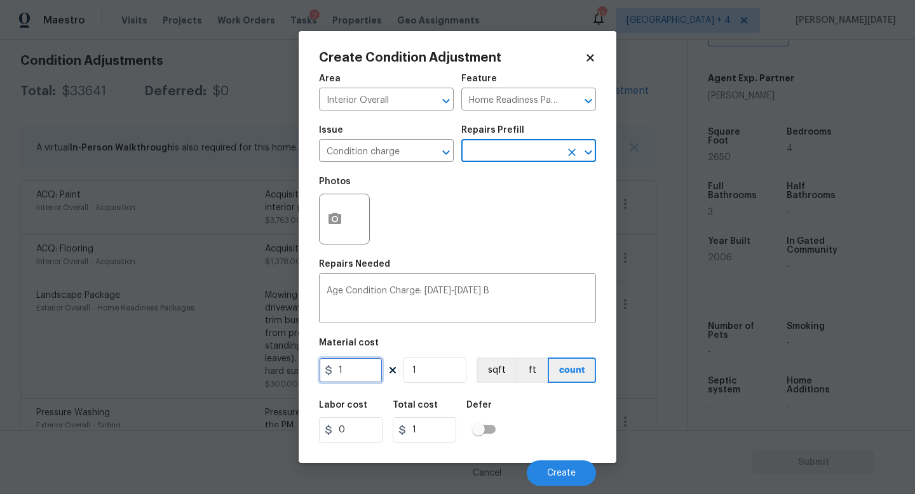
click at [374, 377] on input "1" at bounding box center [351, 370] width 64 height 25
type input "2000"
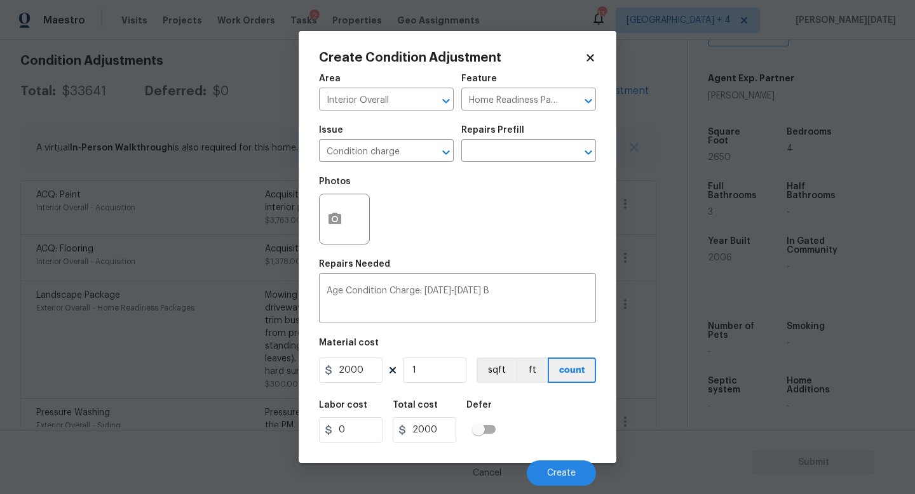
click at [511, 229] on div "Photos" at bounding box center [457, 211] width 277 height 83
click at [558, 442] on span "Create" at bounding box center [561, 474] width 29 height 10
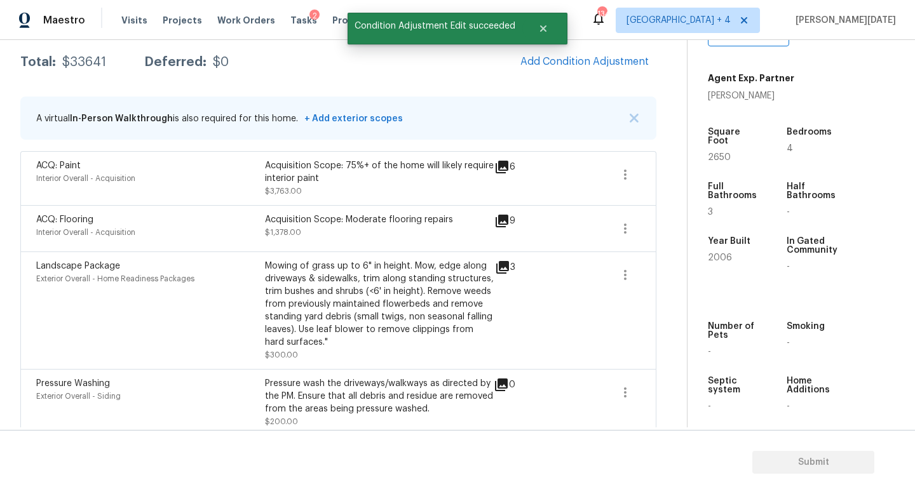
scroll to position [179, 0]
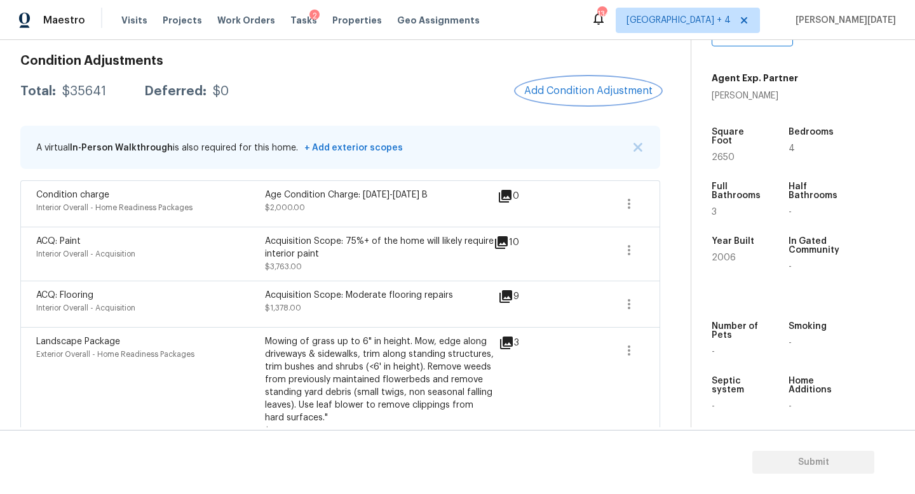
click at [524, 94] on button "Add Condition Adjustment" at bounding box center [589, 91] width 144 height 27
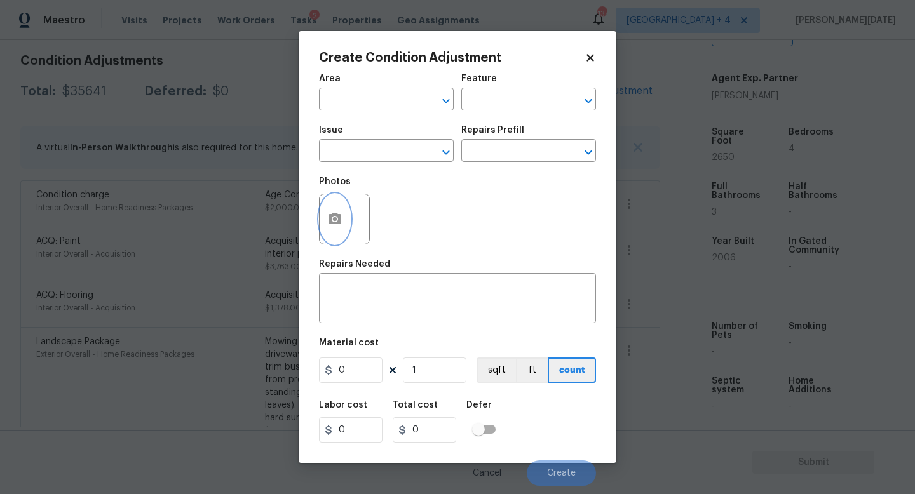
click at [337, 224] on icon "button" at bounding box center [334, 218] width 13 height 11
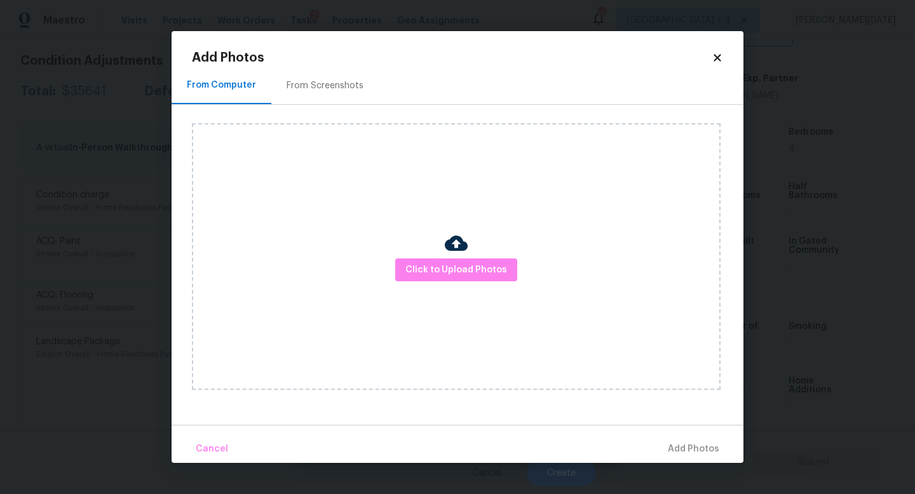
click at [454, 284] on div "Click to Upload Photos" at bounding box center [456, 256] width 529 height 267
click at [470, 273] on span "Click to Upload Photos" at bounding box center [456, 270] width 102 height 16
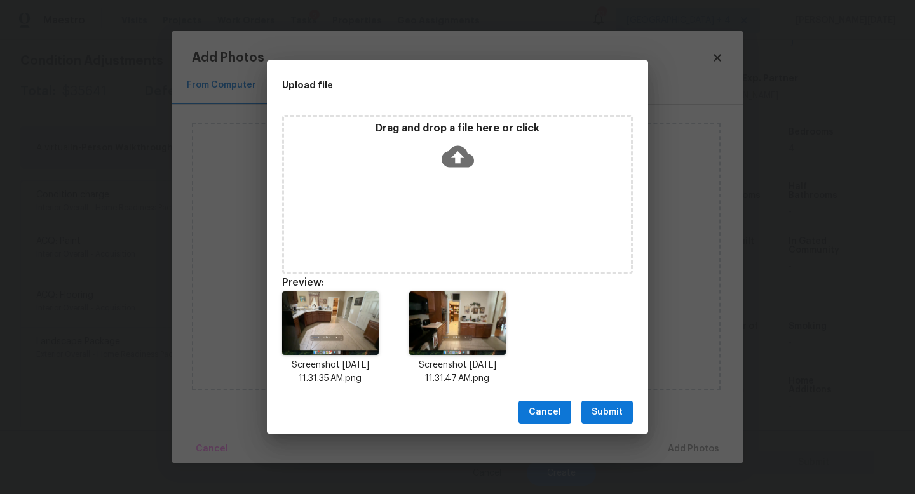
click at [612, 414] on span "Submit" at bounding box center [606, 413] width 31 height 16
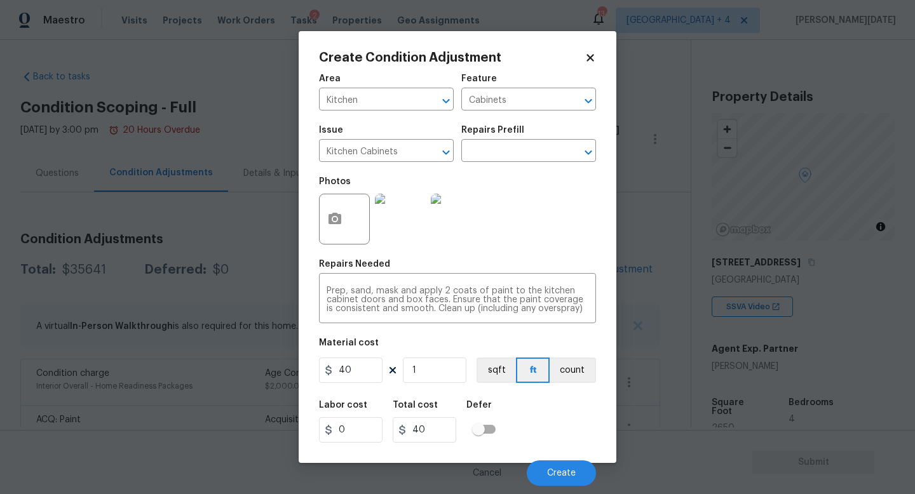
scroll to position [271, 0]
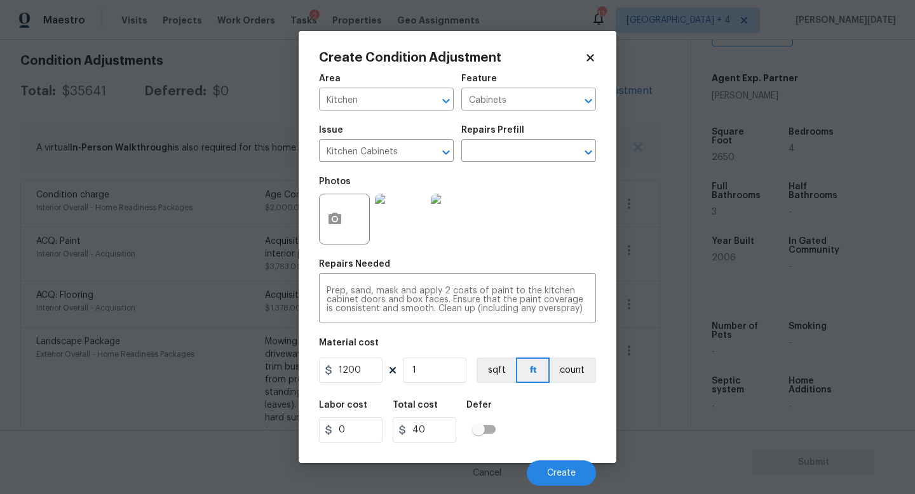
type input "1200"
click at [551, 252] on div "Photos" at bounding box center [457, 211] width 277 height 83
click at [552, 471] on span "Create" at bounding box center [561, 474] width 29 height 10
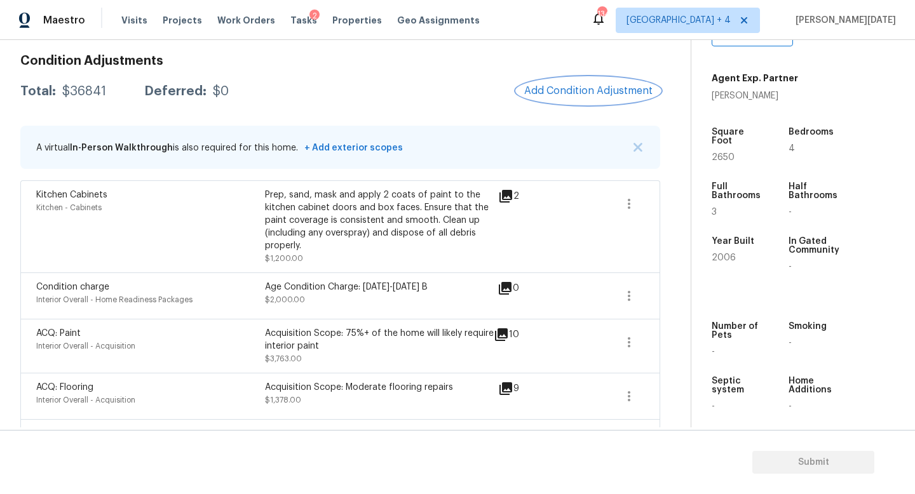
click at [552, 95] on span "Add Condition Adjustment" at bounding box center [588, 90] width 128 height 11
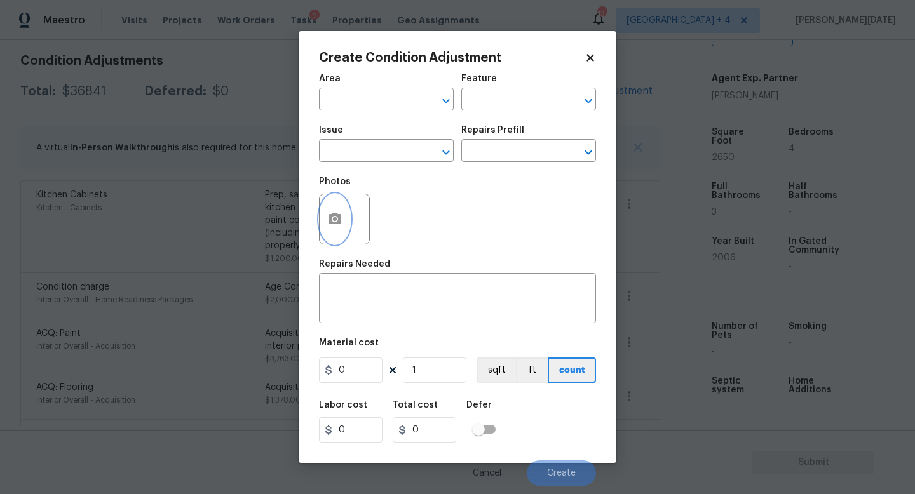
click at [336, 205] on button "button" at bounding box center [335, 219] width 30 height 50
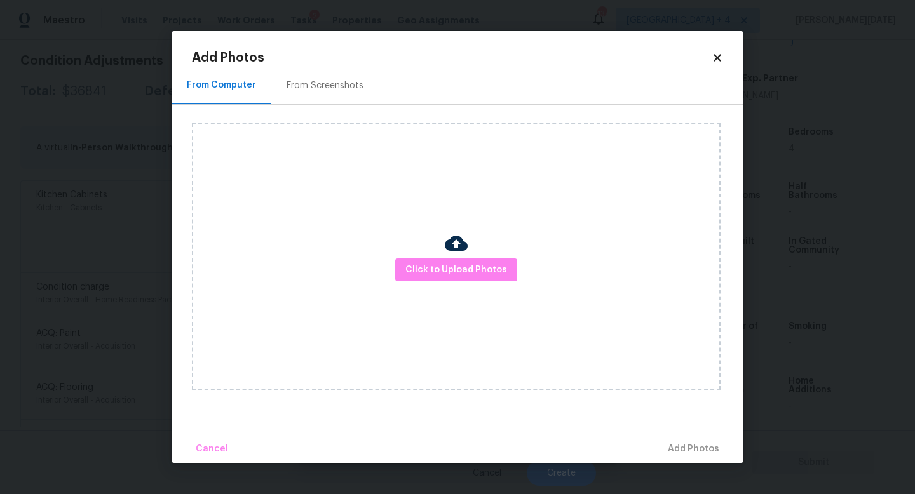
click at [470, 281] on div "Click to Upload Photos" at bounding box center [456, 256] width 529 height 267
click at [489, 263] on span "Click to Upload Photos" at bounding box center [456, 270] width 102 height 16
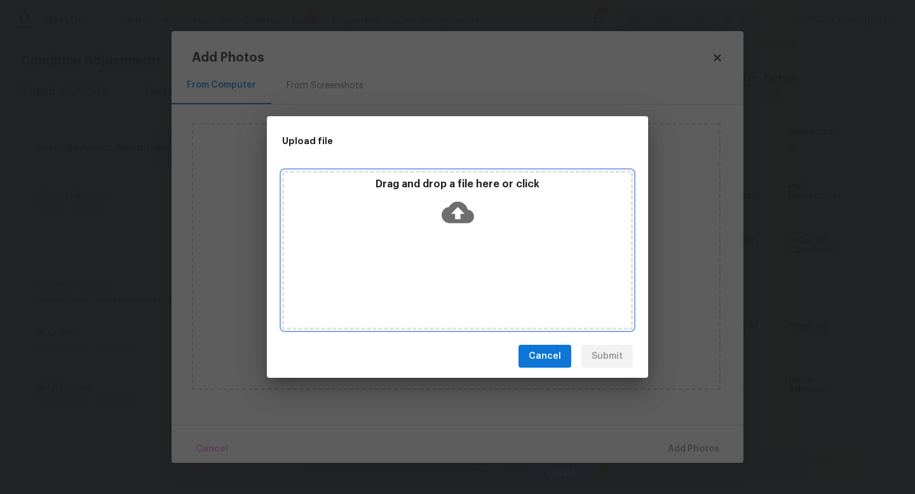
click at [489, 263] on div "Drag and drop a file here or click" at bounding box center [457, 250] width 351 height 159
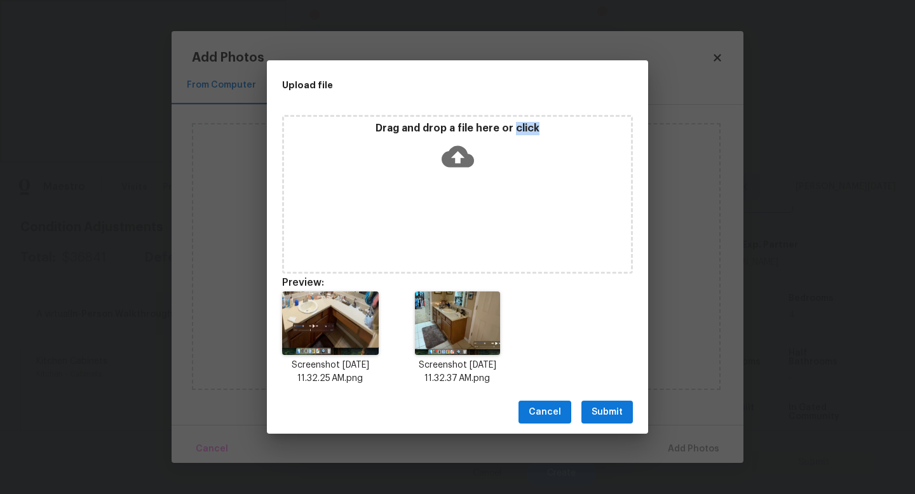
click at [602, 411] on span "Submit" at bounding box center [606, 413] width 31 height 16
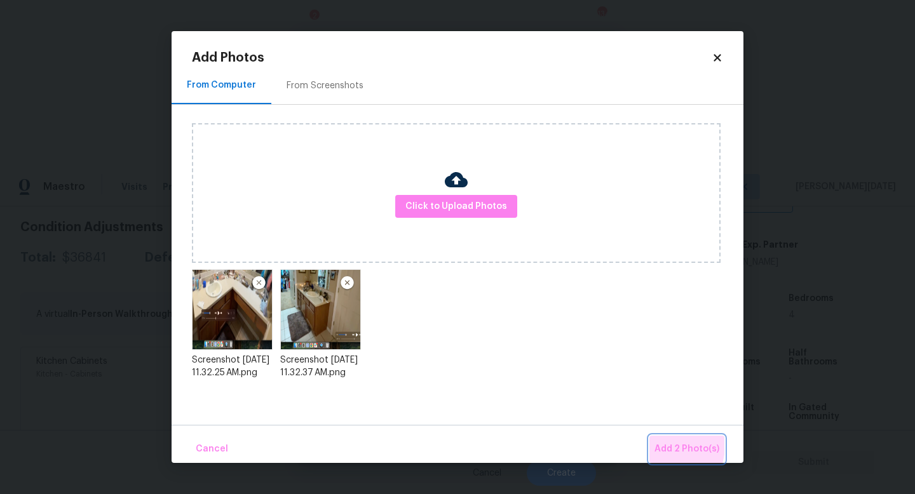
click at [661, 445] on span "Add 2 Photo(s)" at bounding box center [686, 450] width 65 height 16
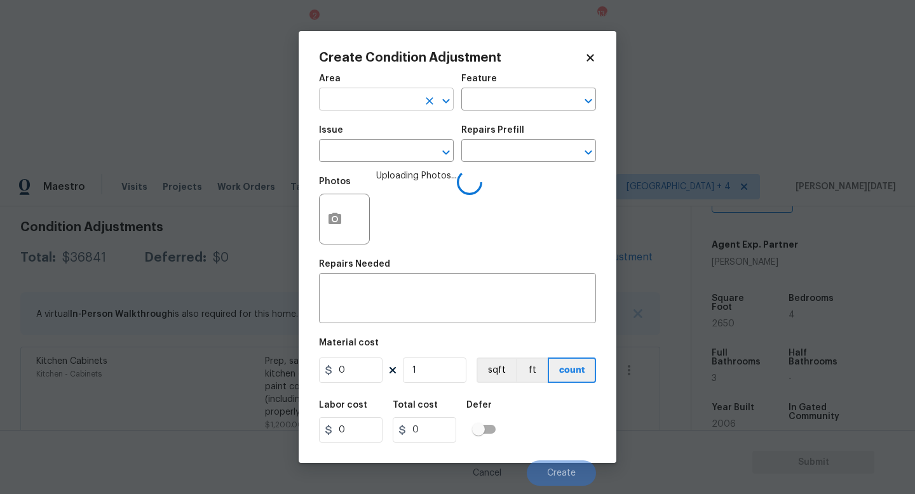
click at [361, 103] on input "text" at bounding box center [368, 101] width 99 height 20
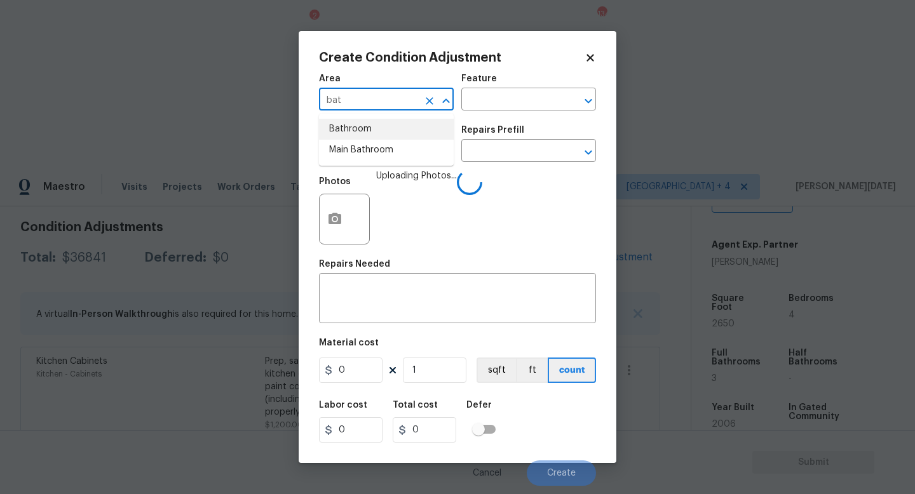
click at [361, 124] on li "Bathroom" at bounding box center [386, 129] width 135 height 21
type input "Bathroom"
click at [360, 140] on div "Issue" at bounding box center [386, 134] width 135 height 17
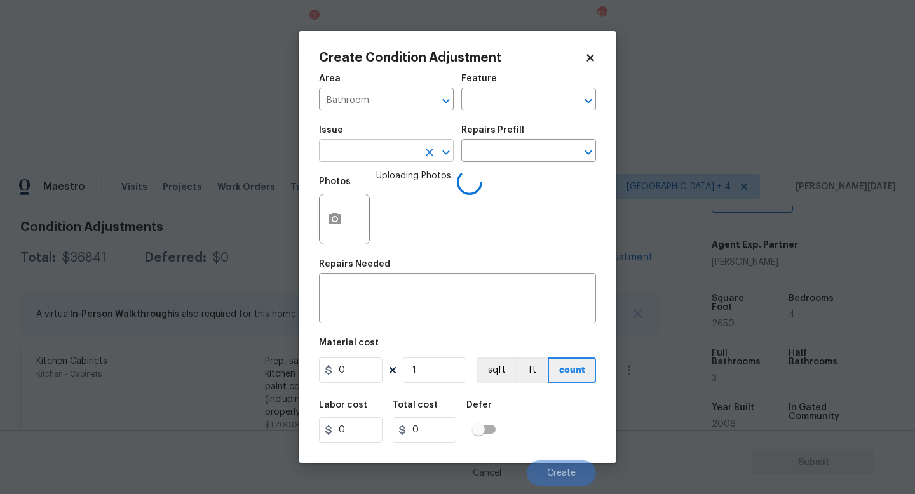
click at [360, 146] on input "text" at bounding box center [368, 152] width 99 height 20
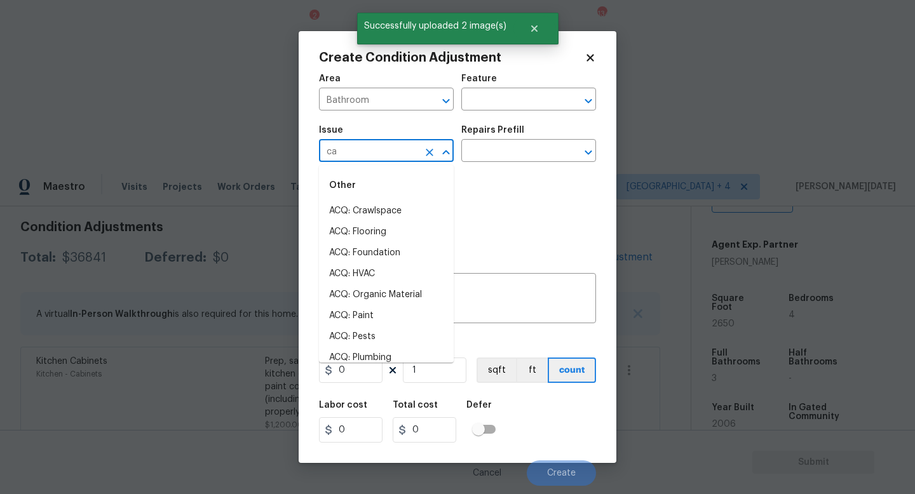
type input "cab"
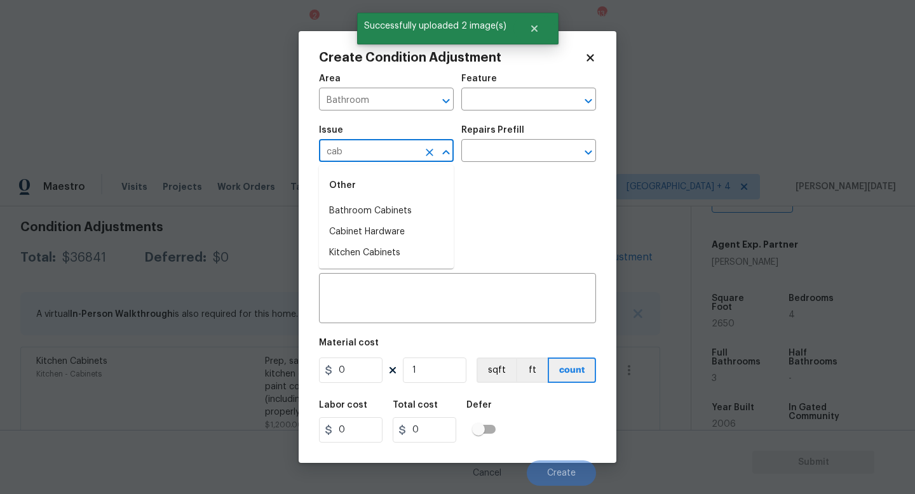
click at [396, 215] on li "Bathroom Cabinets" at bounding box center [386, 211] width 135 height 21
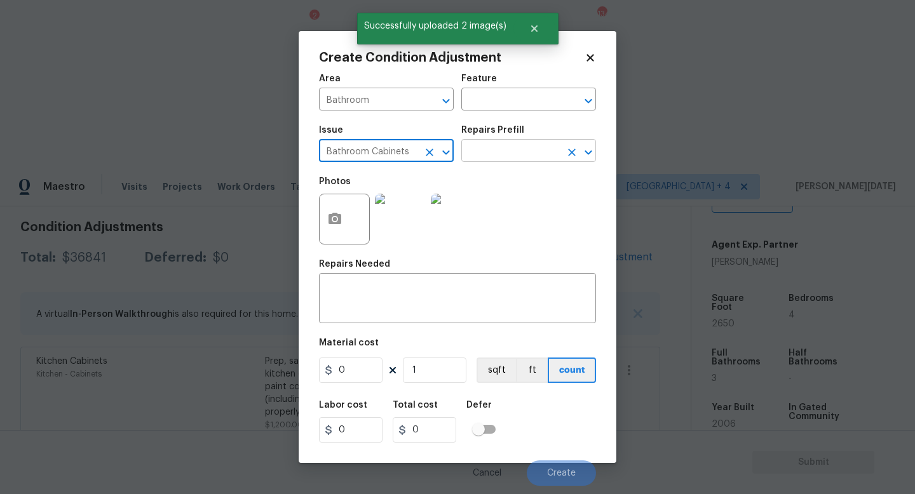
type input "Bathroom Cabinets"
click at [477, 152] on input "text" at bounding box center [510, 152] width 99 height 20
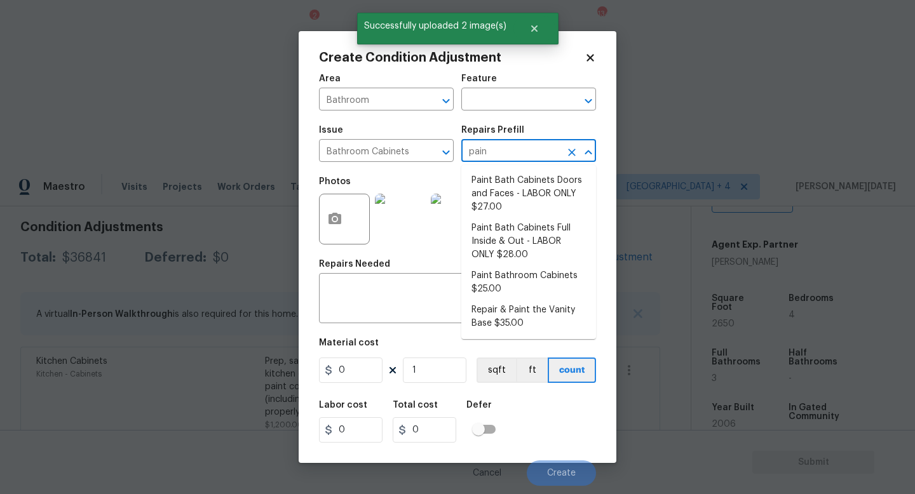
type input "paint"
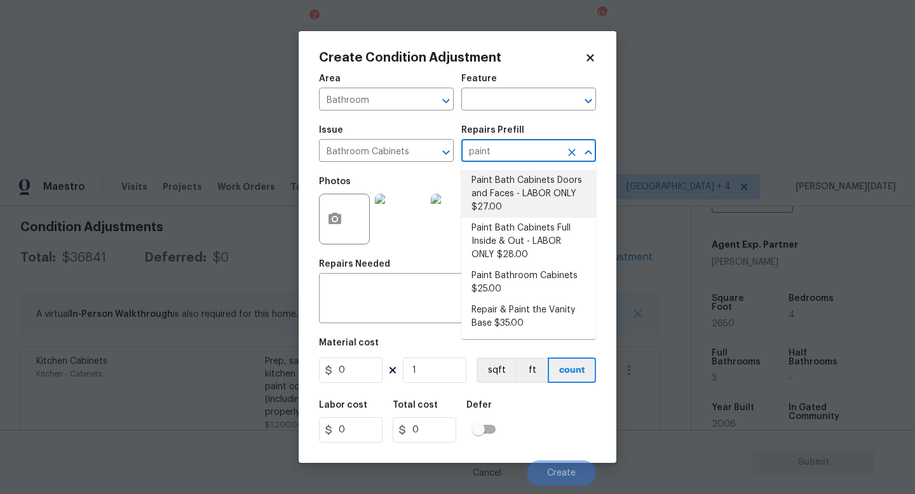
click at [507, 196] on li "Paint Bath Cabinets Doors and Faces - LABOR ONLY $27.00" at bounding box center [528, 194] width 135 height 48
type input "Cabinets"
type textarea "Prep, sand, mask and apply 2 coats of paint to the bathroom cabinet doors and b…"
type input "27"
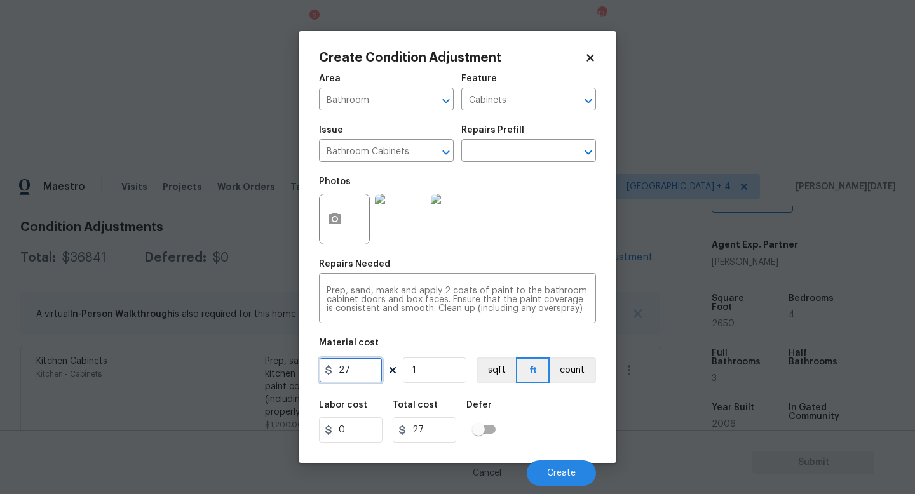
drag, startPoint x: 358, startPoint y: 374, endPoint x: 290, endPoint y: 374, distance: 68.0
click at [290, 374] on div "Create Condition Adjustment Area Bathroom ​ Feature Cabinets ​ Issue Bathroom C…" at bounding box center [457, 247] width 915 height 494
type input "1000"
click at [521, 257] on div "Area Bathroom ​ Feature Cabinets ​ Issue Bathroom Cabinets ​ Repairs Prefill ​ …" at bounding box center [457, 276] width 277 height 419
type input "1000"
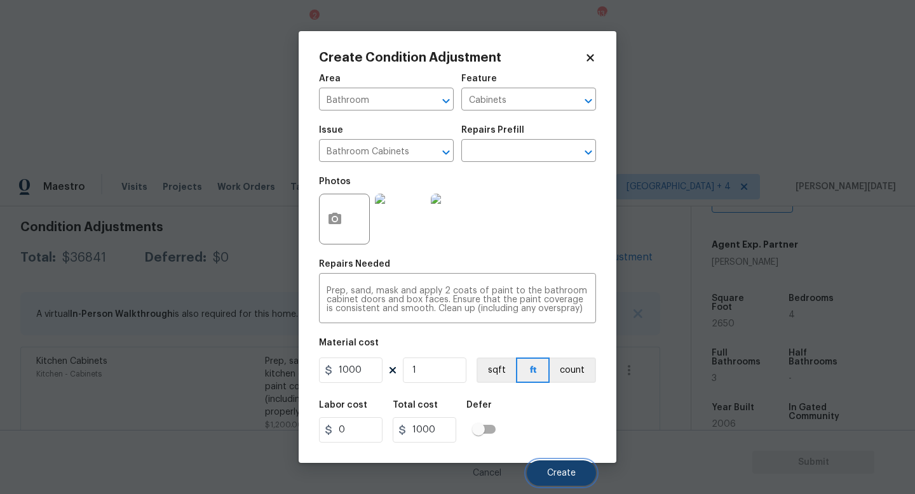
click at [564, 477] on span "Create" at bounding box center [561, 474] width 29 height 10
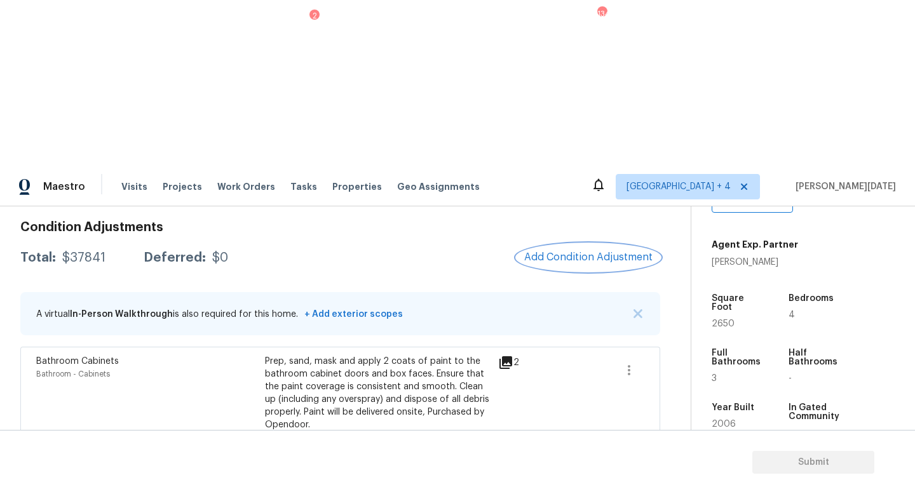
click at [584, 244] on button "Add Condition Adjustment" at bounding box center [589, 257] width 144 height 27
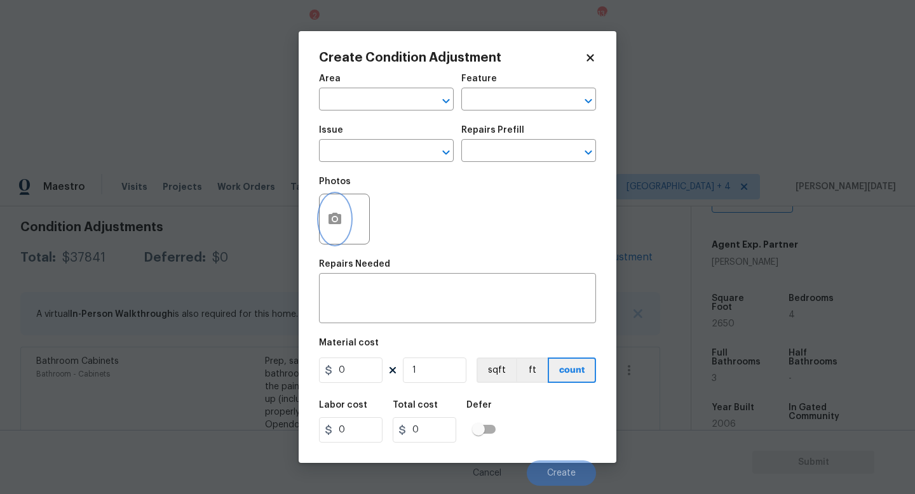
click at [327, 230] on button "button" at bounding box center [335, 219] width 30 height 50
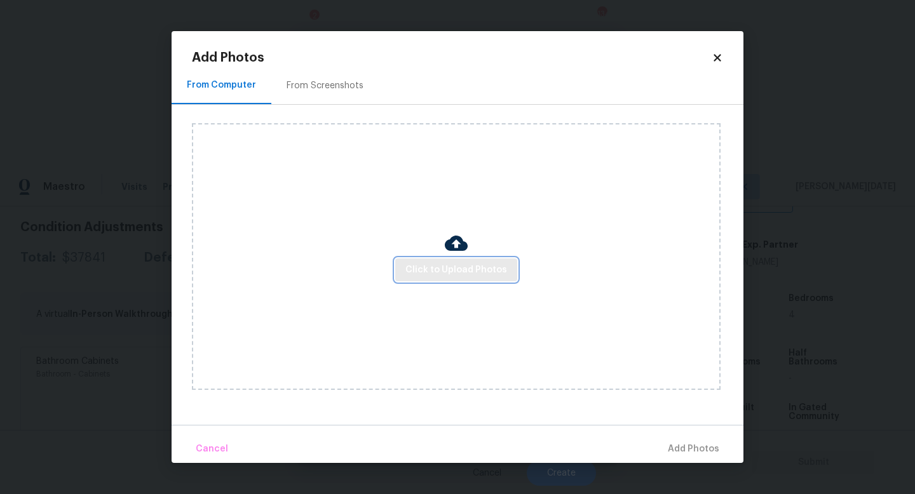
click at [448, 278] on button "Click to Upload Photos" at bounding box center [456, 271] width 122 height 24
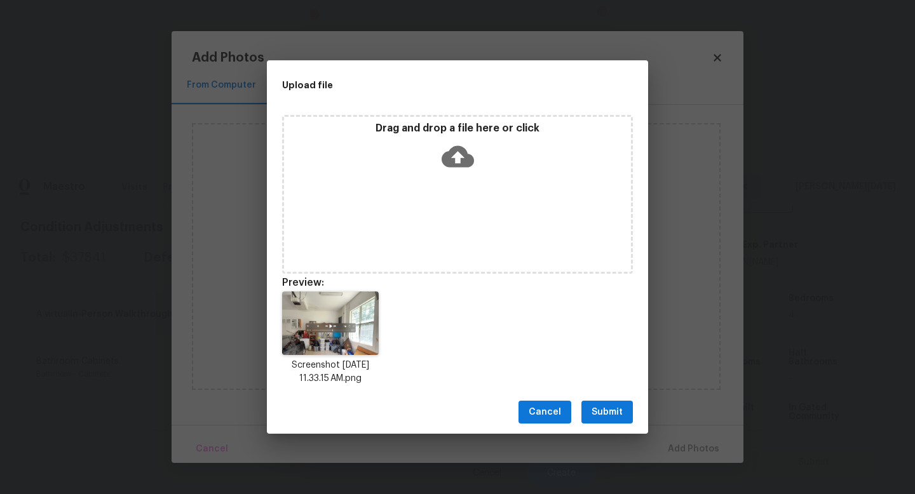
click at [622, 403] on button "Submit" at bounding box center [606, 413] width 51 height 24
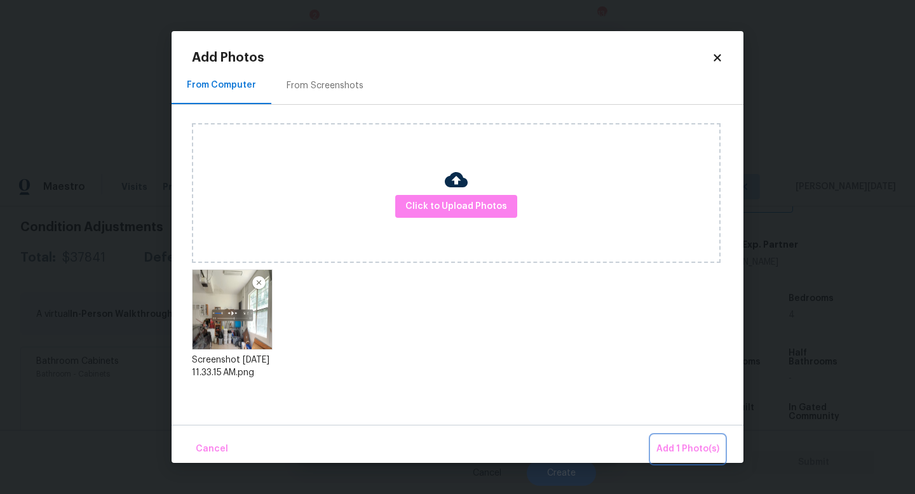
click at [674, 437] on button "Add 1 Photo(s)" at bounding box center [687, 449] width 73 height 27
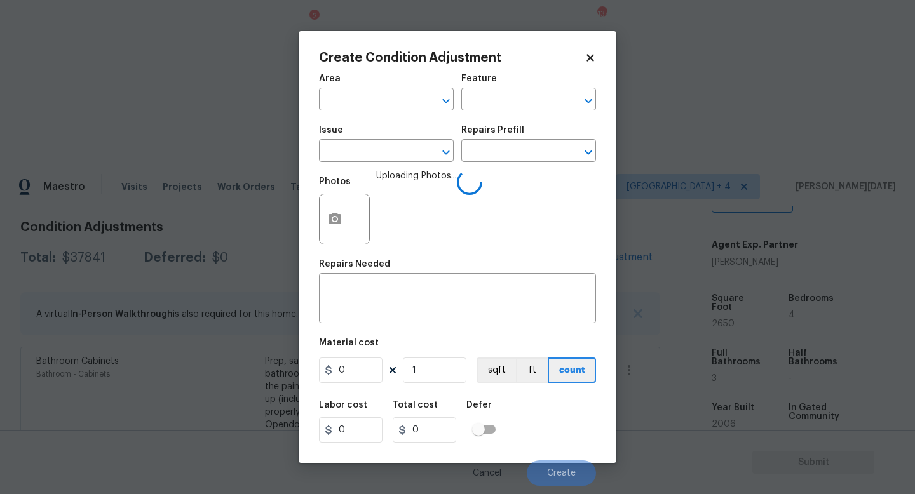
click at [351, 89] on div "Area" at bounding box center [386, 82] width 135 height 17
click at [349, 102] on input "text" at bounding box center [368, 101] width 99 height 20
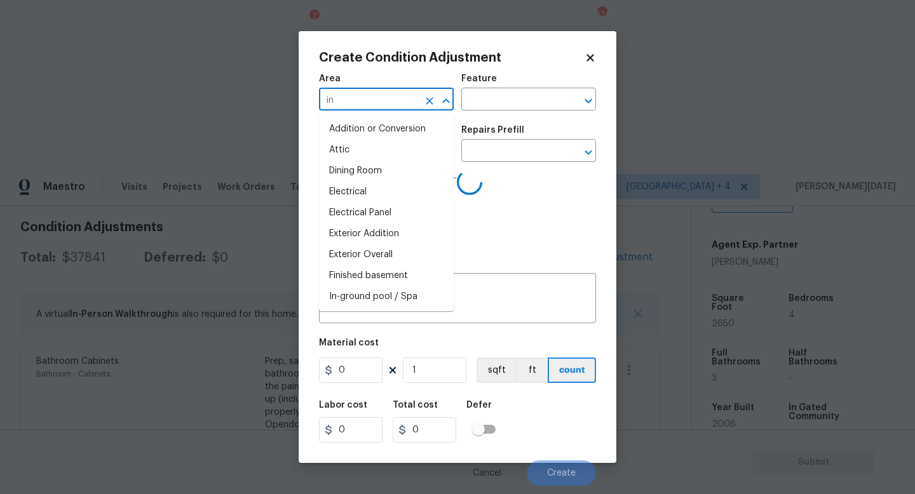
type input "int"
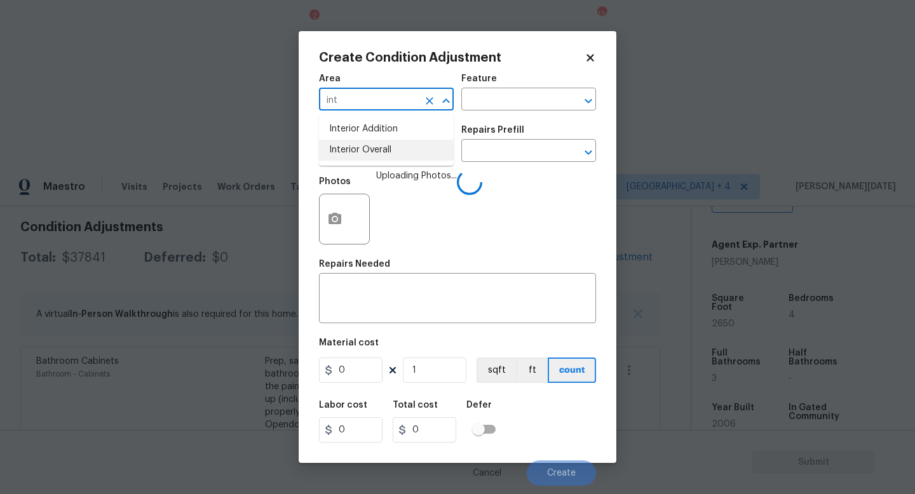
click at [378, 165] on ul "Interior Addition Interior Overall" at bounding box center [386, 140] width 135 height 52
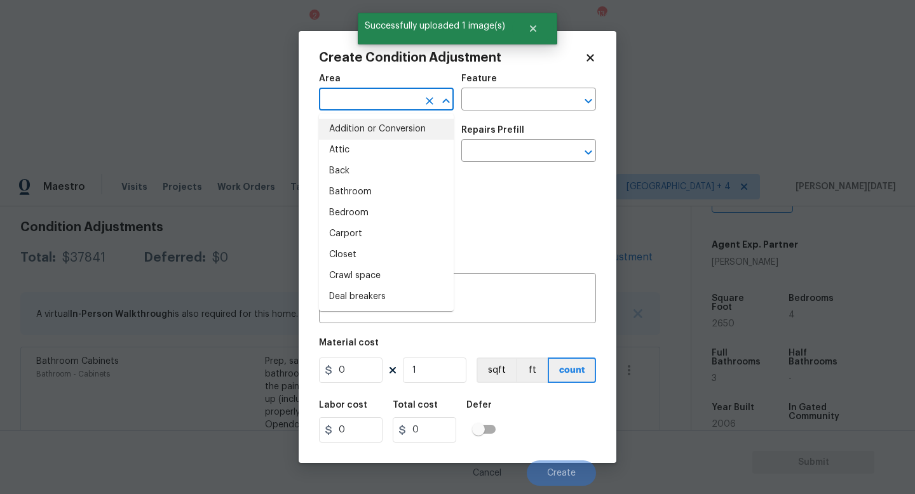
click at [360, 104] on input "text" at bounding box center [368, 101] width 99 height 20
type input "it"
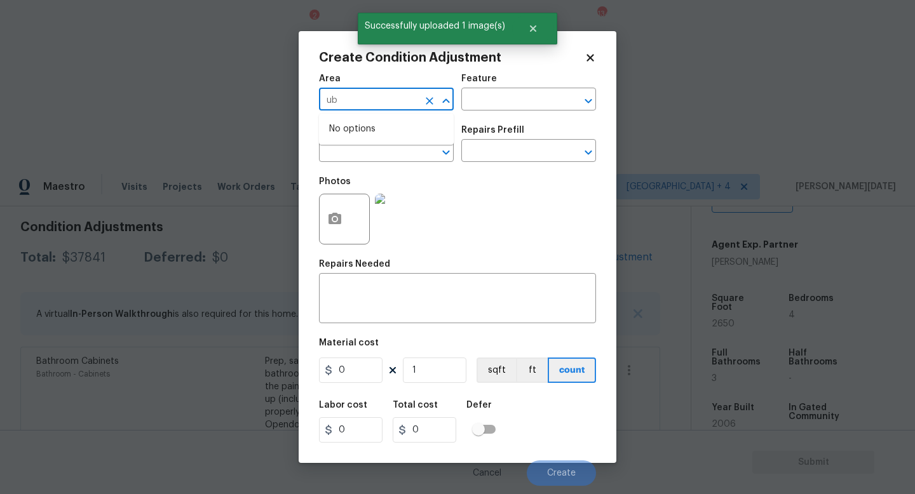
type input "u"
click at [367, 155] on li "Interior Overall" at bounding box center [386, 150] width 135 height 21
type input "Interior Overall"
click at [367, 155] on input "text" at bounding box center [368, 152] width 99 height 20
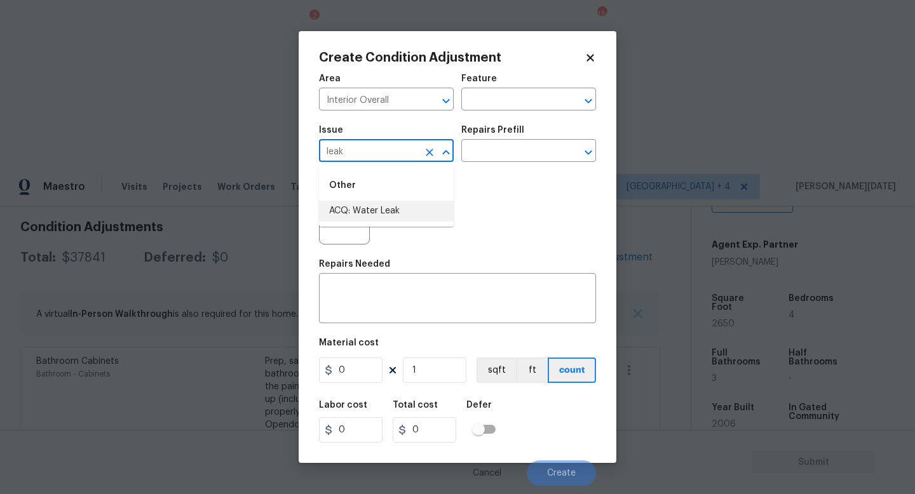
click at [387, 211] on li "ACQ: Water Leak" at bounding box center [386, 211] width 135 height 21
type input "ACQ: Water Leak"
click at [496, 158] on input "text" at bounding box center [510, 152] width 99 height 20
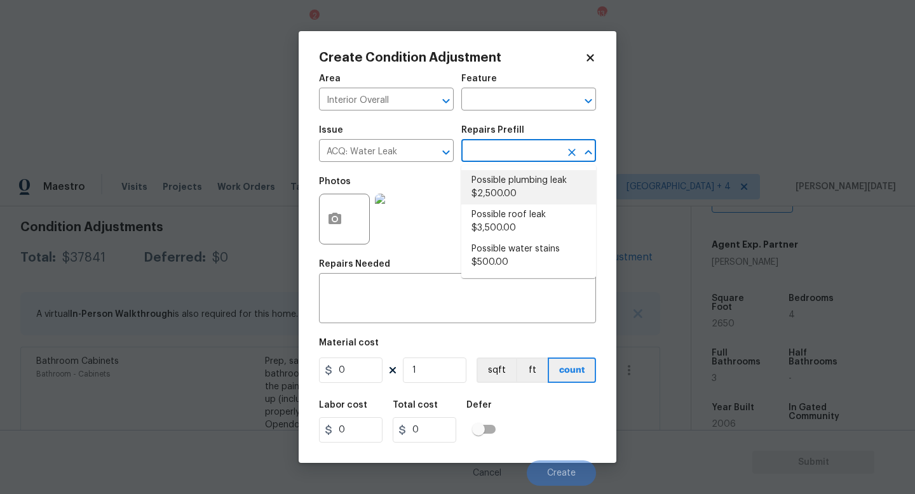
click at [502, 182] on li "Possible plumbing leak $2,500.00" at bounding box center [528, 187] width 135 height 34
type input "Acquisition"
type textarea "Acquisition Scope: Possible plumbing leak"
type input "2500"
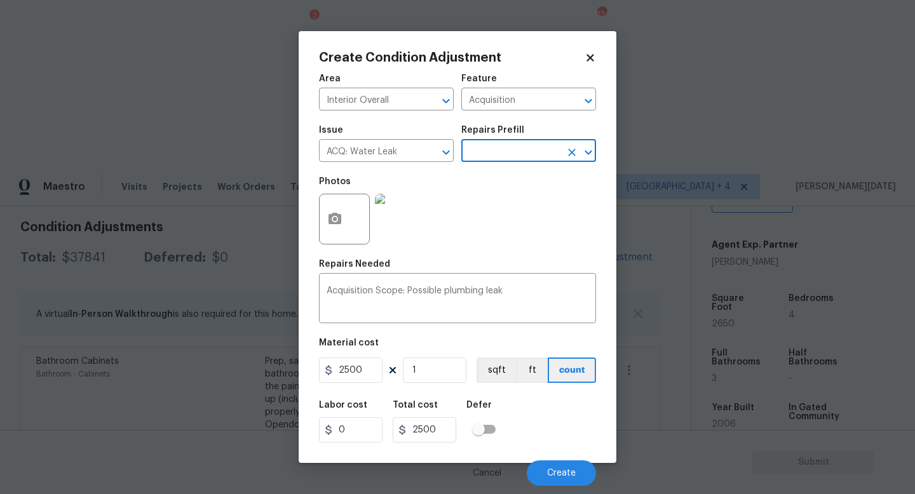
click at [504, 149] on input "text" at bounding box center [510, 152] width 99 height 20
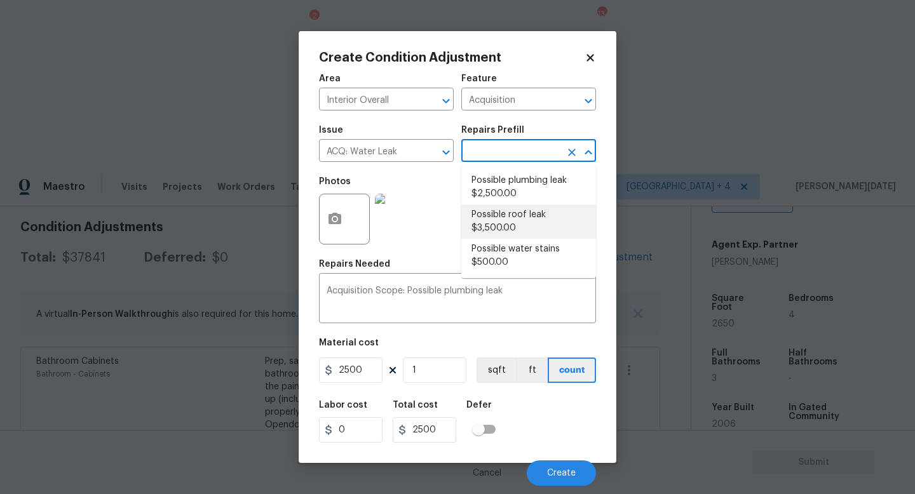
click at [515, 215] on li "Possible roof leak $3,500.00" at bounding box center [528, 222] width 135 height 34
type textarea "Acquisition Scope: Possible roof leak"
type input "3500"
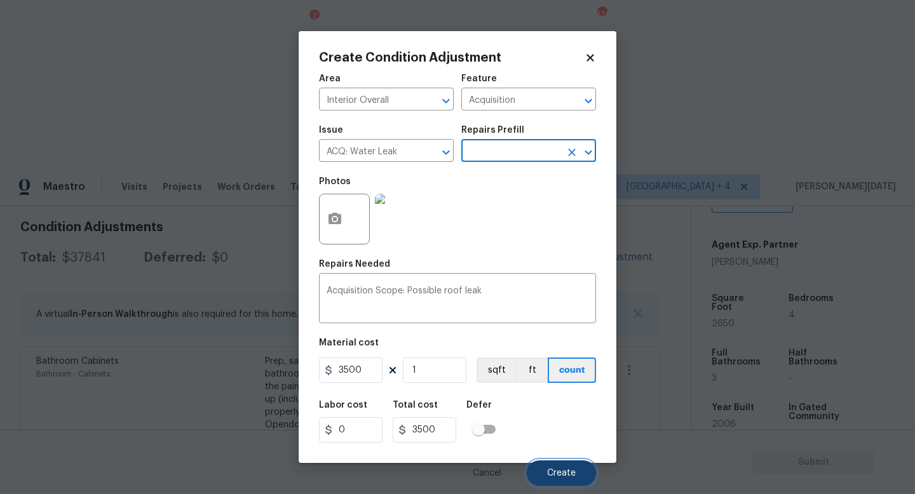
click at [564, 463] on button "Create" at bounding box center [561, 473] width 69 height 25
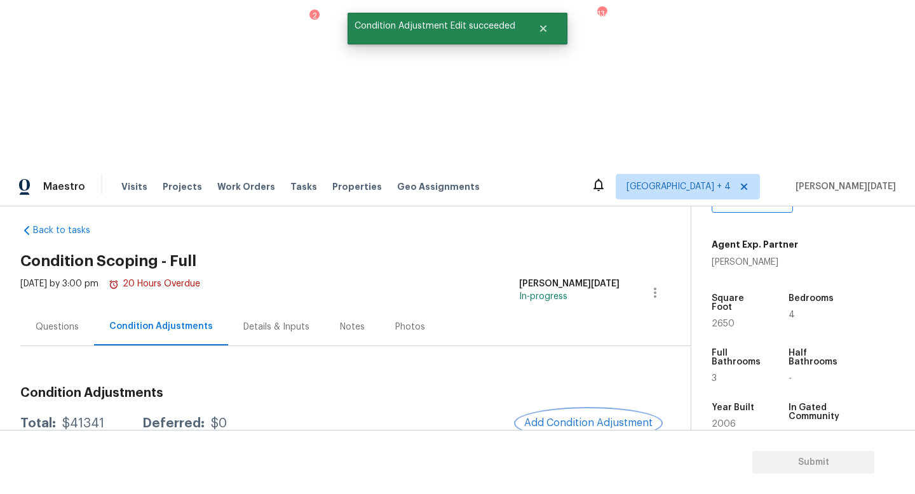
scroll to position [0, 0]
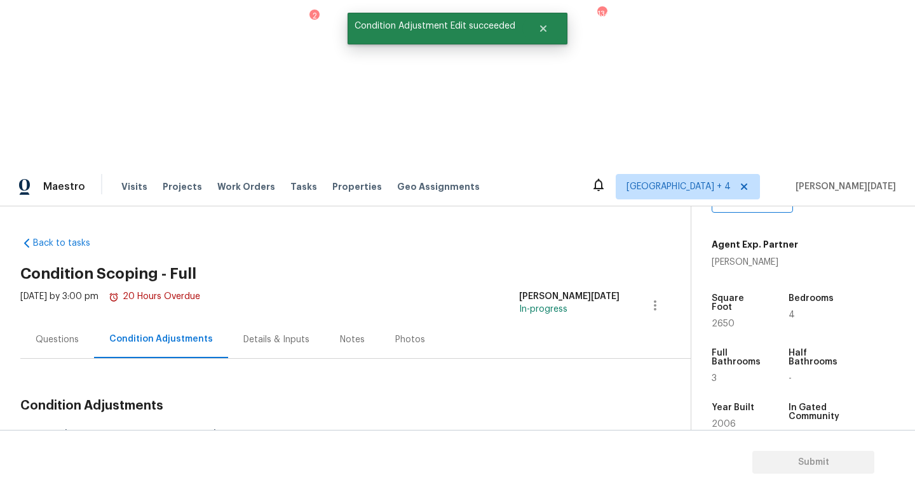
click at [65, 334] on div "Questions" at bounding box center [57, 340] width 43 height 13
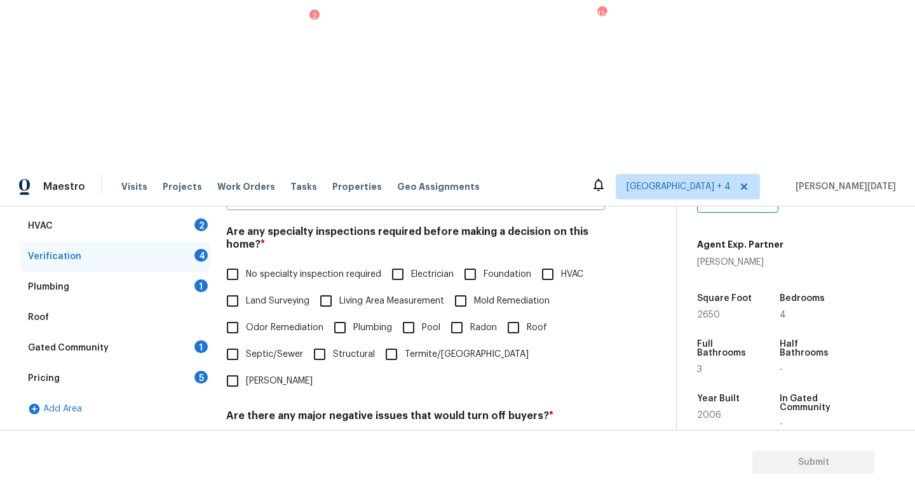
click at [243, 475] on div "Should this home be escalated to your manager? * Yes No" at bounding box center [415, 500] width 379 height 50
click at [222, 341] on div "Exterior 1 Utilities 4 Pool/Spa 4 HVAC 2 Verification 4 Plumbing 1 Roof Gated C…" at bounding box center [332, 367] width 625 height 497
checkbox input "true"
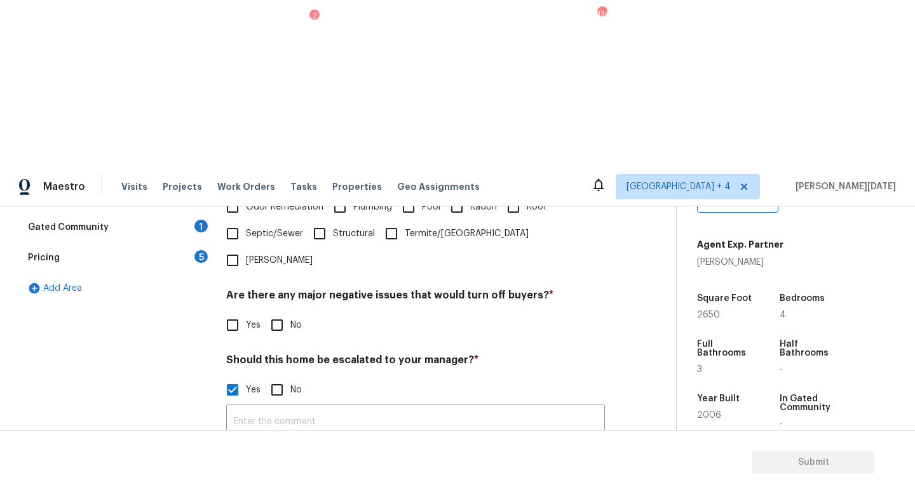
click at [246, 484] on icon "button" at bounding box center [242, 489] width 13 height 11
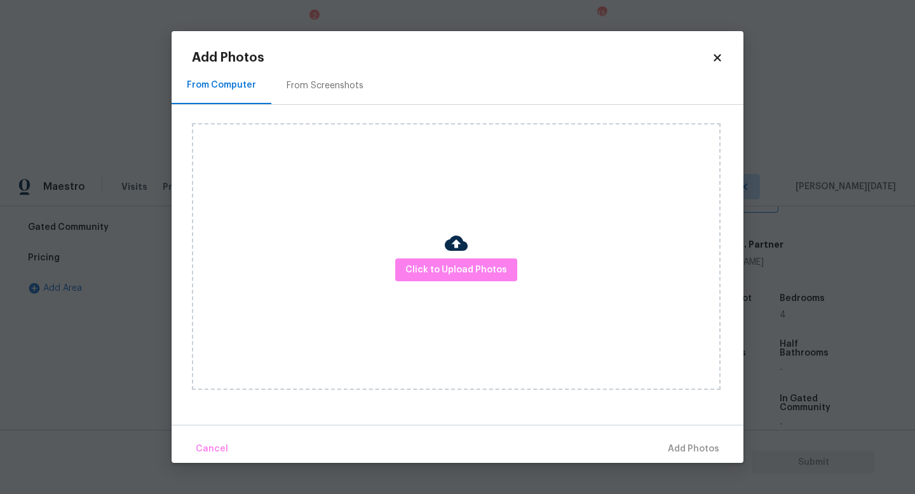
click at [443, 290] on div "Click to Upload Photos" at bounding box center [456, 256] width 529 height 267
click at [466, 274] on span "Click to Upload Photos" at bounding box center [456, 270] width 102 height 16
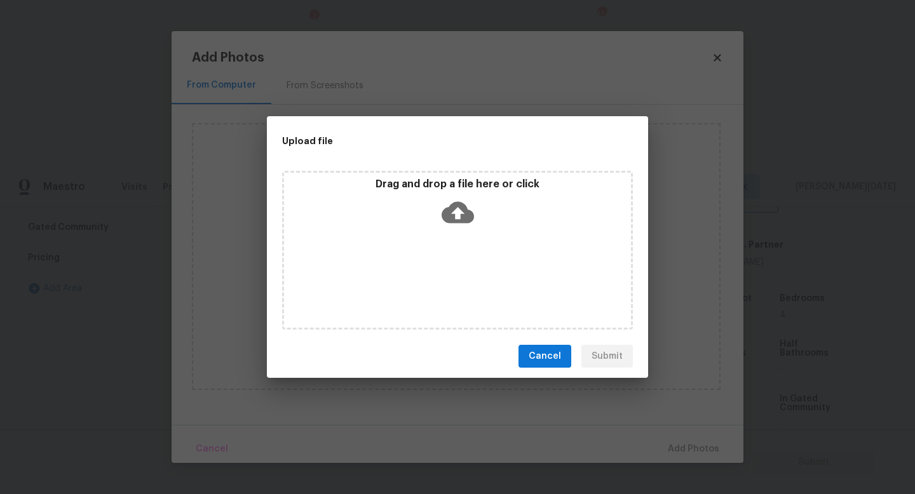
click at [466, 274] on div "Drag and drop a file here or click" at bounding box center [457, 250] width 351 height 159
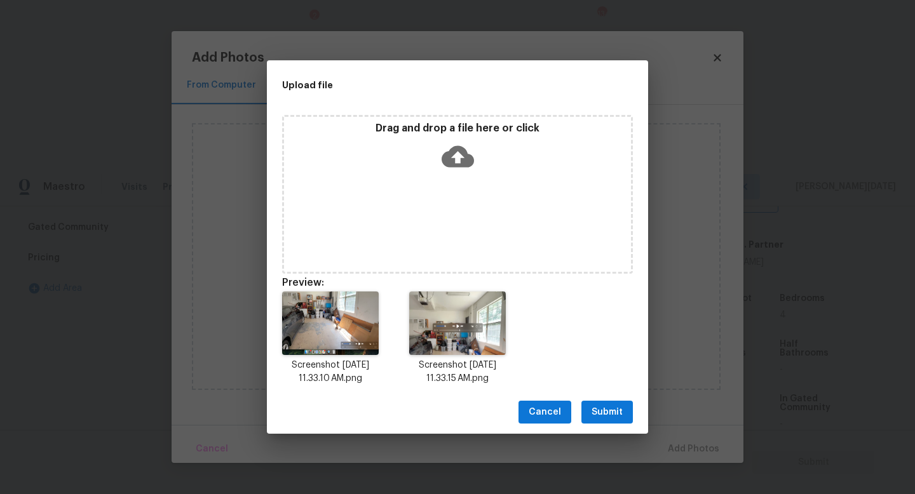
click at [617, 414] on span "Submit" at bounding box center [606, 413] width 31 height 16
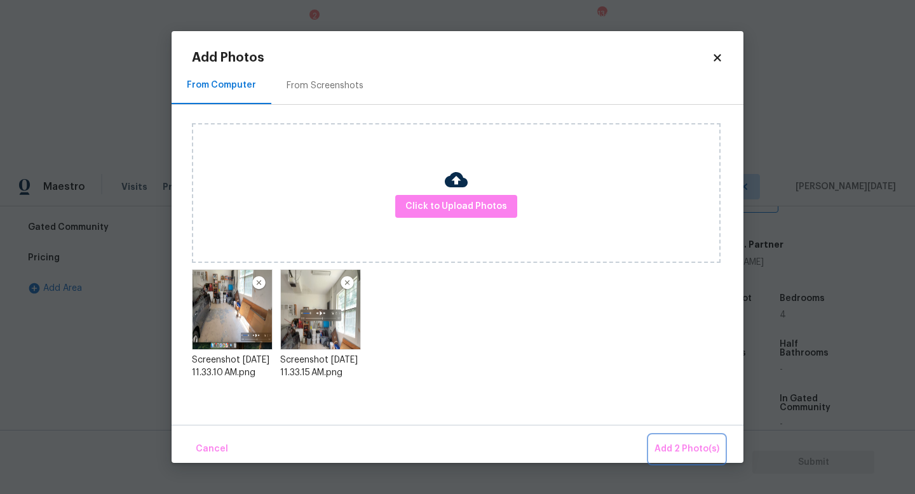
click at [667, 439] on button "Add 2 Photo(s)" at bounding box center [686, 449] width 75 height 27
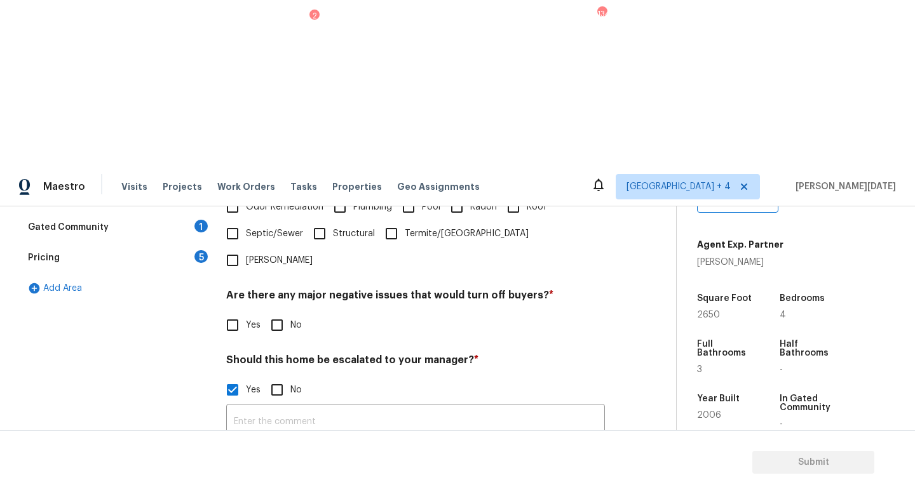
scroll to position [0, 0]
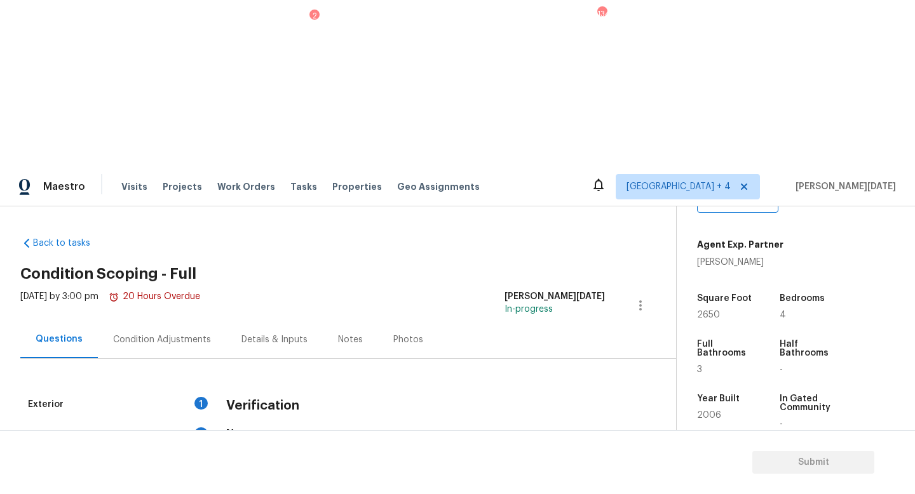
click at [162, 334] on div "Condition Adjustments" at bounding box center [162, 340] width 98 height 13
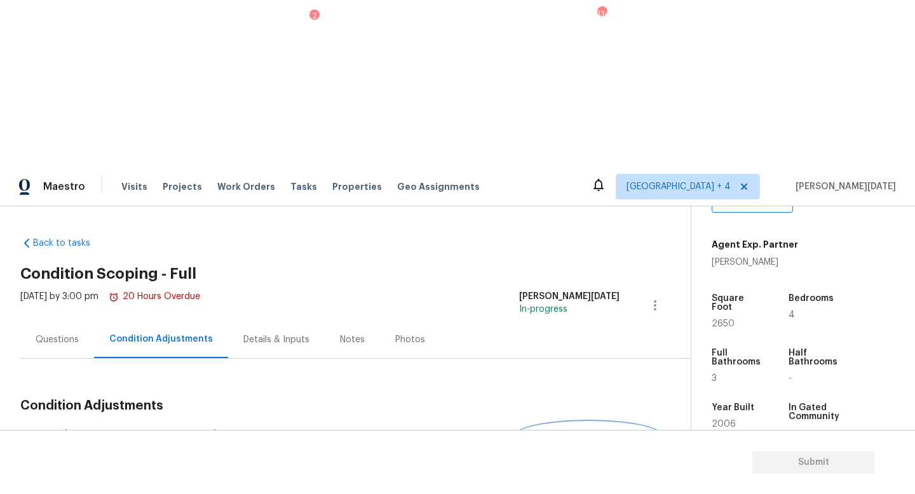
click at [552, 430] on span "Add Condition Adjustment" at bounding box center [588, 435] width 128 height 11
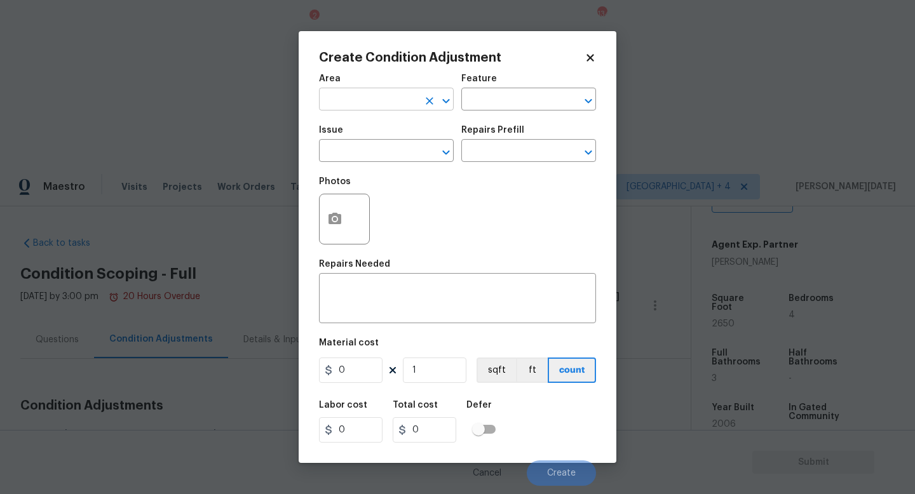
click at [342, 106] on input "text" at bounding box center [368, 101] width 99 height 20
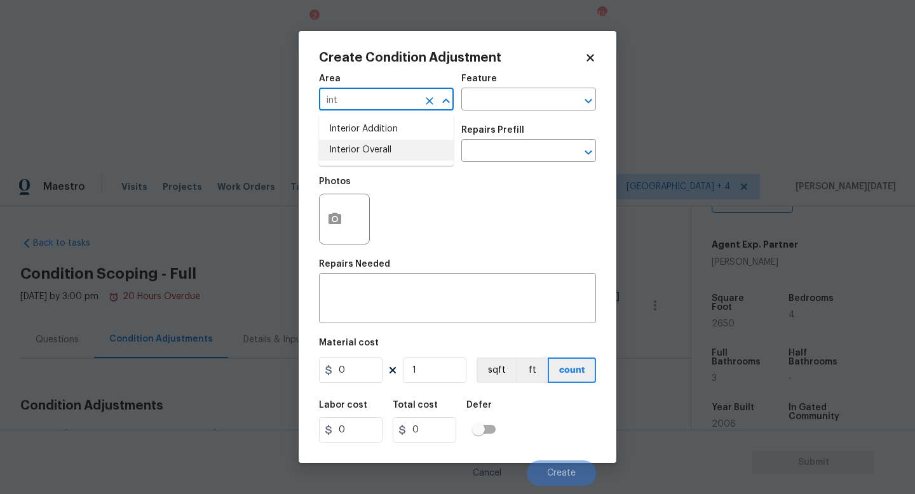
click at [358, 147] on li "Interior Overall" at bounding box center [386, 150] width 135 height 21
type input "Interior Overall"
click at [358, 147] on input "text" at bounding box center [368, 152] width 99 height 20
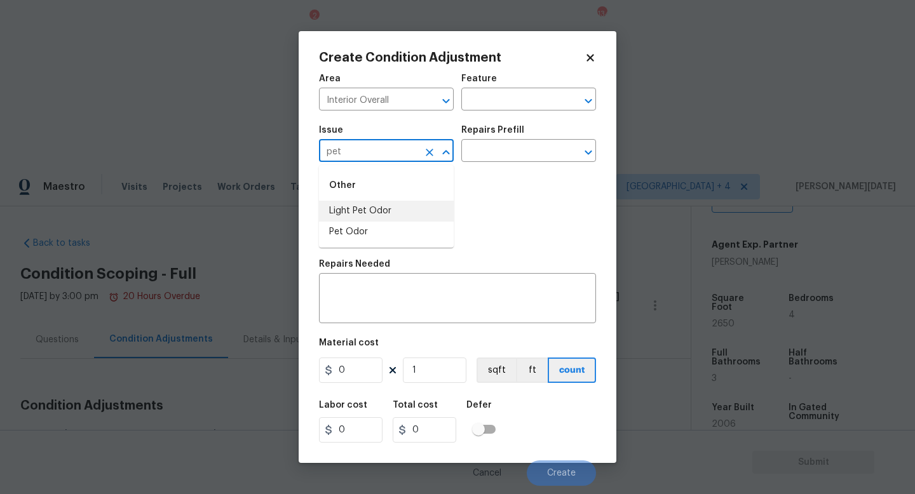
click at [373, 210] on li "Light Pet Odor" at bounding box center [386, 211] width 135 height 21
type input "Light Pet Odor"
click at [483, 153] on input "text" at bounding box center [510, 152] width 99 height 20
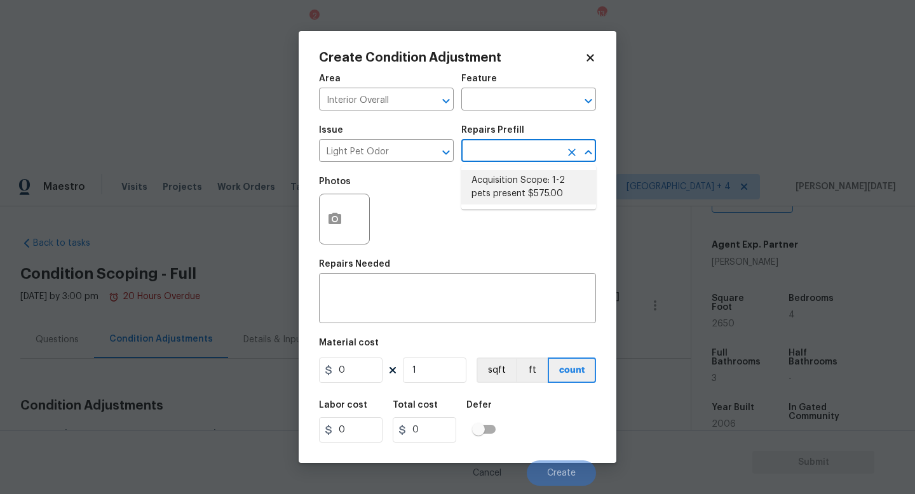
click at [518, 187] on li "Acquisition Scope: 1-2 pets present $575.00" at bounding box center [528, 187] width 135 height 34
type textarea "Acquisition Scope: 1-2 pets present"
type input "575"
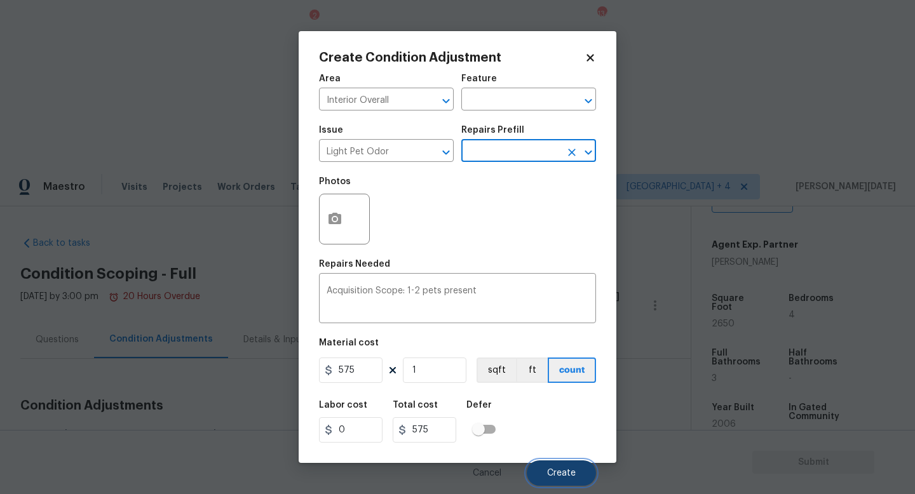
click at [544, 464] on button "Create" at bounding box center [561, 473] width 69 height 25
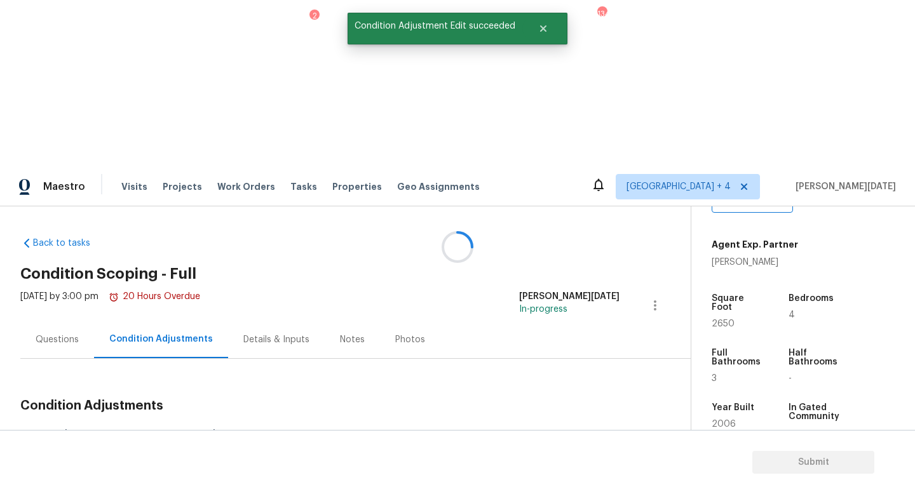
click at [556, 261] on div at bounding box center [457, 247] width 915 height 494
click at [553, 430] on span "Add Condition Adjustment" at bounding box center [588, 435] width 128 height 11
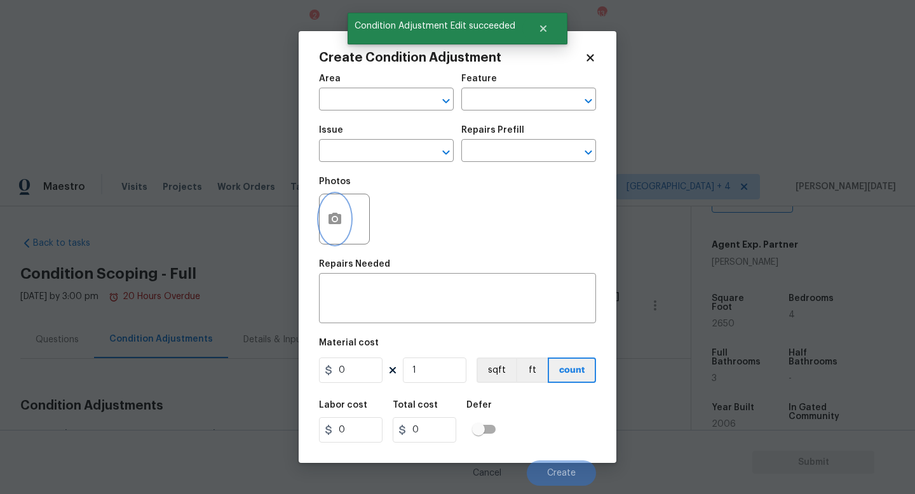
click at [325, 227] on button "button" at bounding box center [335, 219] width 30 height 50
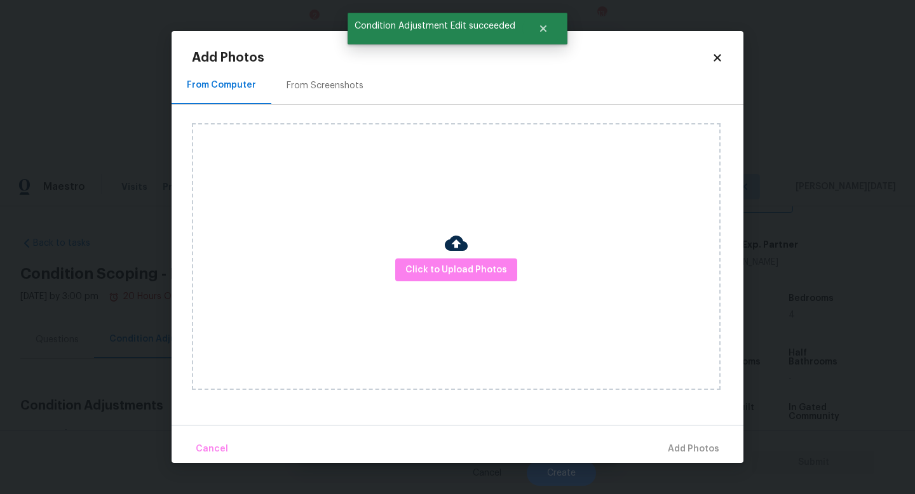
click at [403, 257] on div "Click to Upload Photos" at bounding box center [456, 256] width 529 height 267
click at [429, 273] on span "Click to Upload Photos" at bounding box center [456, 270] width 102 height 16
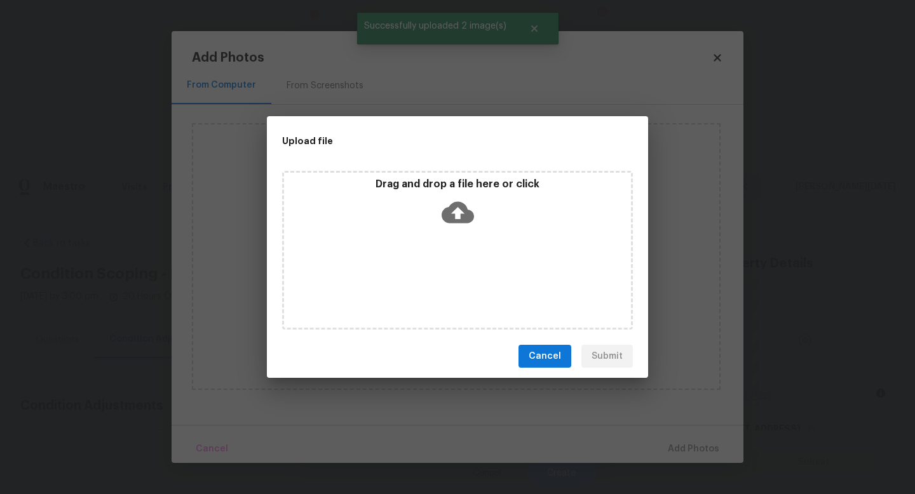
scroll to position [271, 0]
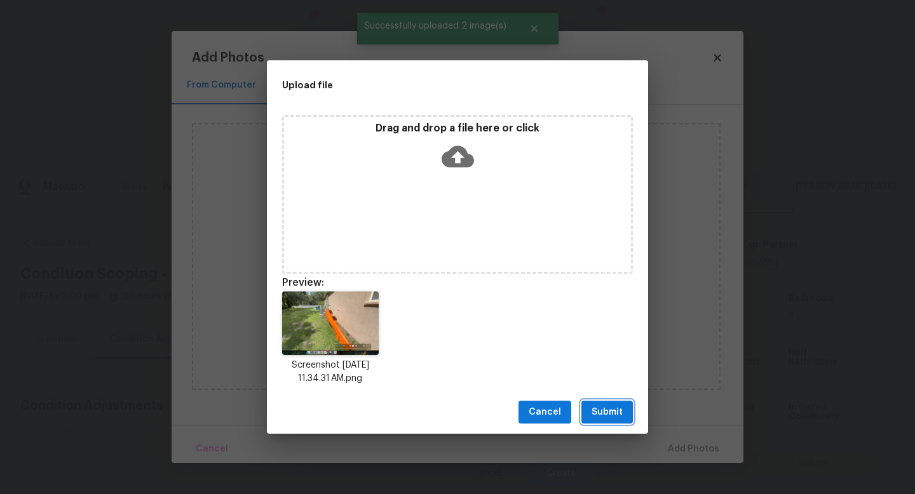
click at [612, 418] on span "Submit" at bounding box center [606, 413] width 31 height 16
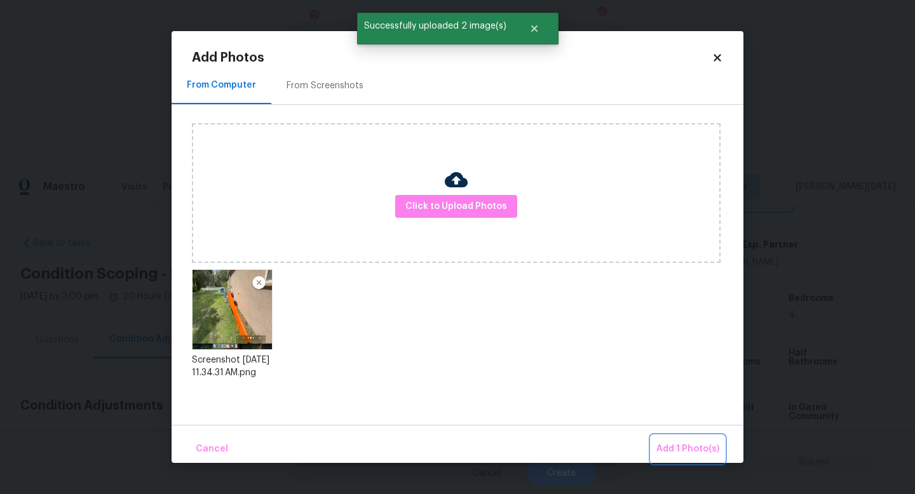
click at [670, 445] on span "Add 1 Photo(s)" at bounding box center [687, 450] width 63 height 16
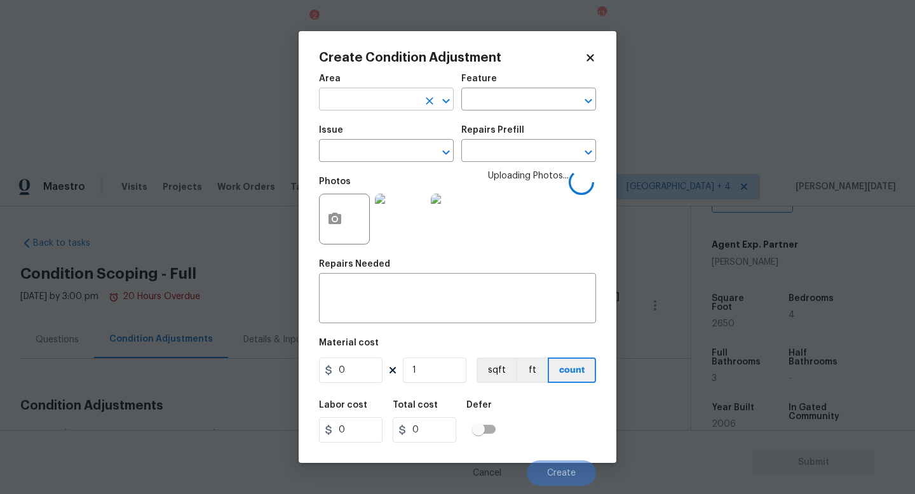
click at [346, 98] on input "text" at bounding box center [368, 101] width 99 height 20
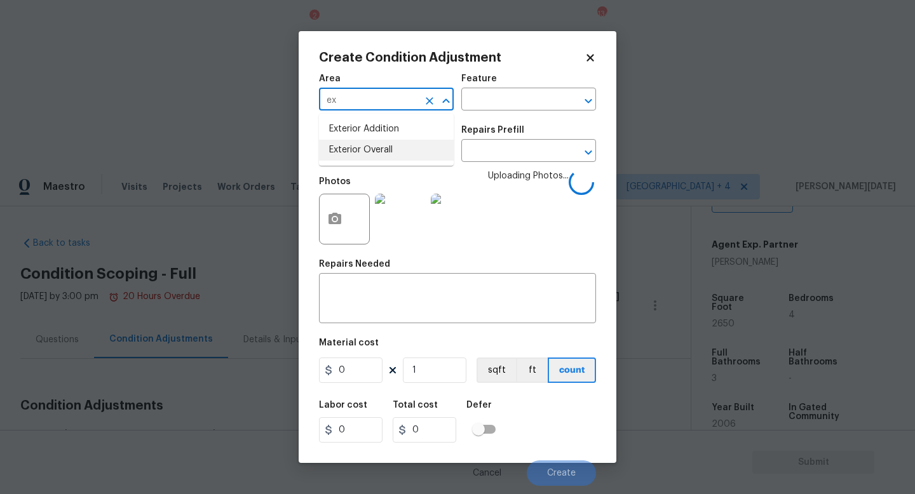
click at [360, 158] on li "Exterior Overall" at bounding box center [386, 150] width 135 height 21
type input "Exterior Overall"
click at [360, 158] on input "text" at bounding box center [368, 152] width 99 height 20
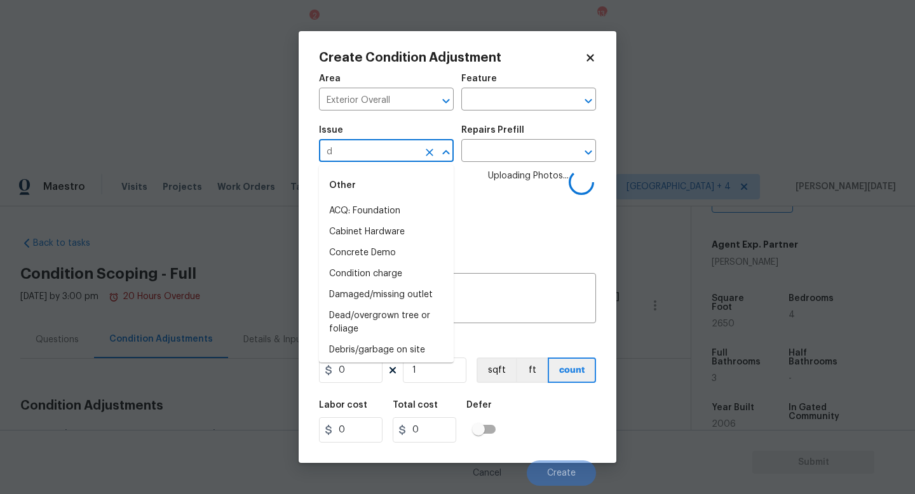
type input "de"
type input "b"
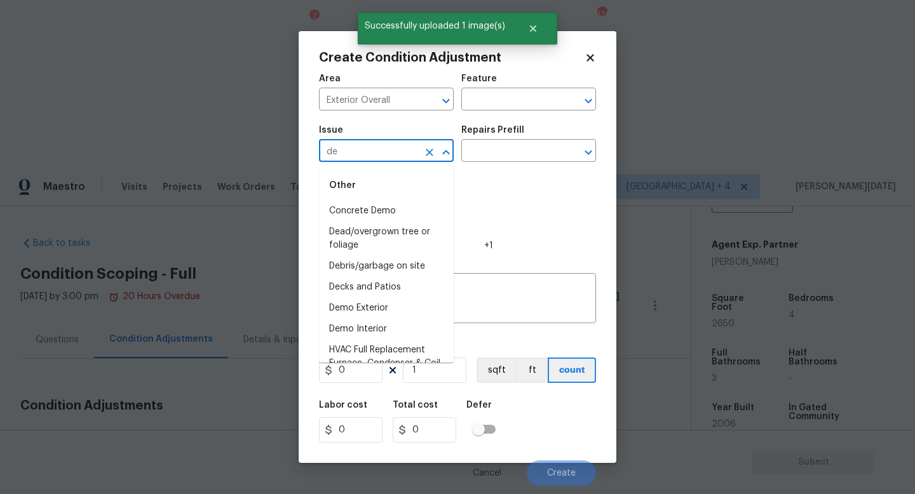
type input "deb"
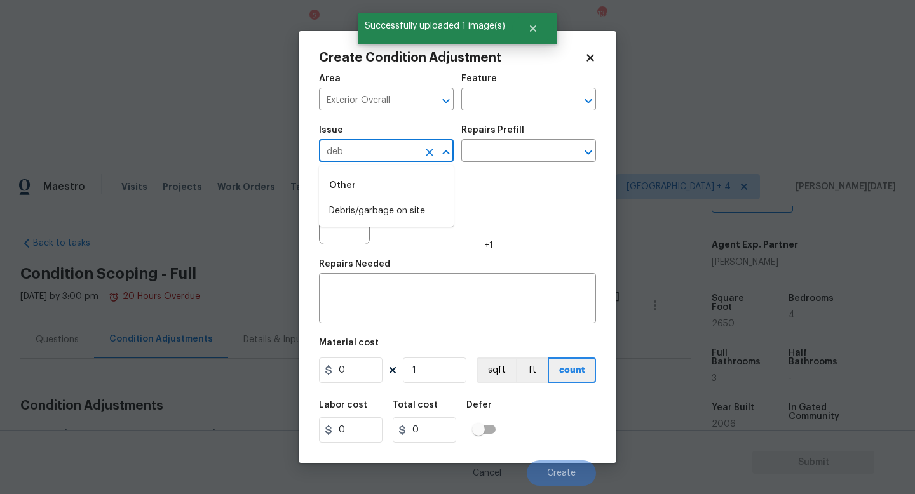
click at [384, 212] on li "Debris/garbage on site" at bounding box center [386, 211] width 135 height 21
type input "Debris/garbage on site"
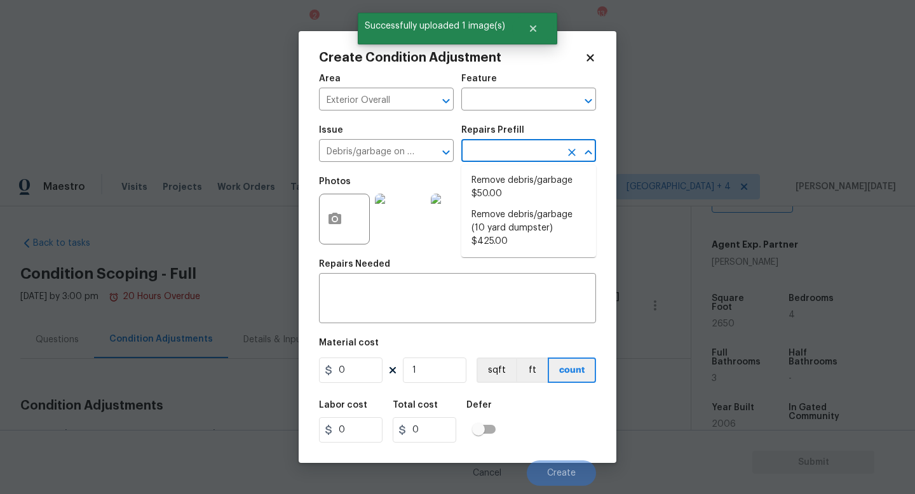
click at [480, 162] on input "text" at bounding box center [510, 152] width 99 height 20
click at [500, 189] on li "Remove debris/garbage $50.00" at bounding box center [528, 187] width 135 height 34
type input "50"
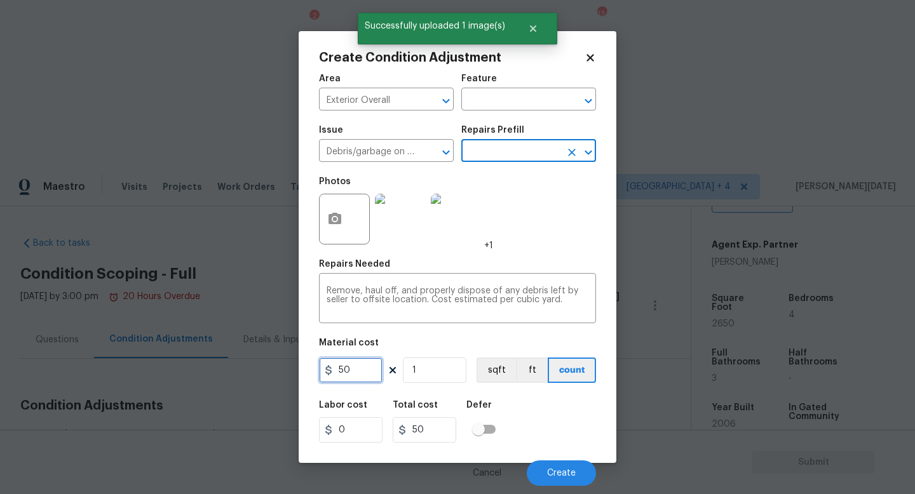
click at [371, 363] on input "50" at bounding box center [351, 370] width 64 height 25
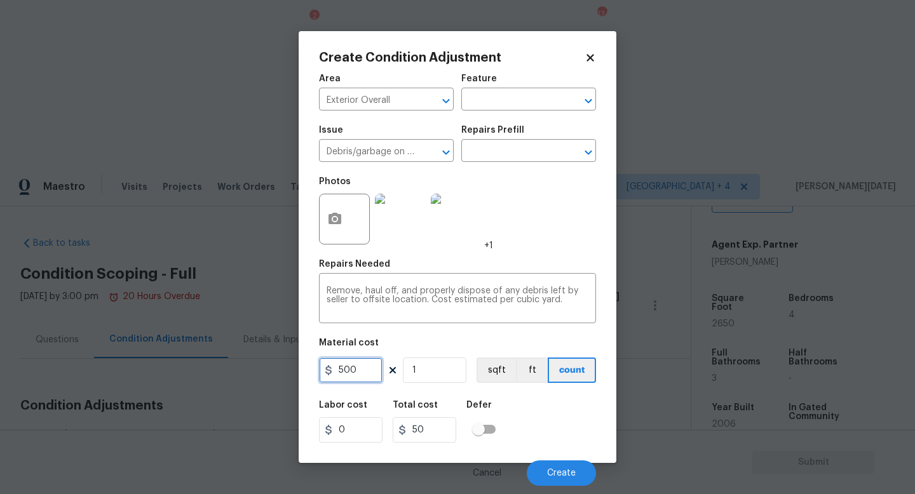
type input "500"
click at [569, 215] on div "Photos +1" at bounding box center [457, 211] width 277 height 83
click at [560, 469] on span "Create" at bounding box center [561, 474] width 29 height 10
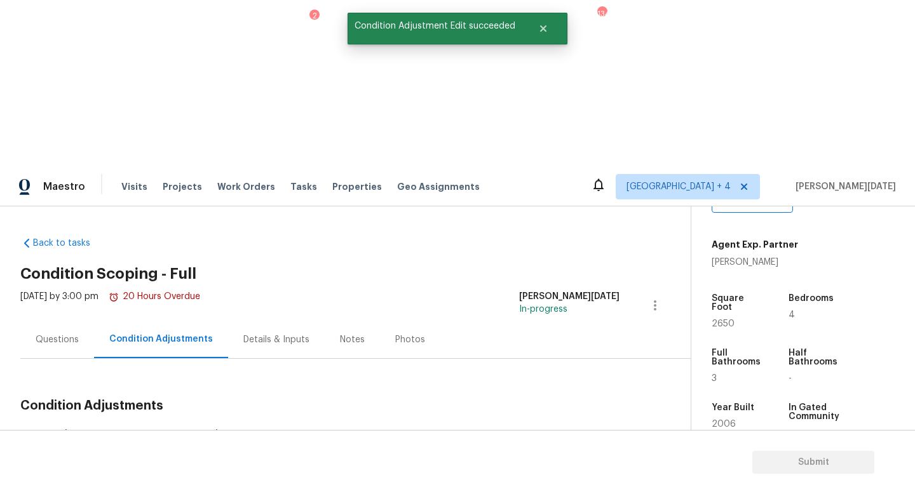
drag, startPoint x: 60, startPoint y: 267, endPoint x: 107, endPoint y: 271, distance: 47.8
click at [107, 430] on div "Total: $42416 Deferred: $0" at bounding box center [124, 436] width 208 height 13
copy div "$42416"
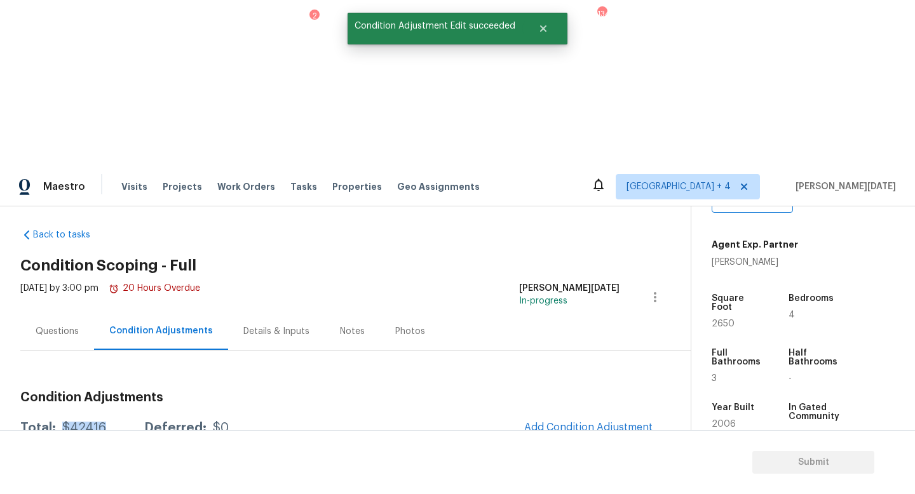
scroll to position [0, 0]
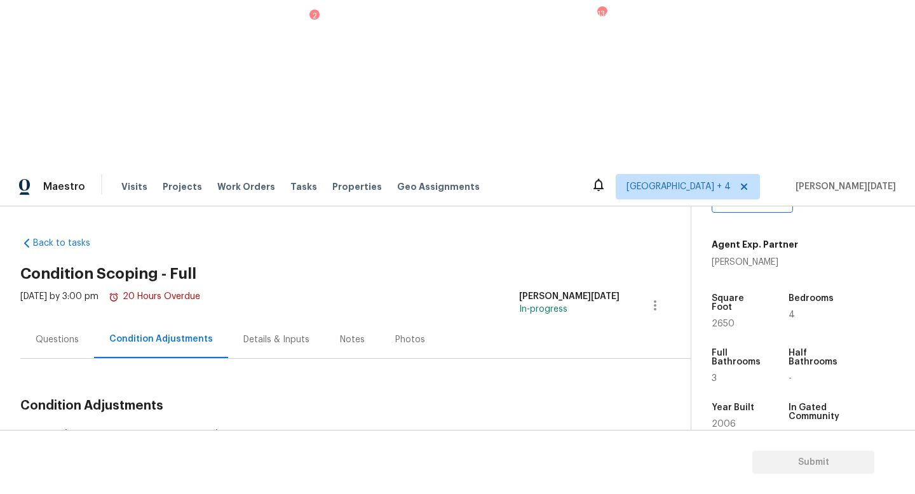
click at [60, 334] on div "Questions" at bounding box center [57, 340] width 43 height 13
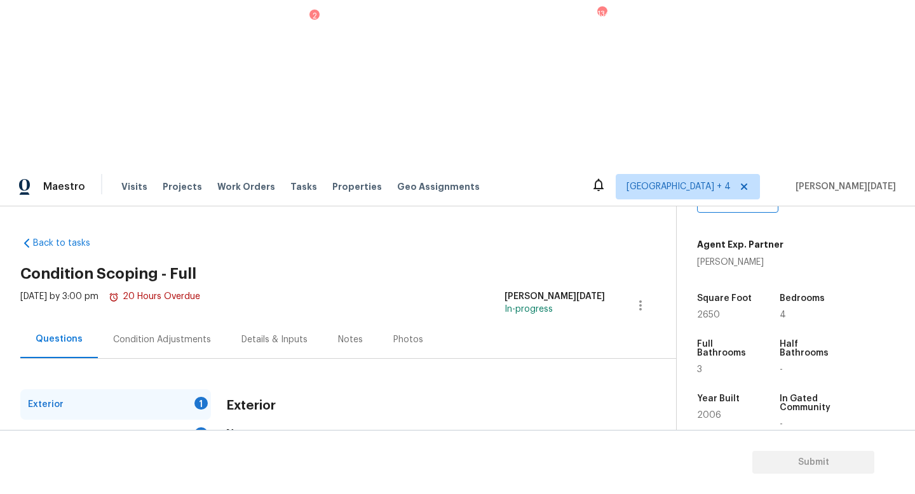
scroll to position [118, 0]
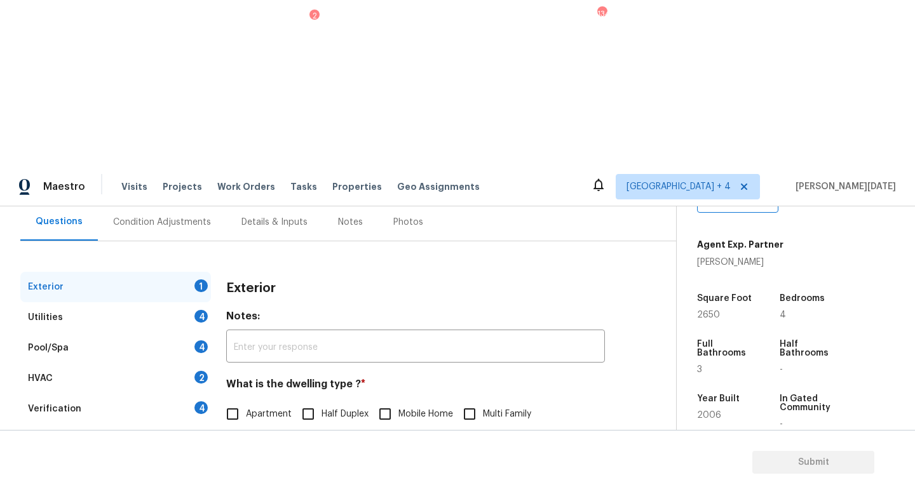
click at [250, 435] on span "Single Family" at bounding box center [273, 441] width 54 height 13
click at [246, 428] on input "Single Family" at bounding box center [232, 441] width 27 height 27
checkbox input "true"
click at [194, 302] on div "Utilities 4" at bounding box center [115, 317] width 191 height 30
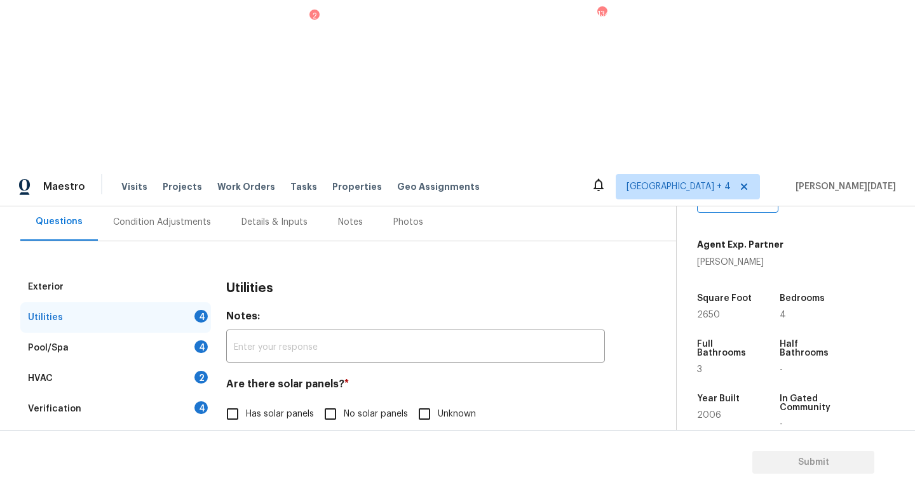
click at [346, 408] on span "No solar panels" at bounding box center [376, 414] width 64 height 13
click at [344, 401] on input "No solar panels" at bounding box center [330, 414] width 27 height 27
checkbox input "true"
click at [254, 473] on span "Natural Gas Lines" at bounding box center [282, 479] width 72 height 13
click at [246, 466] on input "Natural Gas Lines" at bounding box center [232, 479] width 27 height 27
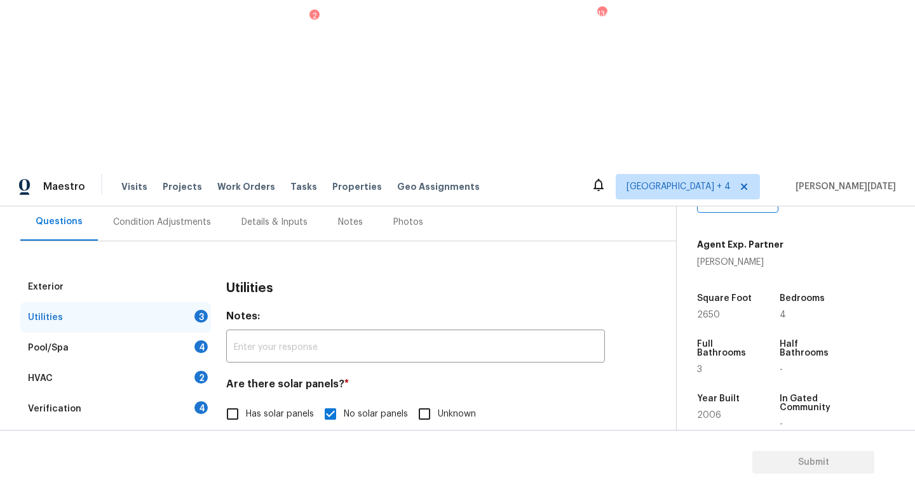
checkbox input "true"
click at [441, 466] on input "None" at bounding box center [454, 479] width 27 height 27
checkbox input "true"
checkbox input "false"
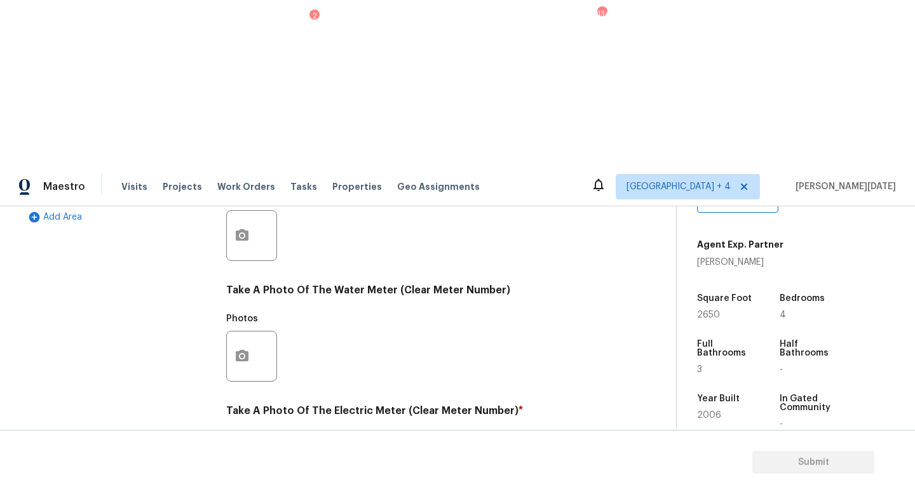
click at [236, 470] on icon "button" at bounding box center [241, 477] width 15 height 15
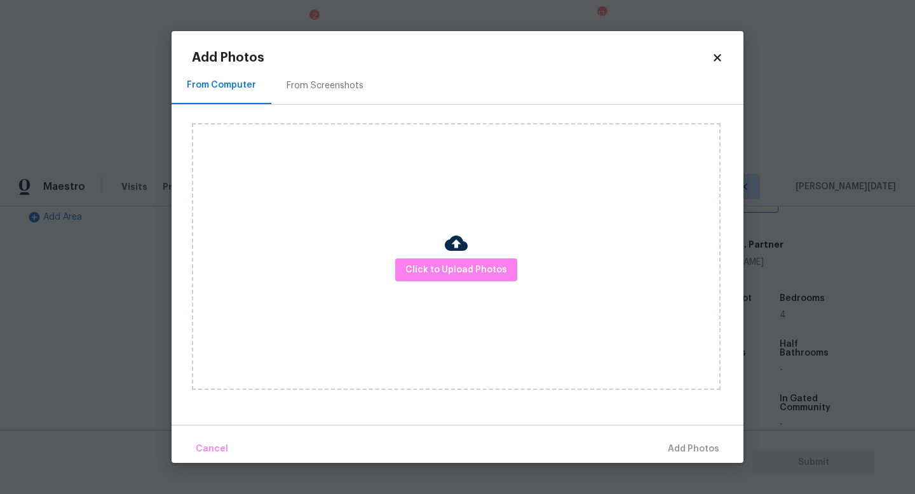
click at [487, 297] on div "Click to Upload Photos" at bounding box center [456, 256] width 529 height 267
click at [487, 293] on div "Click to Upload Photos" at bounding box center [456, 256] width 529 height 267
click at [489, 271] on span "Click to Upload Photos" at bounding box center [456, 270] width 102 height 16
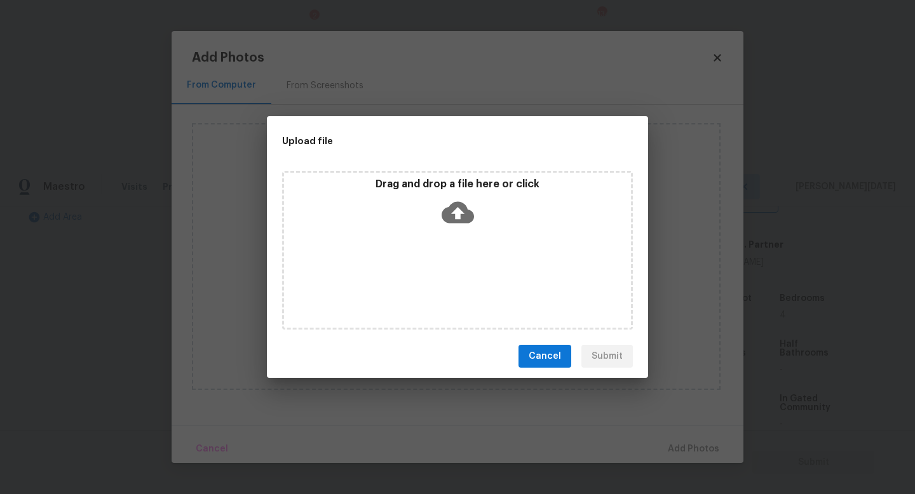
click at [489, 271] on div "Drag and drop a file here or click" at bounding box center [457, 250] width 351 height 159
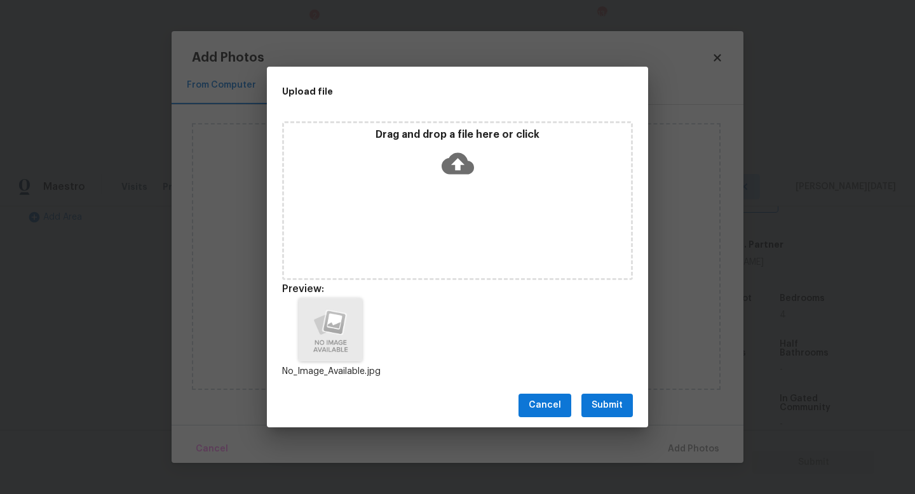
click at [609, 413] on button "Submit" at bounding box center [606, 406] width 51 height 24
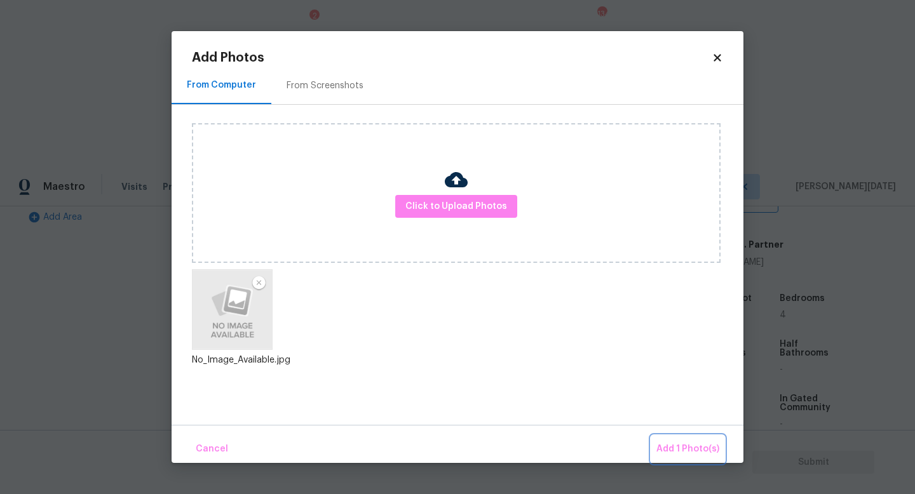
click at [686, 450] on span "Add 1 Photo(s)" at bounding box center [687, 450] width 63 height 16
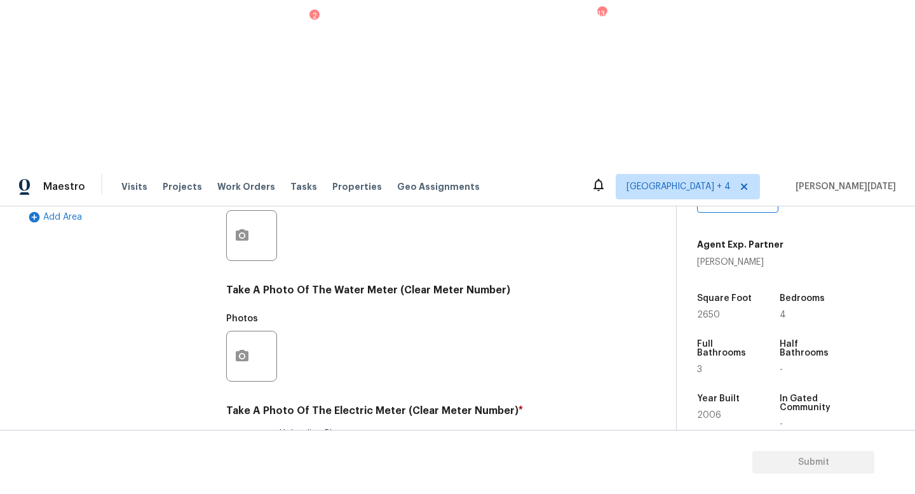
checkbox input "true"
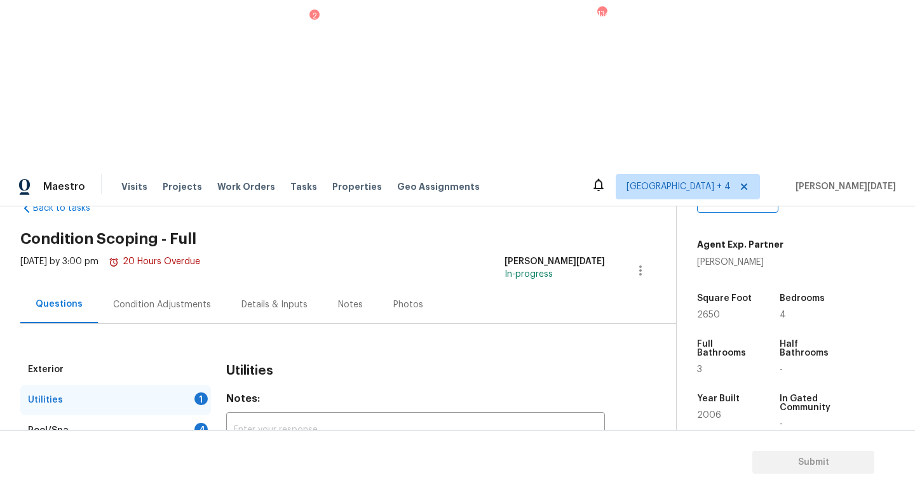
scroll to position [24, 0]
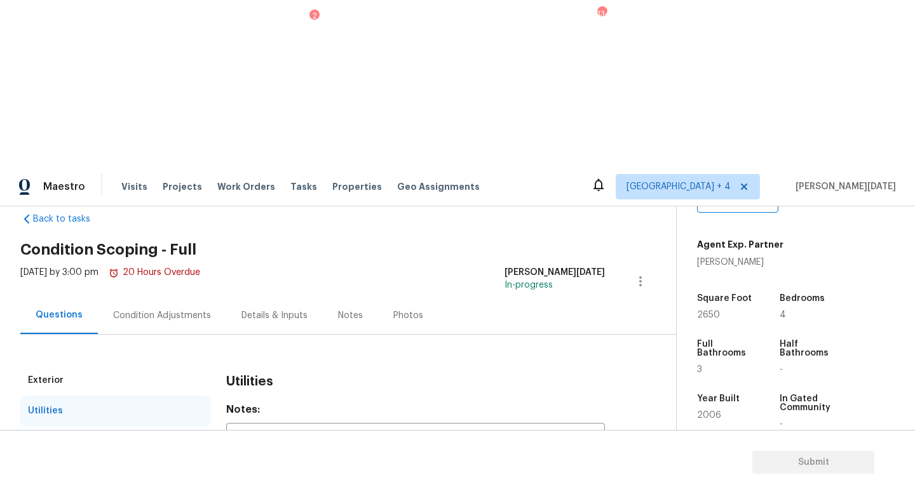
click at [198, 434] on div "4" at bounding box center [200, 440] width 13 height 13
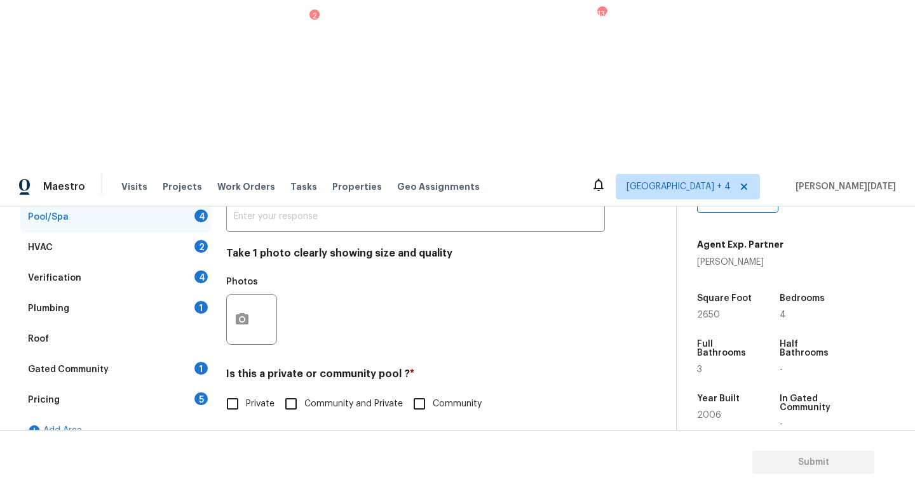
scroll to position [299, 0]
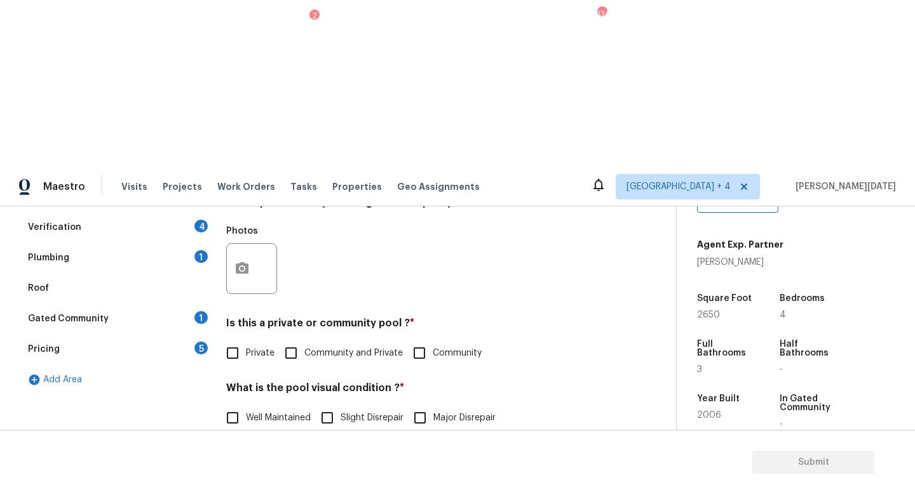
click at [248, 340] on label "Private" at bounding box center [246, 353] width 55 height 27
click at [246, 340] on input "Private" at bounding box center [232, 353] width 27 height 27
checkbox input "true"
click at [259, 412] on span "Well Maintained" at bounding box center [278, 418] width 65 height 13
click at [246, 405] on input "Well Maintained" at bounding box center [232, 418] width 27 height 27
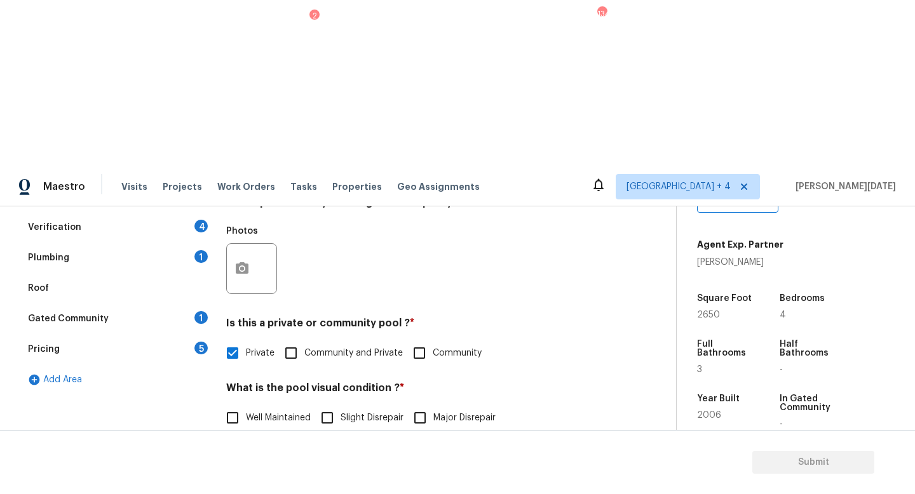
checkbox input "true"
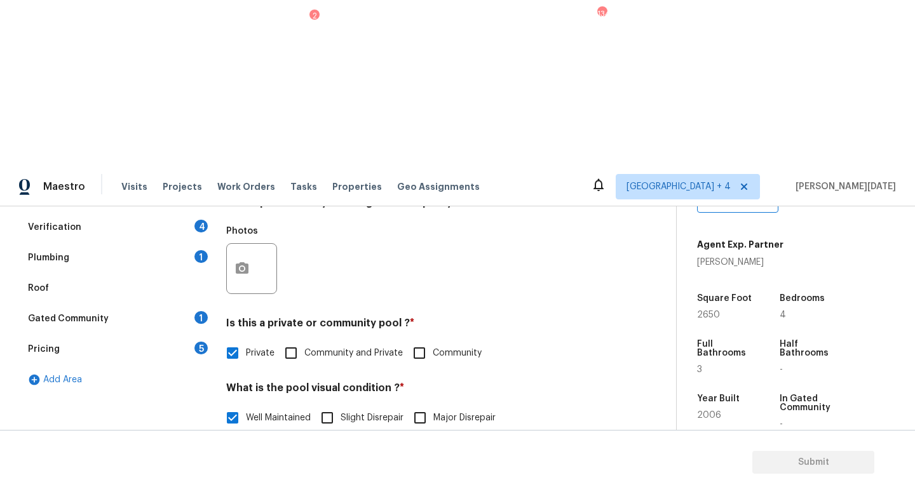
checkbox input "true"
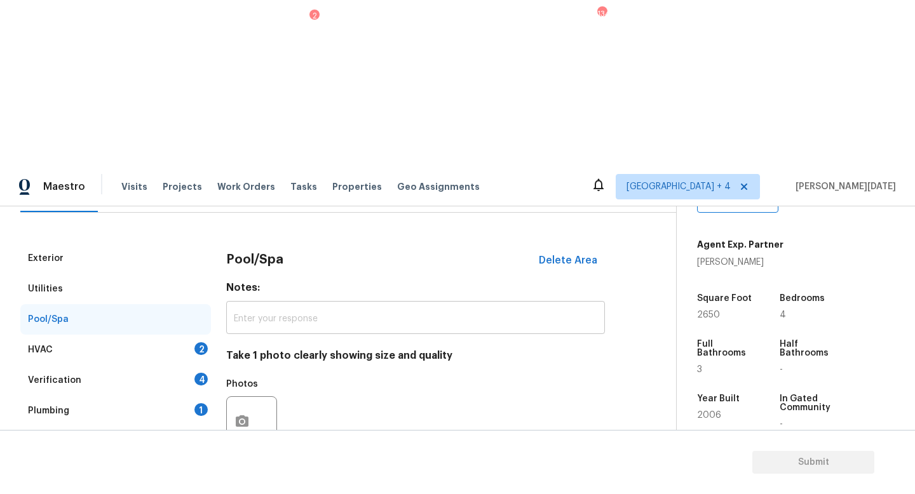
scroll to position [117, 0]
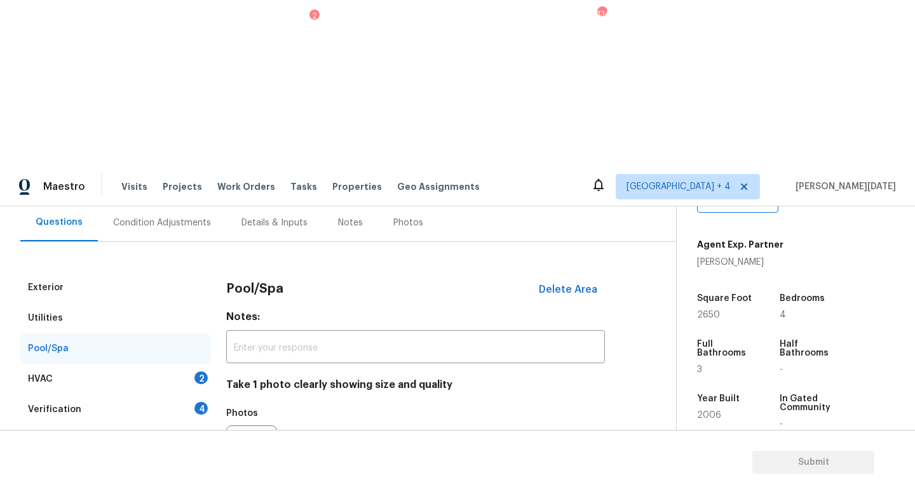
click at [184, 364] on div "HVAC 2" at bounding box center [115, 379] width 191 height 30
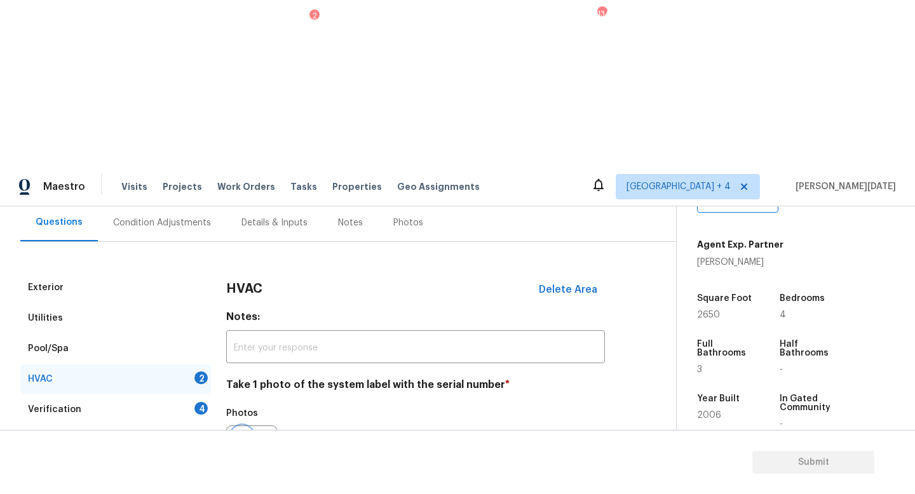
click at [240, 443] on icon "button" at bounding box center [241, 450] width 15 height 15
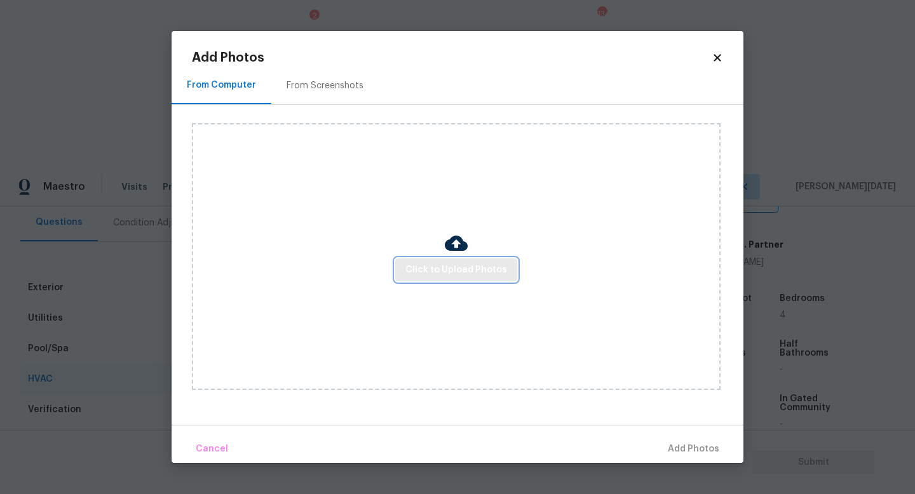
click at [433, 270] on span "Click to Upload Photos" at bounding box center [456, 270] width 102 height 16
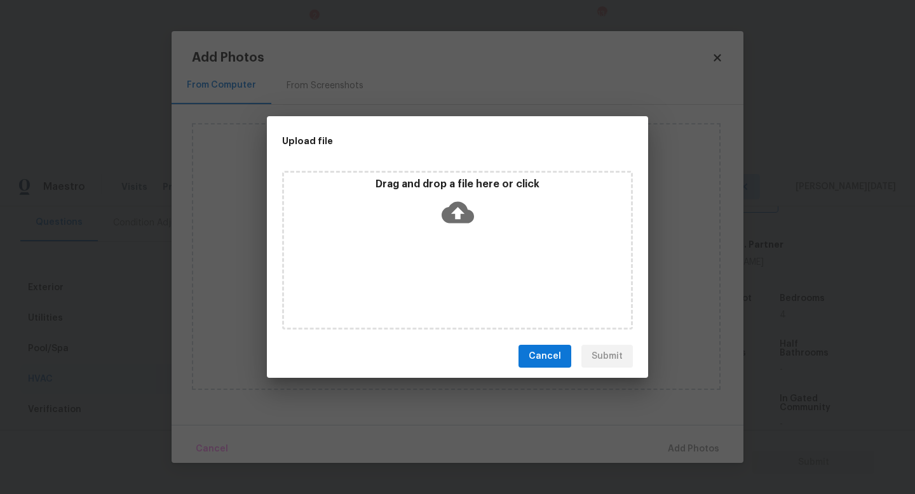
click at [433, 270] on div "Drag and drop a file here or click" at bounding box center [457, 250] width 351 height 159
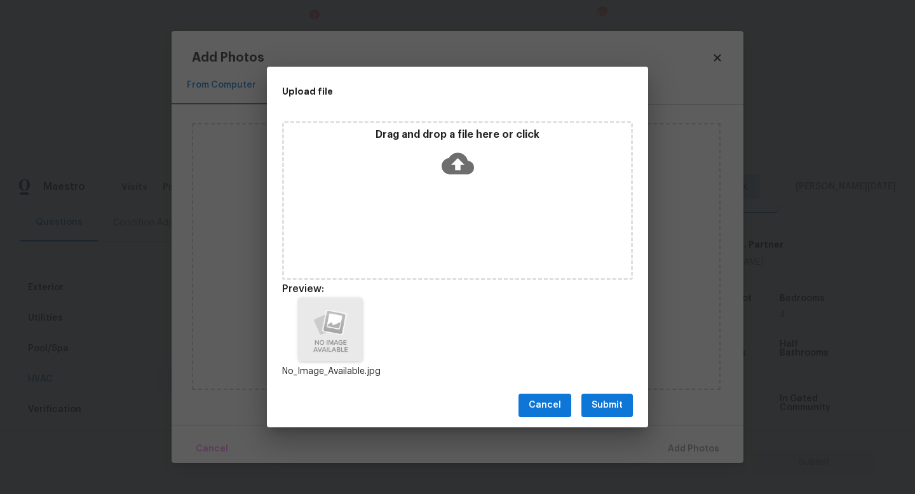
click at [630, 408] on button "Submit" at bounding box center [606, 406] width 51 height 24
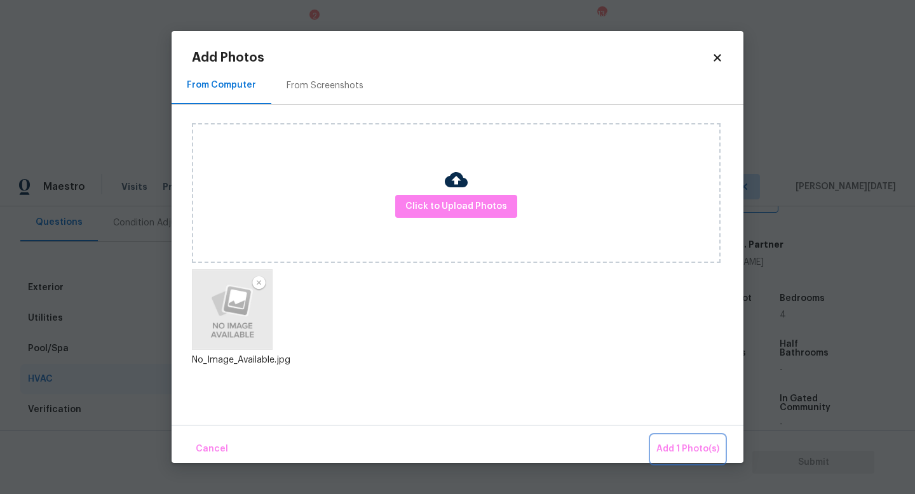
click at [679, 442] on span "Add 1 Photo(s)" at bounding box center [687, 450] width 63 height 16
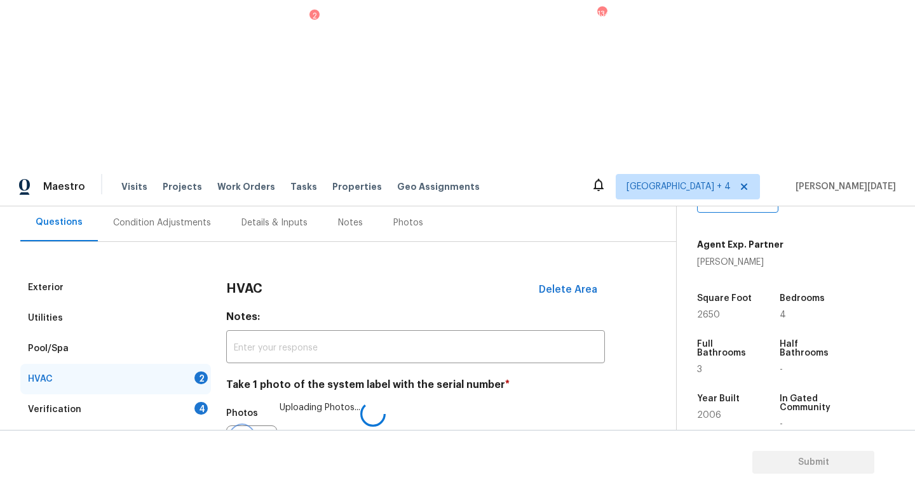
scroll to position [159, 0]
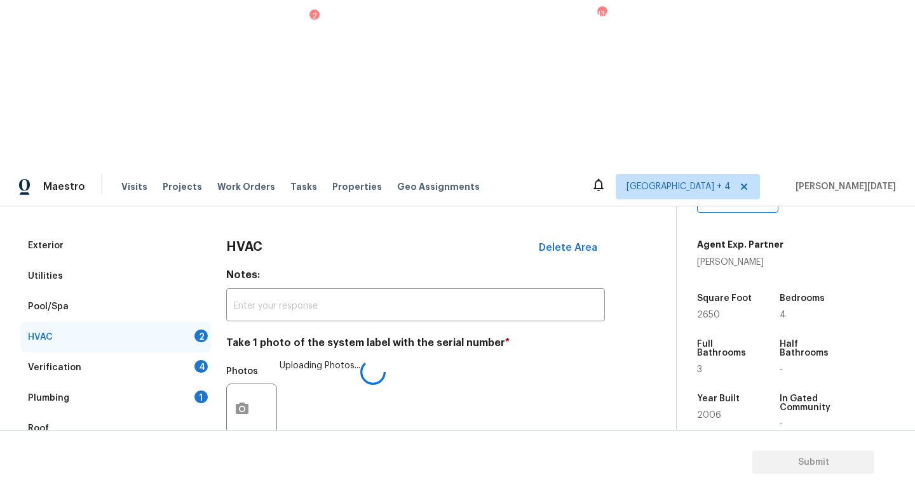
checkbox input "true"
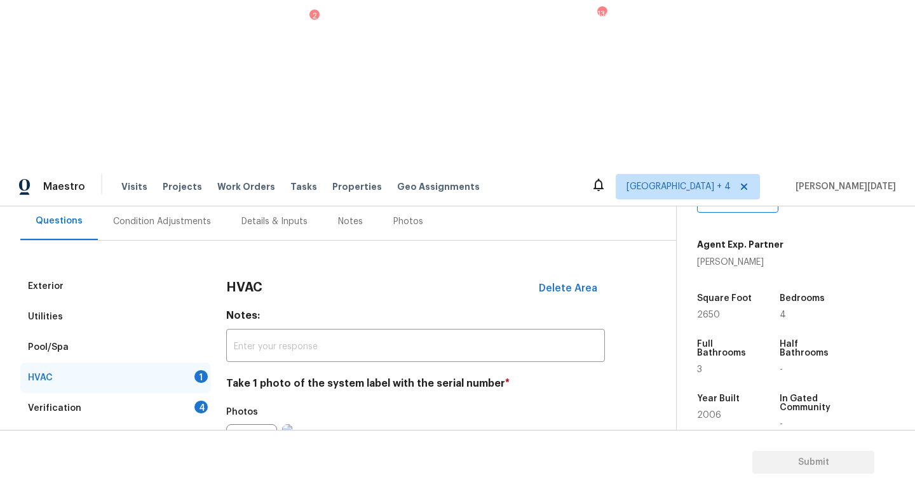
click at [199, 401] on div "4" at bounding box center [200, 407] width 13 height 13
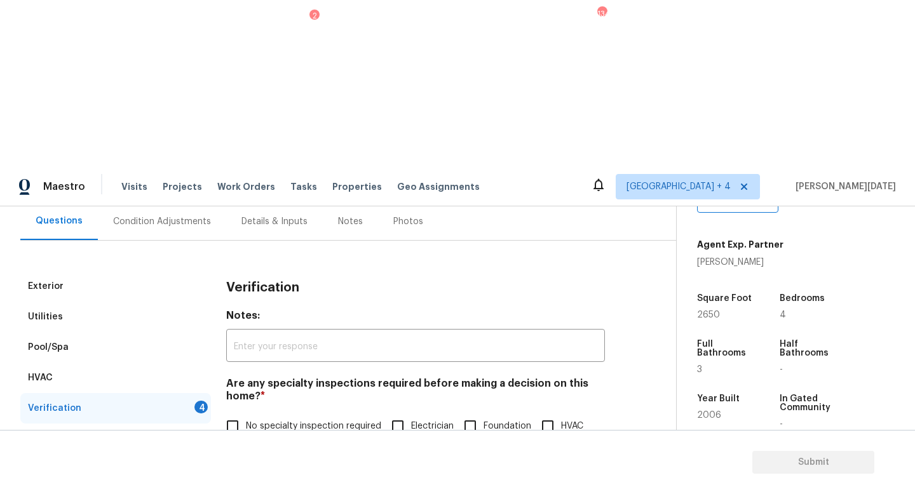
click at [232, 413] on input "No specialty inspection required" at bounding box center [232, 426] width 27 height 27
checkbox input "true"
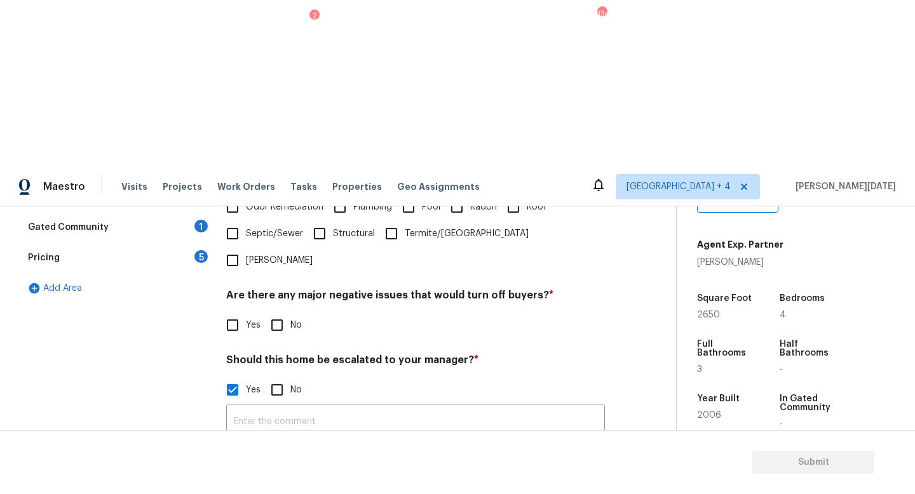
click at [284, 312] on input "No" at bounding box center [277, 325] width 27 height 27
checkbox input "true"
click at [276, 407] on input "text" at bounding box center [415, 422] width 379 height 30
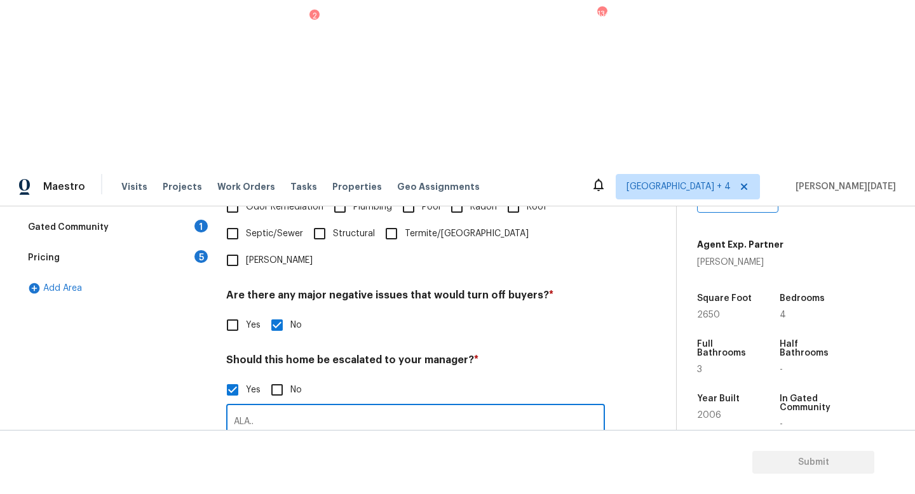
click at [449, 354] on div "Should this home be escalated to your manager? * Yes No ALA.. ​ Photos" at bounding box center [415, 439] width 379 height 170
click at [365, 407] on input "ALA.." at bounding box center [415, 422] width 379 height 30
click at [311, 465] on img at bounding box center [307, 490] width 51 height 51
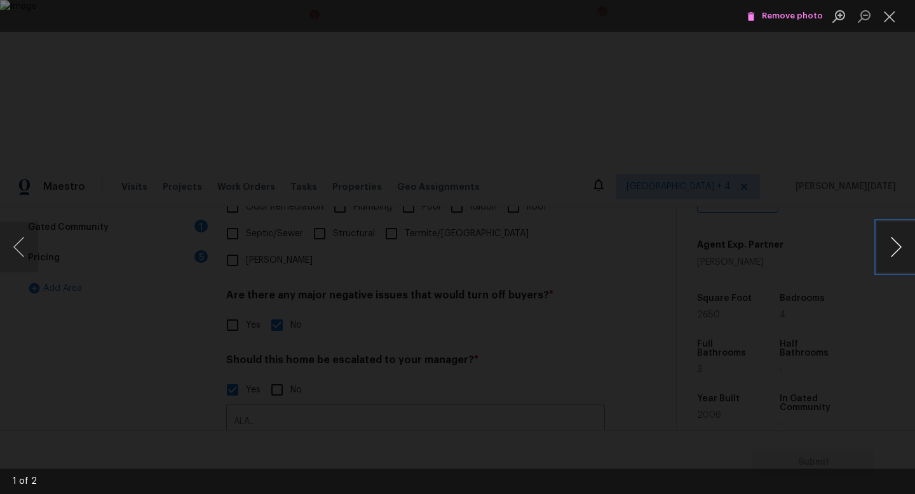
click at [884, 259] on button "Next image" at bounding box center [896, 247] width 38 height 51
click at [889, 20] on button "Close lightbox" at bounding box center [889, 16] width 25 height 22
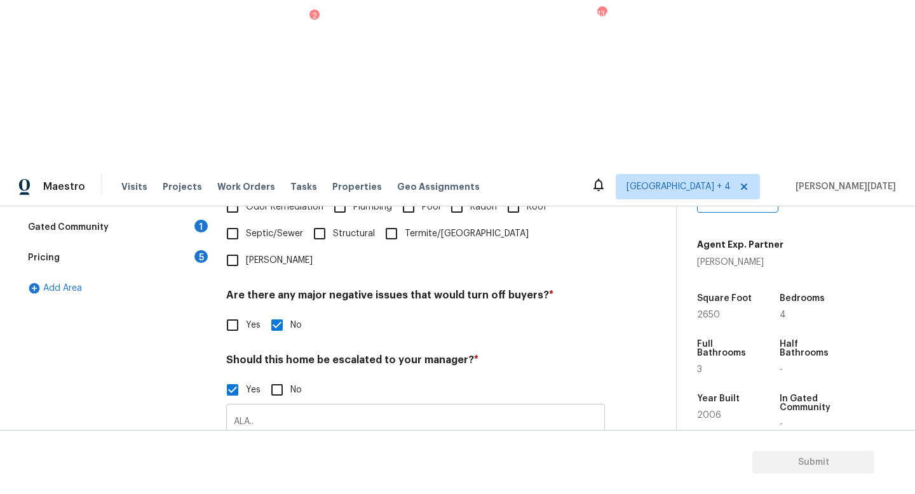
click at [353, 407] on input "ALA.." at bounding box center [415, 422] width 379 height 30
click at [313, 407] on input "ALA.." at bounding box center [415, 422] width 379 height 30
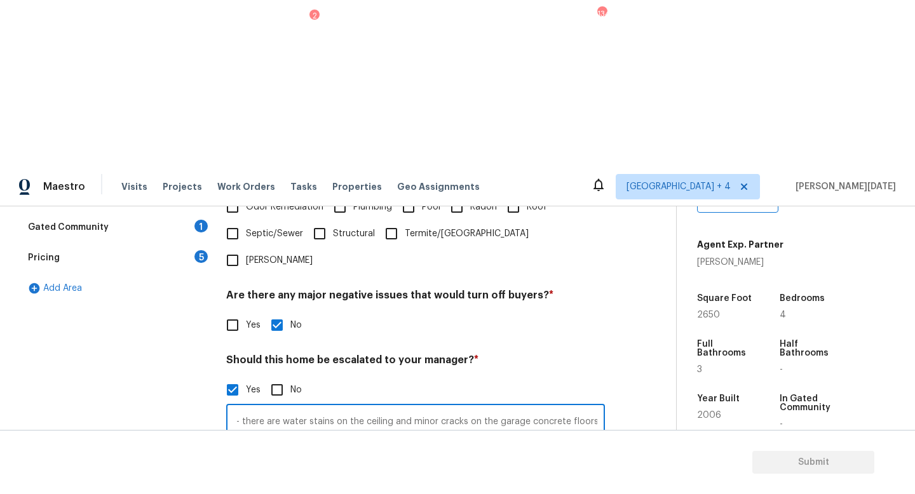
scroll to position [0, 95]
type input "ALA.. @5: 33 and 5: 34 - there are water stains on the ceiling and minor cracks…"
click at [428, 441] on div "Photos" at bounding box center [415, 482] width 379 height 83
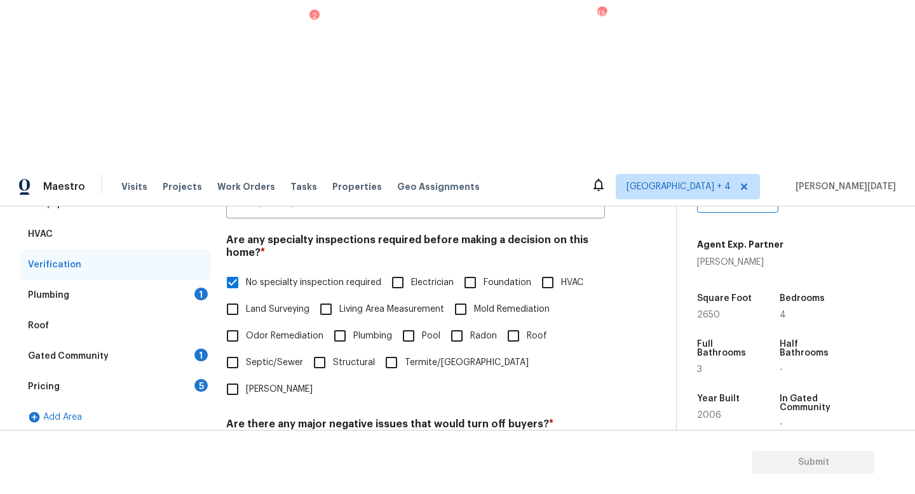
scroll to position [247, 0]
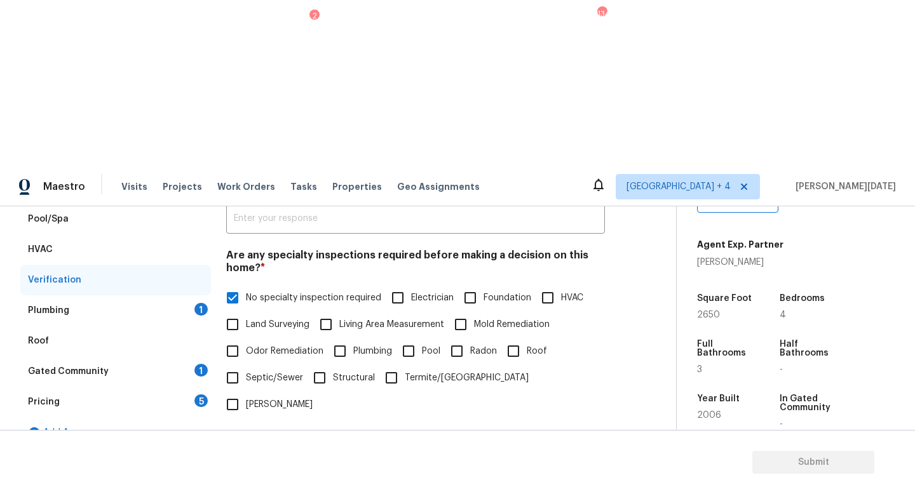
click at [198, 295] on div "Plumbing 1" at bounding box center [115, 310] width 191 height 30
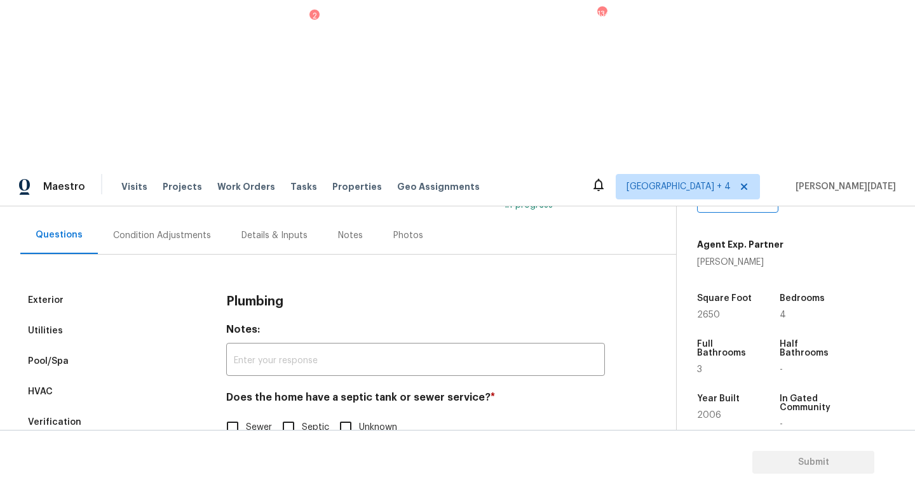
click at [239, 414] on input "Sewer" at bounding box center [232, 427] width 27 height 27
checkbox input "true"
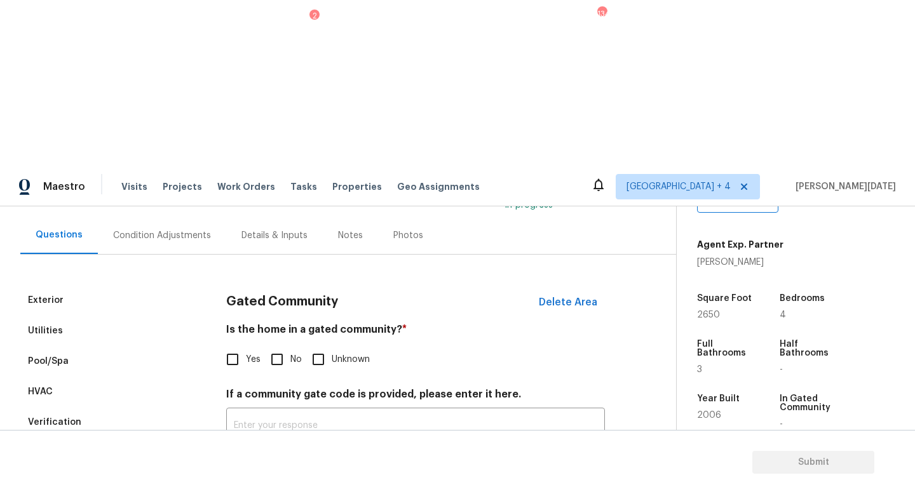
click at [283, 346] on input "No" at bounding box center [277, 359] width 27 height 27
checkbox input "true"
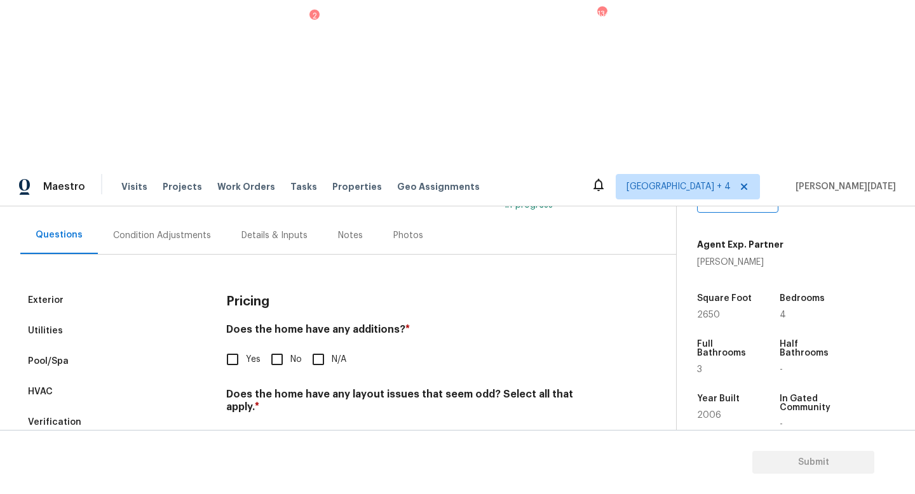
click at [285, 346] on input "No" at bounding box center [277, 359] width 27 height 27
checkbox input "true"
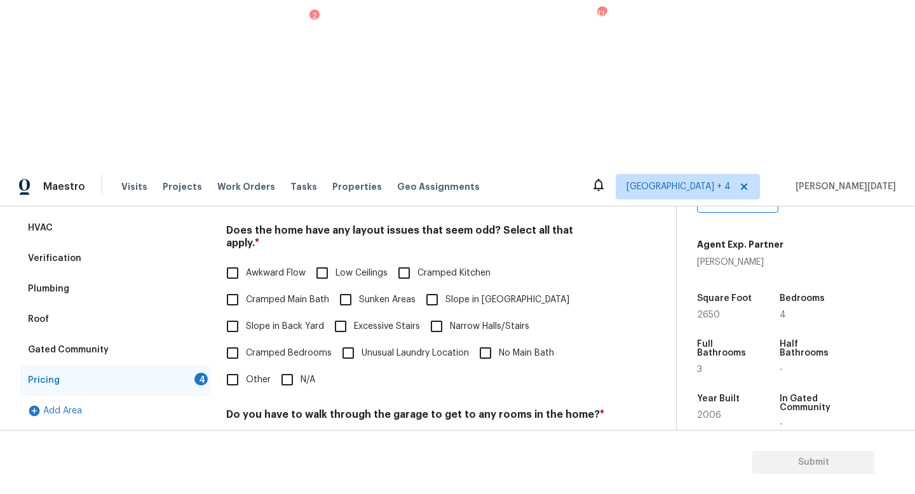
click at [292, 367] on input "N/A" at bounding box center [287, 380] width 27 height 27
checkbox input "true"
click at [288, 433] on input "No" at bounding box center [277, 446] width 27 height 27
checkbox input "true"
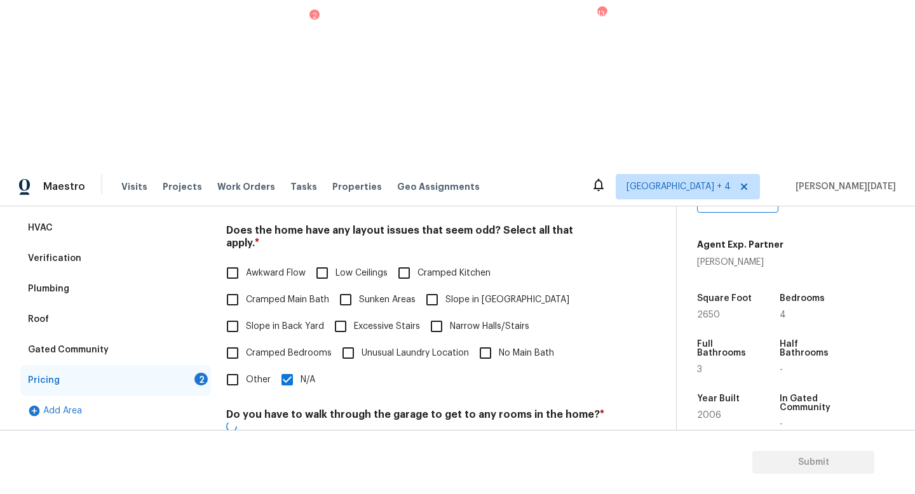
checkbox input "true"
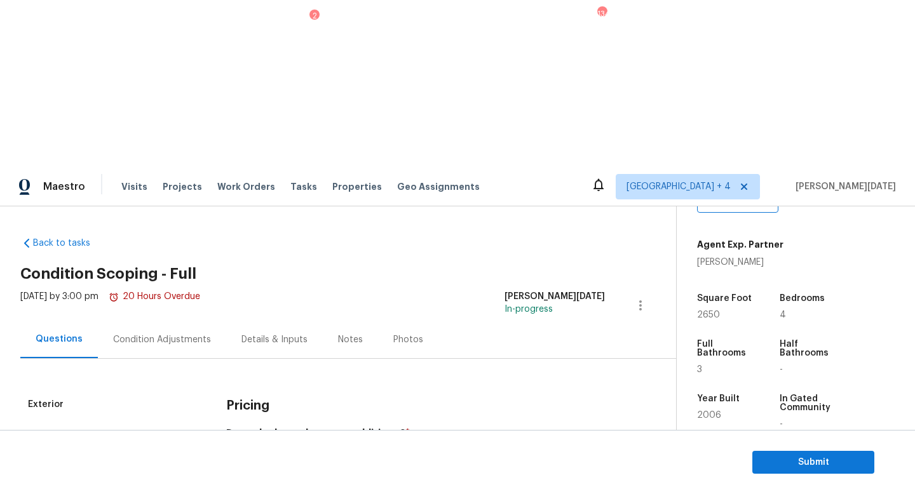
click at [177, 334] on div "Condition Adjustments" at bounding box center [162, 340] width 98 height 13
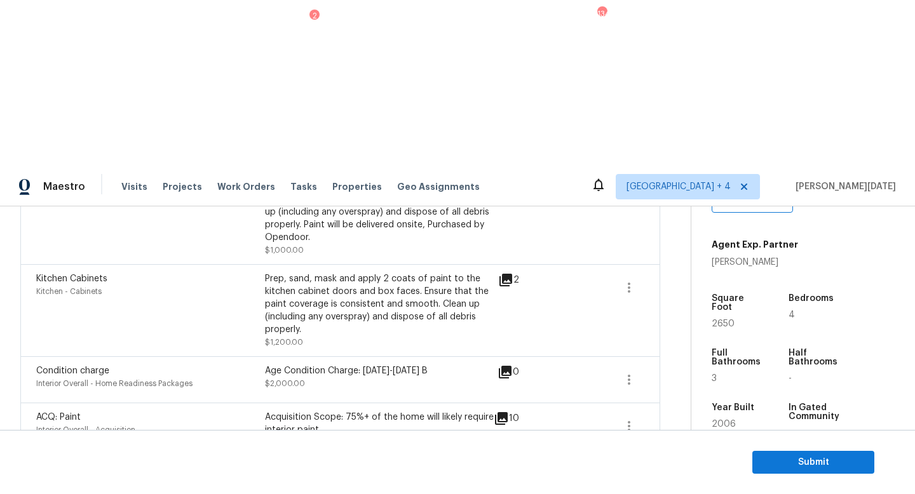
scroll to position [531, 0]
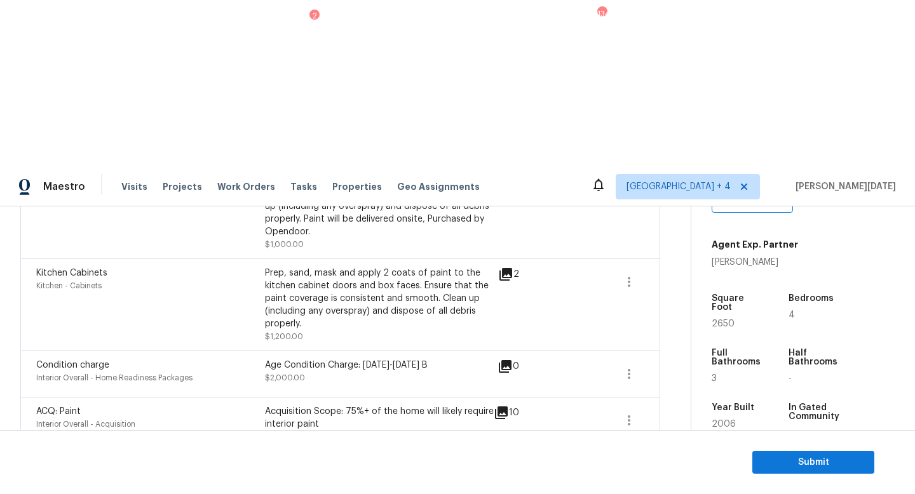
click at [625, 467] on icon "button" at bounding box center [628, 474] width 15 height 15
click at [682, 302] on div "Edit" at bounding box center [700, 307] width 99 height 13
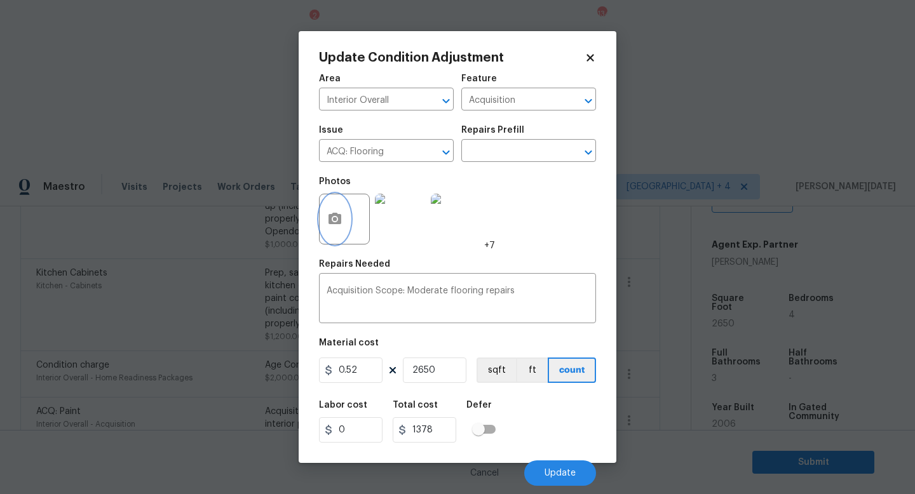
click at [333, 222] on icon "button" at bounding box center [334, 219] width 15 height 15
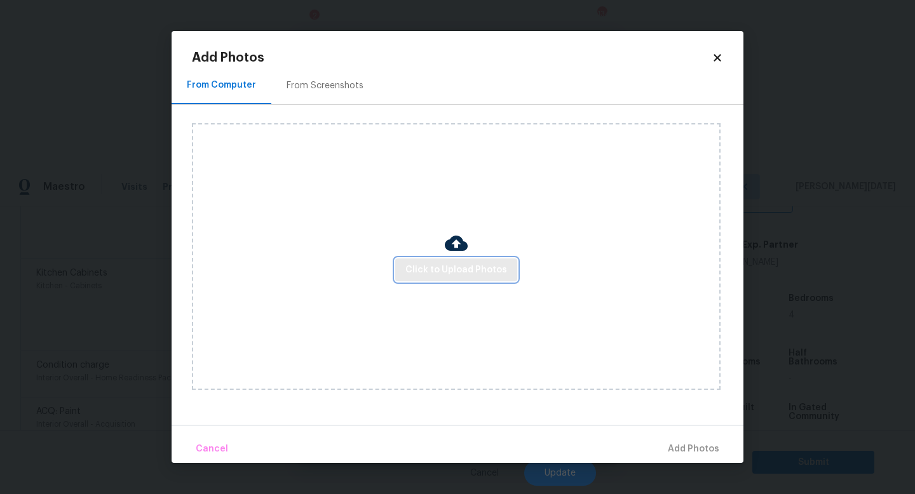
click at [440, 264] on span "Click to Upload Photos" at bounding box center [456, 270] width 102 height 16
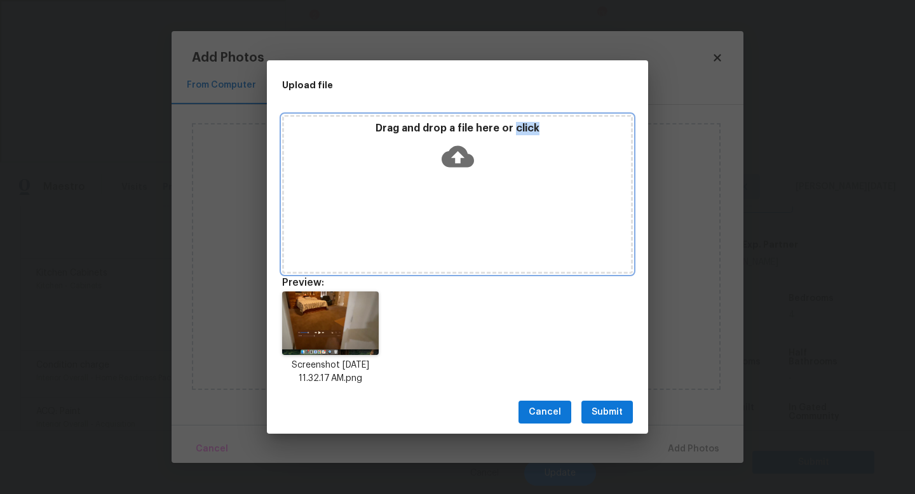
click at [436, 175] on div "Drag and drop a file here or click" at bounding box center [457, 149] width 347 height 55
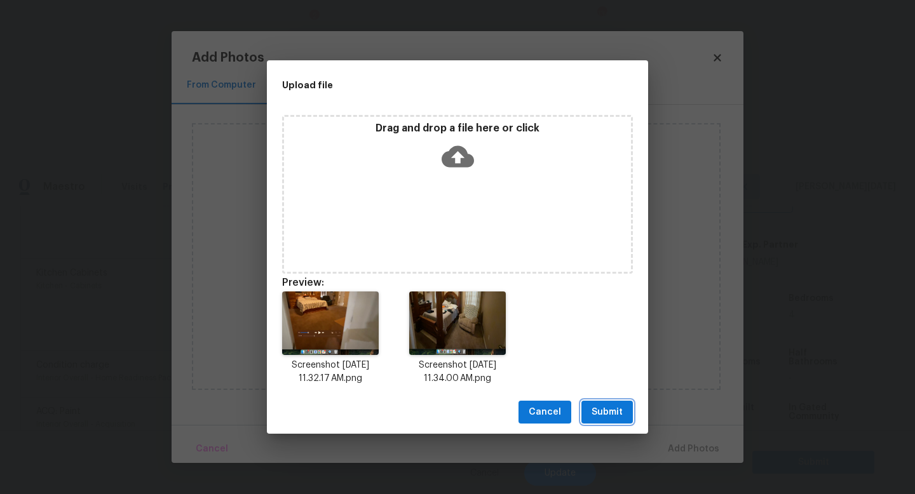
click at [601, 419] on span "Submit" at bounding box center [606, 413] width 31 height 16
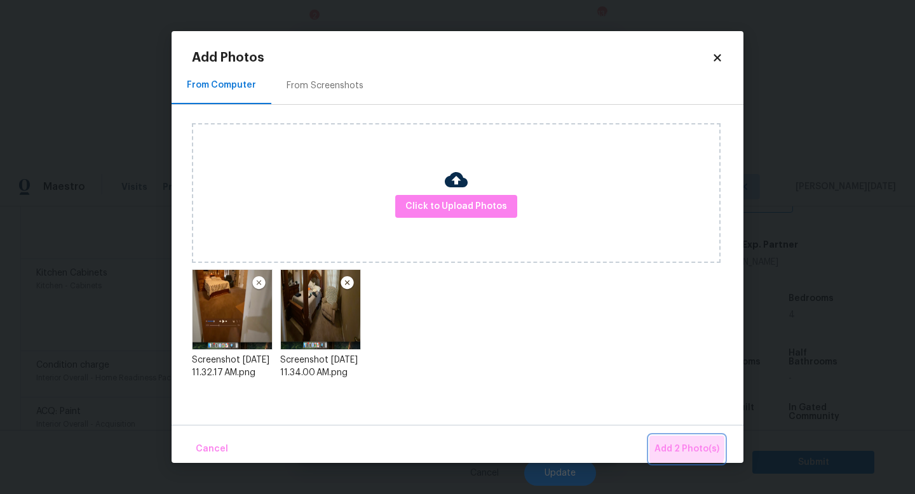
click at [687, 448] on span "Add 2 Photo(s)" at bounding box center [686, 450] width 65 height 16
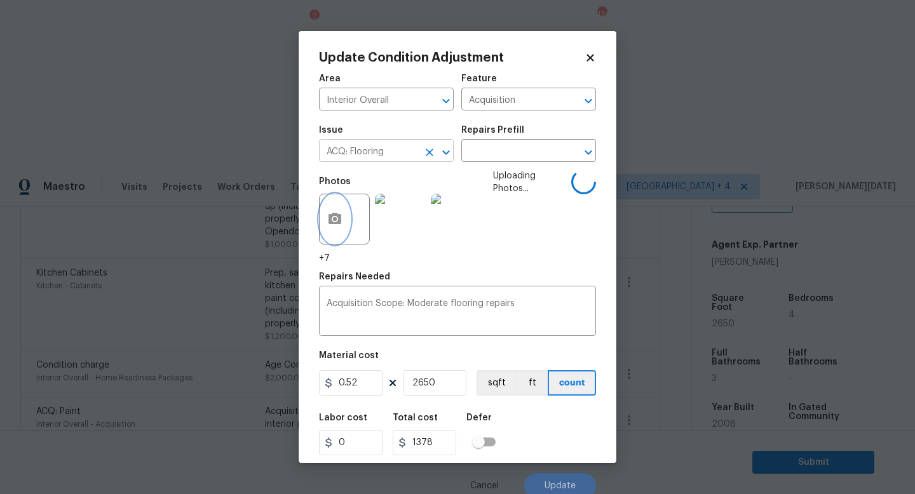
click at [430, 156] on icon "Clear" at bounding box center [429, 152] width 13 height 13
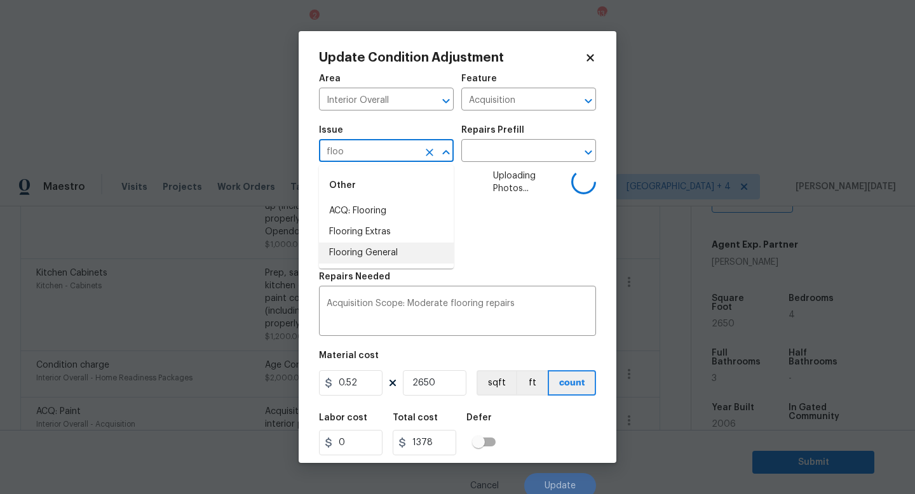
click at [398, 250] on li "Flooring General" at bounding box center [386, 253] width 135 height 21
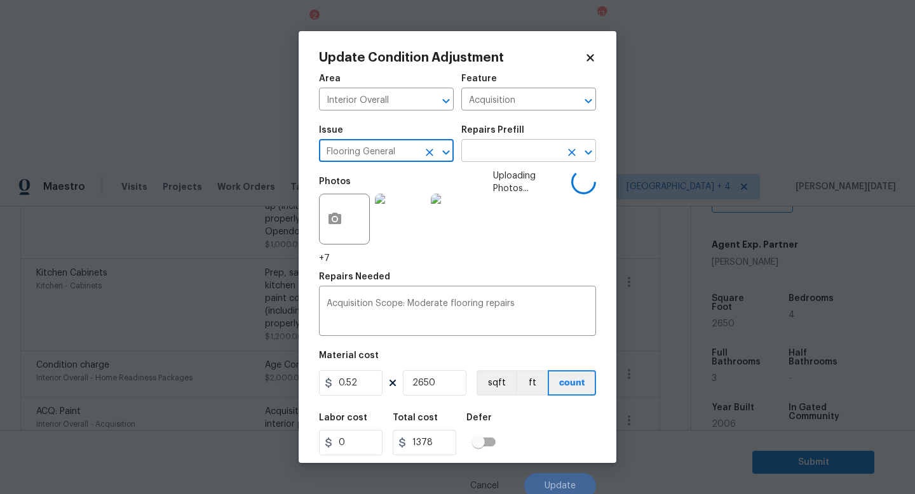
type input "Flooring General"
click at [500, 158] on input "text" at bounding box center [510, 152] width 99 height 20
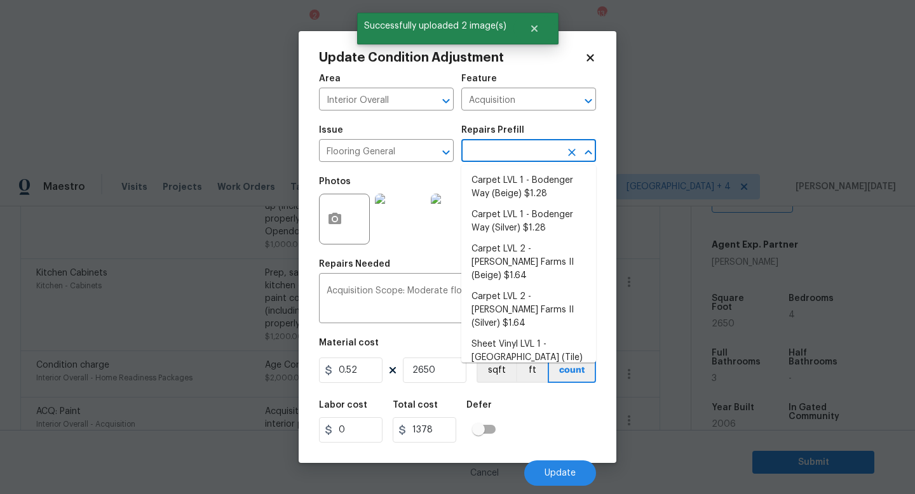
type input "c"
type input "car"
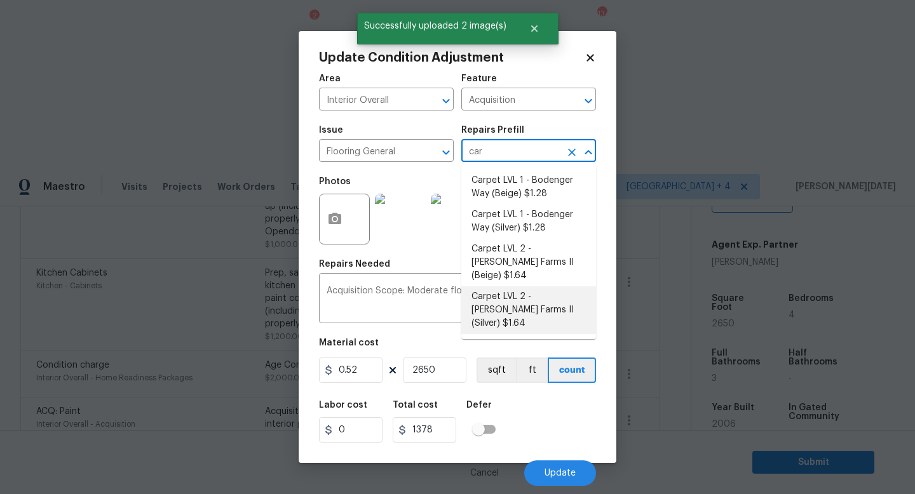
click at [533, 287] on li "Carpet LVL 2 - Abshire Farms II (Silver) $1.64" at bounding box center [528, 311] width 135 height 48
type input "Overall Flooring"
type textarea "Install new carpet (Abshire Farms II - 929 Thin Ice) at all previously carpeted…"
type input "1.64"
type input "4346"
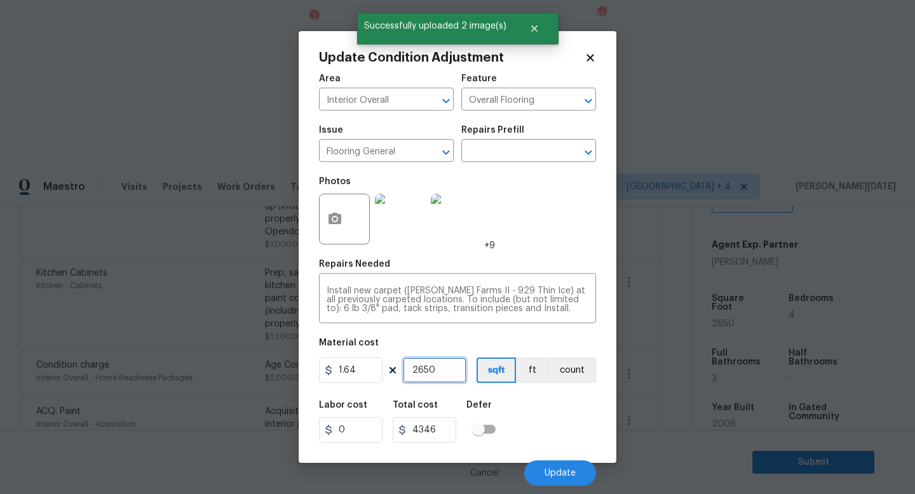
drag, startPoint x: 451, startPoint y: 374, endPoint x: 398, endPoint y: 372, distance: 52.8
click at [397, 374] on div "1.64 2650 sqft ft count" at bounding box center [457, 370] width 277 height 25
type input "0"
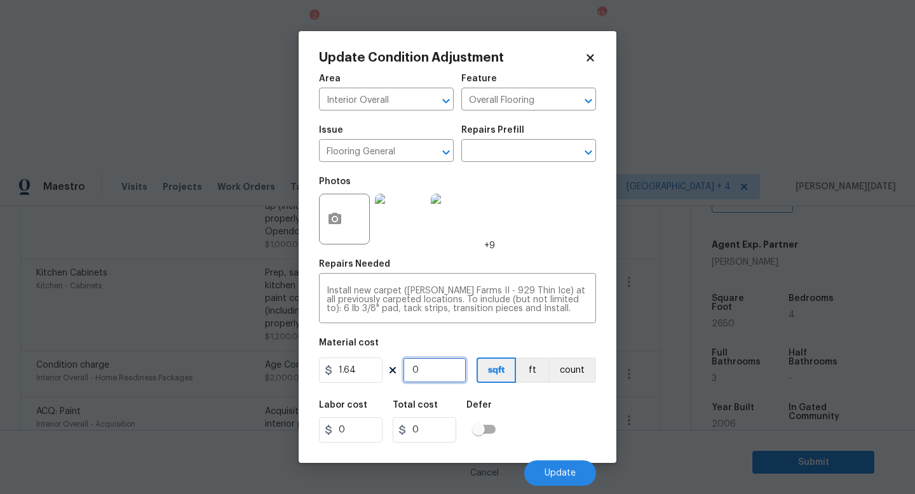
type input "1"
type input "1.64"
type input "12"
type input "19.68"
type input "120"
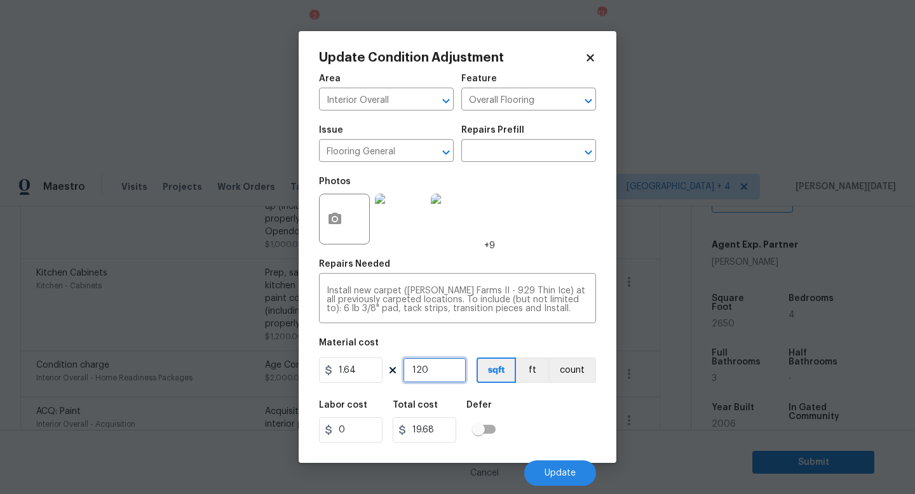
type input "196.8"
type input "1200"
type input "1968"
type input "1200"
click at [545, 231] on div "Photos +9" at bounding box center [457, 211] width 277 height 83
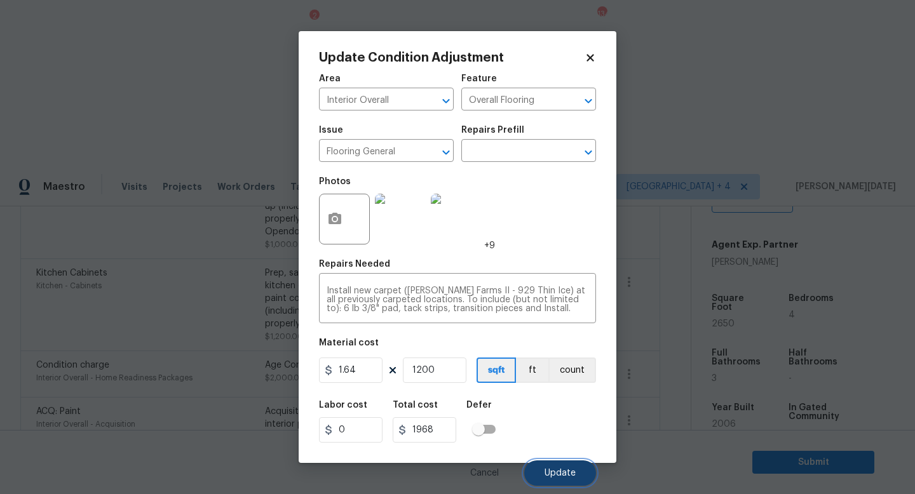
click at [536, 475] on button "Update" at bounding box center [560, 473] width 72 height 25
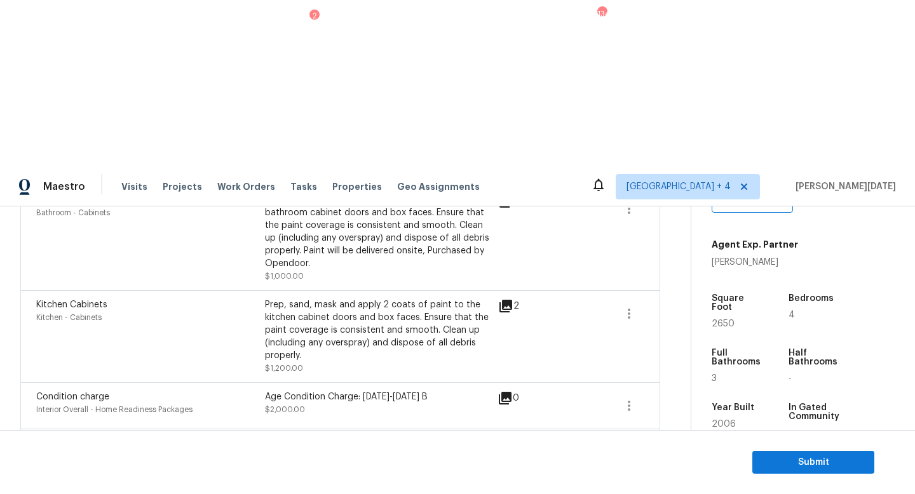
scroll to position [518, 0]
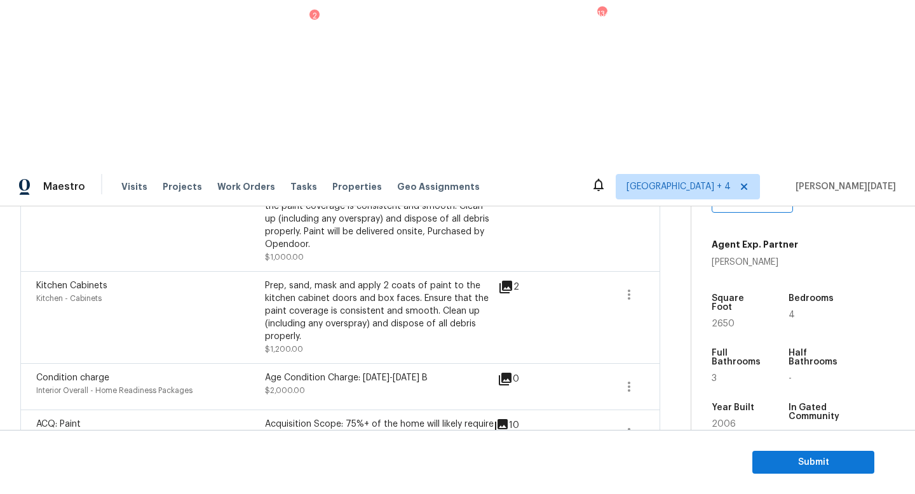
click at [625, 480] on icon "button" at bounding box center [628, 487] width 15 height 15
click at [679, 316] on div "Edit" at bounding box center [700, 319] width 99 height 13
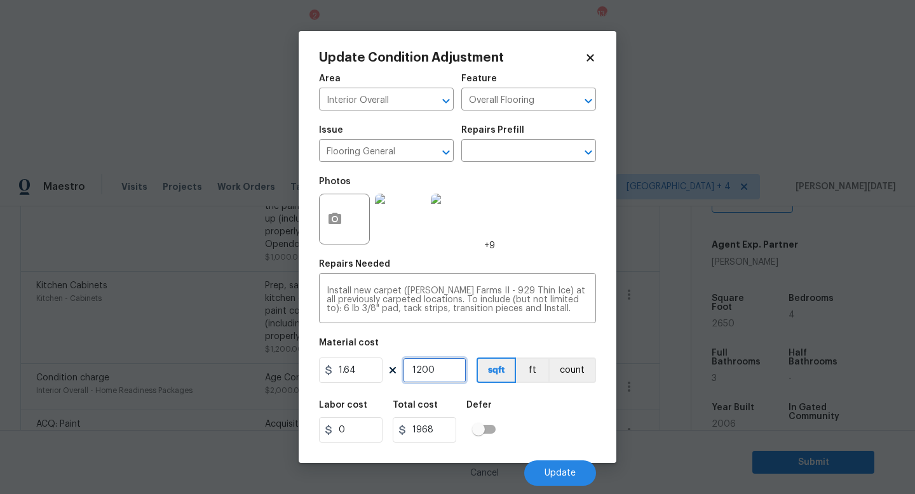
click at [440, 377] on input "1200" at bounding box center [435, 370] width 64 height 25
type input "120"
type input "196.8"
type input "12"
type input "19.68"
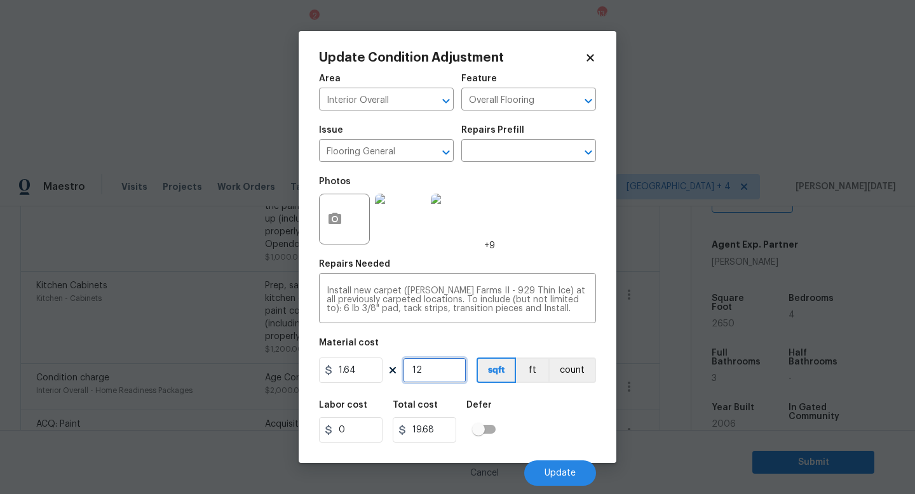
type input "1"
type input "1.64"
type input "13"
type input "21.32"
type input "130"
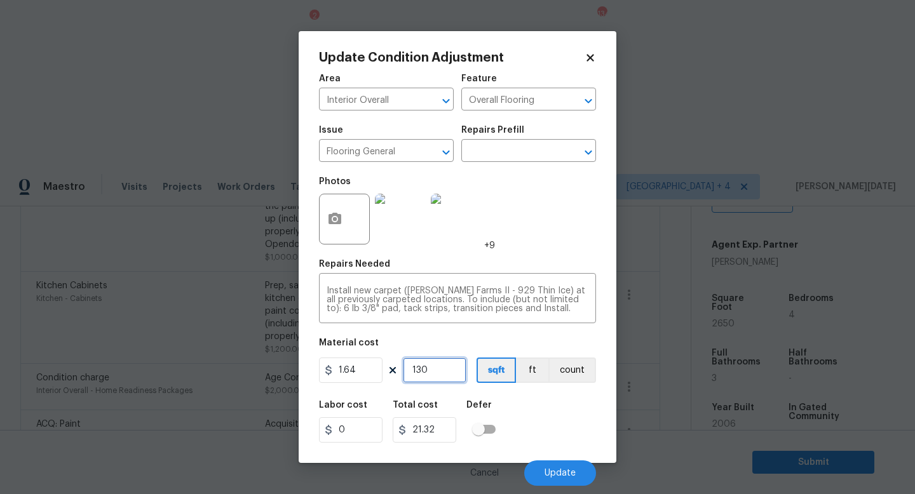
type input "213.2"
type input "1300"
type input "2132"
type input "1300"
click at [525, 226] on div "Photos +9" at bounding box center [457, 211] width 277 height 83
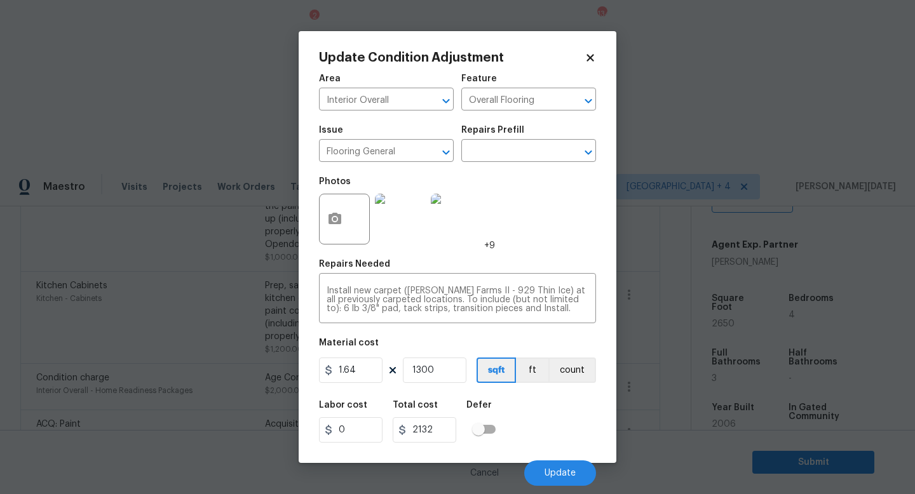
click at [525, 226] on div "Photos +9" at bounding box center [457, 211] width 277 height 83
click at [561, 471] on span "Update" at bounding box center [559, 474] width 31 height 10
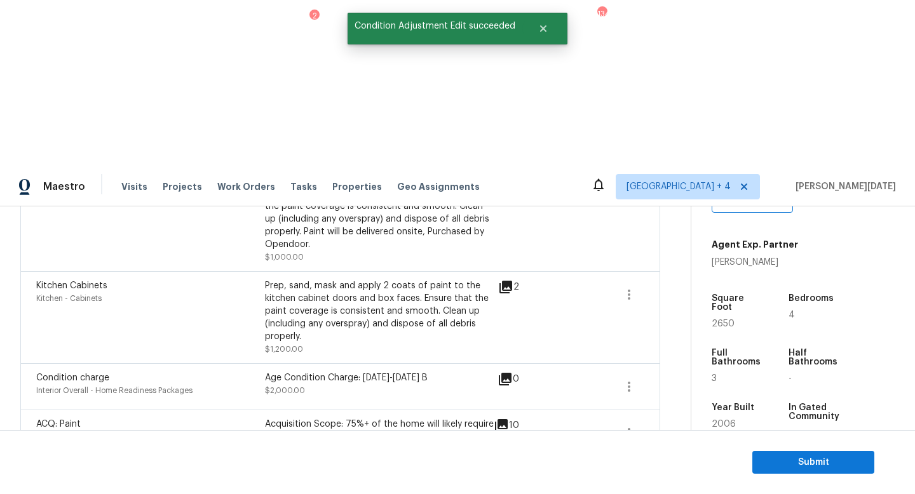
scroll to position [0, 0]
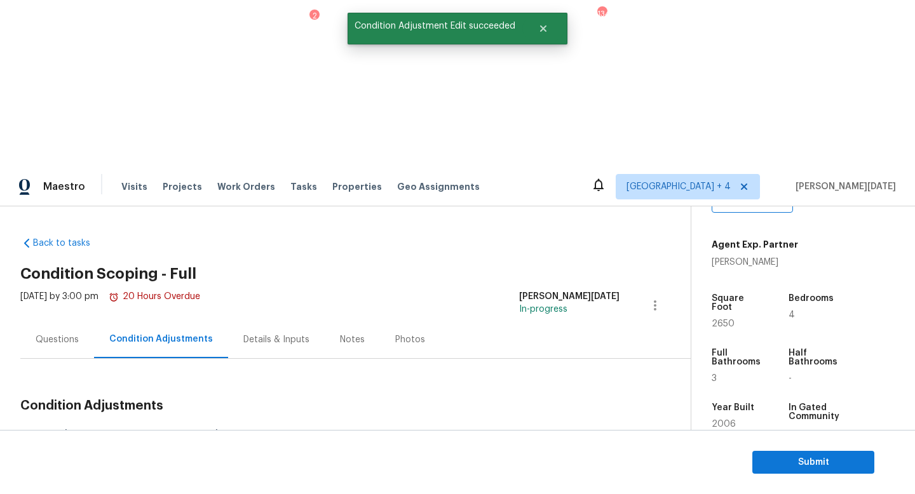
drag, startPoint x: 61, startPoint y: 271, endPoint x: 105, endPoint y: 271, distance: 43.8
click at [105, 430] on div "Total: $43170 Deferred: $0" at bounding box center [124, 436] width 208 height 13
copy div "$43170"
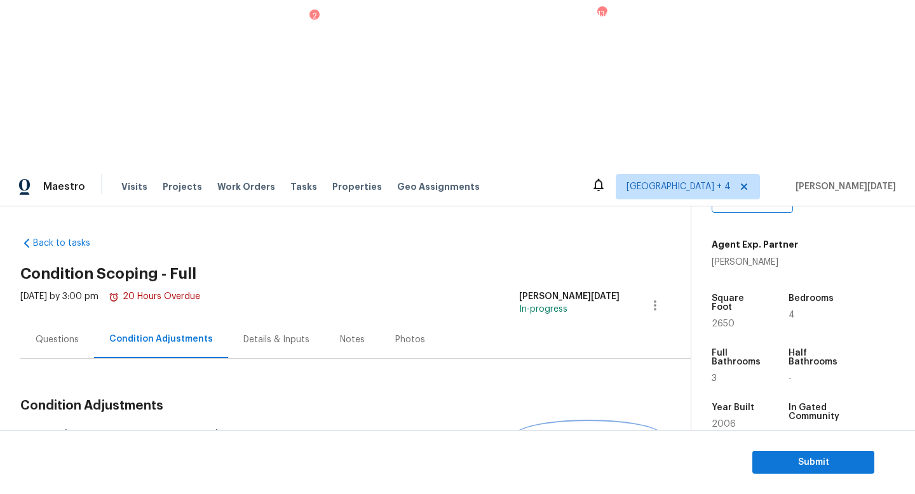
click at [555, 430] on span "Add Condition Adjustment" at bounding box center [588, 435] width 128 height 11
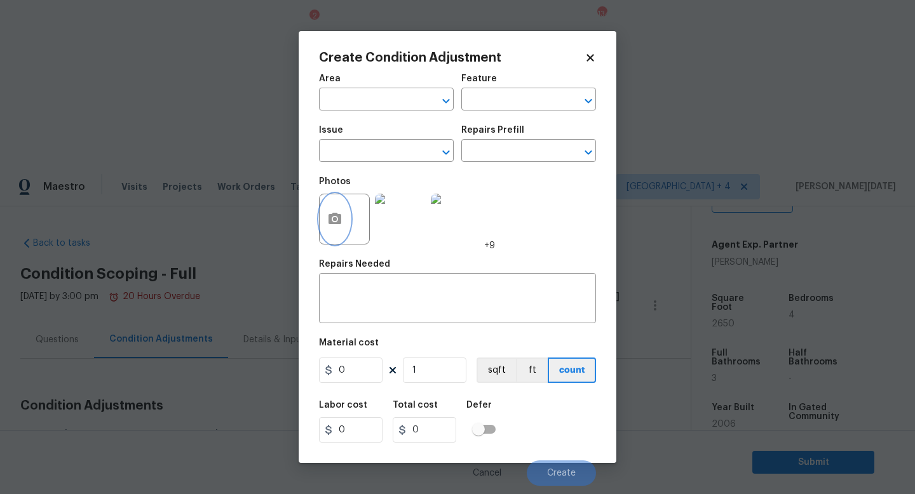
click at [323, 212] on button "button" at bounding box center [335, 219] width 30 height 50
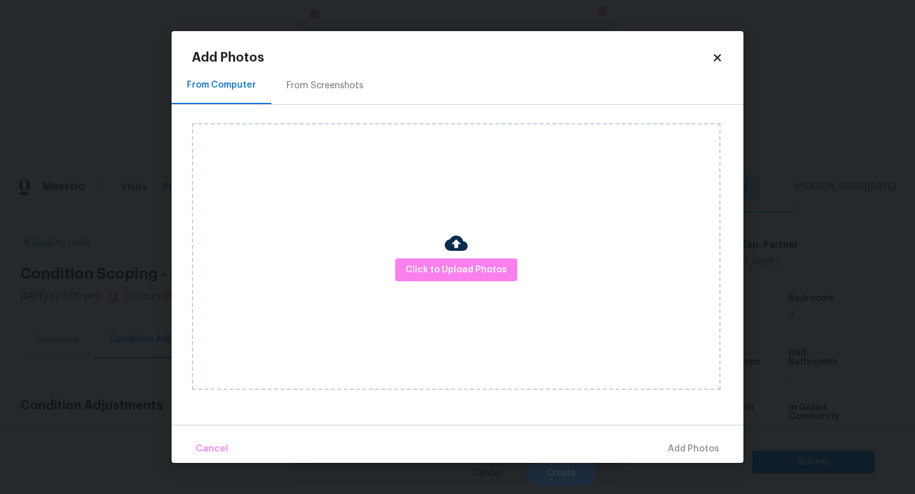
click at [309, 74] on div "From Screenshots" at bounding box center [324, 85] width 107 height 37
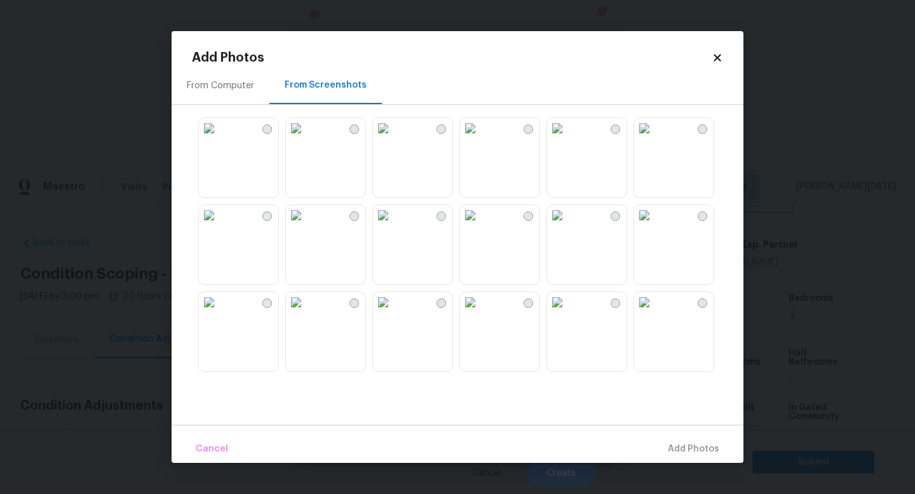
click at [480, 226] on img at bounding box center [470, 215] width 20 height 20
click at [679, 448] on span "Add 1 Photo(s)" at bounding box center [687, 450] width 63 height 16
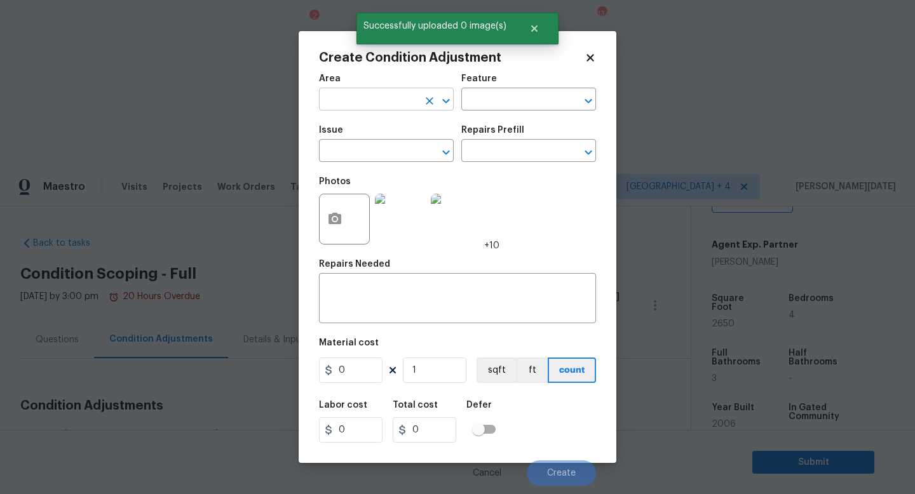
click at [349, 102] on input "text" at bounding box center [368, 101] width 99 height 20
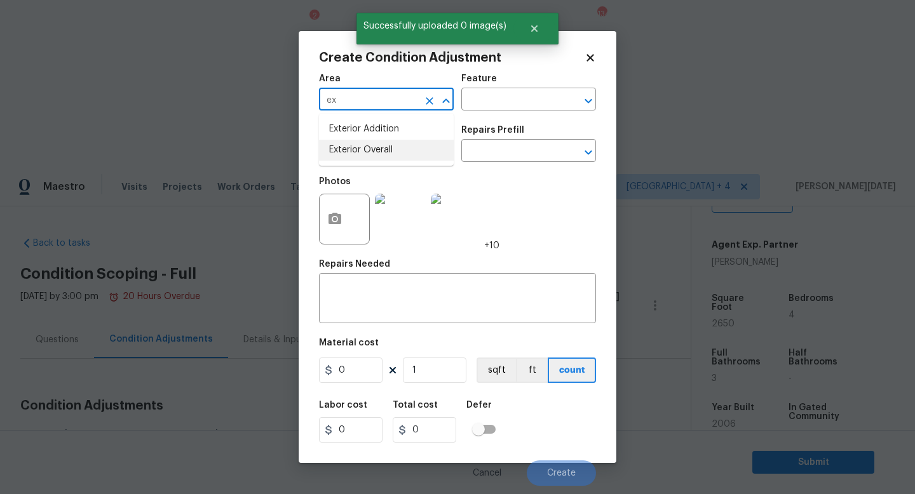
click at [367, 156] on li "Exterior Overall" at bounding box center [386, 150] width 135 height 21
type input "Exterior Overall"
click at [367, 156] on input "text" at bounding box center [368, 152] width 99 height 20
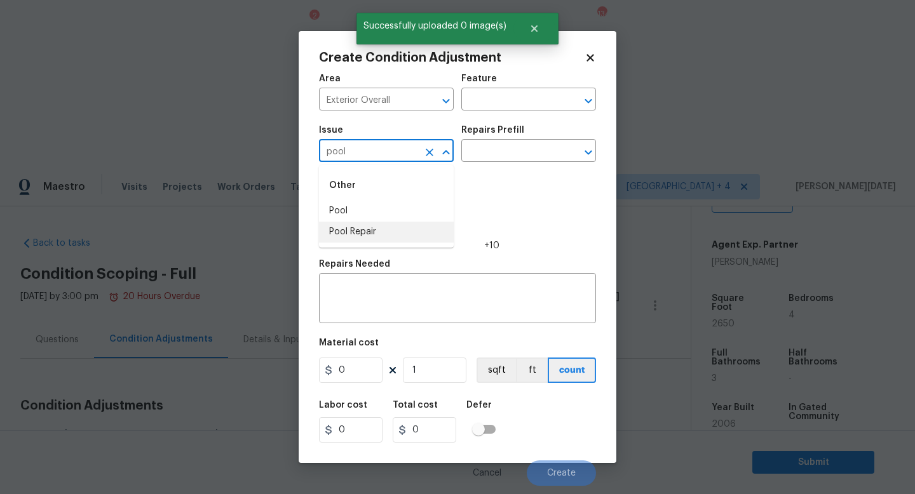
click at [360, 227] on li "Pool Repair" at bounding box center [386, 232] width 135 height 21
type input "Pool Repair"
click at [493, 152] on input "text" at bounding box center [510, 152] width 99 height 20
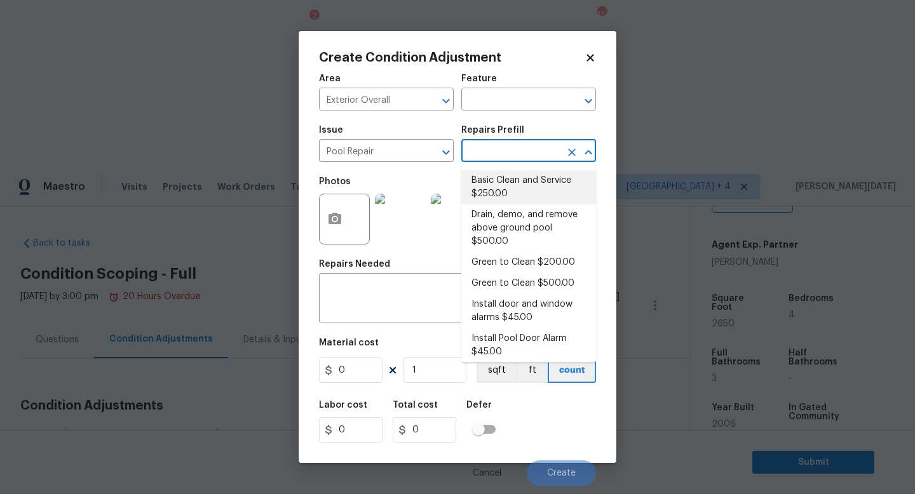
click at [507, 183] on li "Basic Clean and Service $250.00" at bounding box center [528, 187] width 135 height 34
type input "Pool"
type textarea "basic clean and service, balance chems, repair minor leaks at equipment, etc"
type input "250"
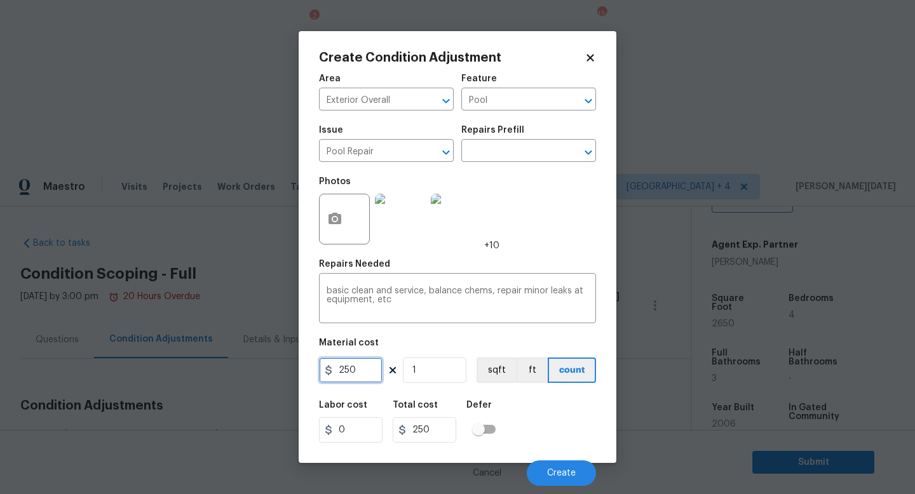
drag, startPoint x: 372, startPoint y: 376, endPoint x: 283, endPoint y: 375, distance: 88.3
click at [283, 375] on div "Create Condition Adjustment Area Exterior Overall ​ Feature Pool ​ Issue Pool R…" at bounding box center [457, 247] width 915 height 494
type input "500"
click at [533, 240] on div "Photos +10" at bounding box center [457, 211] width 277 height 83
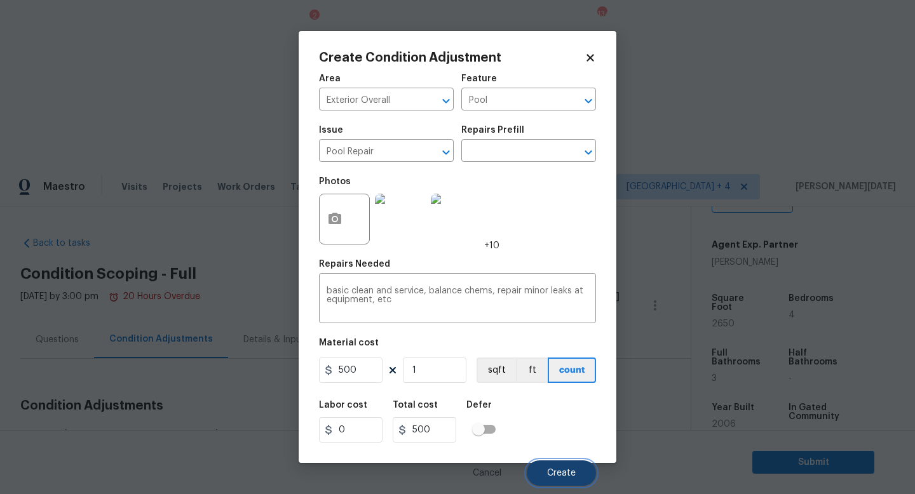
click at [555, 475] on span "Create" at bounding box center [561, 474] width 29 height 10
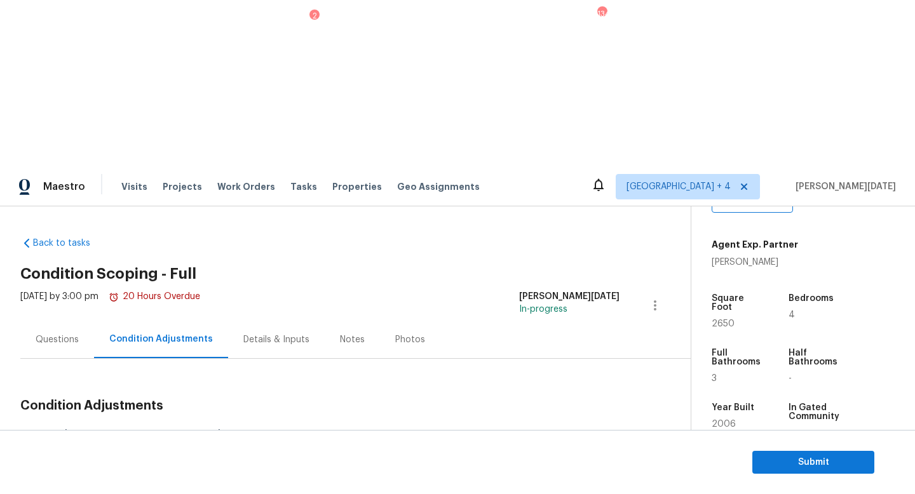
click at [51, 334] on div "Questions" at bounding box center [57, 340] width 43 height 13
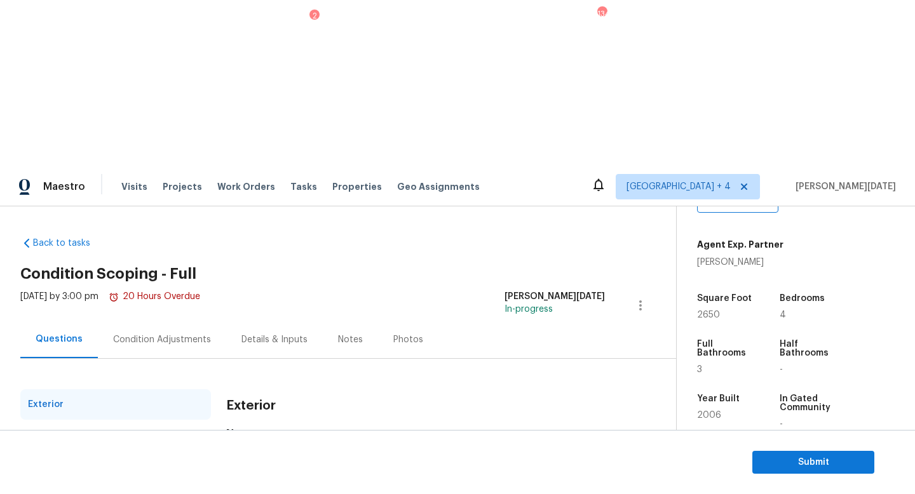
scroll to position [118, 0]
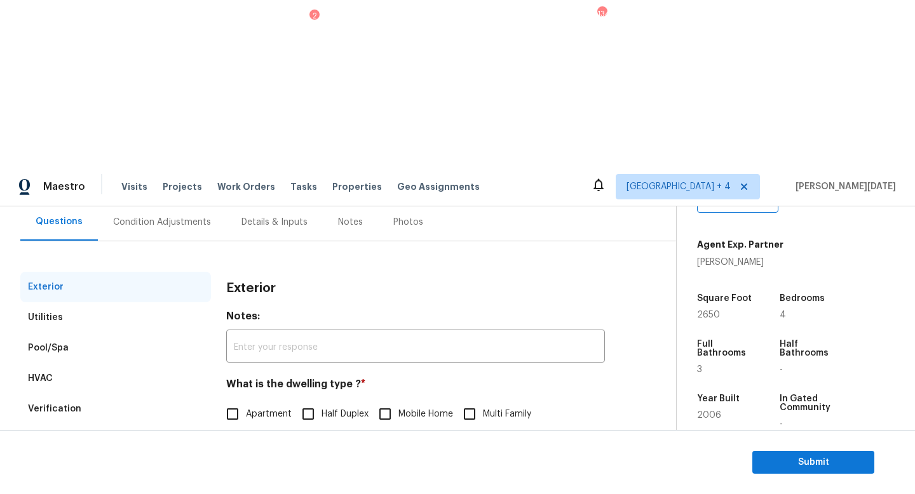
click at [89, 394] on div "Verification" at bounding box center [115, 409] width 191 height 30
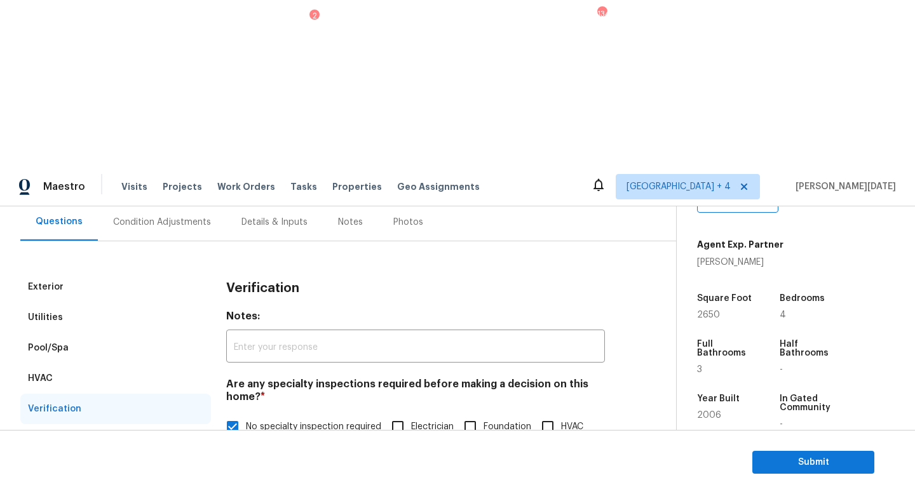
scroll to position [391, 0]
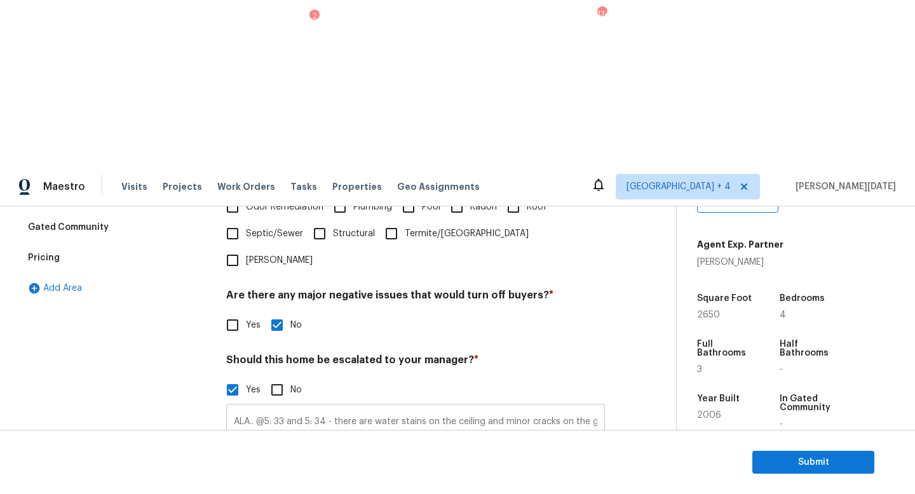
click at [376, 407] on input "ALA.. @5: 33 and 5: 34 - there are water stains on the ceiling and minor cracks…" at bounding box center [415, 422] width 379 height 30
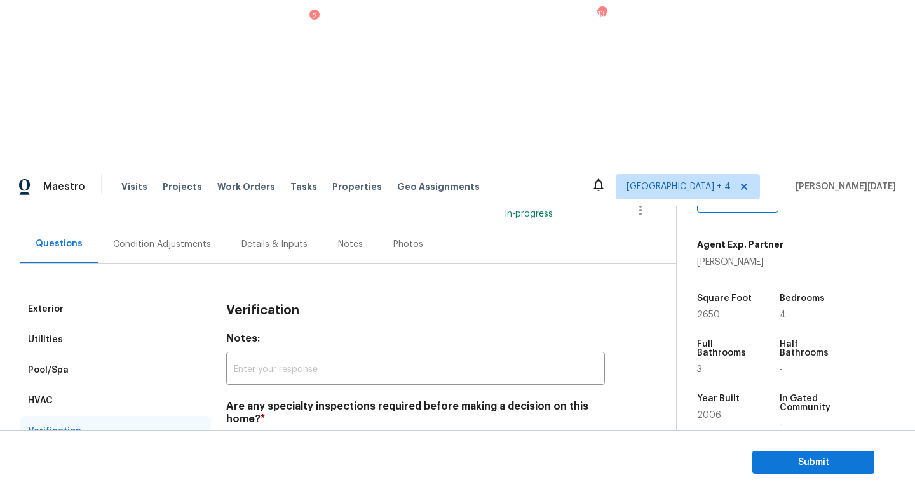
scroll to position [0, 0]
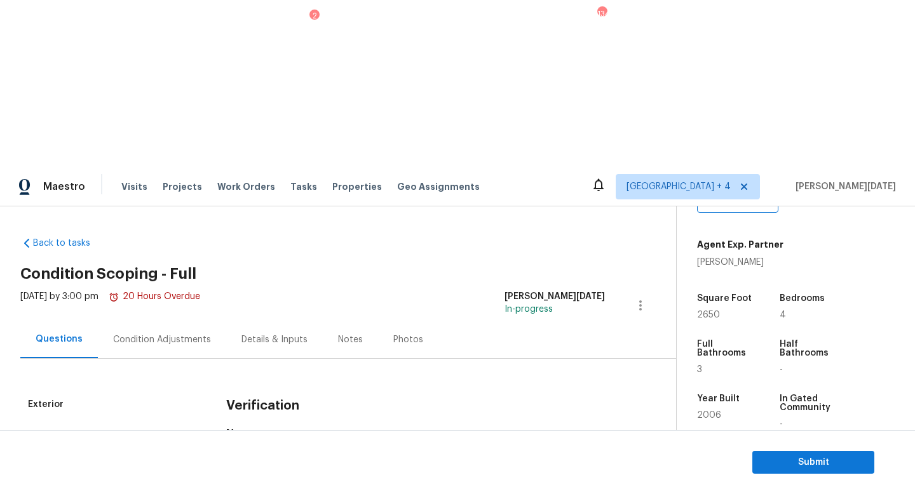
click at [180, 334] on div "Condition Adjustments" at bounding box center [162, 340] width 98 height 13
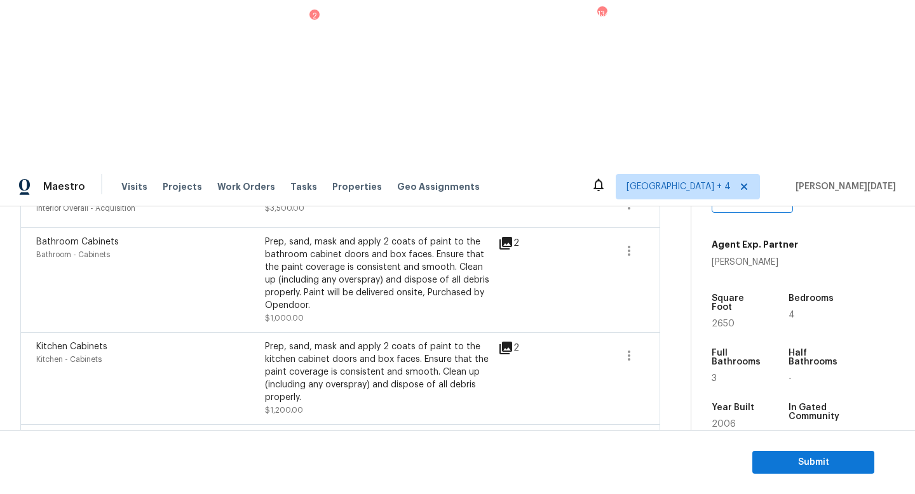
scroll to position [589, 0]
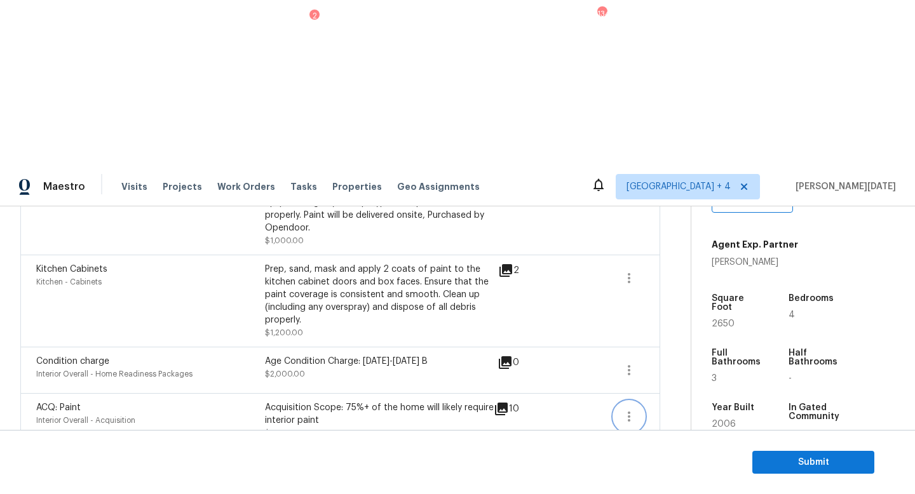
click at [624, 409] on icon "button" at bounding box center [628, 416] width 15 height 15
click at [692, 247] on div "Edit" at bounding box center [700, 249] width 99 height 13
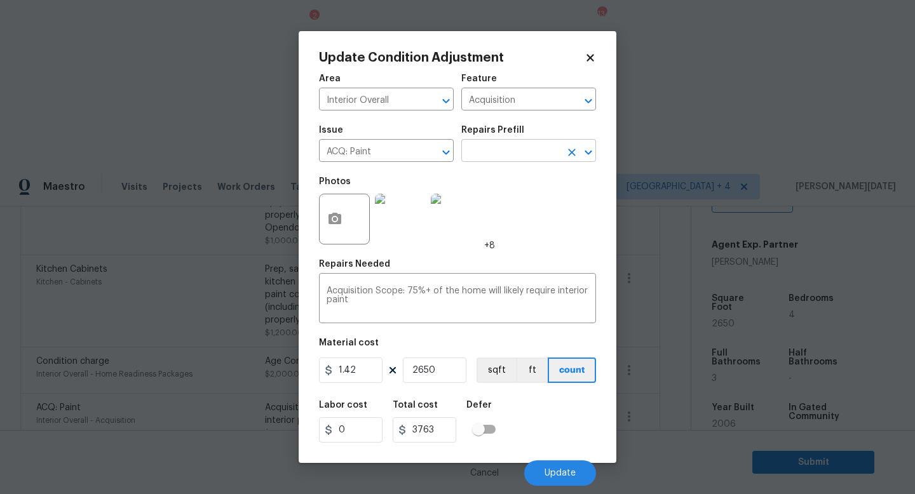
click at [524, 159] on input "text" at bounding box center [510, 152] width 99 height 20
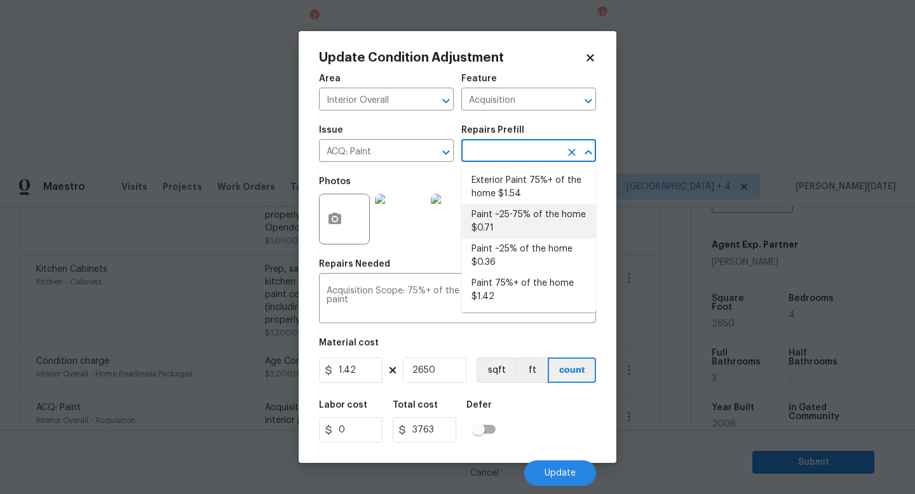
click at [515, 218] on li "Paint ~25-75% of the home $0.71" at bounding box center [528, 222] width 135 height 34
type textarea "Acquisition Scope: ~25 - 75% of the home needs interior paint"
type input "0.71"
type input "1881.5"
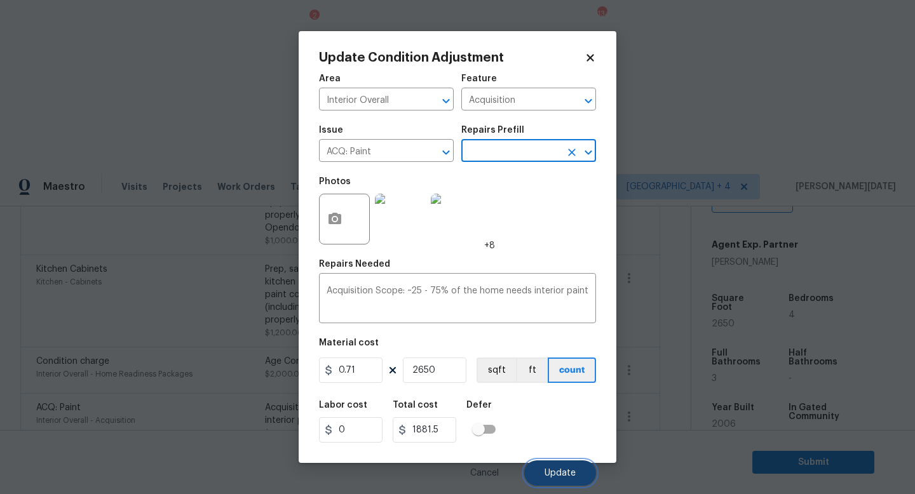
click at [550, 470] on span "Update" at bounding box center [559, 474] width 31 height 10
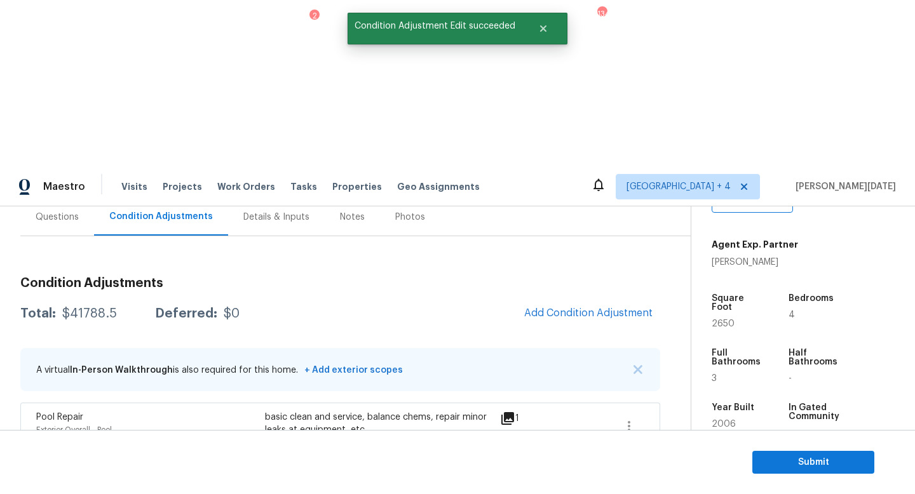
scroll to position [117, 0]
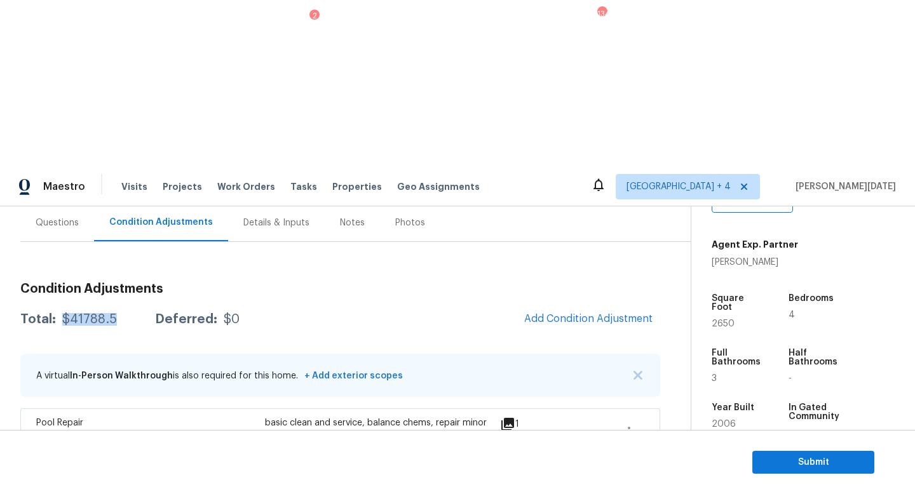
drag, startPoint x: 58, startPoint y: 151, endPoint x: 113, endPoint y: 152, distance: 55.3
click at [113, 313] on div "Total: $41788.5 Deferred: $0" at bounding box center [129, 319] width 219 height 13
copy div "$41788.5"
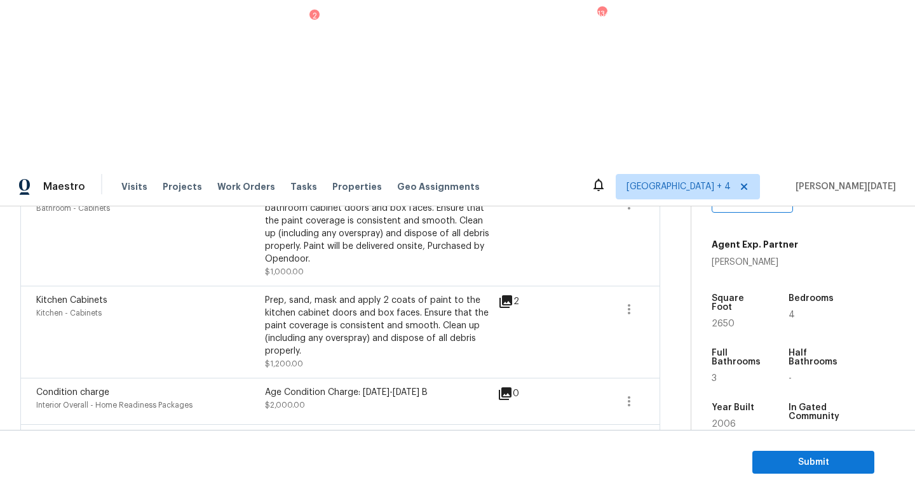
scroll to position [813, 0]
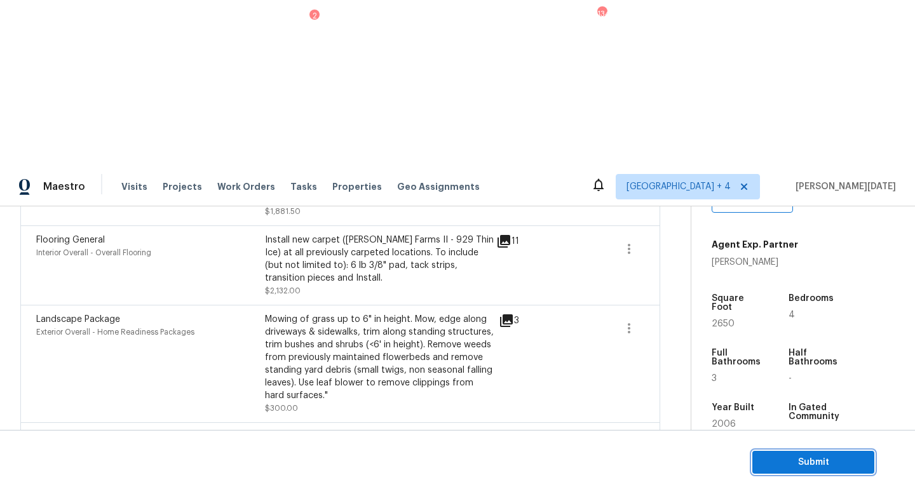
click at [797, 464] on span "Submit" at bounding box center [813, 463] width 102 height 16
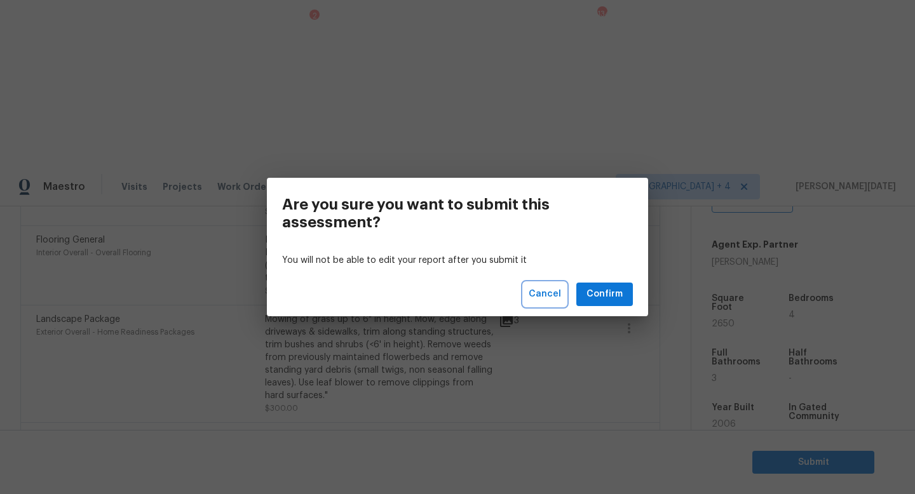
click at [553, 294] on span "Cancel" at bounding box center [545, 295] width 32 height 16
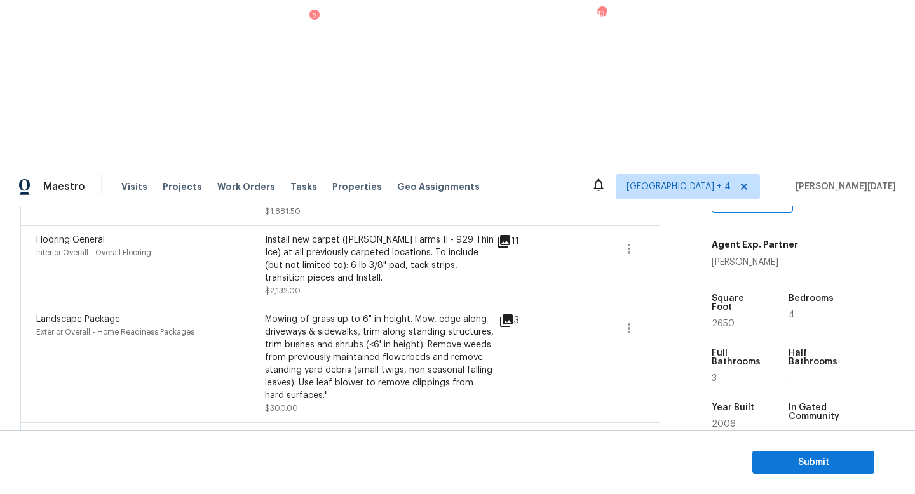
click at [689, 332] on ul "Edit" at bounding box center [701, 343] width 114 height 25
click at [657, 334] on ul "Edit" at bounding box center [701, 343] width 114 height 25
click at [663, 342] on div "Edit" at bounding box center [700, 343] width 99 height 13
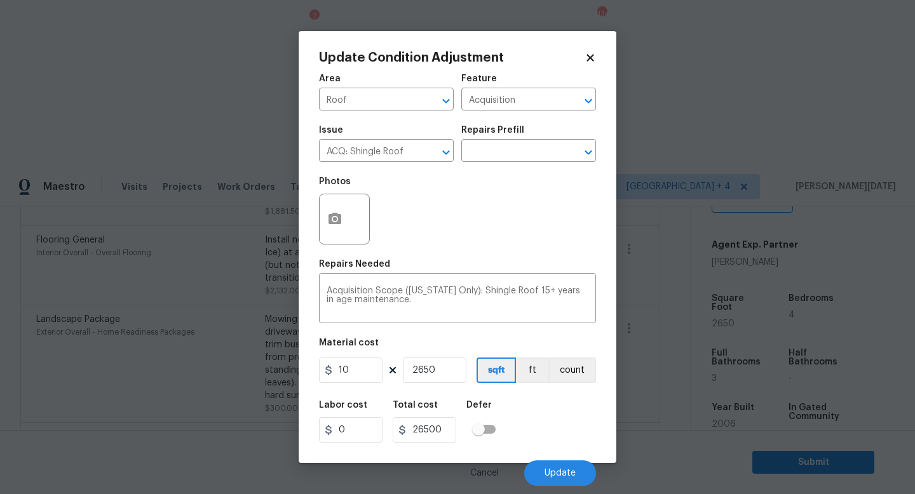
click at [586, 57] on icon at bounding box center [590, 57] width 11 height 11
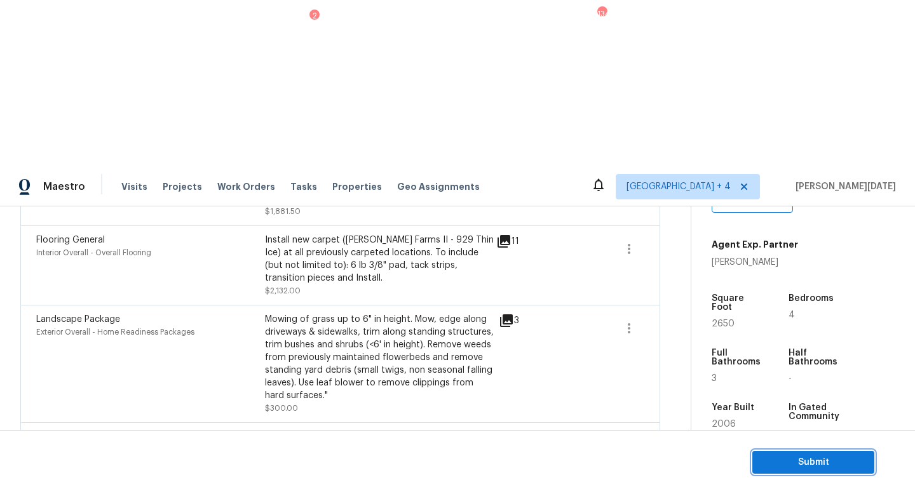
click at [808, 460] on span "Submit" at bounding box center [813, 463] width 102 height 16
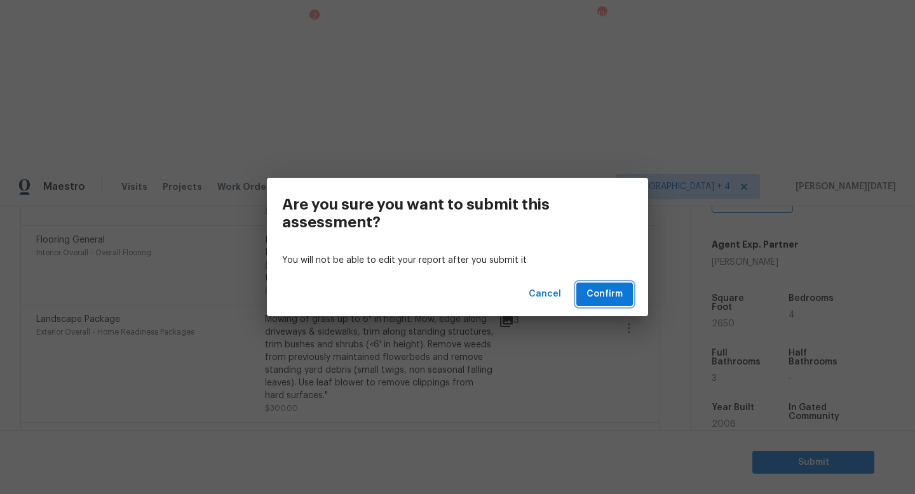
click at [616, 297] on span "Confirm" at bounding box center [604, 295] width 36 height 16
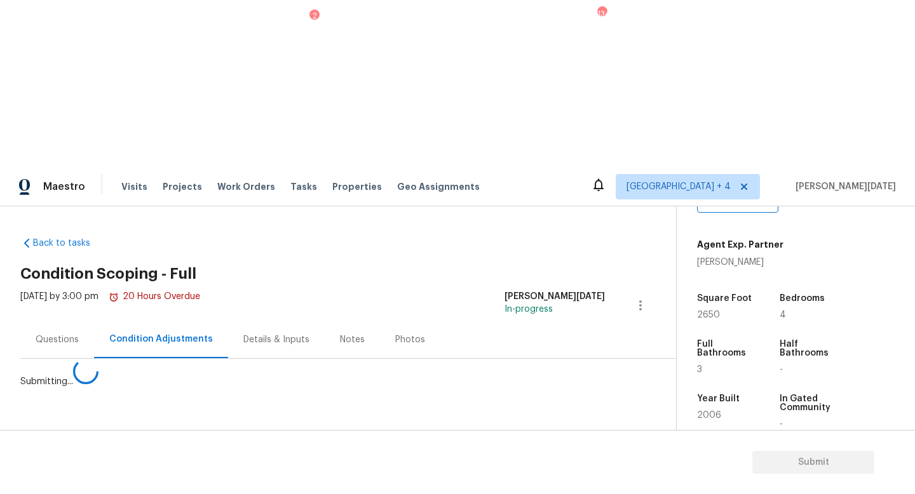
scroll to position [0, 0]
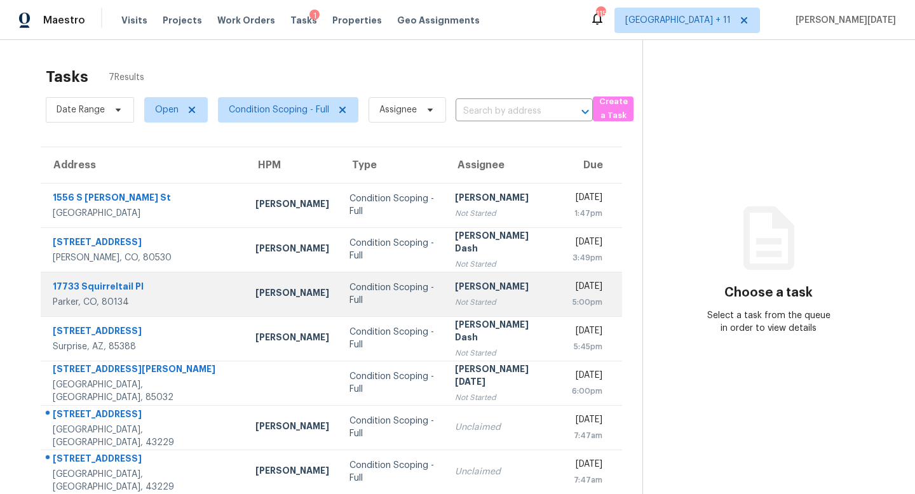
scroll to position [40, 0]
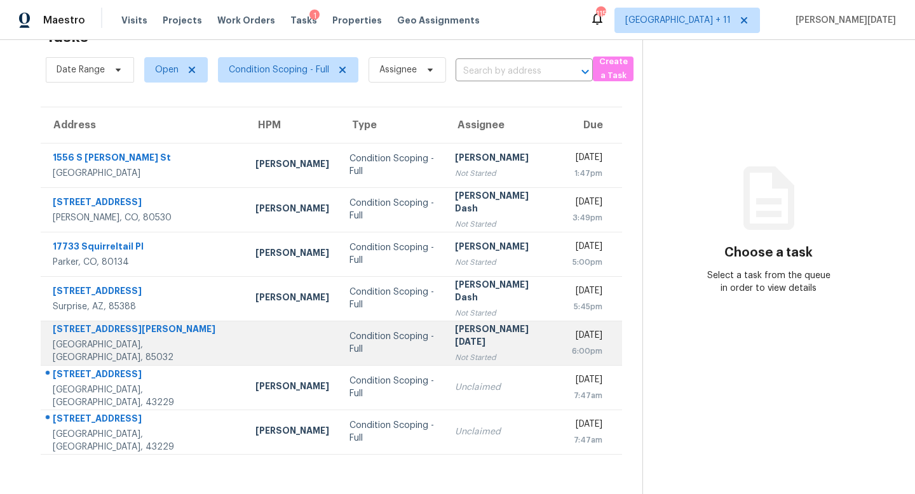
click at [455, 331] on div "[PERSON_NAME][DATE]" at bounding box center [503, 337] width 97 height 29
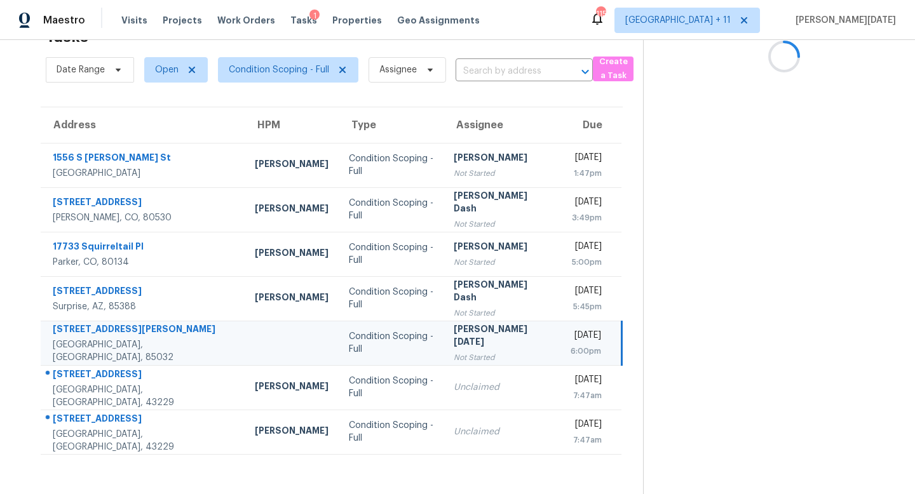
click at [454, 331] on div "[PERSON_NAME][DATE]" at bounding box center [502, 337] width 96 height 29
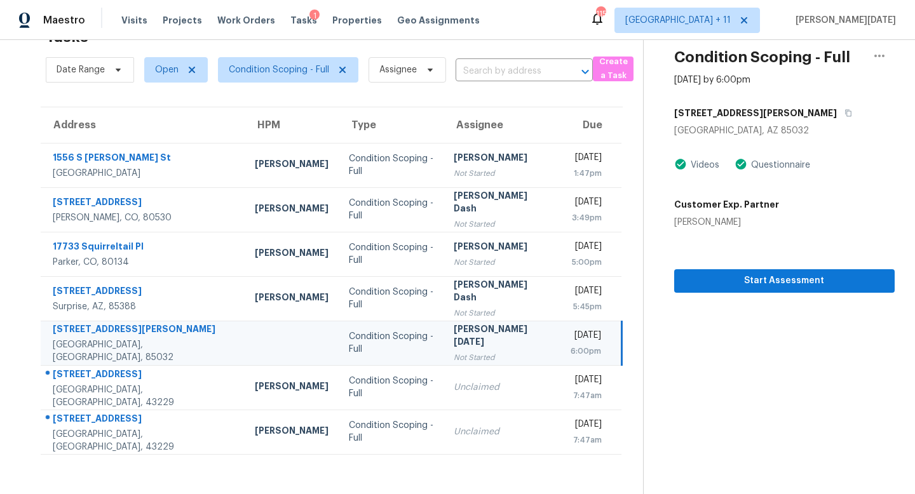
click at [454, 331] on div "[PERSON_NAME][DATE]" at bounding box center [502, 337] width 96 height 29
click at [704, 279] on span "Start Assessment" at bounding box center [784, 281] width 200 height 16
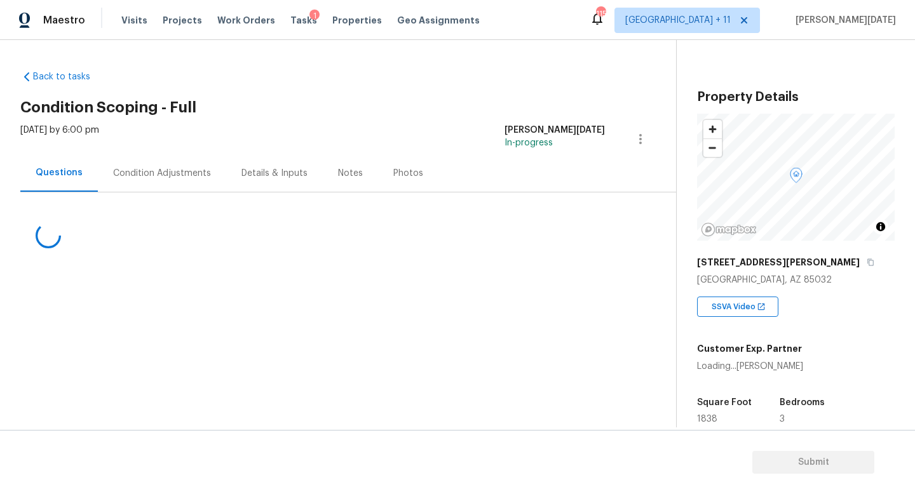
click at [144, 172] on div "Condition Adjustments" at bounding box center [162, 173] width 98 height 13
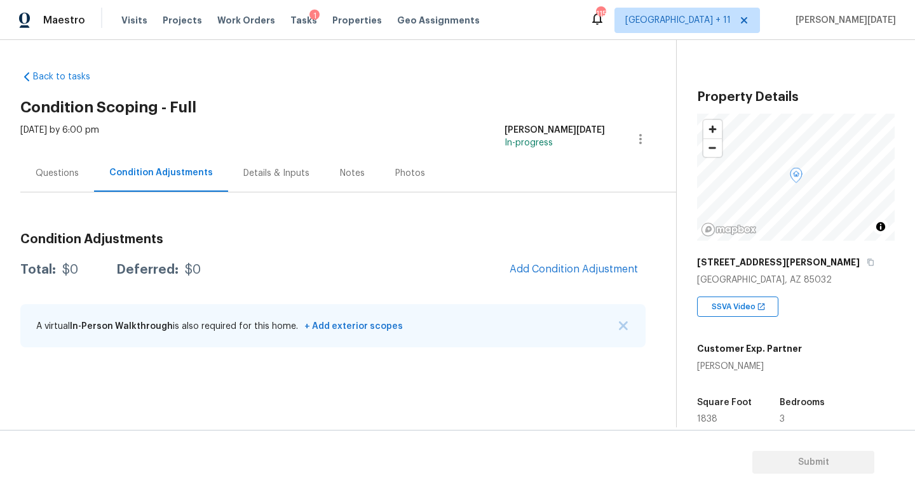
scroll to position [217, 0]
